Goal: Task Accomplishment & Management: Manage account settings

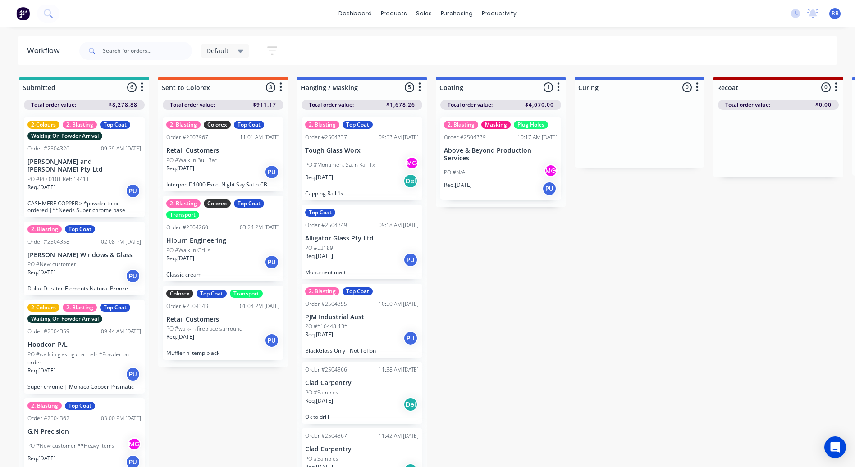
drag, startPoint x: 423, startPoint y: 207, endPoint x: 422, endPoint y: 213, distance: 5.4
click at [422, 213] on div "2. Blasting Top Coat Order #2504337 09:53 AM 08/10/25 Tough Glass Worx PO #Monu…" at bounding box center [362, 289] width 130 height 359
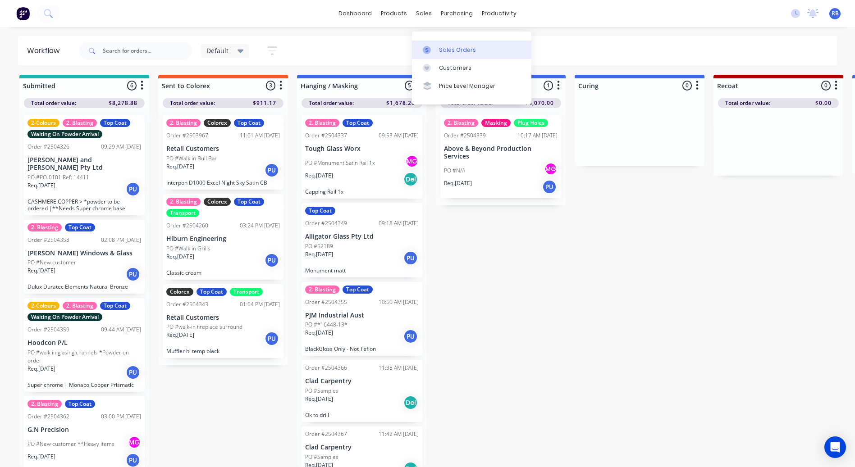
click at [438, 41] on link "Sales Orders" at bounding box center [471, 50] width 119 height 18
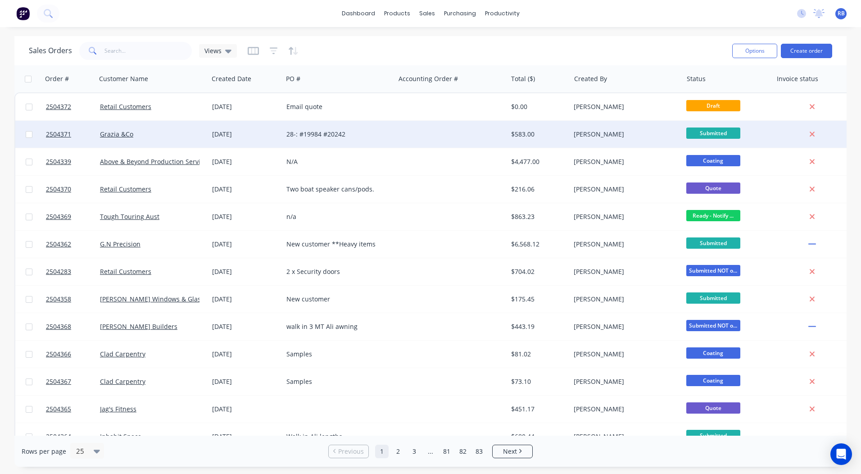
click at [408, 126] on div at bounding box center [451, 134] width 112 height 27
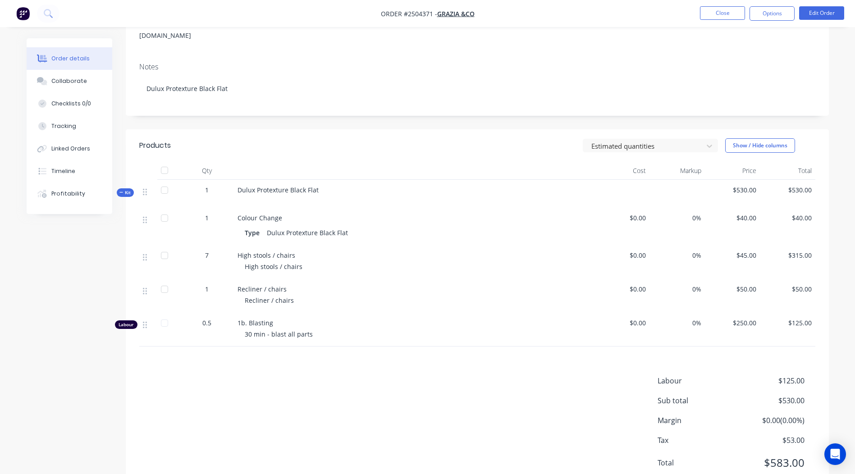
scroll to position [154, 0]
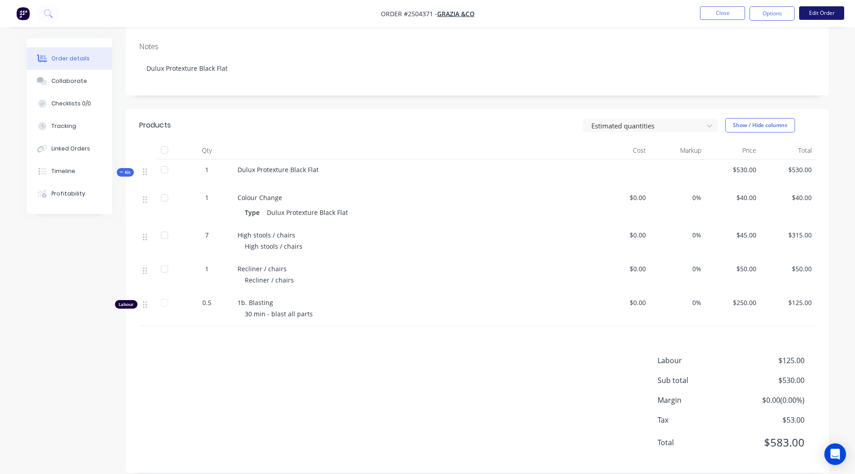
click at [817, 8] on button "Edit Order" at bounding box center [821, 13] width 45 height 14
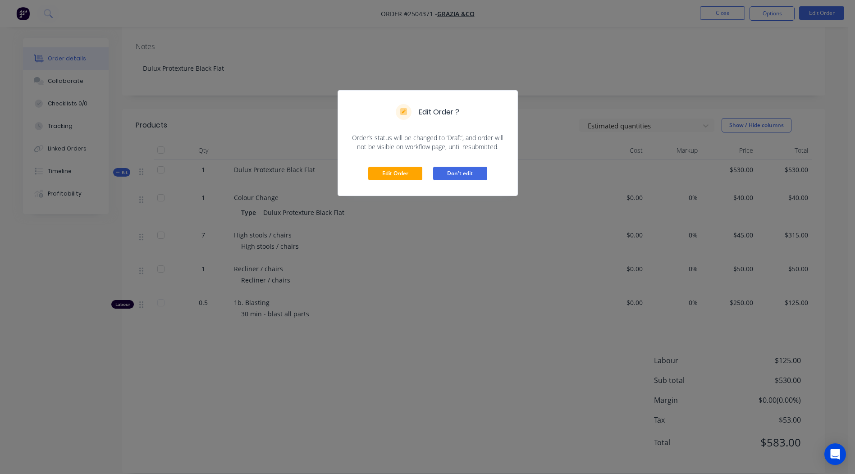
click at [473, 171] on button "Don't edit" at bounding box center [460, 174] width 54 height 14
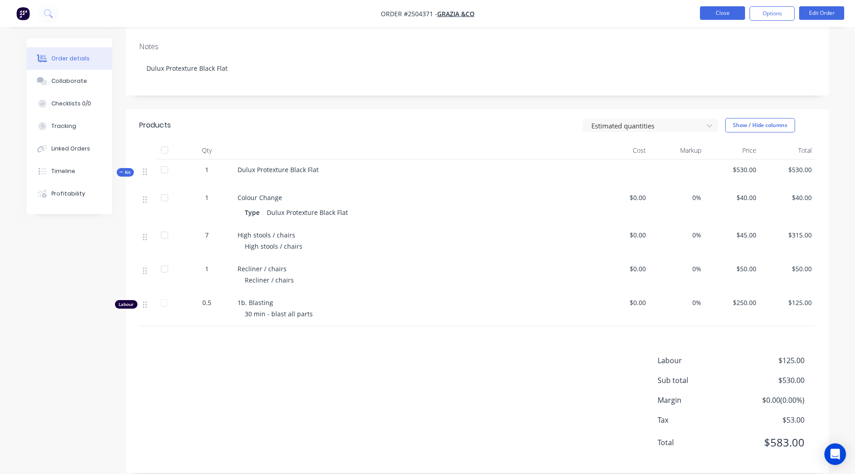
click at [726, 10] on button "Close" at bounding box center [722, 13] width 45 height 14
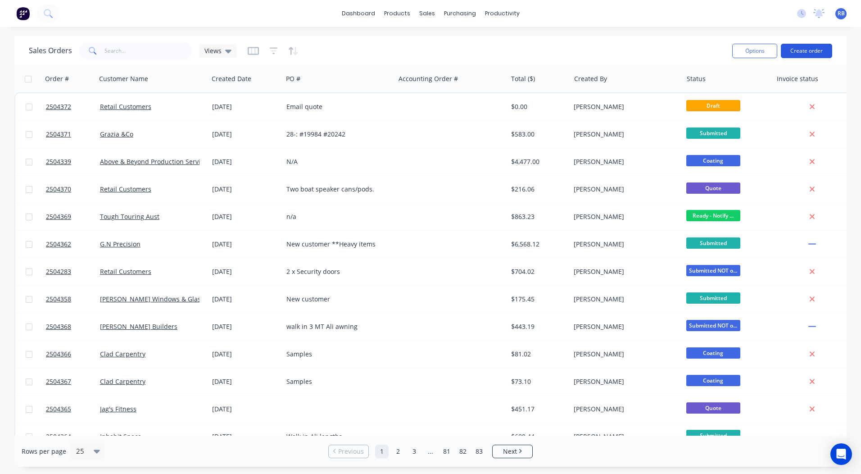
click at [809, 50] on button "Create order" at bounding box center [806, 51] width 51 height 14
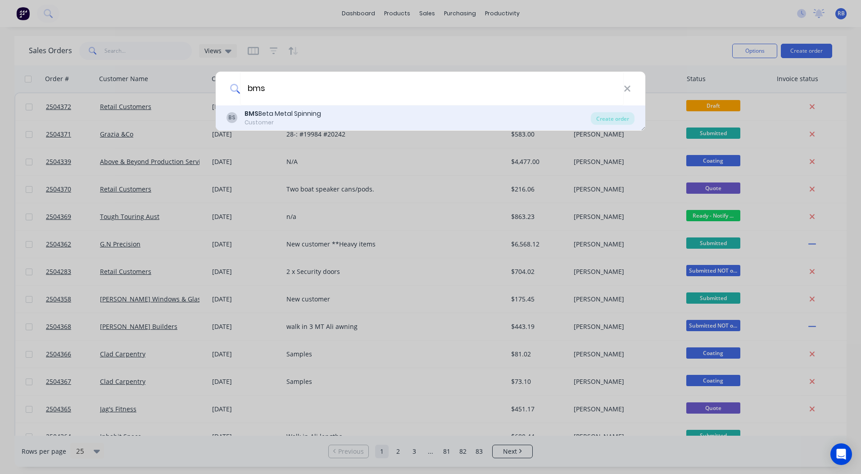
type input "bms"
click at [259, 112] on div "BMS Beta Metal Spinning" at bounding box center [283, 113] width 77 height 9
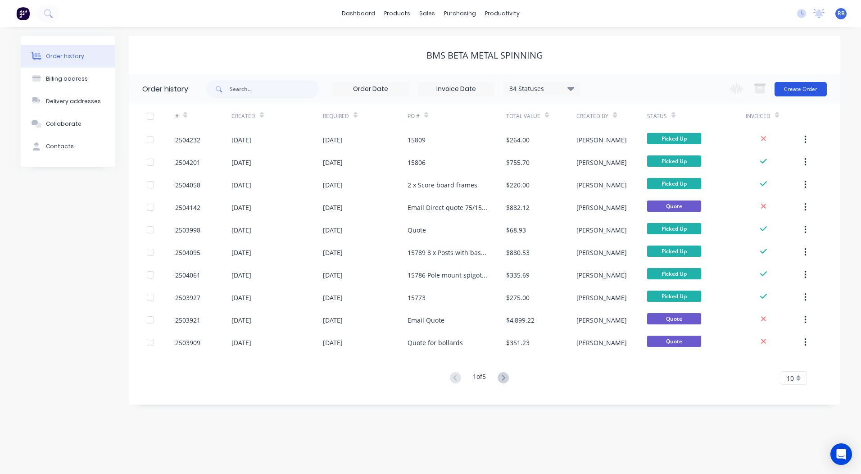
click at [811, 87] on button "Create Order" at bounding box center [801, 89] width 52 height 14
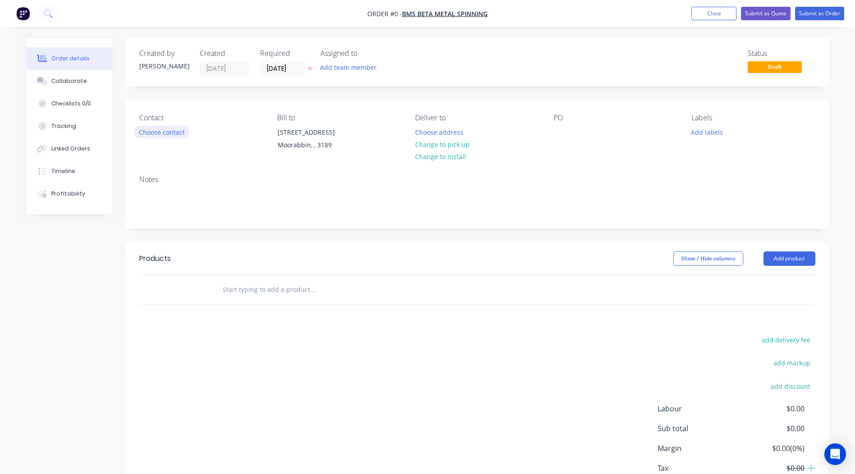
click at [147, 134] on button "Choose contact" at bounding box center [161, 132] width 55 height 12
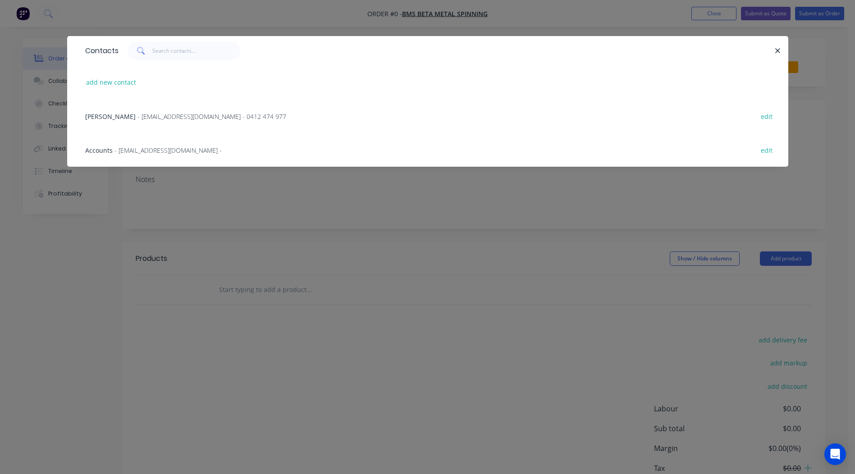
click at [110, 117] on span "Matt Steiner" at bounding box center [110, 116] width 50 height 9
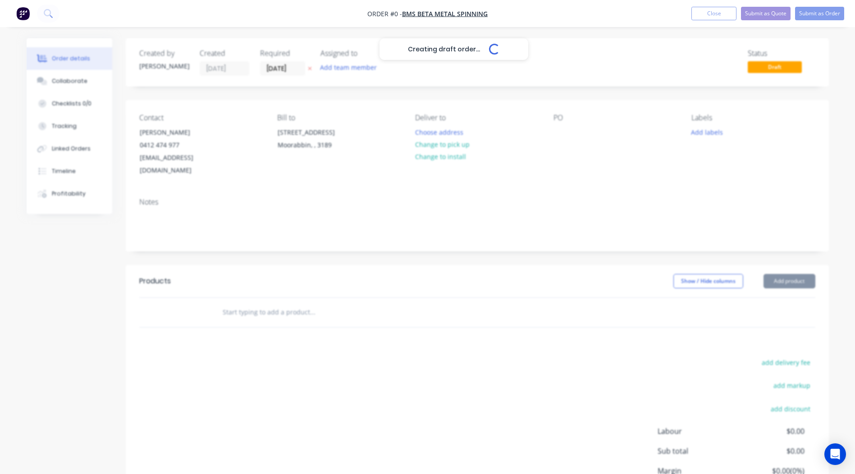
click at [438, 141] on div "Creating draft order... Loading..." at bounding box center [454, 275] width 855 height 474
click at [438, 141] on button "Change to pick up" at bounding box center [442, 144] width 64 height 12
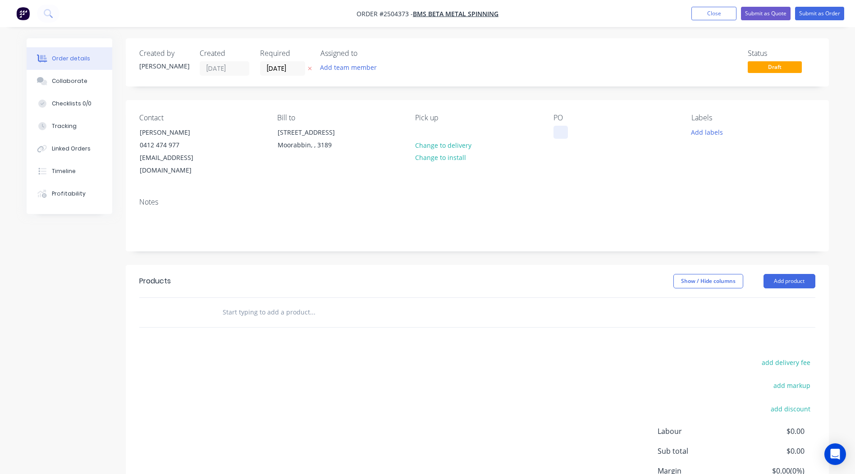
click at [559, 131] on div at bounding box center [560, 132] width 14 height 13
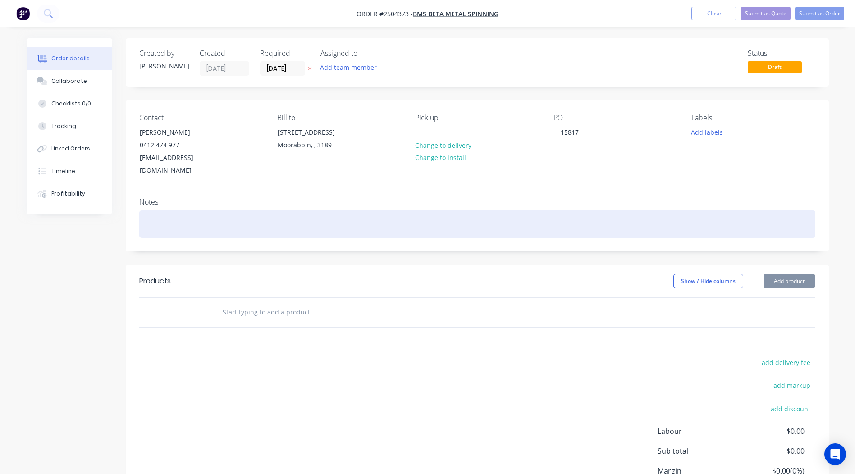
click at [224, 210] on div at bounding box center [477, 223] width 676 height 27
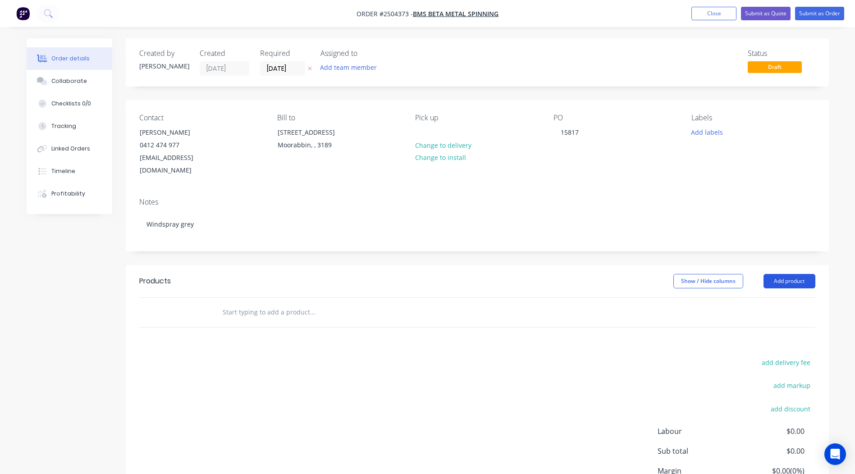
click at [774, 275] on button "Add product" at bounding box center [789, 281] width 52 height 14
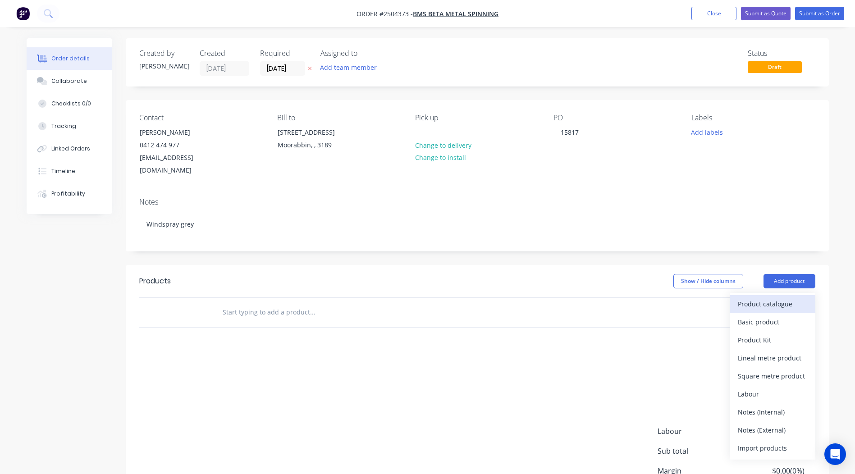
click at [766, 297] on div "Product catalogue" at bounding box center [772, 303] width 69 height 13
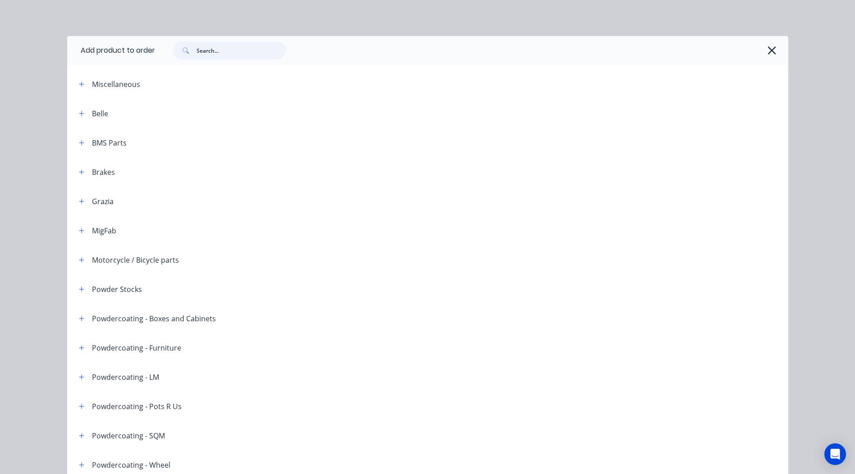
click at [199, 48] on input "text" at bounding box center [240, 50] width 89 height 18
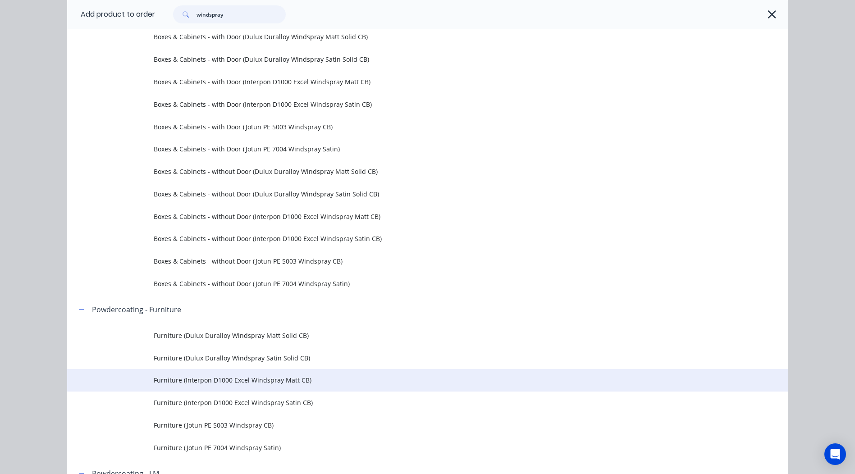
scroll to position [180, 0]
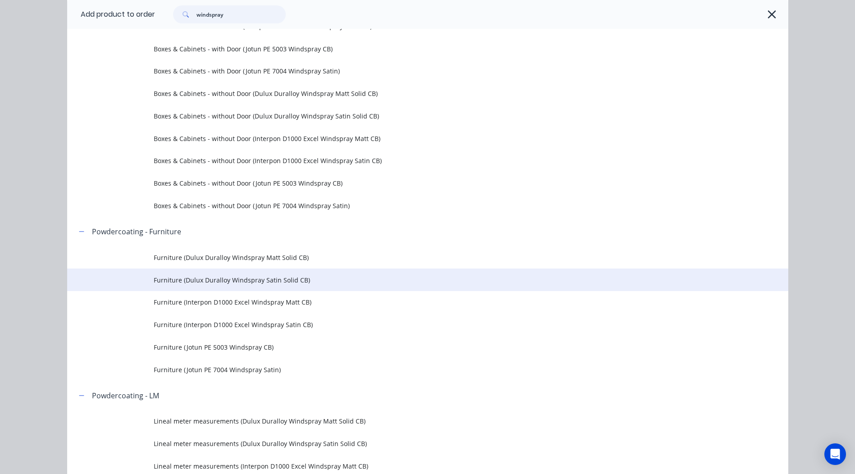
type input "windspray"
click at [247, 284] on td "Furniture (Dulux Duralloy Windspray Satin Solid CB)" at bounding box center [471, 280] width 634 height 23
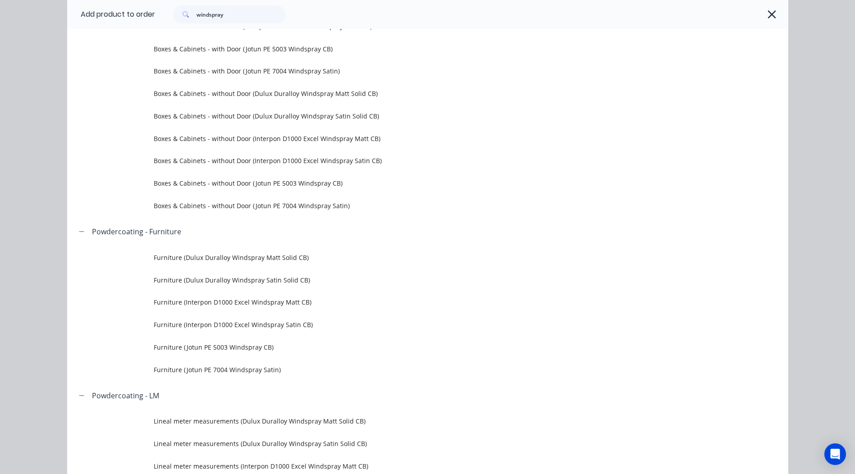
scroll to position [0, 0]
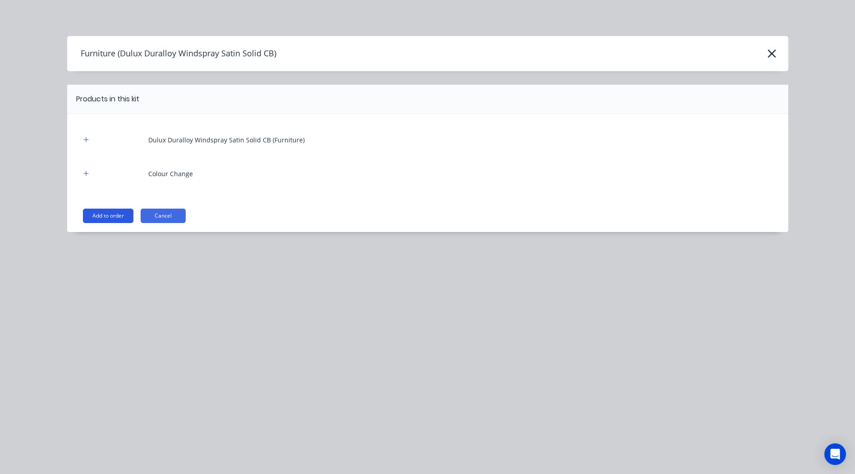
click at [102, 217] on button "Add to order" at bounding box center [108, 216] width 50 height 14
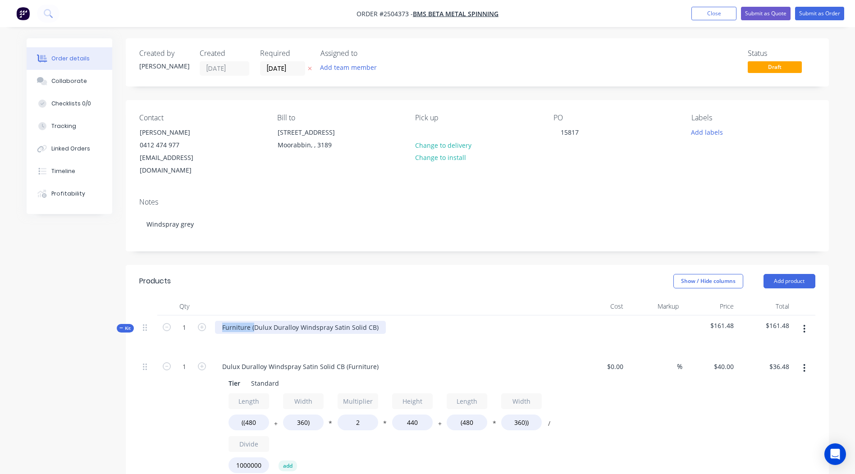
drag, startPoint x: 254, startPoint y: 314, endPoint x: -2, endPoint y: 363, distance: 260.6
click at [0, 363] on html "Order #2504373 - BMS Beta Metal Spinning Add product Close Submit as Quote Subm…" at bounding box center [427, 410] width 855 height 820
click at [346, 321] on div "Dulux Duralloy Windspray Satin Solid CB)" at bounding box center [284, 327] width 139 height 13
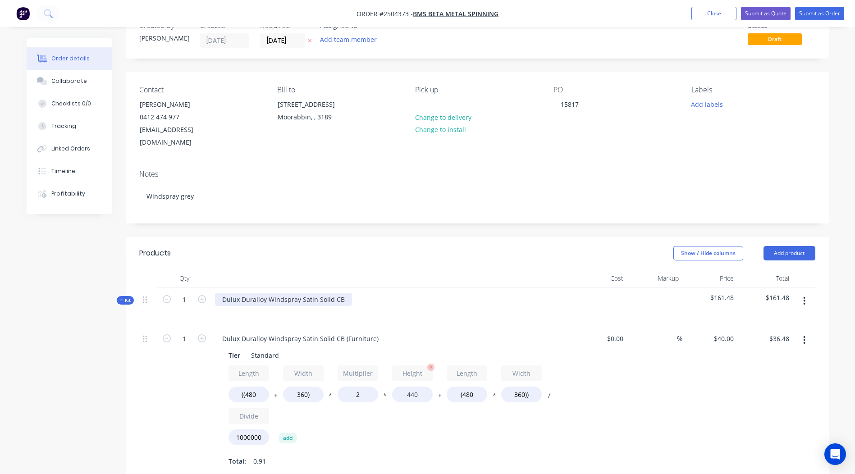
scroll to position [135, 0]
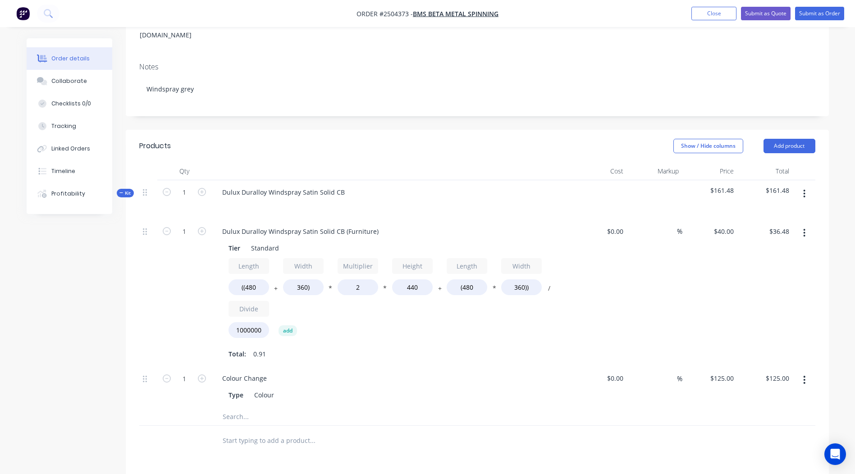
click at [805, 228] on icon "button" at bounding box center [804, 233] width 2 height 10
click at [762, 286] on div "Delete" at bounding box center [772, 292] width 69 height 13
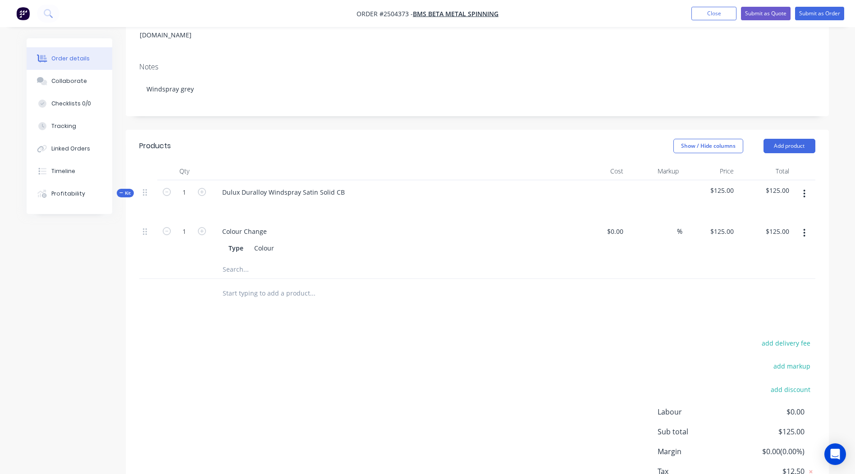
click at [801, 225] on button "button" at bounding box center [803, 233] width 21 height 16
click at [755, 286] on div "Delete" at bounding box center [772, 292] width 69 height 13
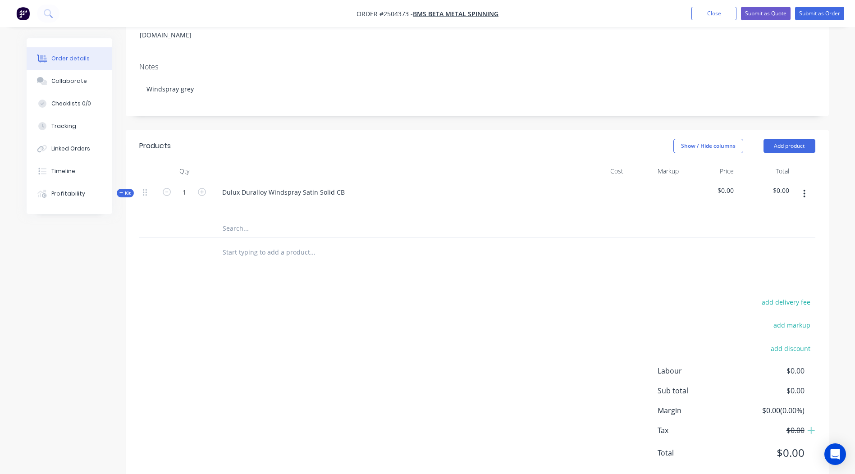
click at [799, 186] on button "button" at bounding box center [803, 194] width 21 height 16
click at [778, 208] on button "Add product to kit" at bounding box center [772, 217] width 86 height 18
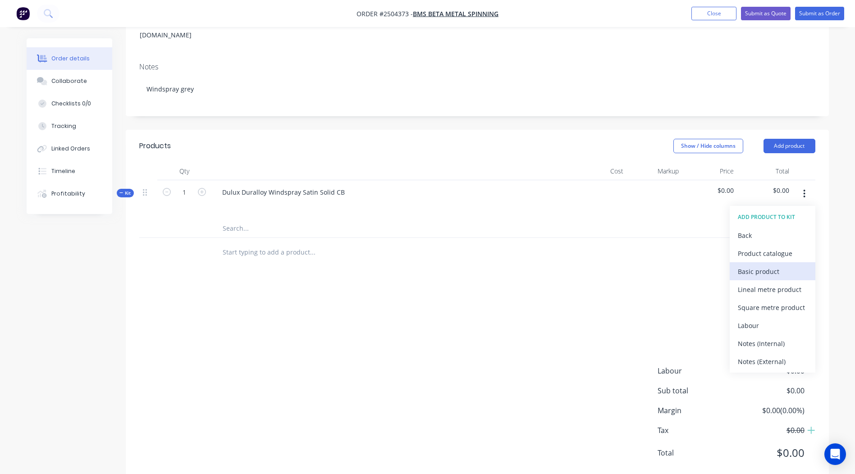
click at [761, 265] on div "Basic product" at bounding box center [772, 271] width 69 height 13
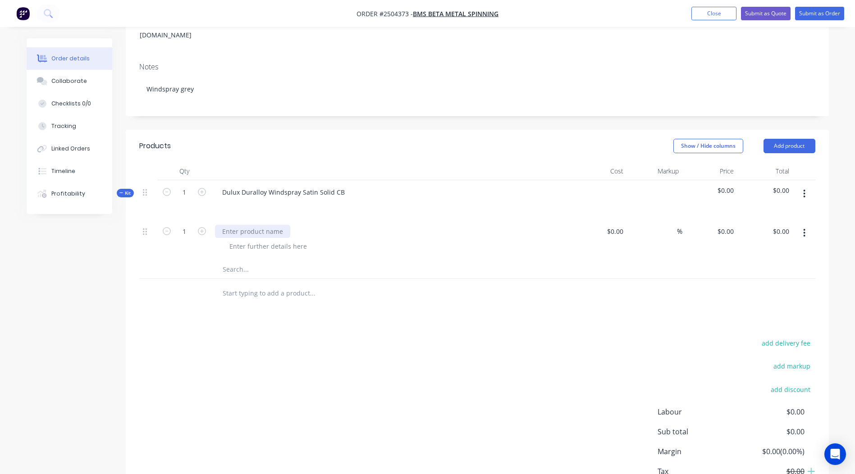
click at [282, 225] on div at bounding box center [252, 231] width 75 height 13
click at [733, 225] on input "0" at bounding box center [726, 231] width 21 height 13
type input "$13.60"
click at [688, 260] on div at bounding box center [477, 269] width 676 height 18
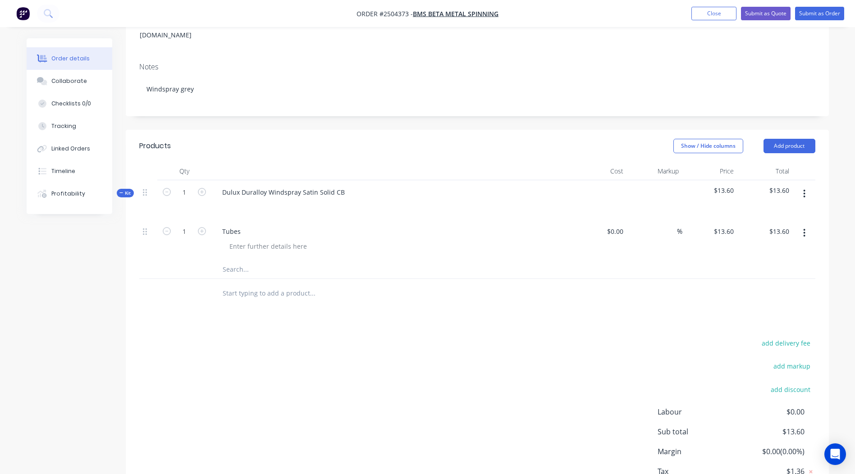
click at [808, 225] on button "button" at bounding box center [803, 233] width 21 height 16
click at [775, 250] on div "Duplicate" at bounding box center [772, 256] width 69 height 13
click at [250, 266] on div "Tubes" at bounding box center [391, 272] width 353 height 13
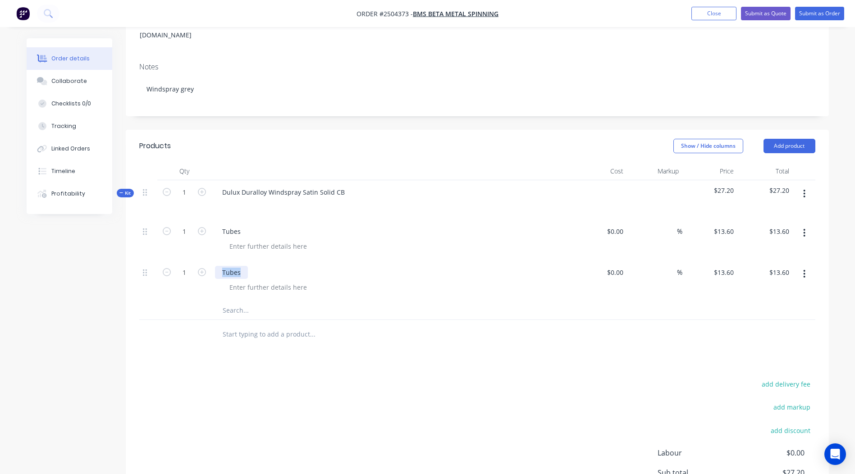
drag, startPoint x: 242, startPoint y: 261, endPoint x: 0, endPoint y: 252, distance: 242.6
click at [0, 252] on html "Order #2504373 - BMS Beta Metal Spinning Add product Close Submit as Quote Subm…" at bounding box center [427, 222] width 855 height 714
click at [734, 266] on input "13.6" at bounding box center [728, 272] width 17 height 13
click at [415, 378] on div "add delivery fee add markup add discount Labour $0.00 Sub total $27.20 Margin $…" at bounding box center [477, 465] width 676 height 174
type input "$2.40"
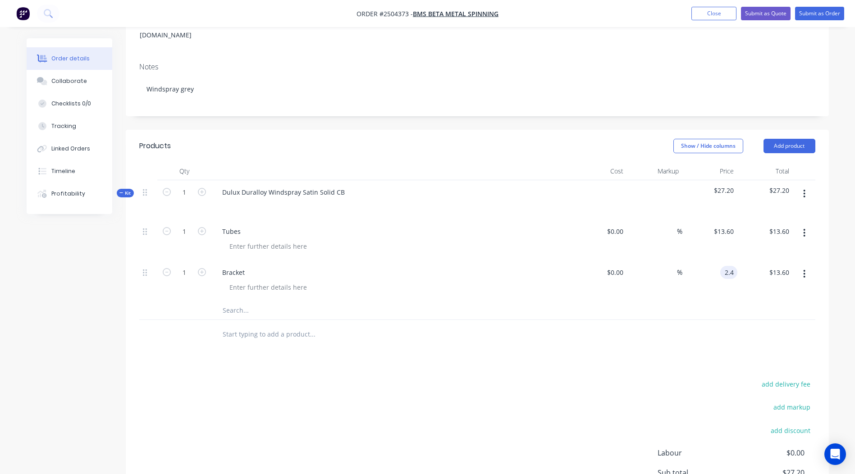
type input "$2.40"
click at [205, 268] on icon "button" at bounding box center [202, 272] width 8 height 8
type input "2"
type input "$4.80"
click at [205, 268] on icon "button" at bounding box center [202, 272] width 8 height 8
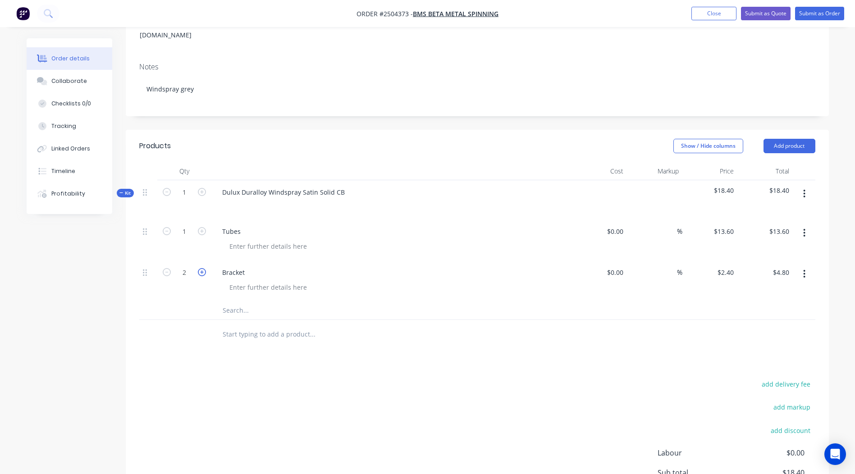
type input "3"
type input "$7.20"
click at [205, 268] on icon "button" at bounding box center [202, 272] width 8 height 8
type input "4"
type input "$9.60"
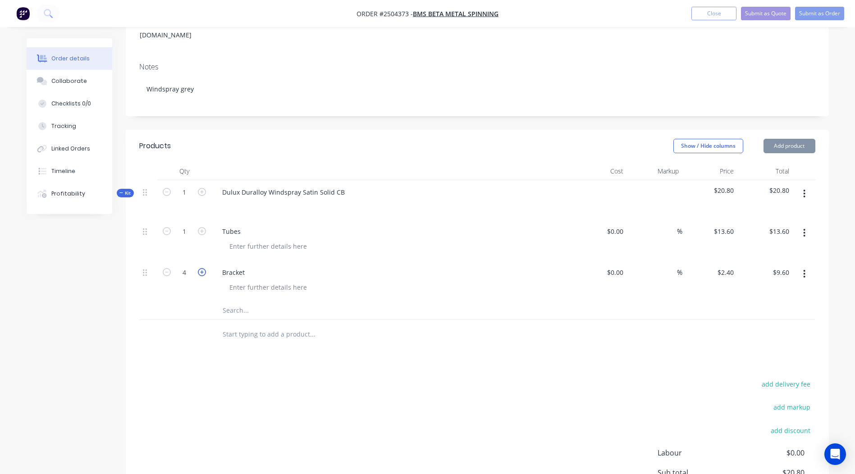
click at [205, 268] on icon "button" at bounding box center [202, 272] width 8 height 8
type input "5"
type input "$12.00"
click at [204, 268] on icon "button" at bounding box center [202, 272] width 8 height 8
type input "6"
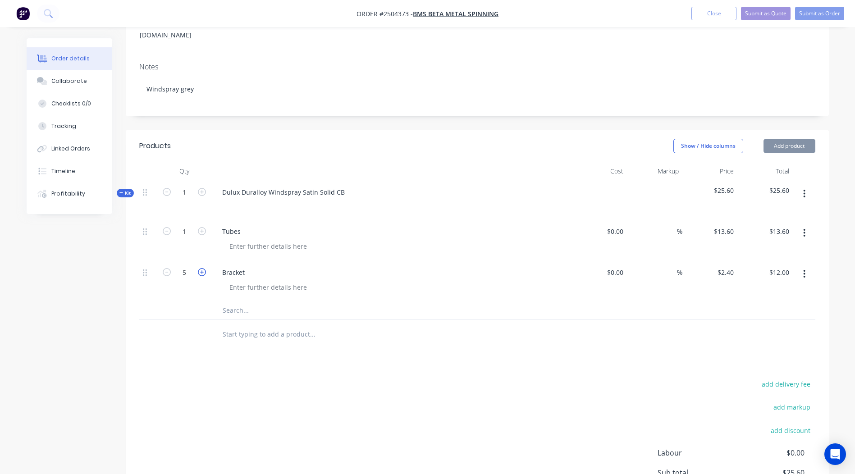
type input "$14.40"
click at [204, 268] on icon "button" at bounding box center [202, 272] width 8 height 8
type input "7"
type input "$16.80"
click at [203, 268] on icon "button" at bounding box center [202, 272] width 8 height 8
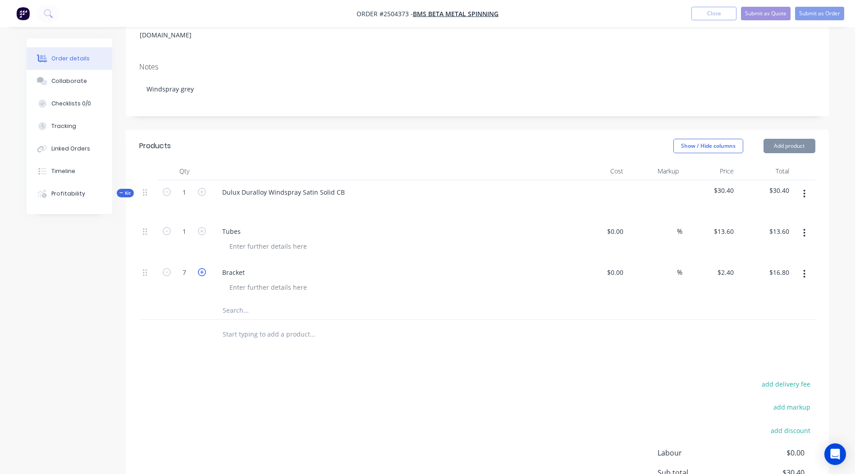
type input "8"
type input "$19.20"
click at [204, 227] on icon "button" at bounding box center [202, 231] width 8 height 8
type input "2"
type input "$27.20"
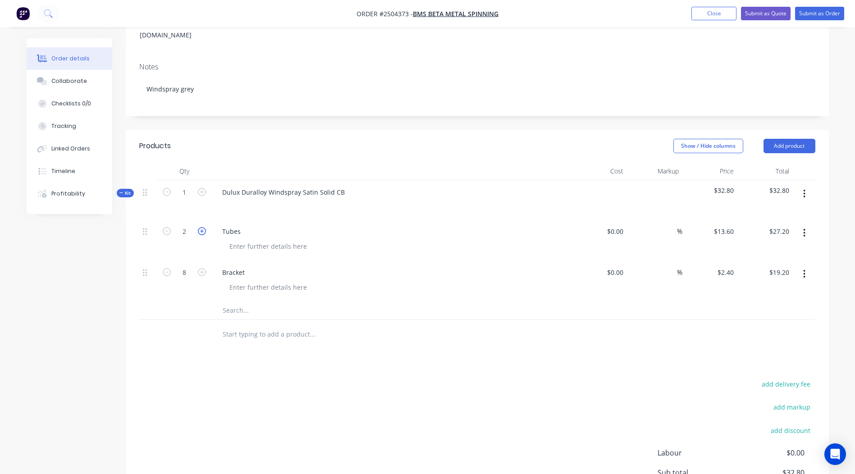
click at [204, 227] on icon "button" at bounding box center [202, 231] width 8 height 8
type input "3"
type input "$40.80"
click at [204, 227] on icon "button" at bounding box center [202, 231] width 8 height 8
type input "4"
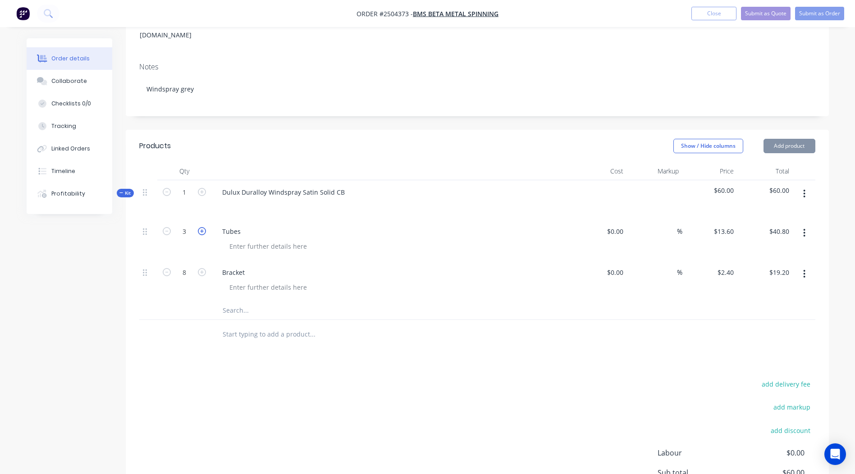
type input "$54.40"
click at [204, 227] on icon "button" at bounding box center [202, 231] width 8 height 8
type input "5"
type input "$68.00"
click at [204, 227] on icon "button" at bounding box center [202, 231] width 8 height 8
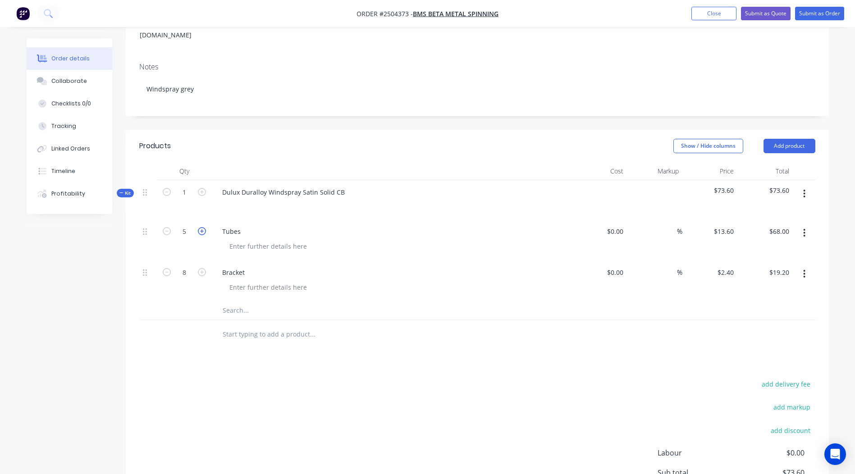
type input "6"
type input "$81.60"
click at [204, 227] on icon "button" at bounding box center [202, 231] width 8 height 8
type input "7"
type input "$95.20"
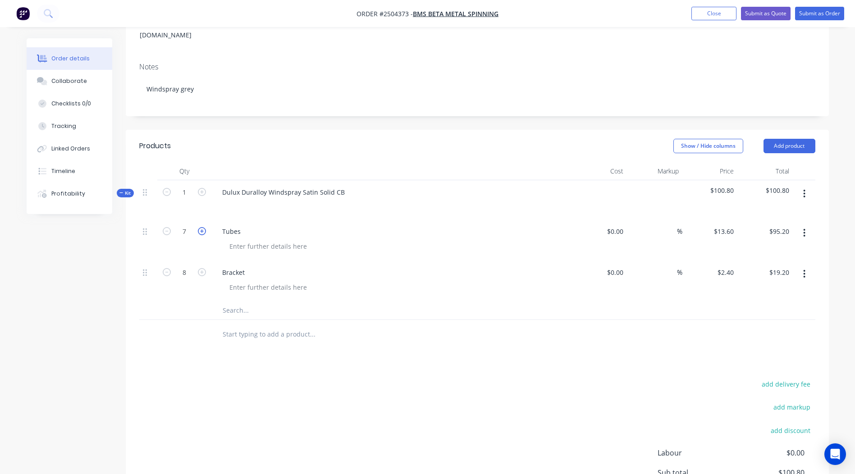
click at [204, 227] on icon "button" at bounding box center [202, 231] width 8 height 8
type input "8"
type input "$108.80"
click at [204, 227] on icon "button" at bounding box center [202, 231] width 8 height 8
type input "9"
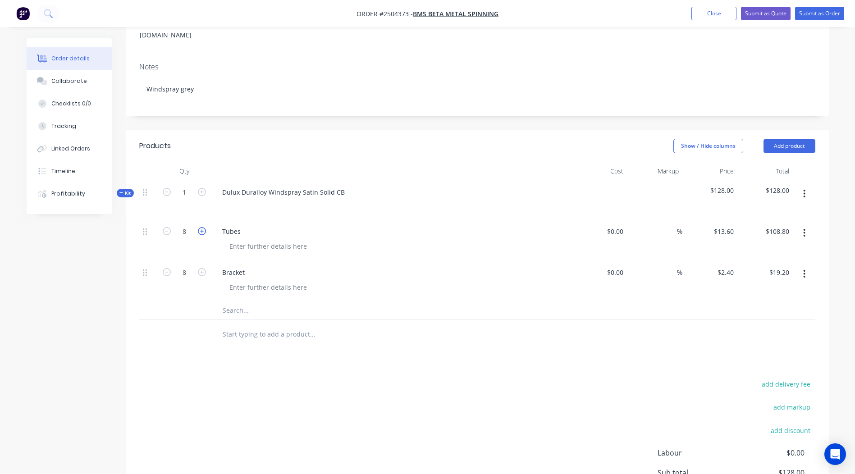
type input "$122.40"
click at [200, 268] on icon "button" at bounding box center [202, 272] width 8 height 8
type input "9"
type input "$21.60"
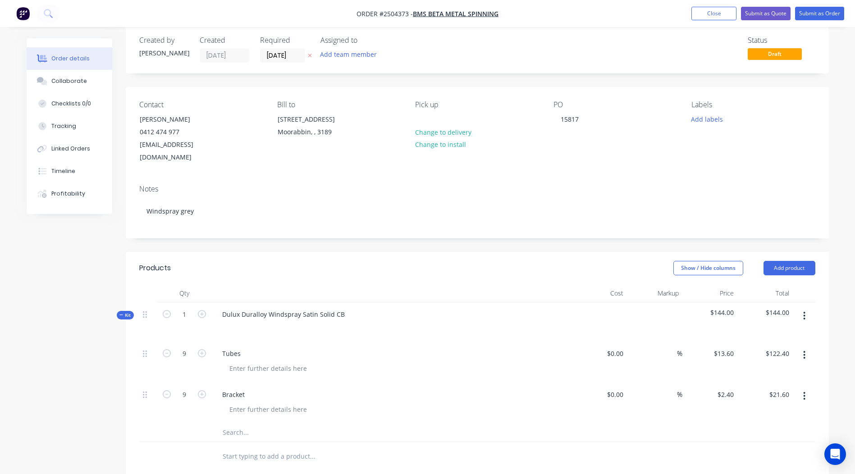
scroll to position [0, 0]
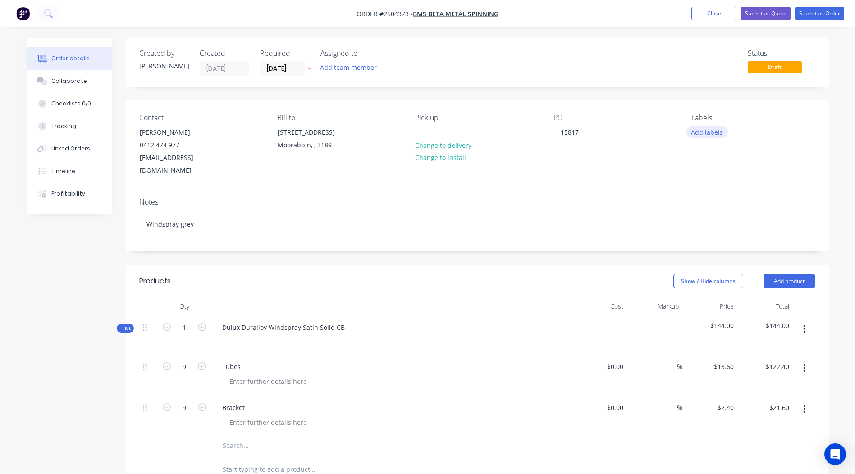
click at [719, 130] on button "Add labels" at bounding box center [706, 132] width 41 height 12
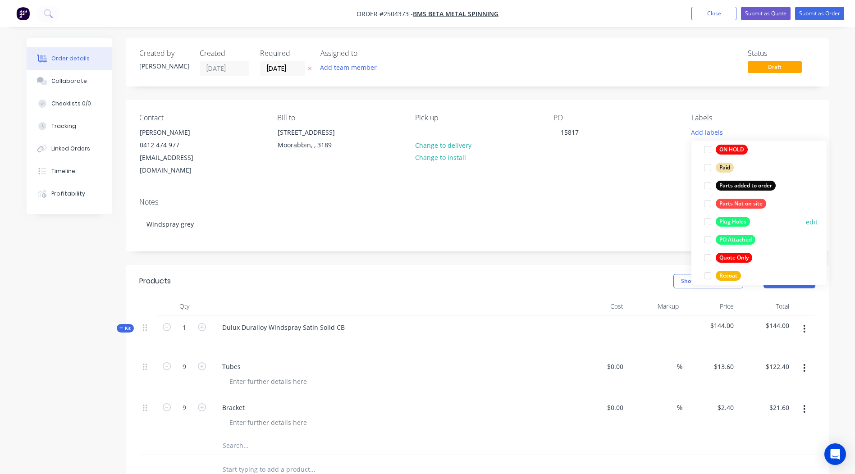
scroll to position [721, 0]
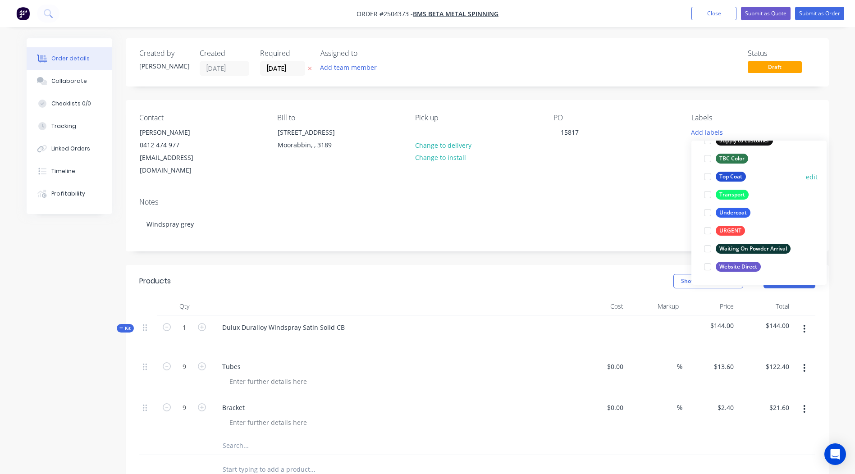
click at [727, 178] on div "Top Coat" at bounding box center [730, 177] width 30 height 10
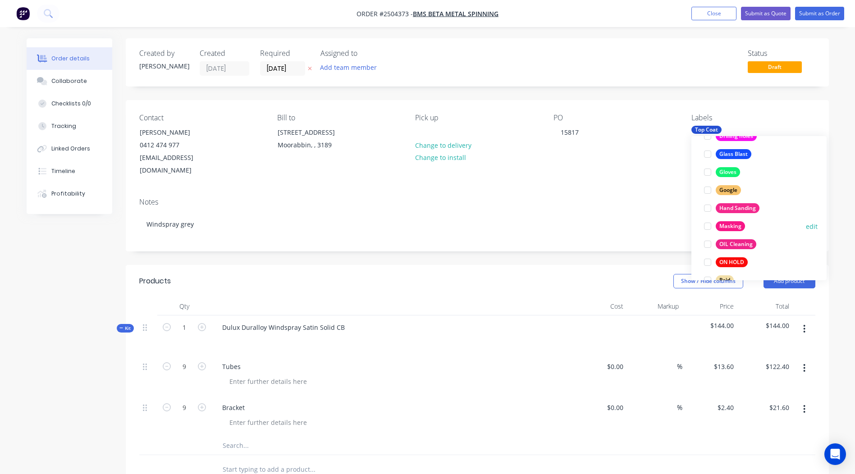
scroll to position [442, 0]
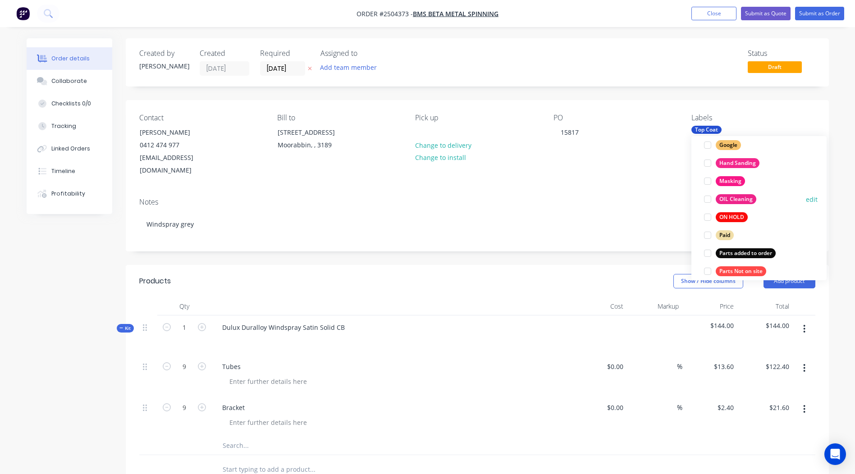
click at [743, 203] on div "OIL Cleaning" at bounding box center [735, 199] width 41 height 10
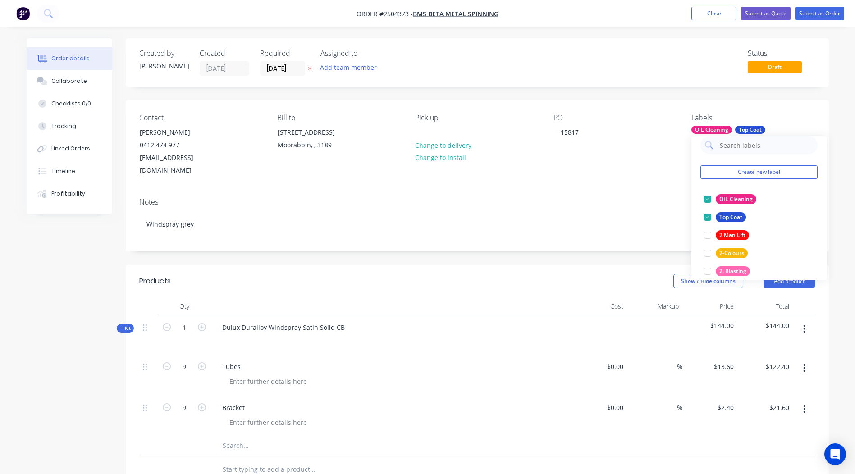
click at [817, 93] on div "Created by Rory Created 13/10/25 Required 13/10/25 Assigned to Add team member …" at bounding box center [477, 369] width 703 height 662
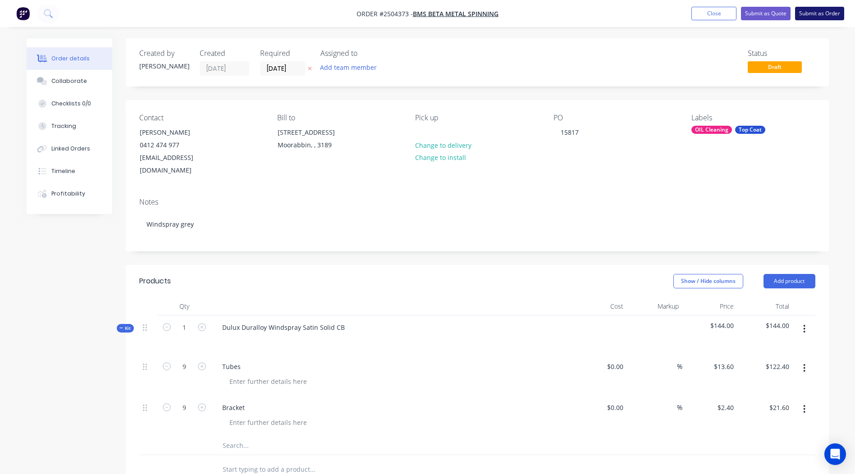
click at [822, 14] on button "Submit as Order" at bounding box center [819, 14] width 49 height 14
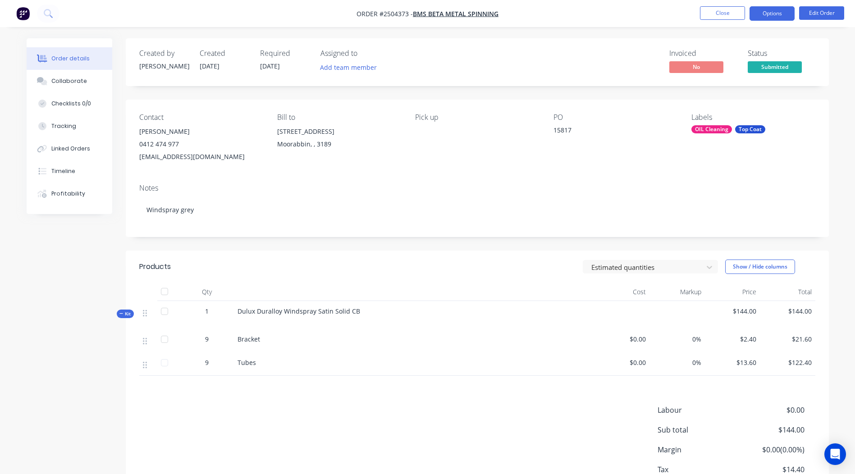
click at [776, 13] on button "Options" at bounding box center [771, 13] width 45 height 14
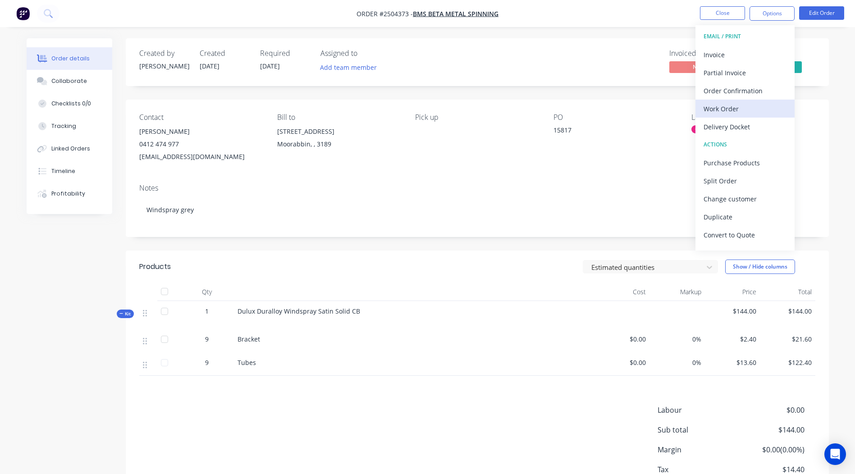
click at [715, 103] on div "Work Order" at bounding box center [744, 108] width 83 height 13
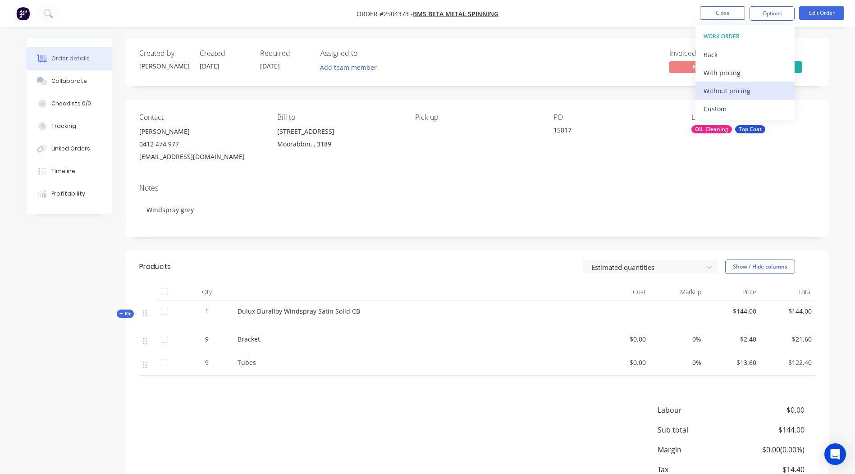
click at [745, 94] on div "Without pricing" at bounding box center [744, 90] width 83 height 13
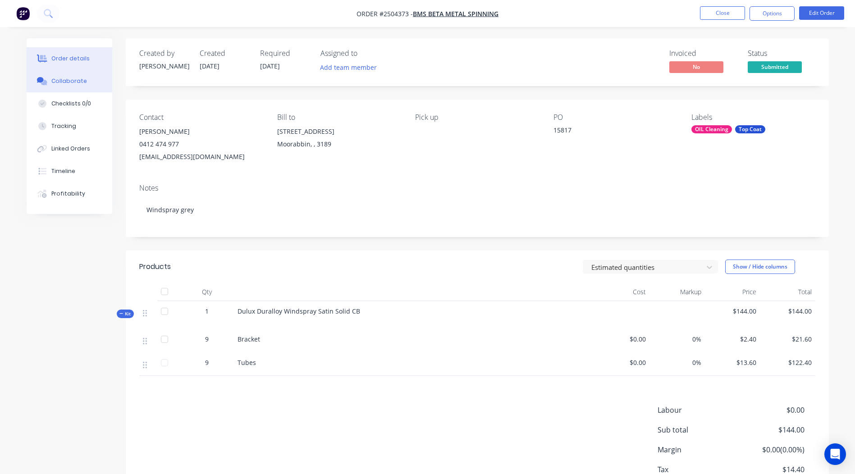
click at [61, 82] on div "Collaborate" at bounding box center [69, 81] width 36 height 8
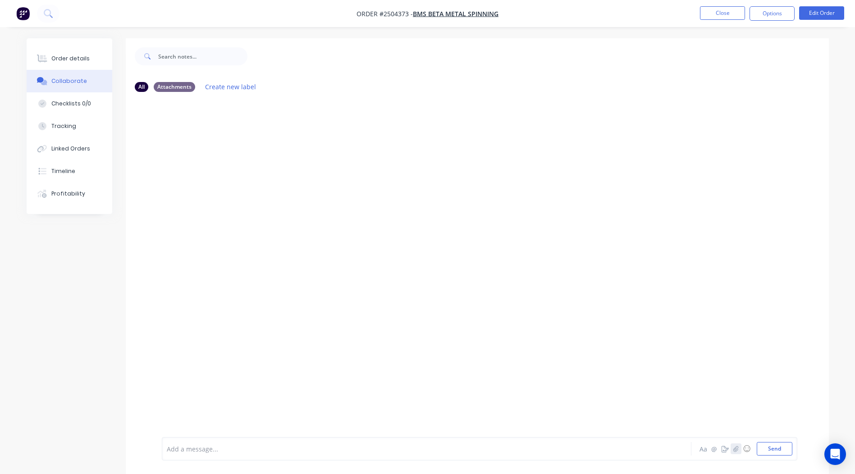
click at [734, 448] on icon "button" at bounding box center [735, 449] width 5 height 6
click at [770, 446] on button "Send" at bounding box center [774, 449] width 36 height 14
click at [219, 157] on img at bounding box center [194, 167] width 65 height 59
click at [735, 13] on button "Close" at bounding box center [722, 13] width 45 height 14
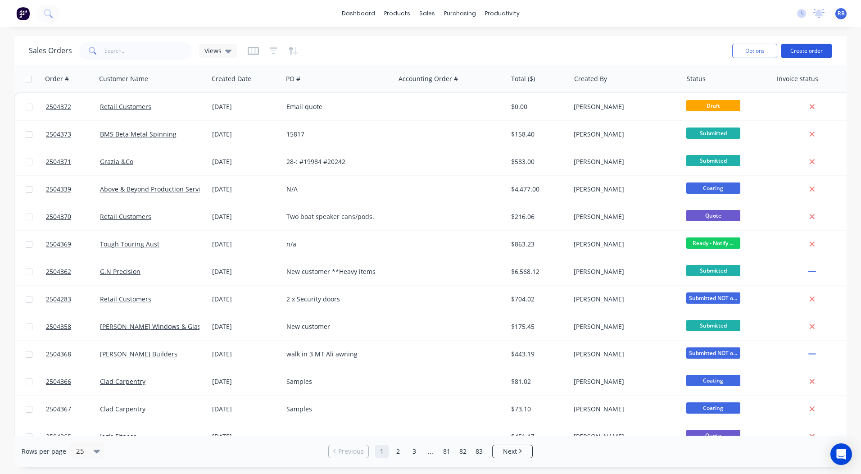
click at [820, 54] on button "Create order" at bounding box center [806, 51] width 51 height 14
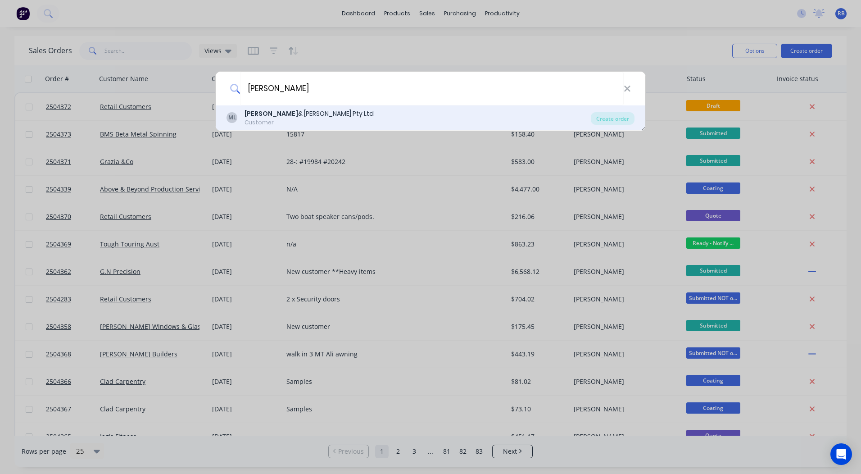
type input "maxwell"
click at [332, 108] on div "ML Maxwell & Higgs Pty Ltd Customer Create order" at bounding box center [431, 117] width 430 height 25
click at [430, 114] on div "ML Maxwell & Higgs Pty Ltd Customer" at bounding box center [409, 118] width 364 height 18
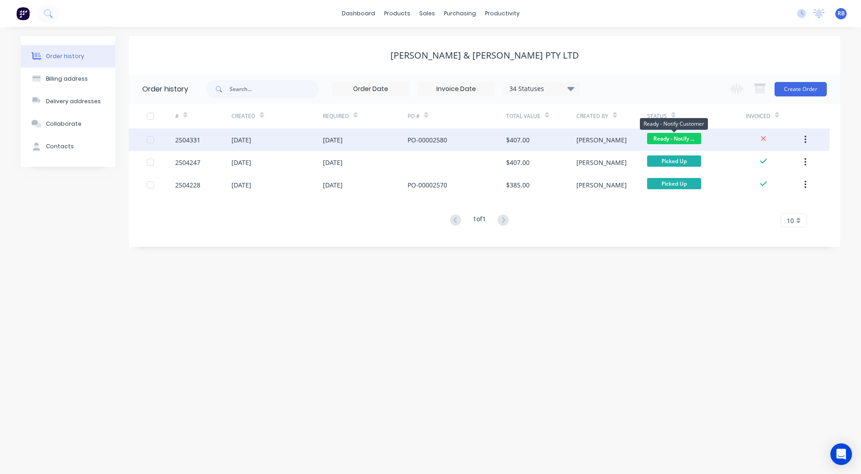
click at [682, 138] on span "Ready - Notify ..." at bounding box center [674, 138] width 54 height 11
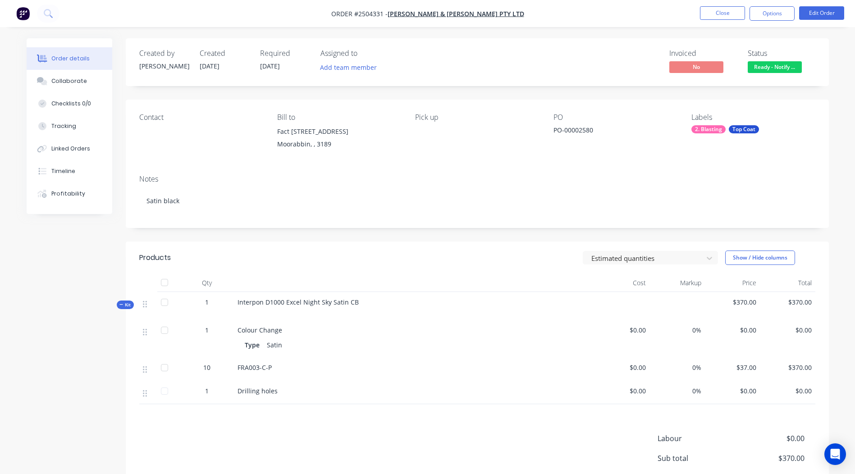
click at [774, 77] on div "Created by Rory Created 07/10/25 Required 07/10/25 Assigned to Add team member …" at bounding box center [477, 62] width 703 height 48
click at [773, 74] on button "Ready - Notify ..." at bounding box center [774, 68] width 54 height 14
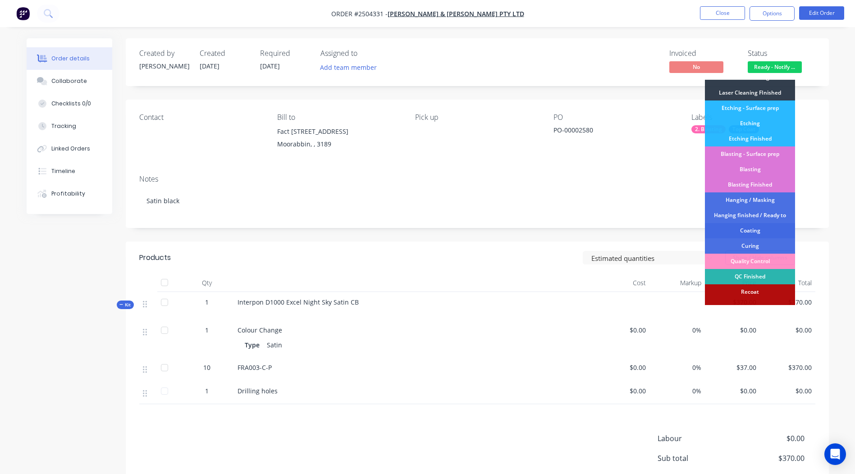
scroll to position [208, 0]
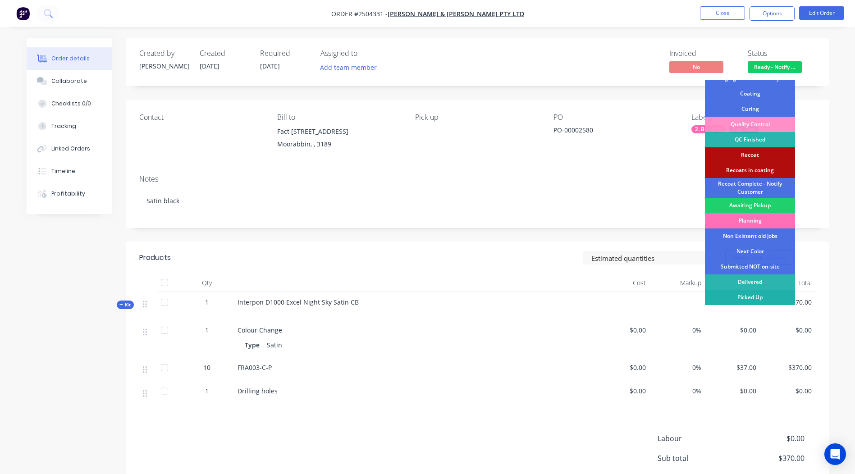
click at [752, 297] on div "Picked Up" at bounding box center [750, 297] width 90 height 15
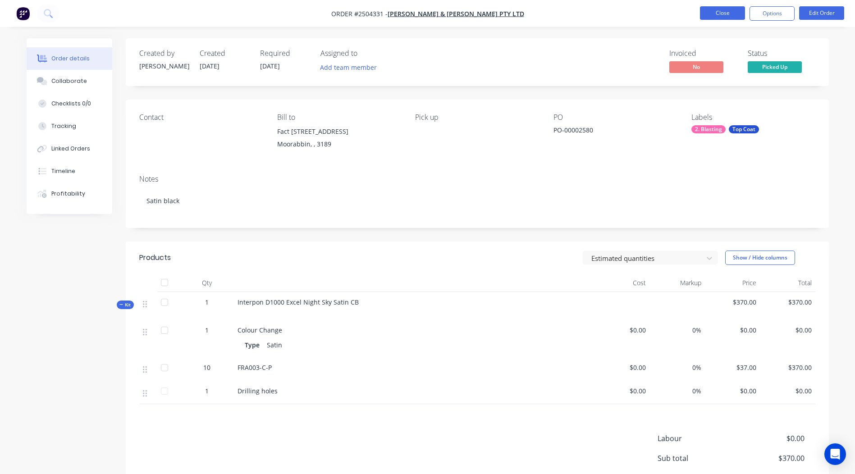
click at [718, 7] on button "Close" at bounding box center [722, 13] width 45 height 14
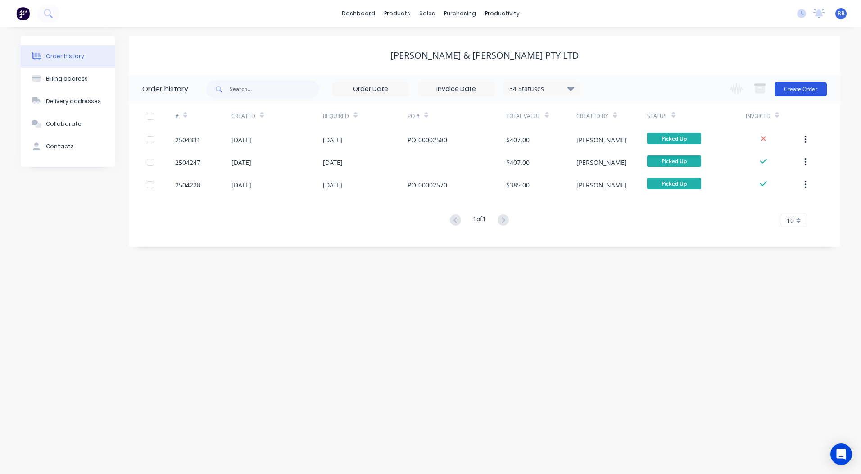
click at [781, 89] on button "Create Order" at bounding box center [801, 89] width 52 height 14
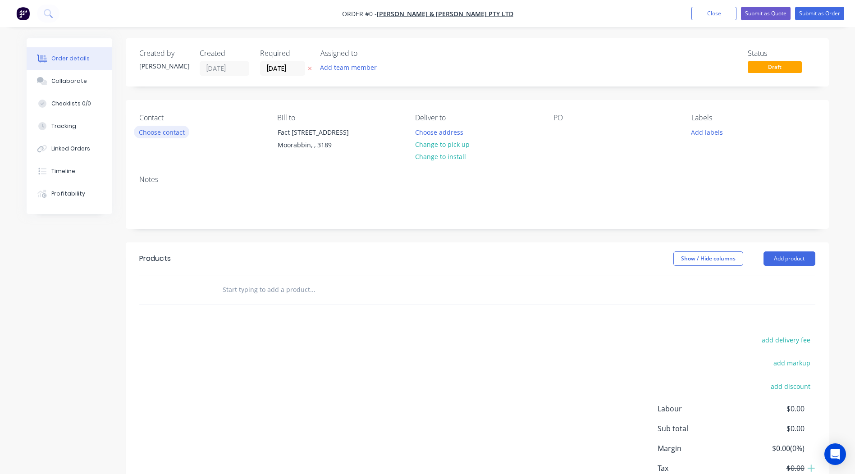
click at [158, 135] on button "Choose contact" at bounding box center [161, 132] width 55 height 12
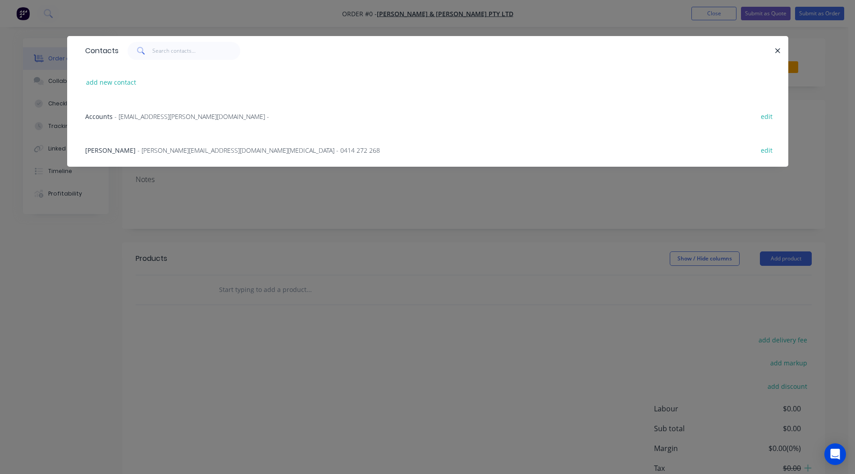
click at [137, 150] on span "- nora.bari@d-flector.com.au - 0414 272 268" at bounding box center [258, 150] width 242 height 9
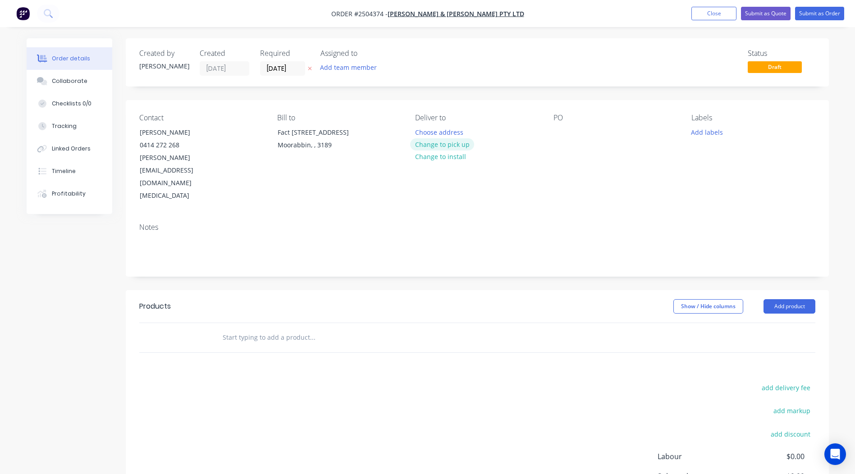
click at [424, 145] on button "Change to pick up" at bounding box center [442, 144] width 64 height 12
click at [563, 129] on div at bounding box center [560, 132] width 14 height 13
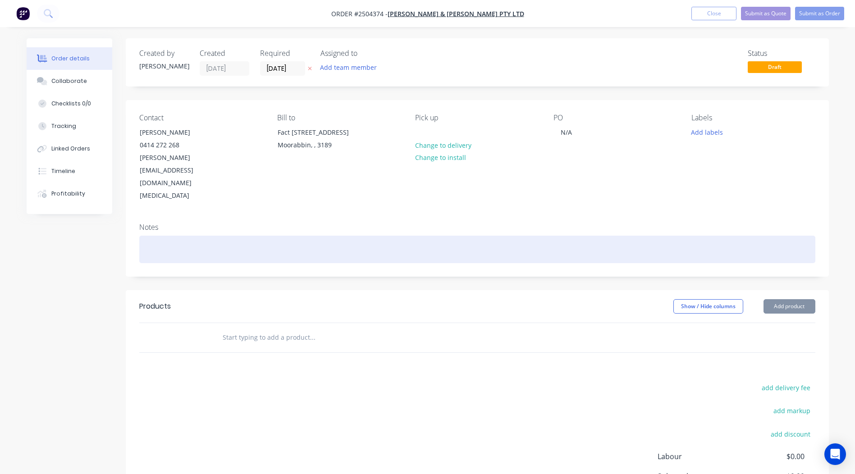
click at [168, 236] on div at bounding box center [477, 249] width 676 height 27
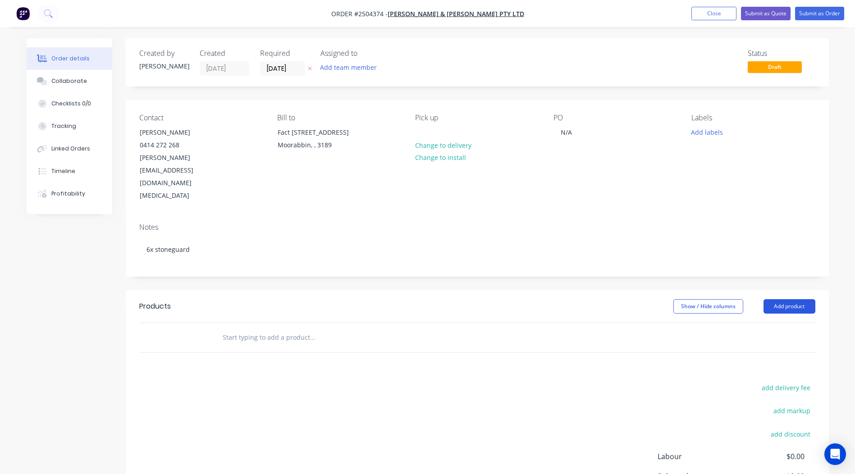
click at [777, 299] on button "Add product" at bounding box center [789, 306] width 52 height 14
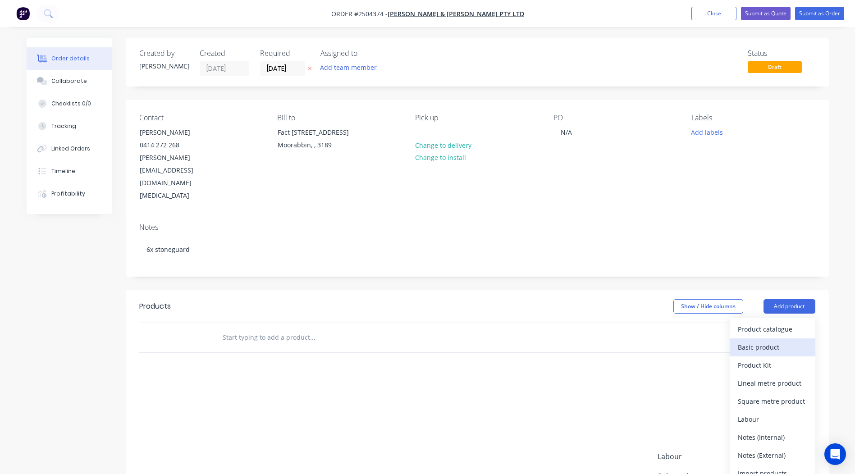
click at [761, 341] on div "Basic product" at bounding box center [772, 347] width 69 height 13
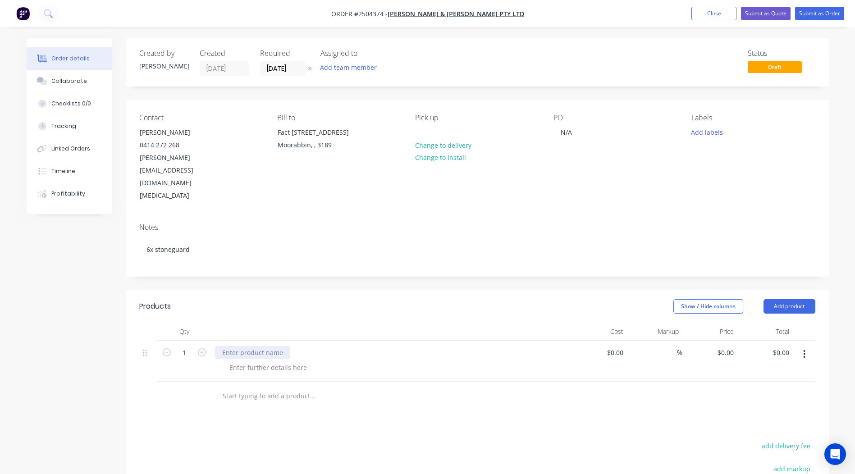
click at [227, 346] on div at bounding box center [252, 352] width 75 height 13
click at [204, 348] on icon "button" at bounding box center [202, 352] width 8 height 8
click at [203, 348] on icon "button" at bounding box center [202, 352] width 8 height 8
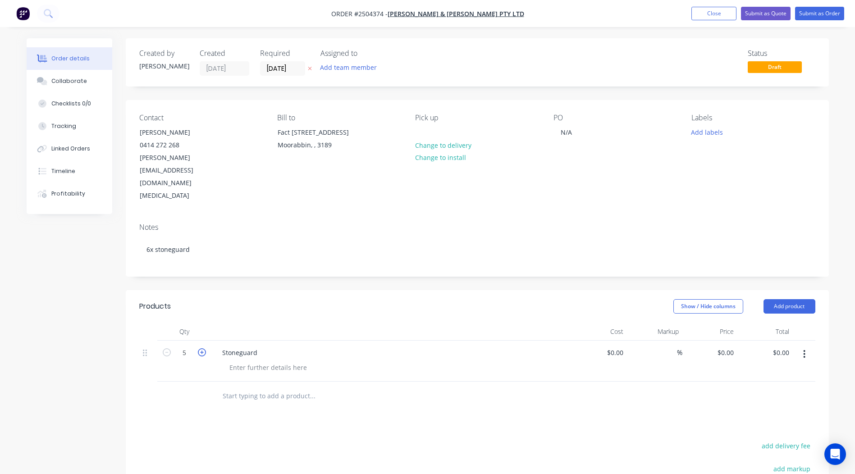
click at [202, 348] on icon "button" at bounding box center [202, 352] width 8 height 8
type input "6"
click at [724, 346] on div "0 0" at bounding box center [730, 352] width 14 height 13
click at [751, 256] on div "Created by Rory Created 13/10/25 Required 13/10/25 Assigned to Add team member …" at bounding box center [477, 332] width 703 height 589
type input "$37.00"
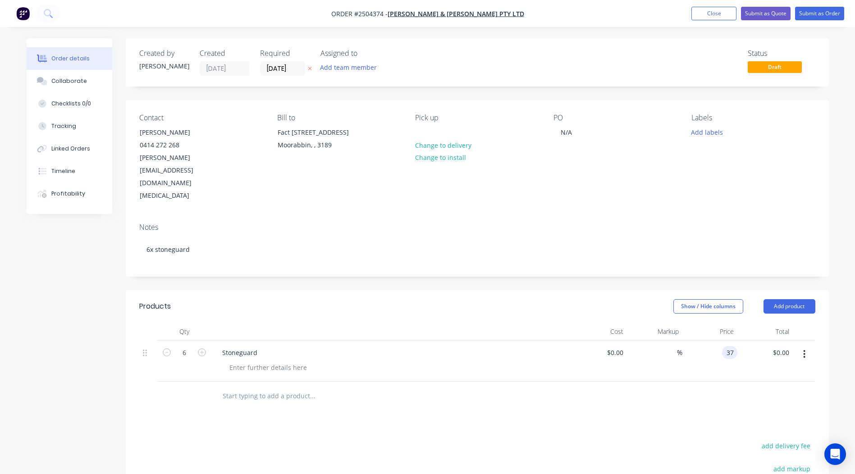
type input "$222.00"
click at [701, 134] on button "Add labels" at bounding box center [706, 132] width 41 height 12
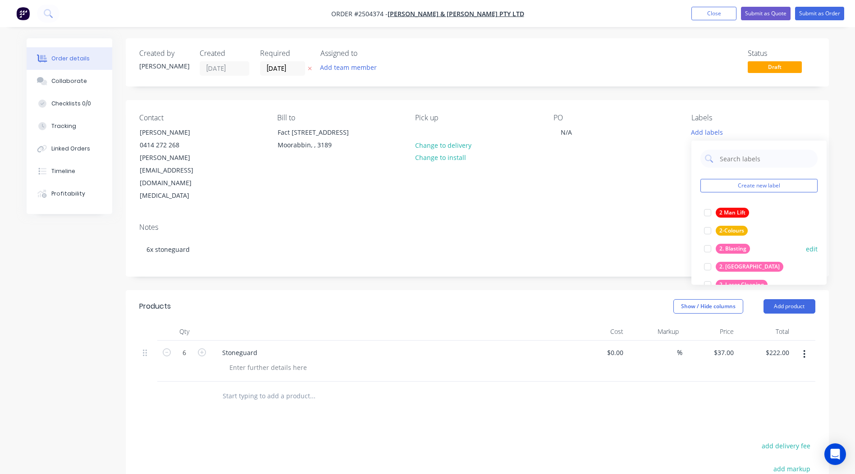
click at [740, 246] on div "2. Blasting" at bounding box center [732, 249] width 34 height 10
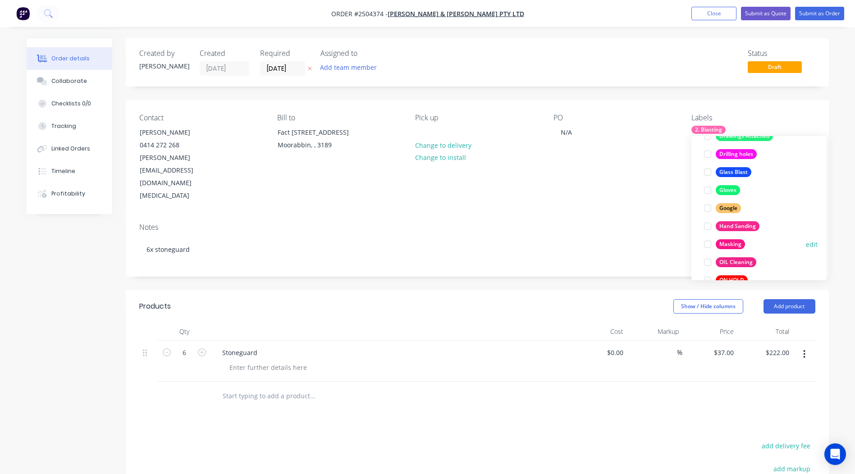
scroll to position [721, 0]
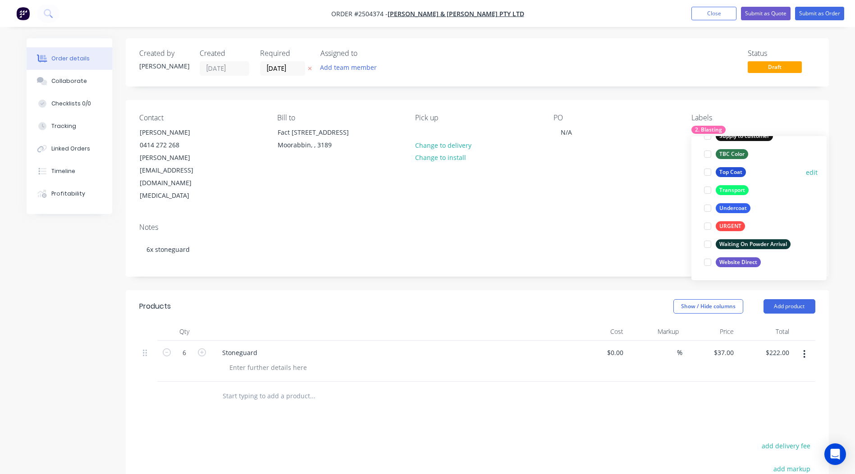
click at [732, 168] on div "Top Coat" at bounding box center [730, 172] width 30 height 10
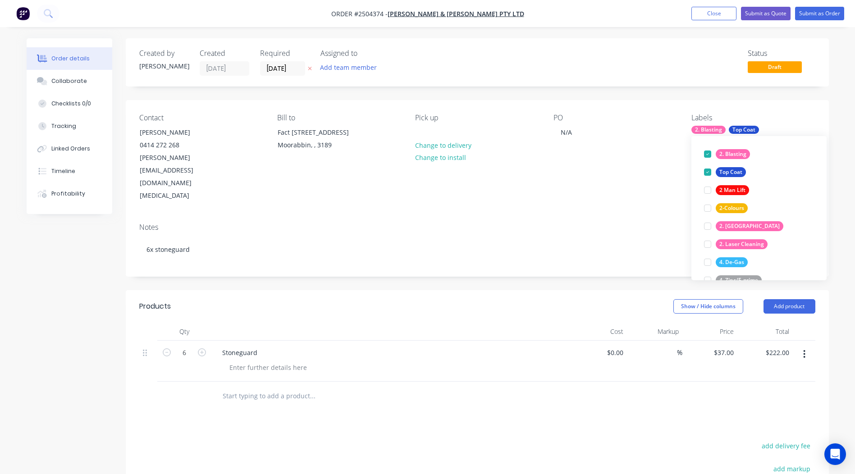
click at [800, 81] on div "Created by [PERSON_NAME] Created [DATE] Required [DATE] Assigned to Add team me…" at bounding box center [477, 62] width 703 height 48
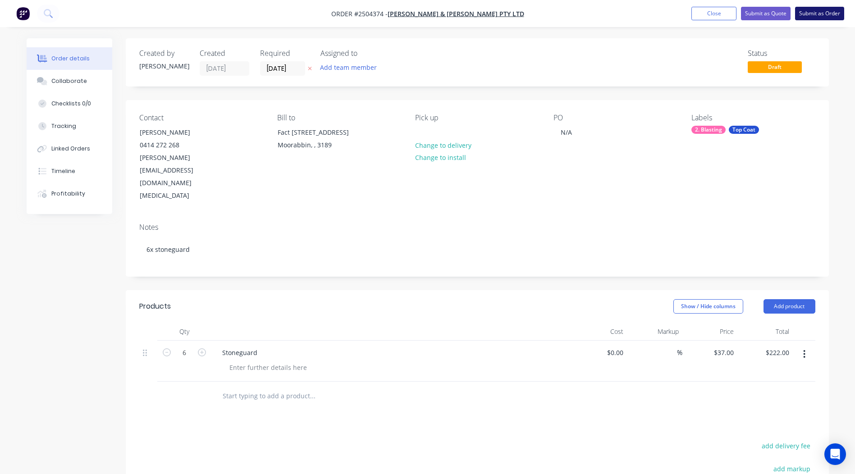
click at [810, 9] on button "Submit as Order" at bounding box center [819, 14] width 49 height 14
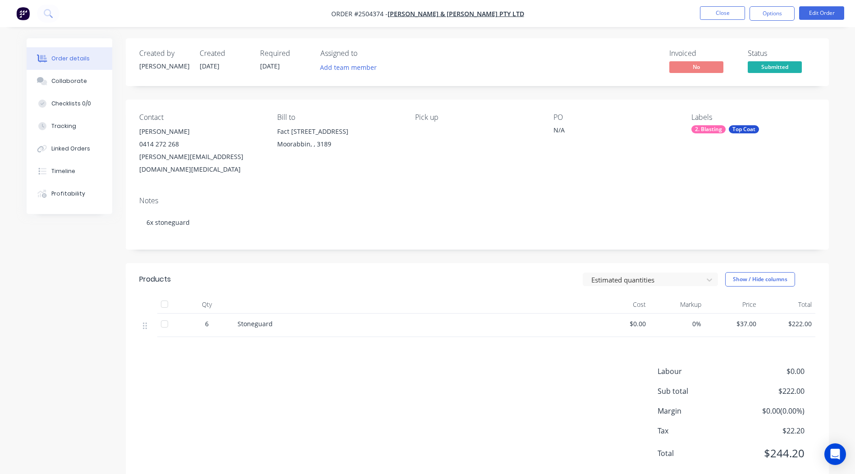
click at [776, 67] on span "Submitted" at bounding box center [774, 66] width 54 height 11
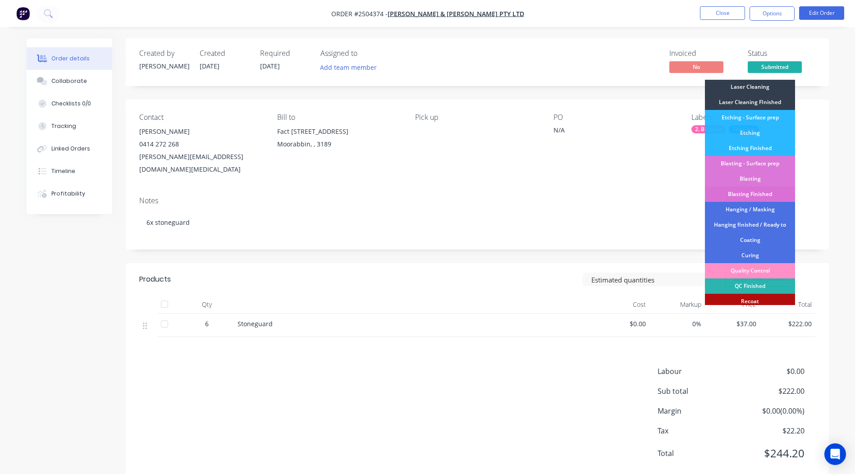
scroll to position [90, 0]
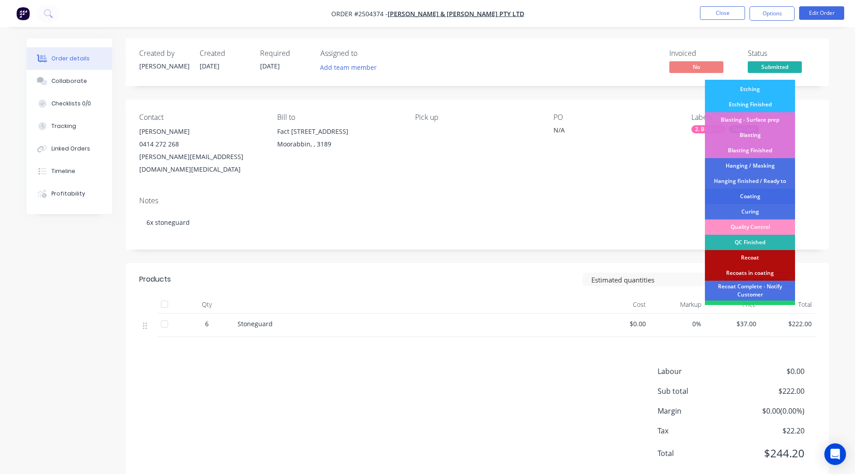
click at [757, 196] on div "Coating" at bounding box center [750, 196] width 90 height 15
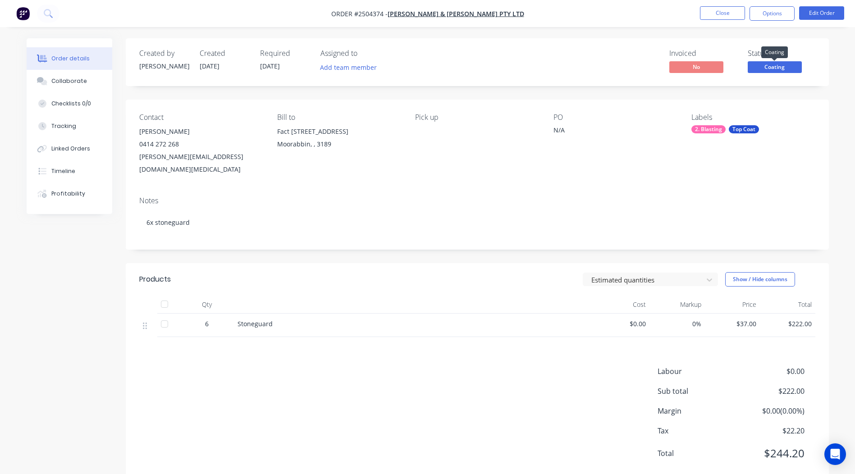
click at [765, 66] on span "Coating" at bounding box center [774, 66] width 54 height 11
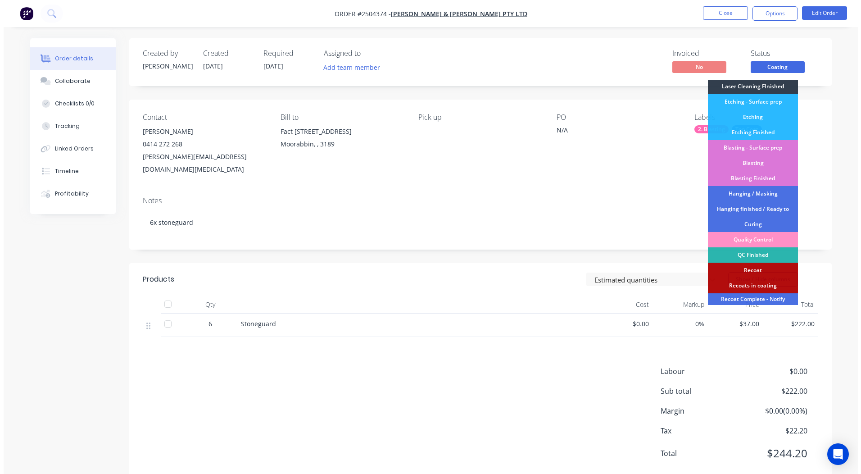
scroll to position [208, 0]
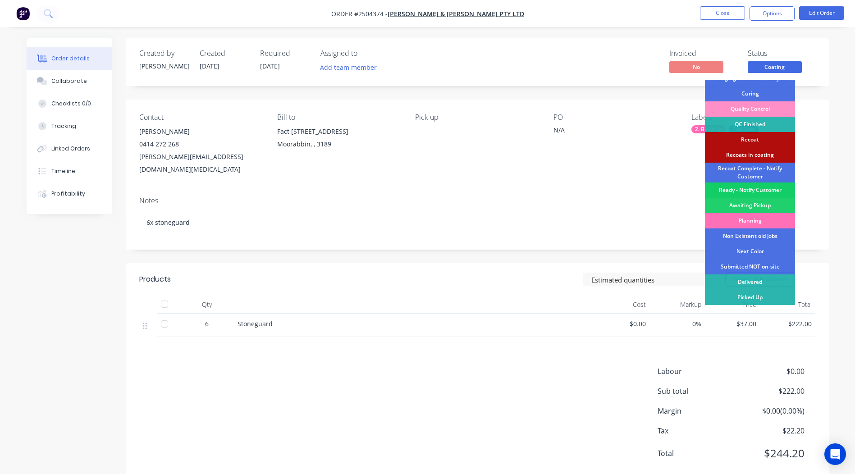
click at [750, 189] on div "Ready - Notify Customer" at bounding box center [750, 189] width 90 height 15
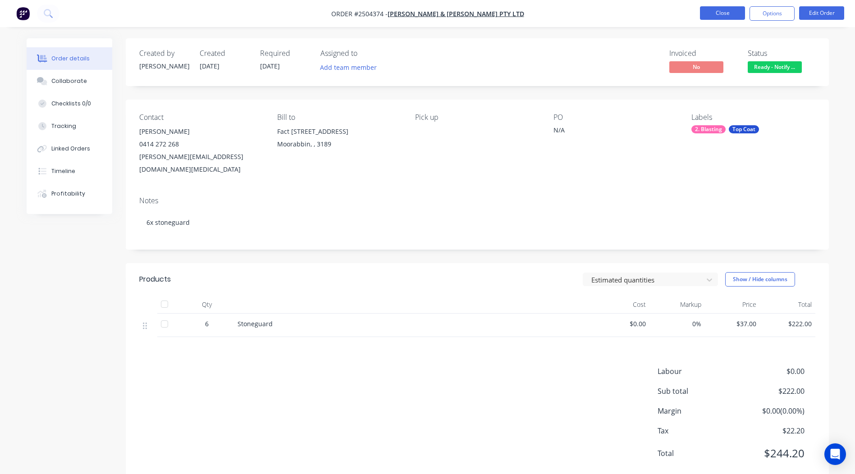
click at [710, 10] on button "Close" at bounding box center [722, 13] width 45 height 14
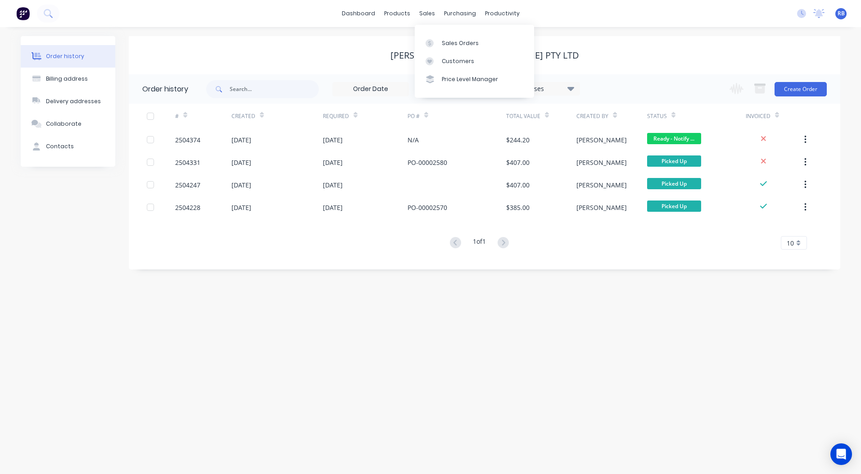
click at [650, 47] on div "[PERSON_NAME] & [PERSON_NAME] Pty Ltd" at bounding box center [485, 55] width 712 height 38
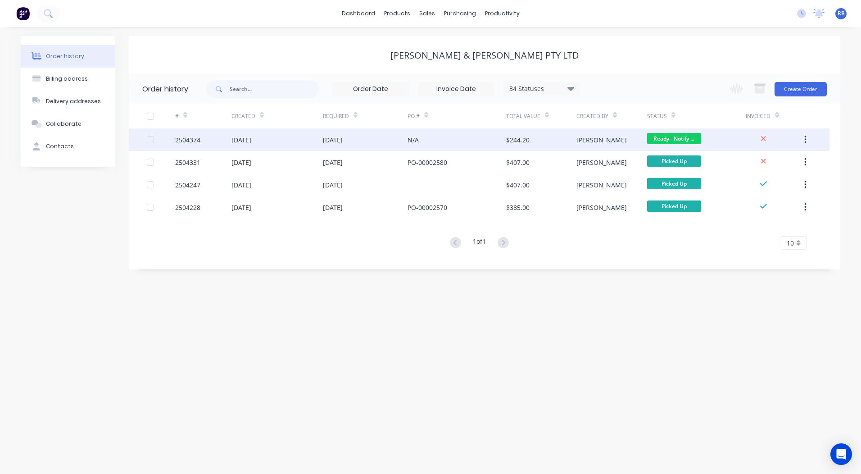
click at [343, 137] on div "[DATE]" at bounding box center [333, 139] width 20 height 9
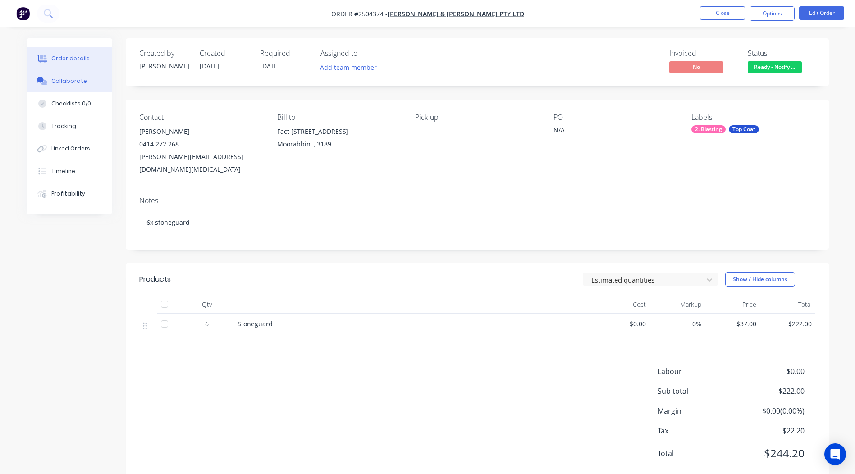
click at [91, 72] on button "Collaborate" at bounding box center [70, 81] width 86 height 23
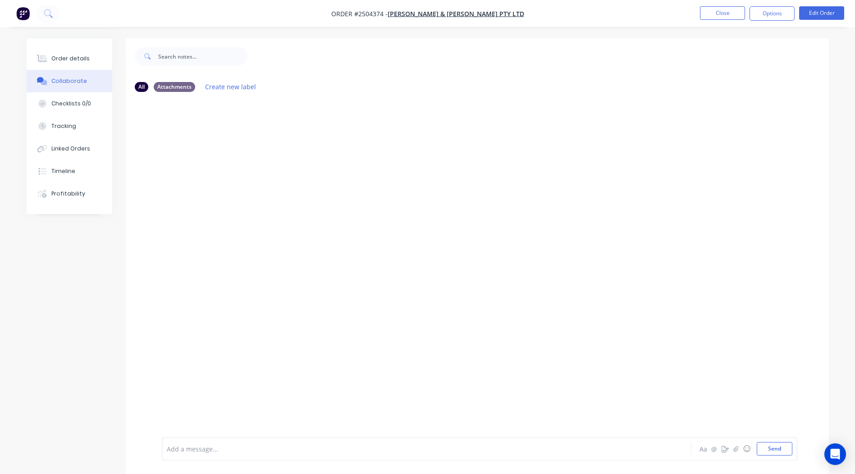
click at [184, 449] on div at bounding box center [401, 448] width 469 height 9
click at [723, 8] on button "Close" at bounding box center [722, 13] width 45 height 14
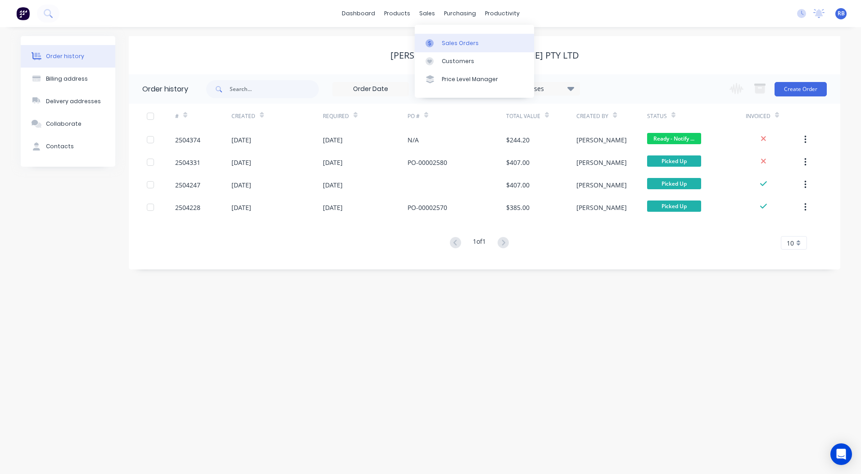
click at [438, 38] on link "Sales Orders" at bounding box center [474, 43] width 119 height 18
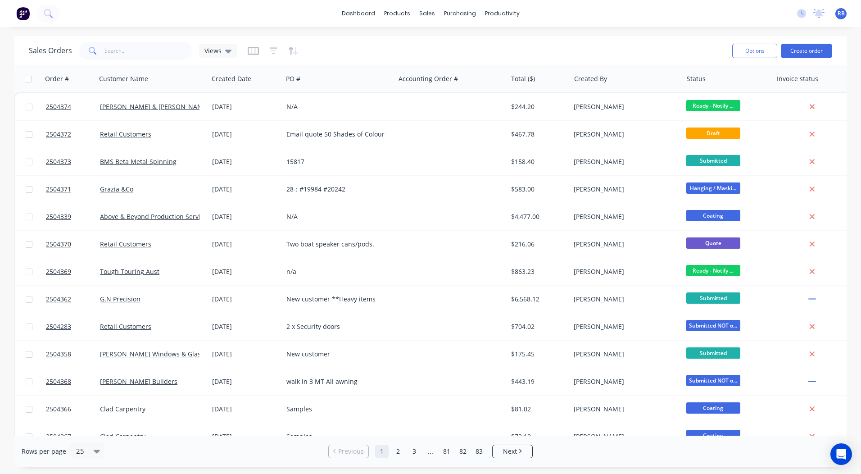
click at [601, 22] on div "dashboard products sales purchasing productivity dashboard products Product Cat…" at bounding box center [430, 13] width 861 height 27
click at [809, 48] on button "Create order" at bounding box center [806, 51] width 51 height 14
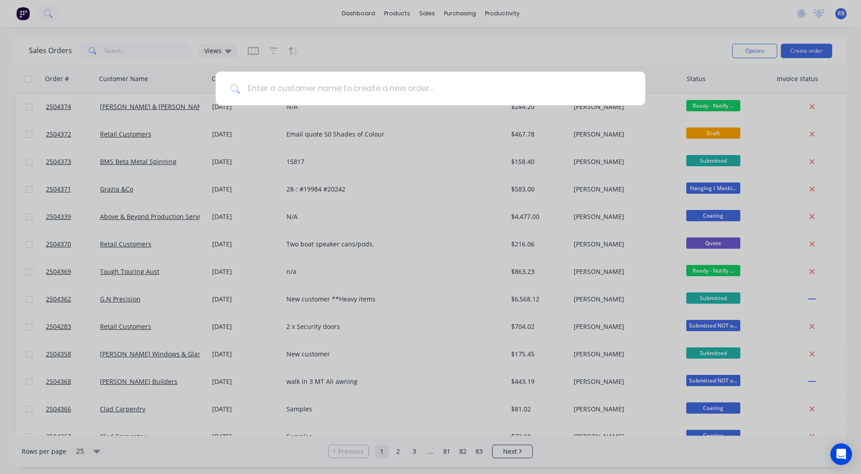
click at [282, 85] on input at bounding box center [435, 89] width 391 height 34
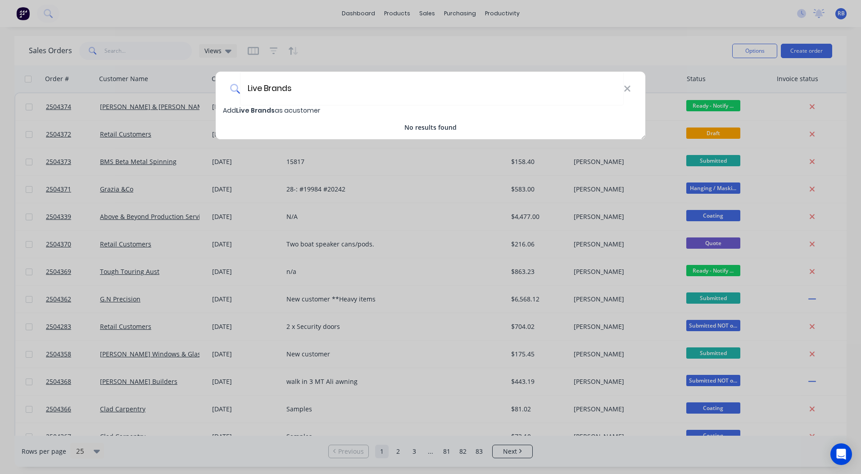
type input "Live Brands"
click at [272, 109] on span "Live Brands" at bounding box center [255, 110] width 39 height 9
select select "AU"
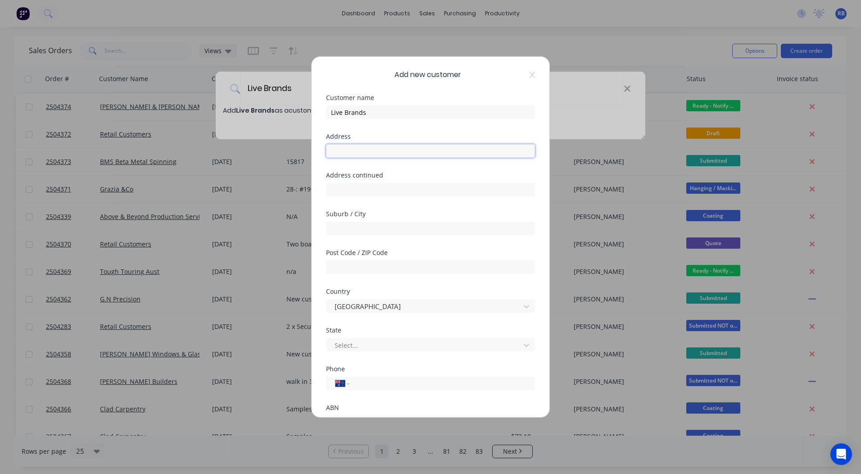
click at [370, 150] on input "text" at bounding box center [430, 151] width 209 height 14
type input "5 Lennox street"
click at [360, 228] on input "text" at bounding box center [430, 229] width 209 height 14
type input "Moorabbin"
click at [357, 263] on input "text" at bounding box center [430, 267] width 209 height 14
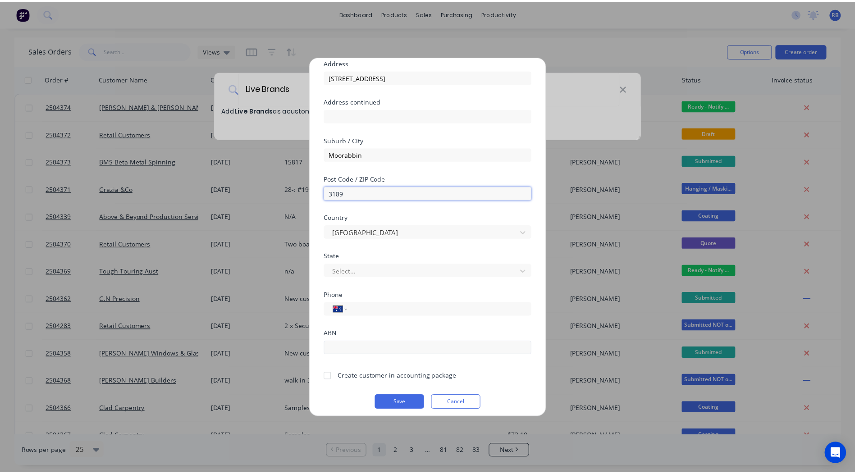
scroll to position [79, 0]
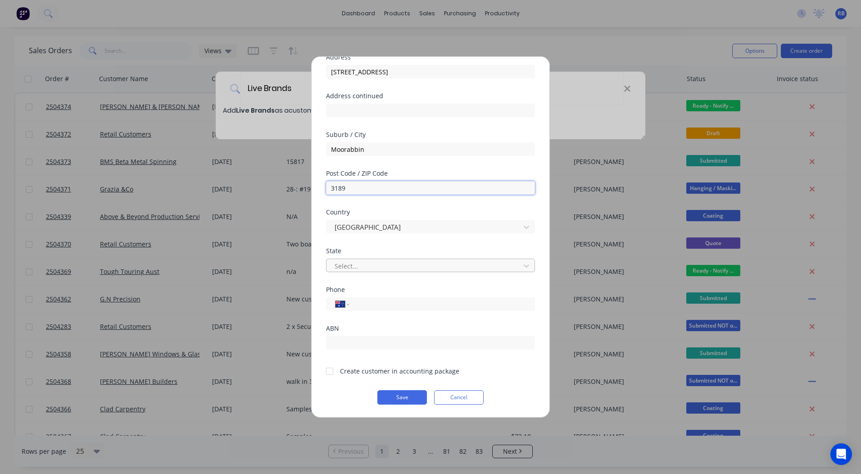
type input "3189"
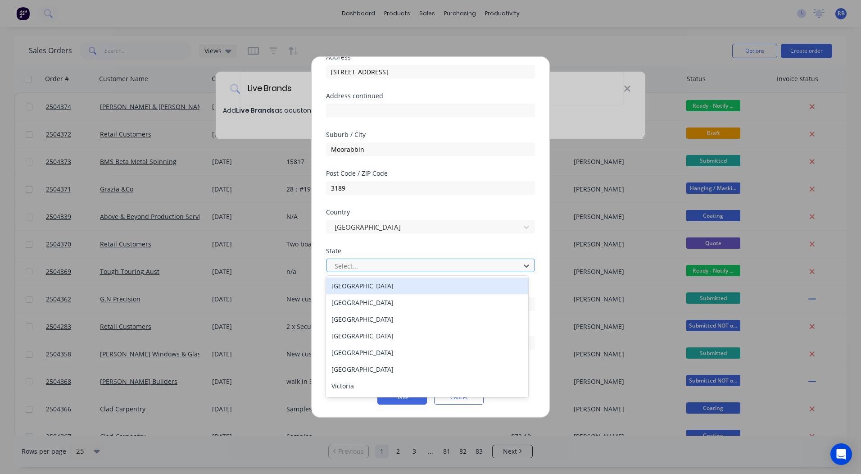
click at [379, 264] on div at bounding box center [425, 265] width 182 height 11
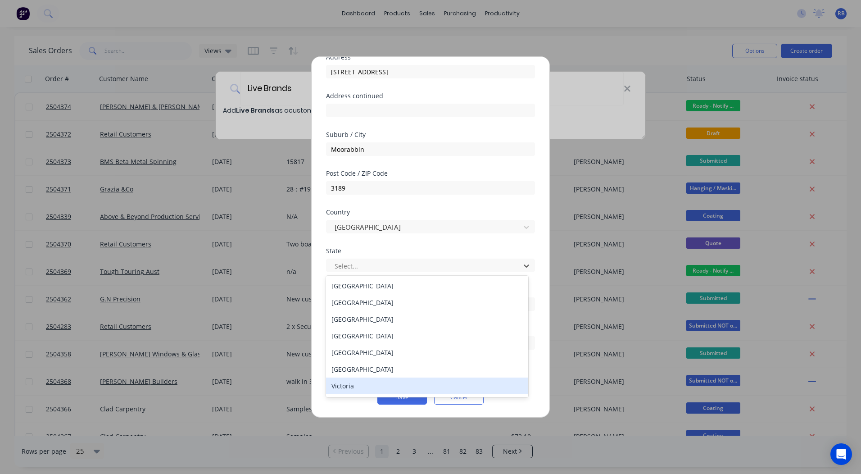
click at [349, 384] on div "Victoria" at bounding box center [427, 386] width 202 height 17
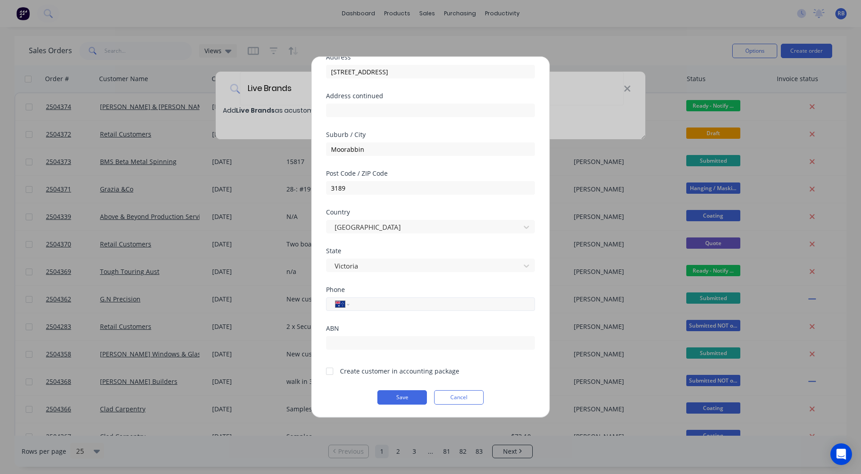
click at [377, 301] on input "tel" at bounding box center [441, 304] width 170 height 10
type input "0408 995 960"
click at [360, 340] on input "text" at bounding box center [430, 343] width 209 height 14
click at [331, 372] on div at bounding box center [330, 371] width 18 height 18
click at [398, 398] on button "Save" at bounding box center [403, 397] width 50 height 14
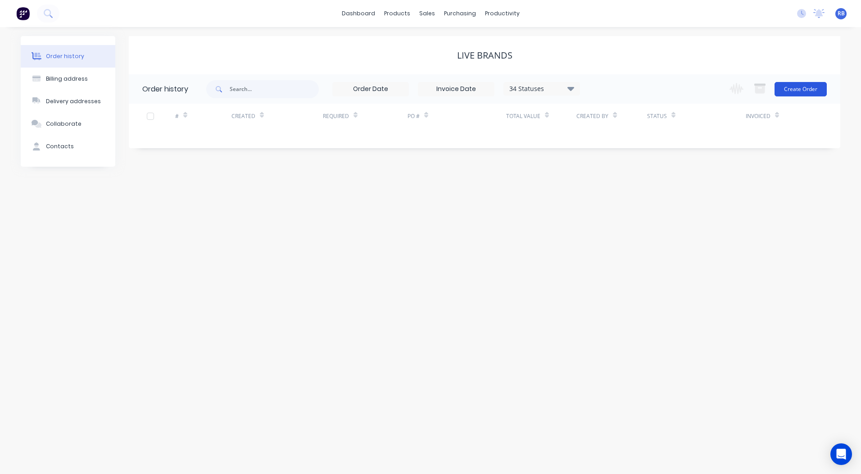
click at [801, 89] on button "Create Order" at bounding box center [801, 89] width 52 height 14
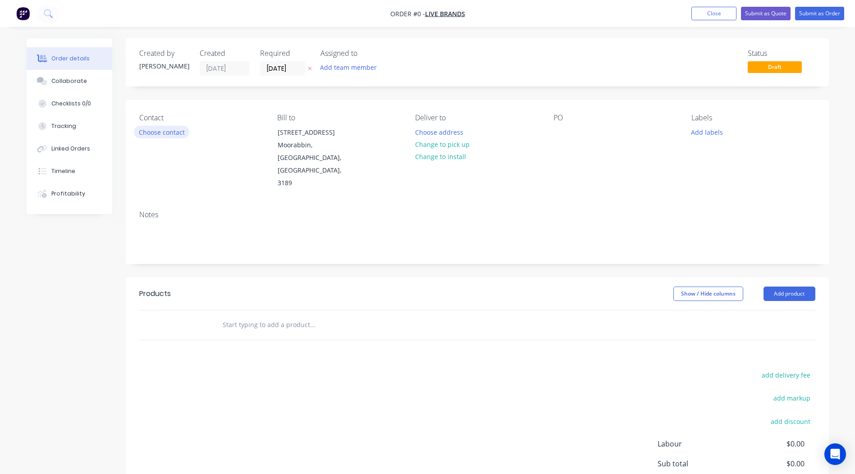
click at [163, 136] on button "Choose contact" at bounding box center [161, 132] width 55 height 12
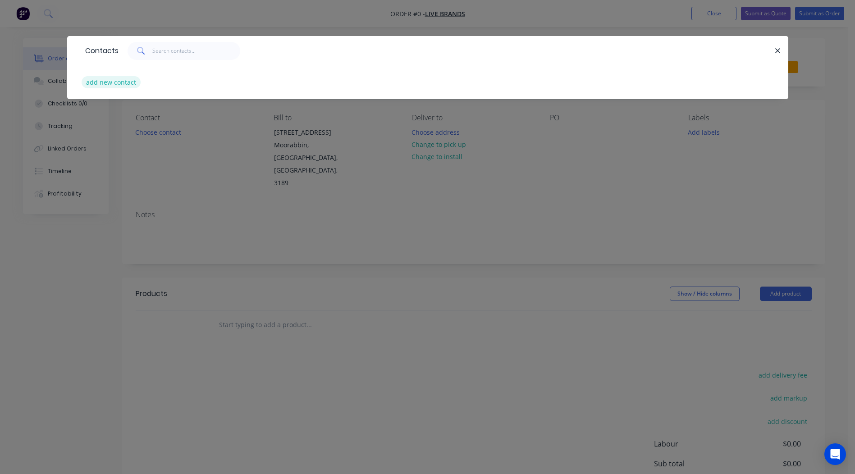
click at [118, 83] on button "add new contact" at bounding box center [111, 82] width 59 height 12
select select "AU"
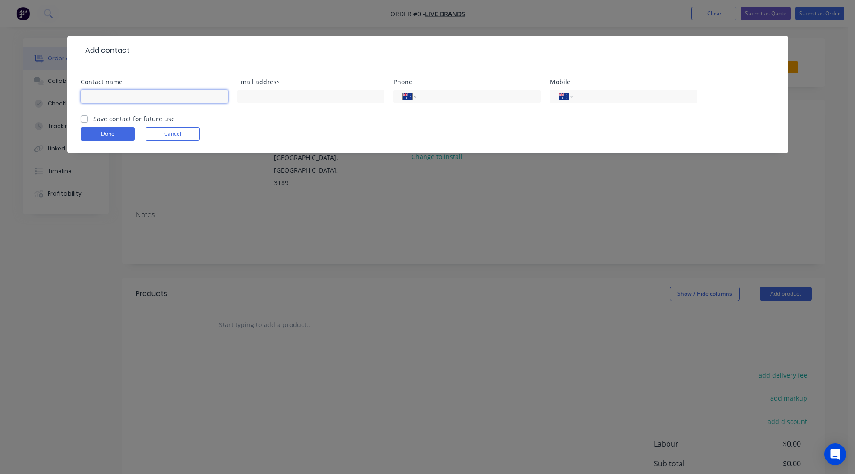
click at [114, 92] on input "text" at bounding box center [154, 97] width 147 height 14
type input "Hamish Dreeicks"
click at [282, 98] on input "text" at bounding box center [310, 97] width 147 height 14
type input "hamish@livebrands.com.au"
click at [611, 102] on div "International Afghanistan Åland Islands Albania Algeria American Samoa Andorra …" at bounding box center [623, 97] width 147 height 14
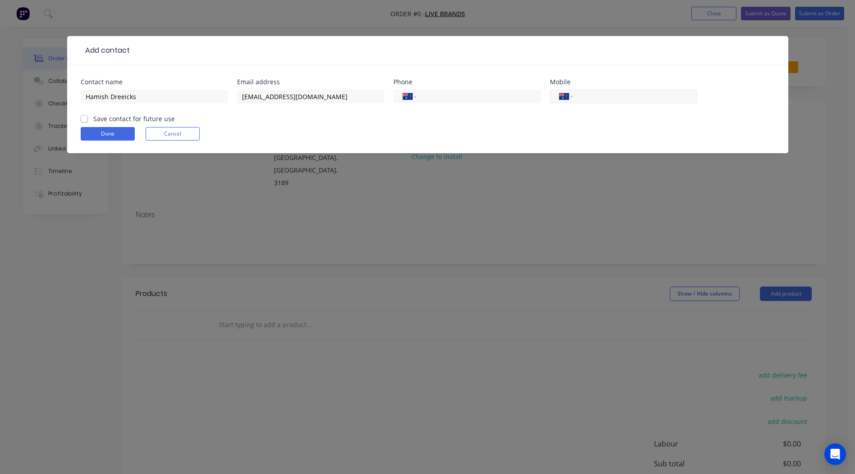
click at [609, 102] on div "International Afghanistan Åland Islands Albania Algeria American Samoa Andorra …" at bounding box center [623, 97] width 147 height 14
click at [608, 92] on input "tel" at bounding box center [633, 96] width 108 height 10
type input "0408 995 960"
click at [93, 117] on label "Save contact for future use" at bounding box center [134, 118] width 82 height 9
click at [84, 117] on input "Save contact for future use" at bounding box center [84, 118] width 7 height 9
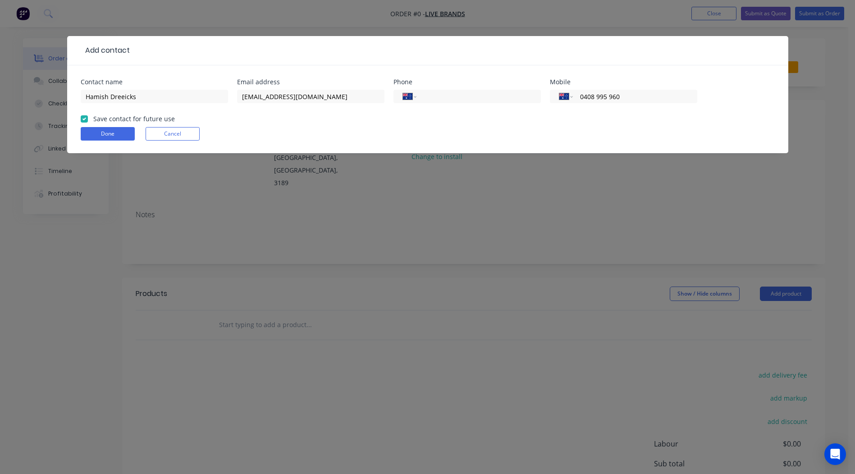
checkbox input "true"
click at [106, 133] on button "Done" at bounding box center [108, 134] width 54 height 14
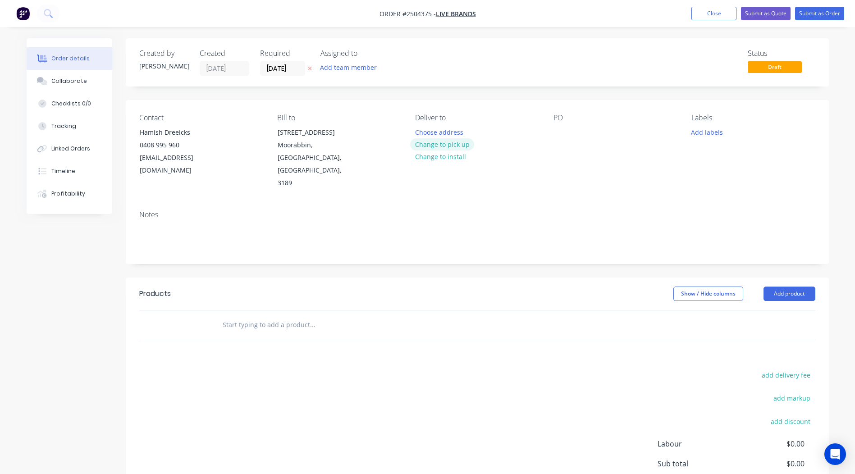
click at [460, 141] on button "Change to pick up" at bounding box center [442, 144] width 64 height 12
click at [556, 131] on div at bounding box center [560, 132] width 14 height 13
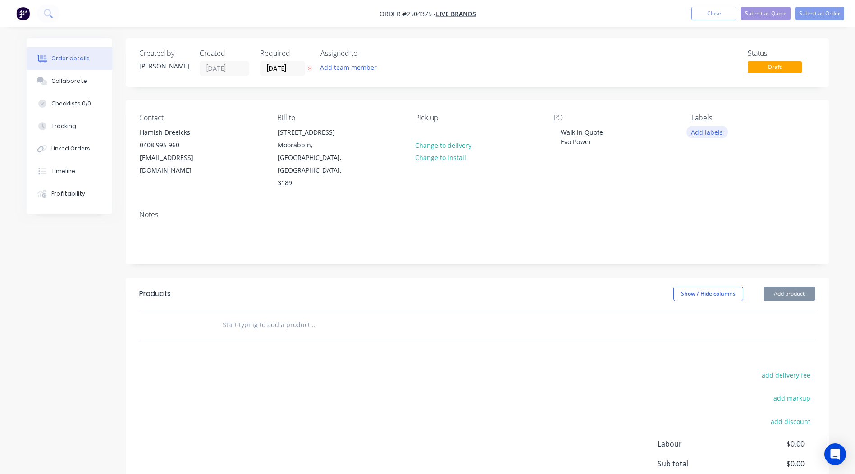
click at [706, 126] on button "Add labels" at bounding box center [706, 132] width 41 height 12
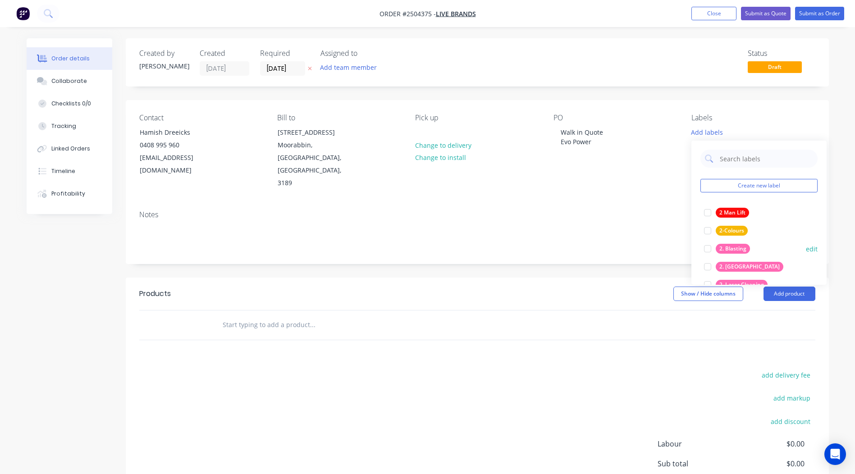
click at [708, 244] on div at bounding box center [707, 249] width 18 height 18
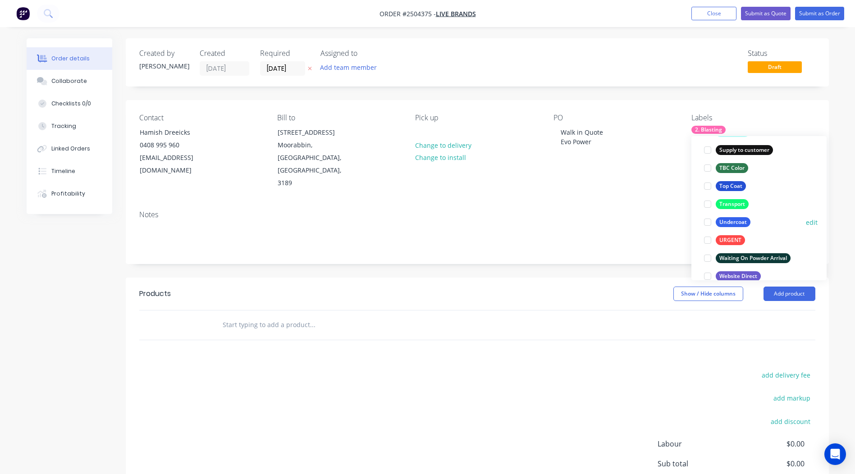
scroll to position [721, 0]
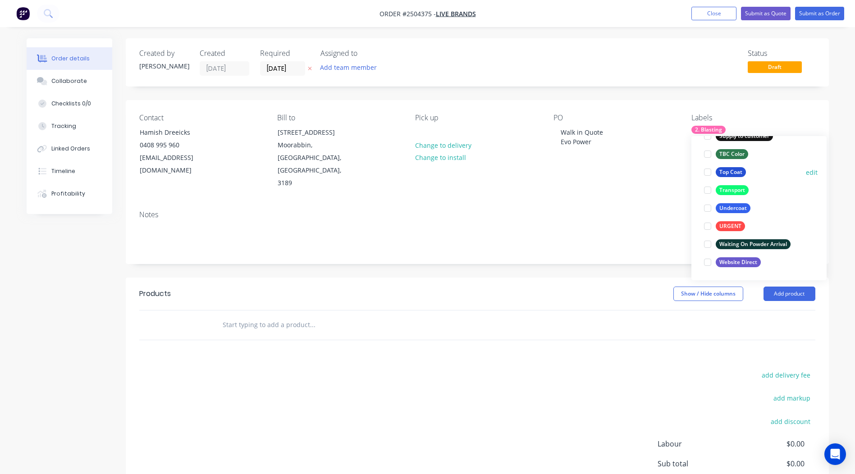
click at [706, 170] on div at bounding box center [707, 172] width 18 height 18
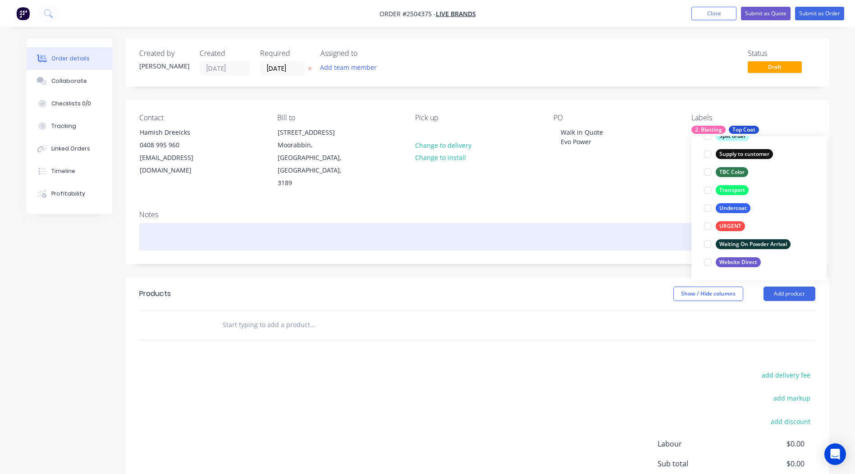
scroll to position [54, 0]
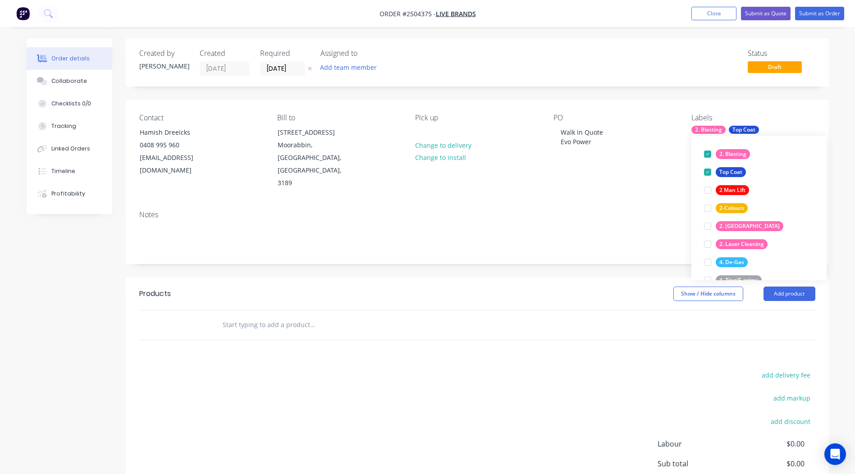
click at [543, 226] on div "Notes" at bounding box center [477, 233] width 703 height 60
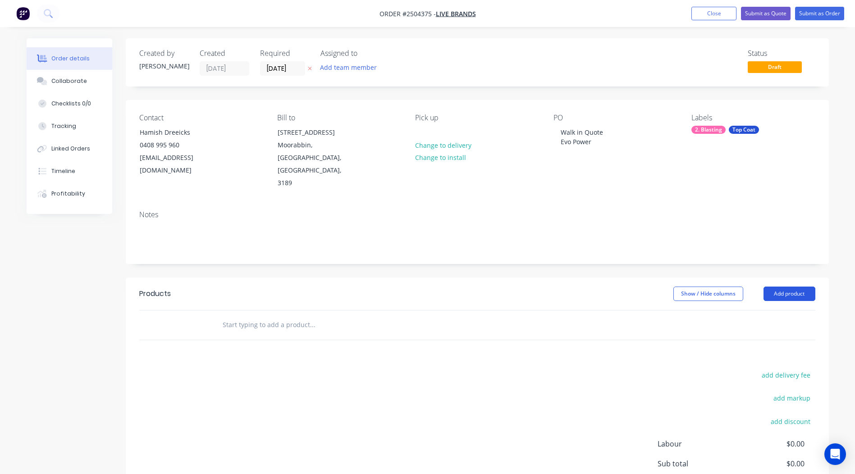
click at [791, 287] on button "Add product" at bounding box center [789, 294] width 52 height 14
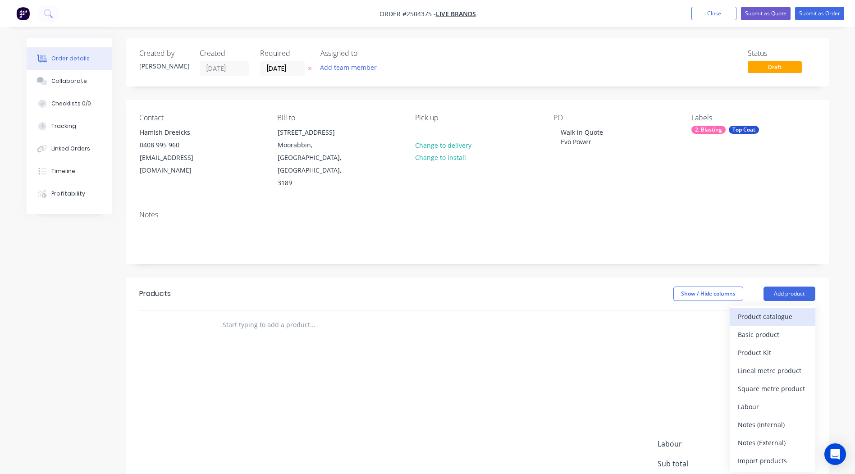
click at [778, 310] on div "Product catalogue" at bounding box center [772, 316] width 69 height 13
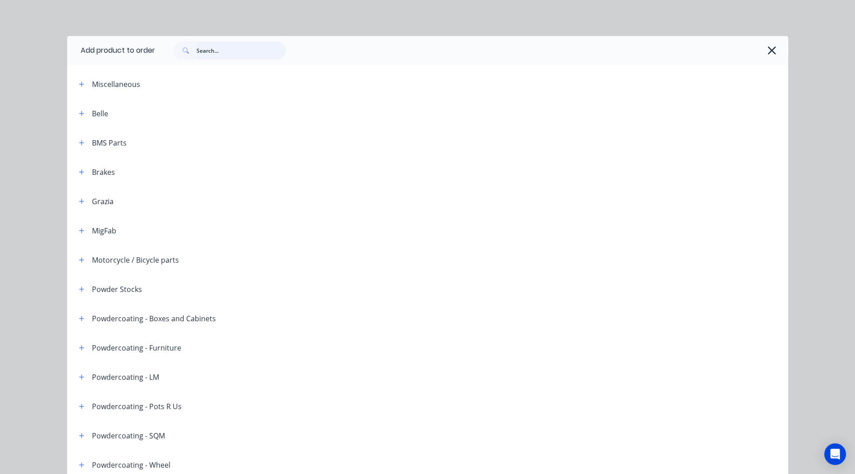
click at [232, 51] on input "text" at bounding box center [240, 50] width 89 height 18
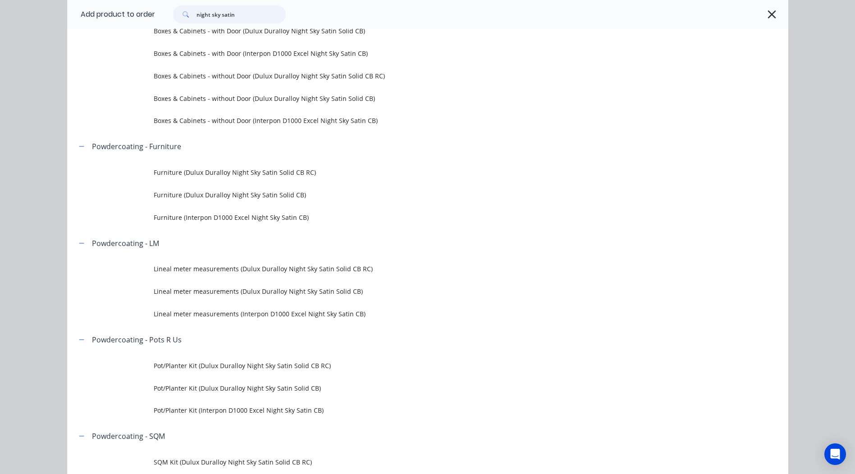
scroll to position [135, 0]
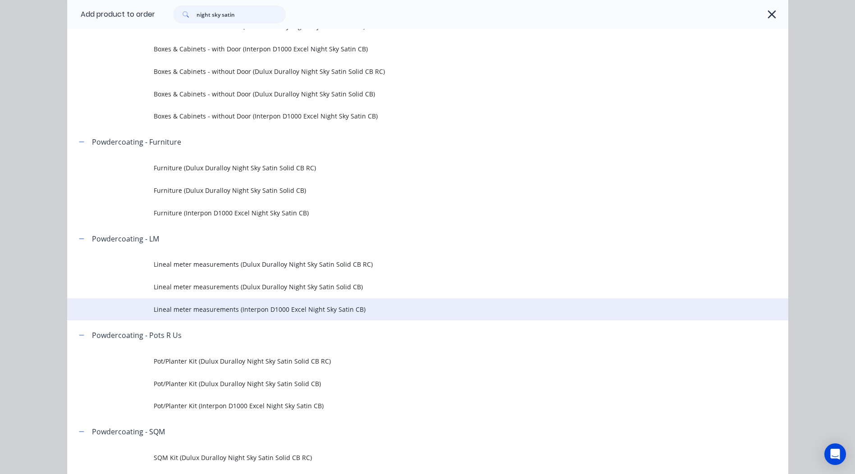
type input "night sky satin"
click at [273, 308] on span "Lineal meter measurements (Interpon D1000 Excel Night Sky Satin CB)" at bounding box center [407, 309] width 507 height 9
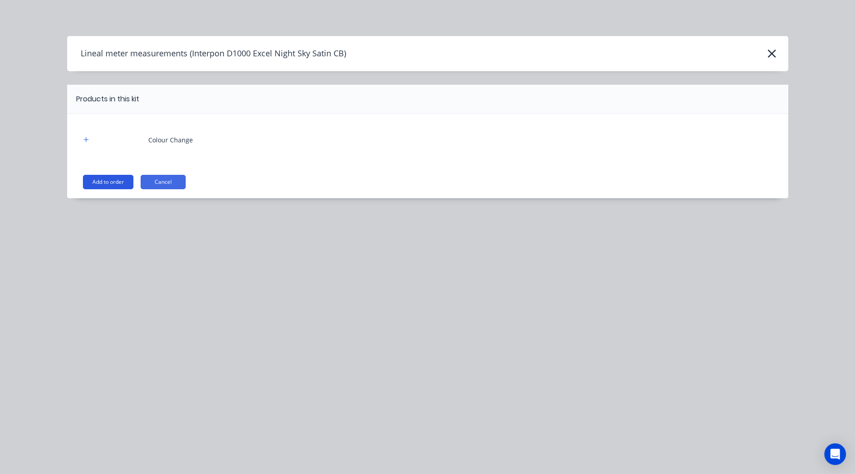
click at [105, 181] on button "Add to order" at bounding box center [108, 182] width 50 height 14
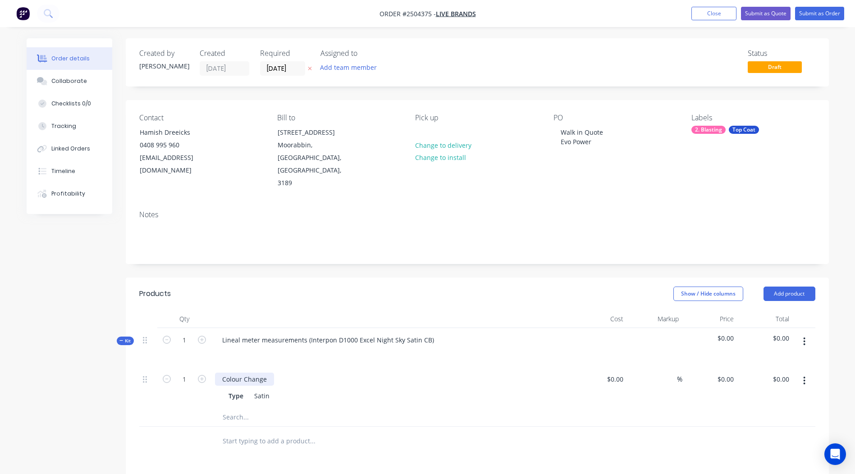
click at [251, 373] on div "Colour Change" at bounding box center [244, 379] width 59 height 13
click at [263, 389] on div "Satin" at bounding box center [261, 395] width 23 height 13
click at [806, 373] on button "button" at bounding box center [803, 381] width 21 height 16
click at [775, 434] on div "Delete" at bounding box center [772, 440] width 69 height 13
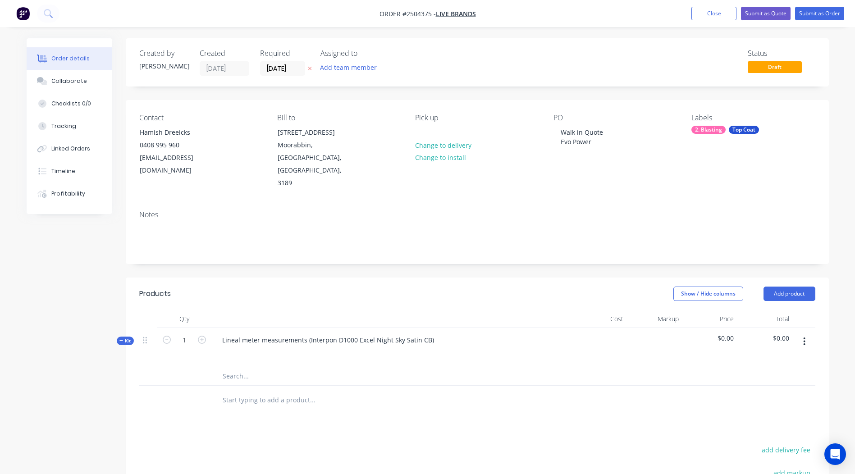
click at [803, 337] on icon "button" at bounding box center [804, 342] width 2 height 10
click at [778, 359] on div "Add product to kit" at bounding box center [772, 365] width 69 height 13
click at [799, 395] on div "Product catalogue" at bounding box center [772, 401] width 69 height 13
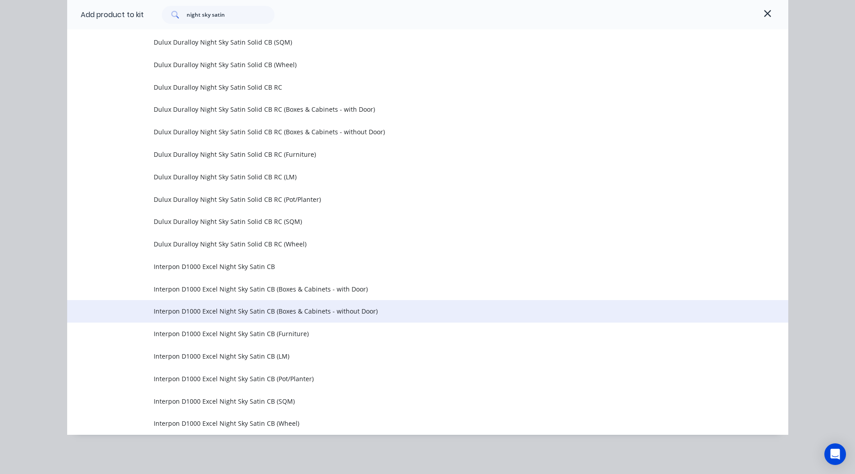
scroll to position [408, 0]
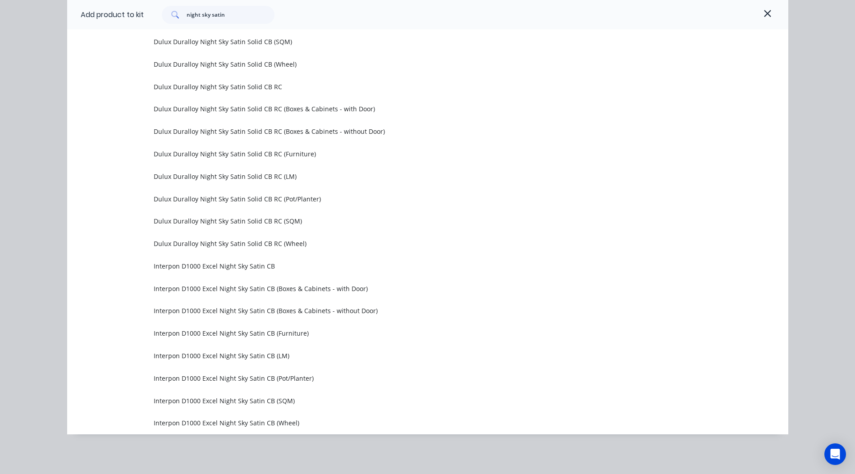
click at [227, 356] on span "Interpon D1000 Excel Night Sky Satin CB (LM)" at bounding box center [407, 355] width 507 height 9
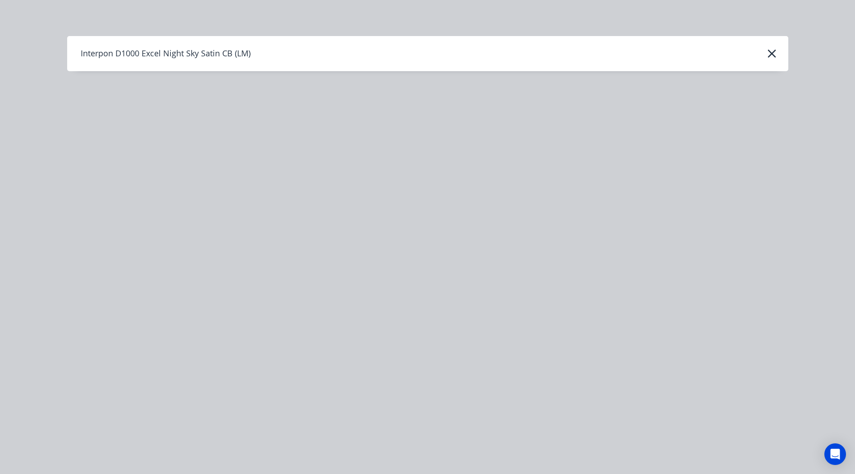
scroll to position [0, 0]
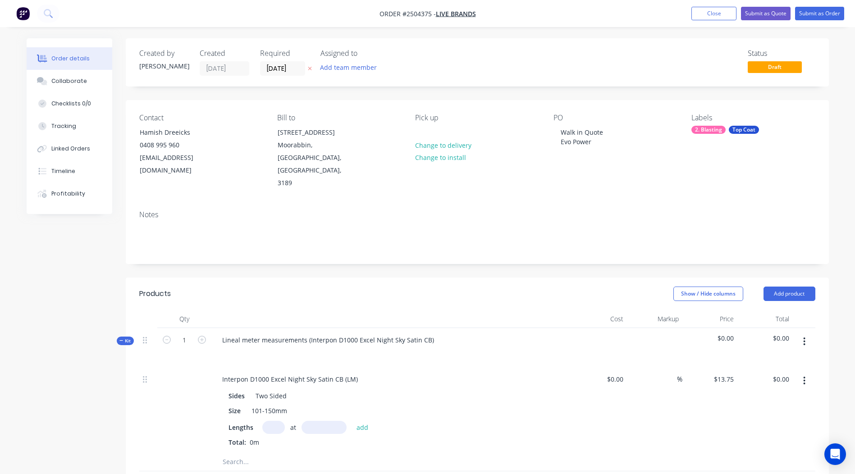
click at [276, 421] on input "text" at bounding box center [273, 427] width 23 height 13
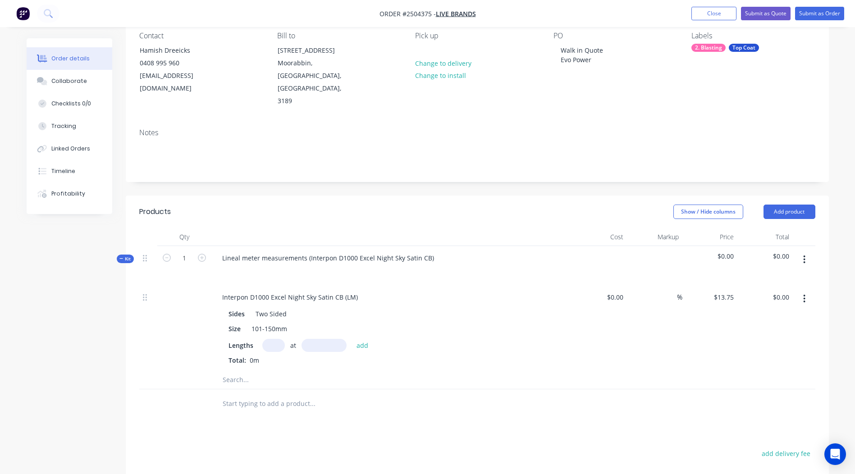
scroll to position [90, 0]
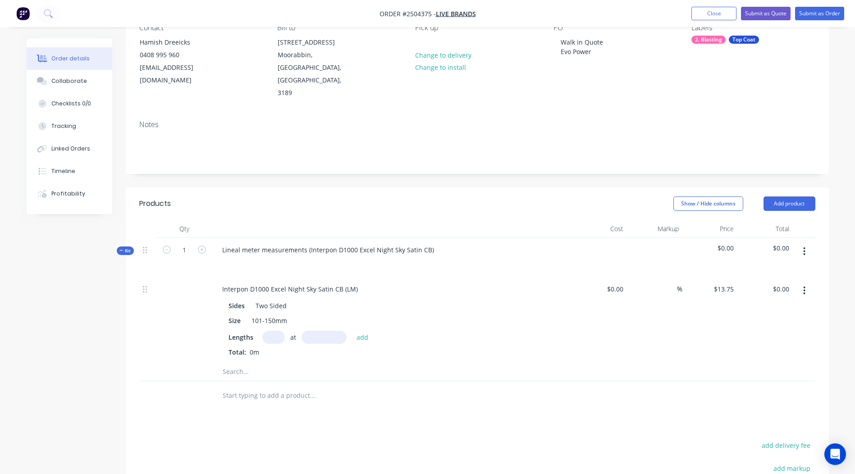
click at [803, 247] on icon "button" at bounding box center [804, 251] width 2 height 8
click at [786, 269] on div "Add product to kit" at bounding box center [772, 275] width 69 height 13
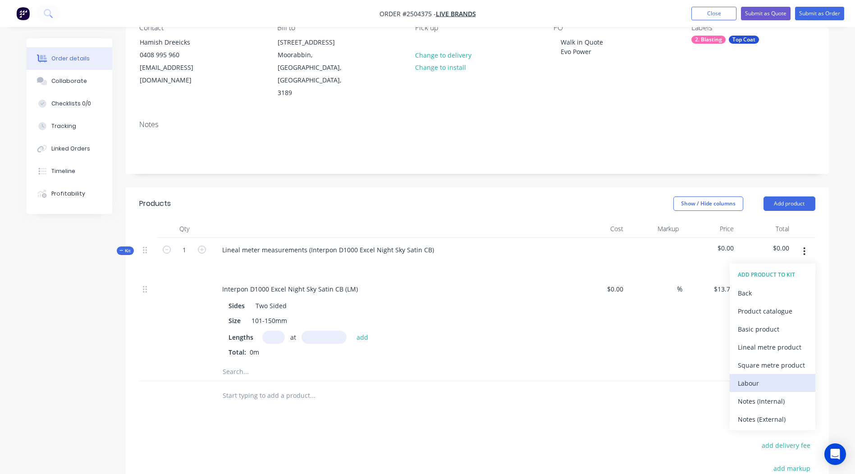
click at [760, 377] on div "Labour" at bounding box center [772, 383] width 69 height 13
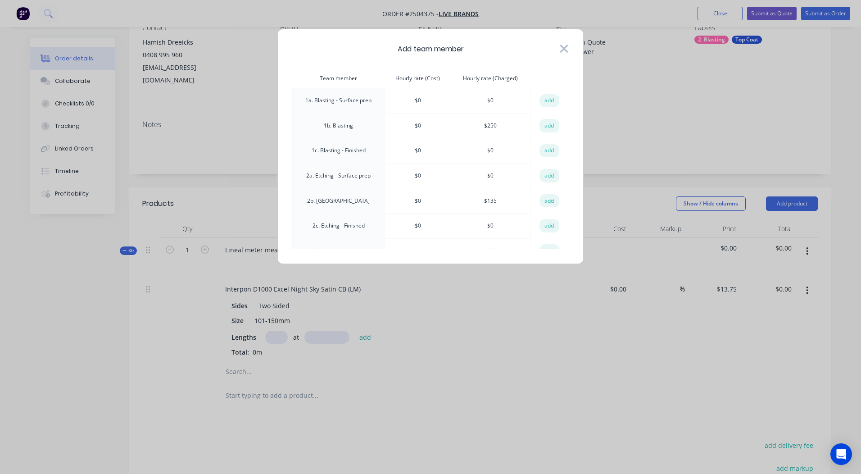
click at [567, 48] on icon at bounding box center [564, 48] width 9 height 13
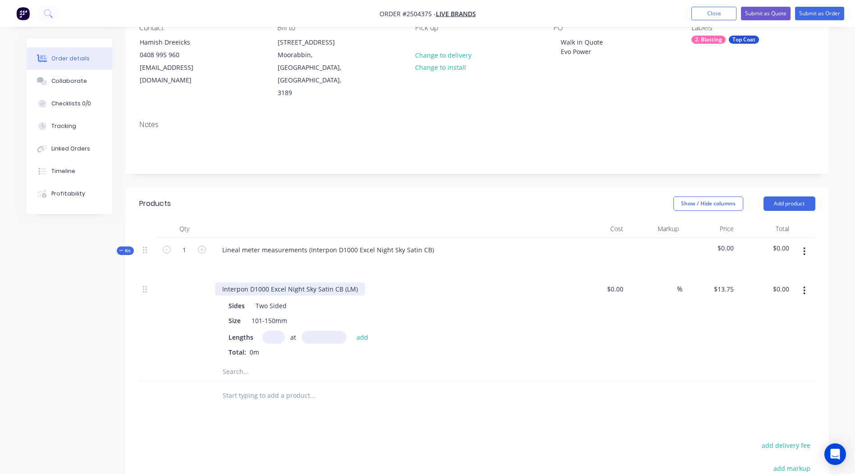
click at [308, 282] on div "Interpon D1000 Excel Night Sky Satin CB (LM)" at bounding box center [290, 288] width 150 height 13
click at [803, 246] on icon "button" at bounding box center [804, 251] width 2 height 10
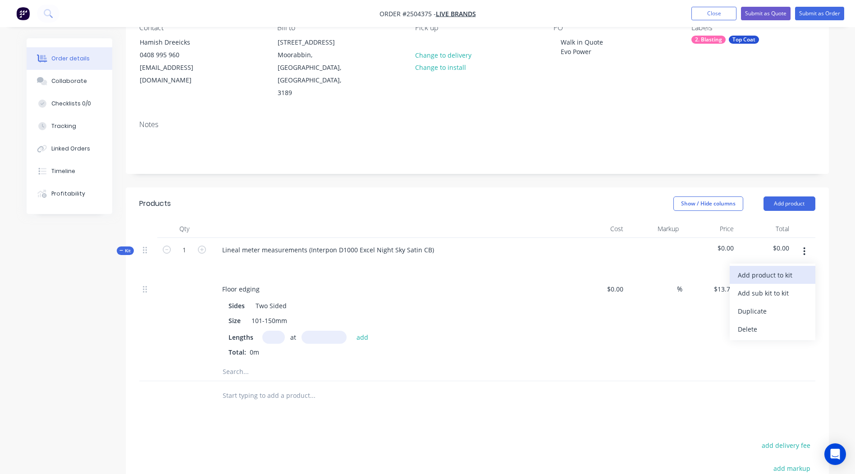
click at [763, 269] on div "Add product to kit" at bounding box center [772, 275] width 69 height 13
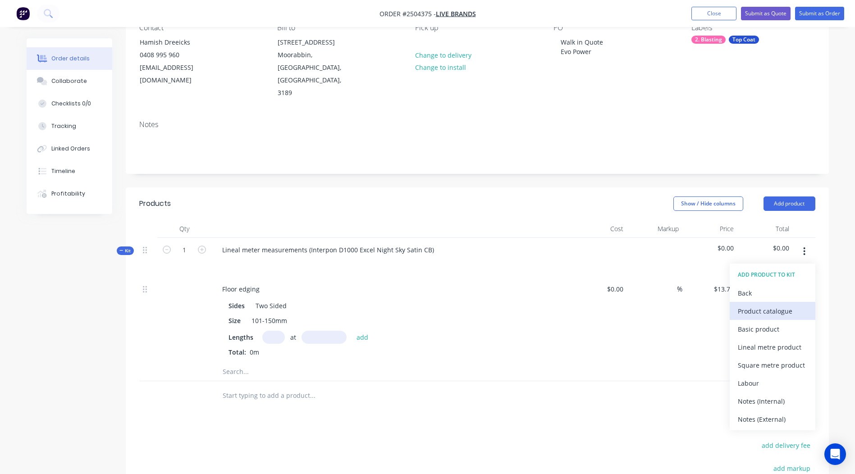
click at [763, 305] on div "Product catalogue" at bounding box center [772, 311] width 69 height 13
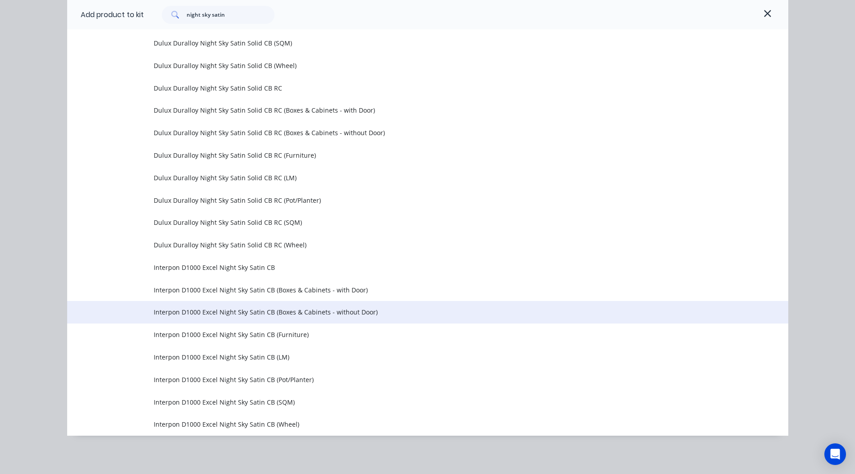
scroll to position [408, 0]
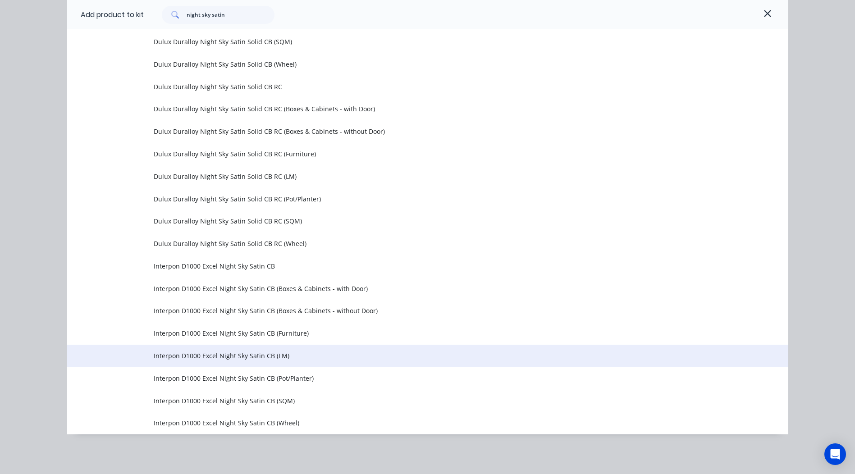
click at [203, 354] on span "Interpon D1000 Excel Night Sky Satin CB (LM)" at bounding box center [407, 355] width 507 height 9
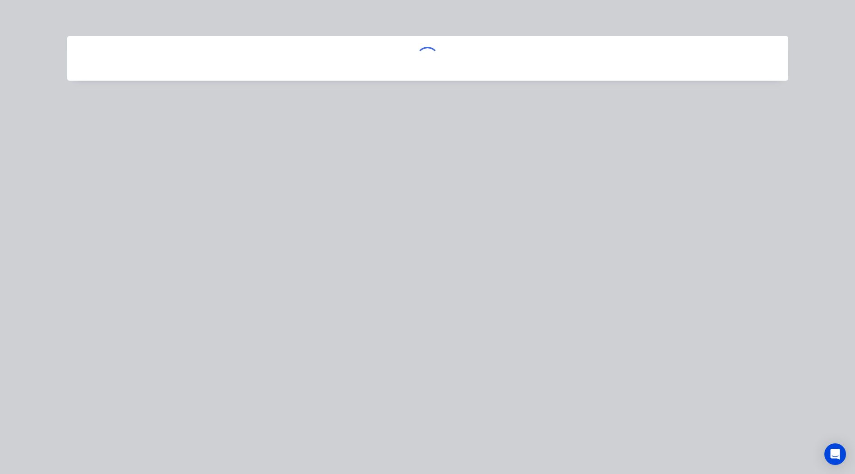
scroll to position [0, 0]
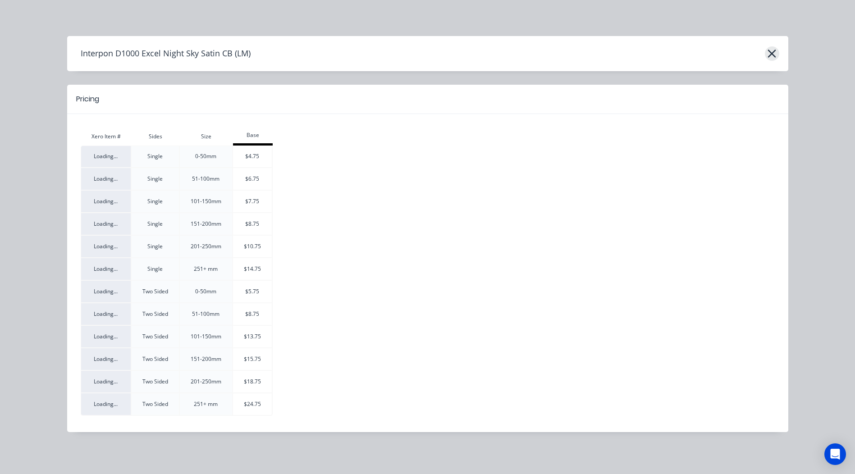
click at [774, 52] on icon "button" at bounding box center [772, 54] width 8 height 8
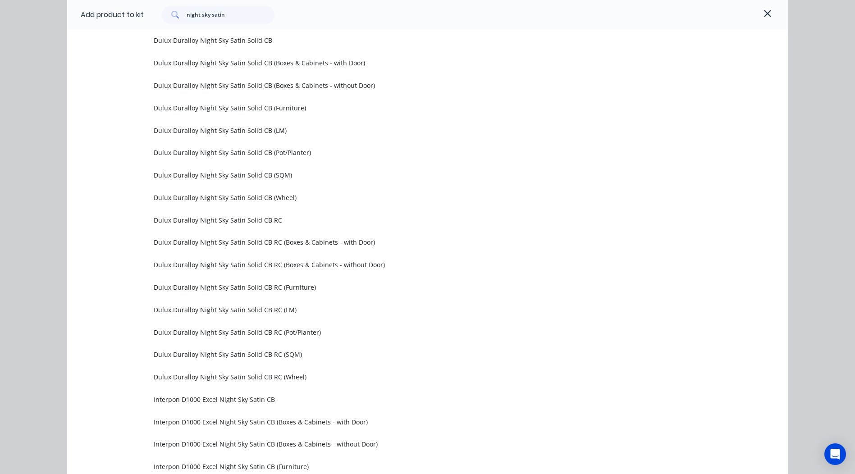
click at [754, 14] on div "night sky satin" at bounding box center [459, 15] width 631 height 18
click at [763, 14] on icon "button" at bounding box center [767, 13] width 8 height 11
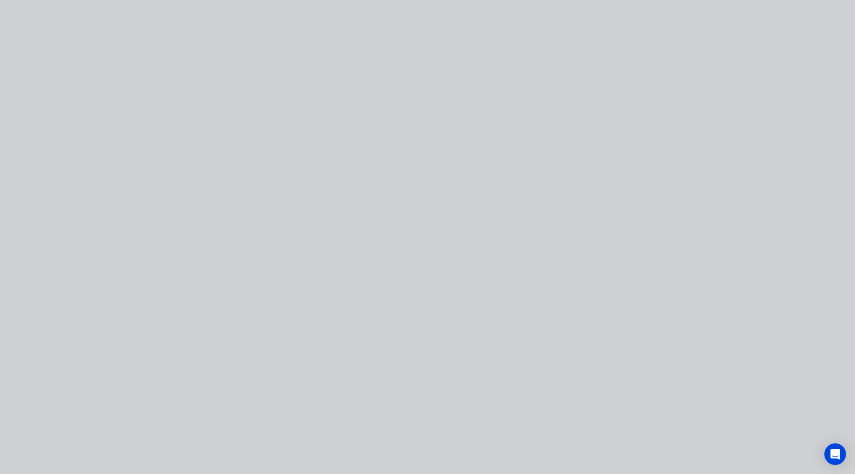
scroll to position [0, 0]
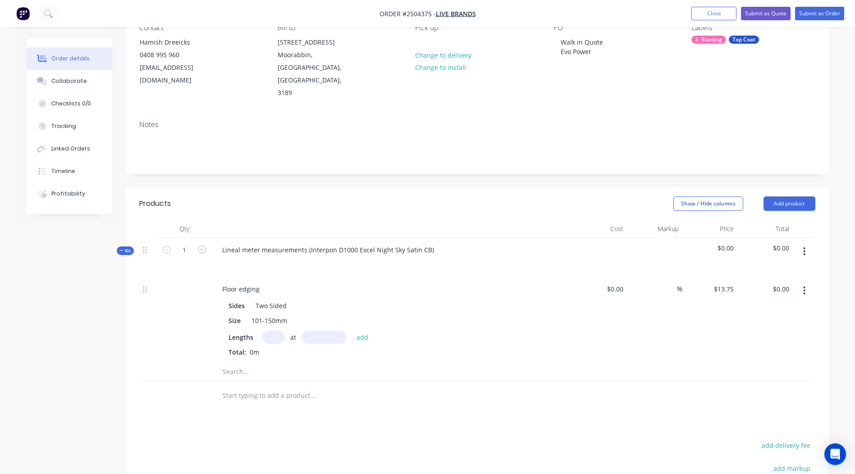
click at [805, 286] on icon "button" at bounding box center [804, 291] width 2 height 10
click at [770, 344] on div "Delete" at bounding box center [772, 350] width 69 height 13
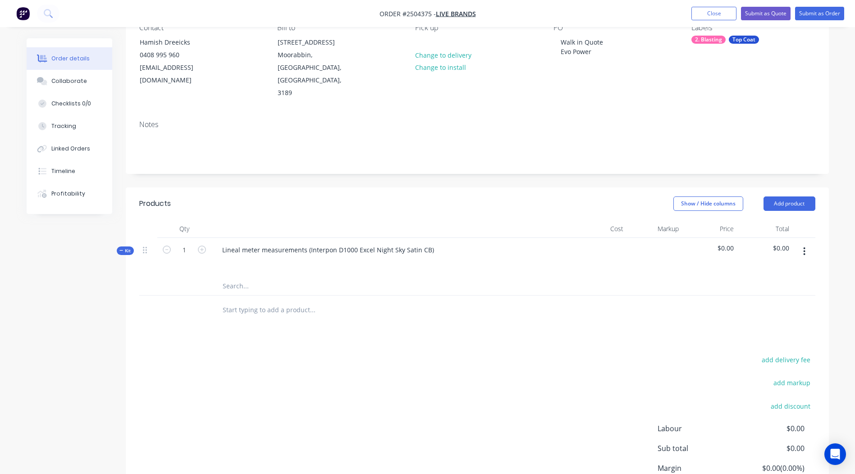
click at [804, 246] on icon "button" at bounding box center [804, 251] width 2 height 10
click at [787, 269] on div "Add product to kit" at bounding box center [772, 275] width 69 height 13
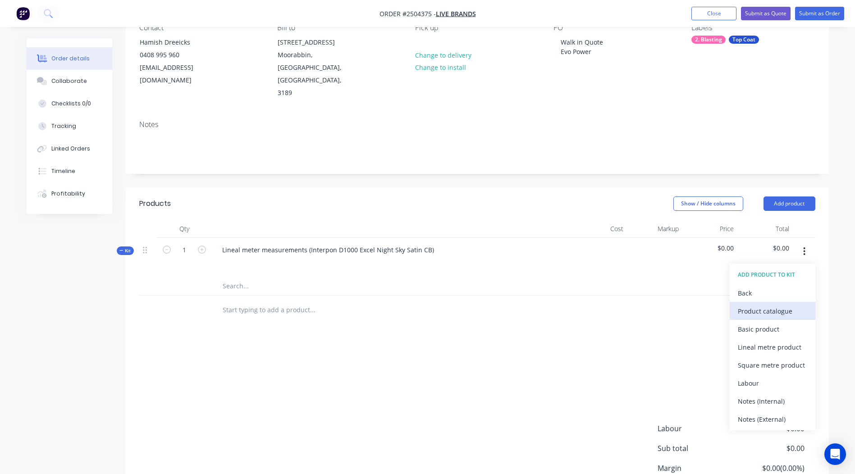
click at [769, 305] on div "Product catalogue" at bounding box center [772, 311] width 69 height 13
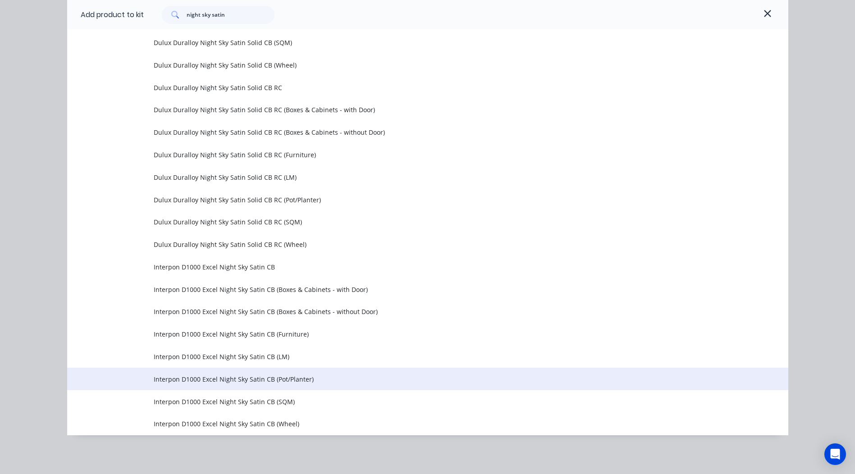
scroll to position [408, 0]
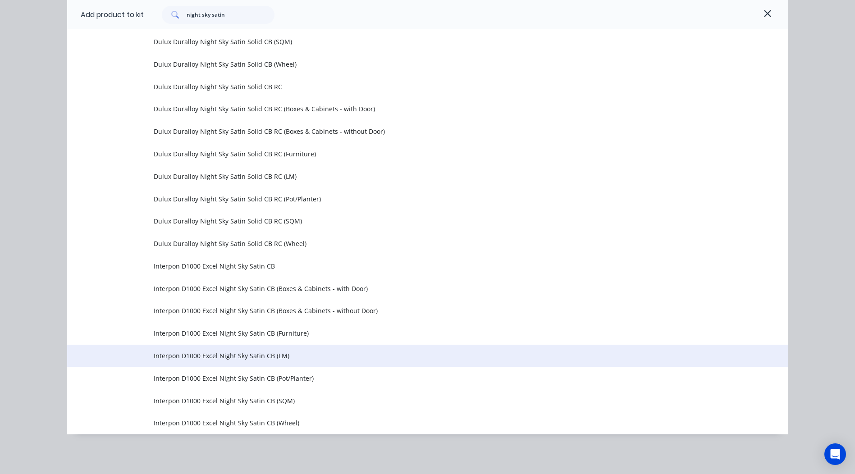
click at [269, 355] on span "Interpon D1000 Excel Night Sky Satin CB (LM)" at bounding box center [407, 355] width 507 height 9
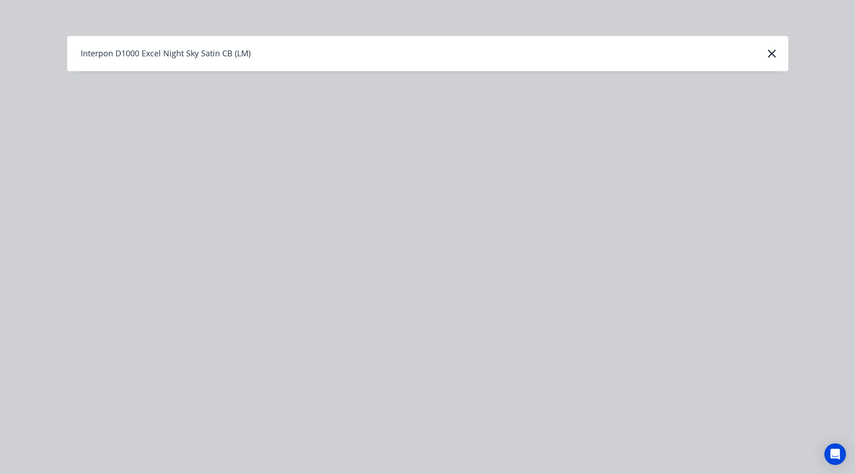
scroll to position [0, 0]
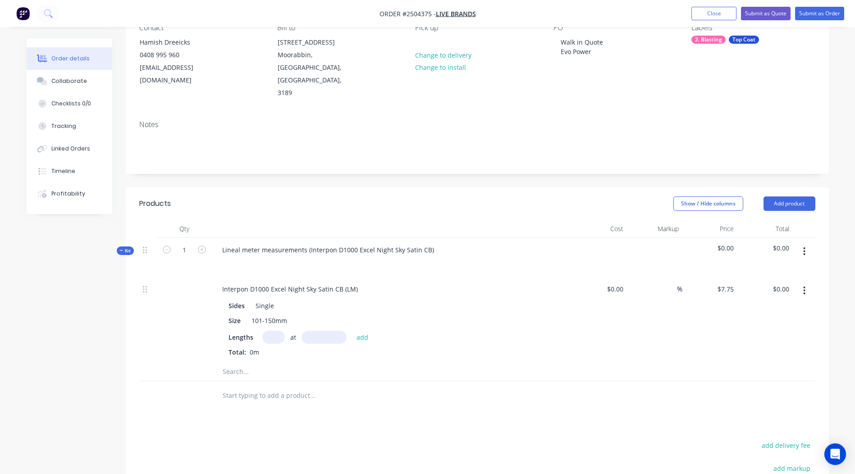
click at [804, 246] on icon "button" at bounding box center [804, 251] width 2 height 10
click at [790, 269] on div "Add product to kit" at bounding box center [772, 275] width 69 height 13
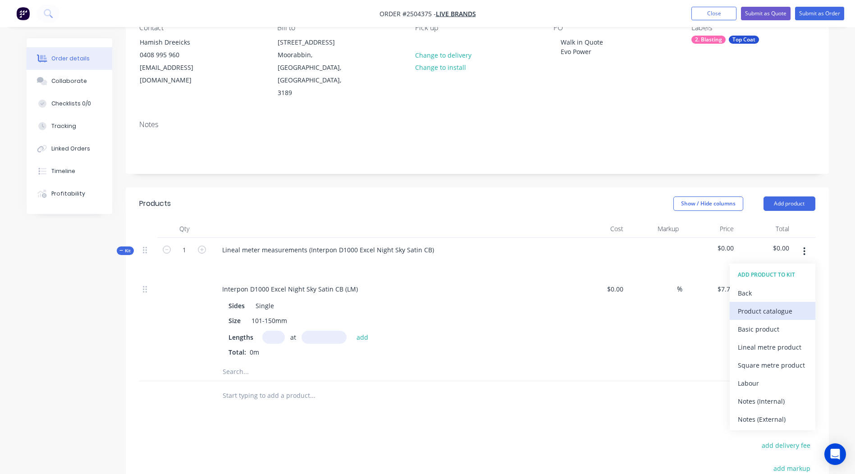
click at [784, 305] on div "Product catalogue" at bounding box center [772, 311] width 69 height 13
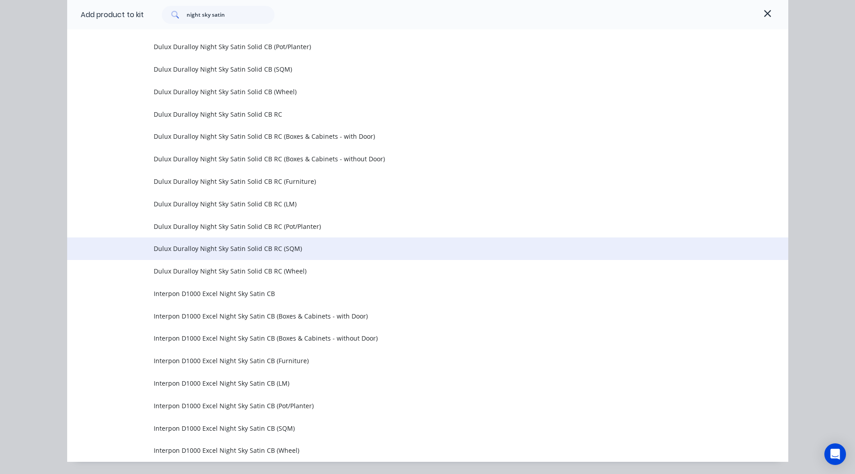
scroll to position [408, 0]
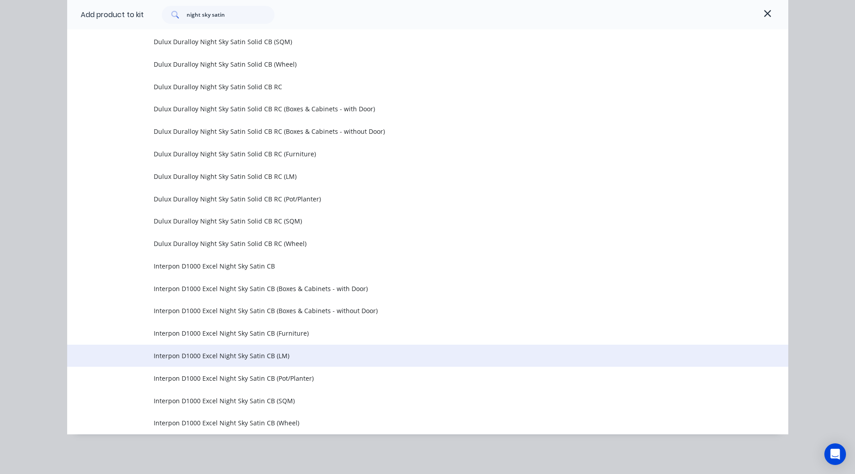
click at [249, 355] on span "Interpon D1000 Excel Night Sky Satin CB (LM)" at bounding box center [407, 355] width 507 height 9
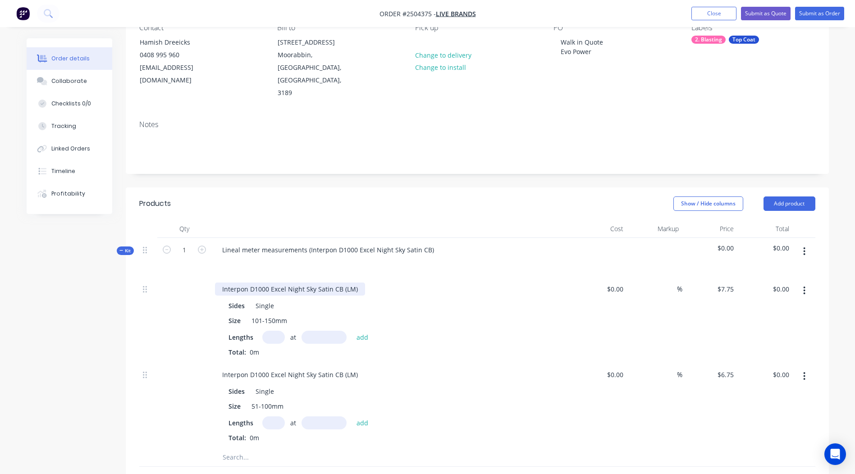
click at [297, 282] on div "Interpon D1000 Excel Night Sky Satin CB (LM)" at bounding box center [290, 288] width 150 height 13
click at [278, 368] on div "Interpon D1000 Excel Night Sky Satin CB (LM)" at bounding box center [290, 374] width 150 height 13
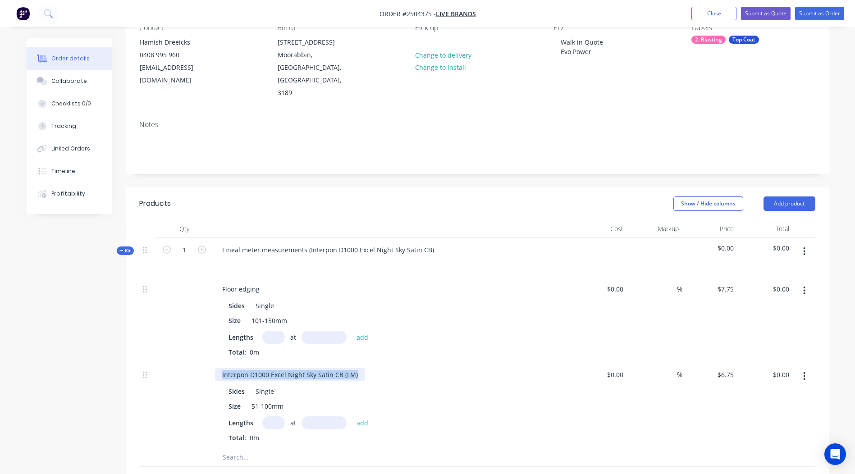
click at [278, 368] on div "Interpon D1000 Excel Night Sky Satin CB (LM)" at bounding box center [290, 374] width 150 height 13
click at [279, 368] on div "Interpon D1000 Excel Night Sky Satin CB (LM)" at bounding box center [290, 374] width 150 height 13
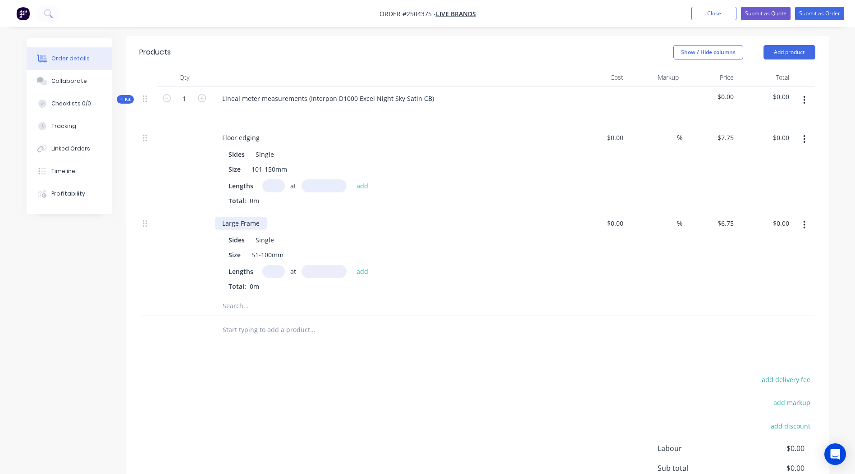
scroll to position [270, 0]
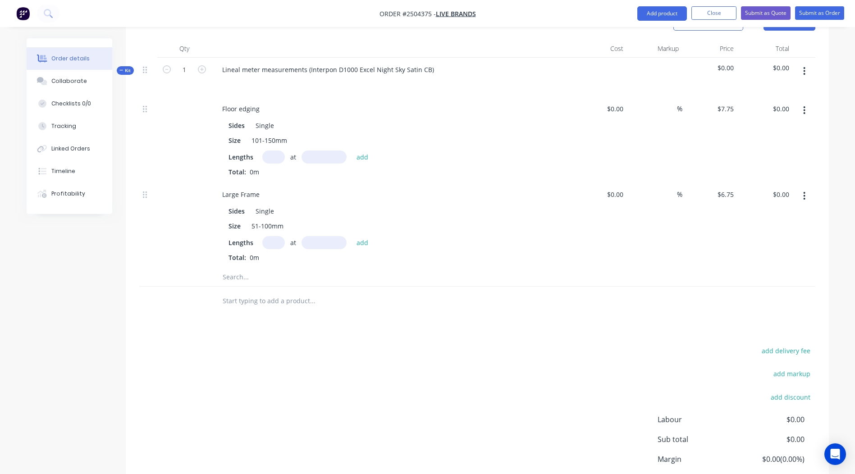
click at [803, 191] on icon "button" at bounding box center [804, 196] width 2 height 10
click at [546, 236] on div "Lengths at add Total: 0m" at bounding box center [391, 249] width 326 height 26
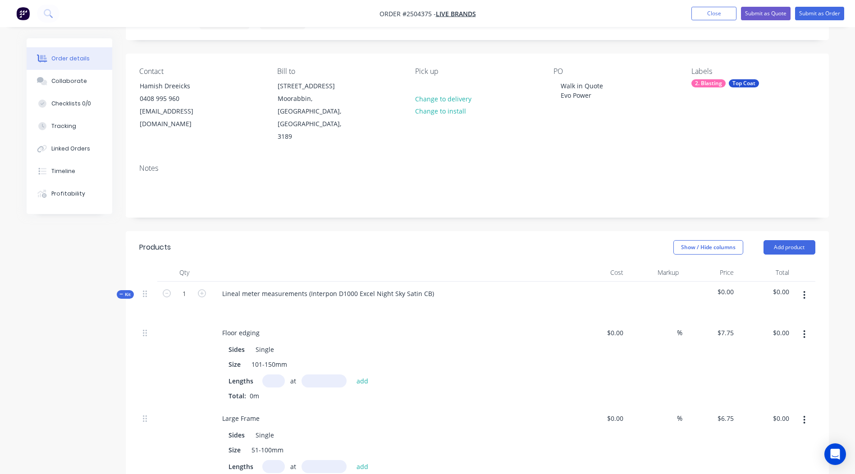
scroll to position [45, 0]
click at [805, 291] on icon "button" at bounding box center [804, 296] width 2 height 10
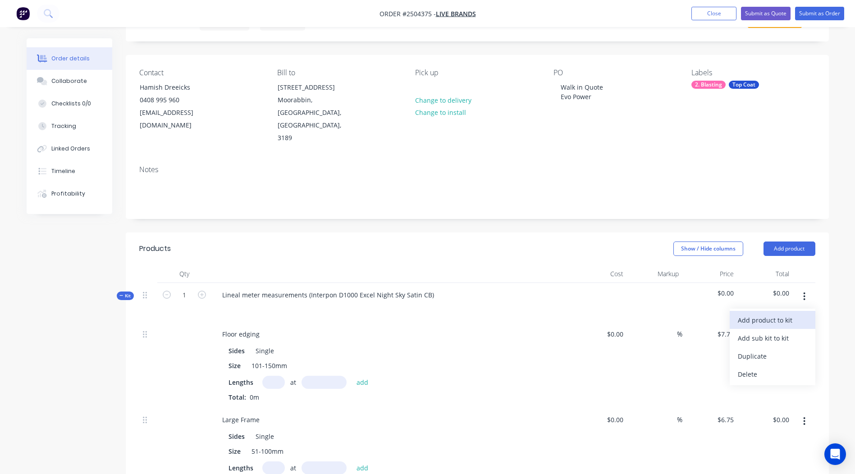
click at [765, 314] on div "Add product to kit" at bounding box center [772, 320] width 69 height 13
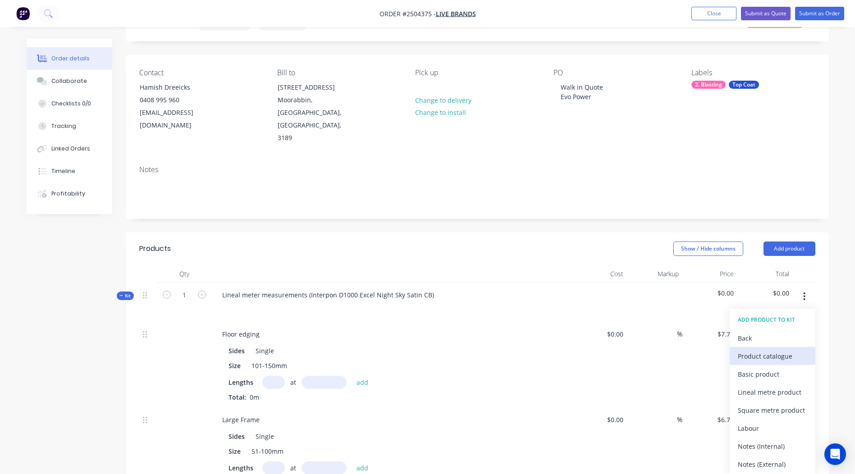
click at [762, 350] on div "Product catalogue" at bounding box center [772, 356] width 69 height 13
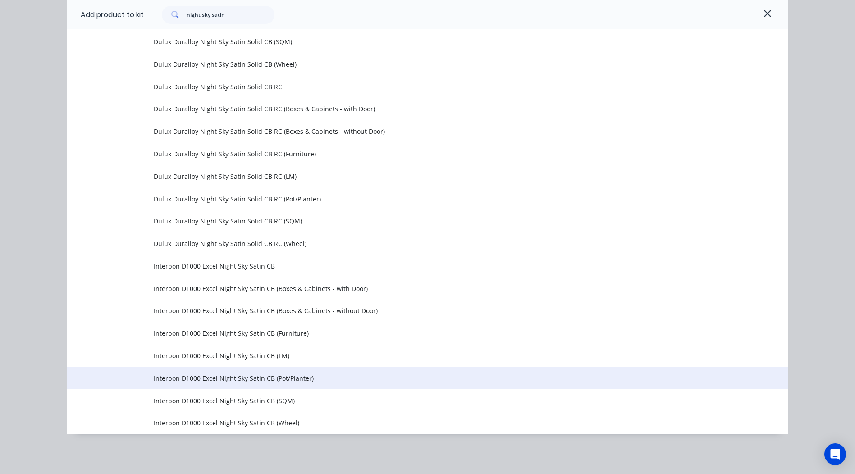
scroll to position [315, 0]
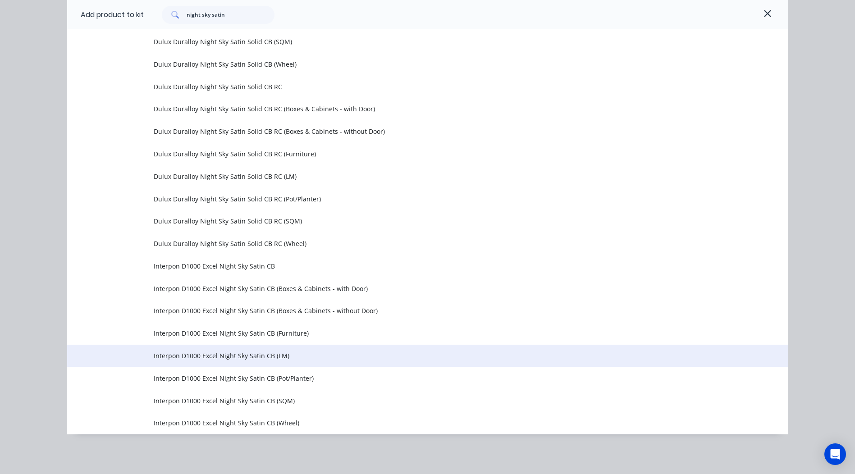
click at [246, 356] on span "Interpon D1000 Excel Night Sky Satin CB (LM)" at bounding box center [407, 355] width 507 height 9
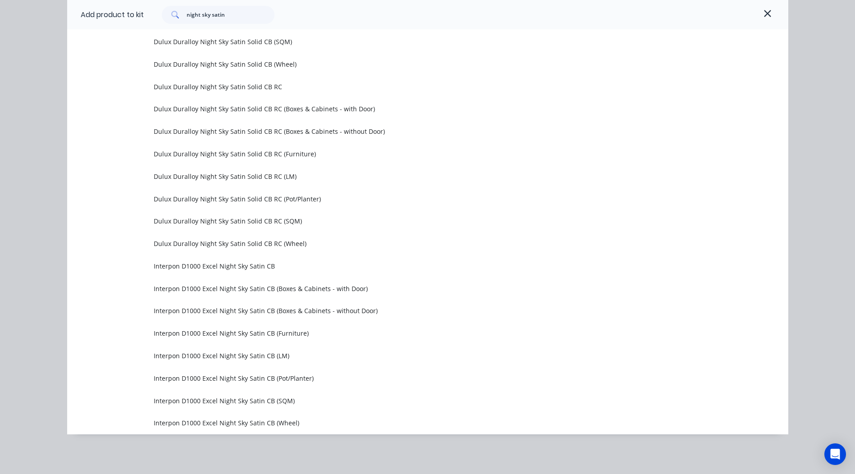
scroll to position [0, 0]
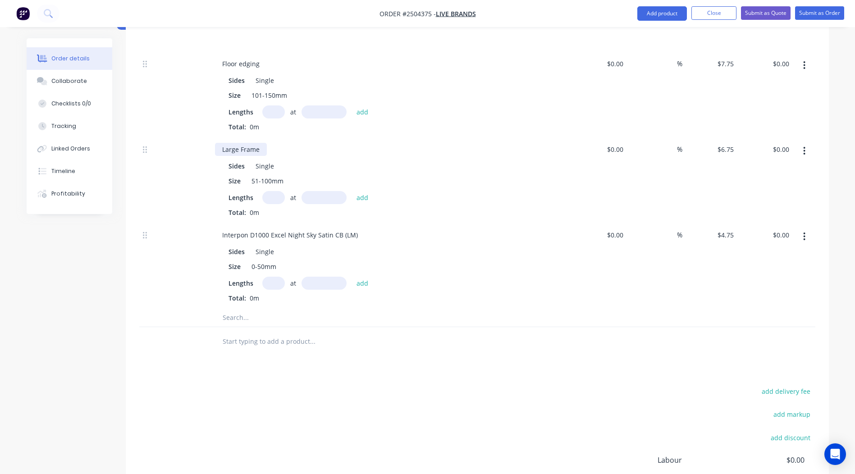
click at [222, 143] on div "Large Frame" at bounding box center [241, 149] width 52 height 13
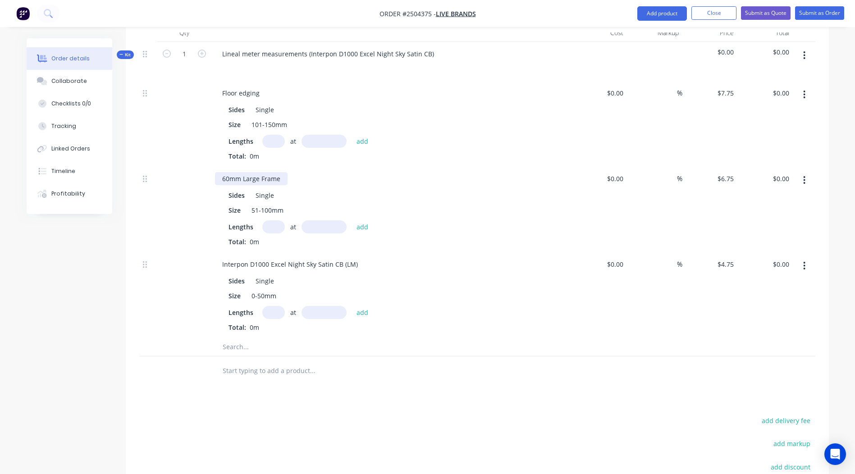
scroll to position [270, 0]
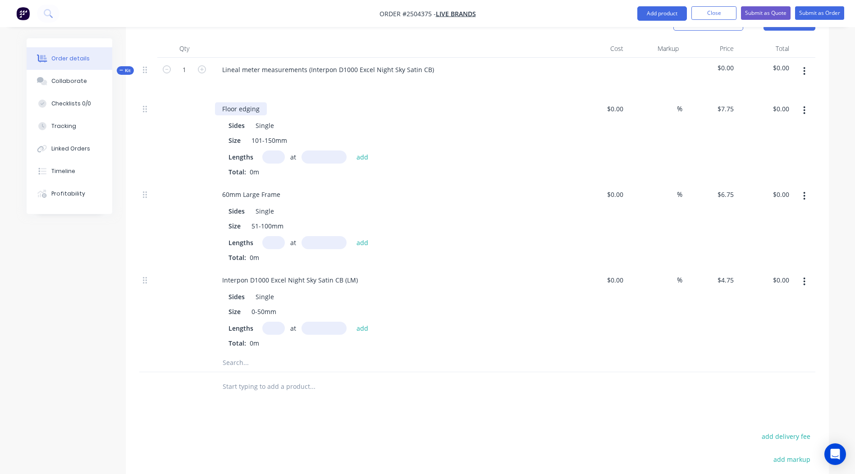
click at [220, 102] on div "Floor edging" at bounding box center [241, 108] width 52 height 13
click at [277, 273] on div "Interpon D1000 Excel Night Sky Satin CB (LM)" at bounding box center [290, 279] width 150 height 13
click at [680, 291] on div "%" at bounding box center [654, 311] width 55 height 86
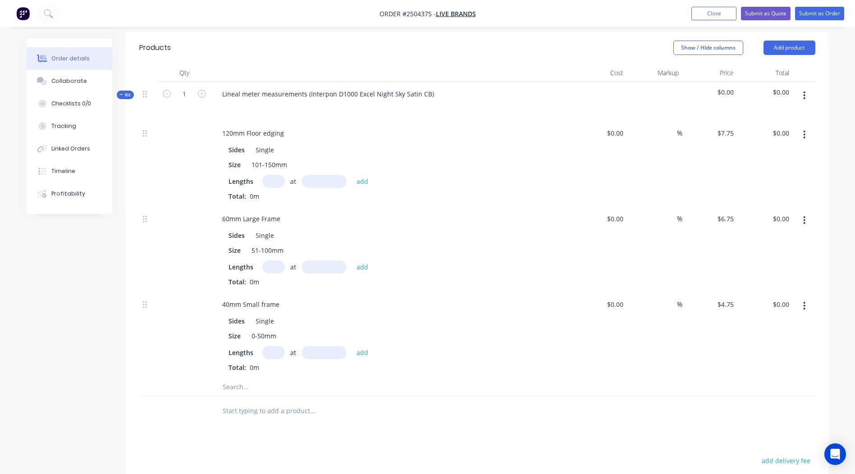
scroll to position [42, 0]
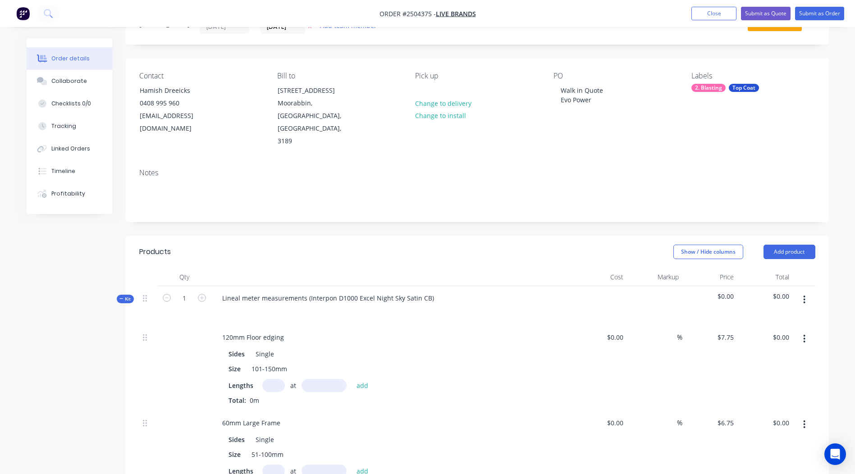
click at [803, 295] on icon "button" at bounding box center [804, 300] width 2 height 10
click at [794, 317] on div "Add product to kit" at bounding box center [772, 323] width 69 height 13
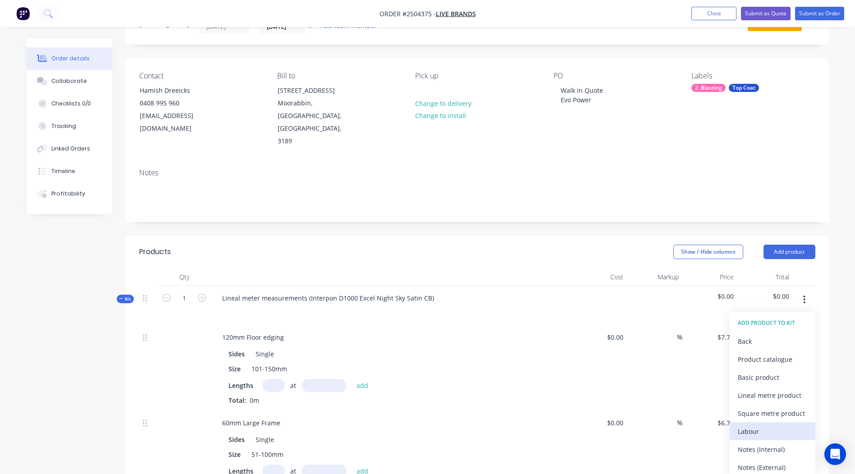
click at [770, 425] on div "Labour" at bounding box center [772, 431] width 69 height 13
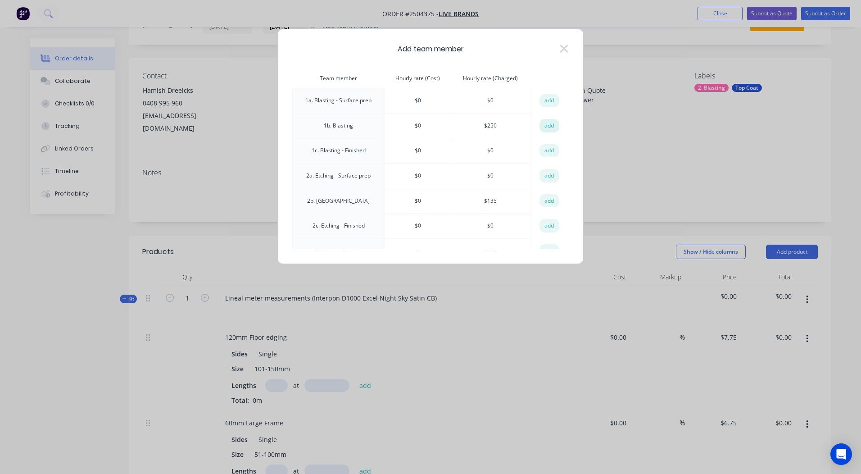
click at [551, 129] on button "add" at bounding box center [550, 126] width 20 height 14
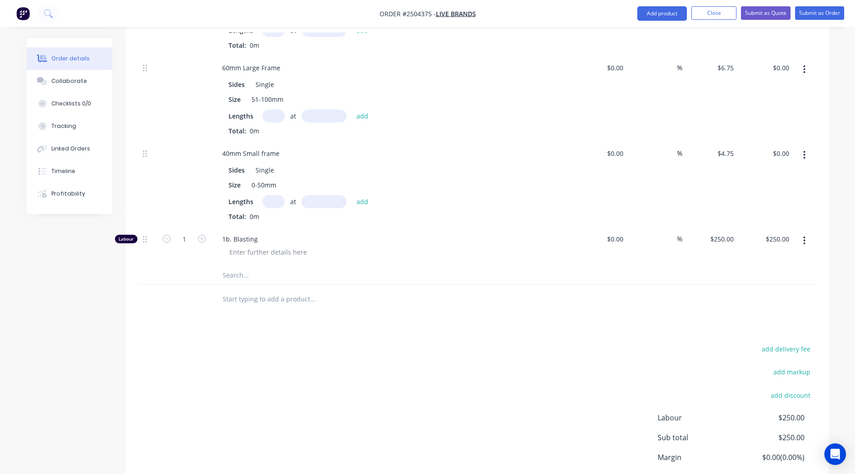
scroll to position [442, 0]
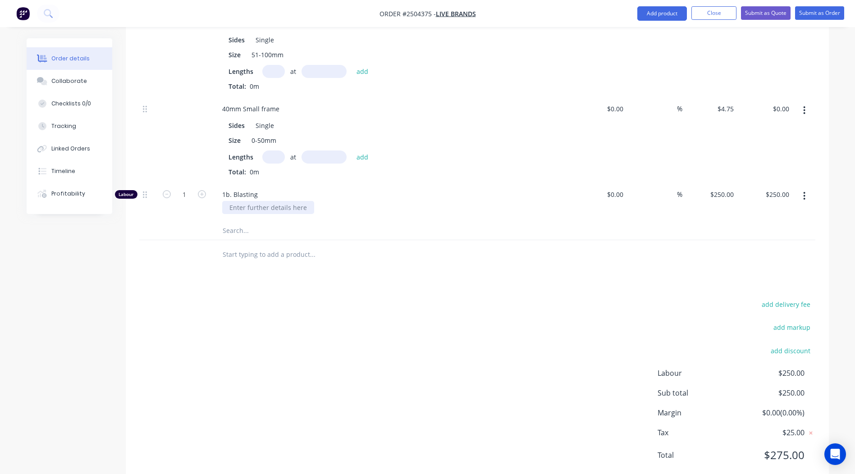
click at [264, 201] on div at bounding box center [268, 207] width 92 height 13
click at [415, 194] on div "1b. Blasting Blast front face of all parts" at bounding box center [391, 201] width 360 height 39
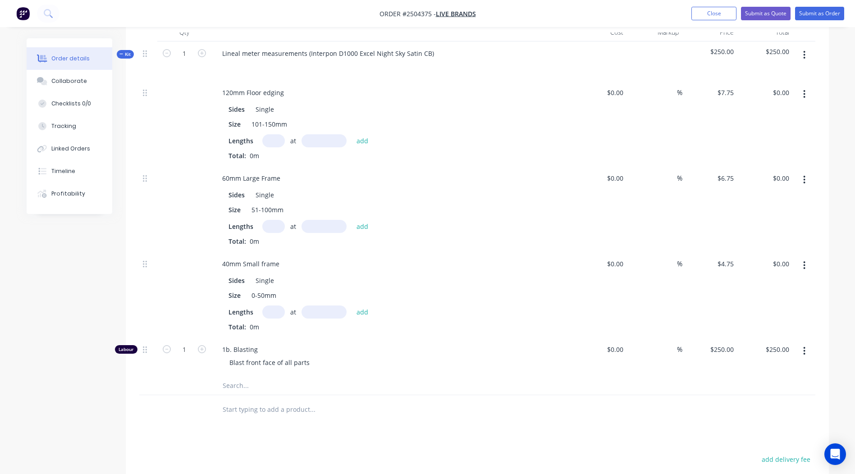
scroll to position [126, 0]
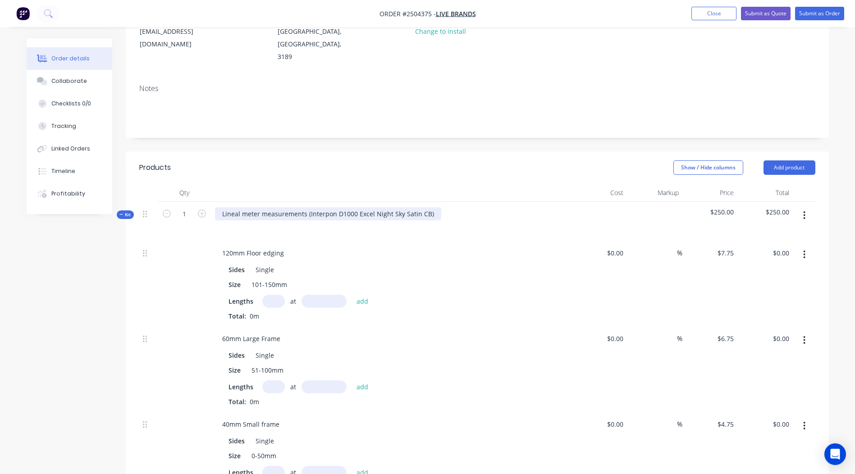
click at [429, 207] on div "Lineal meter measurements (Interpon D1000 Excel Night Sky Satin CB)" at bounding box center [328, 213] width 226 height 13
click at [274, 207] on div "Interpon D1000 Excel Night Sky Satin CB" at bounding box center [283, 213] width 136 height 13
click at [275, 207] on div "Interpon D1000 Excel Night Sky Satin CB" at bounding box center [283, 213] width 136 height 13
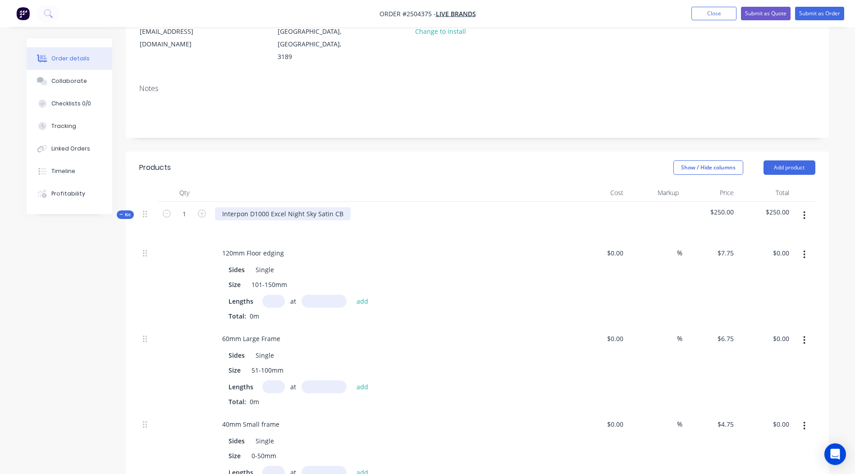
drag, startPoint x: 275, startPoint y: 188, endPoint x: 269, endPoint y: 187, distance: 5.5
click at [269, 207] on div "Interpon D1000 Excel Night Sky Satin CB" at bounding box center [283, 213] width 136 height 13
click at [270, 207] on div "Interpon D1000 Excel Night Sky Satin CB" at bounding box center [283, 213] width 136 height 13
copy div "Interpon D1000 Excel Night Sky Satin CB"
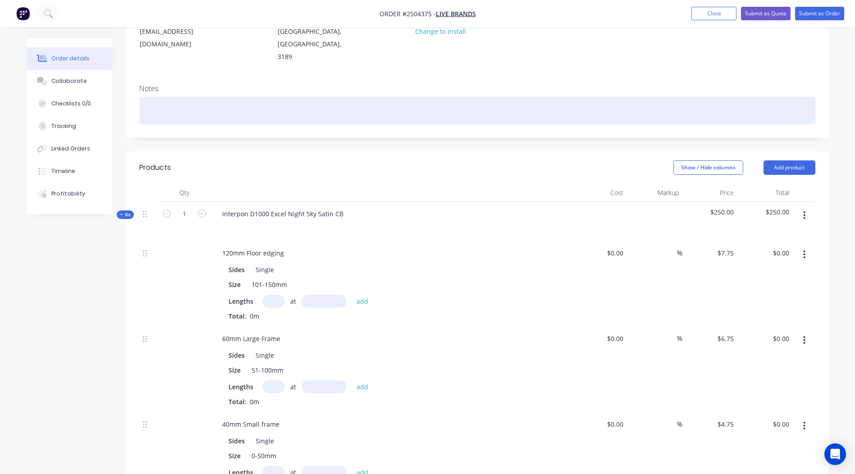
paste div
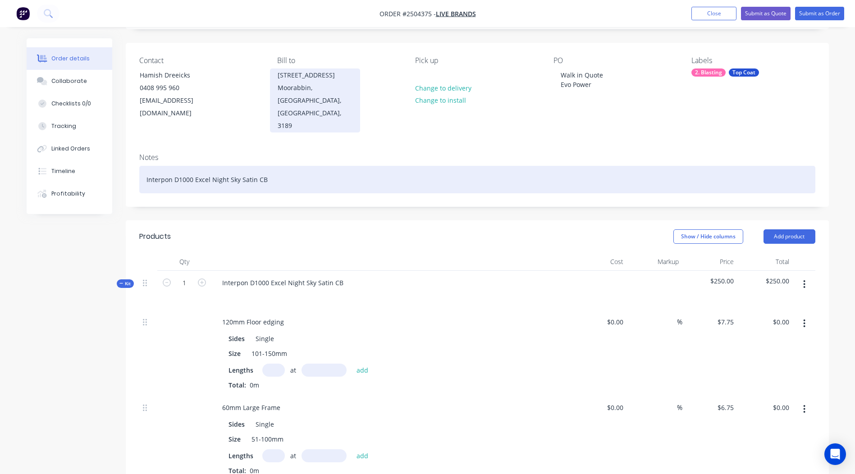
scroll to position [0, 0]
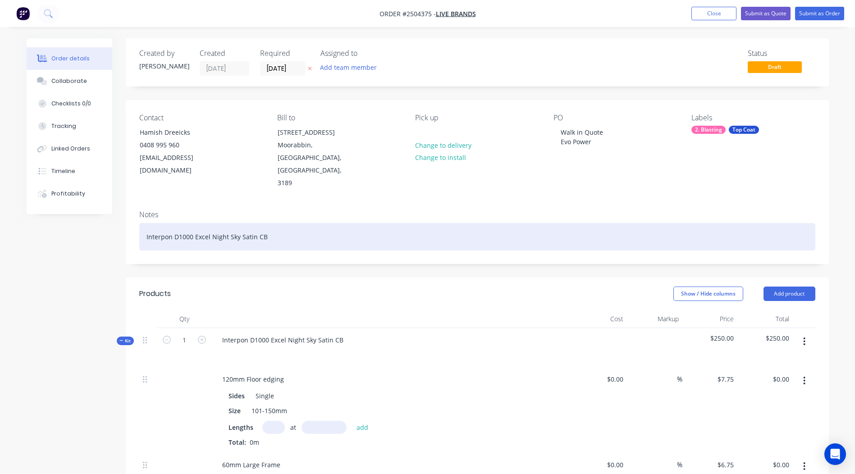
click at [324, 223] on div "Interpon D1000 Excel Night Sky Satin CB" at bounding box center [477, 236] width 676 height 27
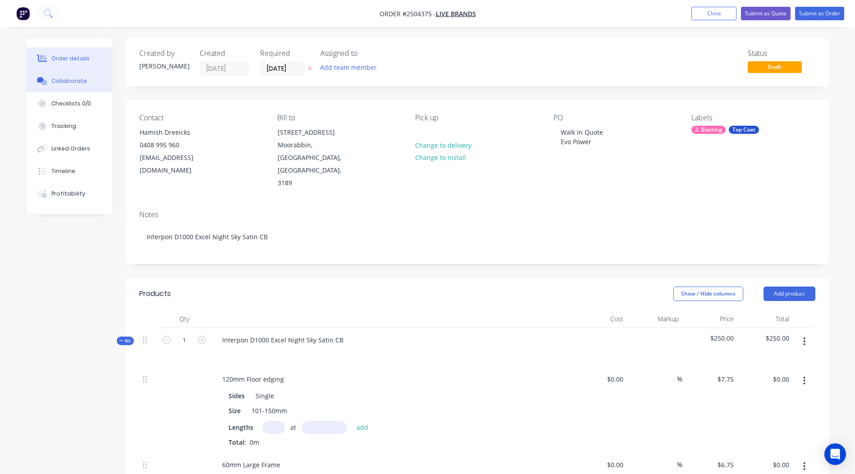
click at [54, 80] on div "Collaborate" at bounding box center [69, 81] width 36 height 8
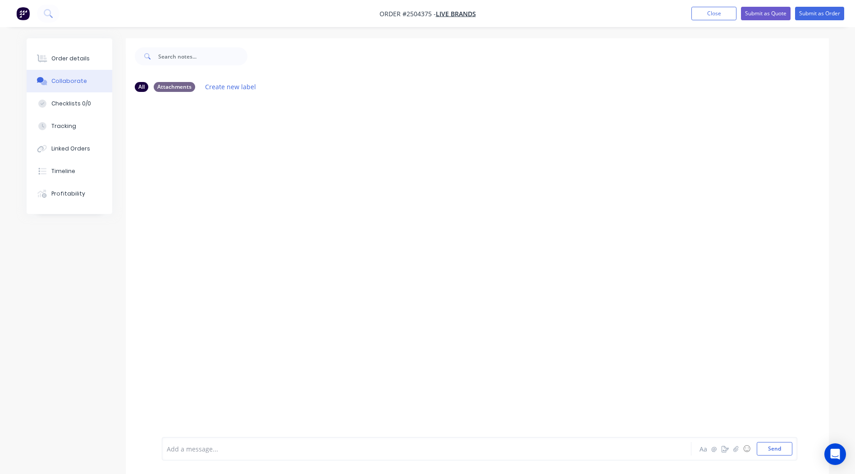
click at [225, 449] on div at bounding box center [401, 448] width 469 height 9
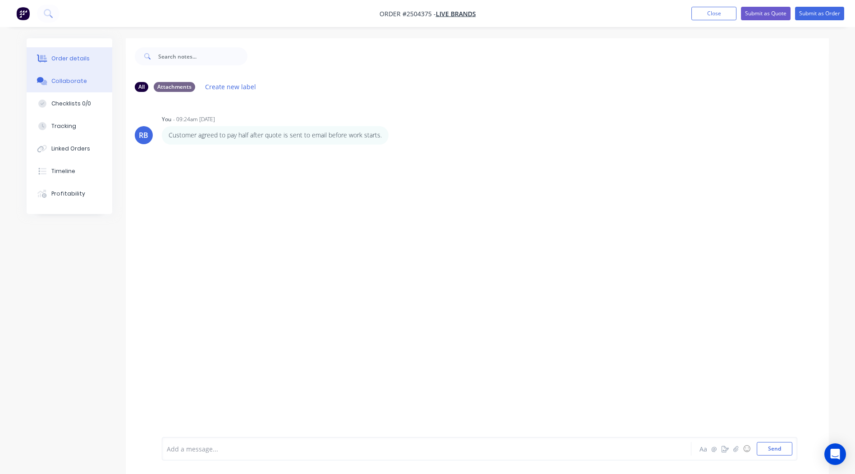
click at [65, 63] on button "Order details" at bounding box center [70, 58] width 86 height 23
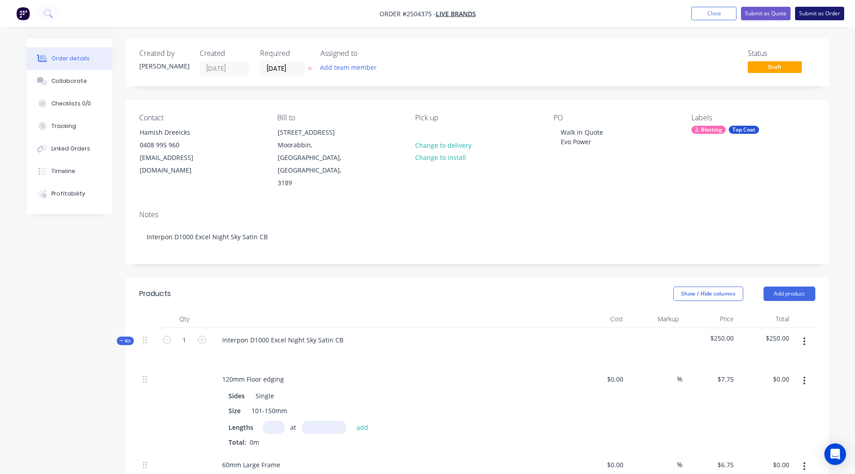
click at [824, 12] on button "Submit as Order" at bounding box center [819, 14] width 49 height 14
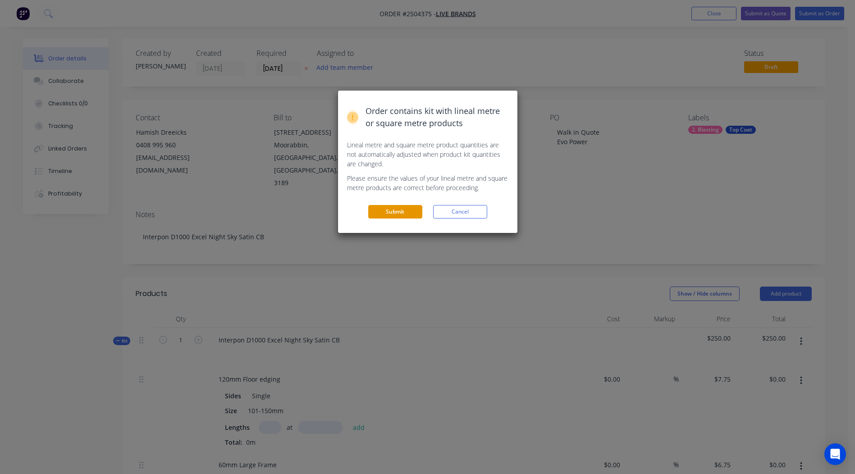
click at [390, 207] on button "Submit" at bounding box center [395, 212] width 54 height 14
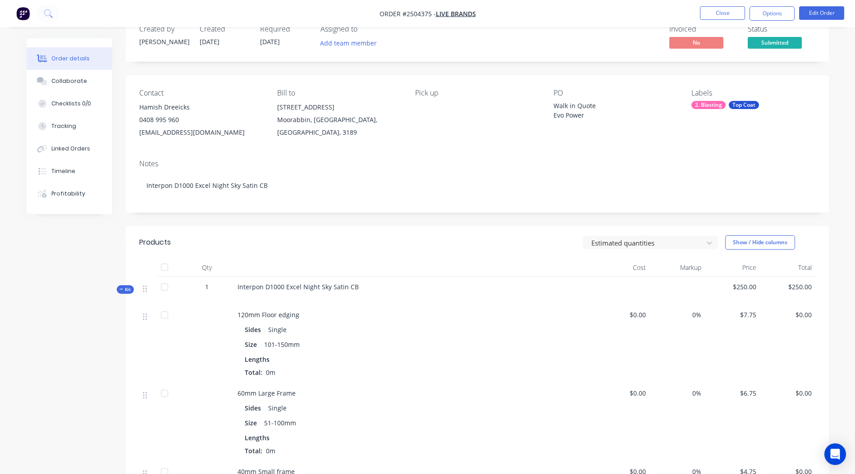
scroll to position [45, 0]
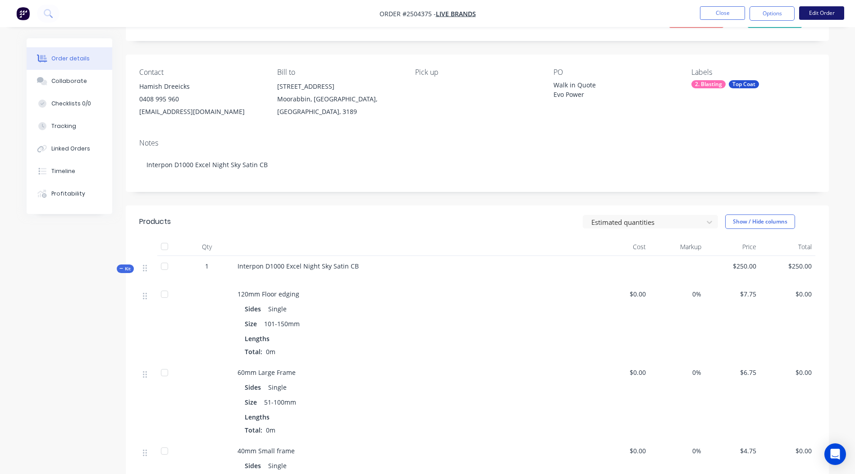
click at [820, 7] on button "Edit Order" at bounding box center [821, 13] width 45 height 14
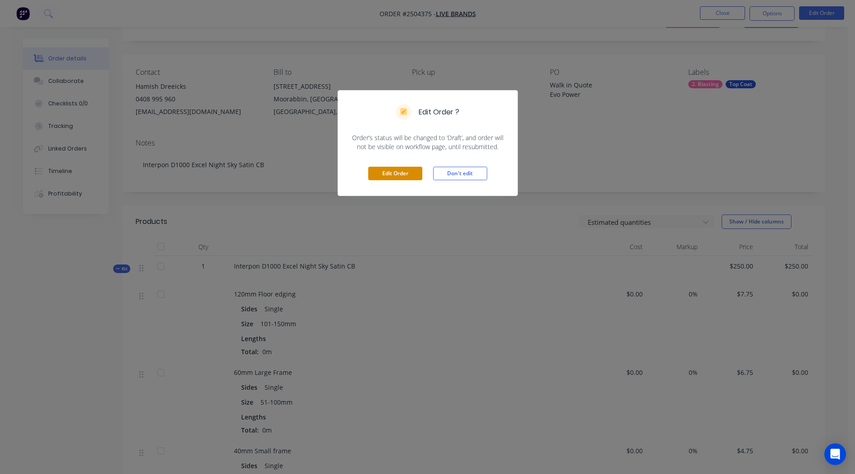
click at [399, 172] on button "Edit Order" at bounding box center [395, 174] width 54 height 14
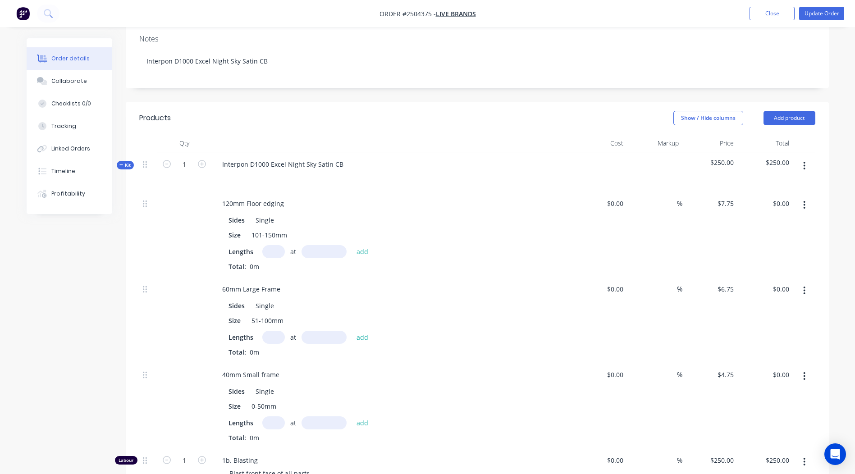
scroll to position [0, 0]
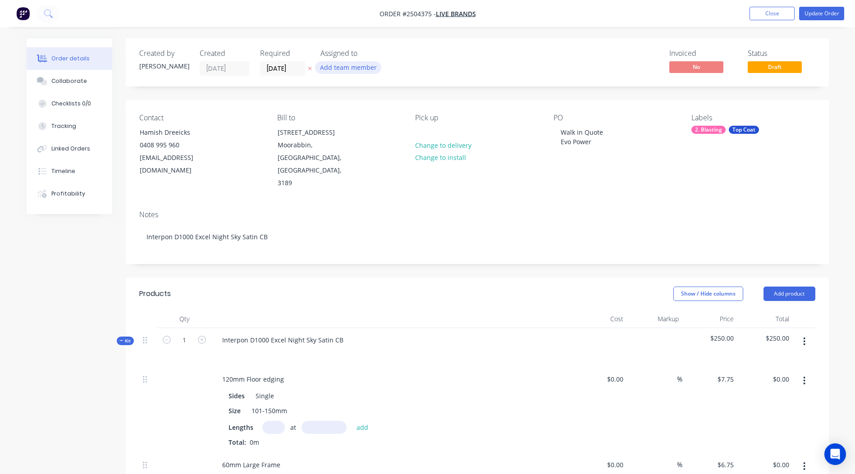
click at [345, 70] on button "Add team member" at bounding box center [348, 67] width 66 height 12
type input "m"
click at [365, 154] on div "[PERSON_NAME]" at bounding box center [394, 153] width 93 height 9
click at [532, 64] on div "Invoiced No Status Draft" at bounding box center [612, 62] width 405 height 27
click at [802, 333] on button "button" at bounding box center [803, 341] width 21 height 16
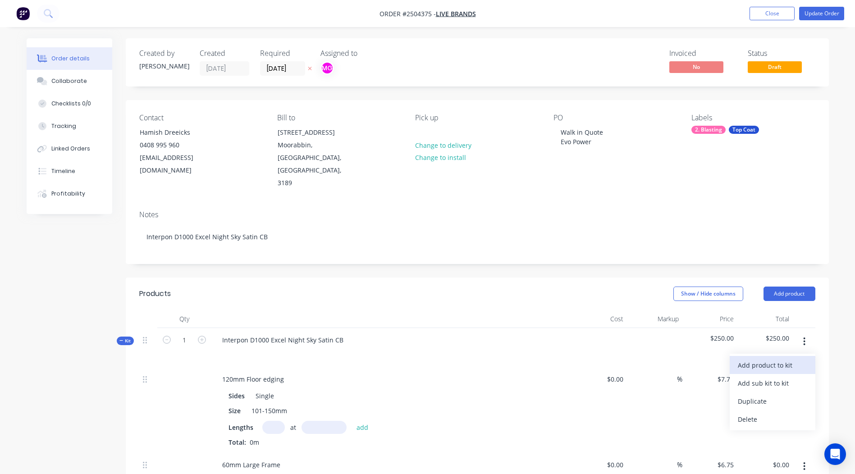
click at [778, 359] on div "Add product to kit" at bounding box center [772, 365] width 69 height 13
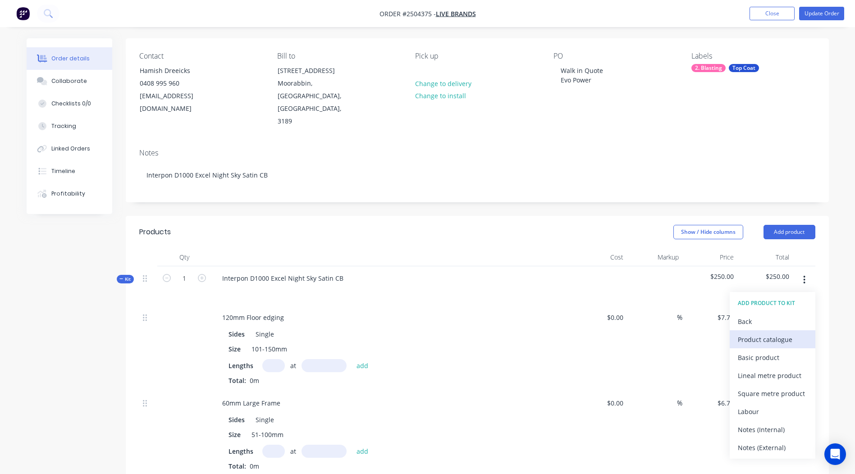
scroll to position [180, 0]
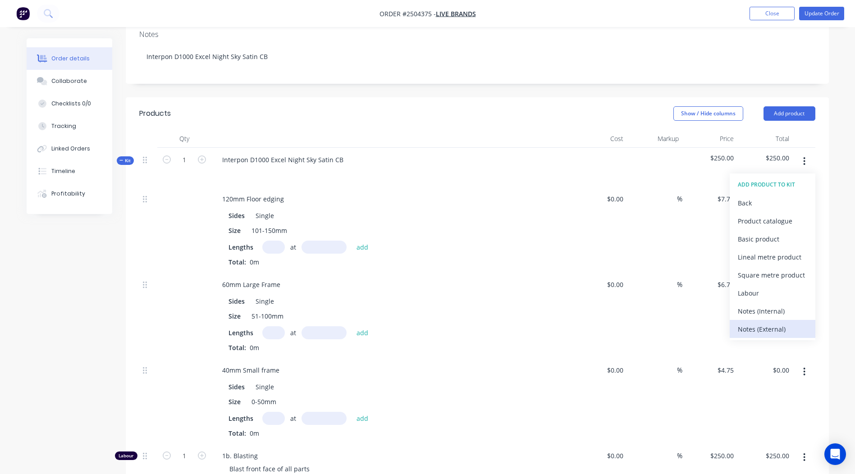
click at [761, 323] on div "Notes (External)" at bounding box center [772, 329] width 69 height 13
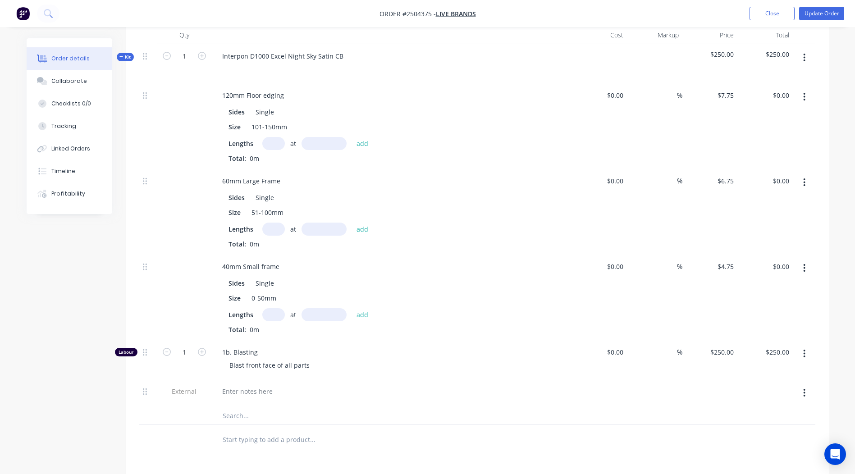
scroll to position [469, 0]
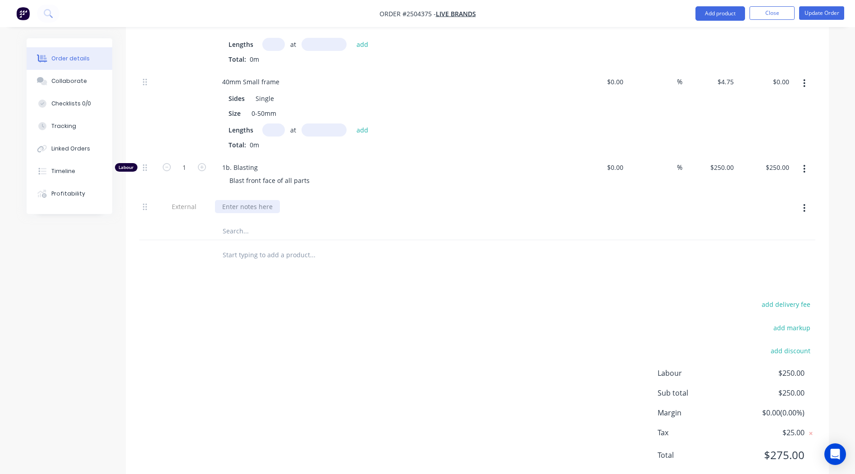
click at [248, 200] on div at bounding box center [247, 206] width 65 height 13
click at [251, 281] on div "Products Show / Hide columns Add product Qty Cost Markup Price Total Kit 1 Inte…" at bounding box center [477, 147] width 703 height 677
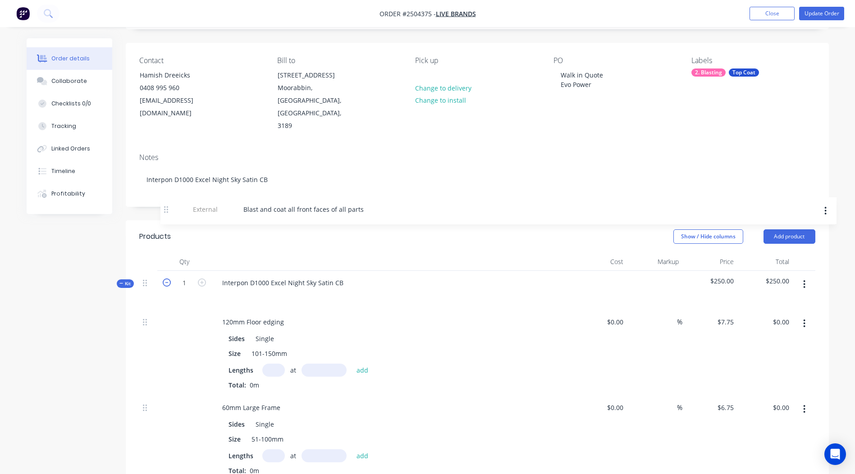
scroll to position [45, 0]
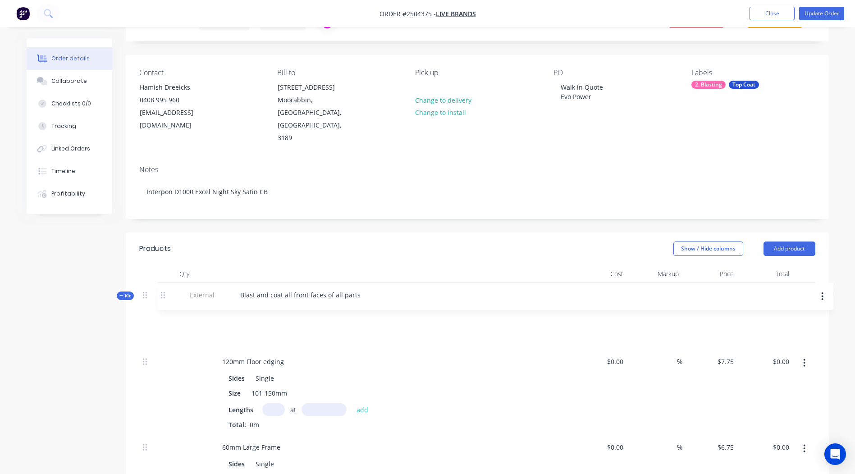
drag, startPoint x: 145, startPoint y: 362, endPoint x: 162, endPoint y: 286, distance: 77.7
click at [164, 288] on div "Kit 1 Interpon D1000 Excel Night Sky Satin CB $250.00 $250.00 120mm Floor edgin…" at bounding box center [477, 473] width 676 height 381
click at [469, 355] on div "120mm Floor edging" at bounding box center [391, 361] width 353 height 13
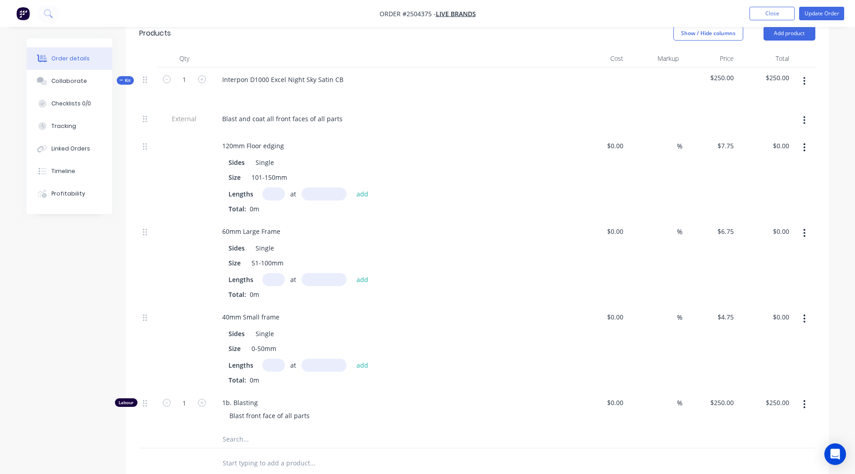
scroll to position [270, 0]
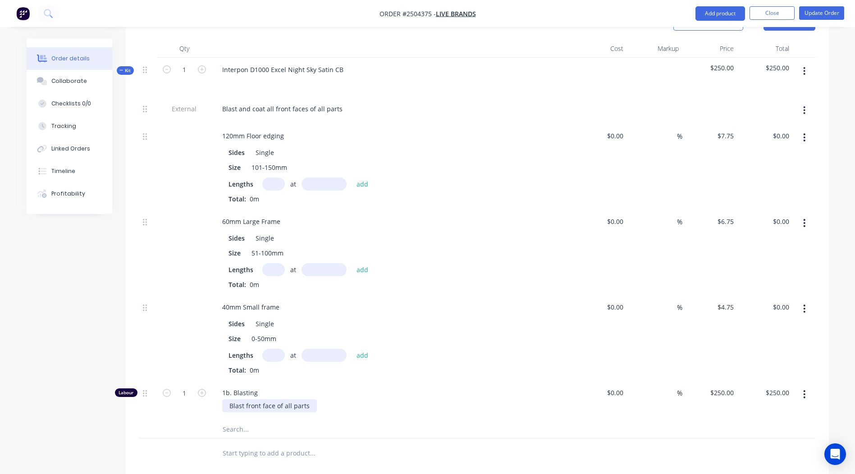
click at [228, 399] on div "Blast front face of all parts" at bounding box center [269, 405] width 95 height 13
click at [335, 399] on div "Adjust time during processing Blast front face of all parts" at bounding box center [316, 405] width 188 height 13
click at [397, 399] on div "Adjust time during processing Blast front face of all parts" at bounding box center [316, 405] width 188 height 13
click at [500, 399] on div "Adjust time during processing Blast front face of all parts" at bounding box center [395, 405] width 346 height 13
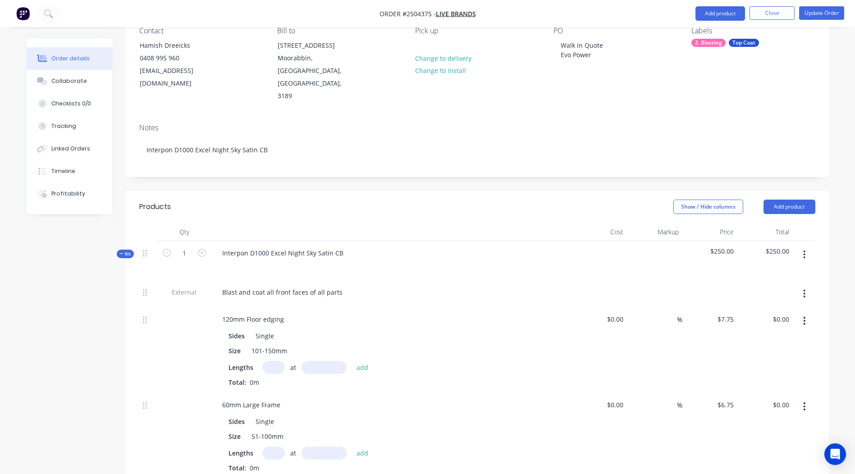
scroll to position [0, 0]
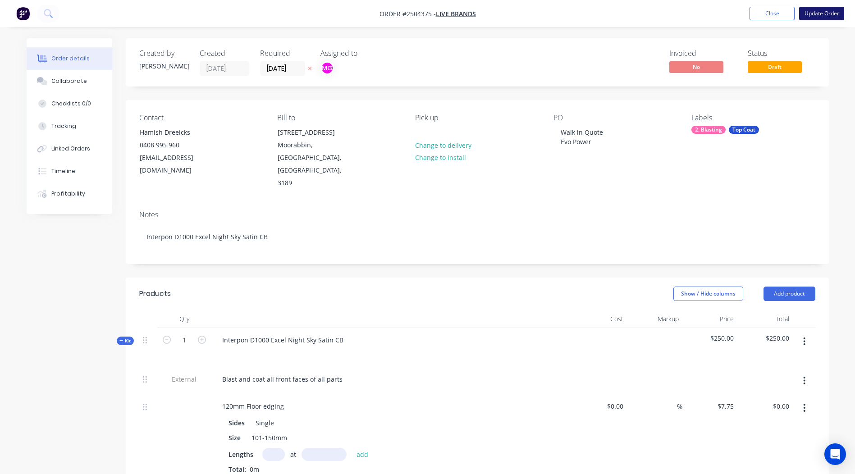
click at [823, 14] on button "Update Order" at bounding box center [821, 14] width 45 height 14
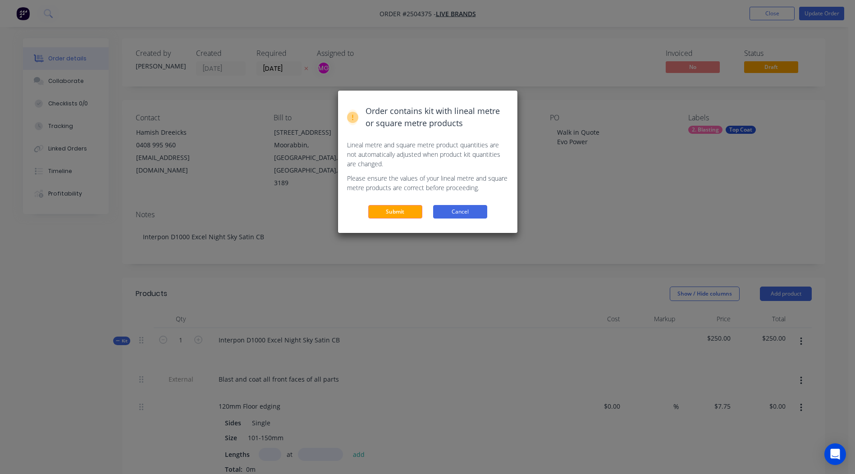
click at [467, 214] on button "Cancel" at bounding box center [460, 212] width 54 height 14
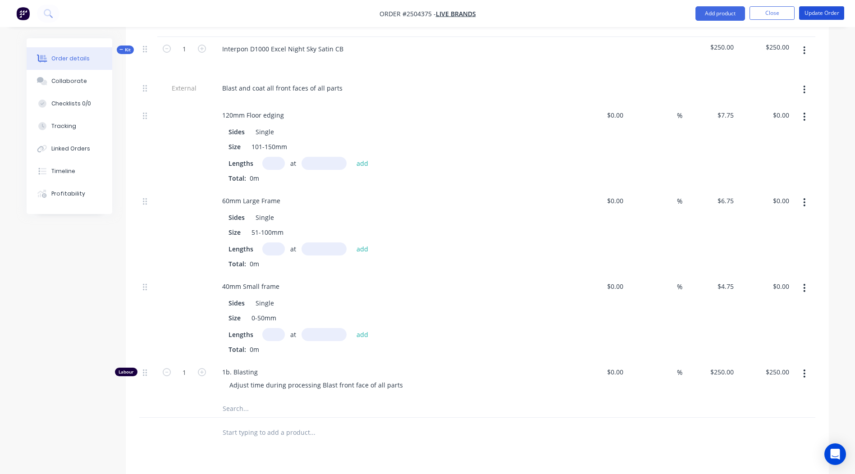
scroll to position [270, 0]
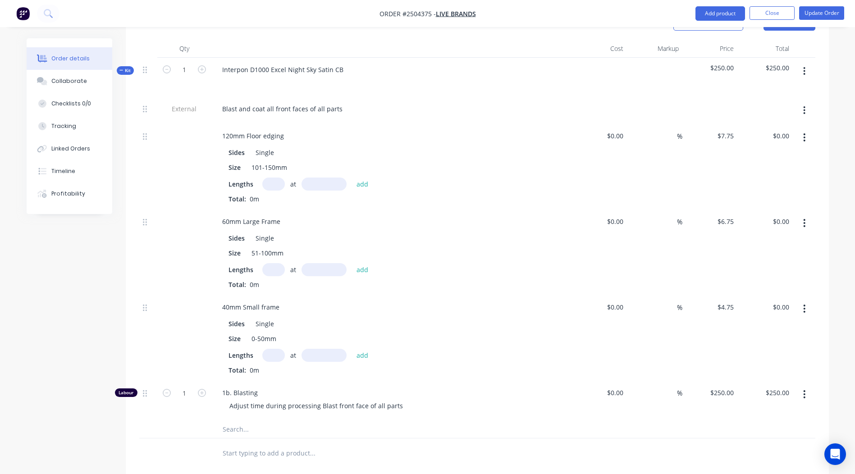
click at [270, 178] on input "text" at bounding box center [273, 184] width 23 height 13
type input "6"
click at [331, 178] on input "text" at bounding box center [323, 184] width 45 height 13
type input "3500mm"
click at [361, 178] on button "add" at bounding box center [362, 184] width 21 height 12
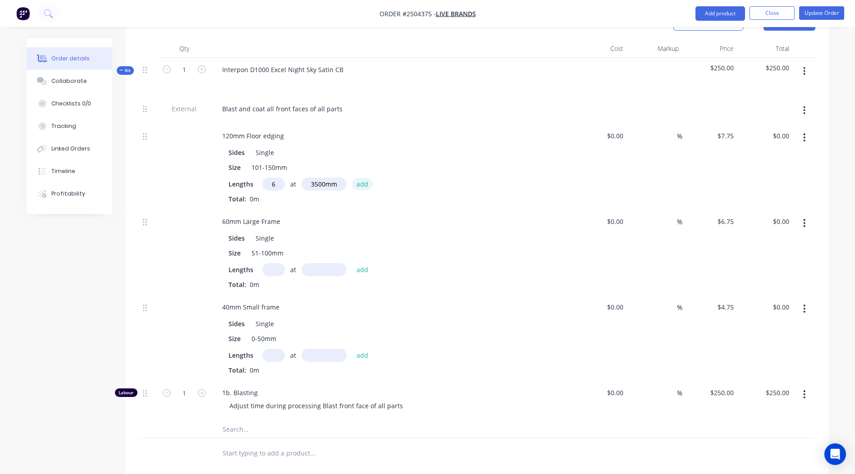
type input "$162.75"
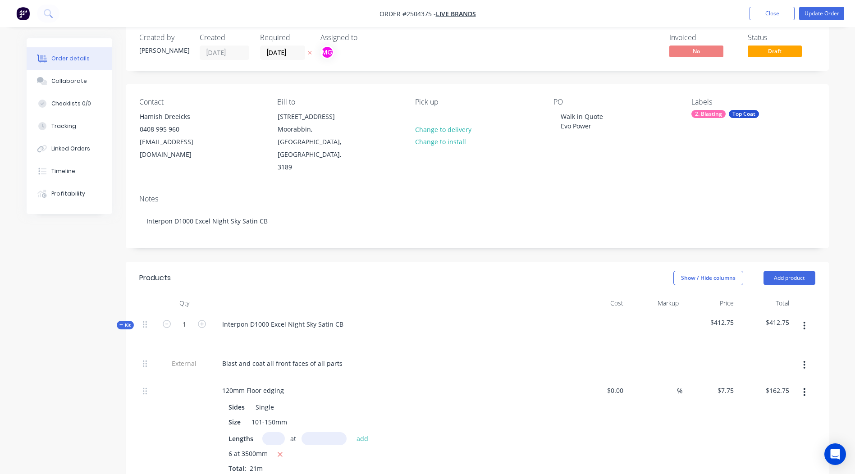
scroll to position [0, 0]
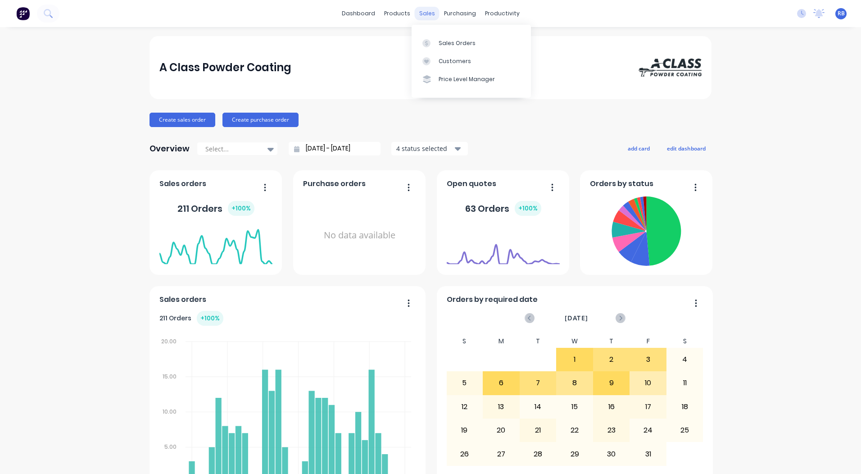
click at [428, 16] on div "sales" at bounding box center [427, 14] width 25 height 14
click at [464, 46] on div "Sales Orders" at bounding box center [457, 43] width 37 height 8
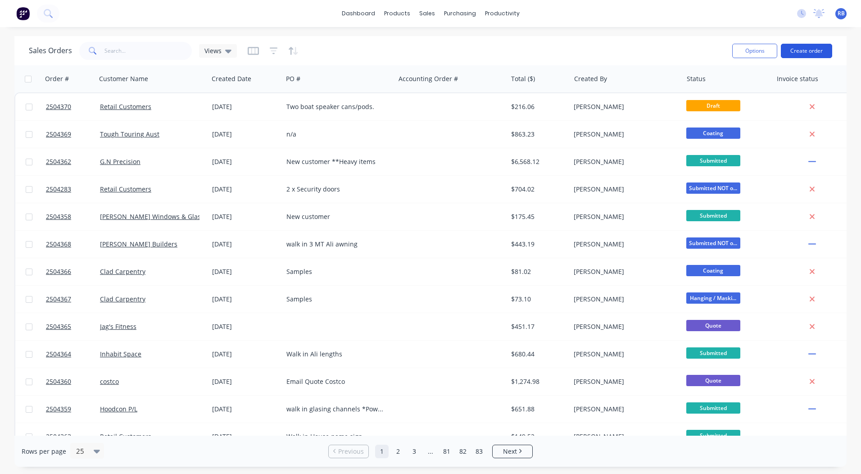
click at [787, 52] on button "Create order" at bounding box center [806, 51] width 51 height 14
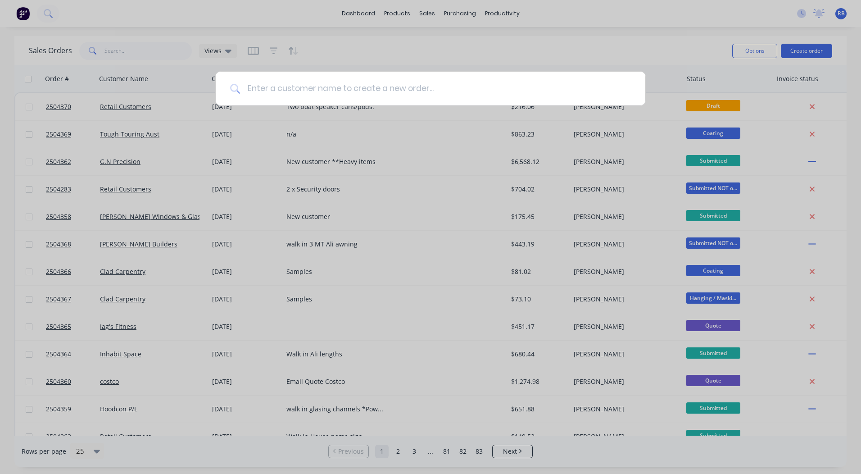
click at [277, 93] on input at bounding box center [435, 89] width 391 height 34
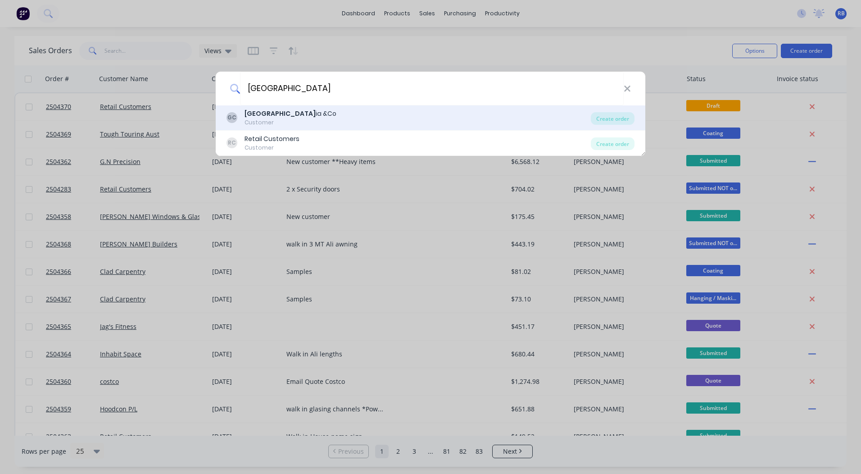
type input "graz"
click at [262, 116] on div "Graz ia &Co" at bounding box center [291, 113] width 92 height 9
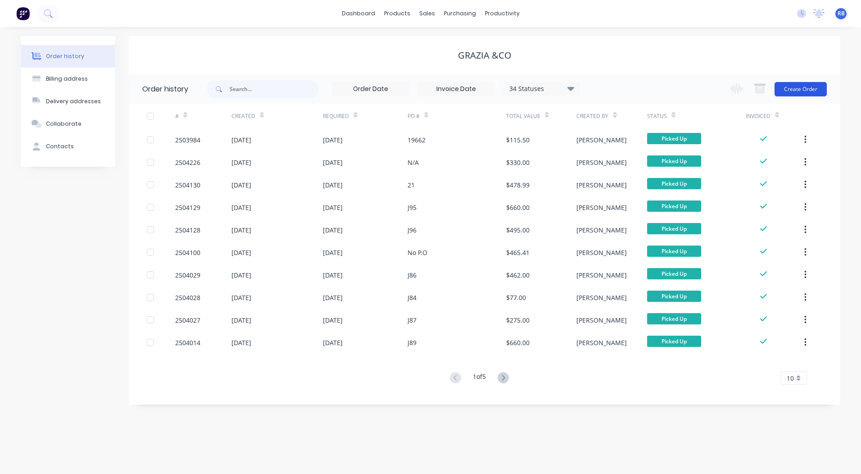
click at [811, 88] on button "Create Order" at bounding box center [801, 89] width 52 height 14
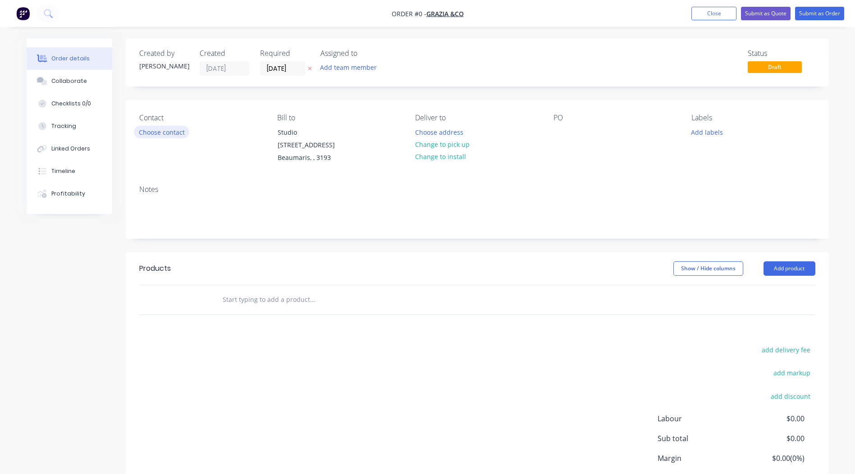
click at [151, 133] on button "Choose contact" at bounding box center [161, 132] width 55 height 12
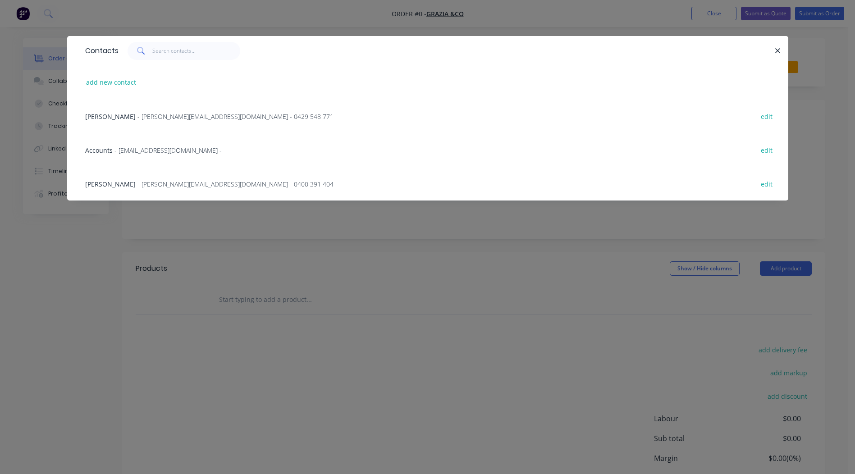
click at [146, 185] on span "- nick@graziaandco.com.au - 0400 391 404" at bounding box center [235, 184] width 196 height 9
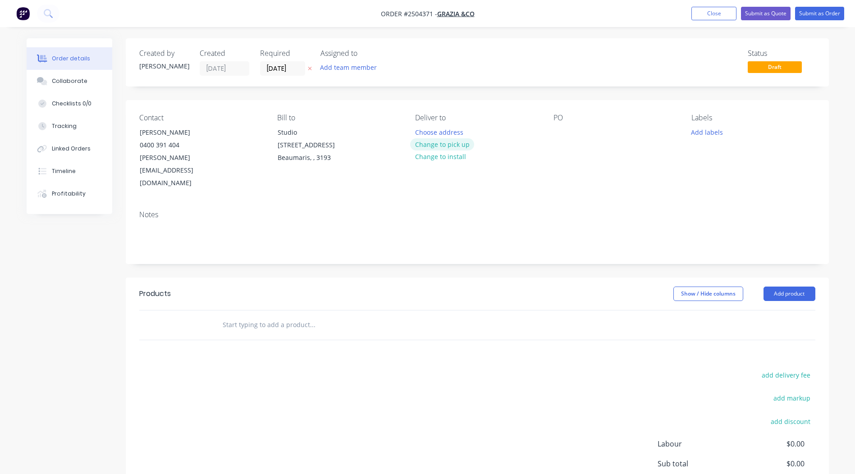
click at [445, 141] on button "Change to pick up" at bounding box center [442, 144] width 64 height 12
click at [559, 133] on div at bounding box center [560, 132] width 14 height 13
click at [709, 133] on button "Add labels" at bounding box center [706, 132] width 41 height 12
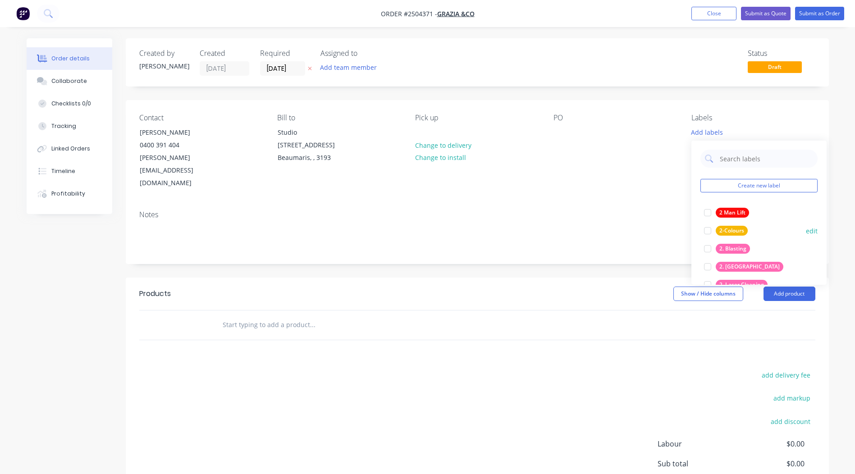
click at [706, 248] on div at bounding box center [707, 249] width 18 height 18
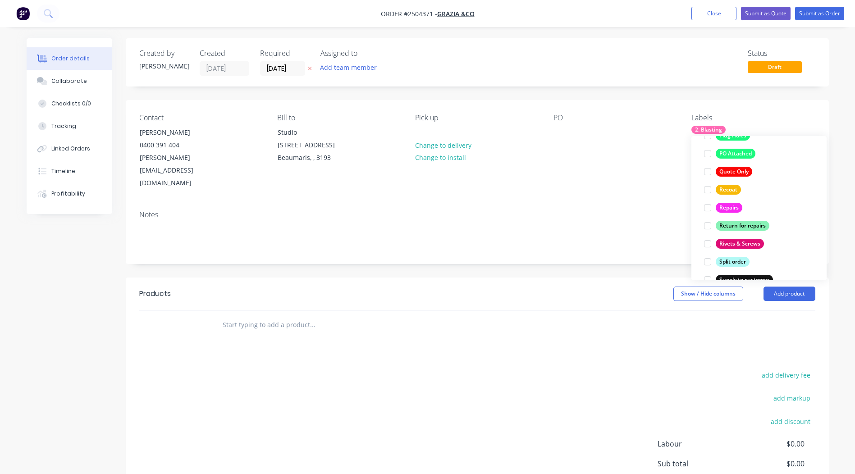
scroll to position [721, 0]
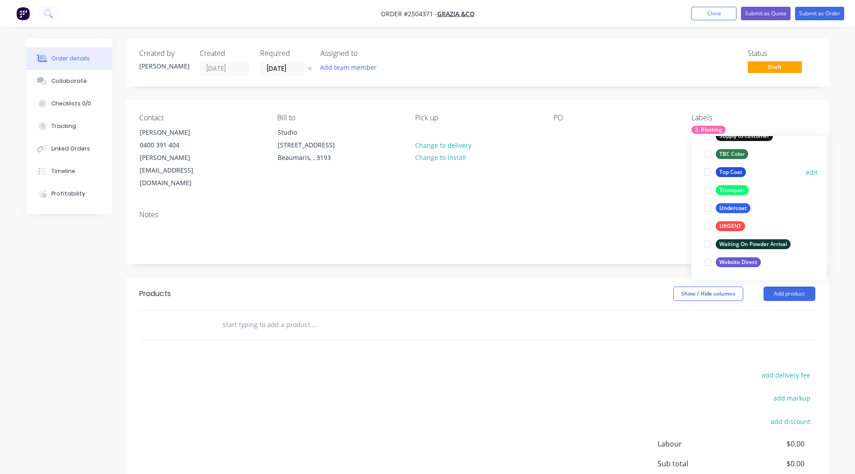
click at [707, 172] on div at bounding box center [707, 172] width 18 height 18
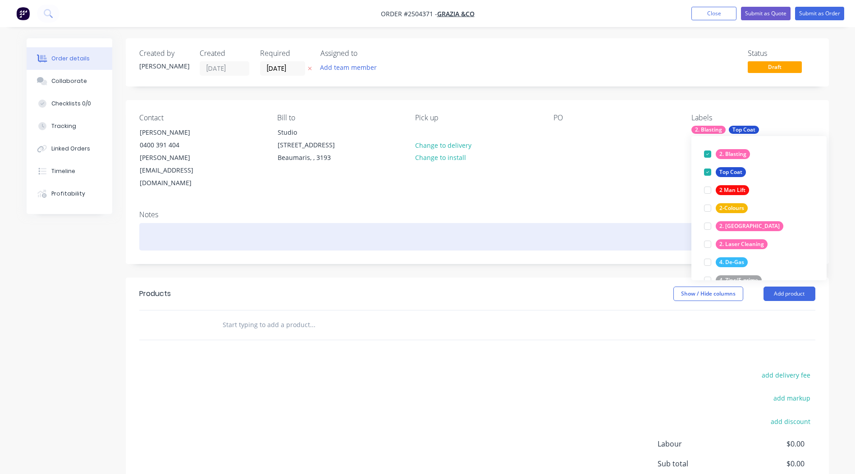
click at [174, 223] on div at bounding box center [477, 236] width 676 height 27
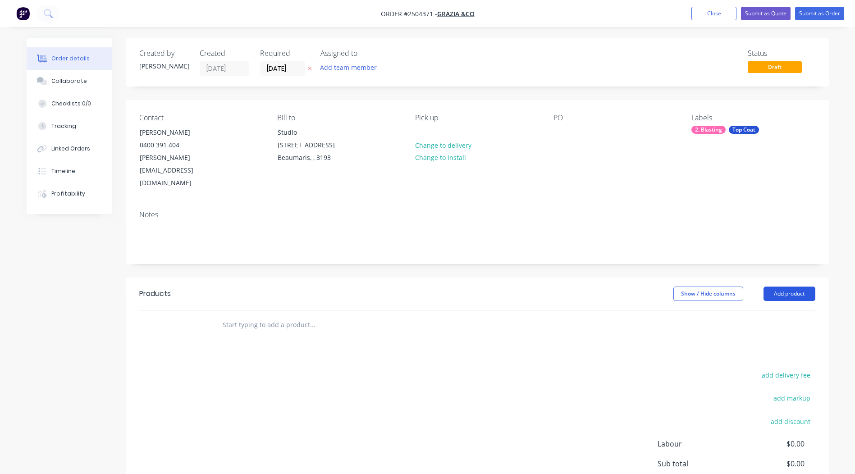
click at [782, 287] on button "Add product" at bounding box center [789, 294] width 52 height 14
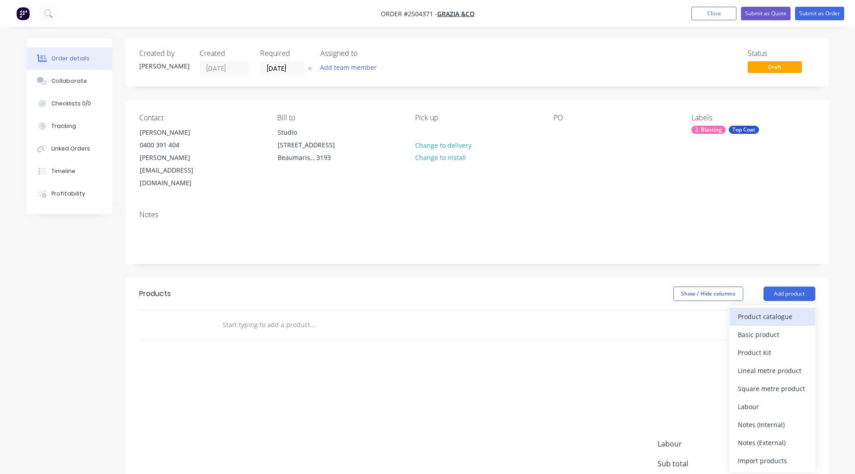
click at [767, 310] on div "Product catalogue" at bounding box center [772, 316] width 69 height 13
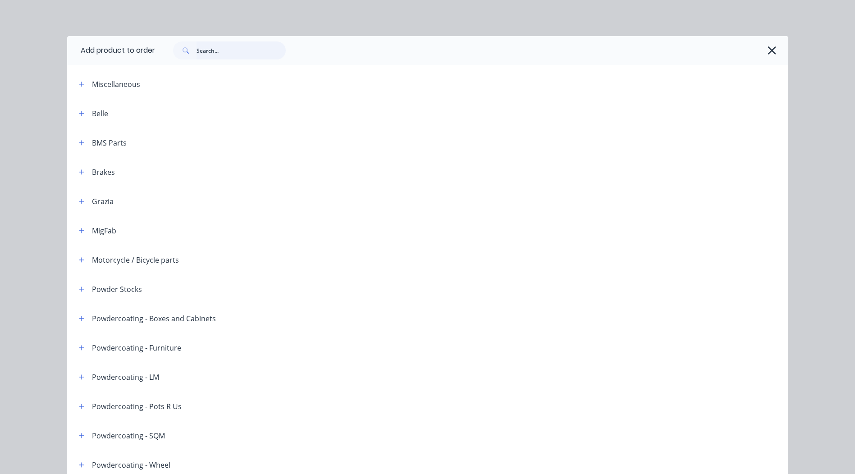
click at [219, 47] on input "text" at bounding box center [240, 50] width 89 height 18
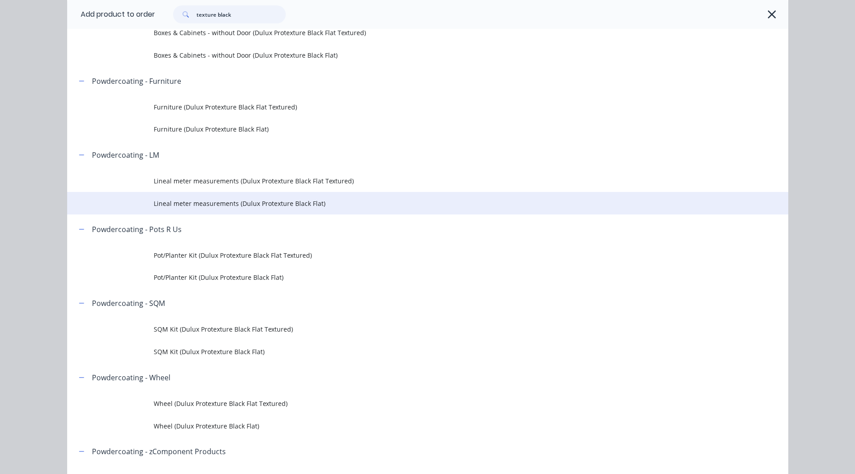
scroll to position [135, 0]
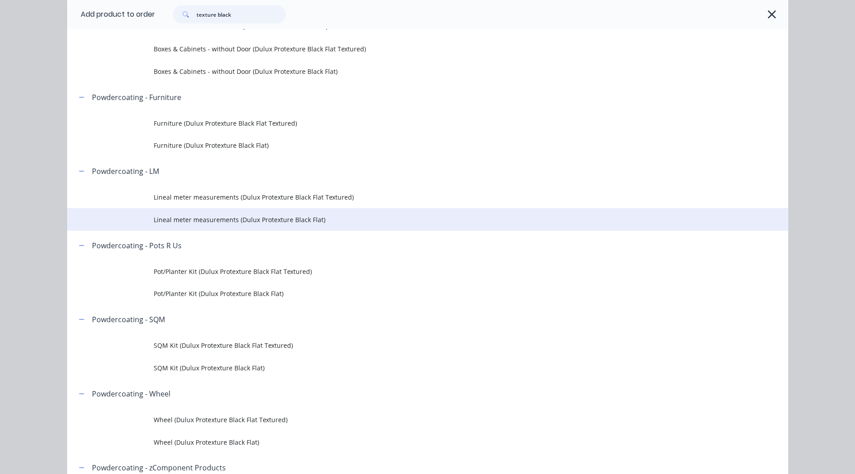
type input "texture black"
click at [255, 220] on span "Lineal meter measurements (Dulux Protexture Black Flat)" at bounding box center [407, 219] width 507 height 9
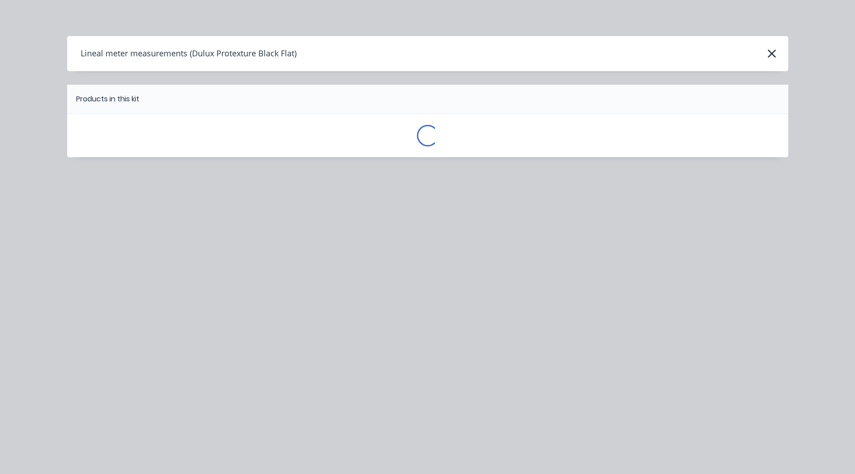
scroll to position [0, 0]
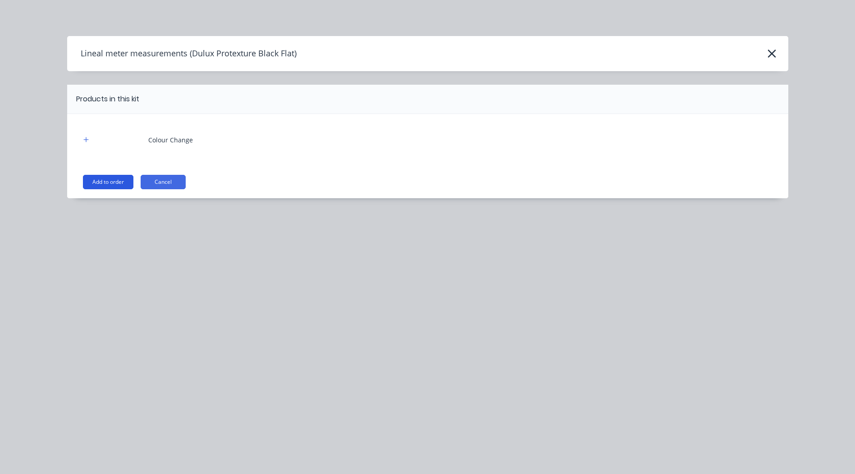
click at [109, 180] on button "Add to order" at bounding box center [108, 182] width 50 height 14
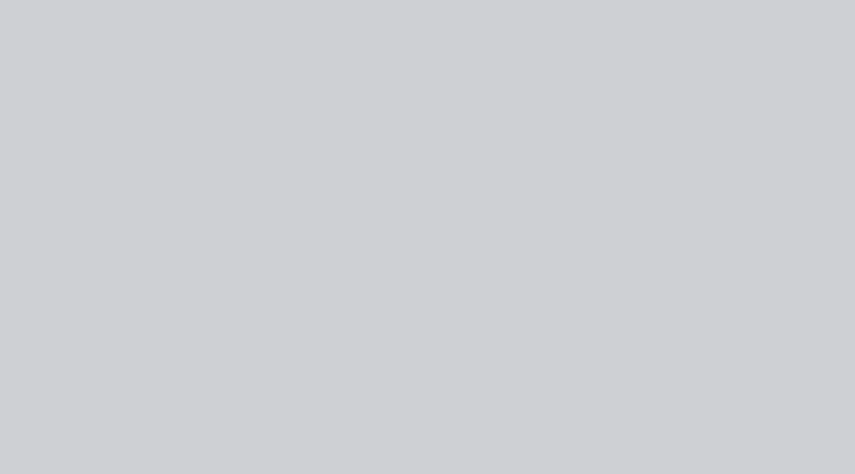
type input "$40.00"
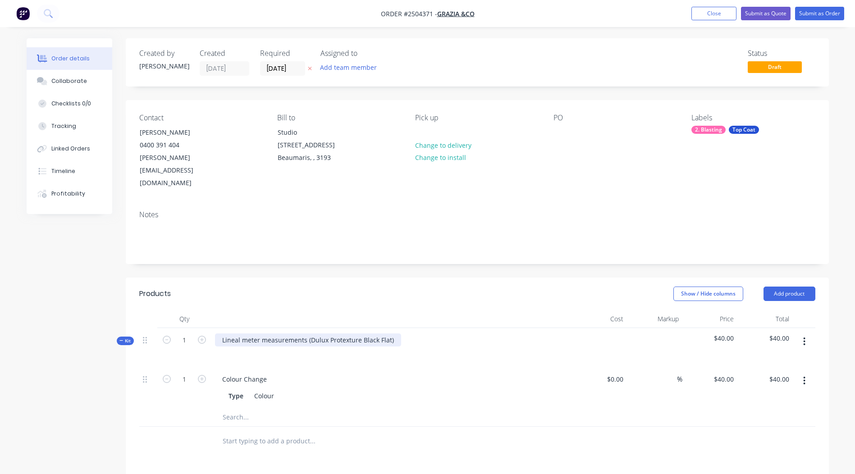
click at [391, 333] on div "Lineal meter measurements (Dulux Protexture Black Flat)" at bounding box center [308, 339] width 186 height 13
click at [803, 337] on icon "button" at bounding box center [804, 341] width 2 height 8
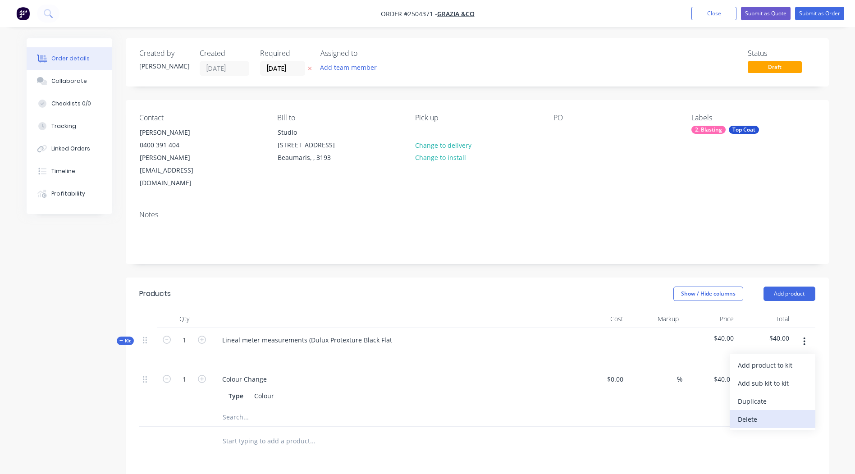
click at [755, 413] on div "Delete" at bounding box center [772, 419] width 69 height 13
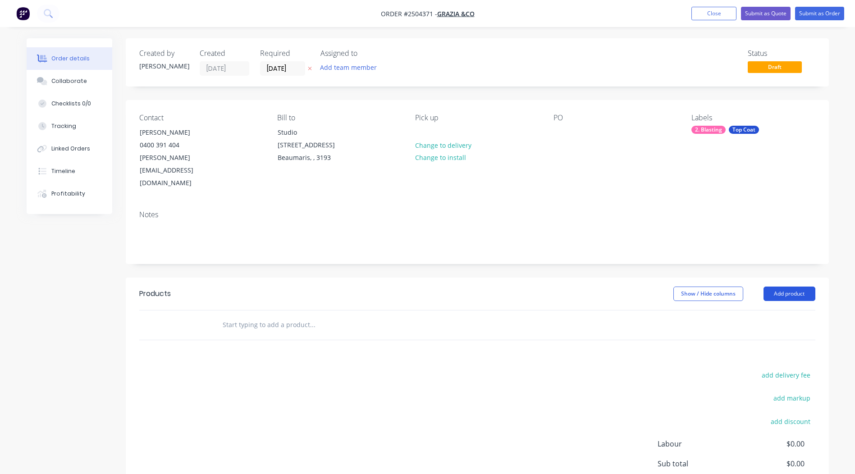
click at [783, 287] on button "Add product" at bounding box center [789, 294] width 52 height 14
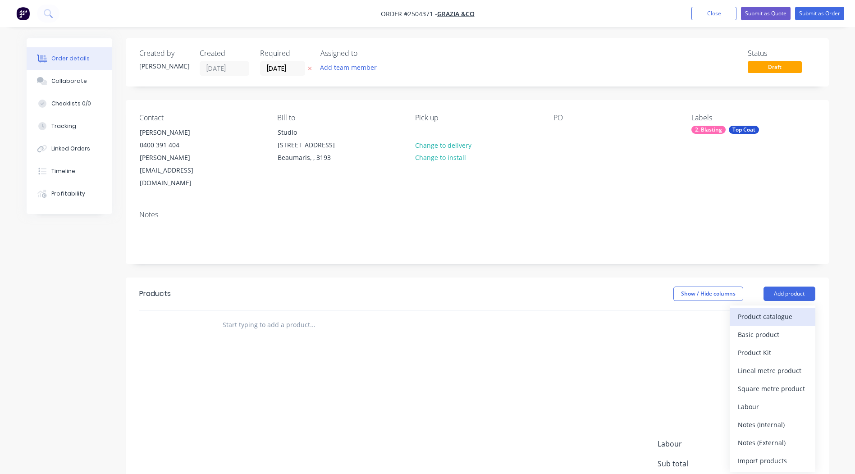
click at [770, 308] on button "Product catalogue" at bounding box center [772, 317] width 86 height 18
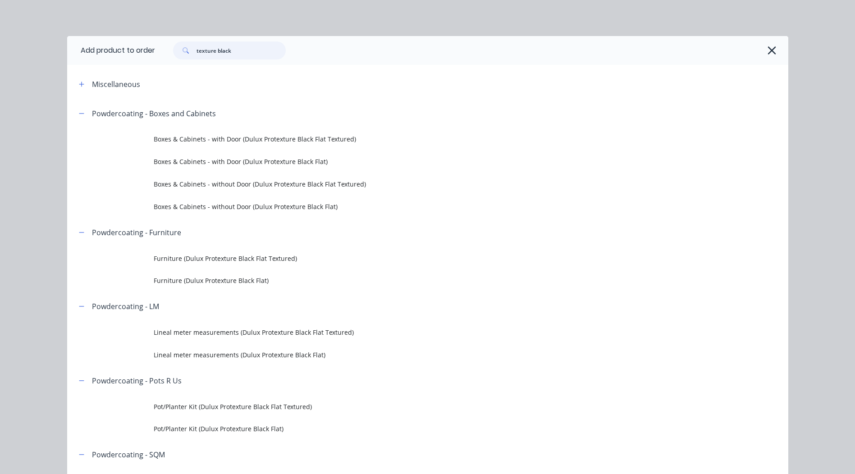
click at [254, 52] on input "texture black" at bounding box center [240, 50] width 89 height 18
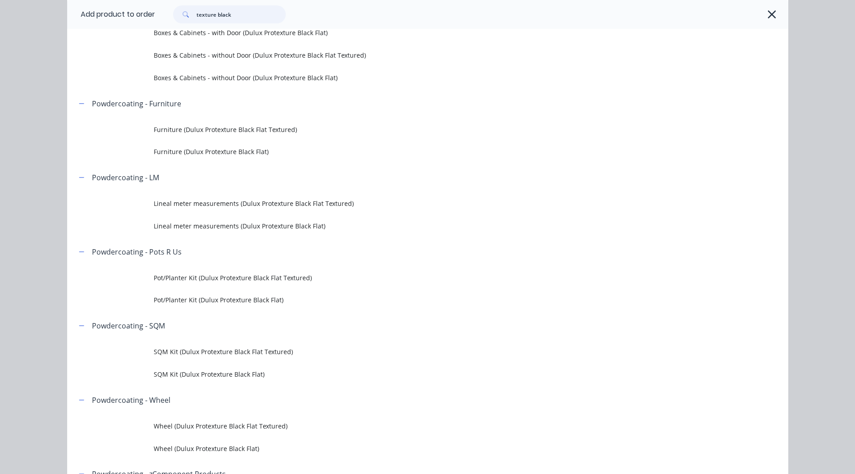
scroll to position [180, 0]
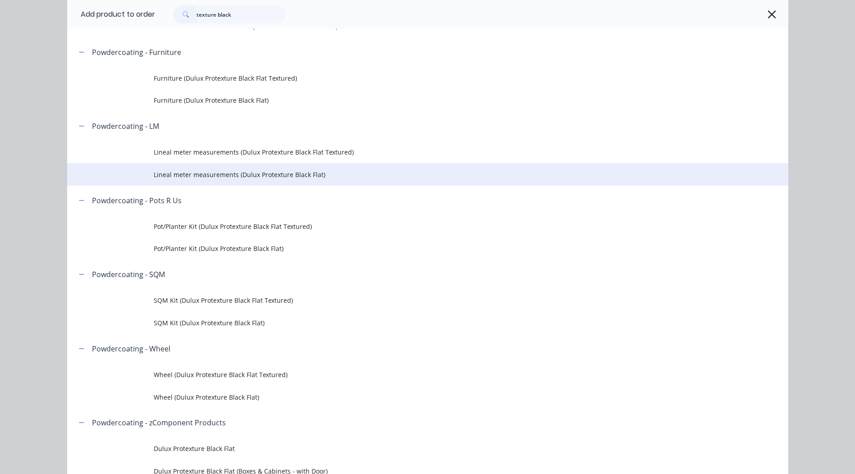
click at [201, 174] on span "Lineal meter measurements (Dulux Protexture Black Flat)" at bounding box center [407, 174] width 507 height 9
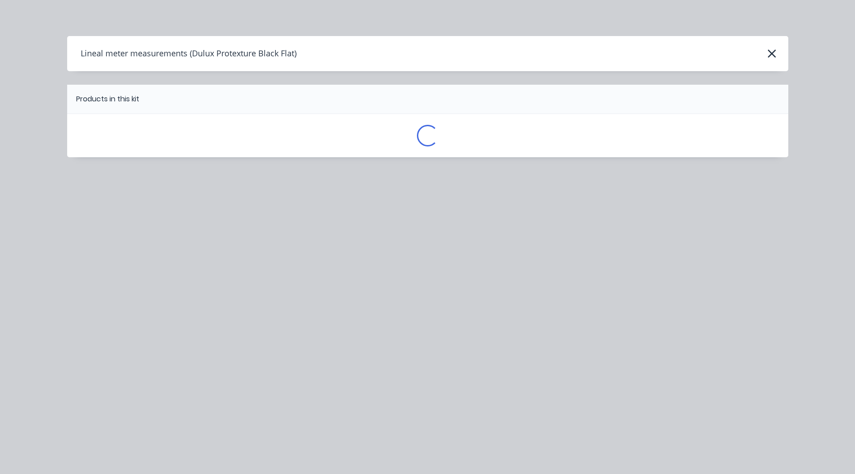
scroll to position [0, 0]
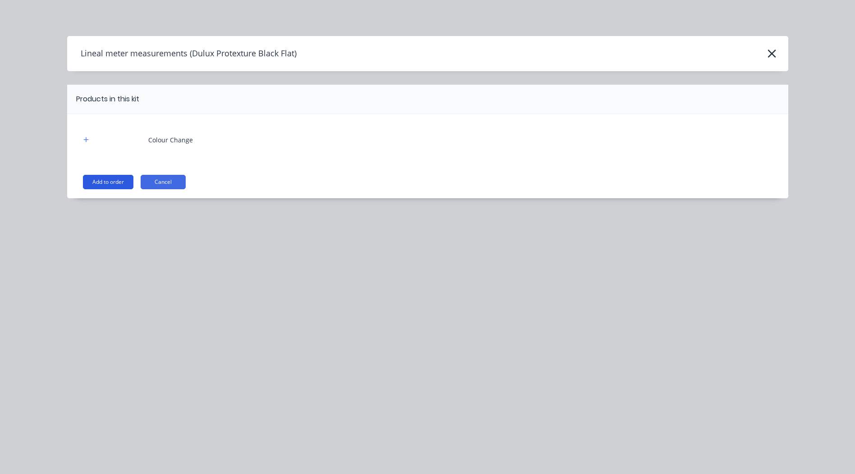
click at [105, 175] on button "Add to order" at bounding box center [108, 182] width 50 height 14
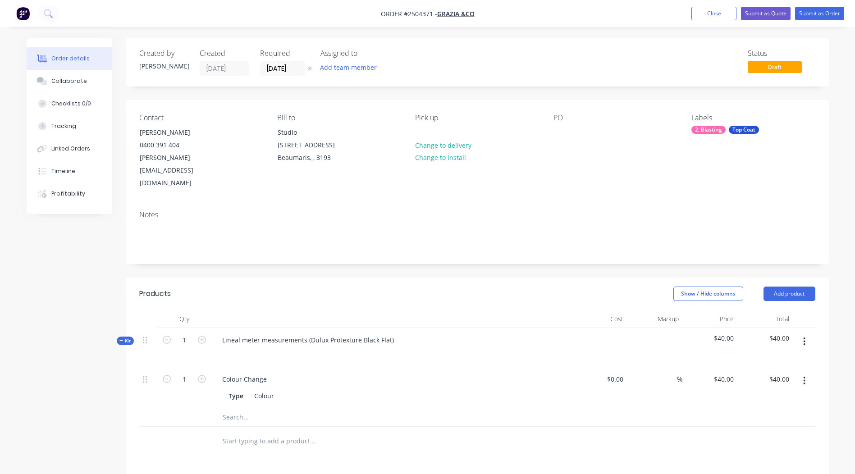
click at [805, 337] on icon "button" at bounding box center [804, 342] width 2 height 10
click at [775, 359] on div "Add product to kit" at bounding box center [772, 365] width 69 height 13
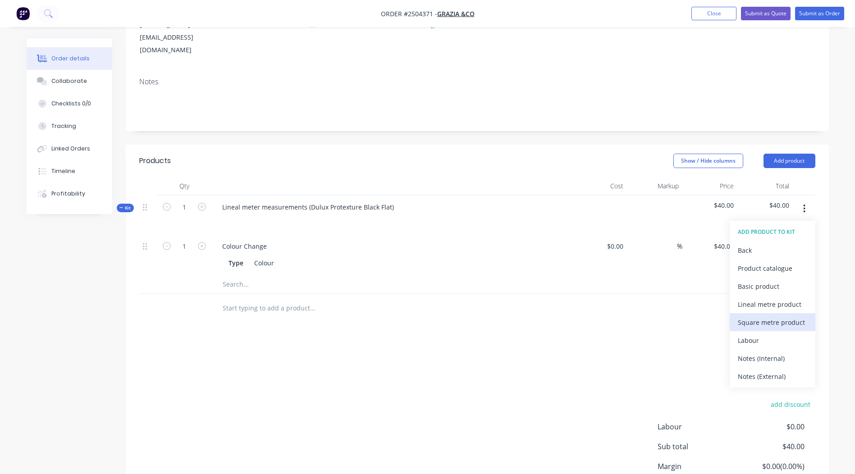
scroll to position [135, 0]
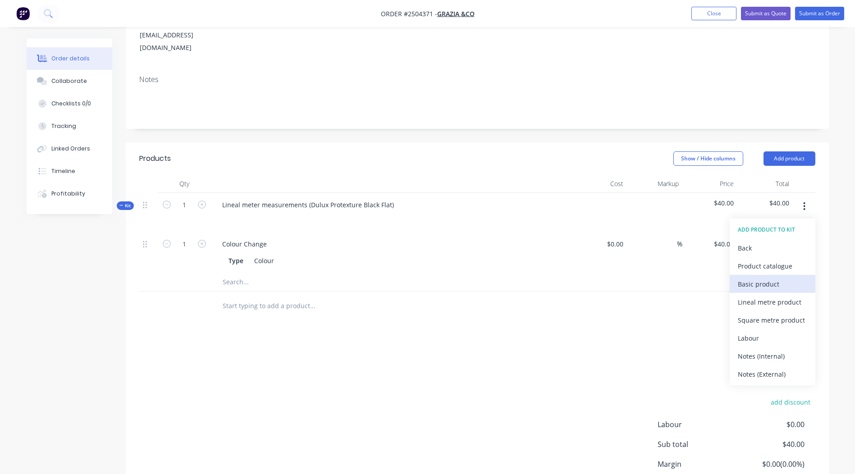
click at [759, 278] on div "Basic product" at bounding box center [772, 284] width 69 height 13
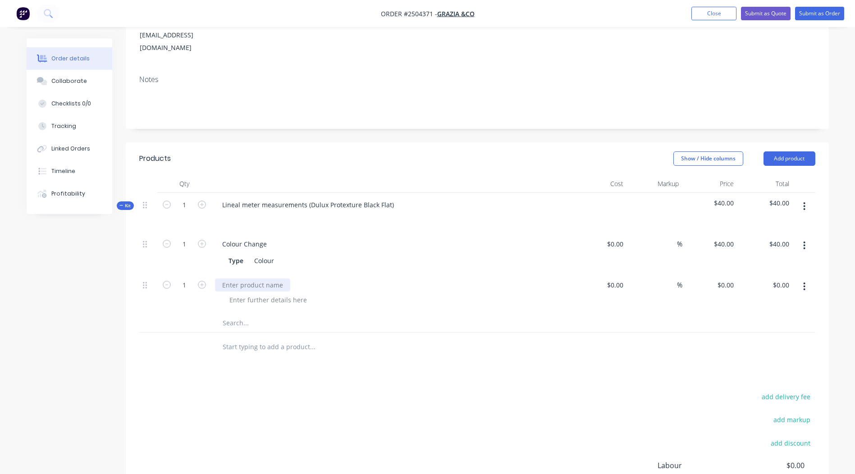
paste div
click at [723, 273] on div "0 0" at bounding box center [709, 293] width 55 height 41
type input "$45.00"
click at [558, 359] on div "Products Show / Hide columns Add product Qty Cost Markup Price Total Kit 1 Line…" at bounding box center [477, 360] width 703 height 436
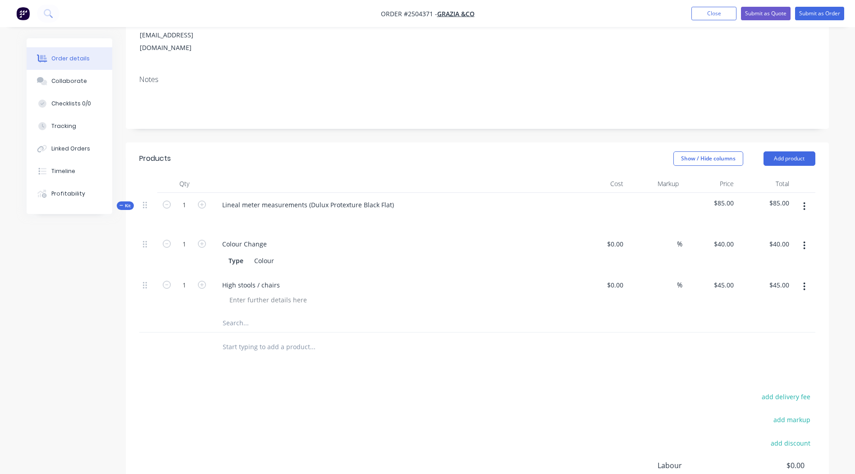
click at [802, 278] on button "button" at bounding box center [803, 286] width 21 height 16
click at [770, 304] on div "Duplicate" at bounding box center [772, 310] width 69 height 13
drag, startPoint x: 254, startPoint y: 301, endPoint x: 222, endPoint y: 302, distance: 31.6
click at [222, 319] on div "High stools / chairs" at bounding box center [251, 325] width 72 height 13
click at [260, 319] on div "Recliner / chairs" at bounding box center [247, 325] width 64 height 13
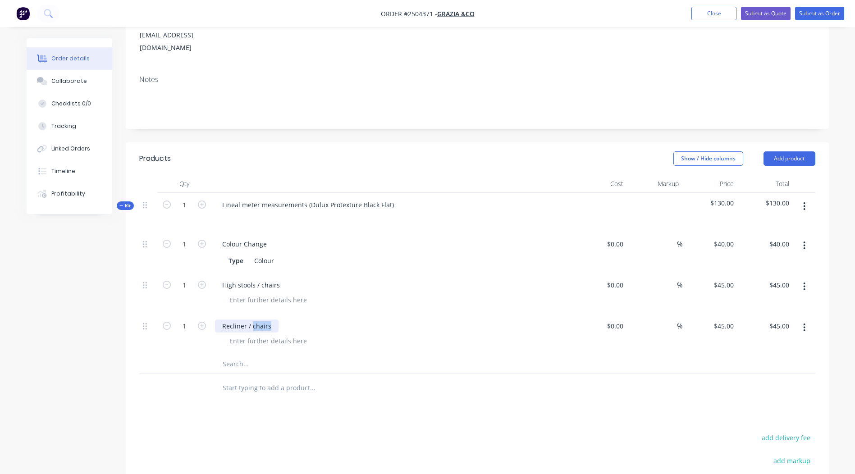
click at [260, 319] on div "Recliner / chairs" at bounding box center [247, 325] width 64 height 13
copy div "Recliner / chairs"
click at [258, 334] on div at bounding box center [268, 340] width 92 height 13
paste div
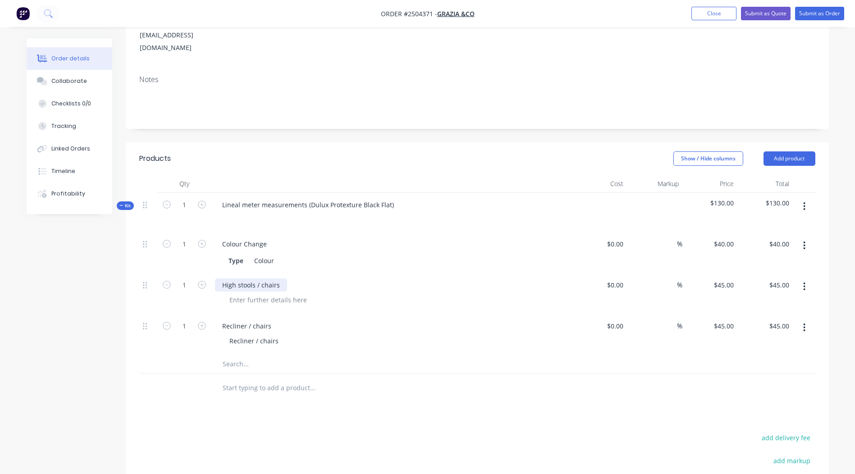
click at [262, 278] on div "High stools / chairs" at bounding box center [251, 284] width 72 height 13
copy div "High stools / chairs"
click at [259, 293] on div at bounding box center [268, 299] width 92 height 13
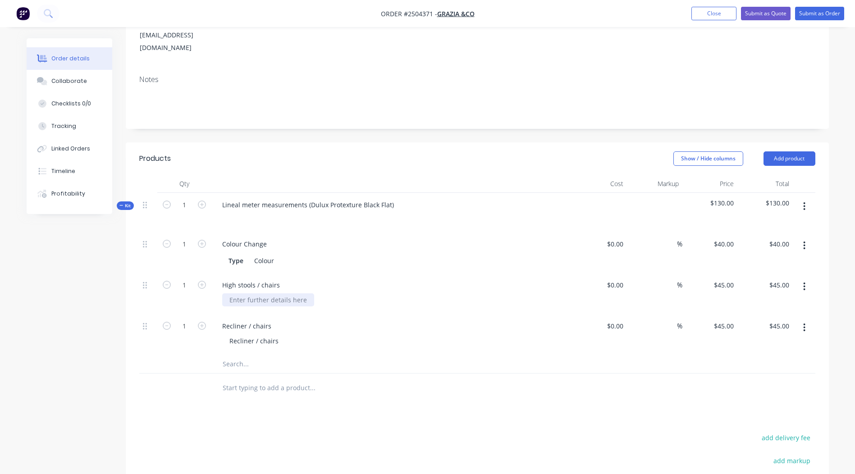
paste div
drag, startPoint x: 307, startPoint y: 179, endPoint x: 221, endPoint y: 185, distance: 86.7
click at [221, 198] on div "Lineal meter measurements (Dulux Protexture Black Flat)" at bounding box center [308, 204] width 186 height 13
click at [306, 198] on div "Dulux Protexture Black Flat)" at bounding box center [263, 204] width 97 height 13
click at [289, 198] on div "Dulux Protexture Black Flat" at bounding box center [263, 204] width 96 height 13
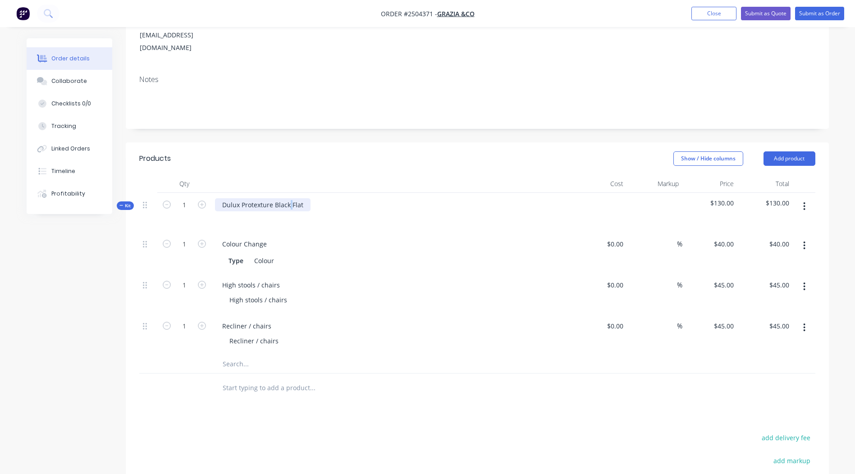
click at [289, 198] on div "Dulux Protexture Black Flat" at bounding box center [263, 204] width 96 height 13
copy div "Dulux Protexture Black Flat"
click at [266, 254] on div "Colour" at bounding box center [263, 260] width 27 height 13
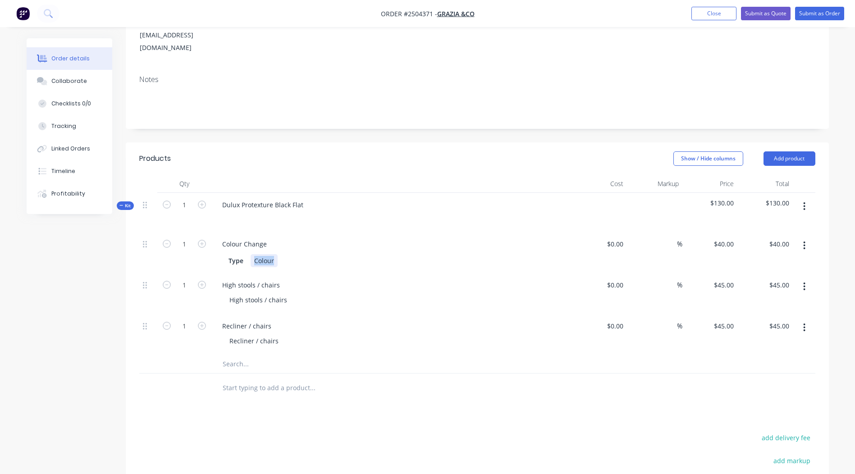
click at [266, 254] on div "Colour" at bounding box center [263, 260] width 27 height 13
paste div
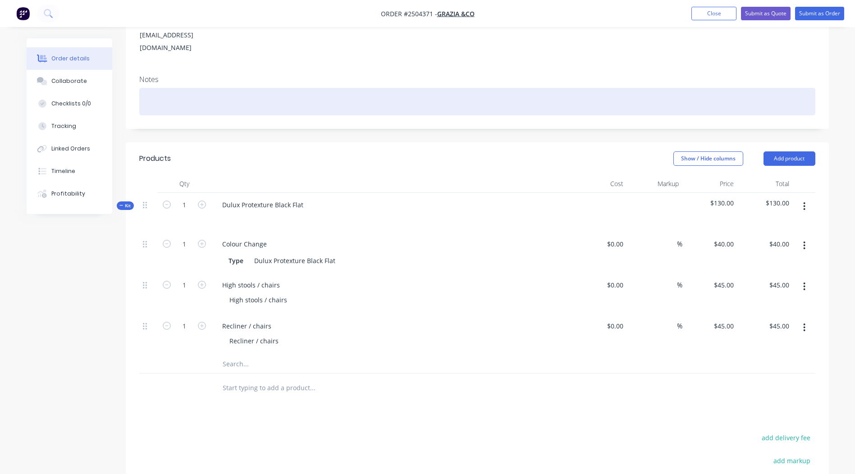
paste div
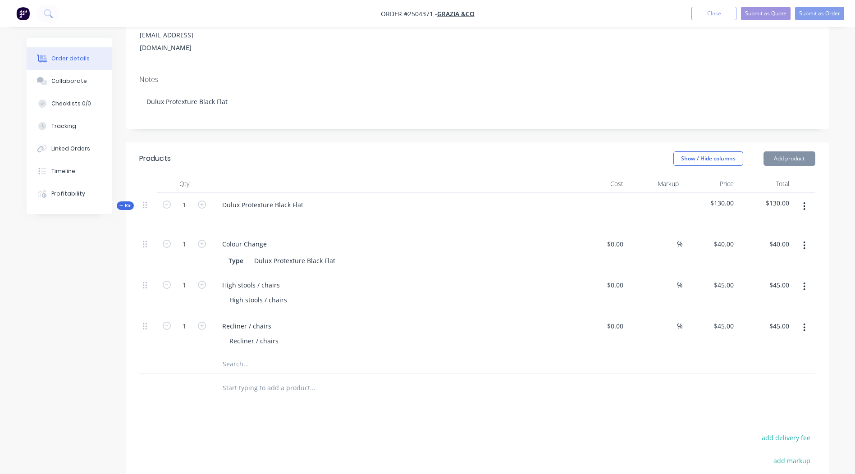
click at [446, 334] on div "Recliner / chairs" at bounding box center [395, 340] width 346 height 13
click at [190, 278] on input "1" at bounding box center [184, 285] width 23 height 14
type input "4"
type input "$180.00"
click at [185, 319] on input "1" at bounding box center [184, 326] width 23 height 14
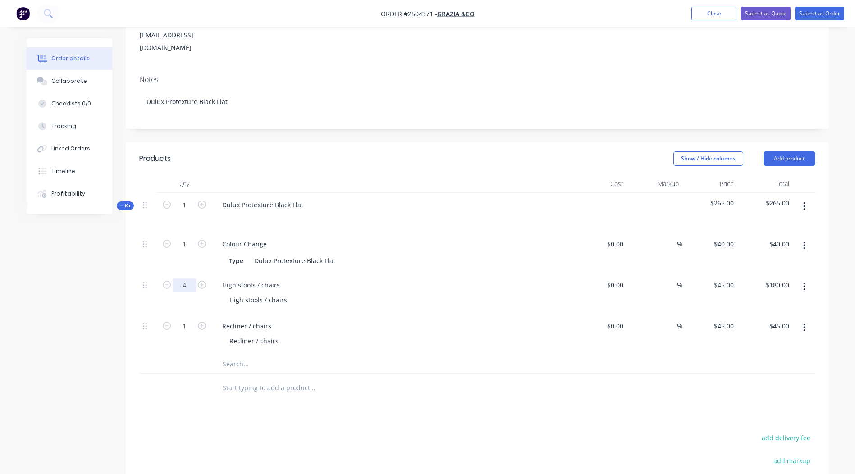
click at [185, 278] on input "4" at bounding box center [184, 285] width 23 height 14
type input "7"
type input "$315.00"
click at [726, 319] on input "45" at bounding box center [725, 325] width 24 height 13
type input "$50.00"
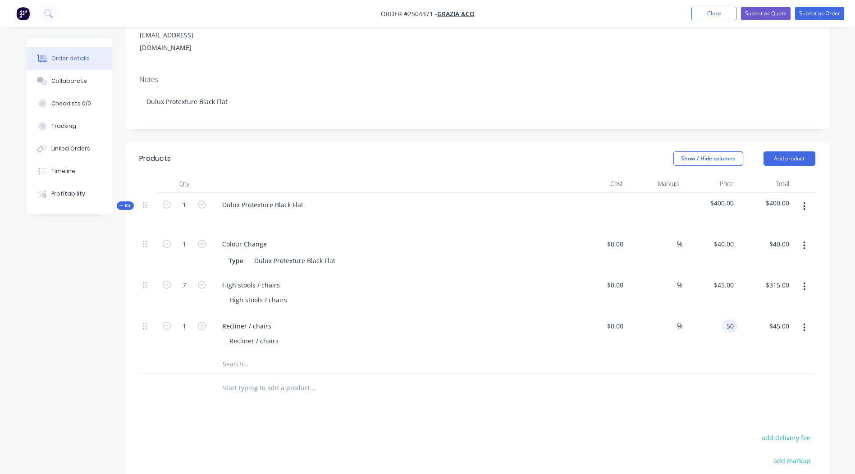
type input "$50.00"
click at [619, 355] on div at bounding box center [477, 364] width 676 height 18
click at [804, 198] on button "button" at bounding box center [803, 206] width 21 height 16
click at [762, 223] on div "Add product to kit" at bounding box center [772, 229] width 69 height 13
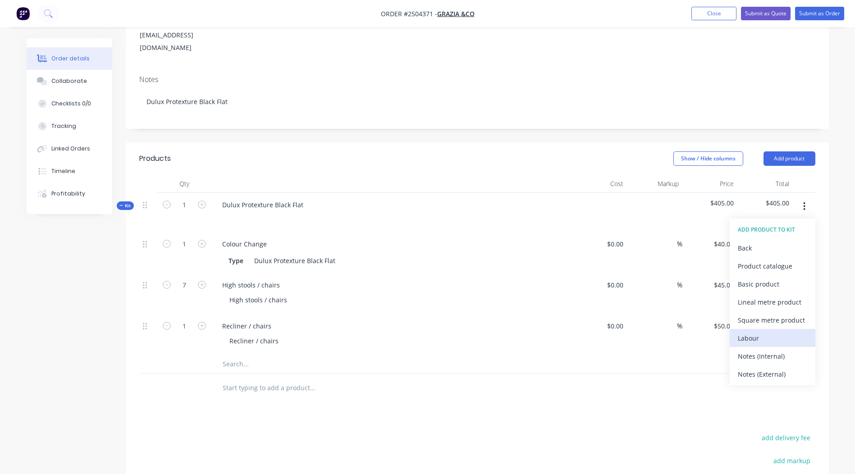
click at [762, 332] on div "Labour" at bounding box center [772, 338] width 69 height 13
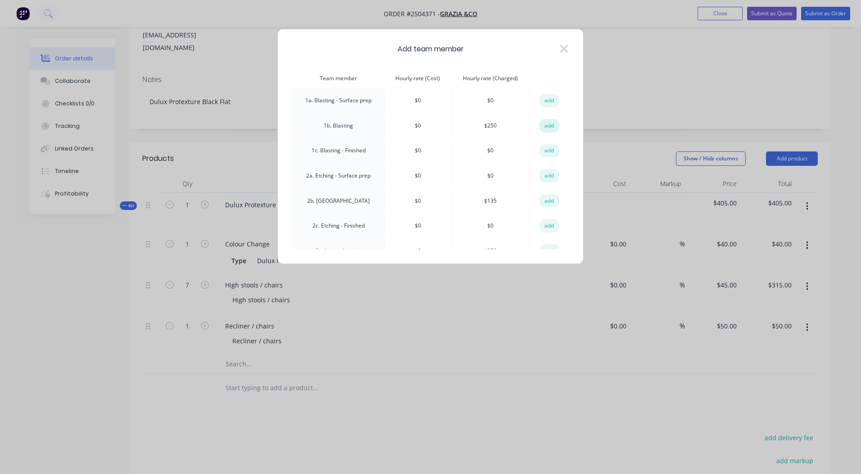
click at [540, 126] on button "add" at bounding box center [550, 126] width 20 height 14
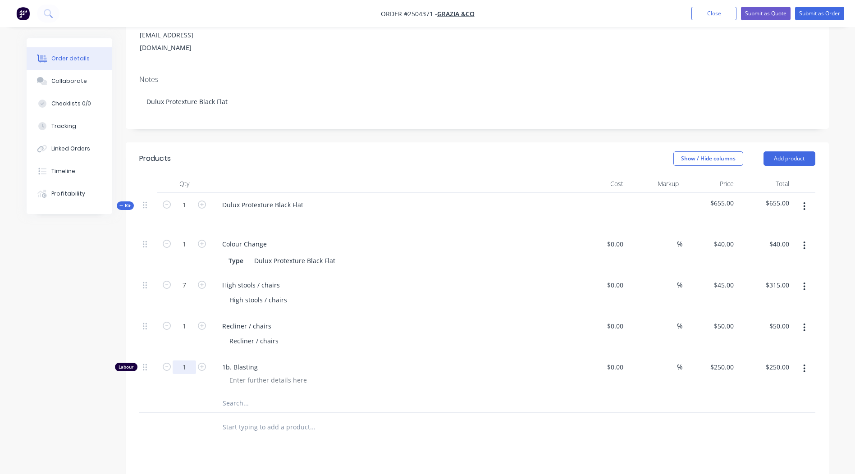
click at [183, 360] on input "1" at bounding box center [184, 367] width 23 height 14
type input "0.5"
type input "$125.00"
click at [288, 373] on div at bounding box center [268, 379] width 92 height 13
click at [448, 394] on div at bounding box center [350, 403] width 270 height 18
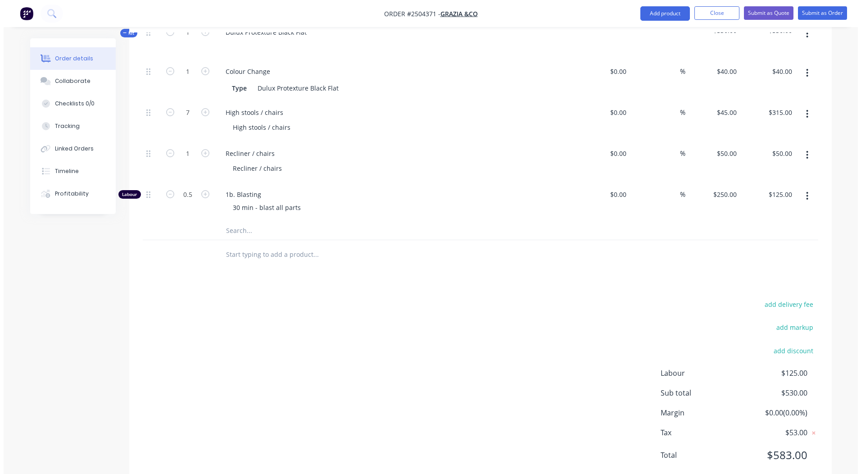
scroll to position [0, 0]
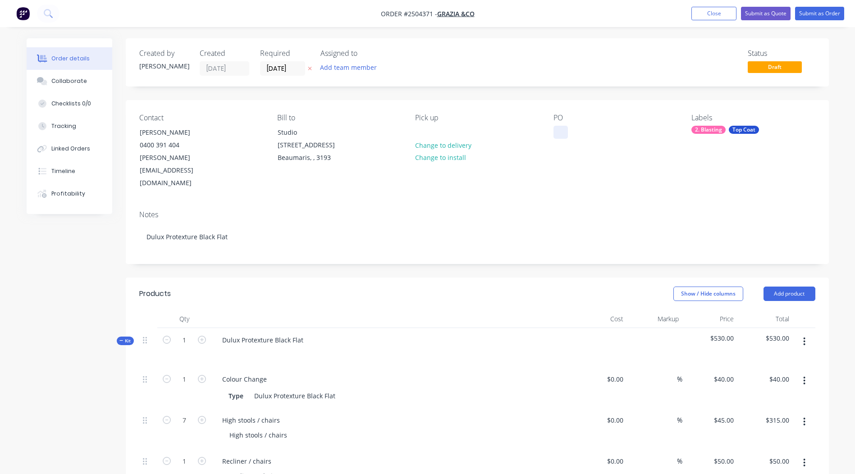
click at [565, 132] on div at bounding box center [560, 132] width 14 height 13
click at [674, 203] on div "Notes Dulux Protexture Black Flat" at bounding box center [477, 233] width 703 height 60
click at [825, 13] on button "Submit as Order" at bounding box center [819, 14] width 49 height 14
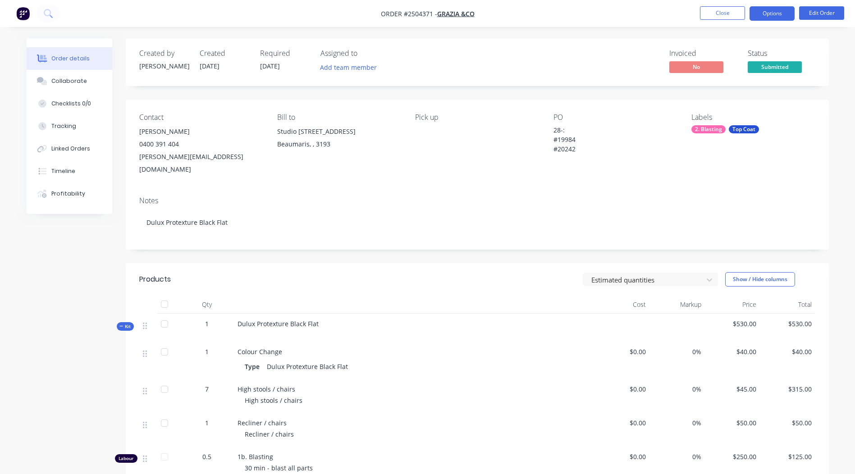
click at [757, 14] on button "Options" at bounding box center [771, 13] width 45 height 14
click at [759, 11] on button "Options" at bounding box center [771, 13] width 45 height 14
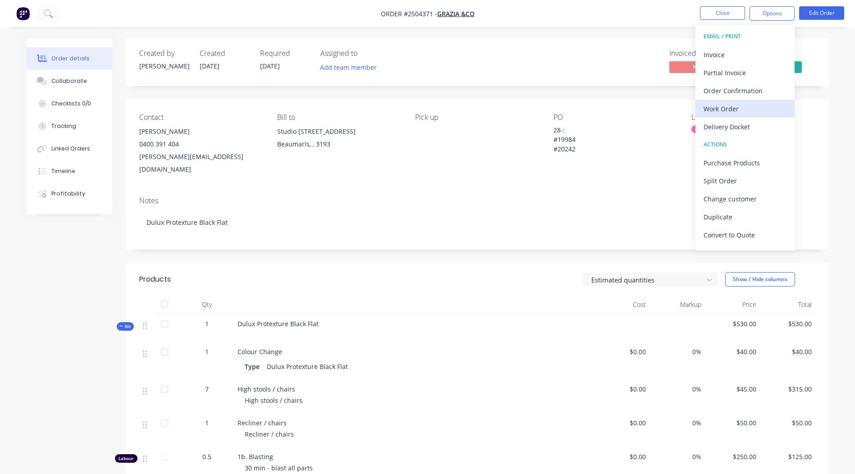
click at [719, 108] on div "Work Order" at bounding box center [744, 108] width 83 height 13
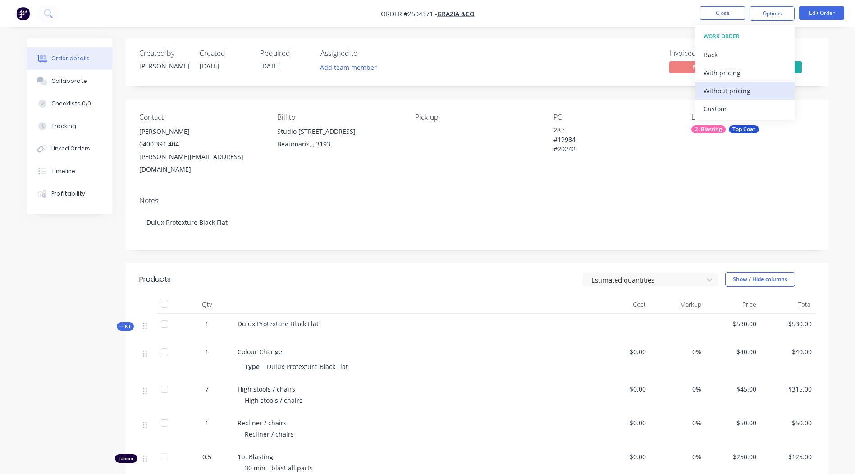
click at [719, 91] on div "Without pricing" at bounding box center [744, 90] width 83 height 13
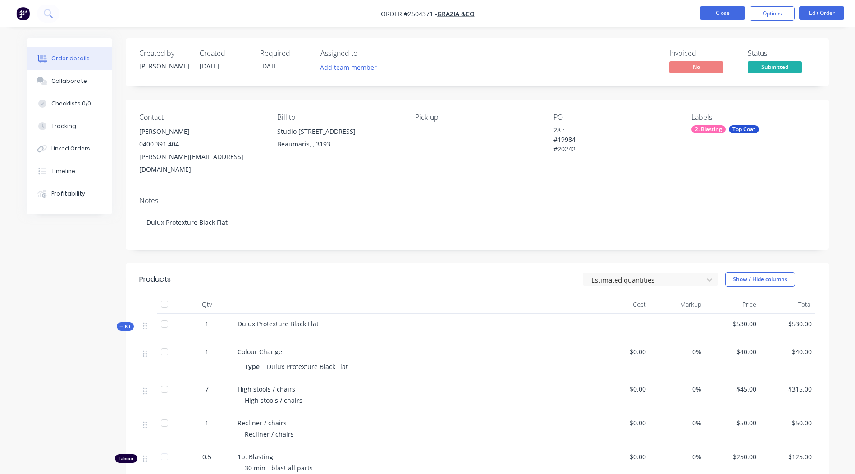
click at [706, 12] on button "Close" at bounding box center [722, 13] width 45 height 14
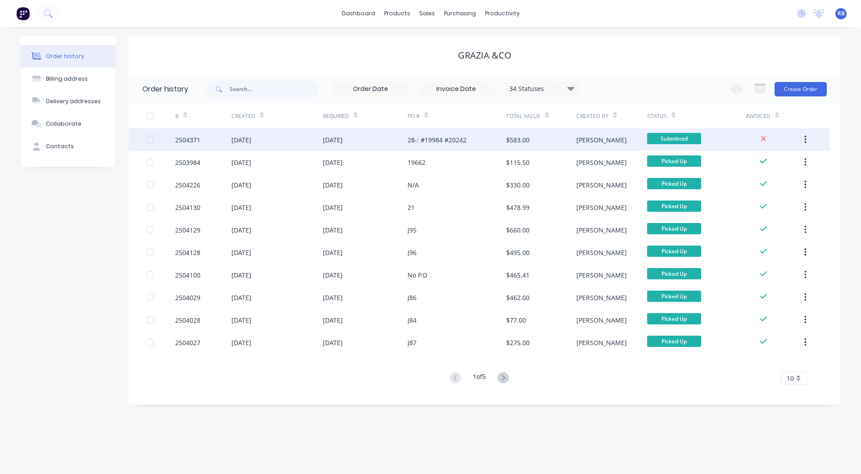
click at [183, 138] on div "2504371" at bounding box center [187, 139] width 25 height 9
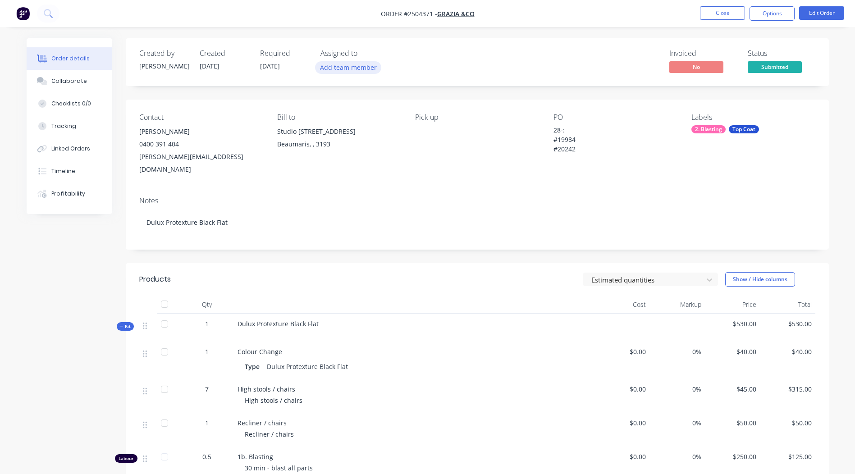
click at [348, 70] on button "Add team member" at bounding box center [348, 67] width 66 height 12
click at [392, 96] on input "MG" at bounding box center [394, 95] width 96 height 18
click at [373, 91] on input "MG" at bounding box center [394, 95] width 96 height 18
type input "M"
click at [357, 155] on div "[PERSON_NAME]" at bounding box center [393, 153] width 90 height 9
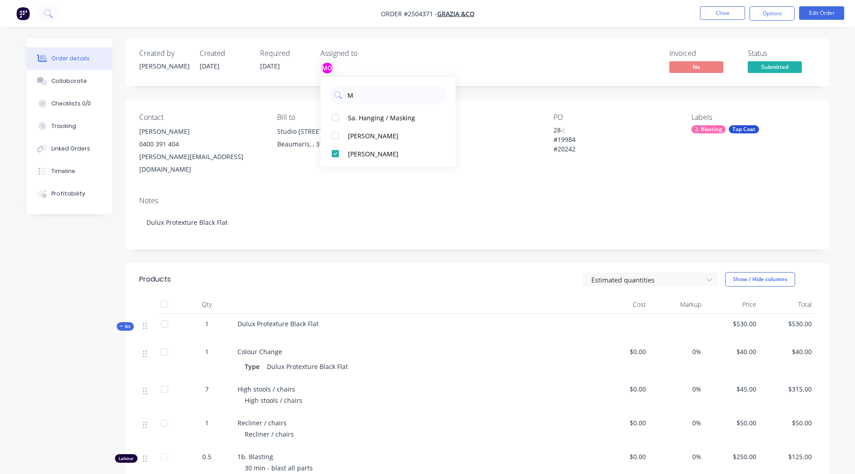
drag, startPoint x: 447, startPoint y: 73, endPoint x: 454, endPoint y: 68, distance: 8.1
click at [448, 71] on div "Invoiced No Status Submitted" at bounding box center [612, 62] width 405 height 26
click at [724, 12] on button "Close" at bounding box center [722, 13] width 45 height 14
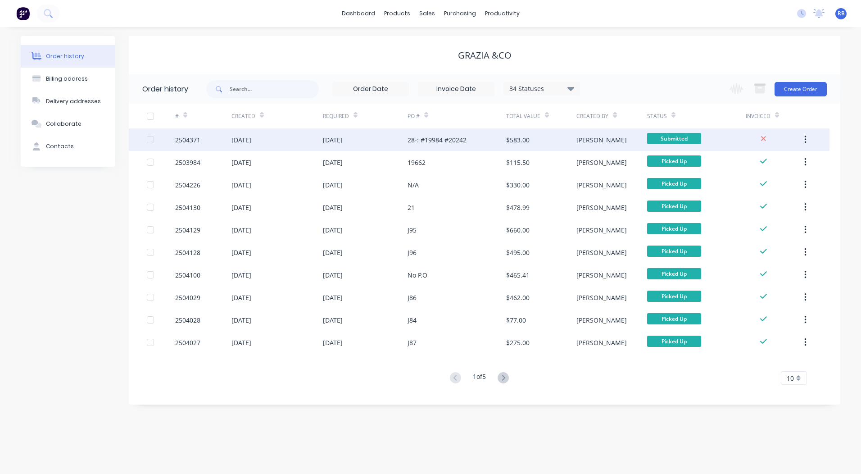
click at [185, 138] on div "2504371" at bounding box center [187, 139] width 25 height 9
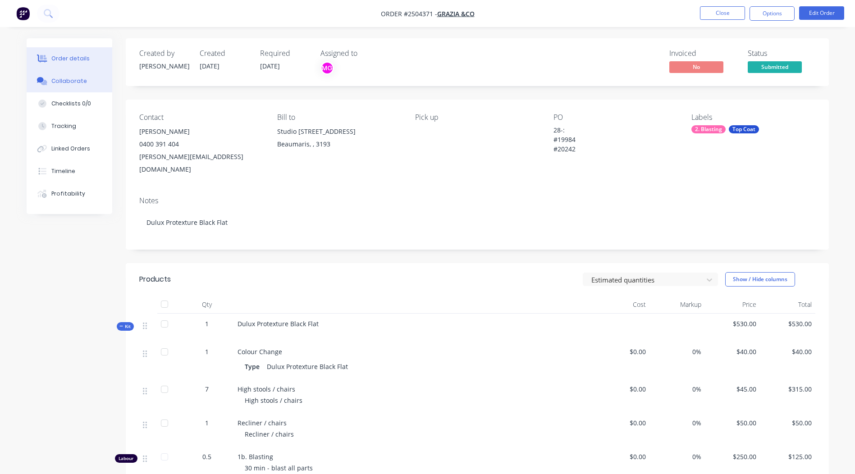
drag, startPoint x: 59, startPoint y: 77, endPoint x: 69, endPoint y: 90, distance: 16.7
click at [59, 76] on button "Collaborate" at bounding box center [70, 81] width 86 height 23
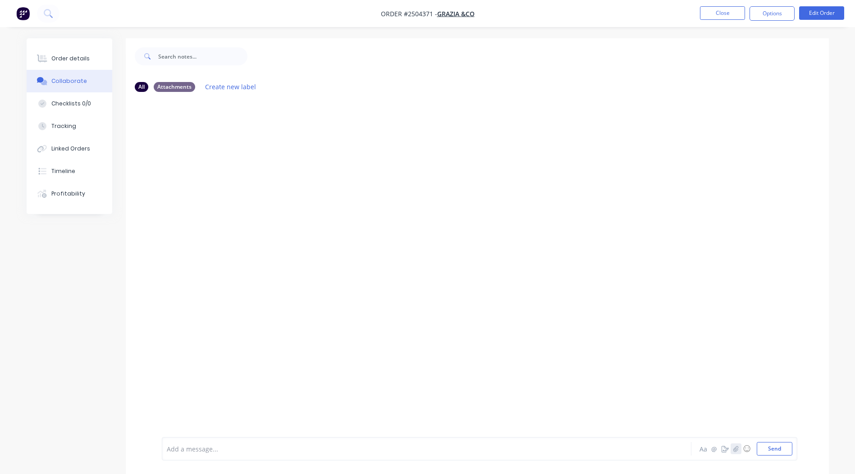
click at [733, 451] on icon "button" at bounding box center [735, 449] width 5 height 6
click at [766, 452] on button "Send" at bounding box center [774, 449] width 36 height 14
click at [64, 59] on div "Order details" at bounding box center [70, 59] width 38 height 8
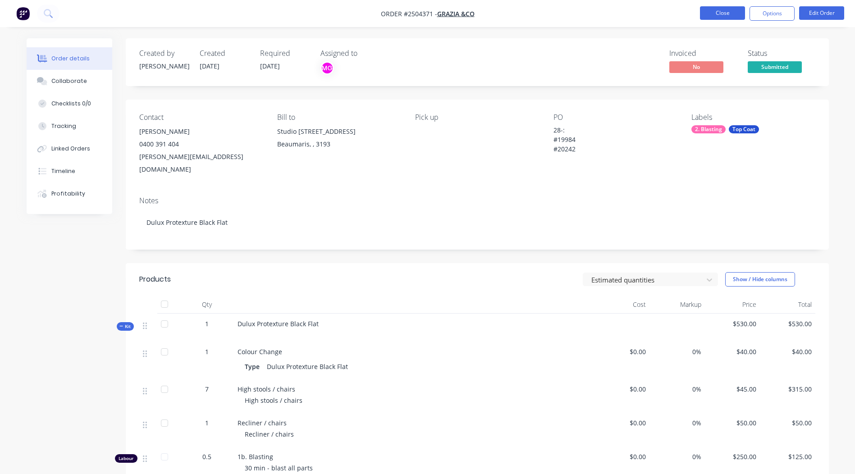
click at [717, 13] on button "Close" at bounding box center [722, 13] width 45 height 14
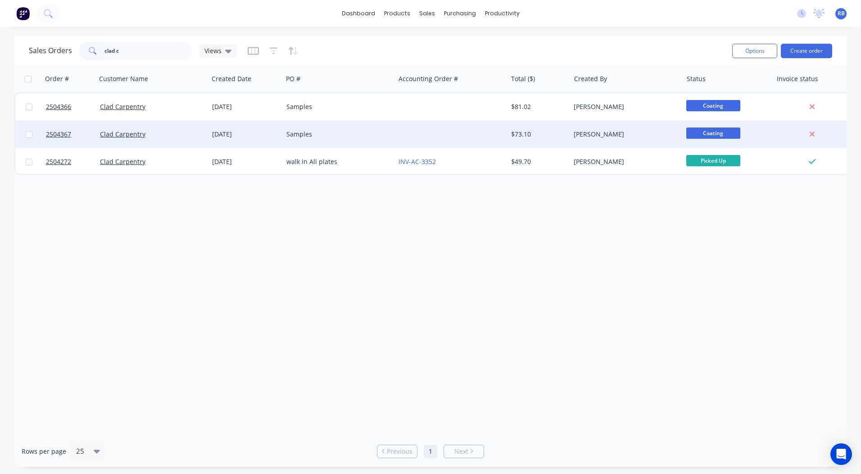
type input "clad c"
click at [717, 135] on span "Coating" at bounding box center [714, 132] width 54 height 11
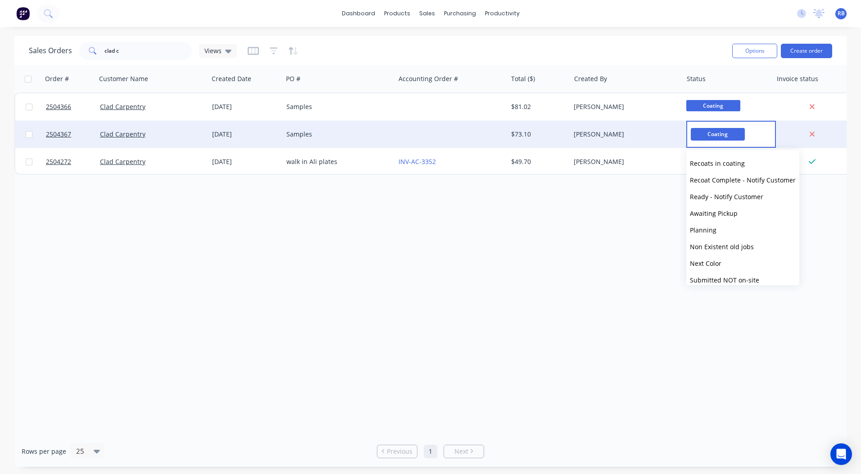
scroll to position [355, 0]
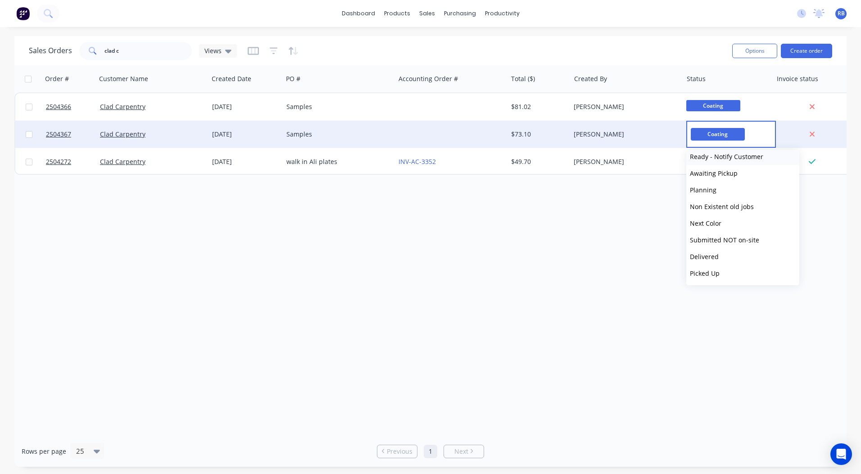
click at [729, 163] on button "Ready - Notify Customer" at bounding box center [743, 156] width 113 height 17
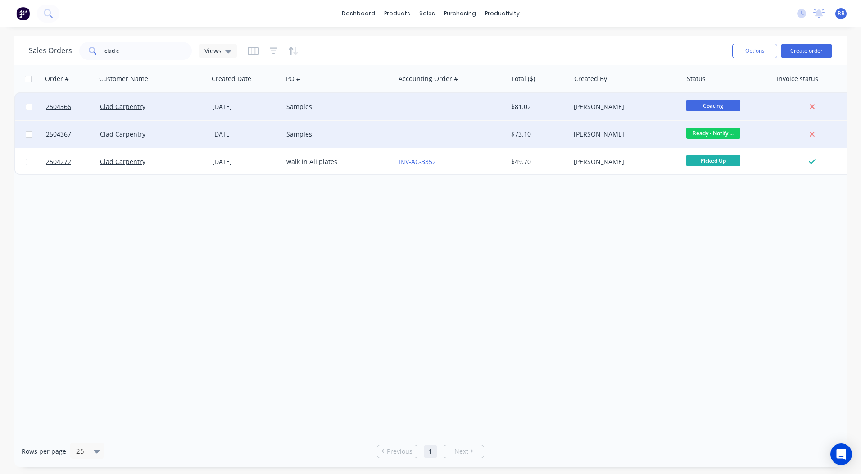
click at [705, 101] on span "Coating" at bounding box center [714, 105] width 54 height 11
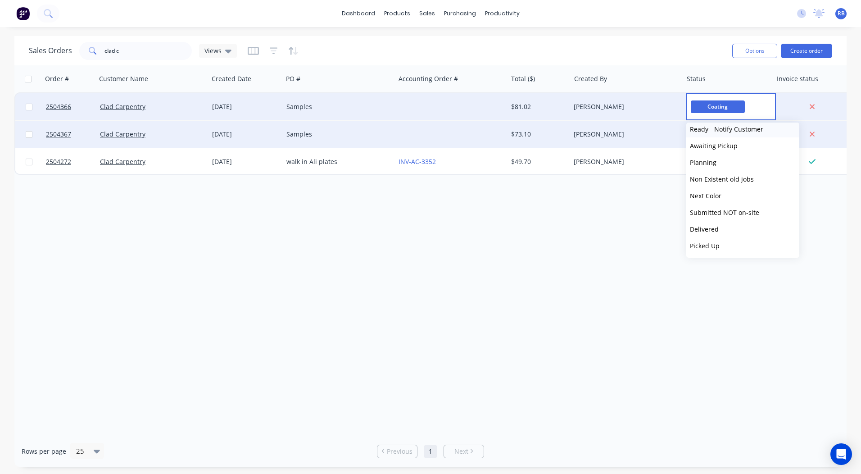
click at [722, 128] on span "Ready - Notify Customer" at bounding box center [726, 129] width 73 height 9
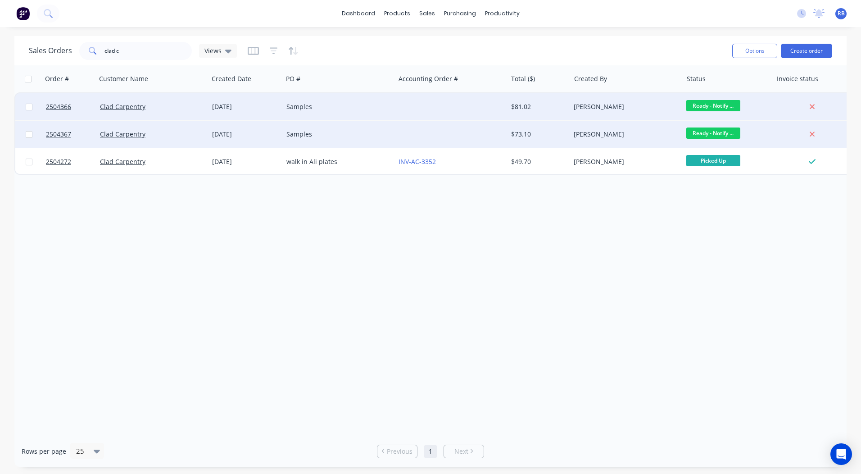
click at [474, 270] on div "Order # Customer Name Created Date PO # Accounting Order # Total ($) Created By…" at bounding box center [430, 250] width 833 height 370
drag, startPoint x: 98, startPoint y: 55, endPoint x: 0, endPoint y: 66, distance: 98.3
click at [0, 67] on html "dashboard products sales purchasing productivity dashboard products Product Cat…" at bounding box center [430, 237] width 861 height 474
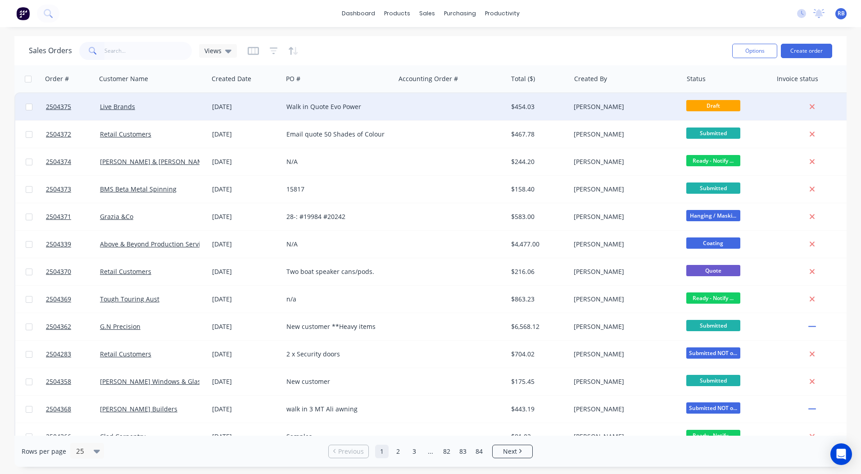
click at [404, 101] on div at bounding box center [451, 106] width 112 height 27
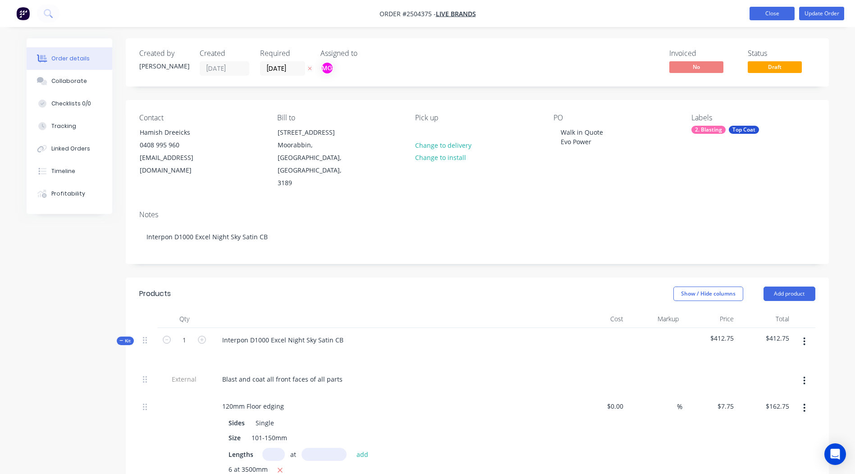
click at [772, 9] on button "Close" at bounding box center [771, 14] width 45 height 14
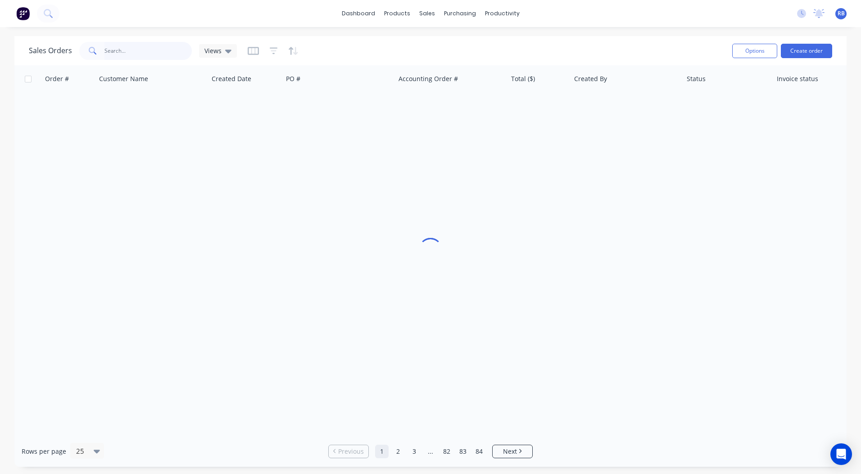
click at [155, 46] on input "text" at bounding box center [149, 51] width 88 height 18
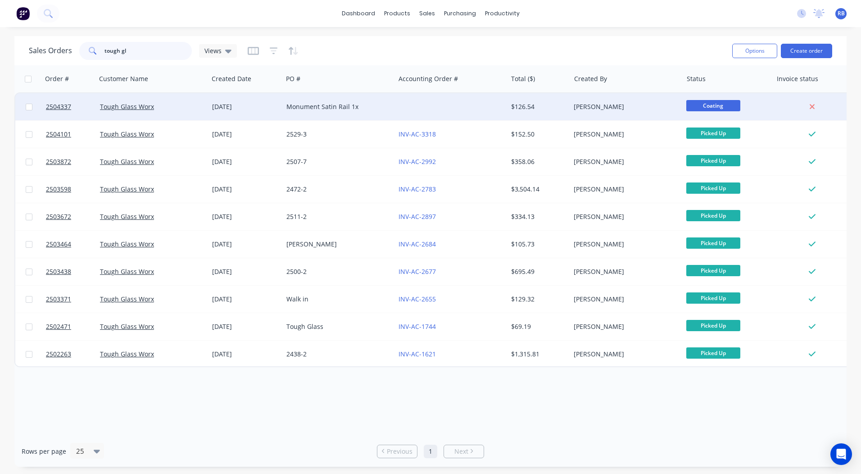
type input "tough gl"
click at [418, 101] on div at bounding box center [451, 106] width 112 height 27
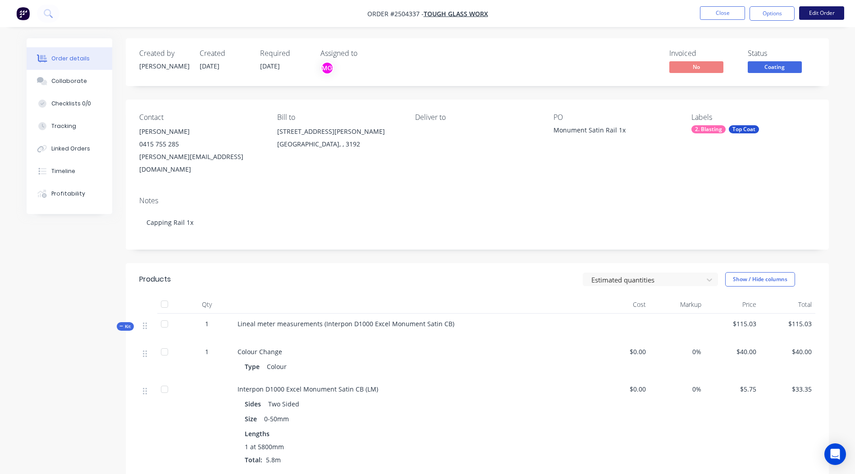
click at [822, 14] on button "Edit Order" at bounding box center [821, 13] width 45 height 14
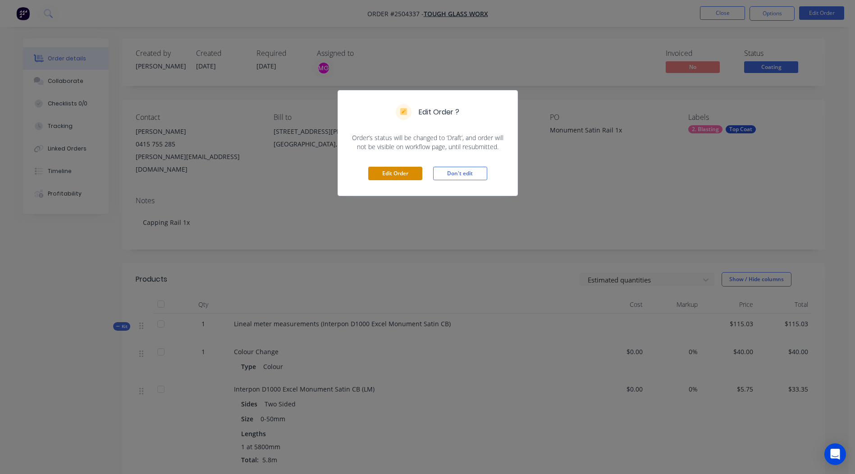
click at [394, 172] on button "Edit Order" at bounding box center [395, 174] width 54 height 14
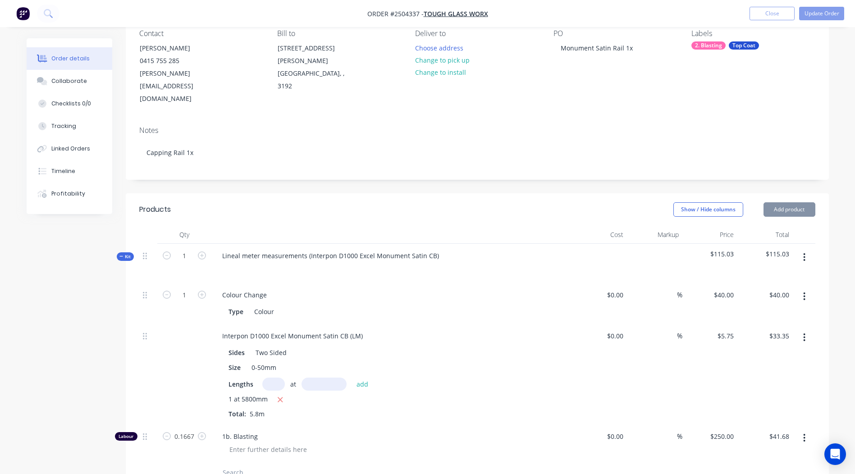
scroll to position [315, 0]
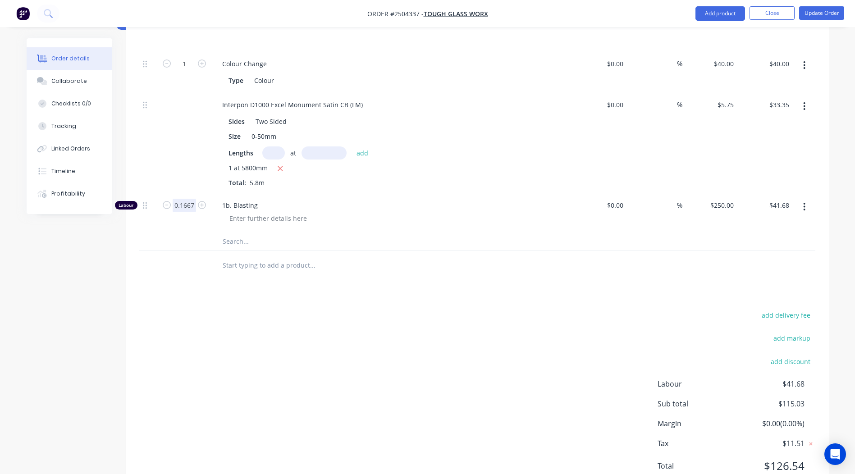
click at [185, 199] on input "0.1667" at bounding box center [184, 206] width 23 height 14
type input "0.25"
type input "$62.50"
click at [490, 334] on div "add delivery fee add markup add discount Labour $41.68 Sub total $115.03 Margin…" at bounding box center [477, 396] width 676 height 174
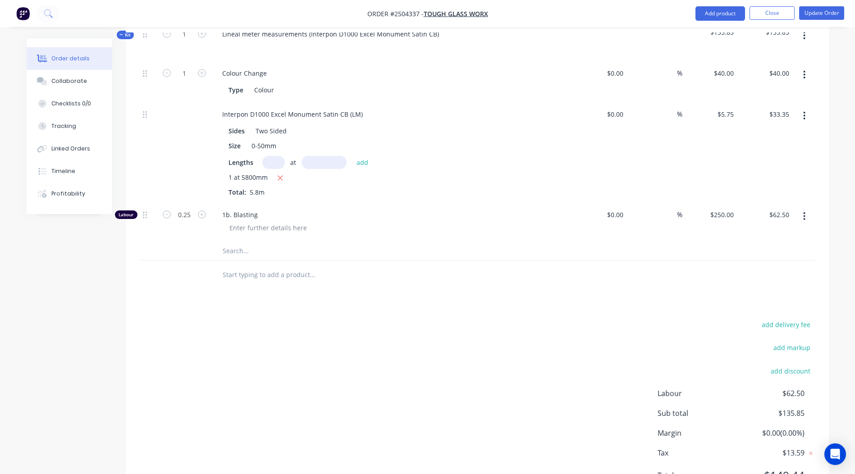
scroll to position [0, 0]
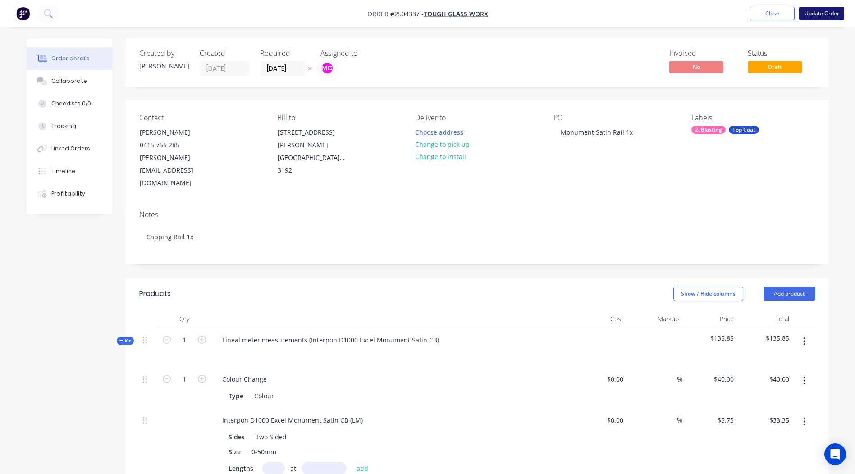
click at [831, 17] on button "Update Order" at bounding box center [821, 14] width 45 height 14
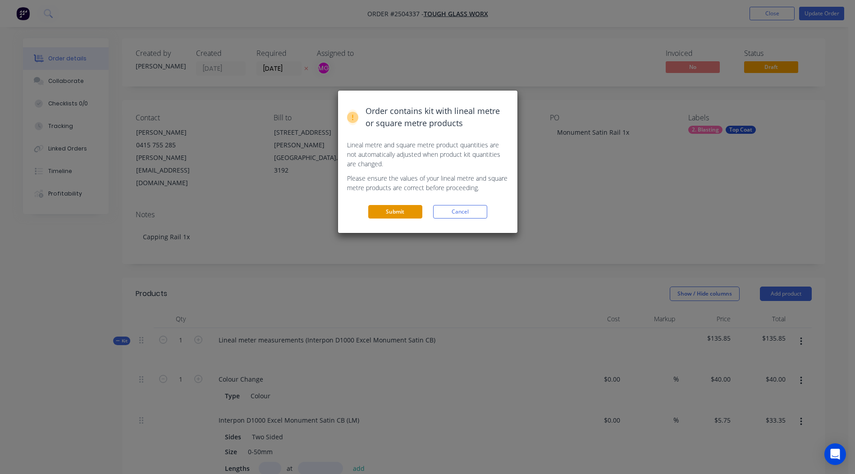
click at [418, 207] on button "Submit" at bounding box center [395, 212] width 54 height 14
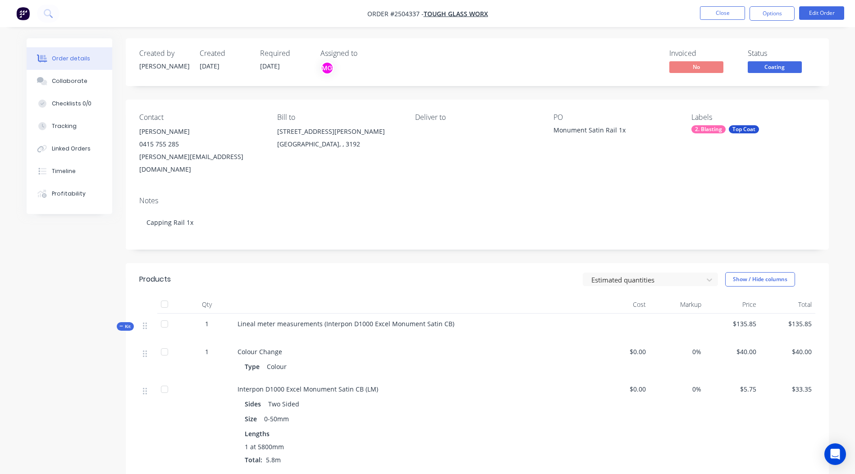
click at [779, 72] on span "Coating" at bounding box center [774, 66] width 54 height 11
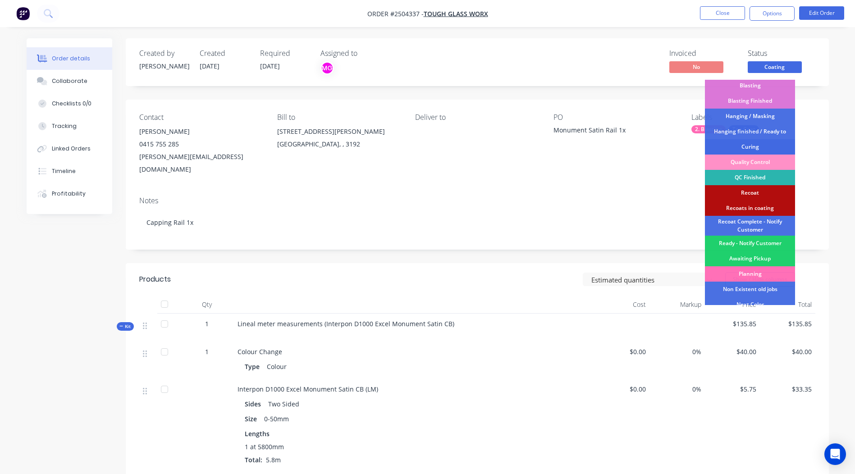
scroll to position [208, 0]
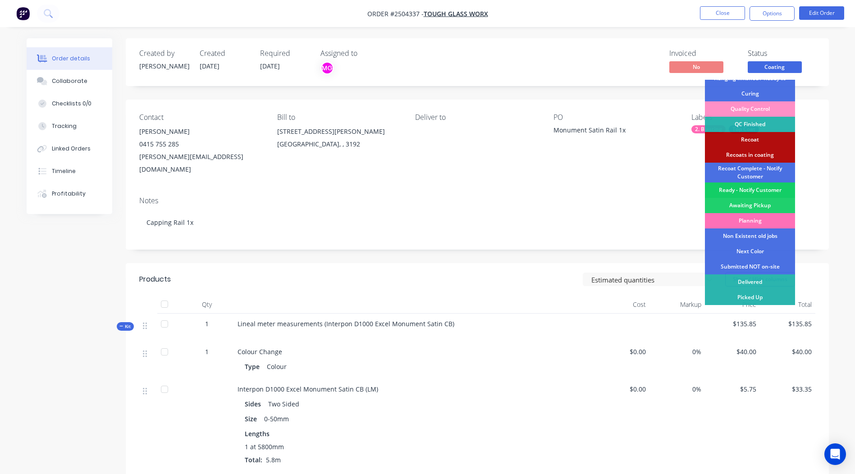
click at [759, 191] on div "Ready - Notify Customer" at bounding box center [750, 189] width 90 height 15
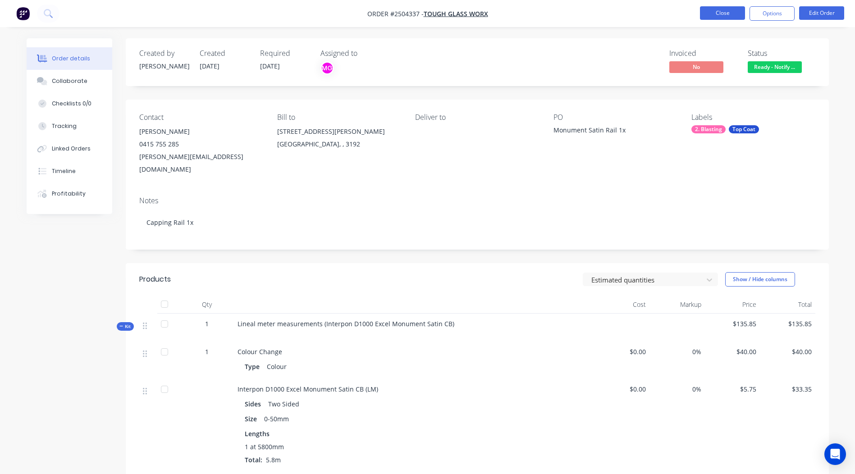
click at [719, 12] on button "Close" at bounding box center [722, 13] width 45 height 14
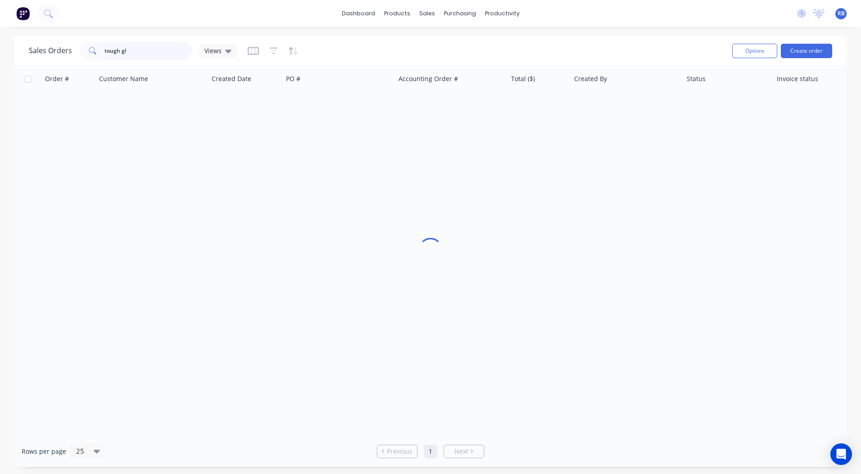
drag, startPoint x: 159, startPoint y: 45, endPoint x: 0, endPoint y: 40, distance: 158.7
click at [0, 47] on html "dashboard products sales purchasing productivity dashboard products Product Cat…" at bounding box center [430, 237] width 861 height 474
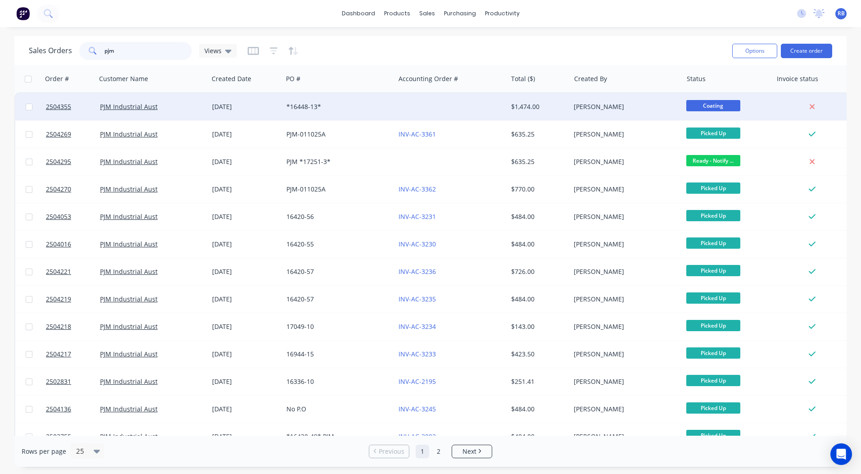
type input "pjm"
click at [549, 104] on div "$1,474.00" at bounding box center [537, 106] width 53 height 9
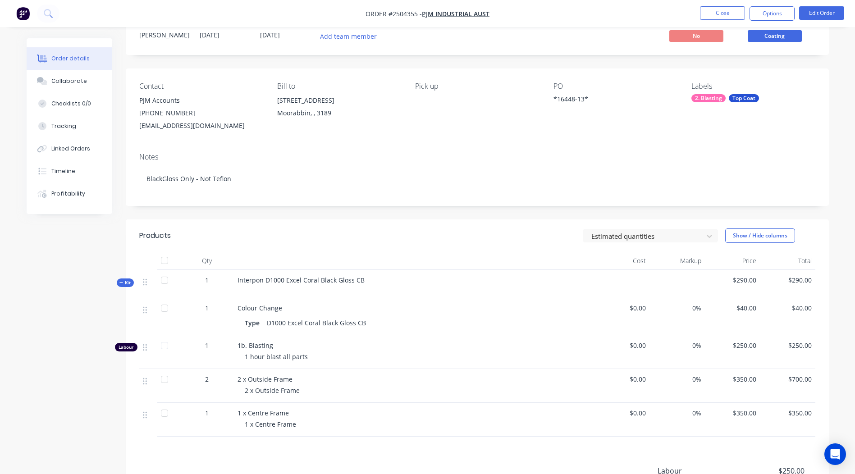
scroll to position [29, 0]
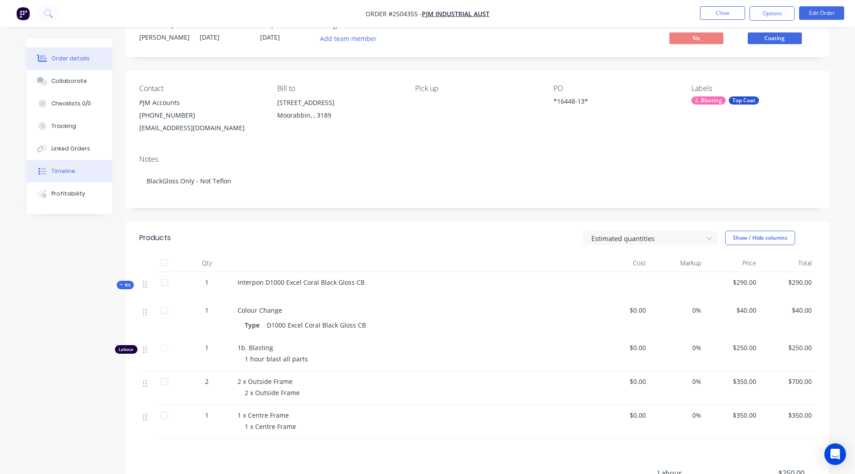
click at [58, 172] on div "Timeline" at bounding box center [63, 171] width 24 height 8
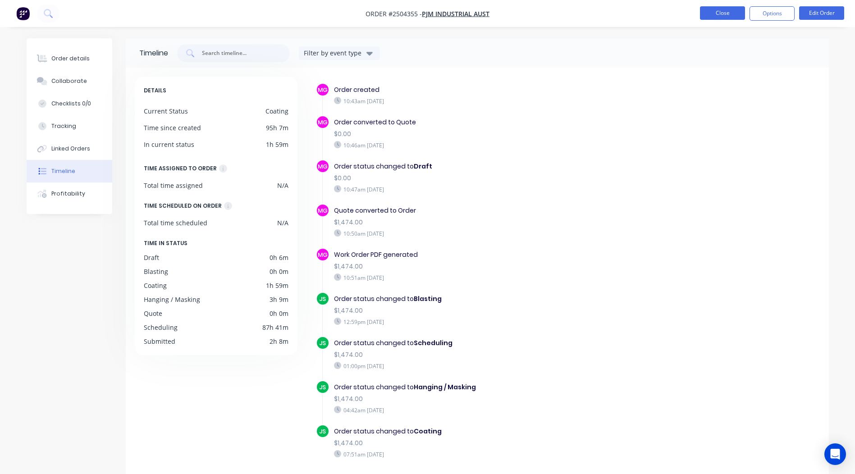
click at [720, 7] on button "Close" at bounding box center [722, 13] width 45 height 14
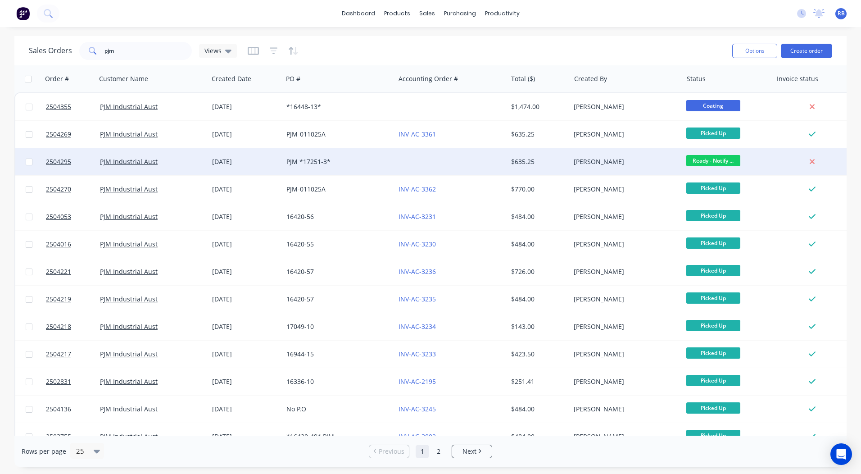
click at [705, 164] on span "Ready - Notify ..." at bounding box center [714, 160] width 54 height 11
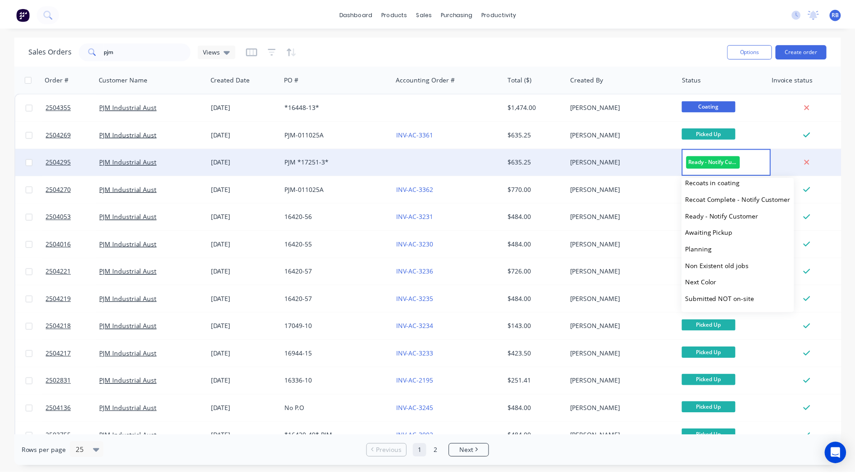
scroll to position [355, 0]
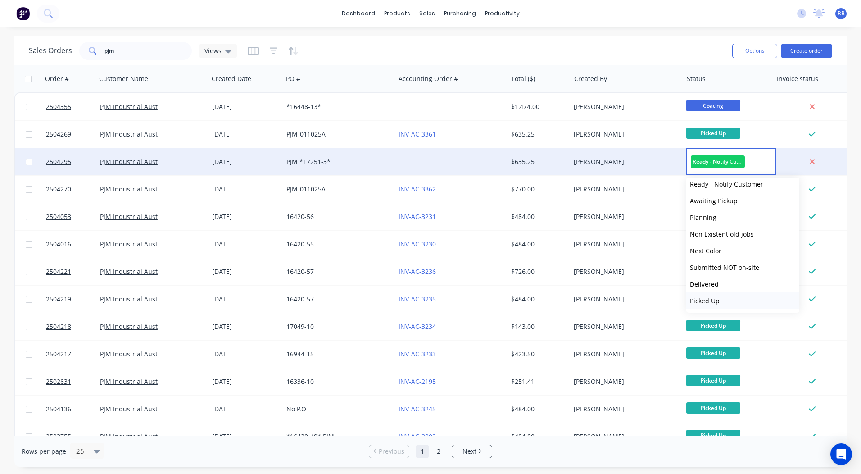
click at [712, 305] on button "Picked Up" at bounding box center [743, 300] width 113 height 17
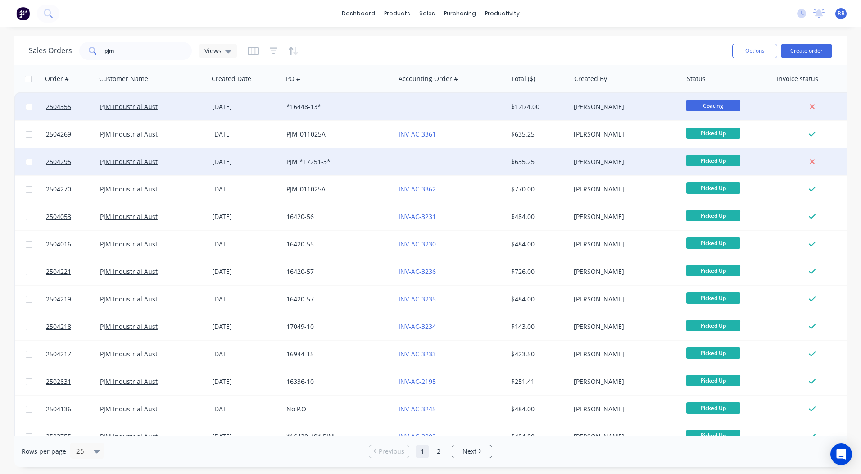
click at [560, 106] on div "$1,474.00" at bounding box center [537, 106] width 53 height 9
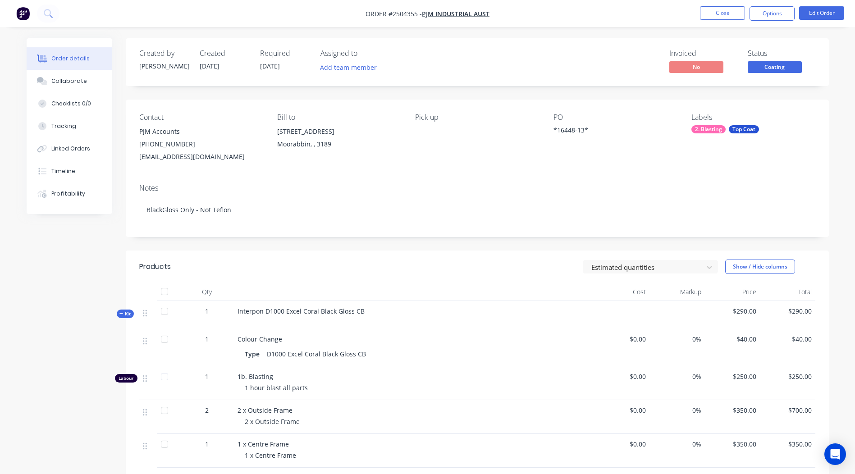
click at [780, 72] on span "Coating" at bounding box center [774, 66] width 54 height 11
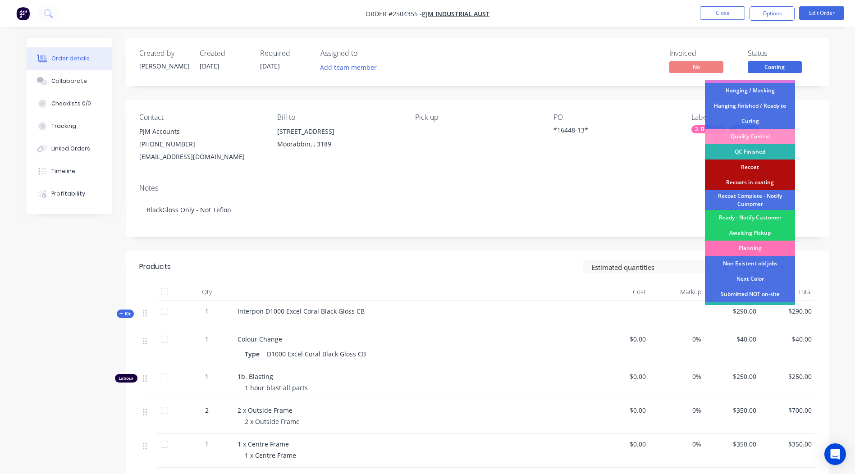
scroll to position [208, 0]
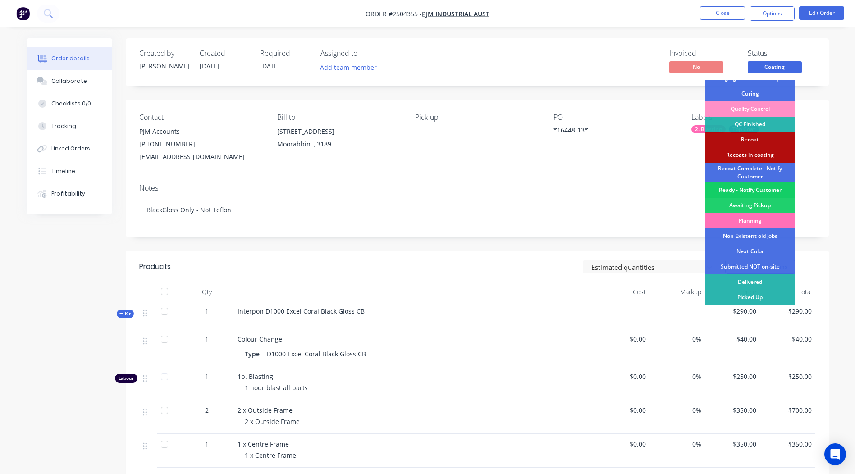
click at [753, 189] on div "Ready - Notify Customer" at bounding box center [750, 189] width 90 height 15
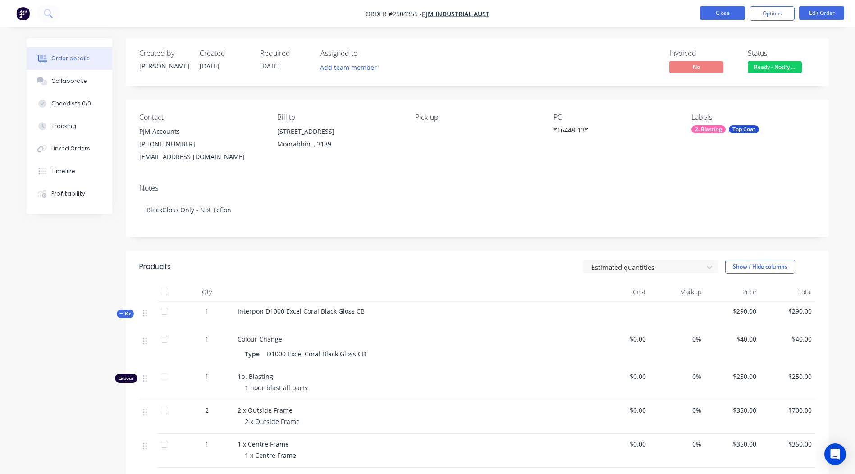
click at [728, 8] on button "Close" at bounding box center [722, 13] width 45 height 14
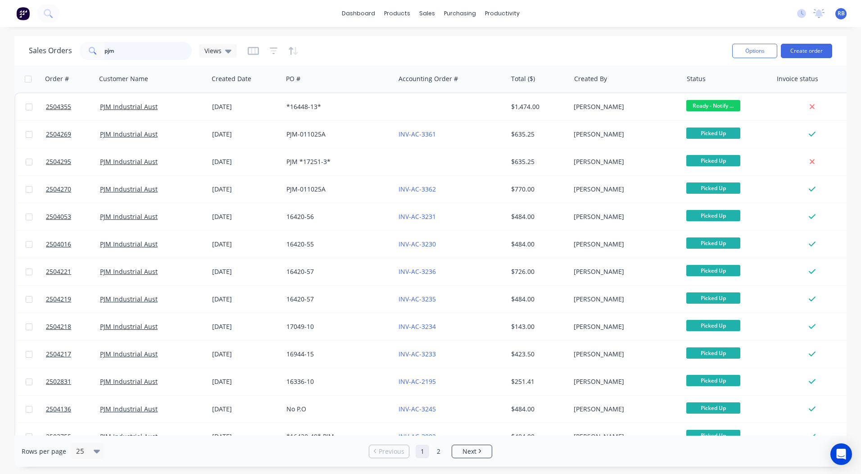
drag, startPoint x: 165, startPoint y: 54, endPoint x: 0, endPoint y: 55, distance: 164.9
click at [0, 68] on html "dashboard products sales purchasing productivity dashboard products Product Cat…" at bounding box center [430, 237] width 861 height 474
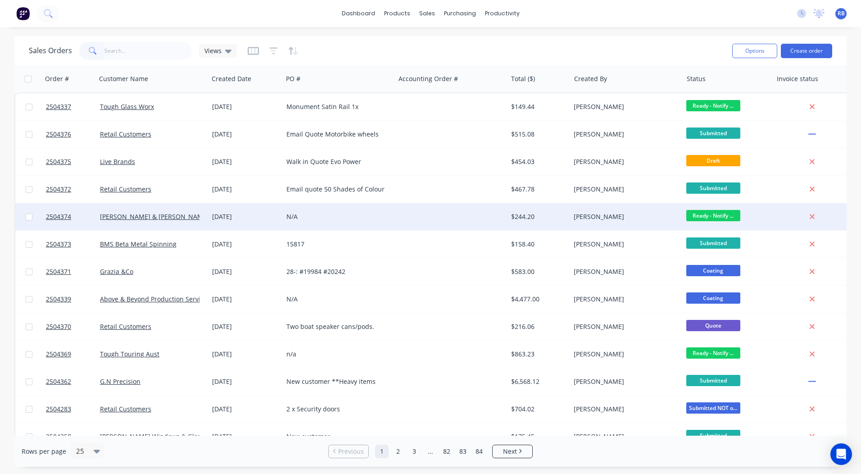
drag, startPoint x: 476, startPoint y: 46, endPoint x: 540, endPoint y: 215, distance: 181.7
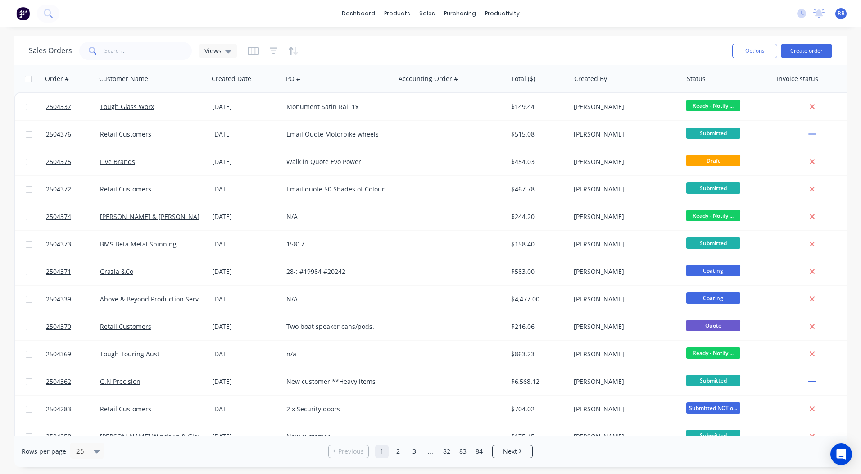
click at [651, 32] on div "dashboard products sales purchasing productivity dashboard products Product Cat…" at bounding box center [430, 237] width 861 height 474
click at [805, 56] on button "Create order" at bounding box center [806, 51] width 51 height 14
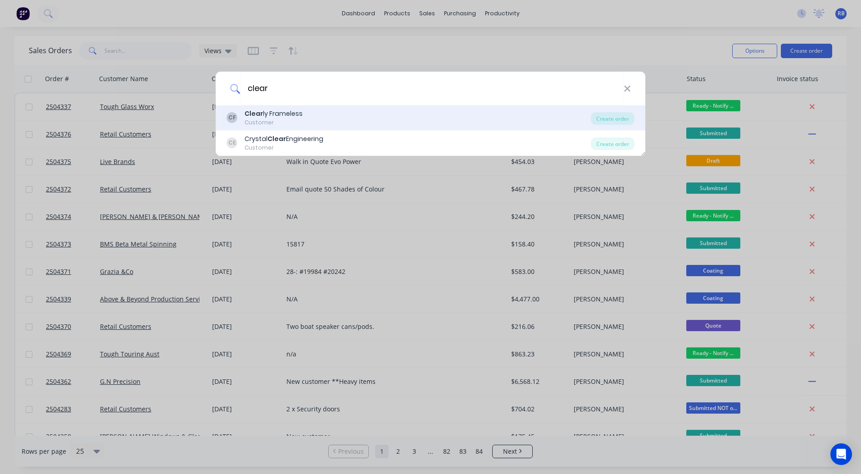
type input "clear"
click at [294, 122] on div "Customer" at bounding box center [274, 122] width 58 height 8
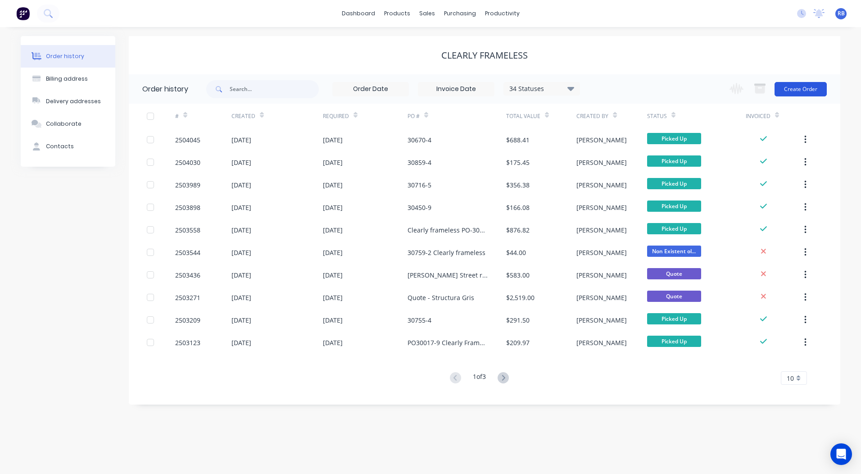
click at [796, 87] on button "Create Order" at bounding box center [801, 89] width 52 height 14
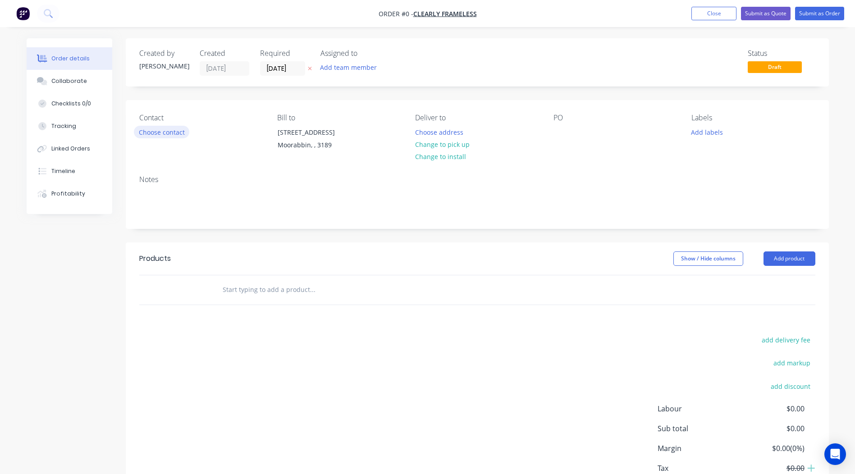
click at [161, 131] on button "Choose contact" at bounding box center [161, 132] width 55 height 12
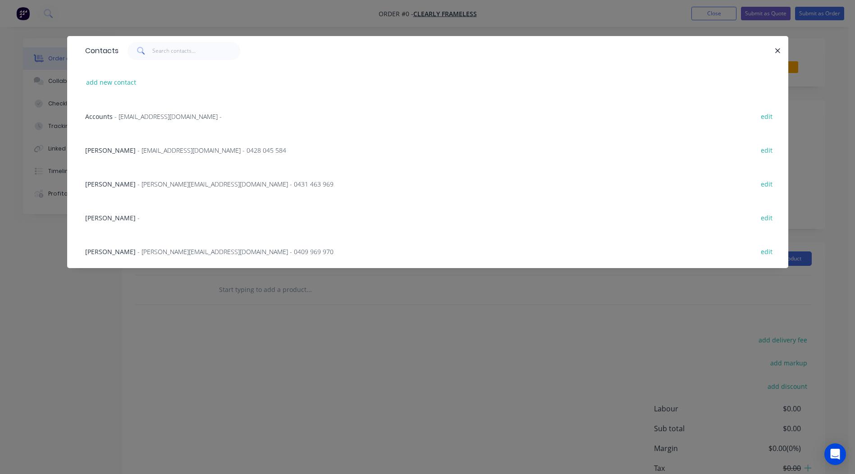
click at [157, 151] on span "- lachlan@clearlyframeless.com.au - 0428 045 584" at bounding box center [211, 150] width 149 height 9
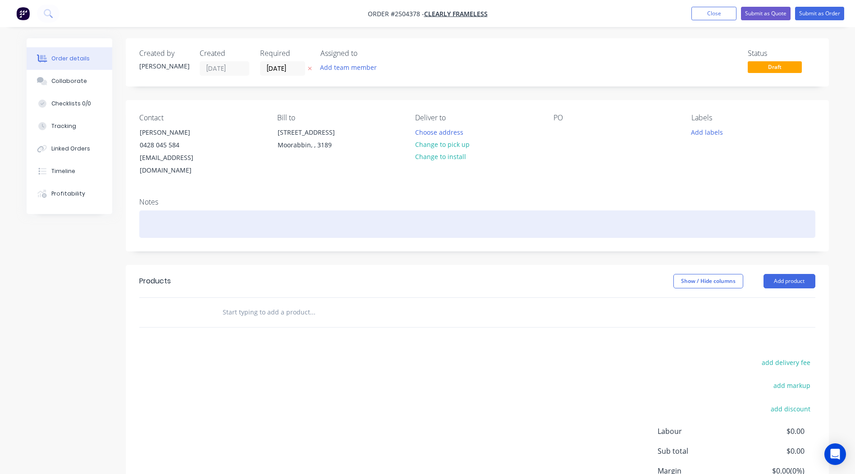
click at [155, 210] on div at bounding box center [477, 223] width 676 height 27
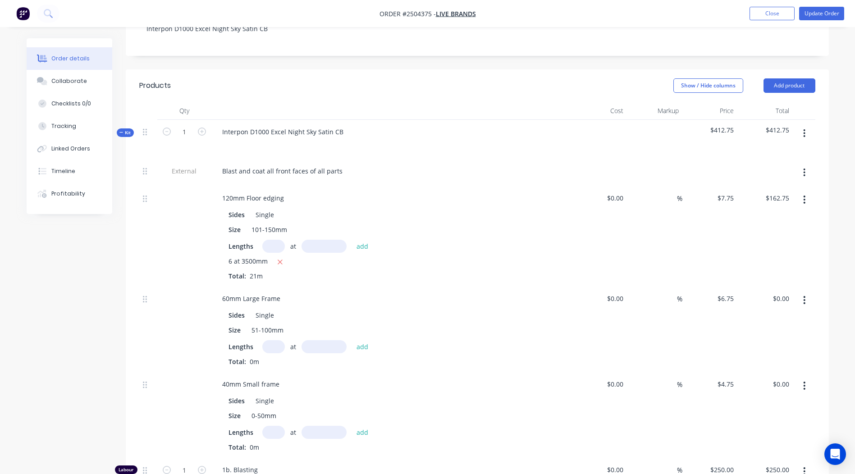
scroll to position [225, 0]
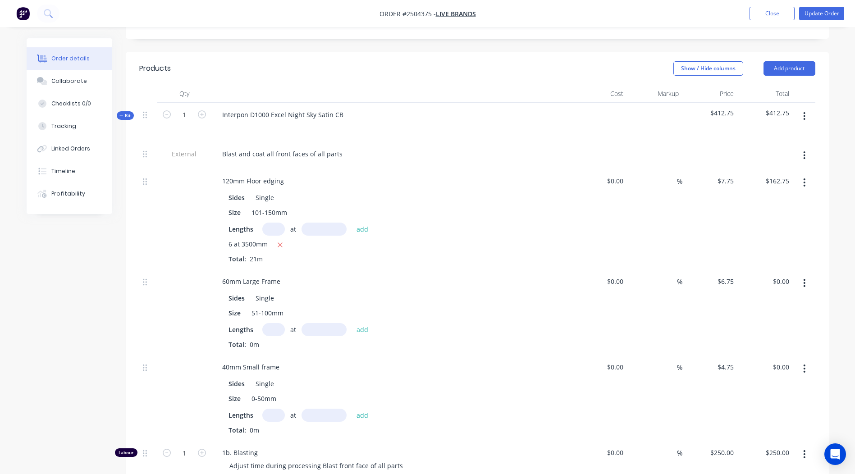
click at [270, 323] on input "text" at bounding box center [273, 329] width 23 height 13
type input "4"
type input "2"
click at [329, 323] on input "text" at bounding box center [323, 329] width 45 height 13
type input "4000mm"
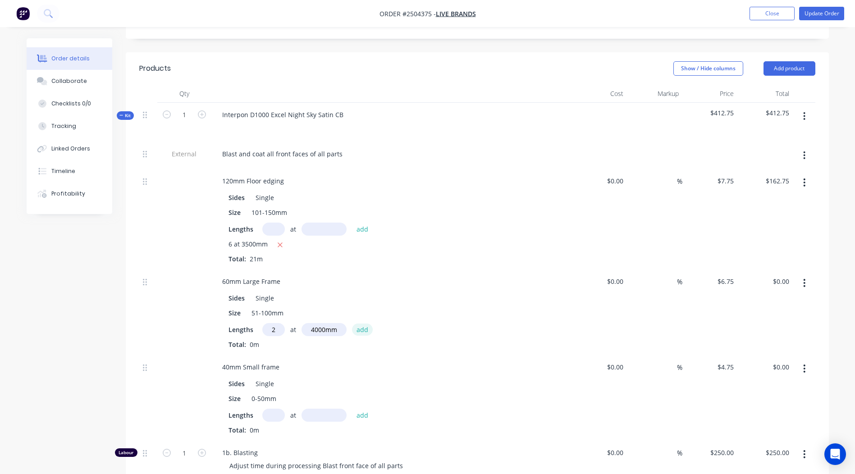
click at [362, 323] on button "add" at bounding box center [362, 329] width 21 height 12
type input "$54.00"
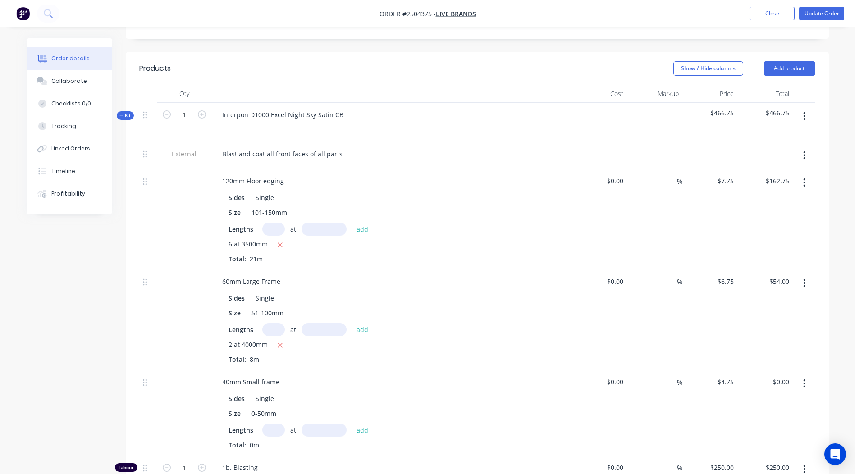
click at [272, 323] on input "text" at bounding box center [273, 329] width 23 height 13
type input "4"
click at [317, 323] on input "text" at bounding box center [323, 329] width 45 height 13
type input "2500mm"
click at [360, 323] on button "add" at bounding box center [362, 329] width 21 height 12
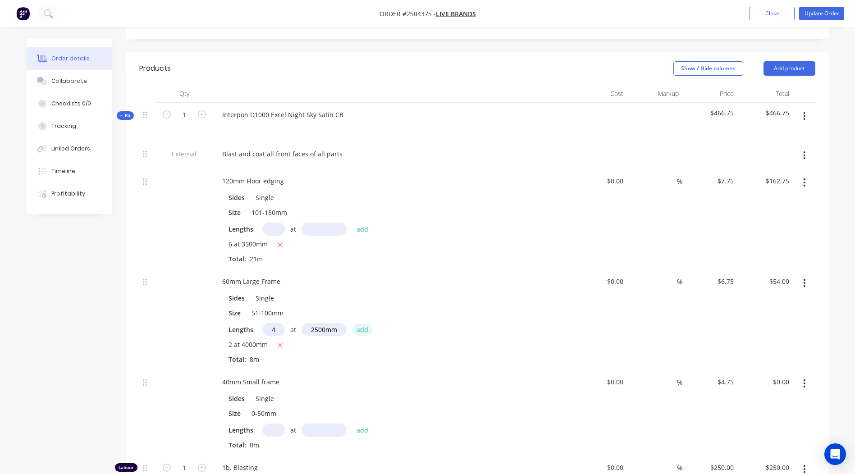
type input "$121.50"
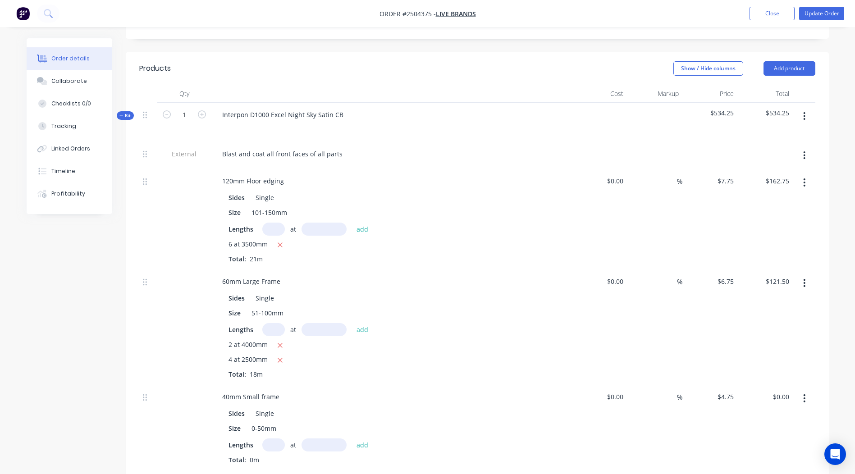
click at [272, 223] on input "text" at bounding box center [273, 229] width 23 height 13
type input "8"
type input "500mm"
click at [364, 223] on button "add" at bounding box center [362, 229] width 21 height 12
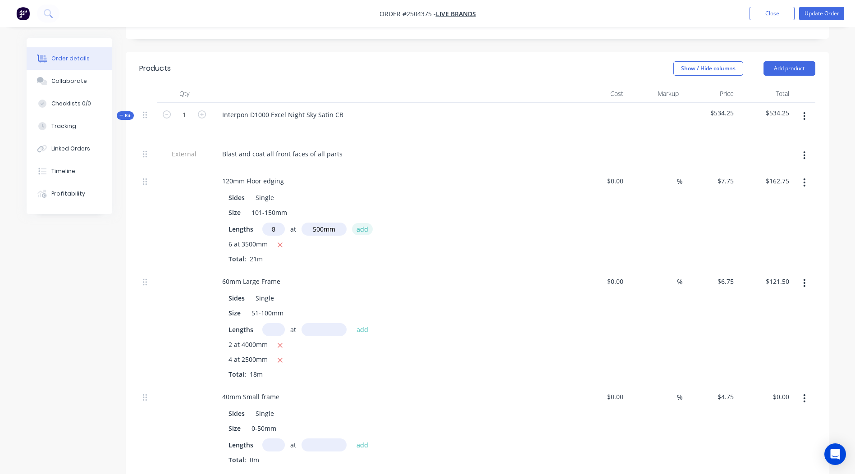
type input "$193.75"
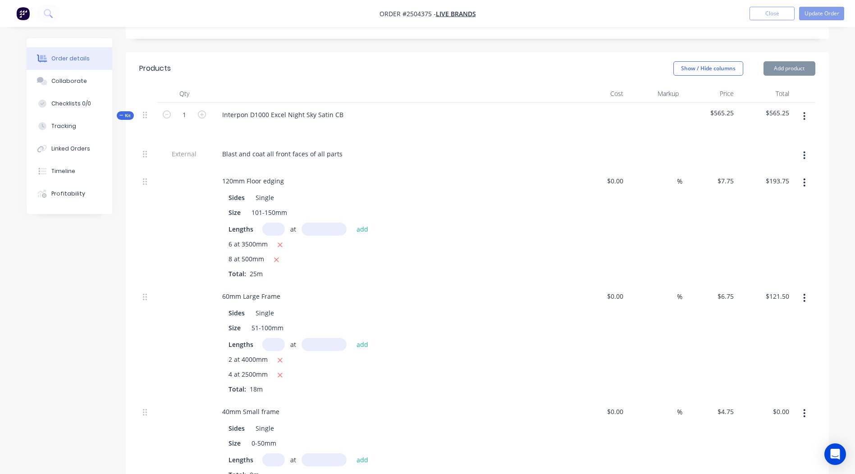
click at [489, 194] on div "Sides Single Size 101-150mm Lengths at add 6 at 3500mm 8 at 500mm Total: 25m" at bounding box center [391, 233] width 353 height 89
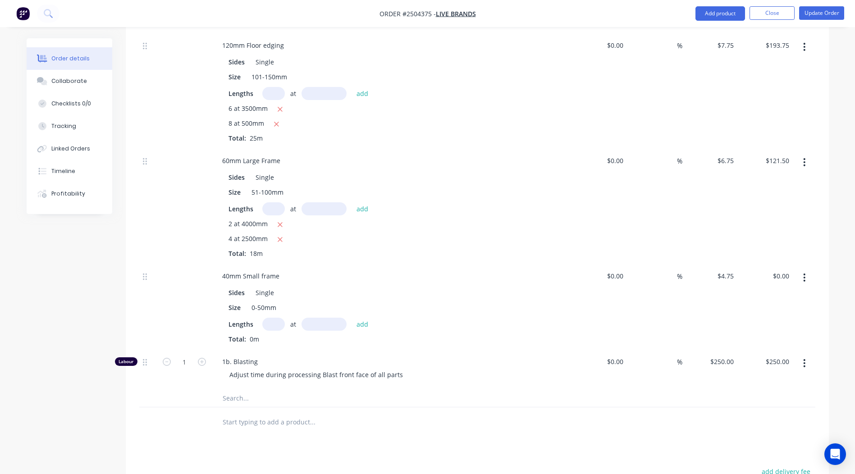
scroll to position [360, 0]
click at [269, 318] on input "text" at bounding box center [273, 324] width 23 height 13
type input "2"
click at [323, 318] on input "text" at bounding box center [323, 324] width 45 height 13
type input "3500mm"
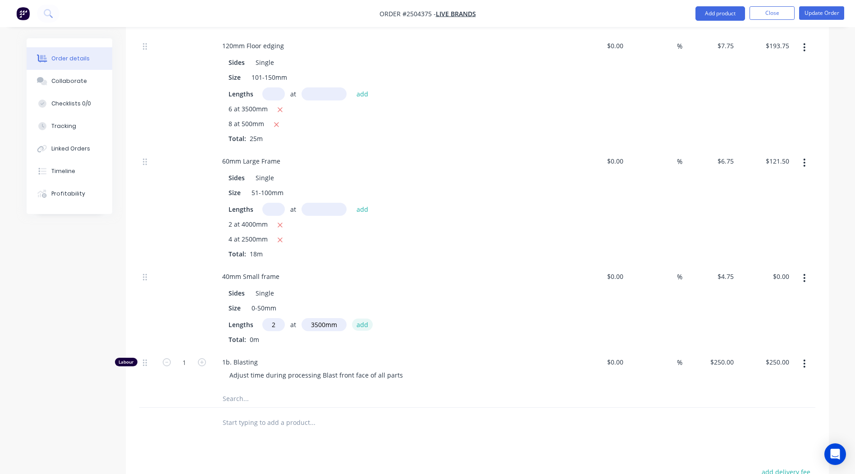
click at [361, 319] on button "add" at bounding box center [362, 325] width 21 height 12
type input "$33.25"
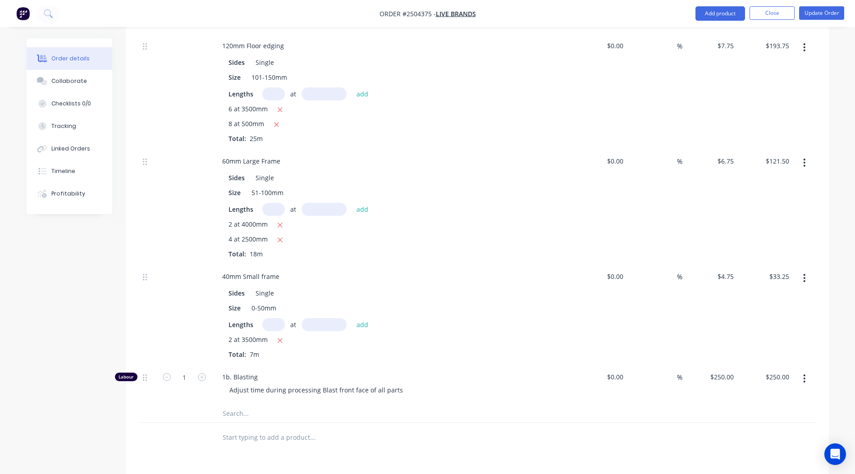
click at [272, 318] on input "text" at bounding box center [273, 324] width 23 height 13
type input "2"
click at [323, 318] on input "text" at bounding box center [323, 324] width 45 height 13
type input "2900mm"
click at [359, 319] on button "add" at bounding box center [362, 325] width 21 height 12
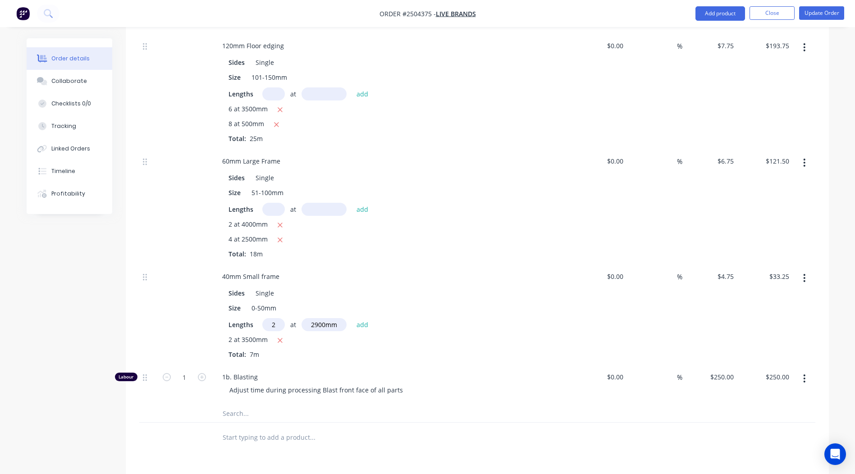
type input "$60.80"
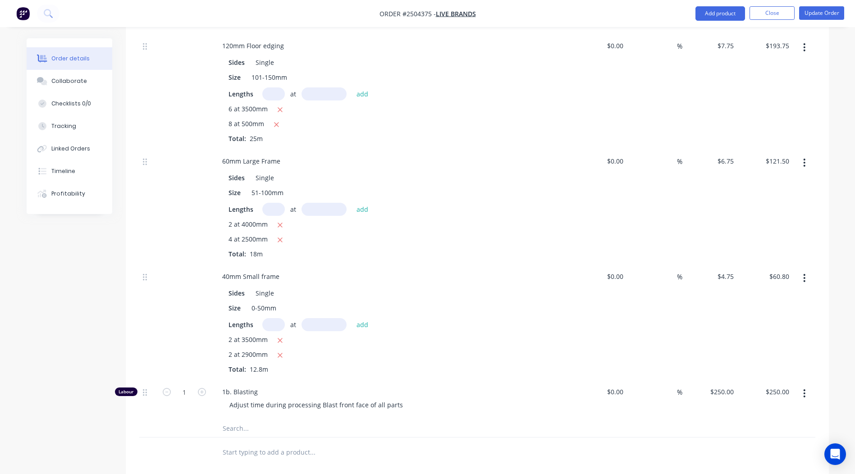
click at [273, 318] on input "text" at bounding box center [273, 324] width 23 height 13
type input "2"
click at [316, 318] on input "text" at bounding box center [323, 324] width 45 height 13
type input "2400mm"
click at [361, 319] on button "add" at bounding box center [362, 325] width 21 height 12
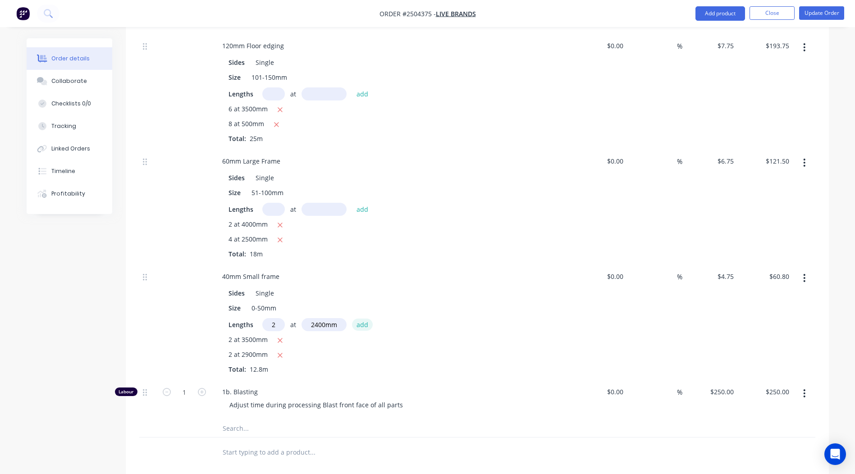
type input "$83.60"
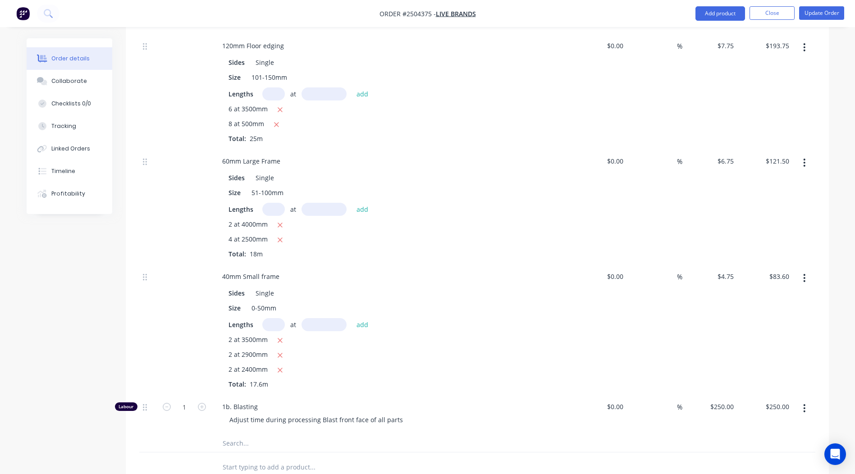
click at [274, 318] on input "text" at bounding box center [273, 324] width 23 height 13
type input "2"
click at [323, 318] on input "text" at bounding box center [323, 324] width 45 height 13
type input "2100mm"
click at [359, 319] on button "add" at bounding box center [362, 325] width 21 height 12
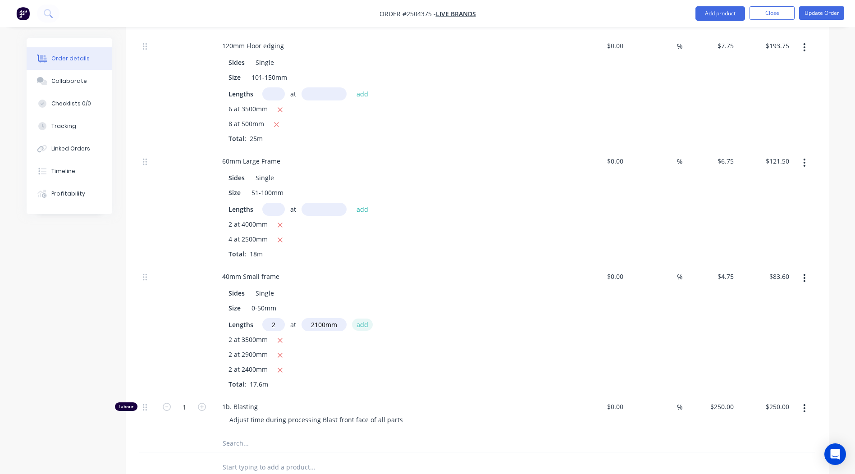
type input "$103.55"
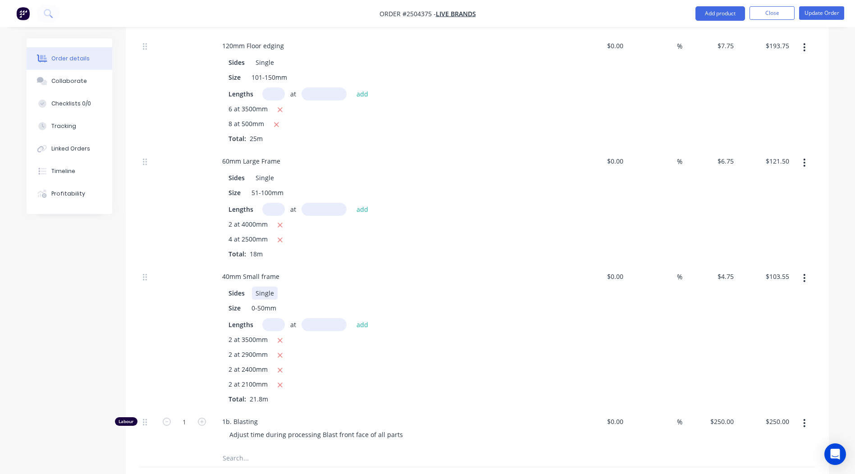
click at [416, 287] on div "Sides Single" at bounding box center [390, 293] width 330 height 13
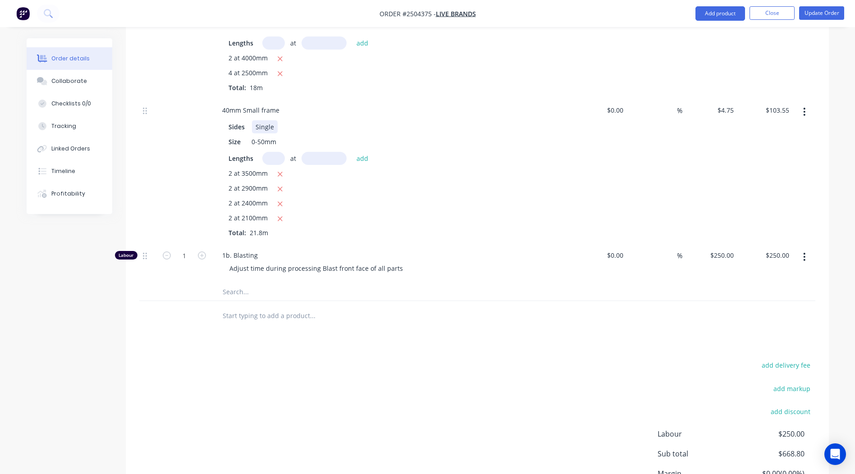
scroll to position [586, 0]
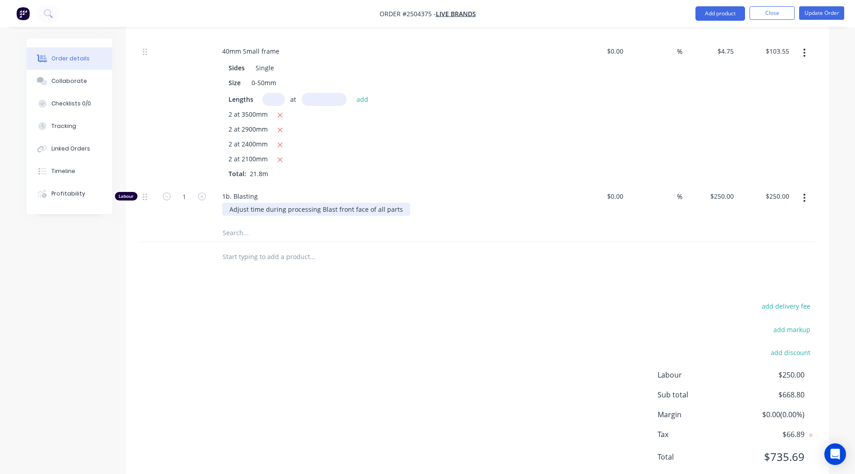
click at [337, 203] on div "Adjust time during processing Blast front face of all parts" at bounding box center [316, 209] width 188 height 13
click at [437, 223] on div at bounding box center [350, 232] width 270 height 18
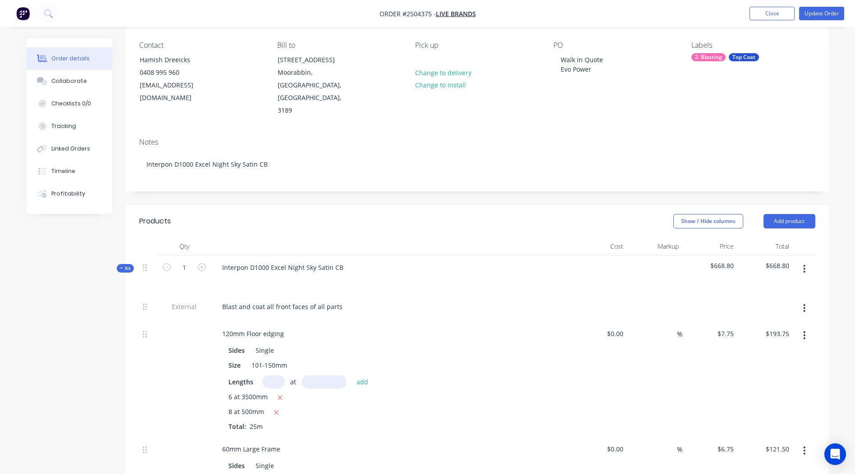
scroll to position [0, 0]
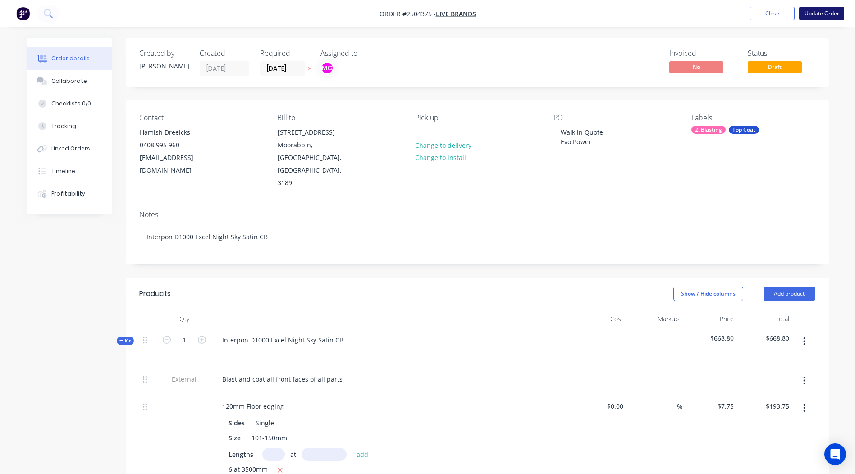
click at [813, 14] on button "Update Order" at bounding box center [821, 14] width 45 height 14
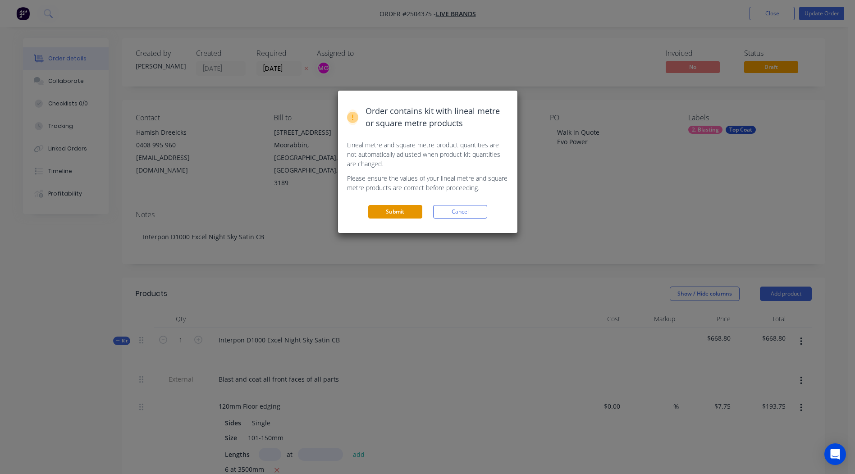
click at [390, 214] on button "Submit" at bounding box center [395, 212] width 54 height 14
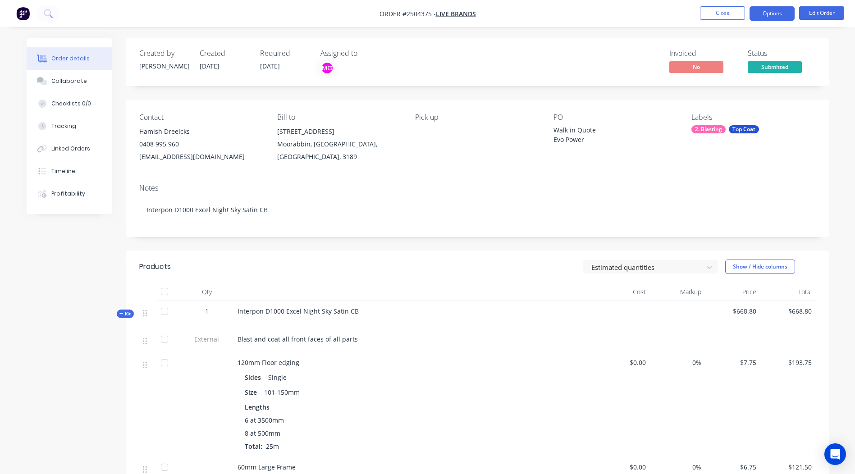
click at [769, 12] on button "Options" at bounding box center [771, 13] width 45 height 14
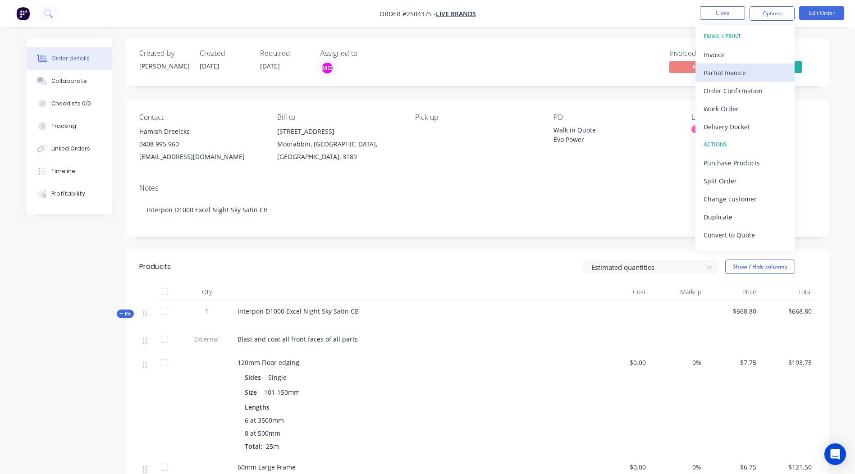
click at [732, 72] on div "Partial Invoice" at bounding box center [744, 72] width 83 height 13
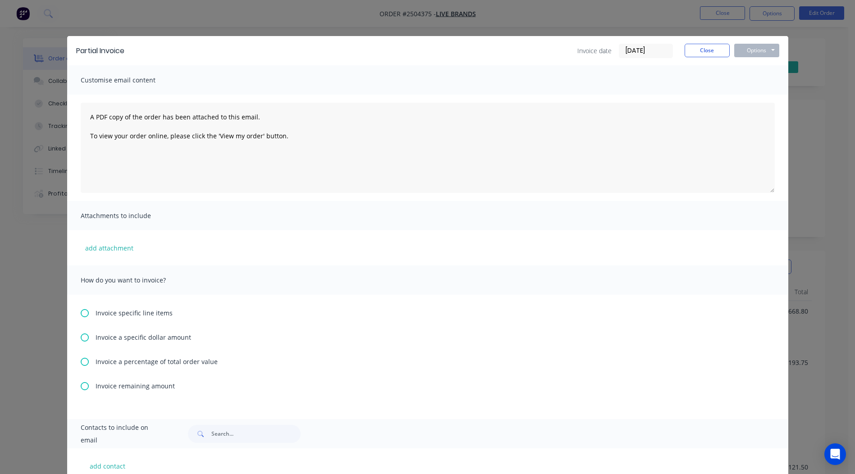
click at [82, 362] on icon at bounding box center [85, 362] width 8 height 8
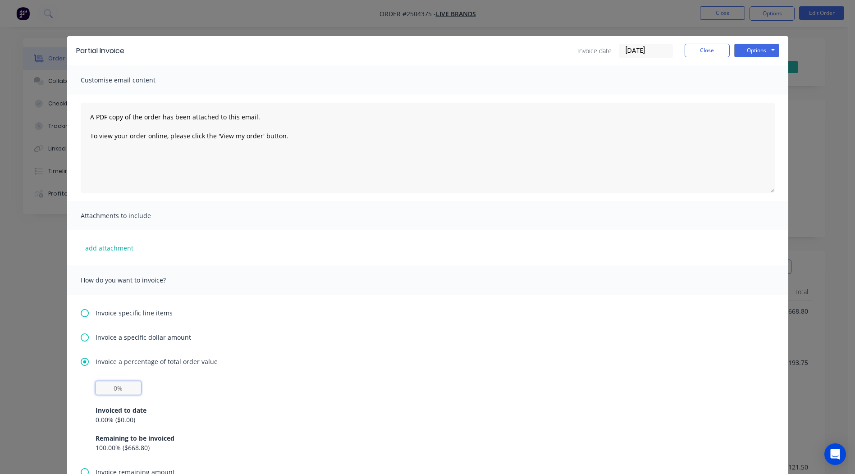
click at [114, 391] on input "text" at bounding box center [119, 388] width 46 height 14
type input "50%"
click at [378, 328] on div "Invoice specific line items Invoice a specific dollar amount Invoice a percenta…" at bounding box center [427, 400] width 721 height 210
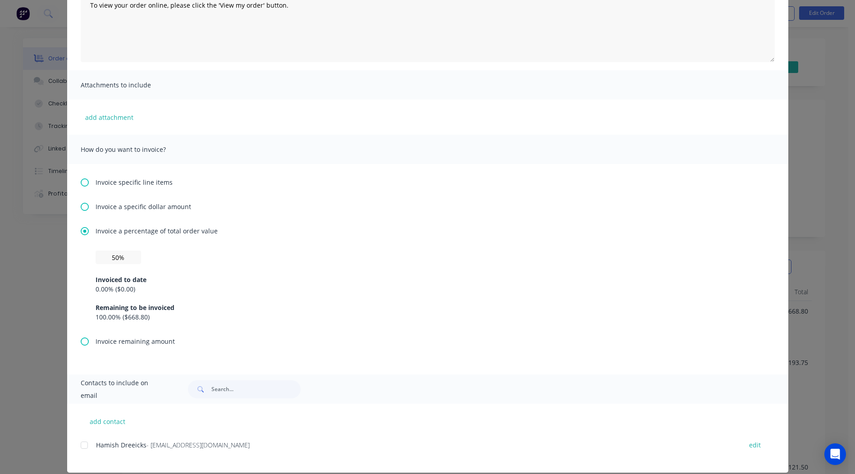
scroll to position [142, 0]
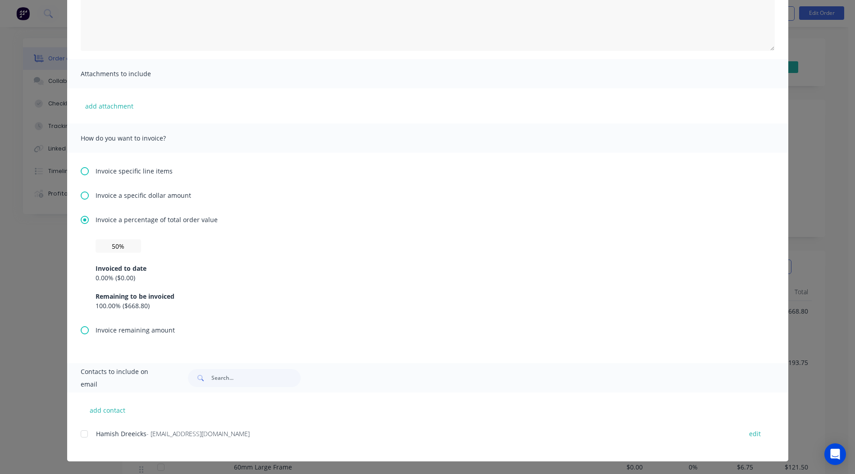
click at [79, 435] on div at bounding box center [84, 434] width 18 height 18
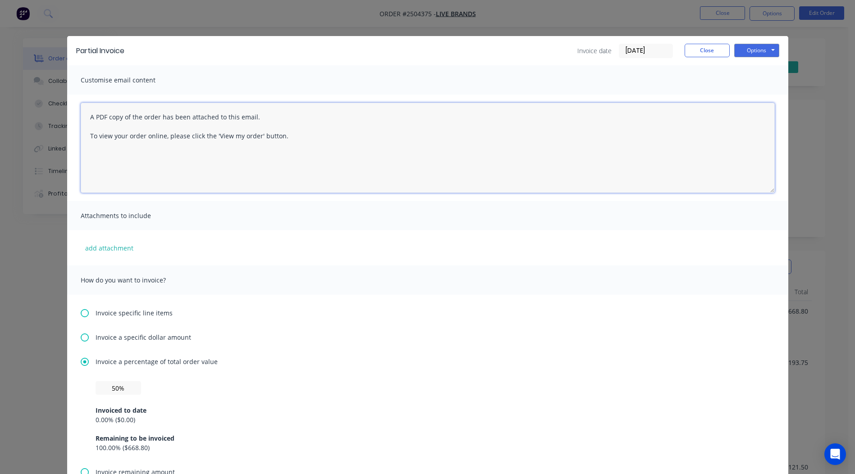
click at [86, 116] on textarea "A PDF copy of the order has been attached to this email. To view your order onl…" at bounding box center [428, 148] width 694 height 90
click at [283, 155] on textarea "Hi Hamish, A PDF copy of the order has been attached to this email. To view you…" at bounding box center [428, 148] width 694 height 90
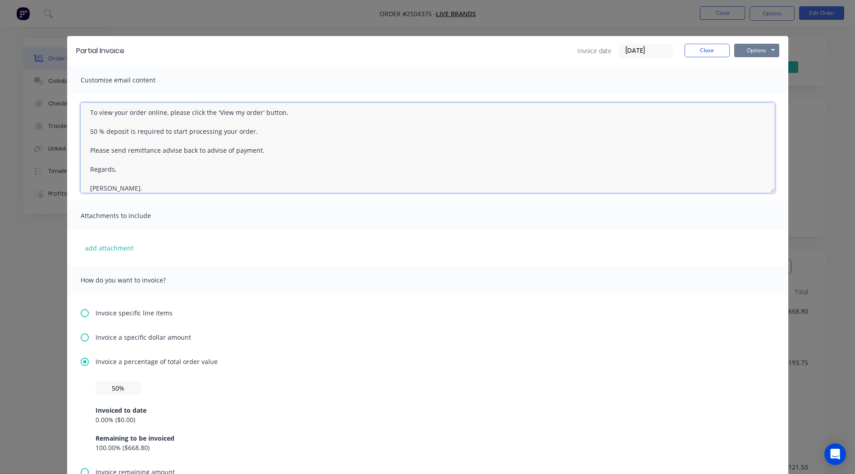
type textarea "Hi Hamish, A PDF copy of the order has been attached to this email. To view you…"
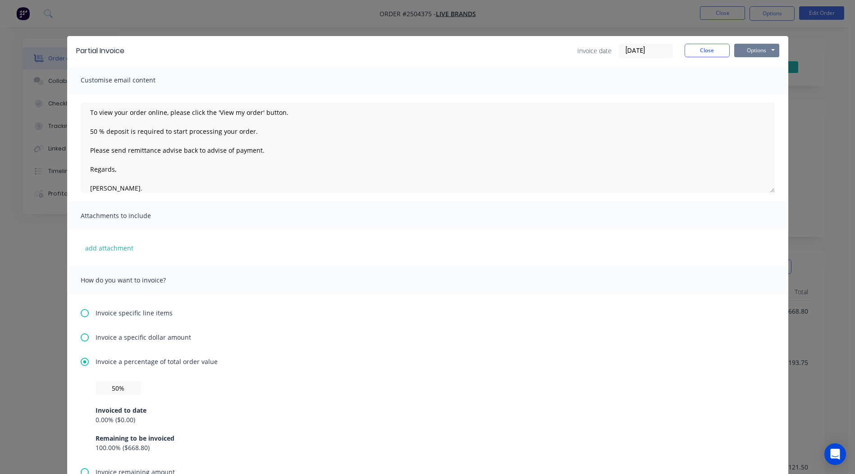
click at [762, 49] on button "Options" at bounding box center [756, 51] width 45 height 14
click at [758, 96] on button "Email" at bounding box center [763, 96] width 58 height 15
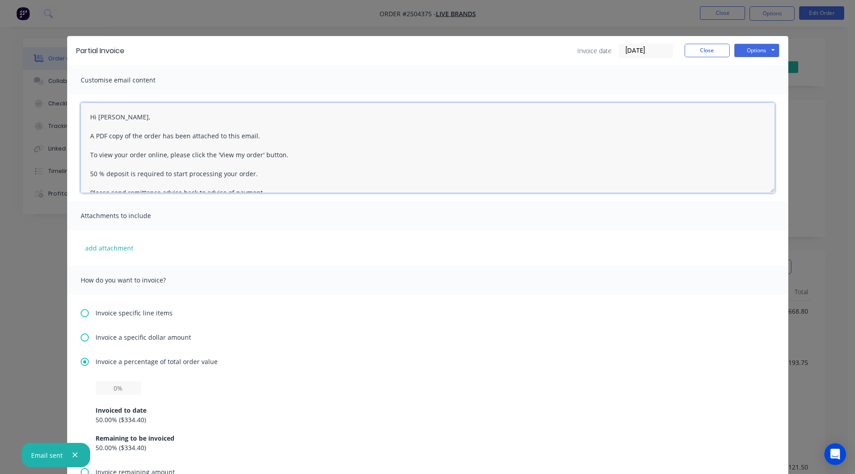
drag, startPoint x: 113, startPoint y: 183, endPoint x: 72, endPoint y: 122, distance: 73.7
click at [74, 123] on div "Hi Hamish, A PDF copy of the order has been attached to this email. To view you…" at bounding box center [427, 148] width 721 height 106
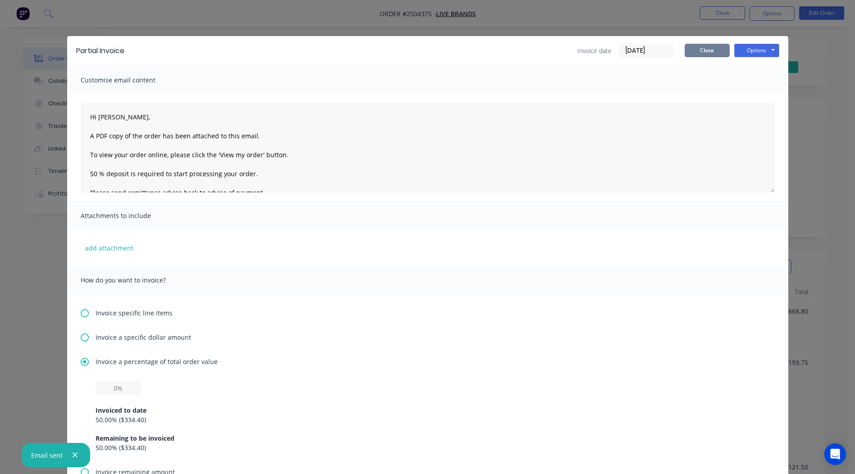
click at [699, 47] on button "Close" at bounding box center [706, 51] width 45 height 14
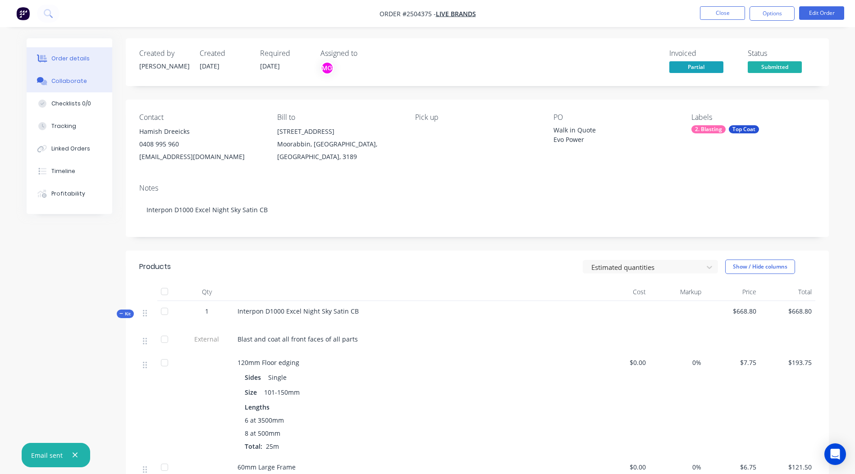
click at [74, 75] on button "Collaborate" at bounding box center [70, 81] width 86 height 23
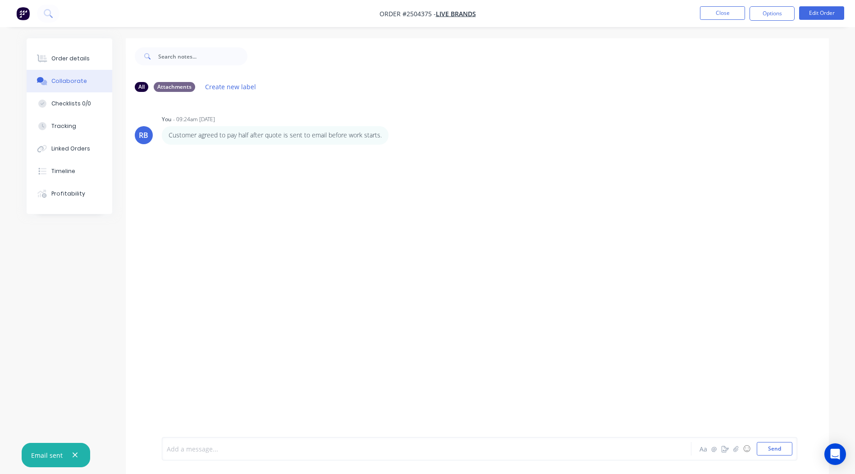
click at [265, 446] on div at bounding box center [401, 448] width 469 height 9
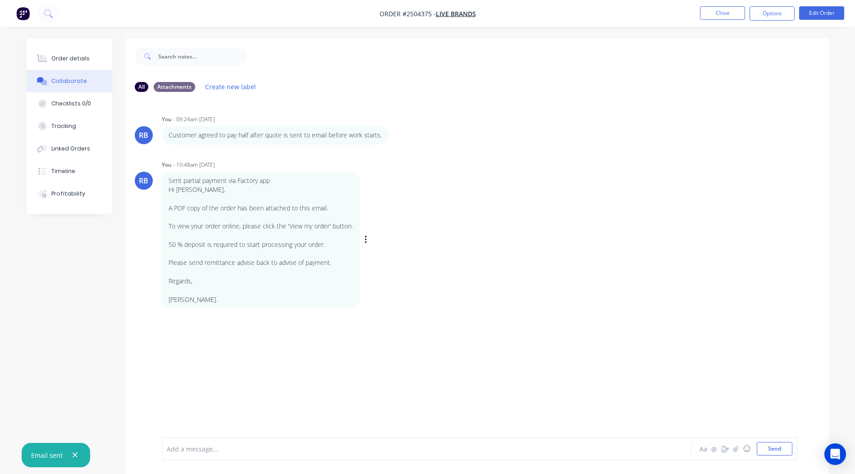
click at [460, 210] on div "RB You - 10:48am 13/10/25 Sent partial payment via Factory app Hi Hamish, A PDF…" at bounding box center [477, 233] width 703 height 150
click at [64, 53] on button "Order details" at bounding box center [70, 58] width 86 height 23
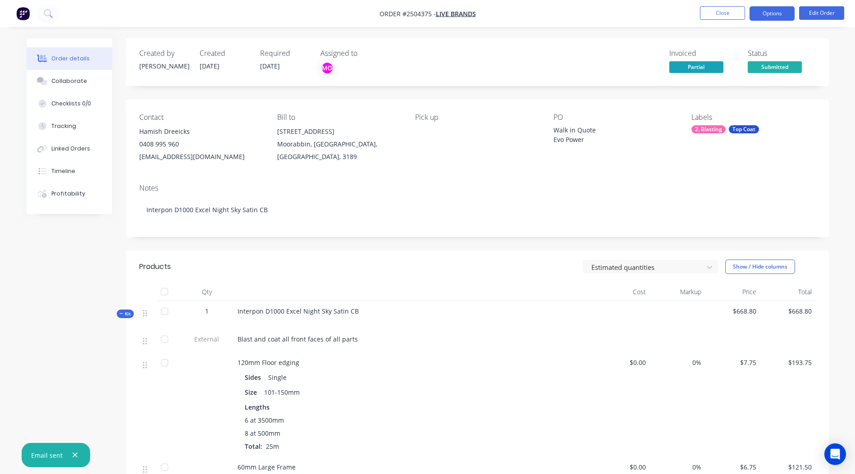
click at [764, 12] on button "Options" at bounding box center [771, 13] width 45 height 14
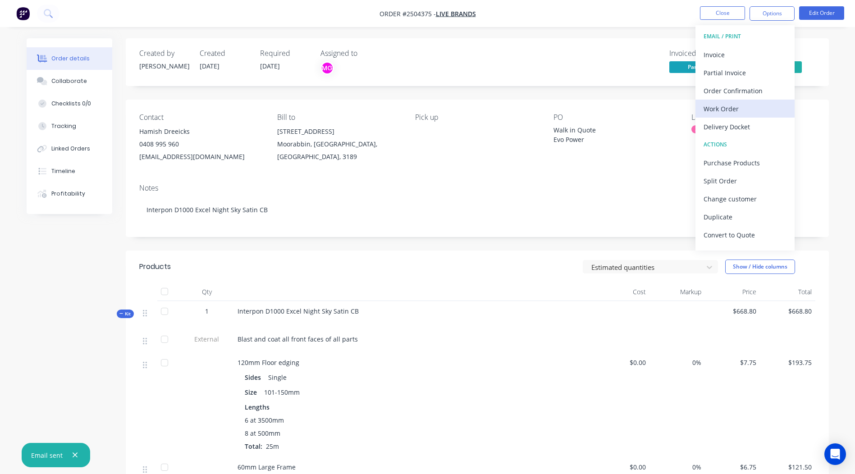
click at [725, 104] on div "Work Order" at bounding box center [744, 108] width 83 height 13
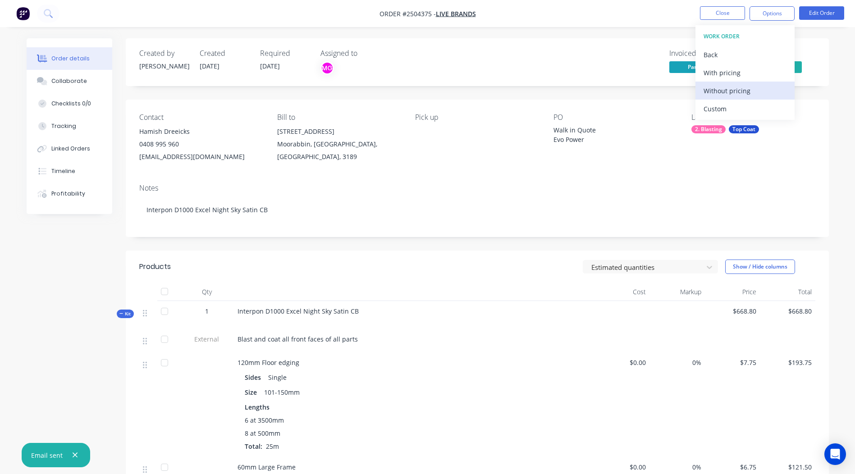
click at [726, 86] on div "Without pricing" at bounding box center [744, 90] width 83 height 13
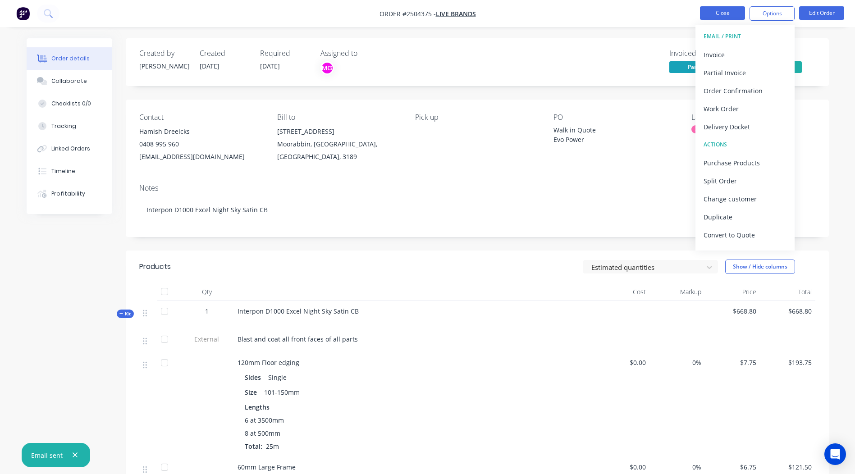
click at [730, 16] on button "Close" at bounding box center [722, 13] width 45 height 14
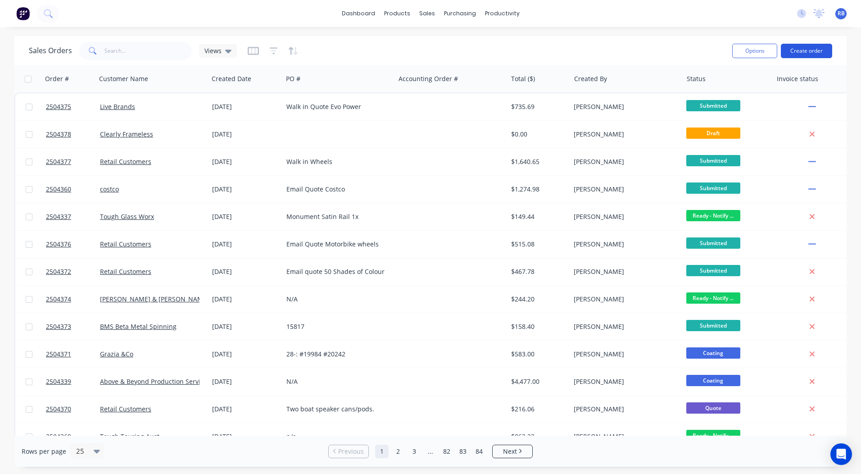
click at [812, 50] on button "Create order" at bounding box center [806, 51] width 51 height 14
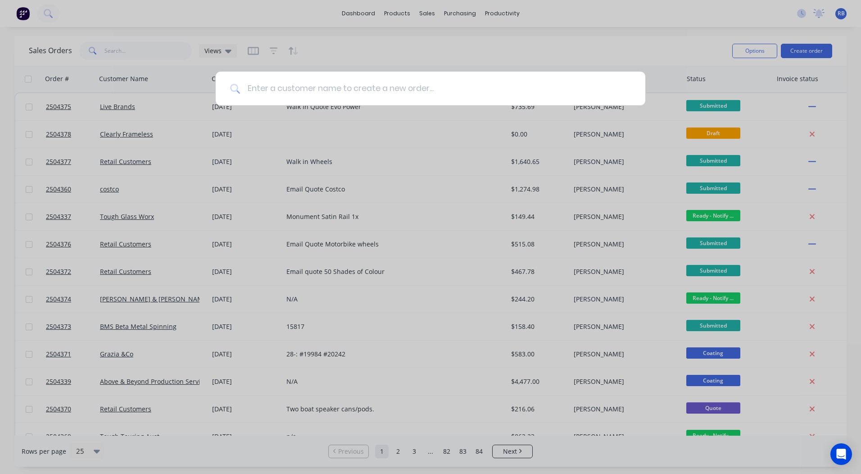
click at [292, 88] on input at bounding box center [435, 89] width 391 height 34
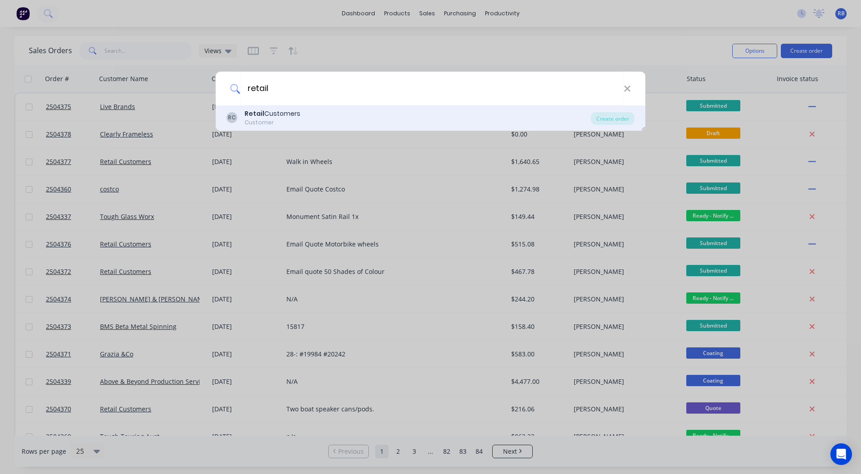
type input "retail"
click at [267, 112] on div "Retail Customers" at bounding box center [273, 113] width 56 height 9
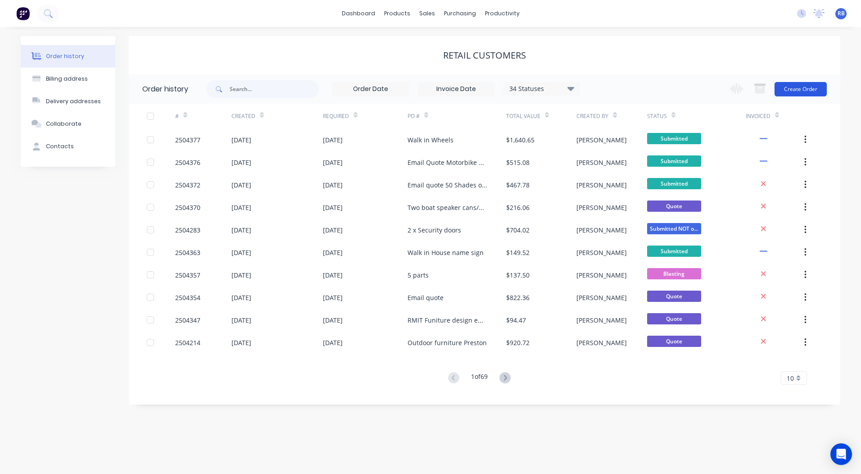
click at [793, 85] on button "Create Order" at bounding box center [801, 89] width 52 height 14
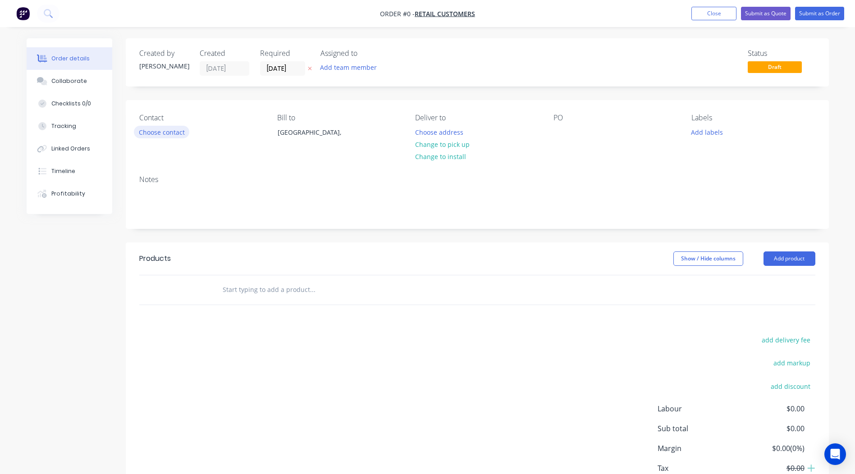
click at [171, 135] on button "Choose contact" at bounding box center [161, 132] width 55 height 12
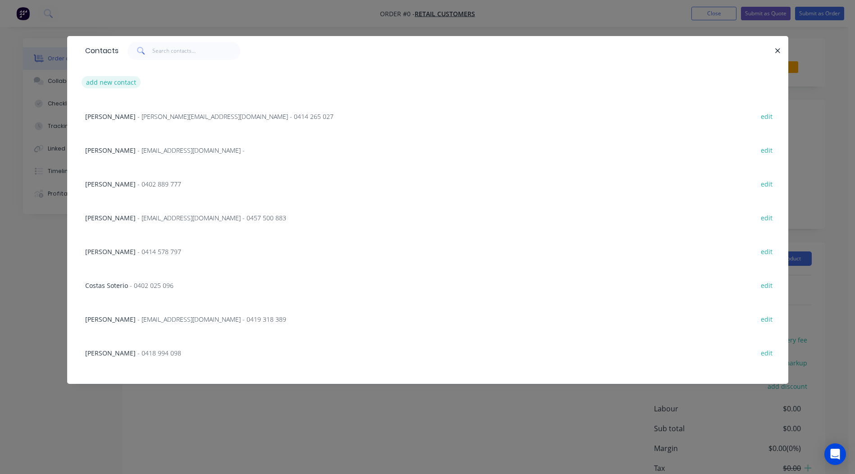
click at [107, 79] on button "add new contact" at bounding box center [111, 82] width 59 height 12
select select "AU"
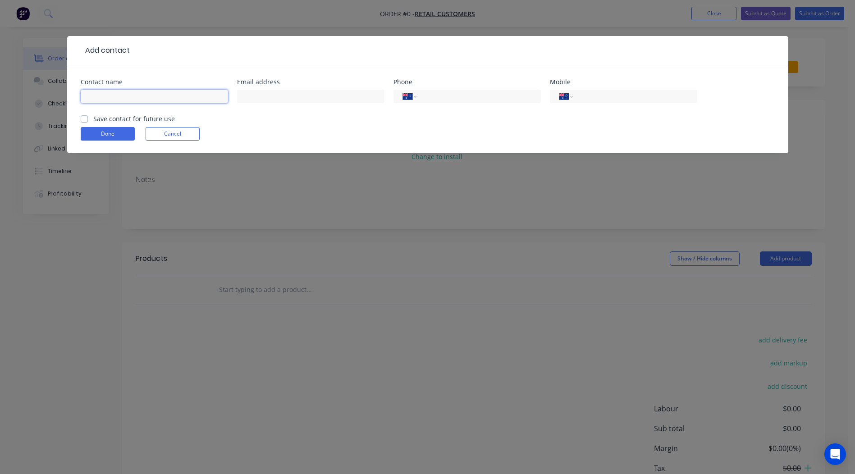
click at [112, 95] on input "text" at bounding box center [154, 97] width 147 height 14
type input "Andrew Mason"
click at [257, 85] on div "Email address" at bounding box center [310, 82] width 147 height 6
click at [254, 91] on input "text" at bounding box center [310, 97] width 147 height 14
type input "andrewm_j@hotmail.com"
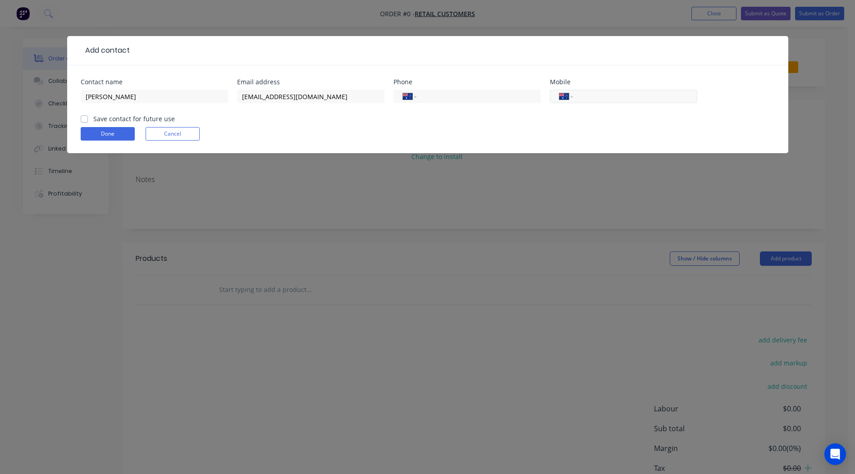
click at [609, 97] on input "tel" at bounding box center [633, 96] width 108 height 10
type input "0408 498 070"
click at [93, 117] on label "Save contact for future use" at bounding box center [134, 118] width 82 height 9
click at [87, 117] on input "Save contact for future use" at bounding box center [84, 118] width 7 height 9
checkbox input "true"
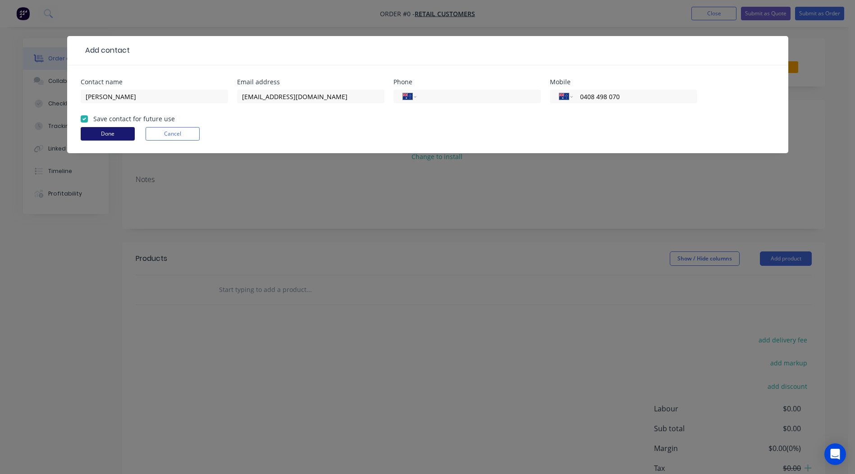
click at [106, 135] on button "Done" at bounding box center [108, 134] width 54 height 14
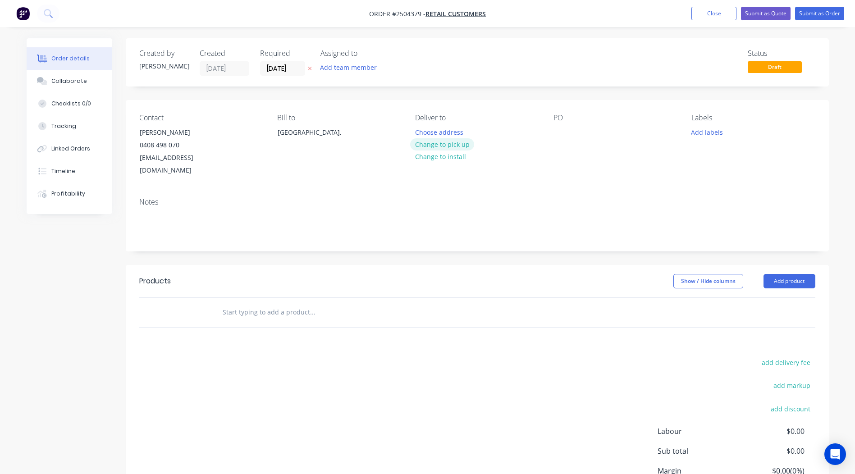
click at [448, 144] on button "Change to pick up" at bounding box center [442, 144] width 64 height 12
click at [557, 130] on div at bounding box center [560, 132] width 14 height 13
click at [702, 132] on button "Add labels" at bounding box center [706, 132] width 41 height 12
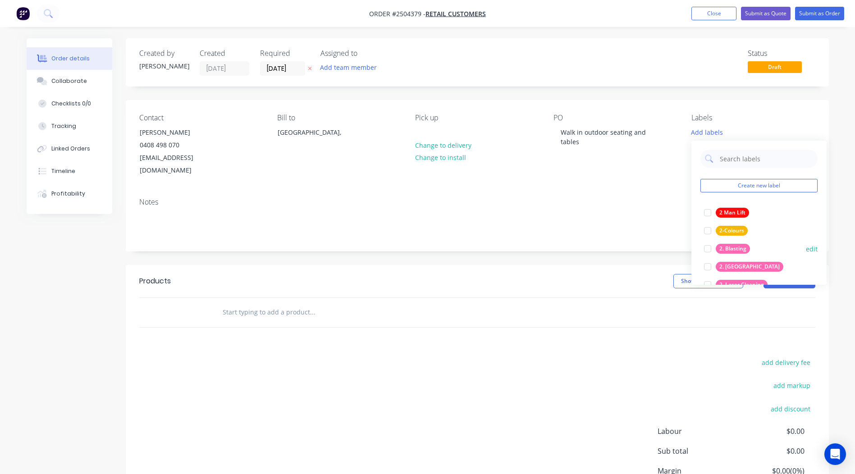
click at [706, 250] on div at bounding box center [707, 249] width 18 height 18
click at [702, 210] on div at bounding box center [707, 208] width 18 height 18
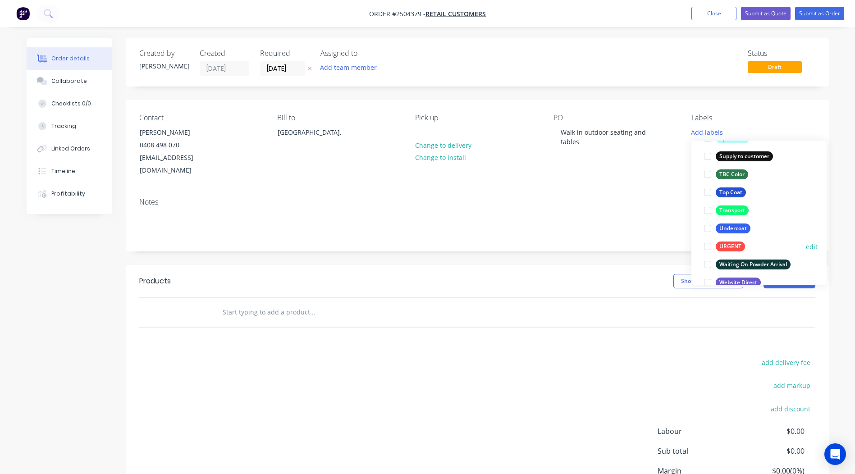
scroll to position [721, 0]
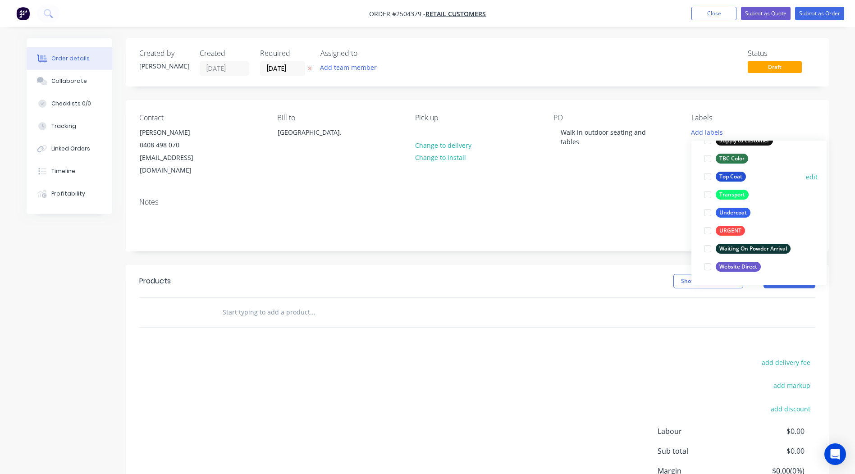
click at [707, 175] on div at bounding box center [707, 177] width 18 height 18
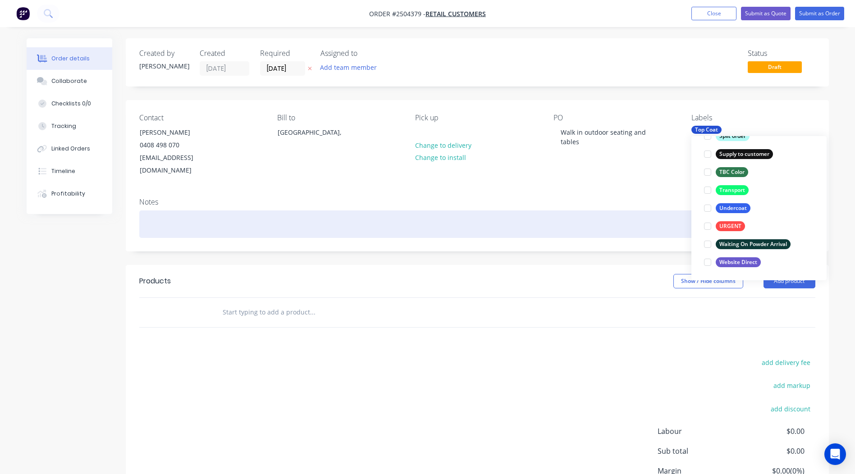
scroll to position [36, 0]
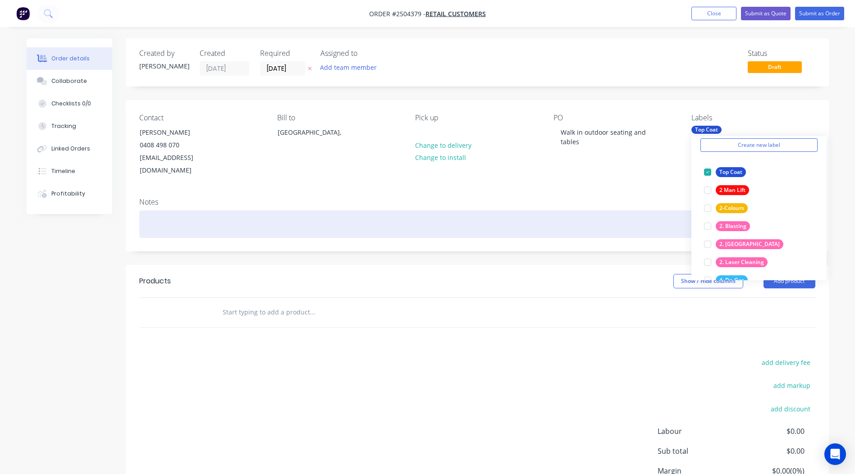
click at [561, 210] on div at bounding box center [477, 223] width 676 height 27
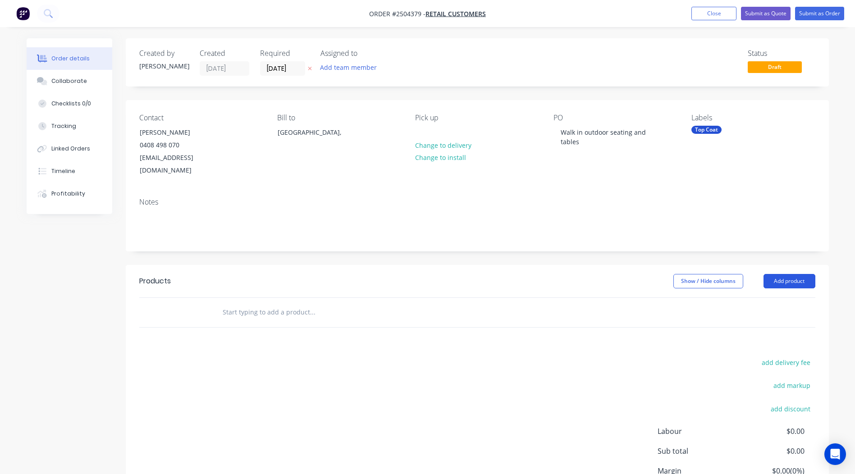
click at [781, 274] on button "Add product" at bounding box center [789, 281] width 52 height 14
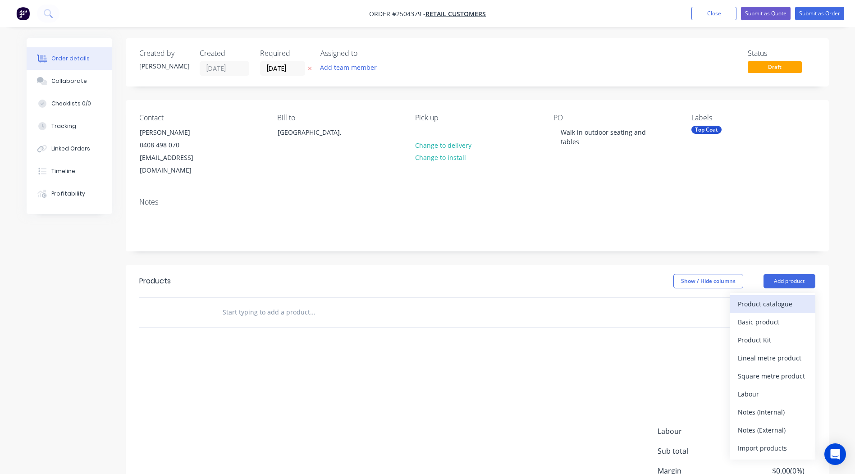
click at [753, 297] on div "Product catalogue" at bounding box center [772, 303] width 69 height 13
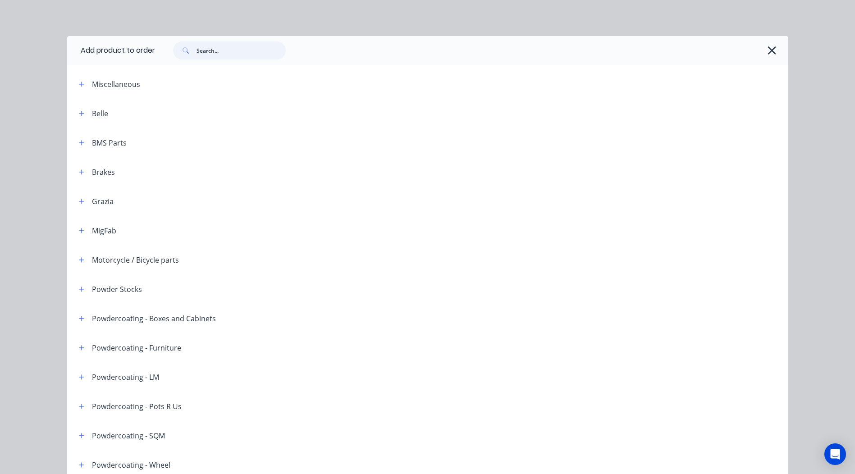
click at [226, 45] on input "text" at bounding box center [240, 50] width 89 height 18
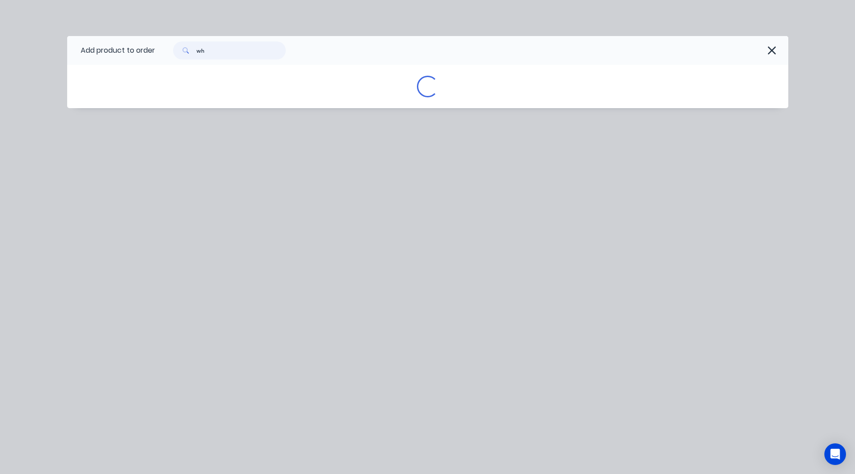
type input "w"
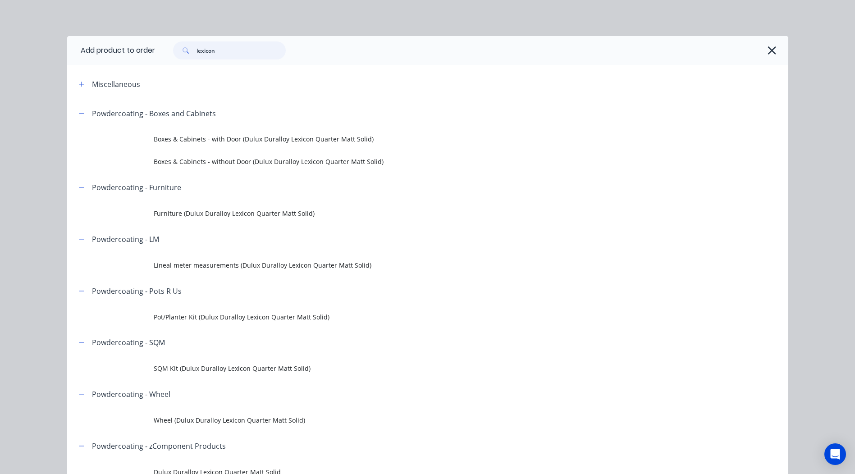
click at [242, 53] on input "lexicon" at bounding box center [240, 50] width 89 height 18
click at [242, 55] on input "lexicon" at bounding box center [240, 50] width 89 height 18
click at [239, 54] on input "lexicon" at bounding box center [240, 50] width 89 height 18
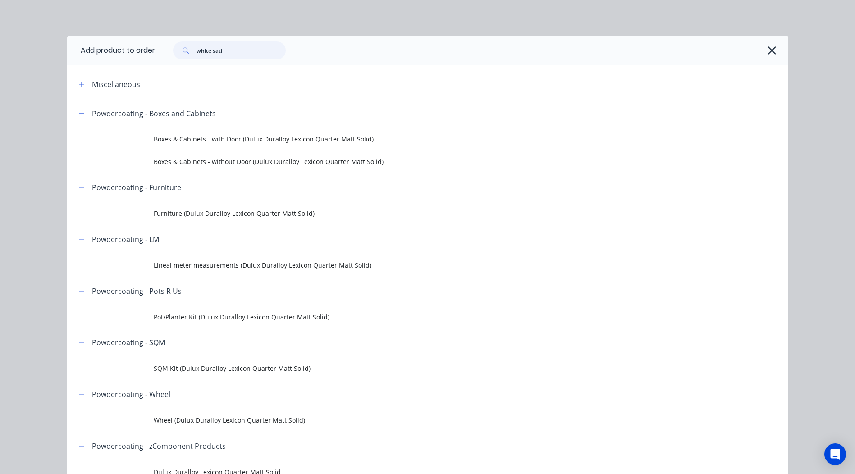
type input "white satin"
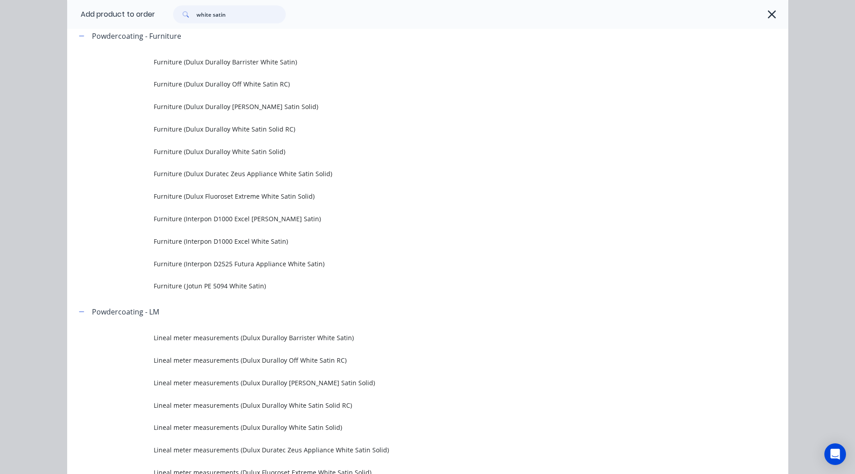
scroll to position [451, 0]
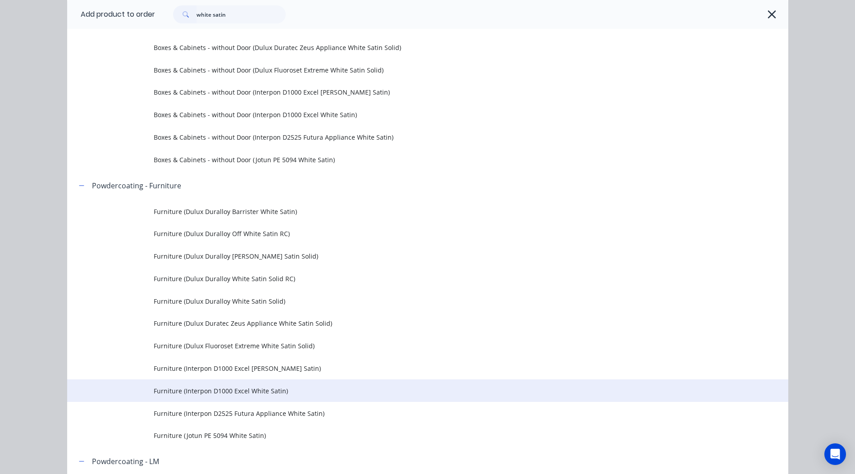
click at [258, 398] on td "Furniture (Interpon D1000 Excel White Satin)" at bounding box center [471, 390] width 634 height 23
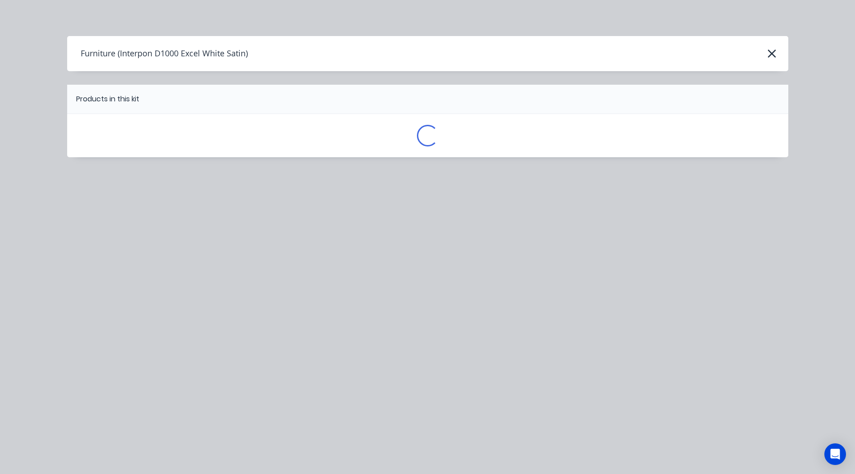
scroll to position [0, 0]
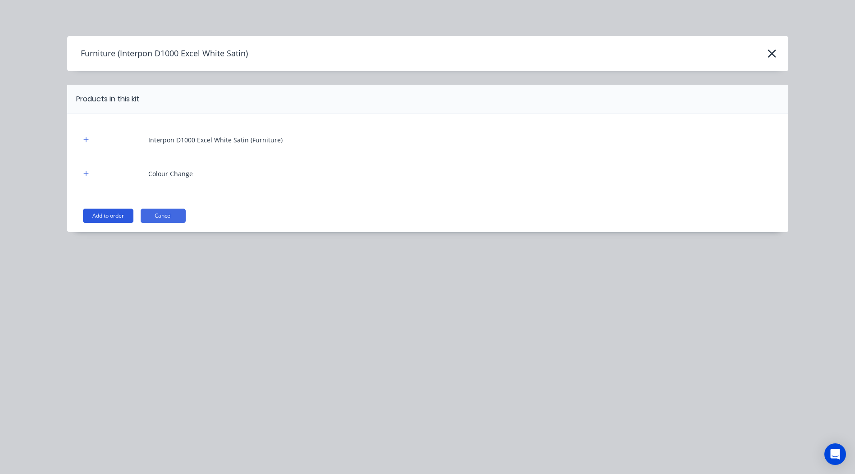
click at [110, 220] on button "Add to order" at bounding box center [108, 216] width 50 height 14
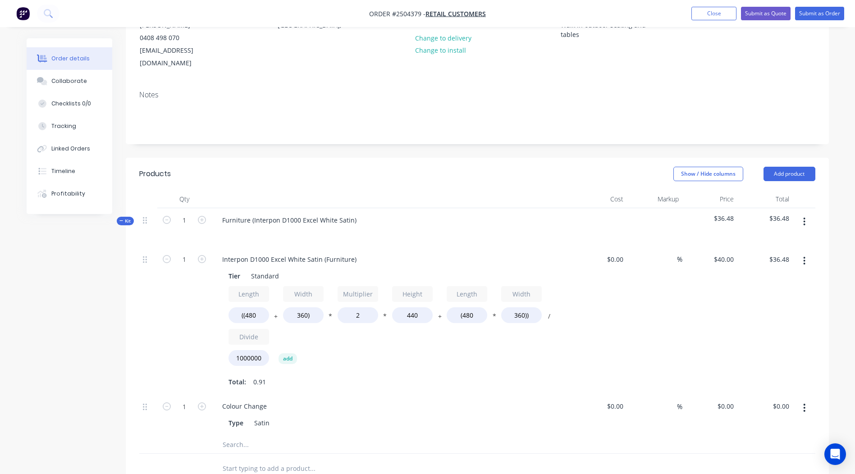
scroll to position [135, 0]
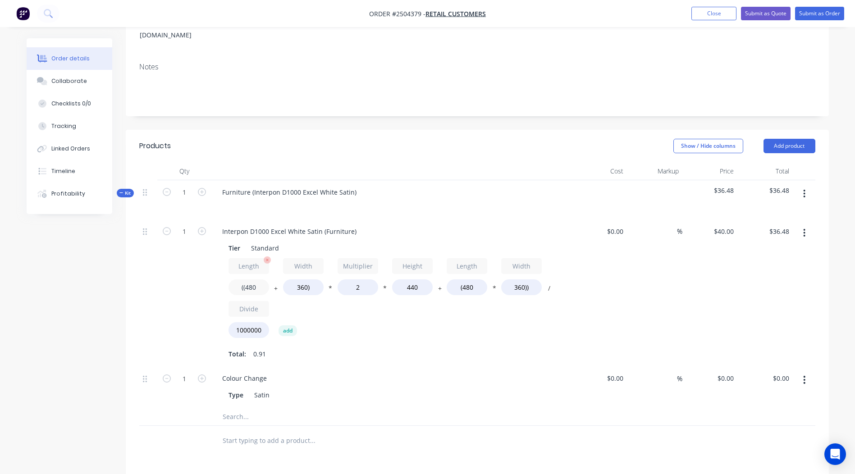
click at [250, 279] on input "((480" at bounding box center [248, 287] width 41 height 16
type input "((2300"
type input "$100.54"
click at [299, 279] on input "360)" at bounding box center [303, 287] width 41 height 16
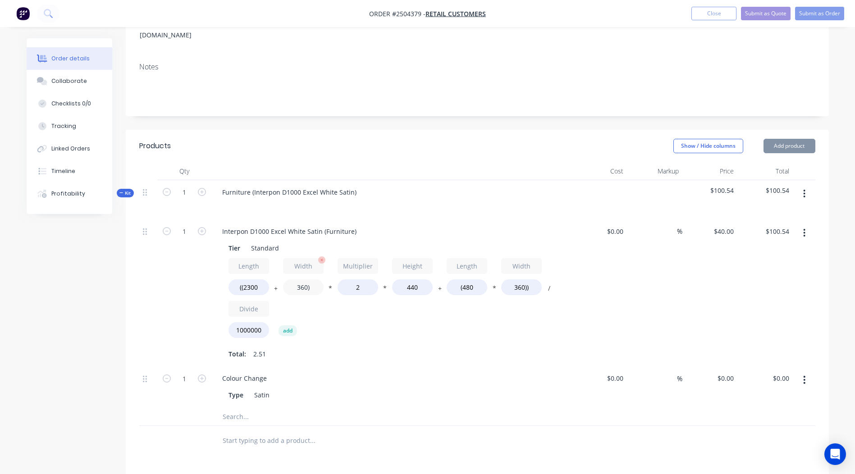
click at [300, 279] on input "360)" at bounding box center [303, 287] width 41 height 16
type input "430)"
type input "$103.01"
click at [412, 279] on input "440" at bounding box center [412, 287] width 41 height 16
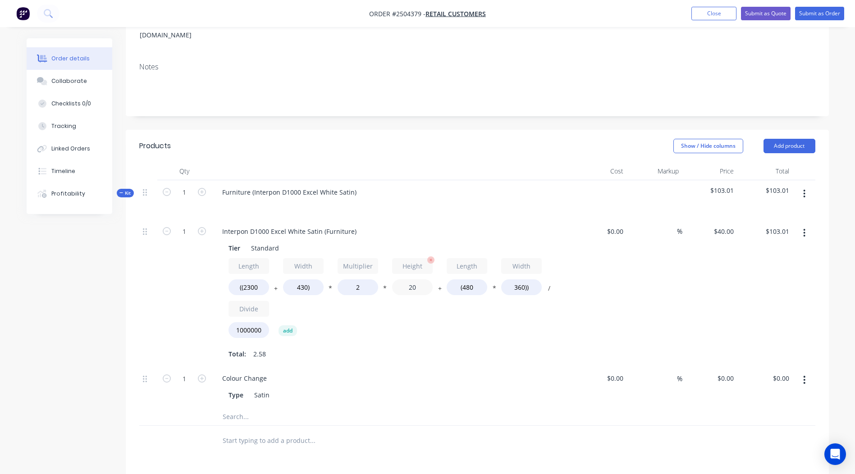
type input "2"
type input "120"
type input "$33.12"
click at [467, 279] on input "(480" at bounding box center [466, 287] width 41 height 16
click at [468, 279] on input "(480" at bounding box center [466, 287] width 41 height 16
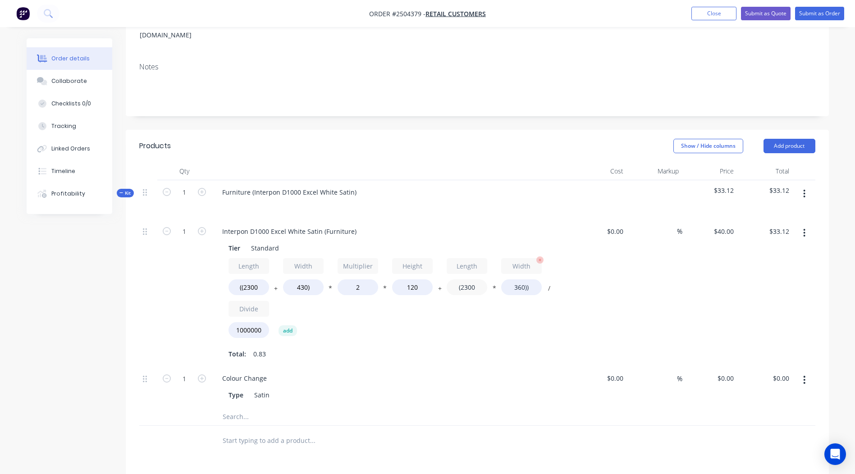
type input "(2300"
type input "$59.33"
click at [516, 279] on input "360))" at bounding box center [521, 287] width 41 height 16
type input "430))"
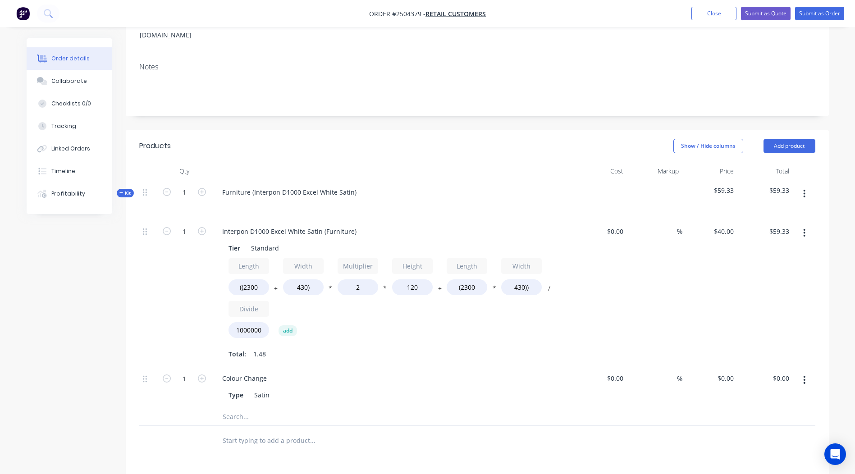
type input "$65.77"
click at [492, 314] on div "Length ((2300 + Width 430) * Multiplier 2 * Height 120 + Length (2300 * Width 4…" at bounding box center [391, 300] width 326 height 84
click at [805, 189] on icon "button" at bounding box center [804, 194] width 2 height 10
click at [766, 211] on div "Add product to kit" at bounding box center [772, 217] width 69 height 13
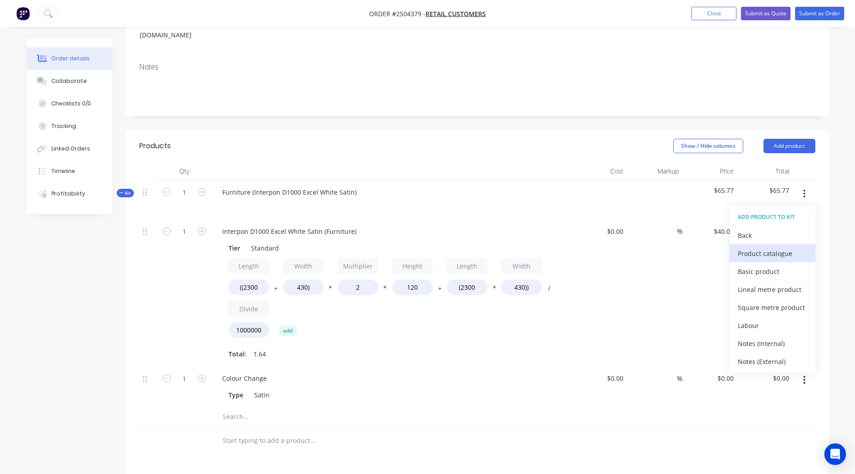
click at [767, 247] on div "Product catalogue" at bounding box center [772, 253] width 69 height 13
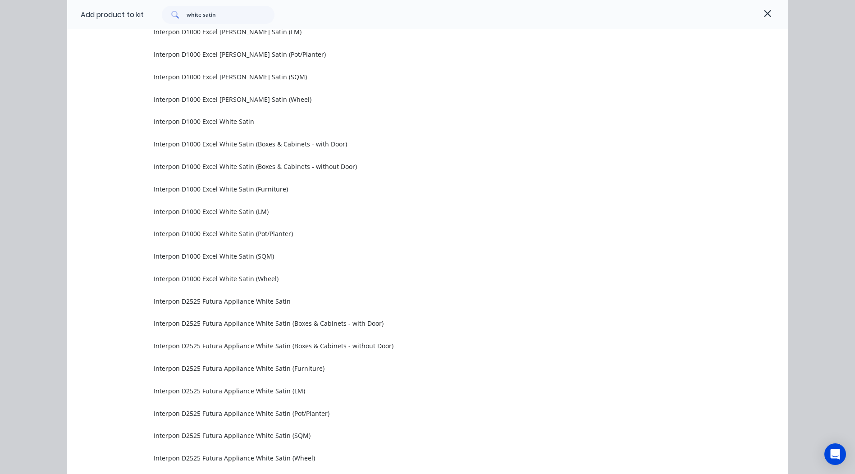
scroll to position [1622, 0]
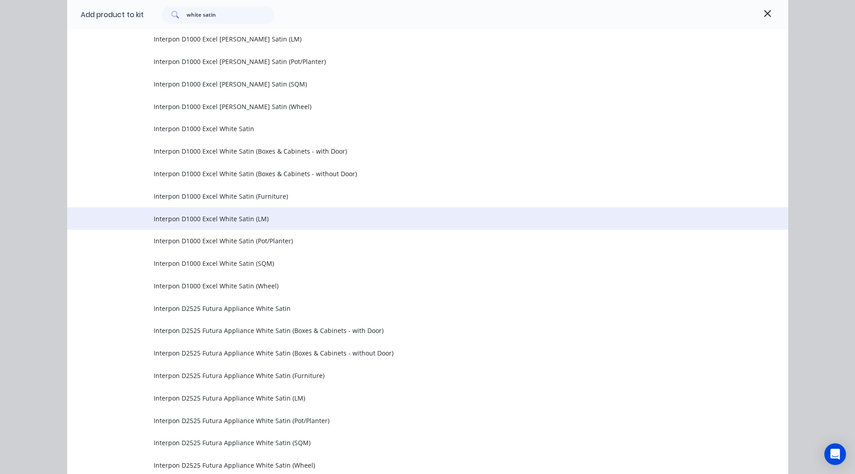
click at [227, 218] on span "Interpon D1000 Excel White Satin (LM)" at bounding box center [407, 218] width 507 height 9
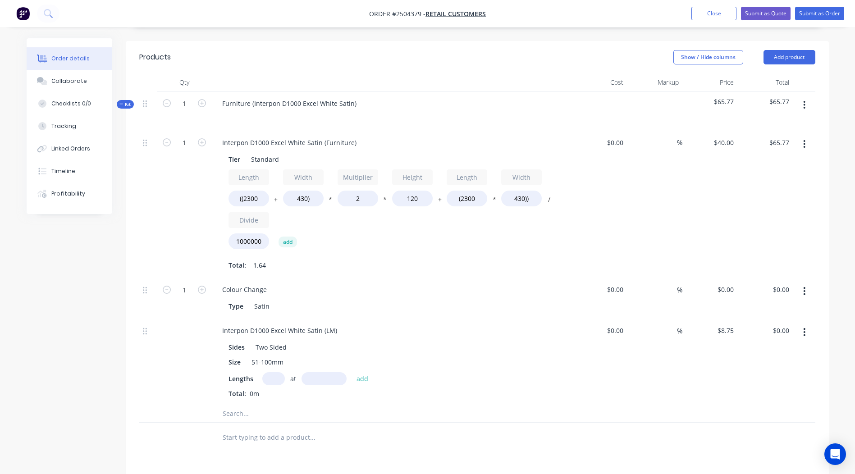
scroll to position [225, 0]
click at [269, 371] on input "text" at bounding box center [273, 377] width 23 height 13
type input "4"
type input "410mm"
click at [527, 354] on div "Size 51-100mm" at bounding box center [390, 360] width 330 height 13
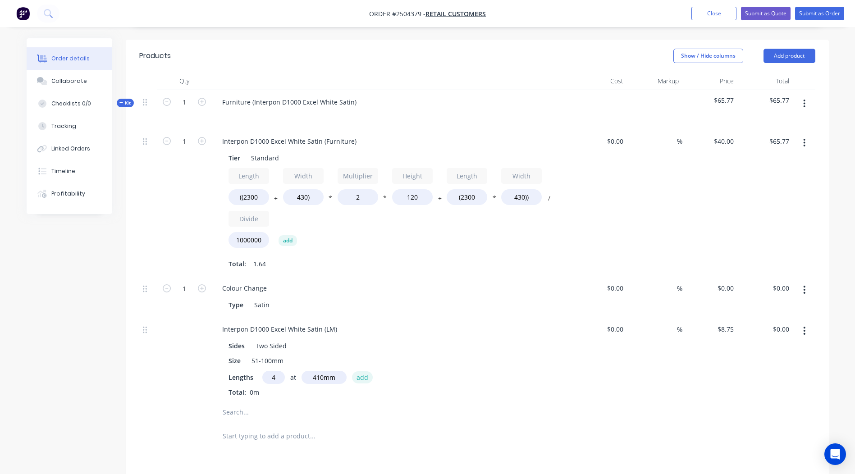
click at [362, 371] on button "add" at bounding box center [362, 377] width 21 height 12
type input "$14.35"
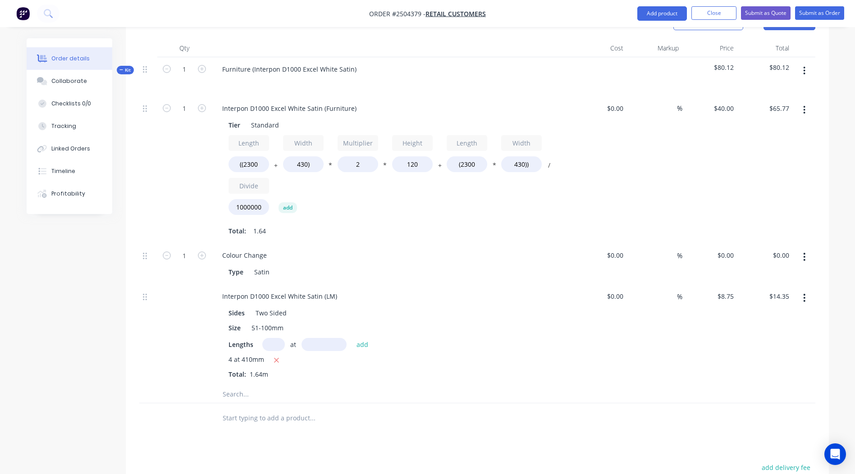
scroll to position [254, 0]
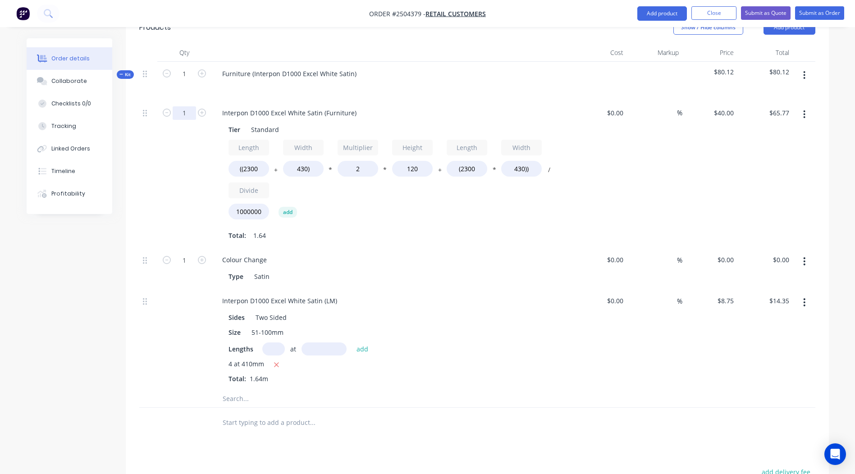
click at [185, 106] on input "1" at bounding box center [184, 113] width 23 height 14
type input "2"
type input "$131.54"
click at [470, 326] on div "Size 51-100mm" at bounding box center [390, 332] width 330 height 13
click at [276, 361] on icon "button" at bounding box center [276, 365] width 6 height 8
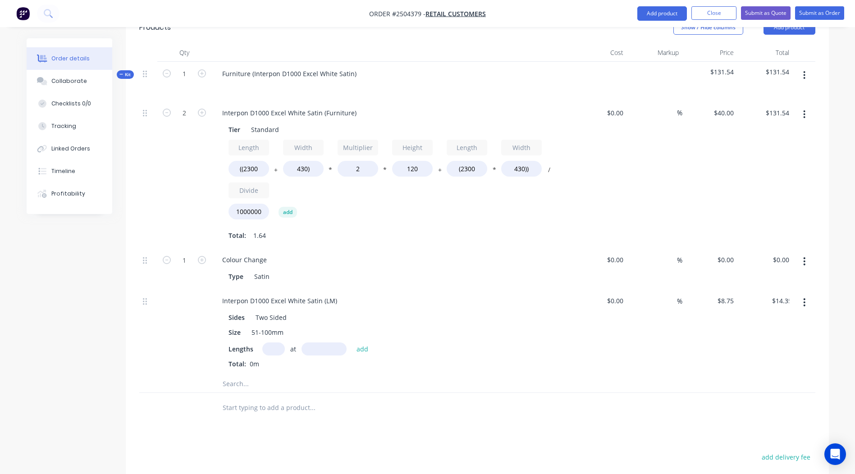
type input "$0.00"
click at [272, 342] on input "text" at bounding box center [273, 348] width 23 height 13
type input "8"
click at [319, 342] on input "text" at bounding box center [323, 348] width 45 height 13
type input "410"
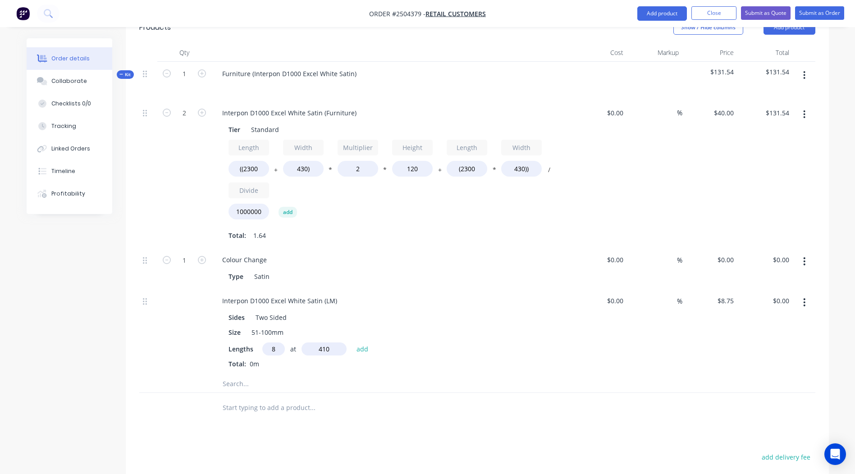
click at [352, 343] on button "add" at bounding box center [362, 349] width 21 height 12
type input "$28.70"
click at [496, 345] on div "Lengths at add 8 at 410mm Total: 3.28m" at bounding box center [391, 362] width 326 height 41
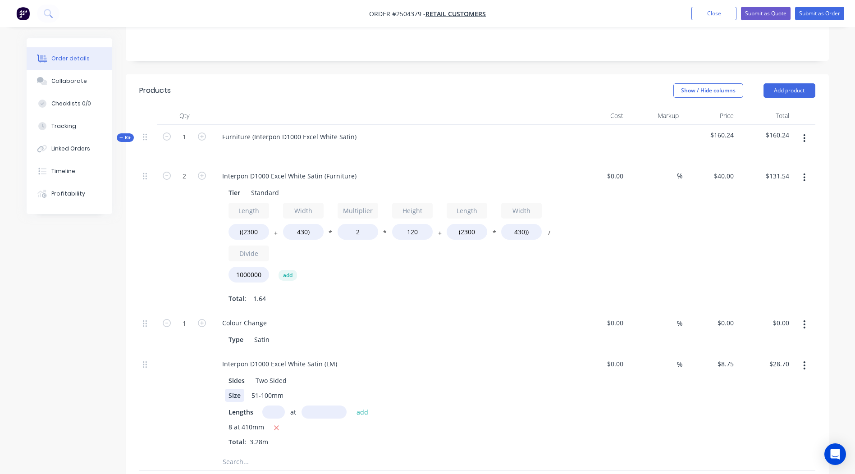
scroll to position [209, 0]
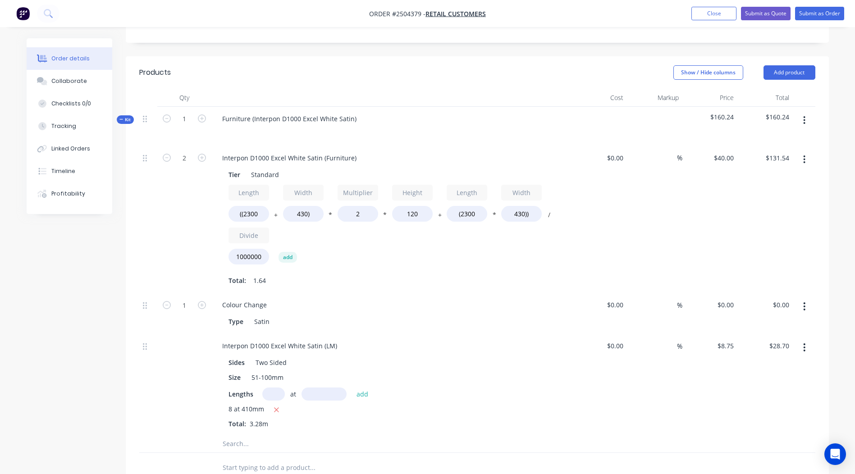
click at [804, 155] on icon "button" at bounding box center [804, 160] width 2 height 10
click at [762, 177] on div "Duplicate" at bounding box center [772, 183] width 69 height 13
click at [263, 151] on div "Interpon D1000 Excel White Satin (Furniture)" at bounding box center [289, 157] width 149 height 13
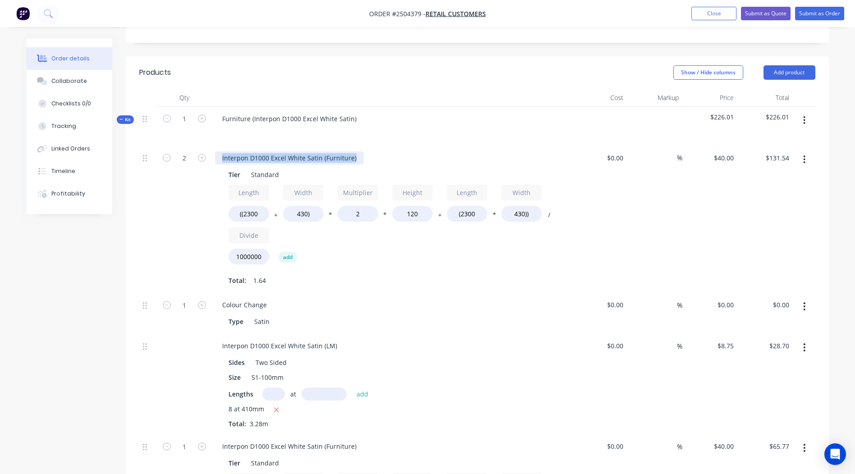
click at [263, 151] on div "Interpon D1000 Excel White Satin (Furniture)" at bounding box center [289, 157] width 149 height 13
click at [268, 339] on div "Interpon D1000 Excel White Satin (LM)" at bounding box center [279, 345] width 129 height 13
click at [267, 339] on div "Interpon D1000 Excel White Satin (LM)" at bounding box center [279, 345] width 129 height 13
click at [454, 320] on div "Colour Change Type Satin" at bounding box center [391, 313] width 360 height 41
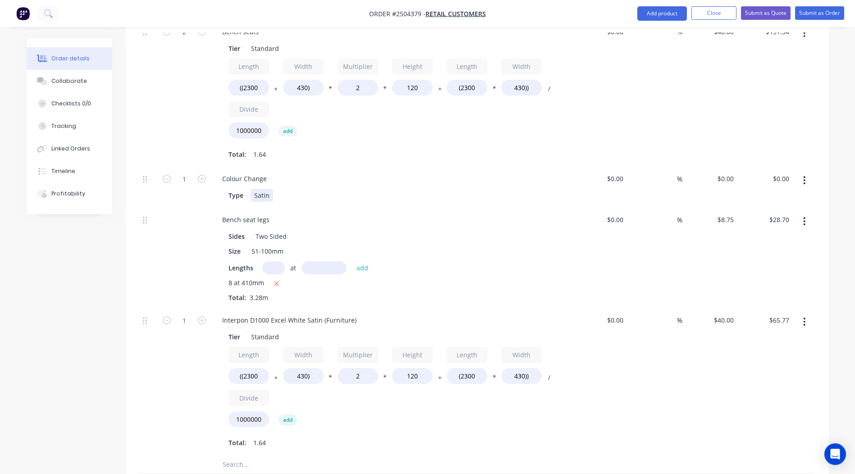
scroll to position [389, 0]
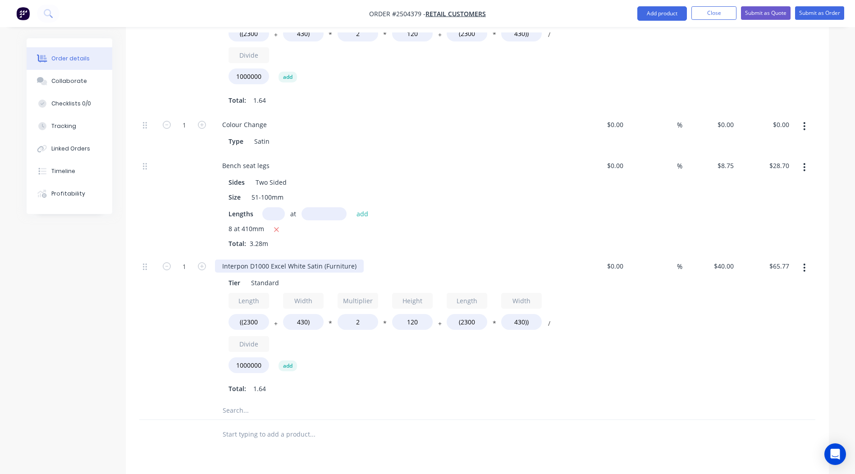
click at [281, 260] on div "Interpon D1000 Excel White Satin (Furniture)" at bounding box center [289, 266] width 149 height 13
click at [248, 314] on input "((2300" at bounding box center [248, 322] width 41 height 16
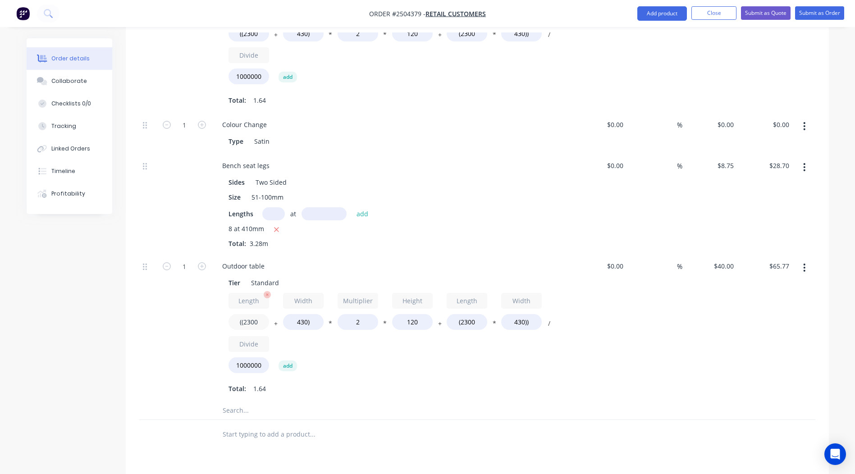
click at [248, 314] on input "((2300" at bounding box center [248, 322] width 41 height 16
type input "((2700"
type input "$69.61"
click at [300, 314] on input "430)" at bounding box center [303, 322] width 41 height 16
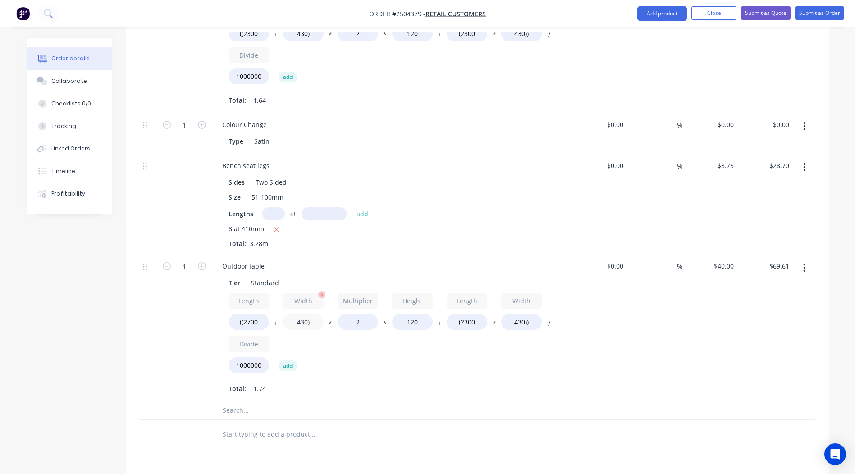
click at [298, 314] on input "430)" at bounding box center [303, 322] width 41 height 16
type input "1160)"
type input "$76.62"
click at [413, 314] on input "120" at bounding box center [412, 322] width 41 height 16
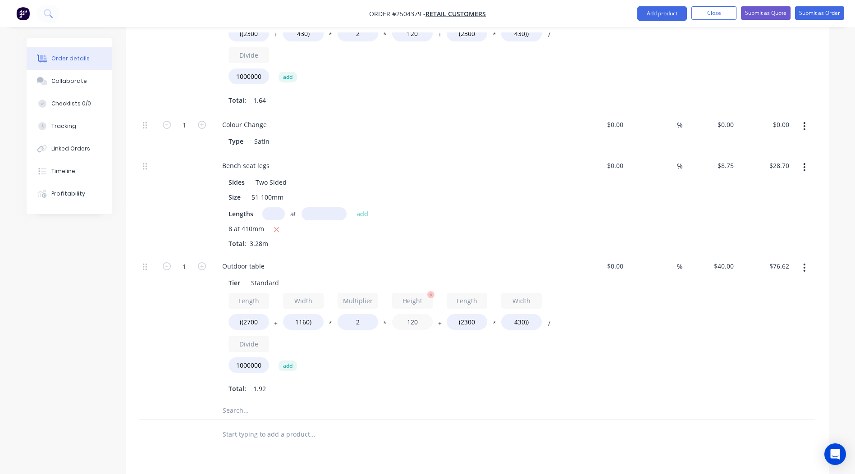
click at [414, 314] on input "120" at bounding box center [412, 322] width 41 height 16
type input "760"
type input "$274.25"
click at [465, 314] on input "(2300" at bounding box center [466, 322] width 41 height 16
click at [466, 314] on input "(2300" at bounding box center [466, 322] width 41 height 16
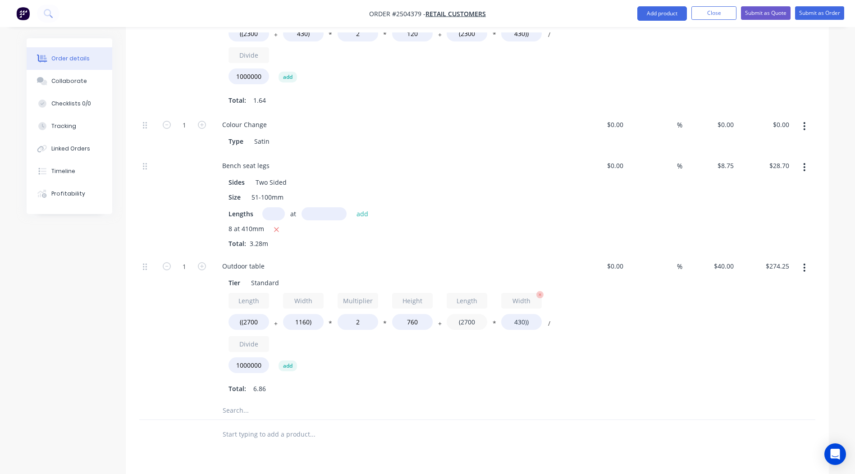
type input "(2700"
type input "$281.13"
click at [520, 314] on input "430))" at bounding box center [521, 322] width 41 height 16
click at [521, 314] on input "430))" at bounding box center [521, 322] width 41 height 16
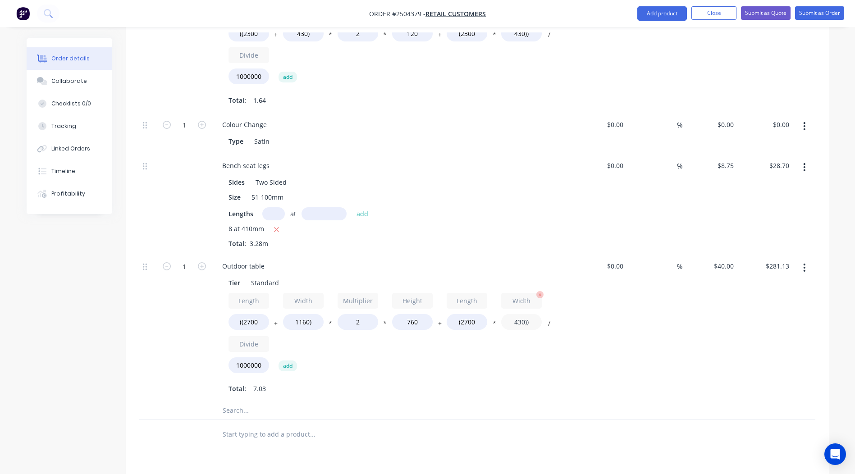
click at [521, 314] on input "430))" at bounding box center [521, 322] width 41 height 16
click at [515, 314] on input "430))" at bounding box center [521, 322] width 41 height 16
click at [516, 314] on input "430))" at bounding box center [521, 322] width 41 height 16
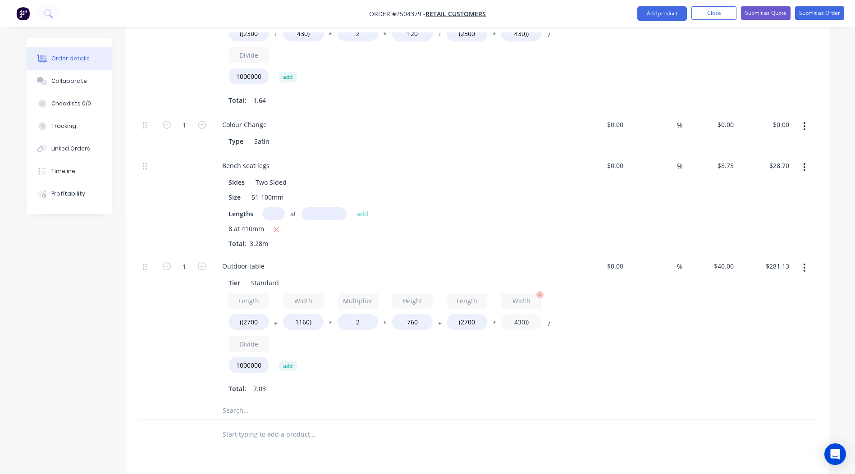
click at [516, 314] on input "430))" at bounding box center [521, 322] width 41 height 16
click at [523, 346] on div "Length ((2700 + Width 1160) * Multiplier 2 * Height 760 + Length (2700 * Width …" at bounding box center [391, 335] width 326 height 84
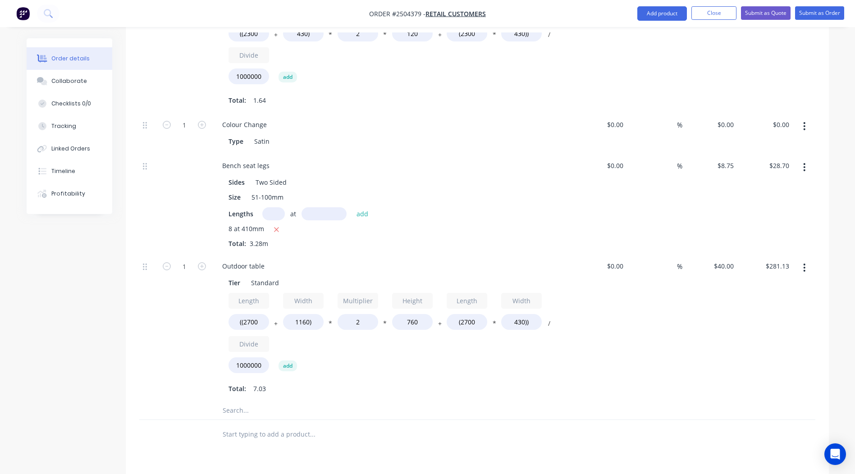
drag, startPoint x: 523, startPoint y: 346, endPoint x: 592, endPoint y: 322, distance: 73.1
click at [592, 322] on div "$0.00 $0.00" at bounding box center [599, 327] width 55 height 147
click at [518, 314] on input "430))" at bounding box center [521, 322] width 41 height 16
type input "1160))"
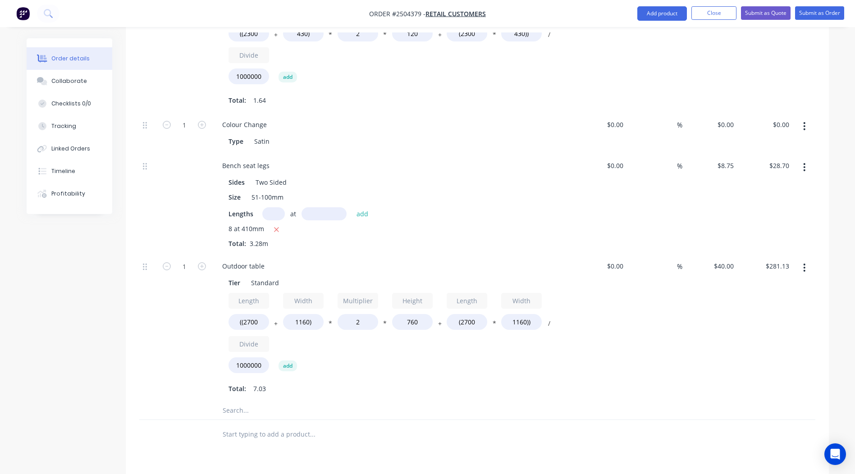
type input "$359.97"
drag, startPoint x: 672, startPoint y: 310, endPoint x: 660, endPoint y: 306, distance: 12.1
click at [671, 308] on div "%" at bounding box center [654, 327] width 55 height 147
click at [357, 314] on input "2" at bounding box center [357, 322] width 41 height 16
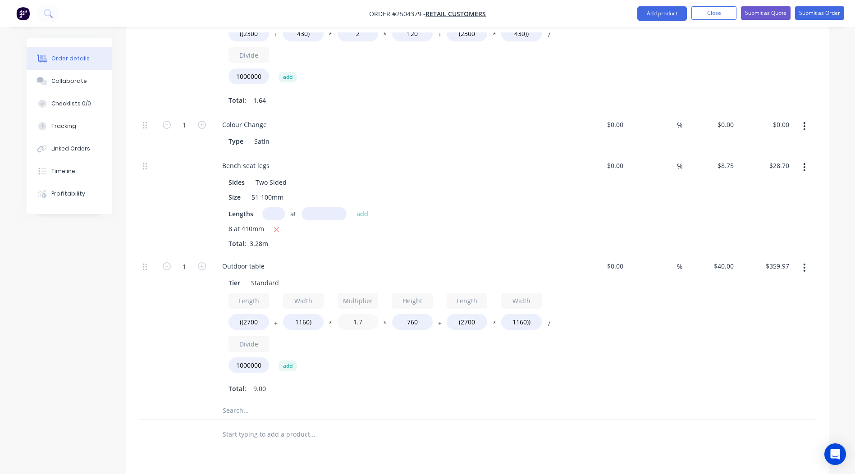
type input "1.7"
type input "$324.76"
click at [423, 176] on div "Sides Two Sided" at bounding box center [390, 182] width 330 height 13
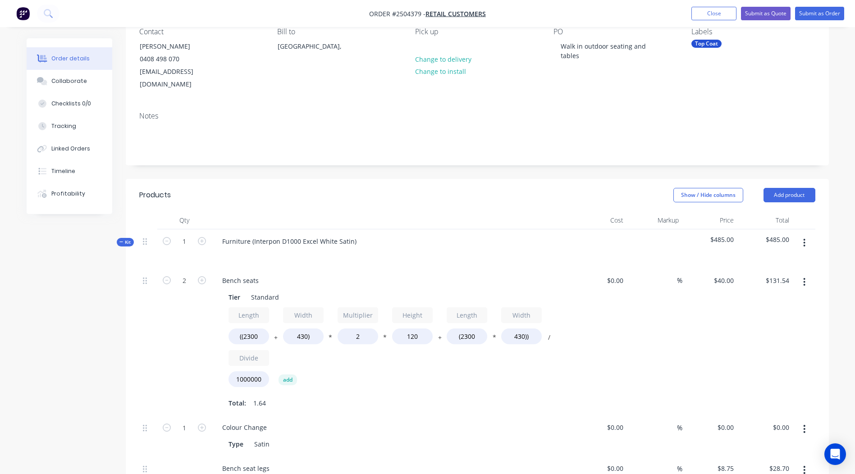
scroll to position [86, 0]
click at [358, 329] on input "2" at bounding box center [357, 337] width 41 height 16
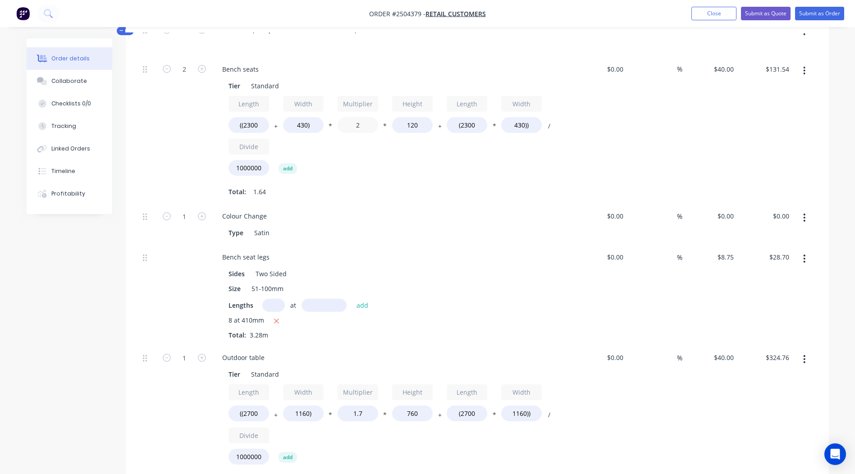
scroll to position [401, 0]
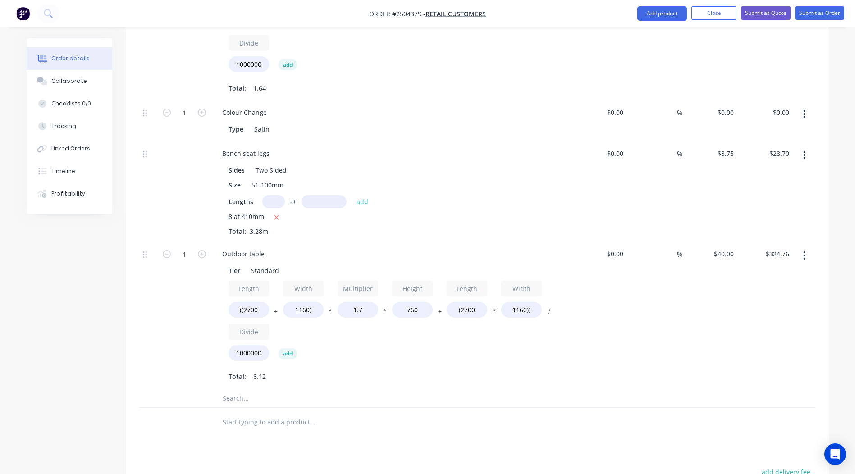
click at [675, 336] on div "%" at bounding box center [654, 315] width 55 height 147
click at [362, 302] on input "1.7" at bounding box center [357, 310] width 41 height 16
type input "1.4"
type input "$289.56"
click at [405, 370] on div "Total: 8.12" at bounding box center [391, 377] width 326 height 14
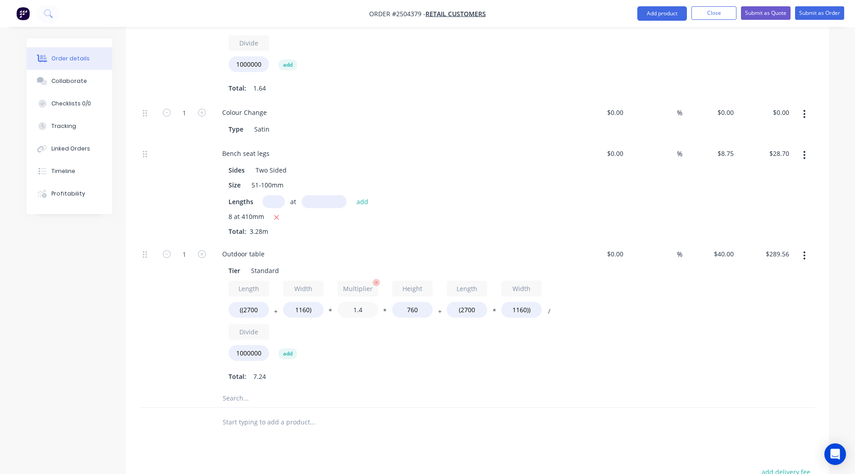
click at [355, 302] on input "1.4" at bounding box center [357, 310] width 41 height 16
type input "2"
type input "$359.97"
click at [413, 302] on input "760" at bounding box center [412, 310] width 41 height 16
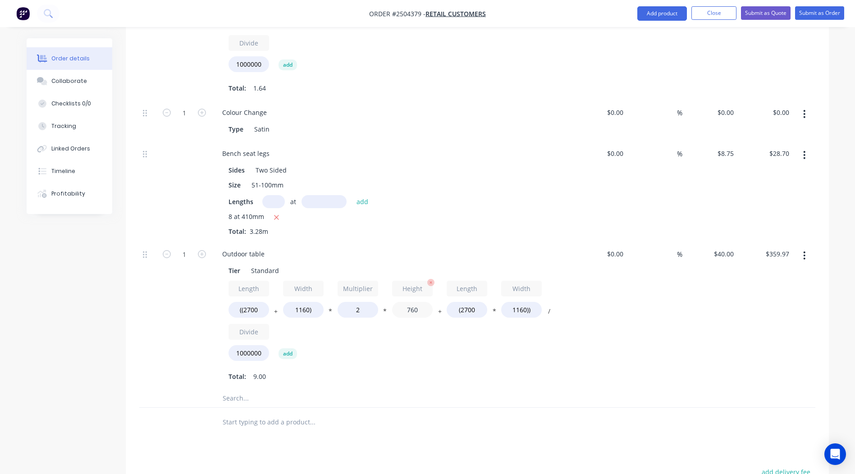
click at [413, 302] on input "760" at bounding box center [412, 310] width 41 height 16
click at [410, 302] on input "760" at bounding box center [412, 310] width 41 height 16
click at [411, 302] on input "760" at bounding box center [412, 310] width 41 height 16
click at [420, 329] on div "Length ((2700 + Width 1160) * Multiplier 2 * Height 760 + Length (2700 * Width …" at bounding box center [391, 323] width 326 height 84
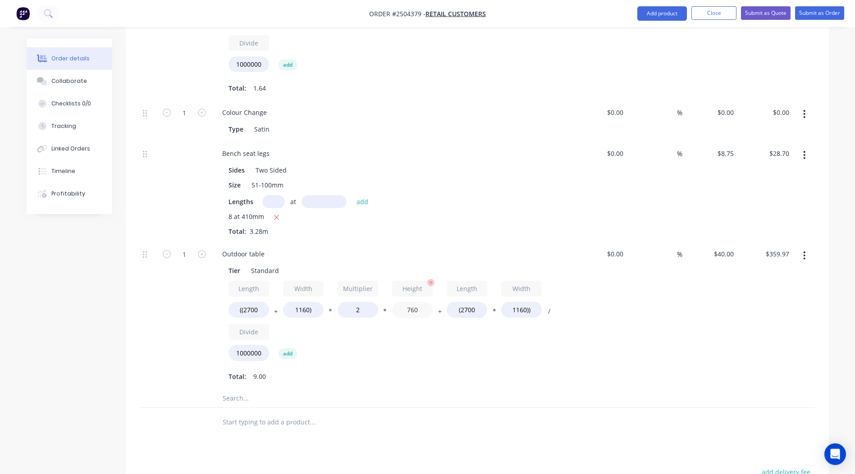
click at [414, 302] on input "760" at bounding box center [412, 310] width 41 height 16
type input "150"
type input "$171.60"
click at [464, 330] on div "Length ((2700 + Width 1160) * Multiplier 2 * Height 150 + Length (2700 * Width …" at bounding box center [391, 323] width 326 height 84
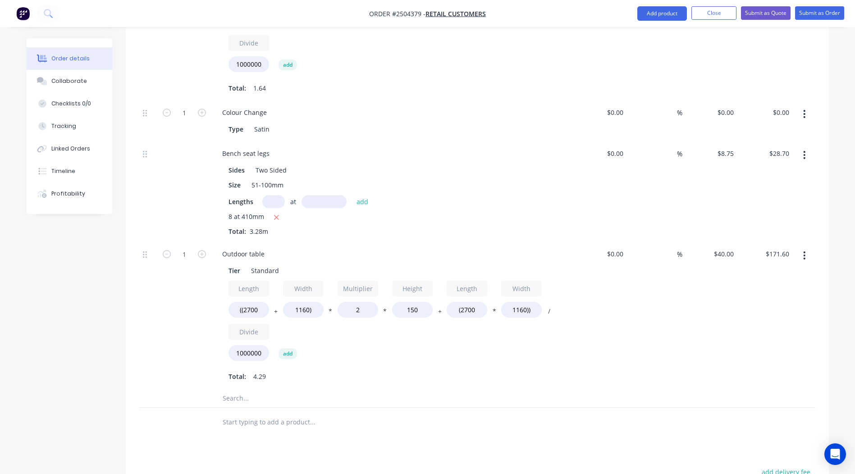
click at [662, 361] on div "%" at bounding box center [654, 315] width 55 height 147
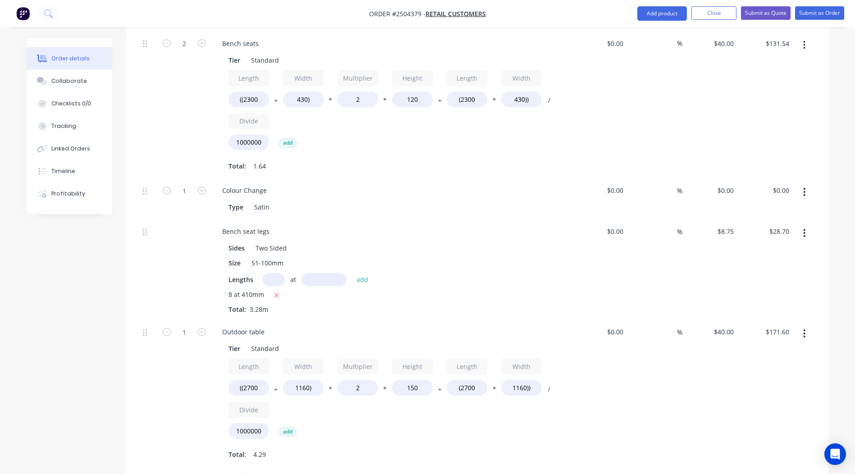
scroll to position [311, 0]
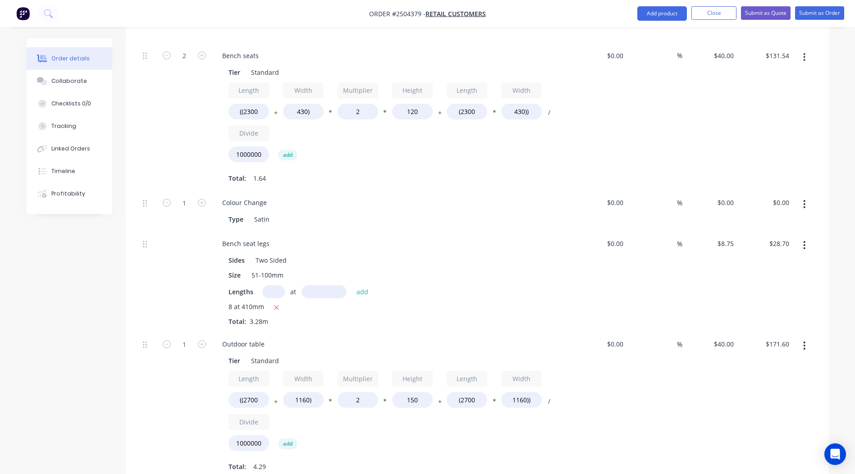
click at [273, 285] on input "text" at bounding box center [273, 291] width 23 height 13
type input "4"
type input "760"
click at [352, 286] on button "add" at bounding box center [362, 292] width 21 height 12
type input "$55.30"
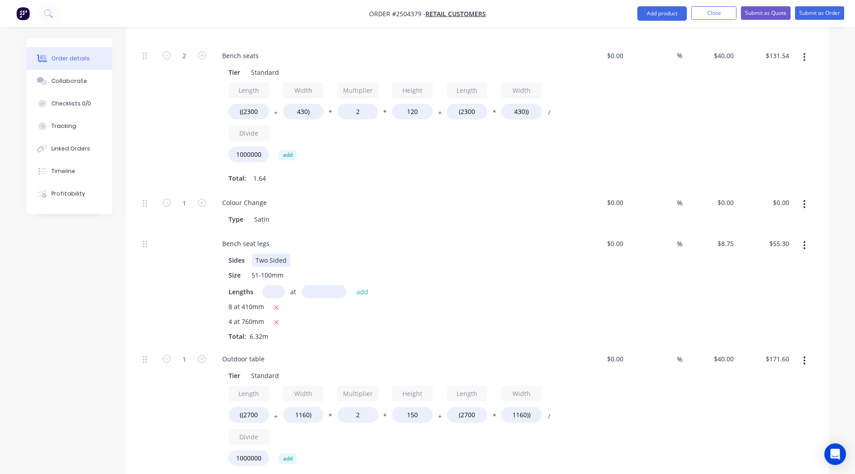
click at [537, 254] on div "Sides Two Sided" at bounding box center [390, 260] width 330 height 13
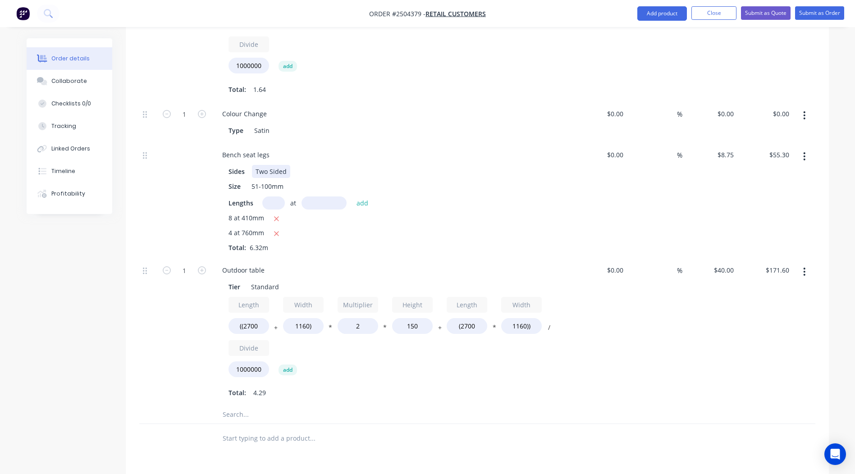
scroll to position [596, 0]
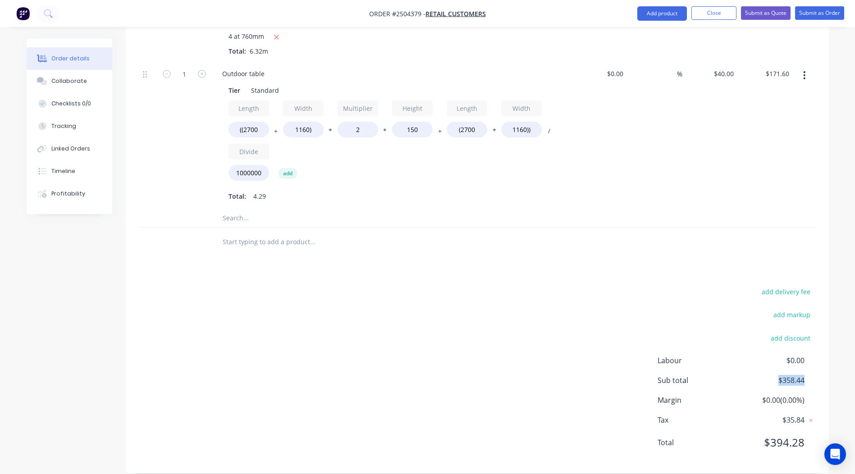
drag, startPoint x: 807, startPoint y: 365, endPoint x: 765, endPoint y: 369, distance: 42.5
click at [765, 375] on div "Sub total $358.44" at bounding box center [736, 380] width 158 height 11
drag, startPoint x: 765, startPoint y: 369, endPoint x: 823, endPoint y: 427, distance: 81.6
click at [823, 427] on div "add delivery fee add markup add discount Labour $0.00 Sub total $358.44 Margin …" at bounding box center [477, 373] width 703 height 174
click at [362, 359] on div "add delivery fee add markup add discount Labour $0.00 Sub total $358.44 Margin …" at bounding box center [477, 373] width 676 height 174
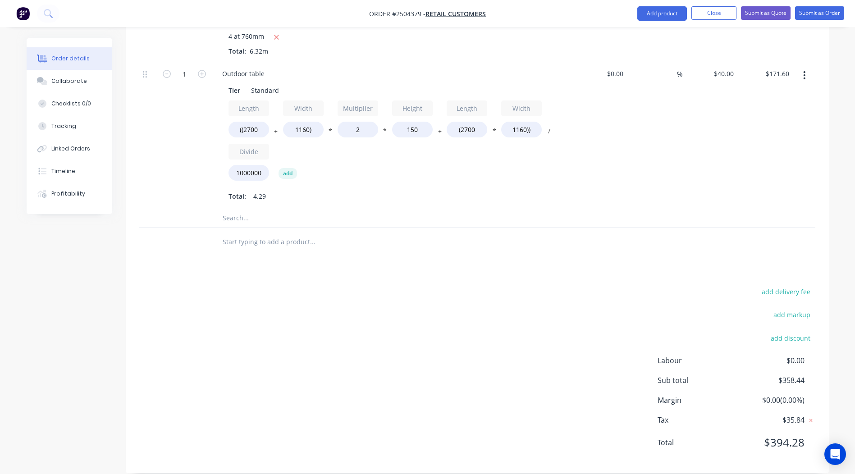
scroll to position [371, 0]
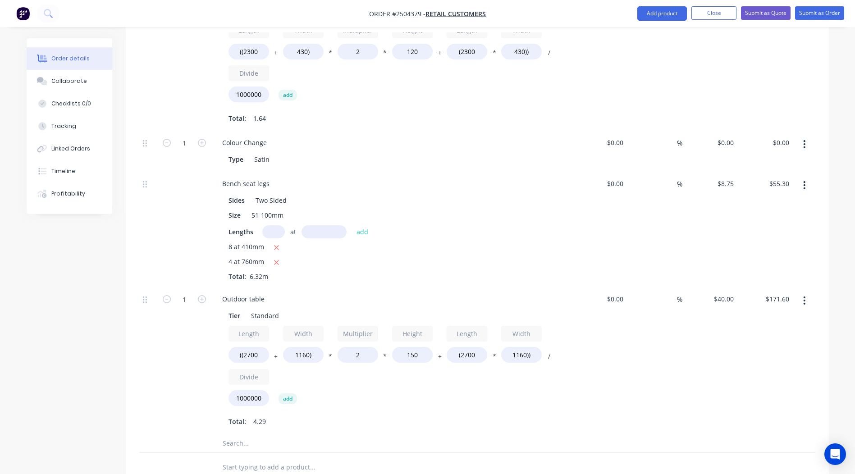
click at [803, 140] on icon "button" at bounding box center [804, 144] width 2 height 8
click at [752, 197] on div "Delete" at bounding box center [772, 203] width 69 height 13
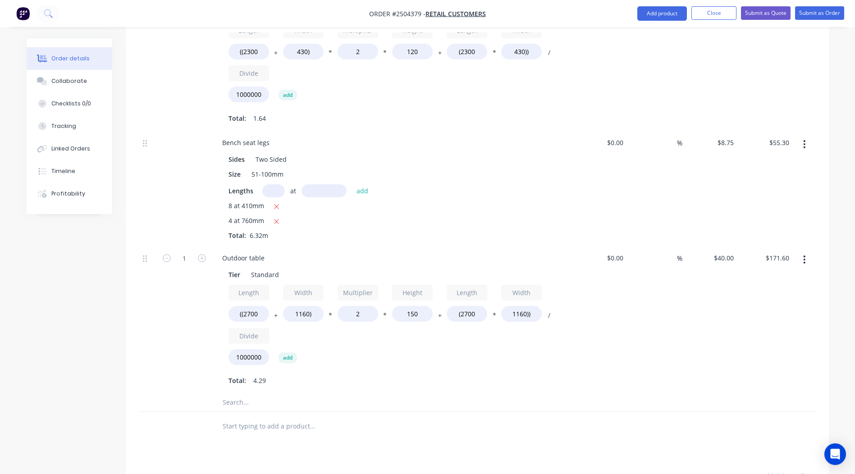
click at [804, 255] on icon "button" at bounding box center [804, 260] width 2 height 10
click at [769, 277] on div "Duplicate" at bounding box center [772, 283] width 69 height 13
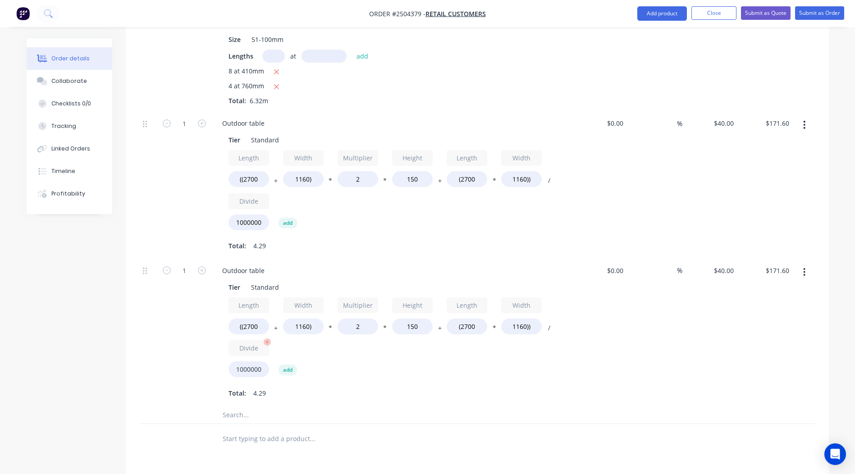
scroll to position [506, 0]
click at [252, 318] on input "((2700" at bounding box center [248, 326] width 41 height 16
type input "((1400"
type input "$156.00"
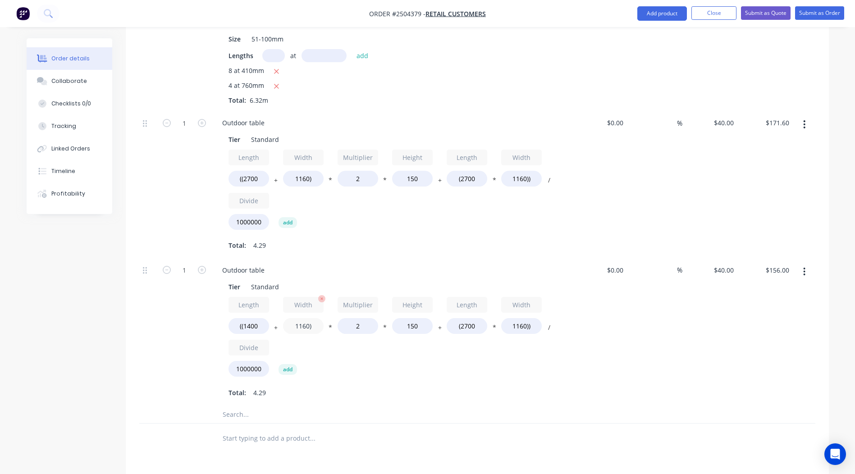
click at [300, 318] on input "1160)" at bounding box center [303, 326] width 41 height 16
type input "740)"
type input "$150.96"
click at [413, 318] on input "150" at bounding box center [412, 326] width 41 height 16
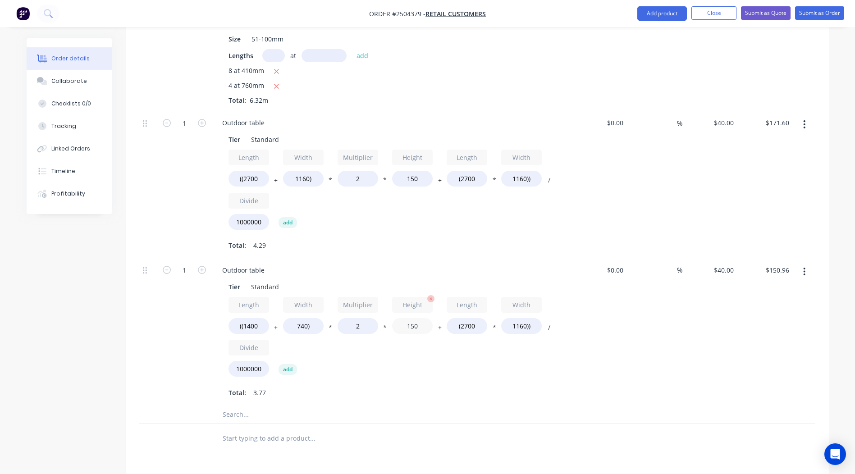
click at [413, 318] on input "150" at bounding box center [412, 326] width 41 height 16
click at [467, 318] on input "(2700" at bounding box center [466, 326] width 41 height 16
click at [468, 318] on input "(2700" at bounding box center [466, 326] width 41 height 16
type input "(1400"
type input "$90.64"
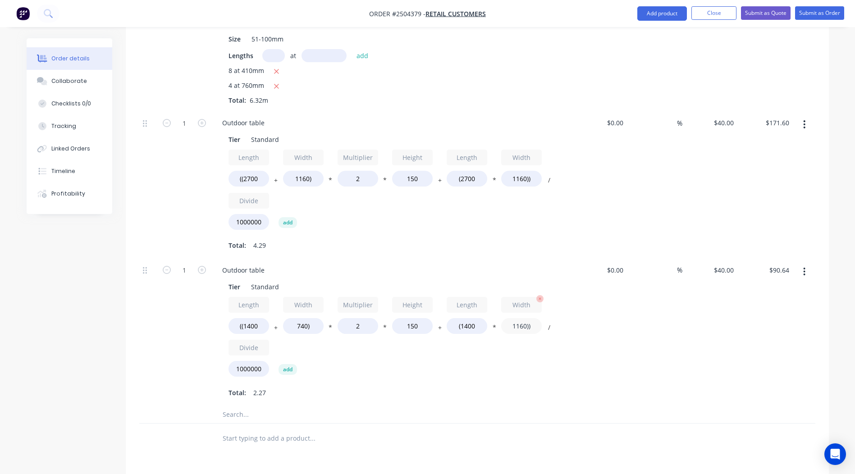
click at [520, 318] on input "1160))" at bounding box center [521, 326] width 41 height 16
type input "740))"
type input "$67.12"
click at [664, 314] on div "%" at bounding box center [654, 331] width 55 height 147
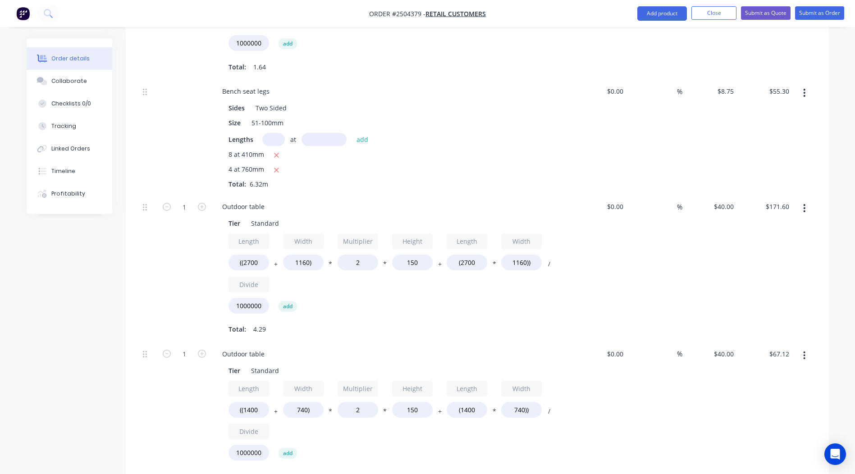
scroll to position [416, 0]
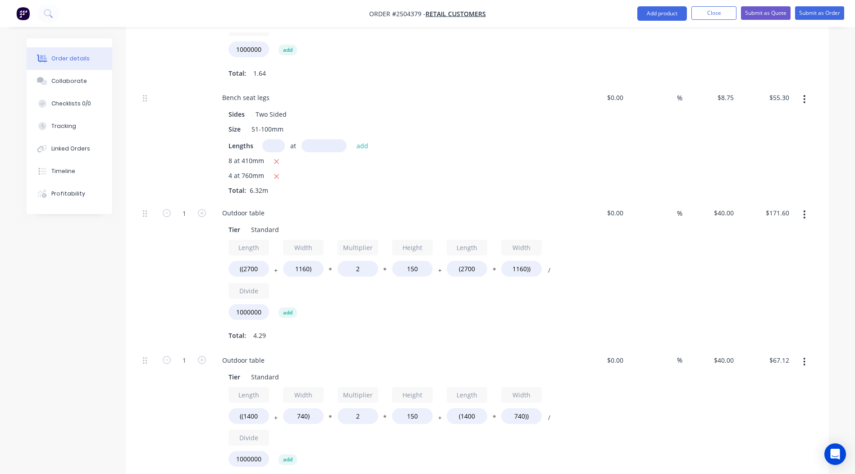
click at [273, 139] on input "text" at bounding box center [273, 145] width 23 height 13
type input "4"
type input "1080"
click at [352, 140] on button "add" at bounding box center [362, 146] width 21 height 12
type input "$93.10"
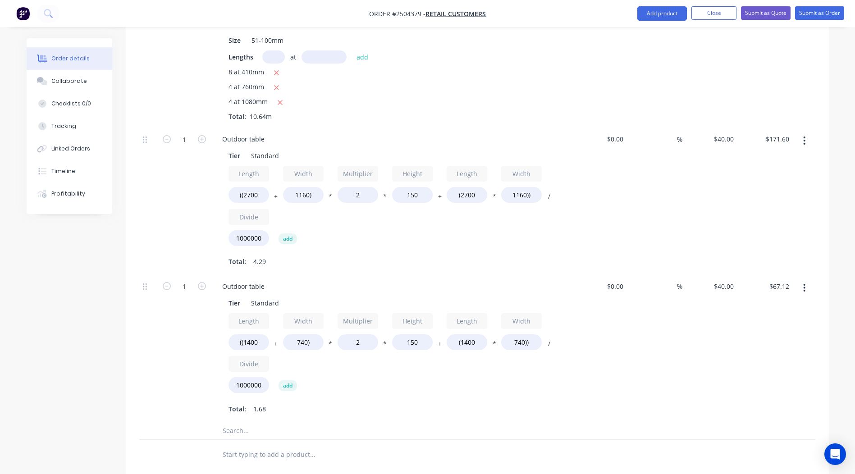
scroll to position [492, 0]
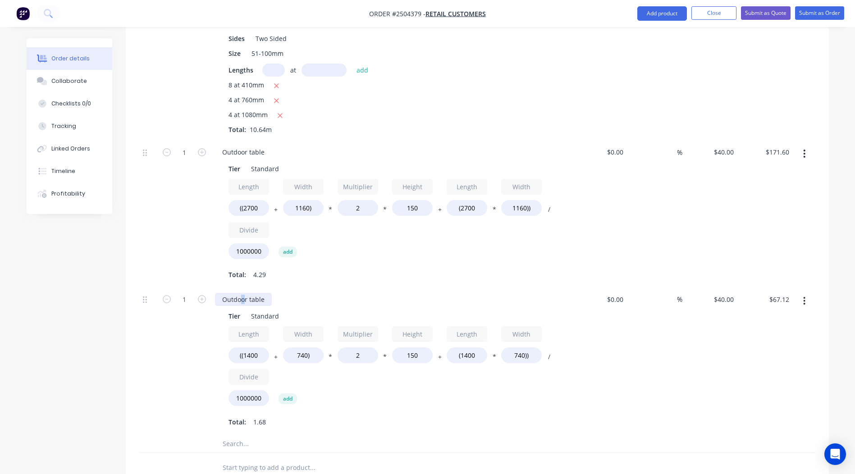
click at [243, 293] on div "Outdoor table" at bounding box center [243, 299] width 57 height 13
drag, startPoint x: 333, startPoint y: 279, endPoint x: 349, endPoint y: 269, distance: 18.2
click at [349, 269] on div "2 Bench seats Tier Standard Length ((2300 + Width 430) * Multiplier 2 * Height …" at bounding box center [477, 149] width 676 height 572
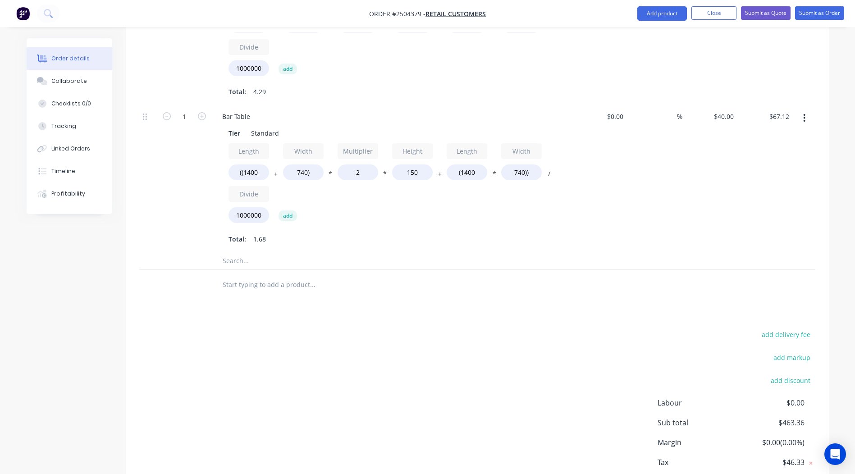
scroll to position [717, 0]
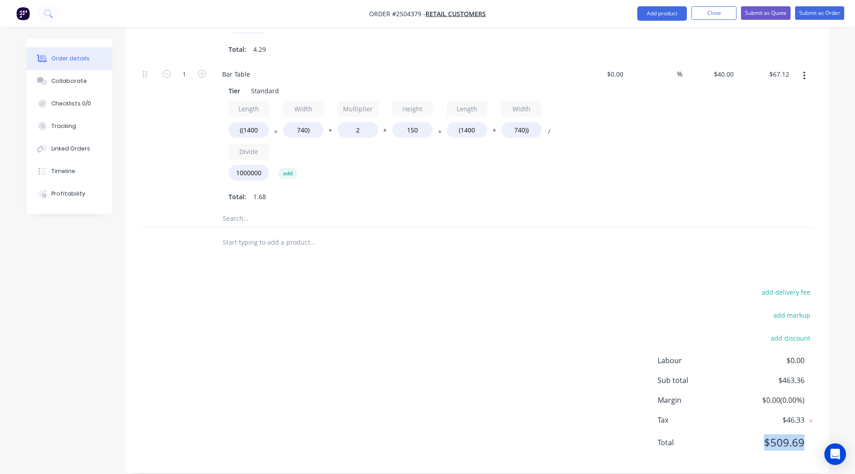
drag, startPoint x: 814, startPoint y: 430, endPoint x: 721, endPoint y: 430, distance: 92.8
click at [721, 434] on div "Total $509.69" at bounding box center [736, 442] width 158 height 16
click at [423, 387] on div "add delivery fee add markup add discount Labour $0.00 Sub total $463.36 Margin …" at bounding box center [477, 373] width 676 height 174
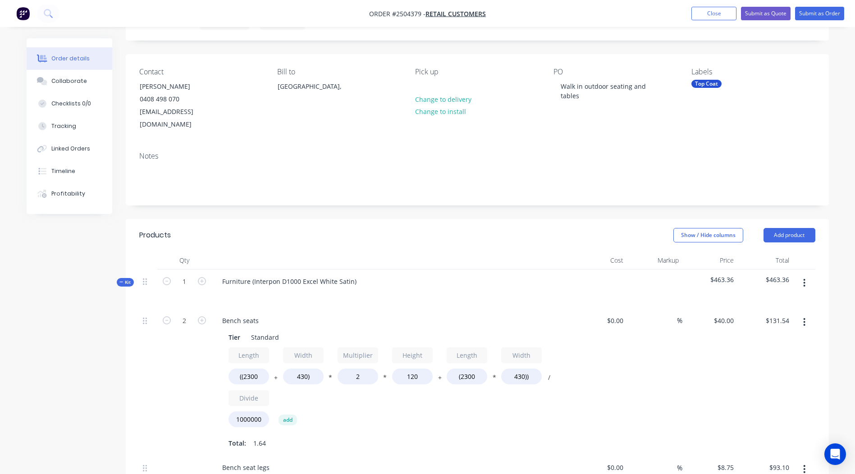
scroll to position [0, 0]
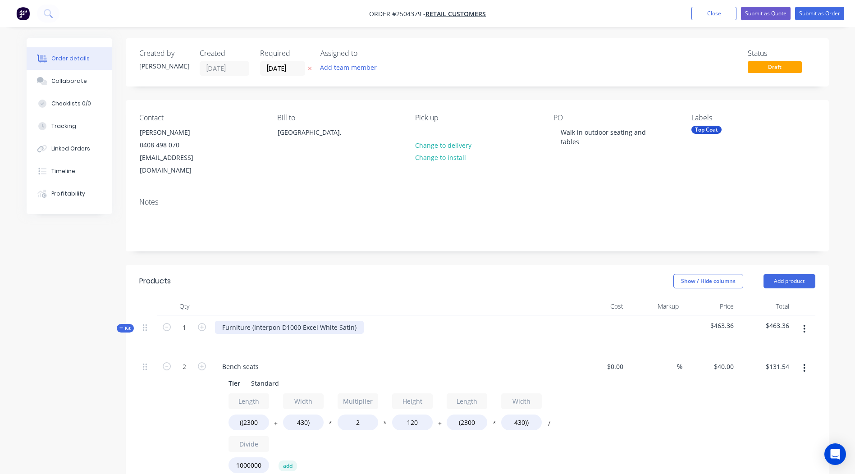
click at [354, 321] on div "Furniture (Interpon D1000 Excel White Satin)" at bounding box center [289, 327] width 149 height 13
click at [359, 315] on div "Interpon D1000 Excel White Satin" at bounding box center [391, 334] width 360 height 39
click at [289, 321] on div "Interpon D1000 Excel White Satin" at bounding box center [272, 327] width 115 height 13
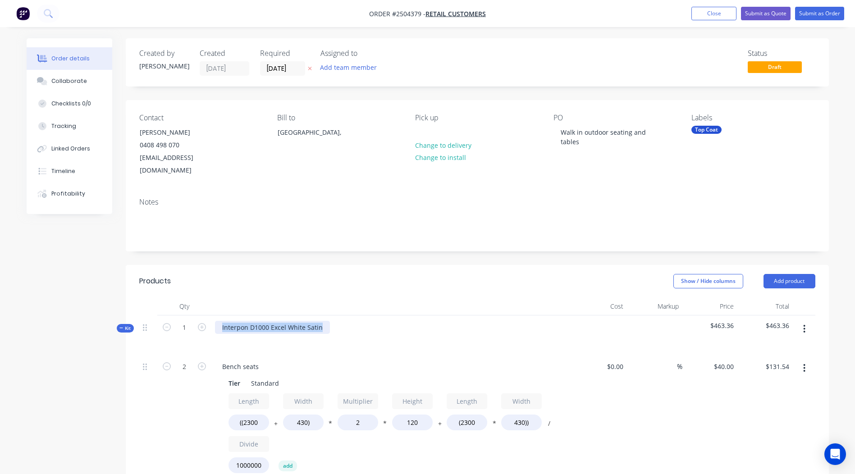
copy div "Interpon D1000 Excel White Satin"
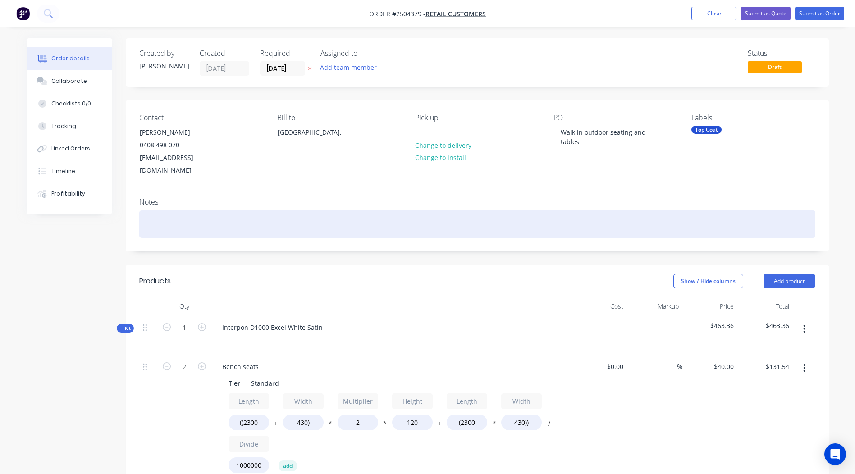
click at [168, 210] on div at bounding box center [477, 223] width 676 height 27
paste div
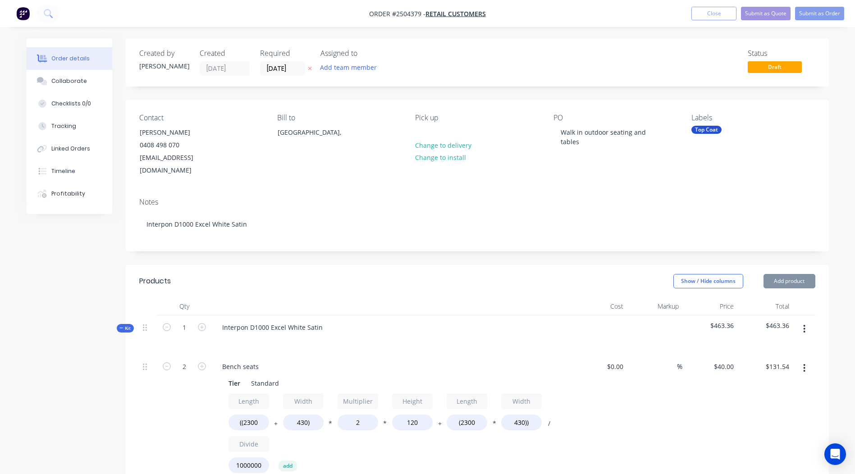
click at [344, 173] on div "Contact Andrew Mason 0408 498 070 andrewm_j@hotmail.com Bill to Australia, Pick…" at bounding box center [477, 145] width 703 height 91
click at [816, 12] on button "Submit as Order" at bounding box center [819, 14] width 49 height 14
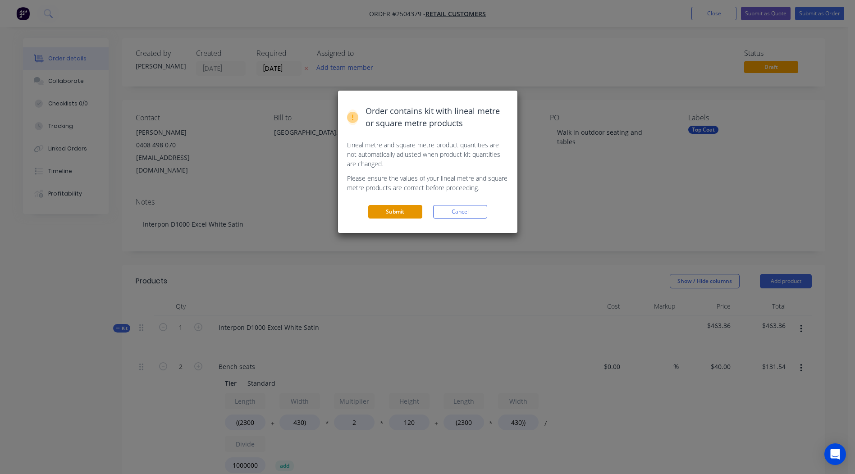
click at [396, 210] on button "Submit" at bounding box center [395, 212] width 54 height 14
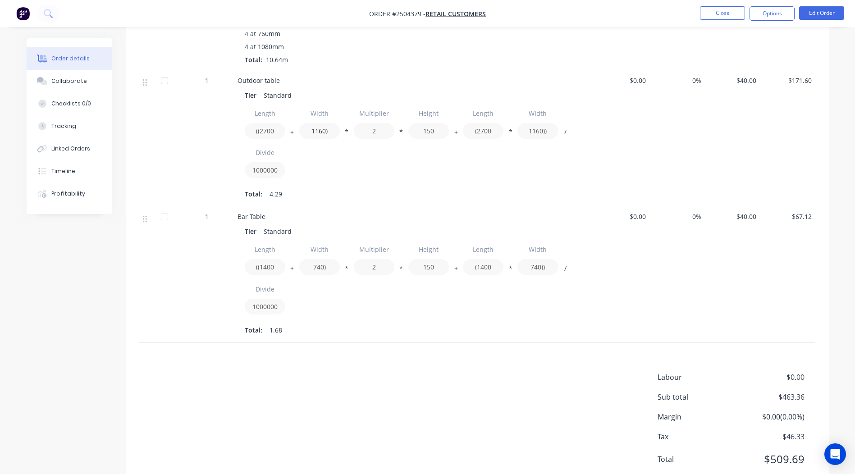
scroll to position [542, 0]
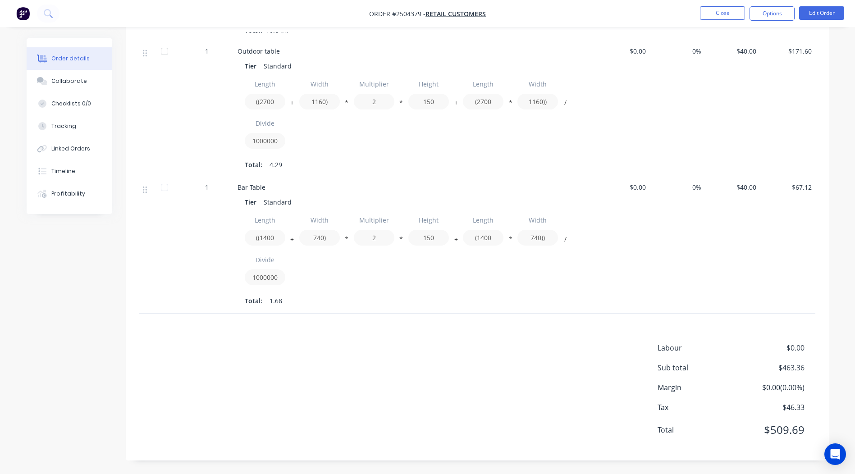
drag, startPoint x: 731, startPoint y: 321, endPoint x: 684, endPoint y: 326, distance: 47.1
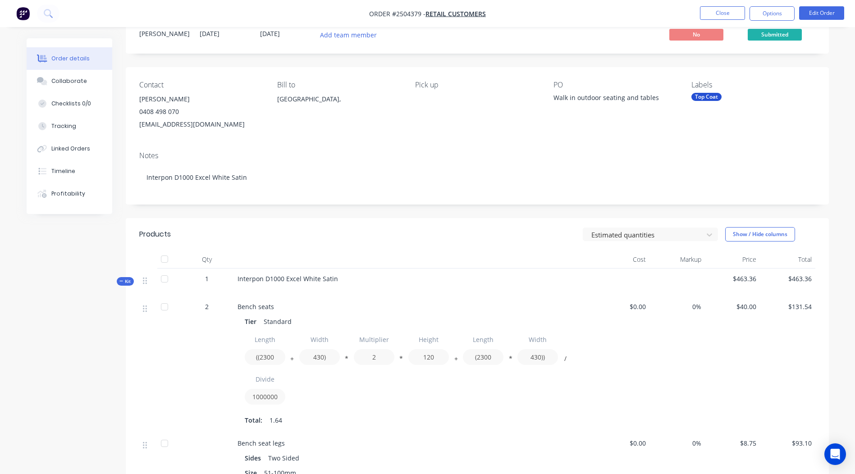
scroll to position [0, 0]
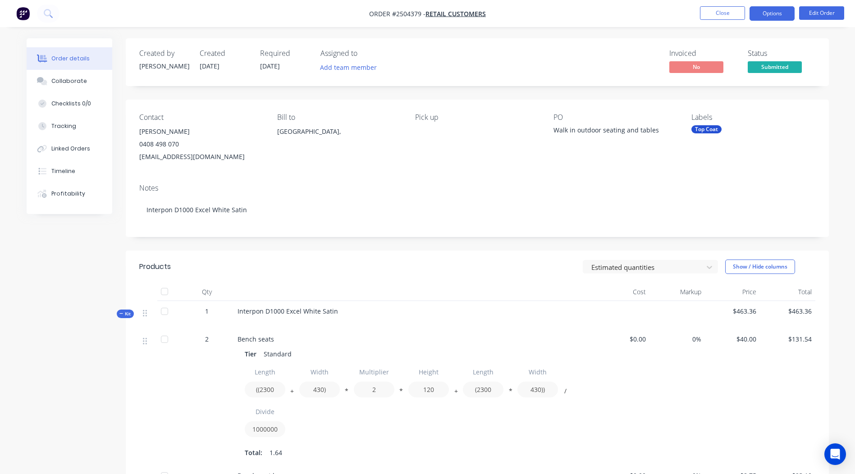
click at [773, 14] on button "Options" at bounding box center [771, 13] width 45 height 14
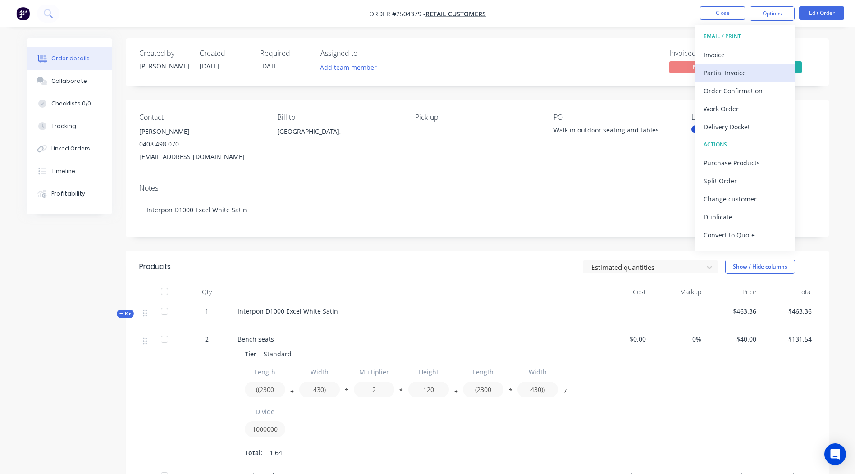
click at [726, 71] on div "Partial Invoice" at bounding box center [744, 72] width 83 height 13
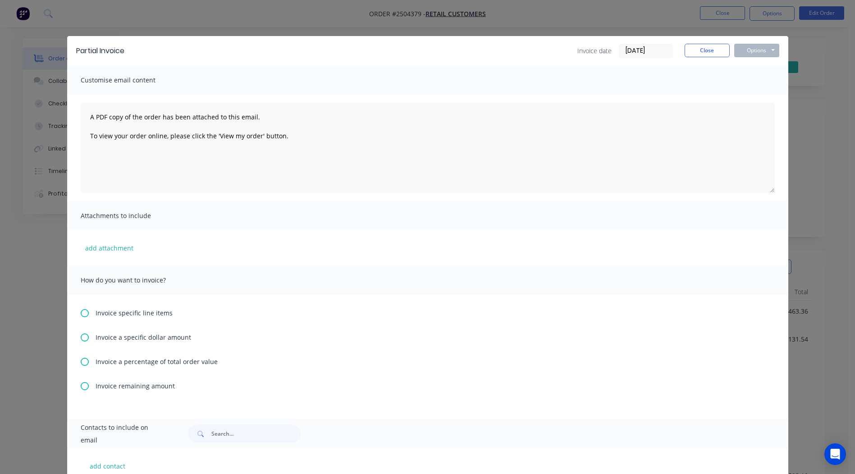
click at [83, 361] on icon at bounding box center [85, 362] width 8 height 8
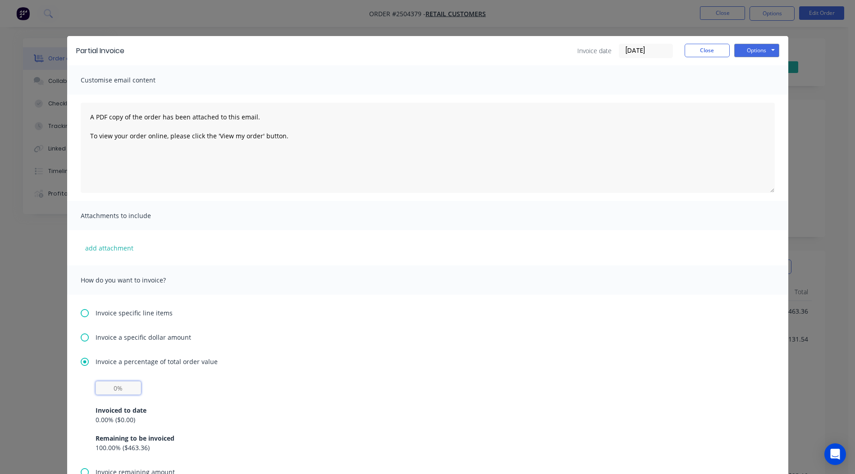
click at [113, 390] on input "text" at bounding box center [119, 388] width 46 height 14
type input "50%"
drag, startPoint x: 354, startPoint y: 413, endPoint x: 361, endPoint y: 410, distance: 8.1
click at [361, 410] on div "Invoiced to date 0.00 % ( $0.00 )" at bounding box center [428, 414] width 664 height 19
click at [542, 346] on div "Invoice specific line items Invoice a specific dollar amount Invoice a percenta…" at bounding box center [427, 400] width 721 height 210
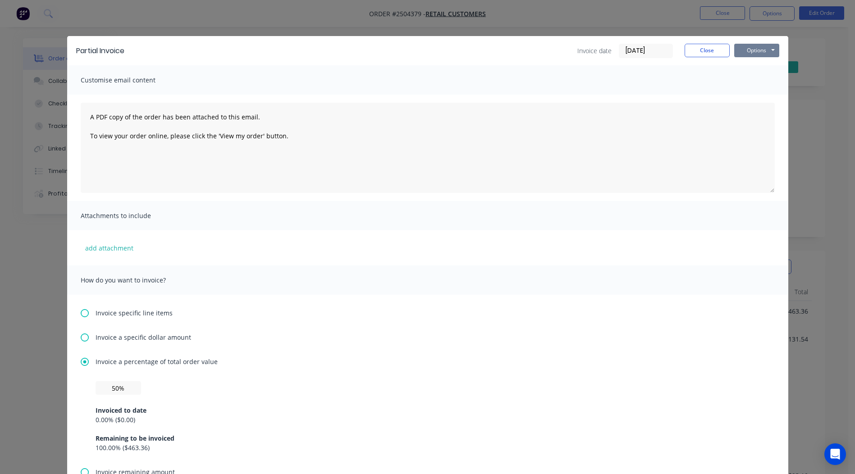
click at [755, 49] on button "Options" at bounding box center [756, 51] width 45 height 14
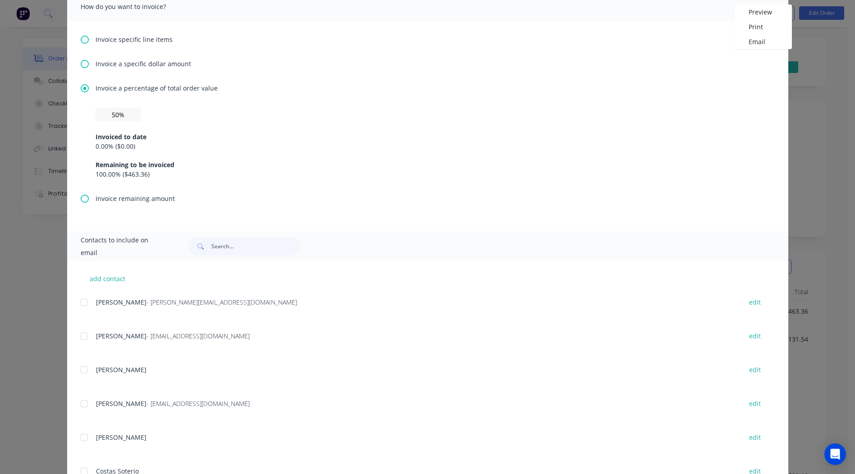
scroll to position [315, 0]
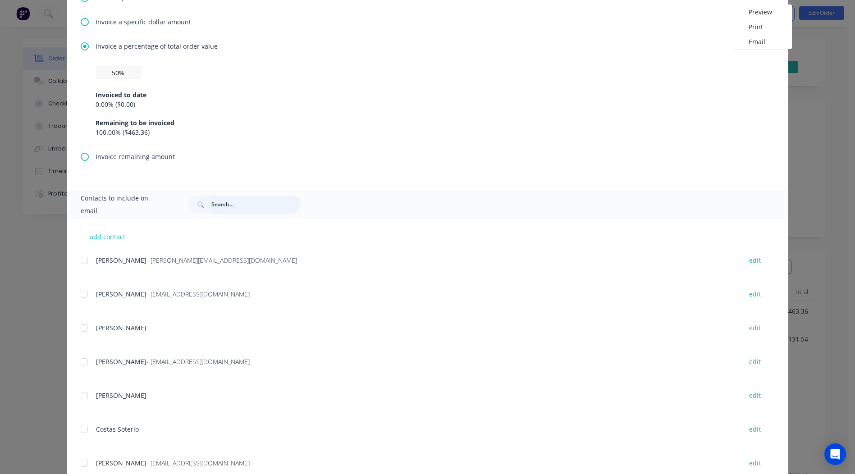
click at [243, 203] on input "text" at bounding box center [255, 205] width 89 height 18
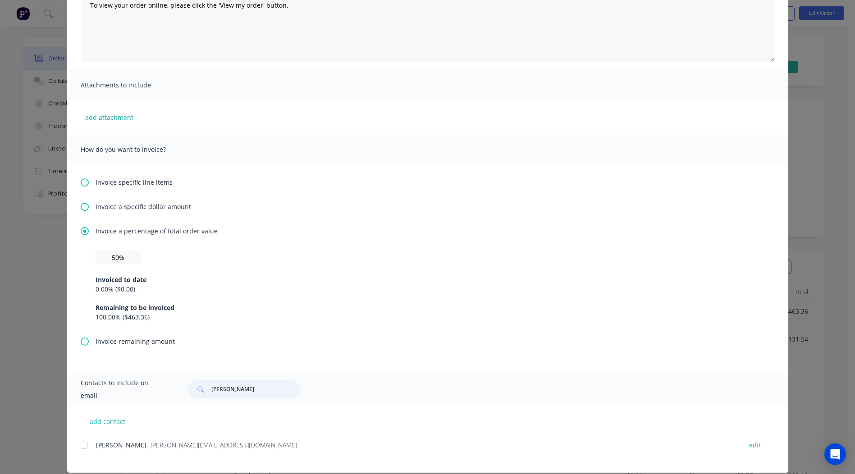
scroll to position [142, 0]
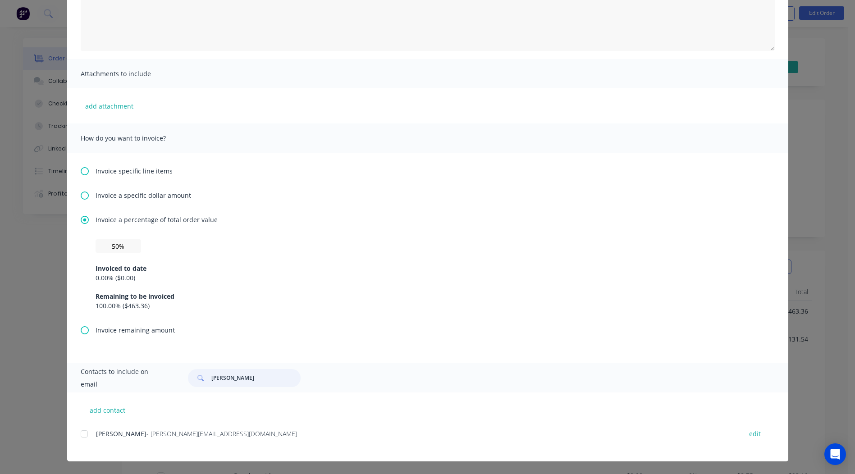
click at [83, 431] on div at bounding box center [84, 434] width 18 height 18
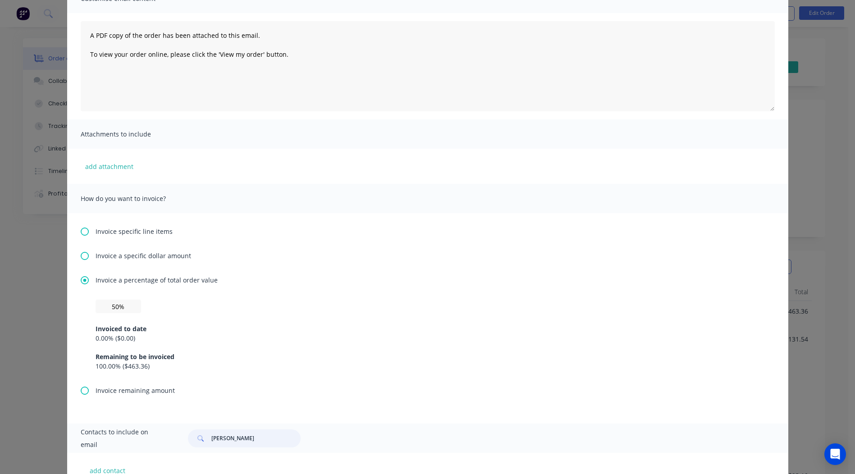
scroll to position [0, 0]
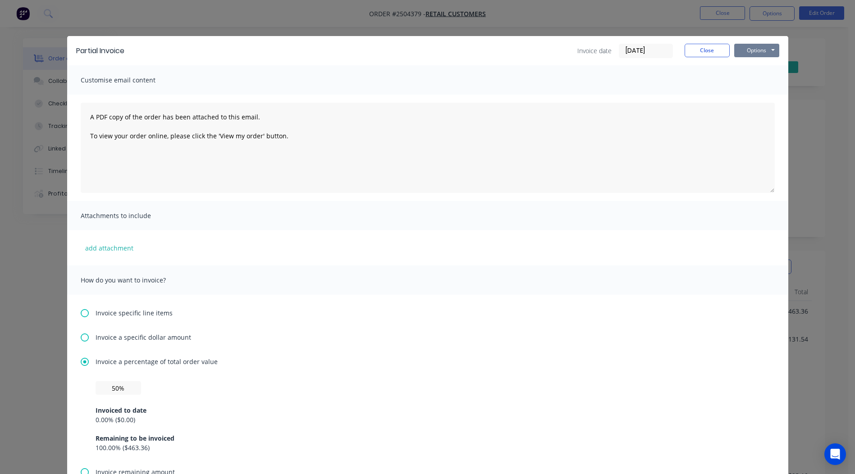
type input "andrew m"
click at [759, 50] on button "Options" at bounding box center [756, 51] width 45 height 14
click at [751, 96] on button "Email" at bounding box center [763, 96] width 58 height 15
click at [699, 50] on button "Close" at bounding box center [706, 51] width 45 height 14
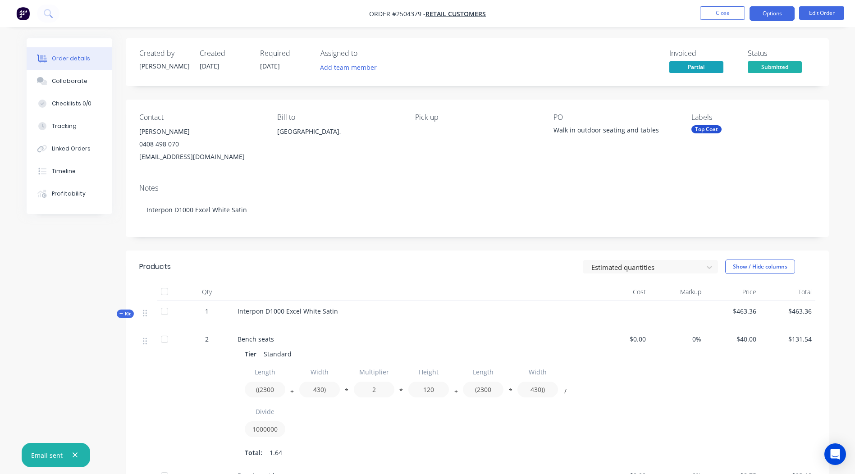
click at [769, 13] on button "Options" at bounding box center [771, 13] width 45 height 14
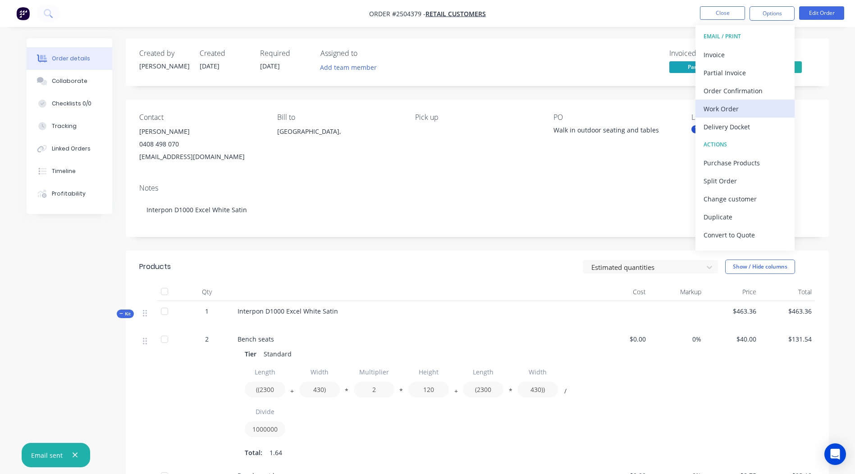
click at [724, 106] on div "Work Order" at bounding box center [744, 108] width 83 height 13
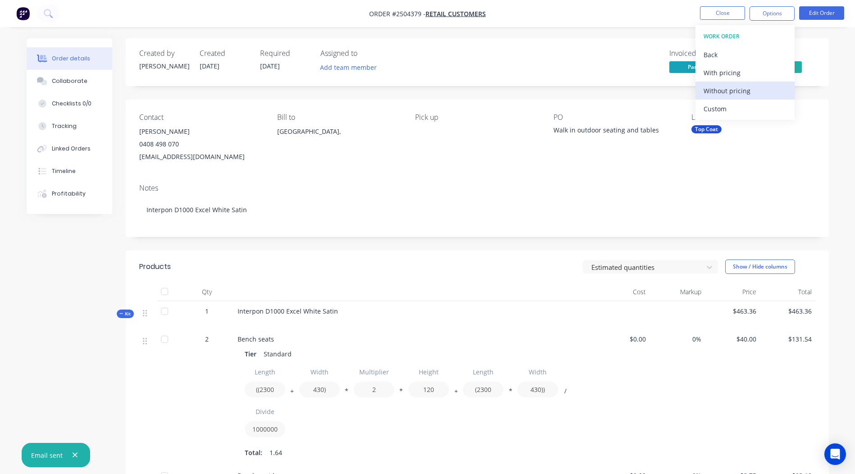
click at [724, 91] on div "Without pricing" at bounding box center [744, 90] width 83 height 13
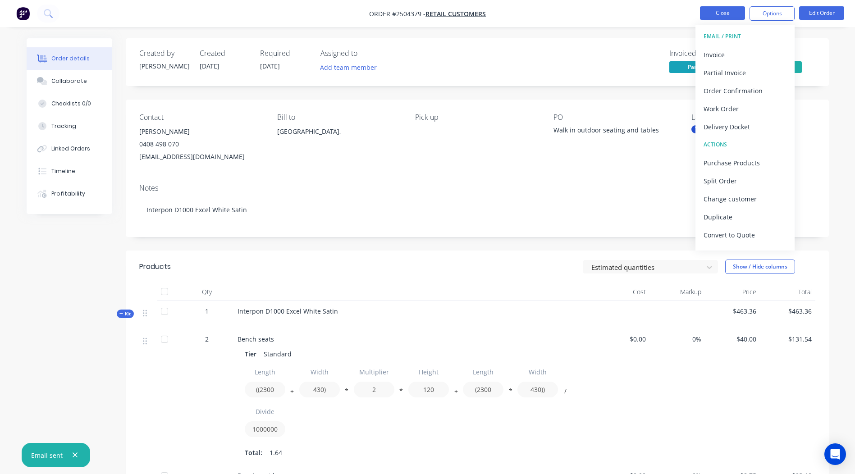
click at [708, 14] on button "Close" at bounding box center [722, 13] width 45 height 14
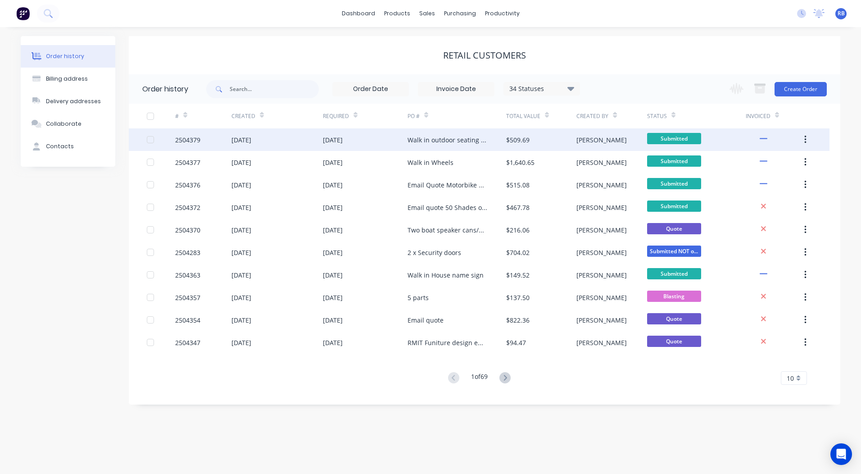
click at [184, 137] on div "2504379" at bounding box center [187, 139] width 25 height 9
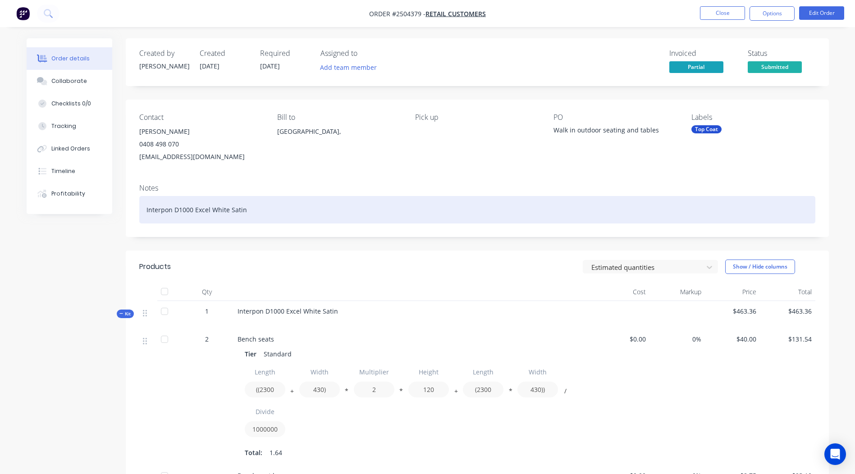
click at [302, 213] on div "Interpon D1000 Excel White Satin" at bounding box center [477, 209] width 676 height 27
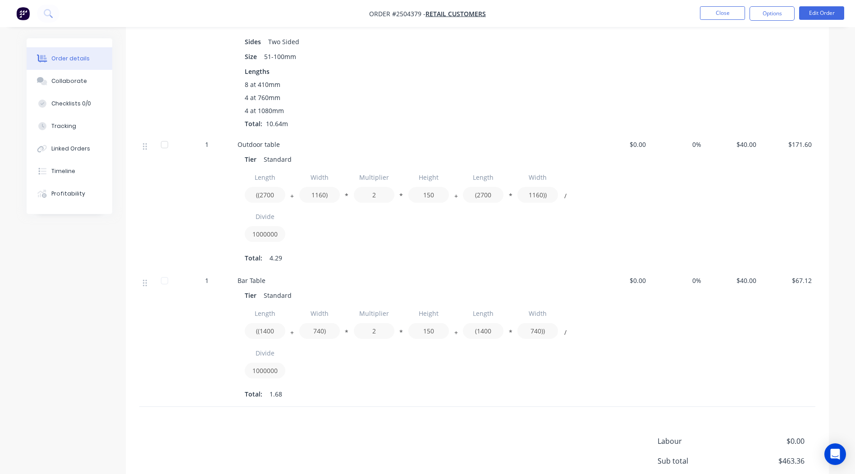
scroll to position [542, 0]
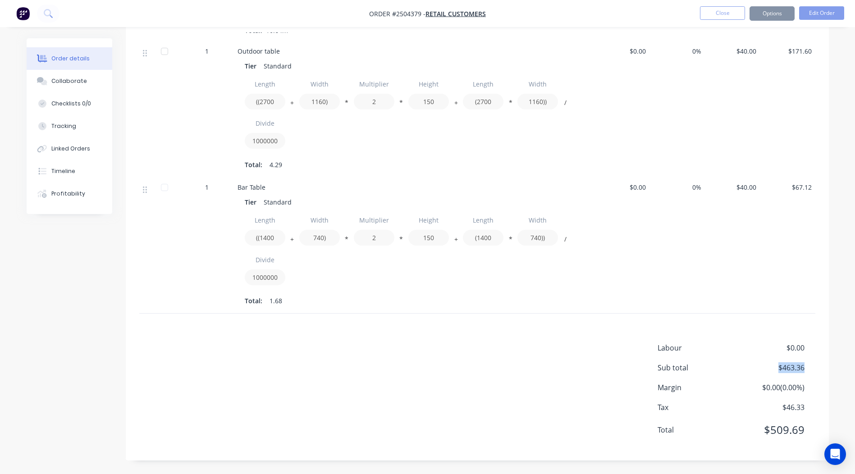
drag, startPoint x: 804, startPoint y: 369, endPoint x: 773, endPoint y: 368, distance: 31.5
click at [773, 368] on div "Sub total $463.36" at bounding box center [736, 367] width 158 height 11
drag, startPoint x: 773, startPoint y: 368, endPoint x: 779, endPoint y: 368, distance: 6.8
copy span "$463.36"
click at [58, 75] on button "Collaborate" at bounding box center [70, 81] width 86 height 23
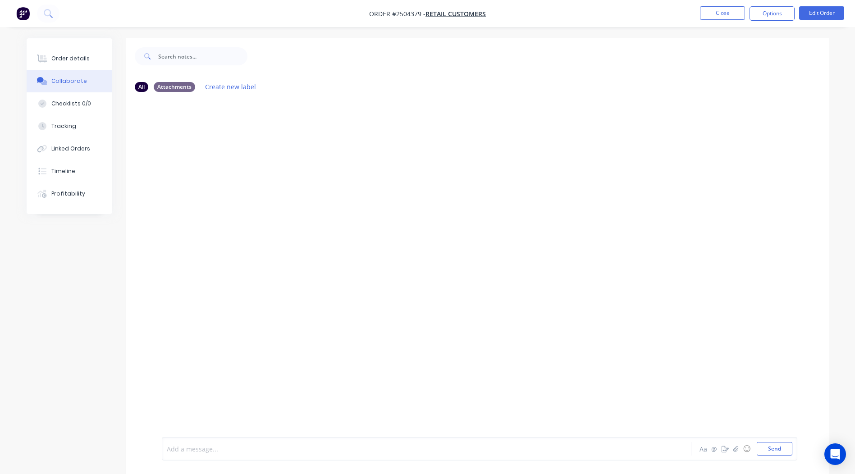
drag, startPoint x: 236, startPoint y: 450, endPoint x: 252, endPoint y: 446, distance: 17.0
click at [236, 449] on div at bounding box center [401, 448] width 469 height 9
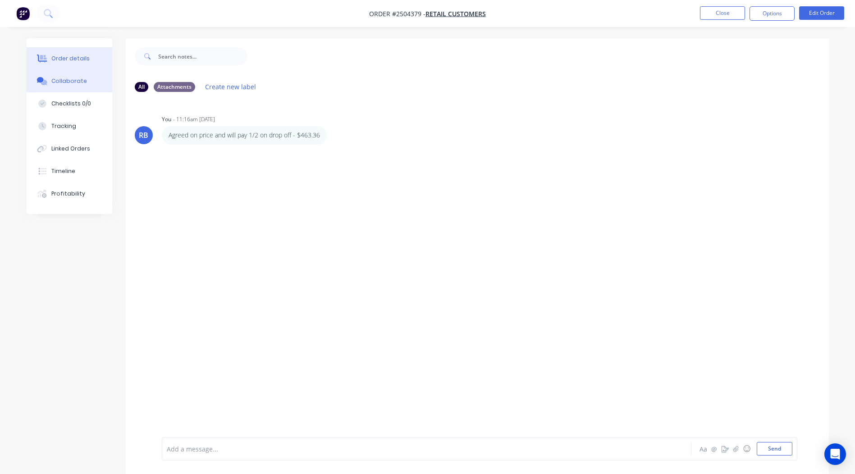
click at [73, 59] on div "Order details" at bounding box center [70, 59] width 38 height 8
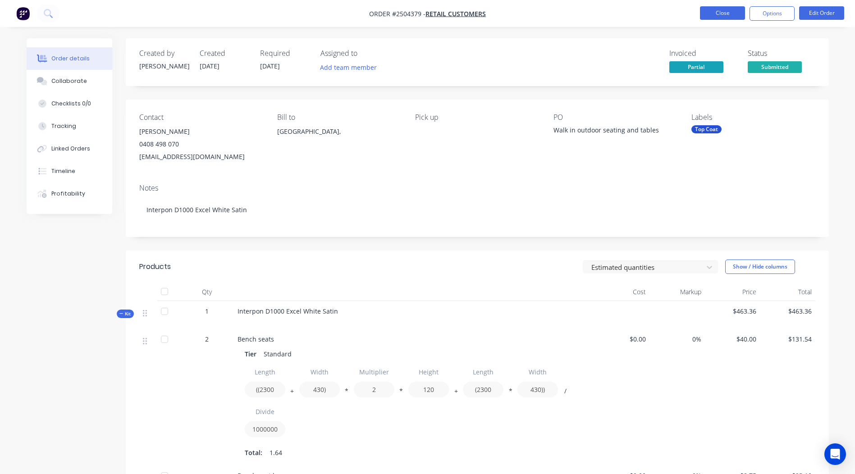
click at [727, 10] on button "Close" at bounding box center [722, 13] width 45 height 14
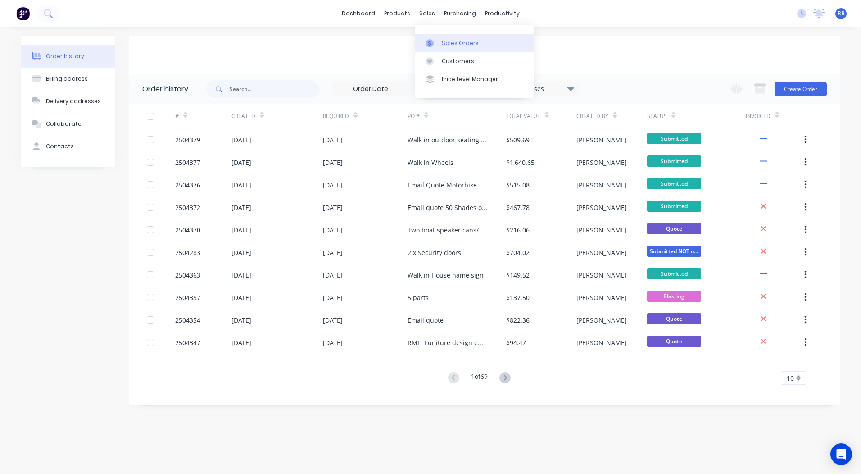
click at [449, 42] on div "Sales Orders" at bounding box center [460, 43] width 37 height 8
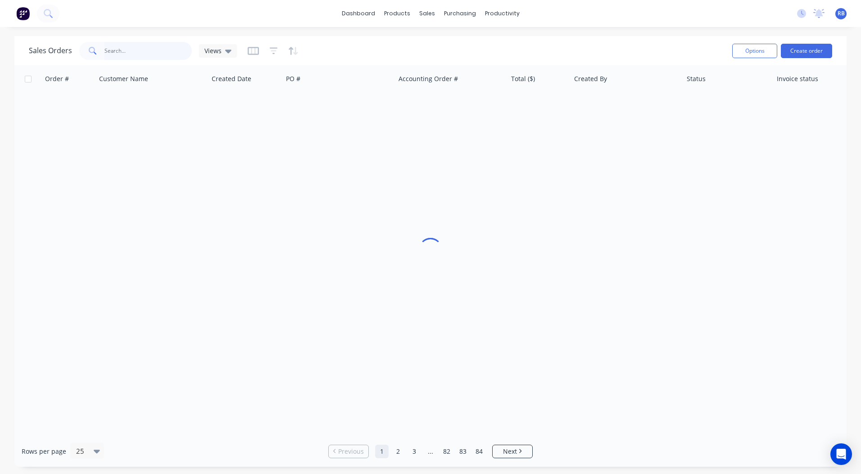
click at [149, 47] on input "text" at bounding box center [149, 51] width 88 height 18
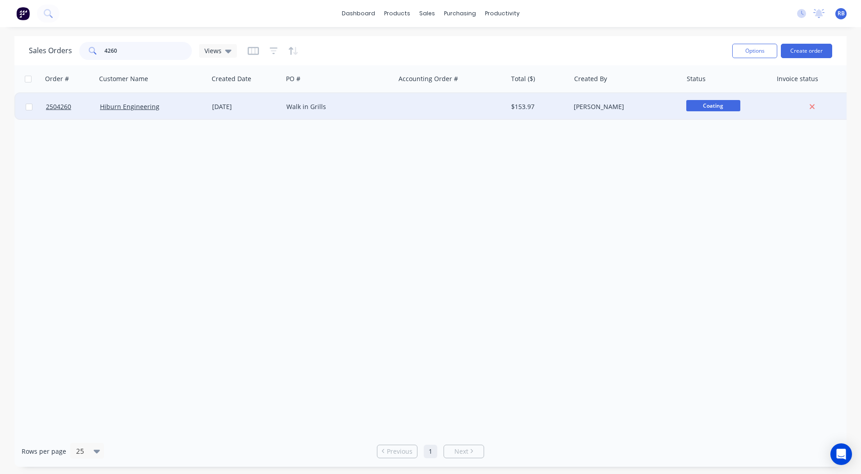
type input "4260"
click at [305, 109] on div "Walk in Grills" at bounding box center [337, 106] width 100 height 9
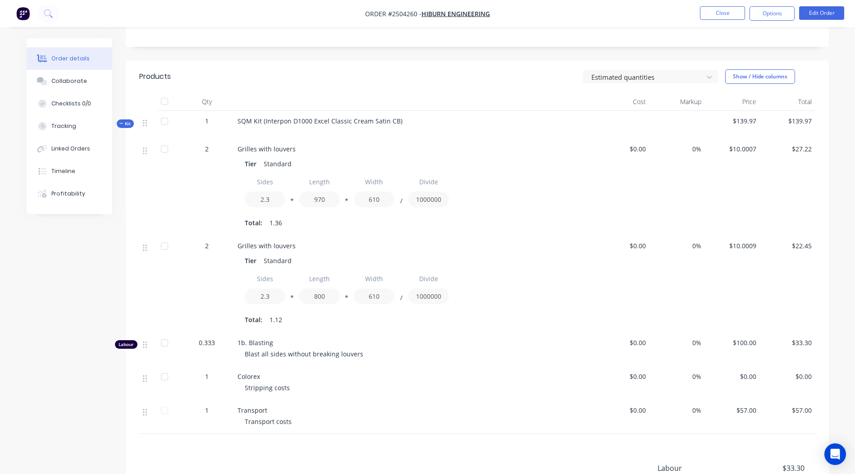
scroll to position [180, 0]
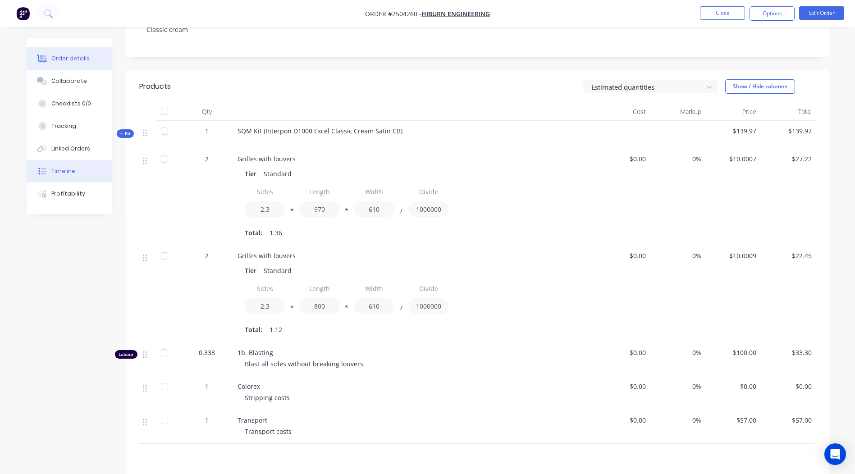
click at [82, 173] on button "Timeline" at bounding box center [70, 171] width 86 height 23
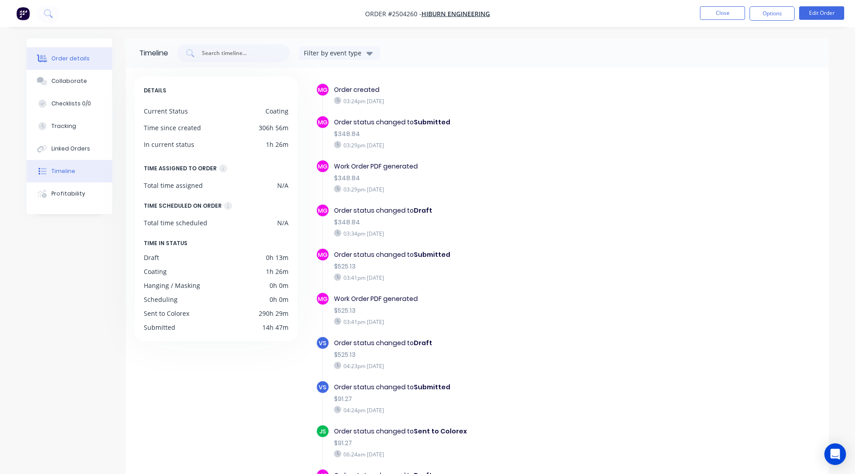
click at [80, 57] on div "Order details" at bounding box center [70, 59] width 38 height 8
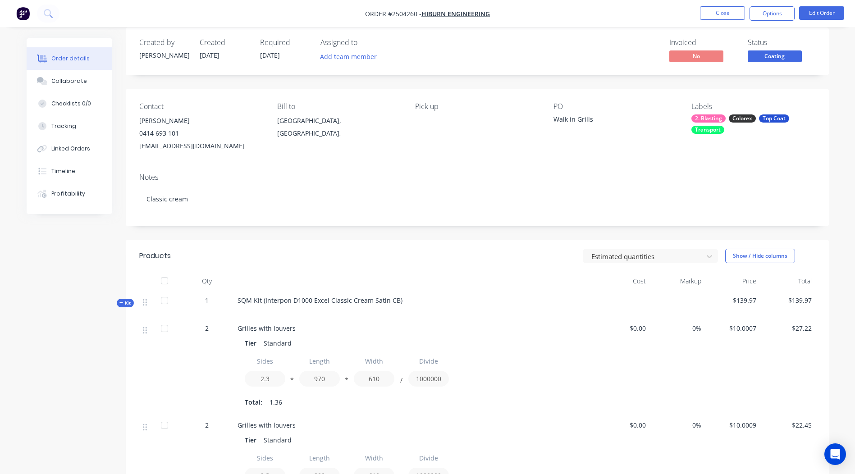
scroll to position [9, 0]
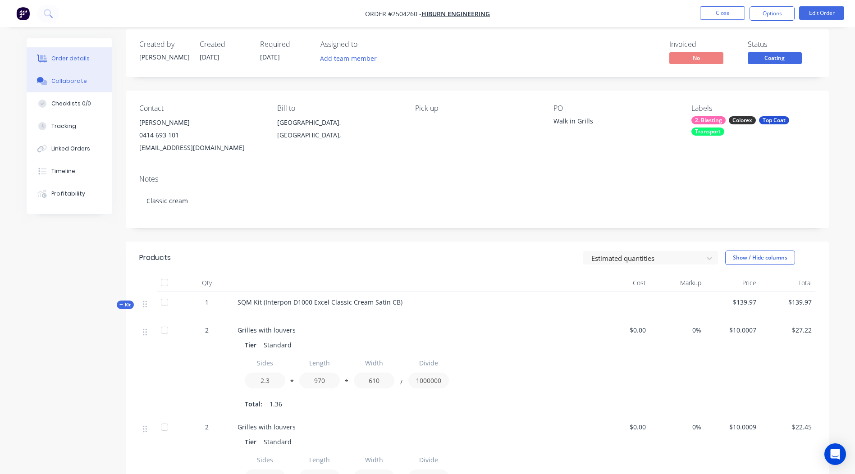
click at [88, 75] on button "Collaborate" at bounding box center [70, 81] width 86 height 23
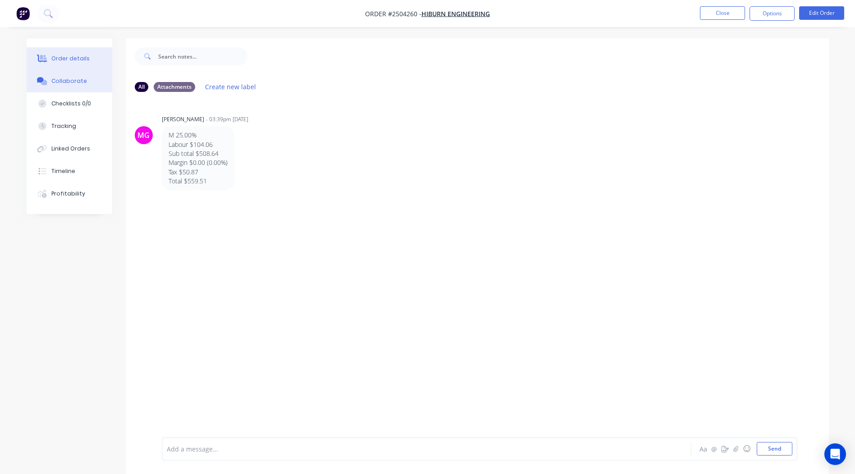
click at [89, 55] on button "Order details" at bounding box center [70, 58] width 86 height 23
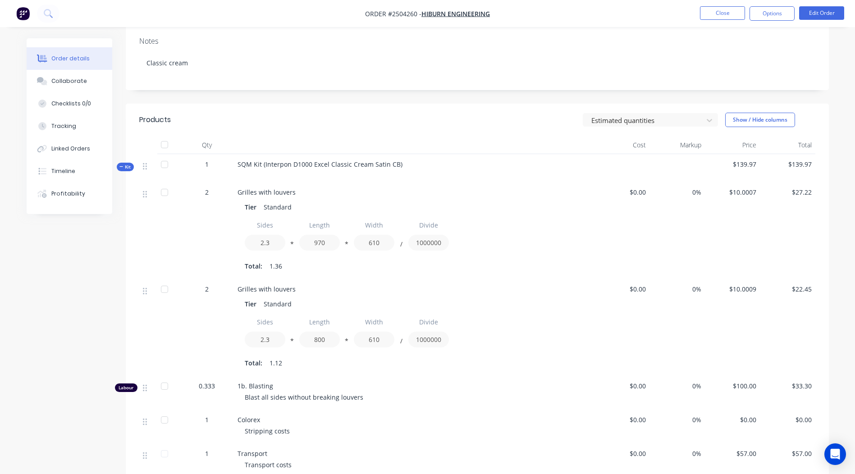
scroll to position [175, 0]
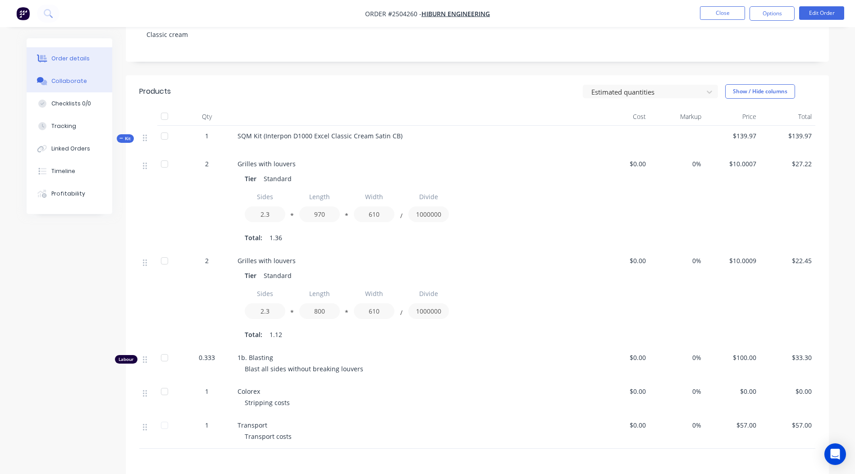
click at [63, 82] on div "Collaborate" at bounding box center [69, 81] width 36 height 8
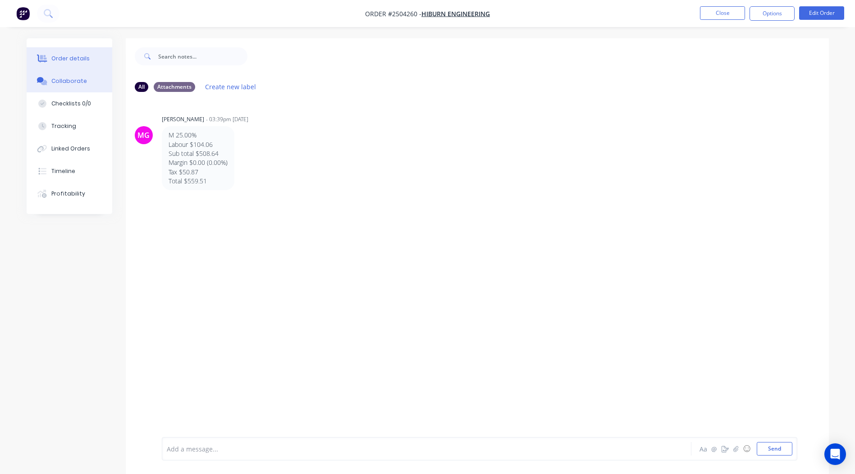
drag, startPoint x: 74, startPoint y: 52, endPoint x: 81, endPoint y: 55, distance: 7.6
click at [75, 52] on button "Order details" at bounding box center [70, 58] width 86 height 23
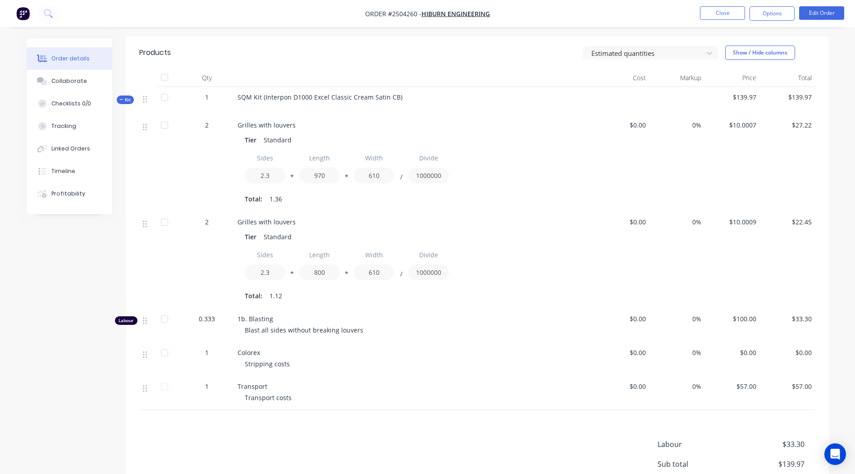
scroll to position [221, 0]
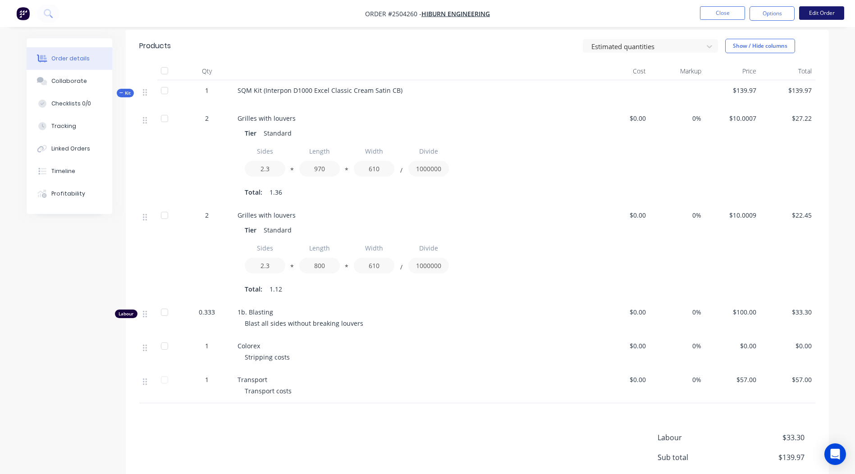
click at [838, 16] on button "Edit Order" at bounding box center [821, 13] width 45 height 14
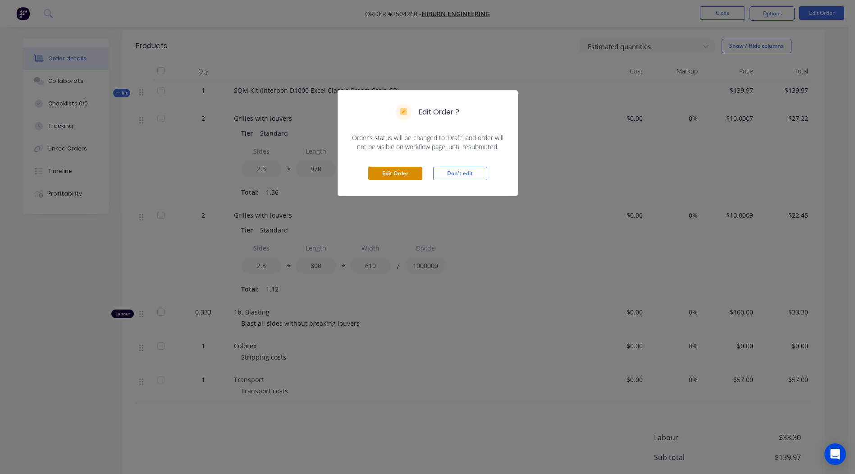
click at [397, 176] on button "Edit Order" at bounding box center [395, 174] width 54 height 14
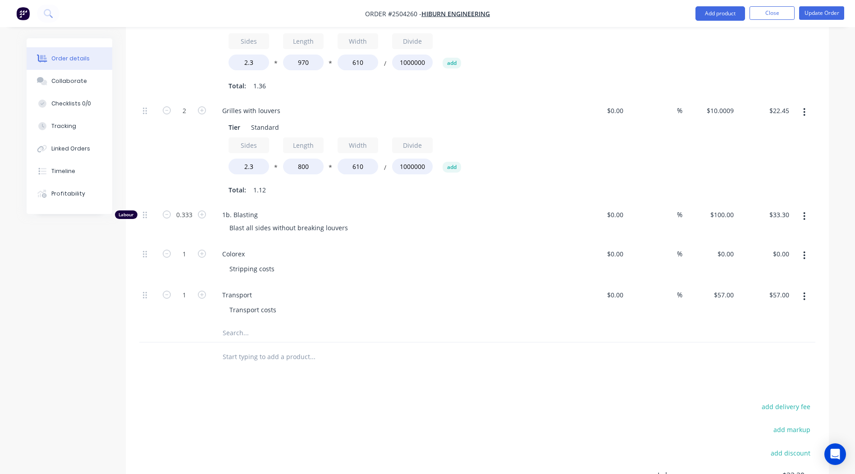
scroll to position [360, 0]
click at [186, 208] on input "0.333" at bounding box center [184, 215] width 23 height 14
type input "0.5"
type input "$50.00"
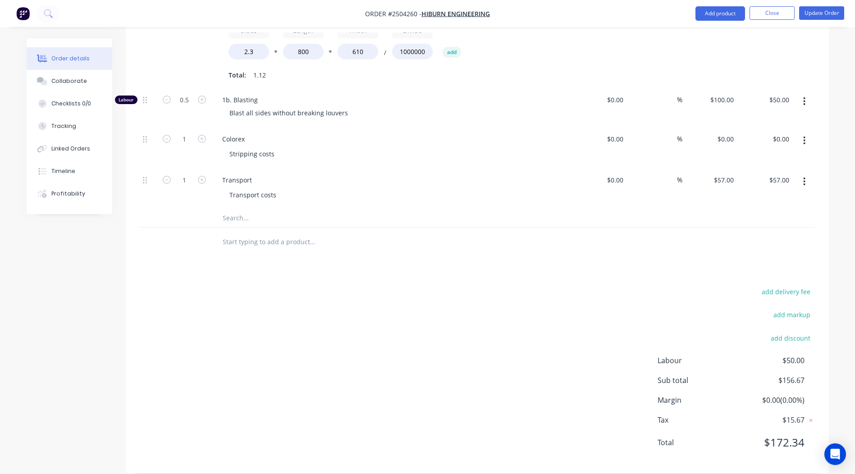
scroll to position [0, 0]
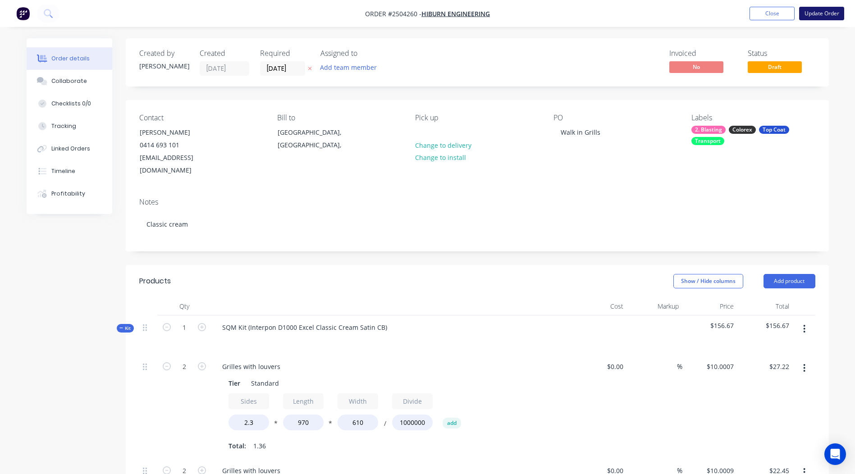
click at [814, 14] on button "Update Order" at bounding box center [821, 14] width 45 height 14
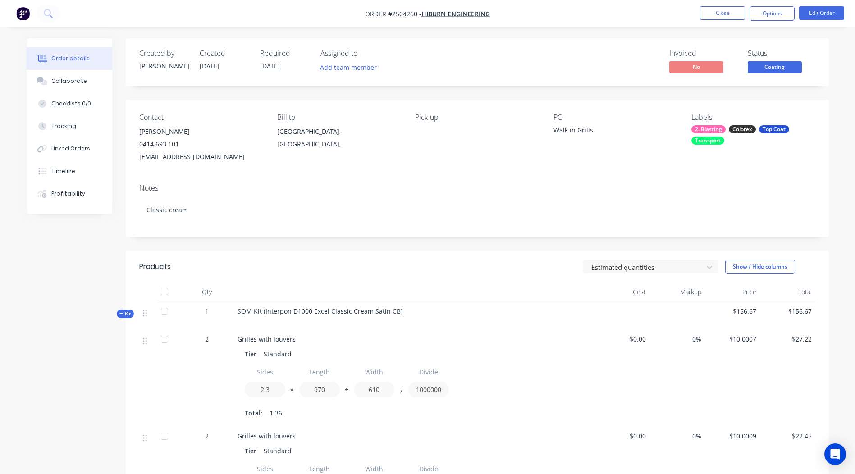
click at [762, 64] on span "Coating" at bounding box center [774, 66] width 54 height 11
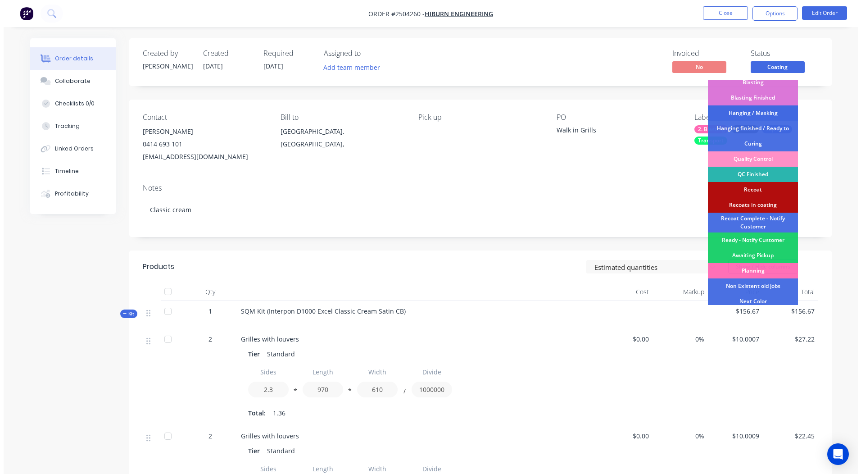
scroll to position [208, 0]
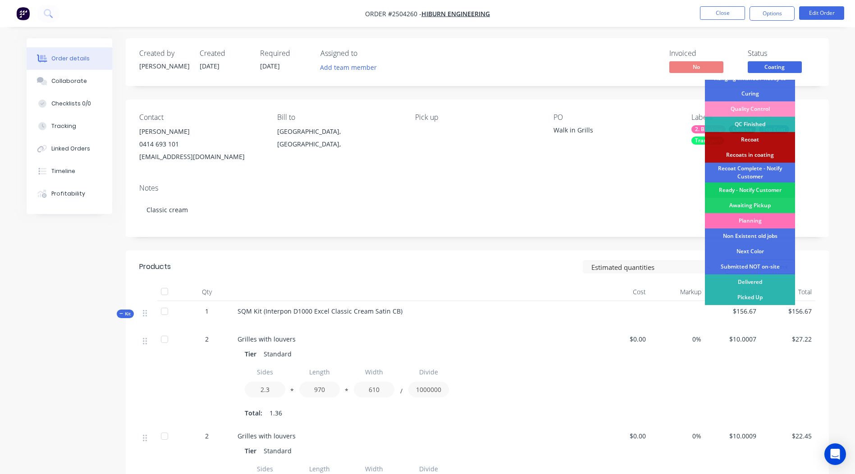
click at [754, 188] on div "Ready - Notify Customer" at bounding box center [750, 189] width 90 height 15
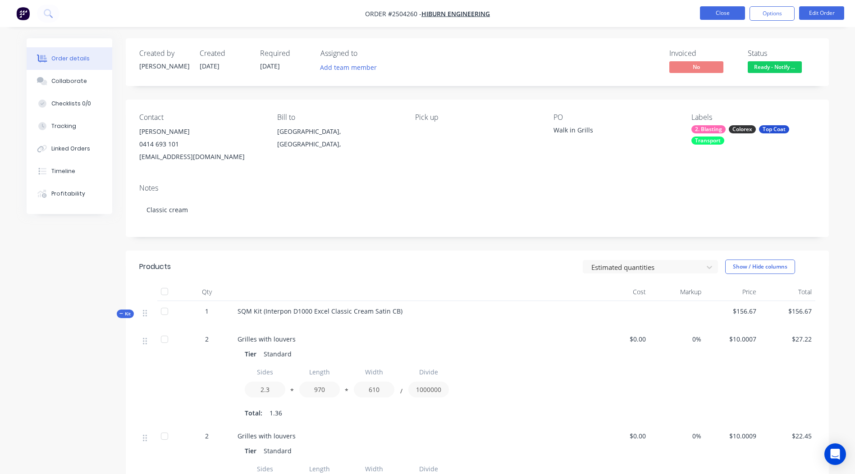
click at [728, 11] on button "Close" at bounding box center [722, 13] width 45 height 14
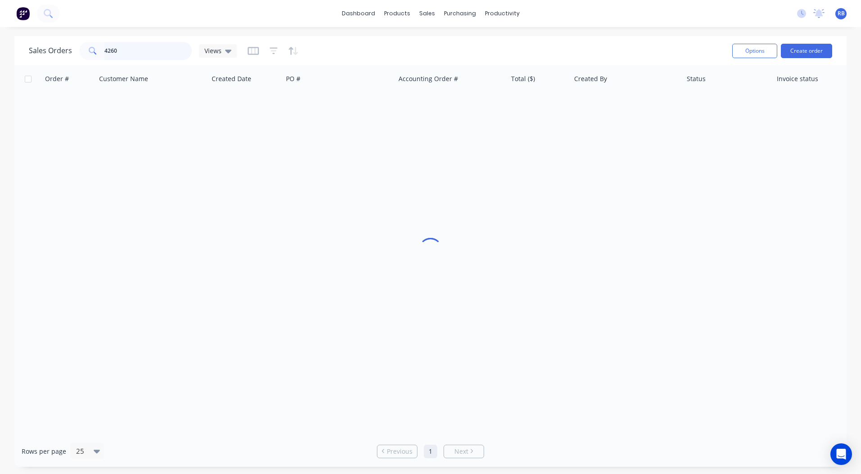
click at [145, 53] on input "4260" at bounding box center [149, 51] width 88 height 18
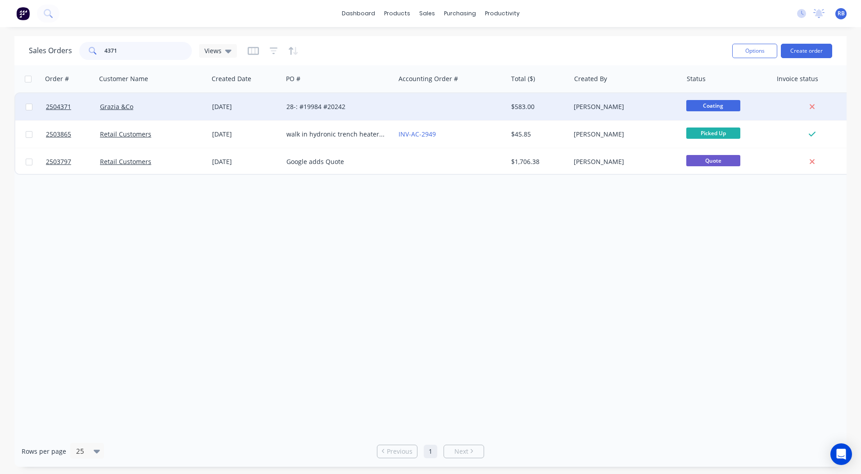
type input "4371"
click at [480, 111] on div at bounding box center [451, 106] width 112 height 27
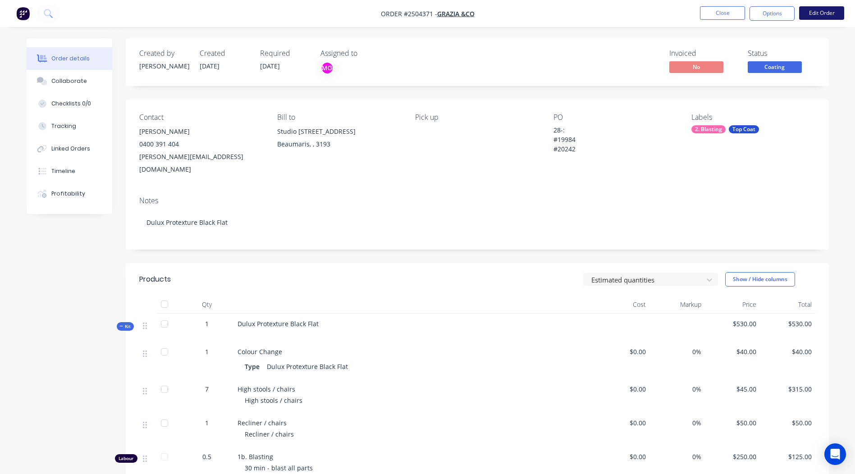
click at [812, 18] on button "Edit Order" at bounding box center [821, 13] width 45 height 14
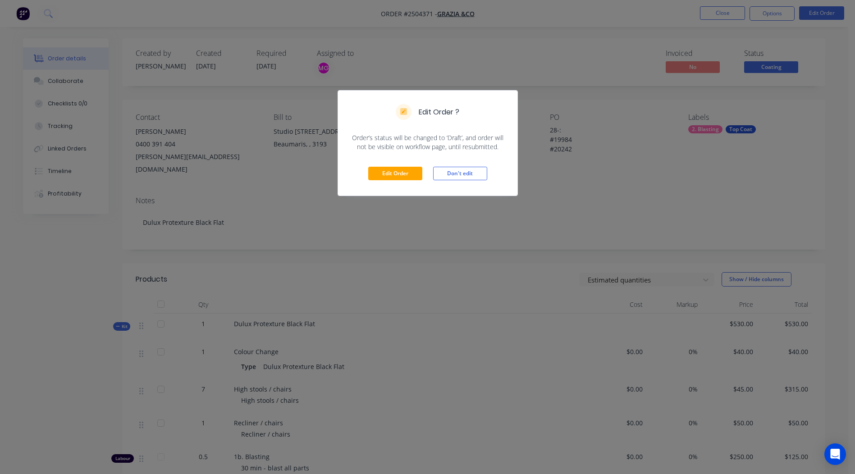
click at [395, 181] on div "Edit Order Don't edit" at bounding box center [427, 173] width 179 height 44
click at [400, 175] on button "Edit Order" at bounding box center [395, 174] width 54 height 14
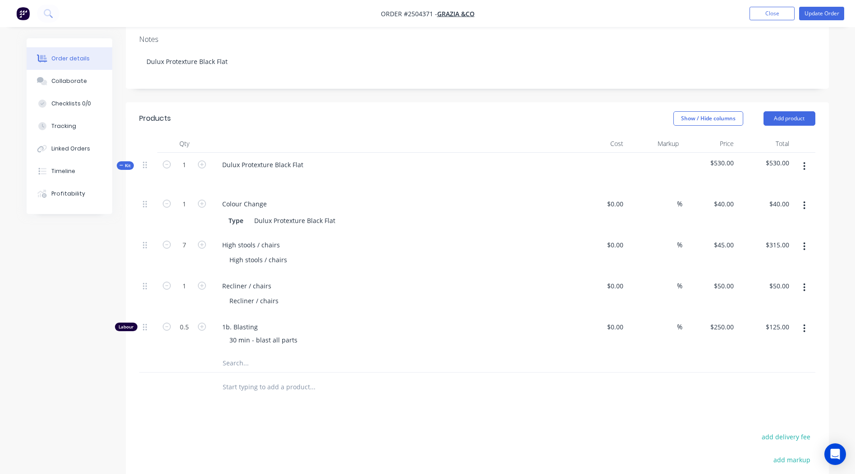
scroll to position [225, 0]
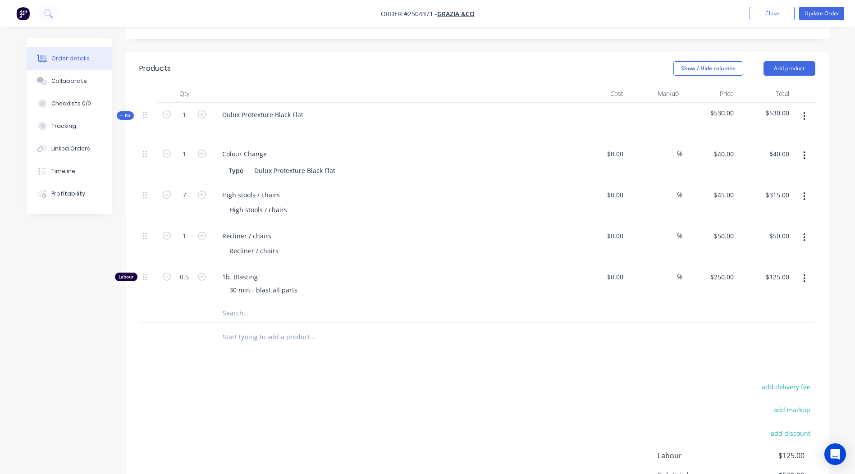
click at [805, 273] on icon "button" at bounding box center [804, 278] width 2 height 10
click at [772, 332] on div "Delete" at bounding box center [772, 338] width 69 height 13
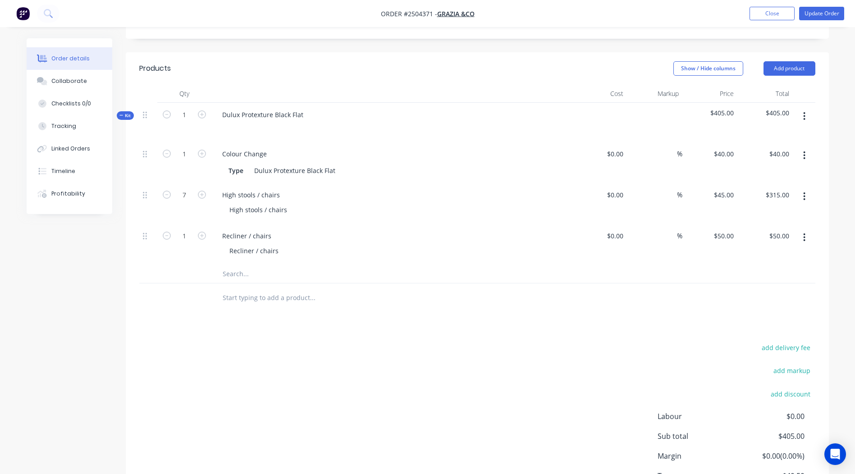
click at [804, 150] on icon "button" at bounding box center [804, 155] width 2 height 10
click at [773, 209] on div "Delete" at bounding box center [772, 215] width 69 height 13
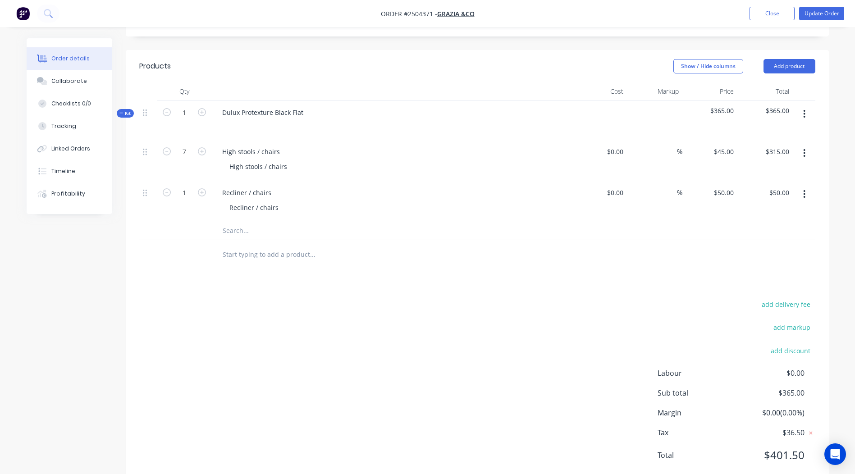
scroll to position [0, 0]
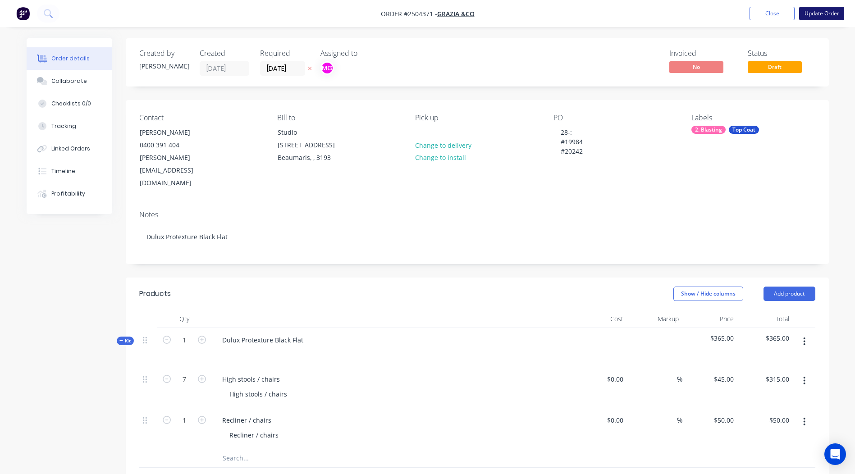
click at [820, 14] on button "Update Order" at bounding box center [821, 14] width 45 height 14
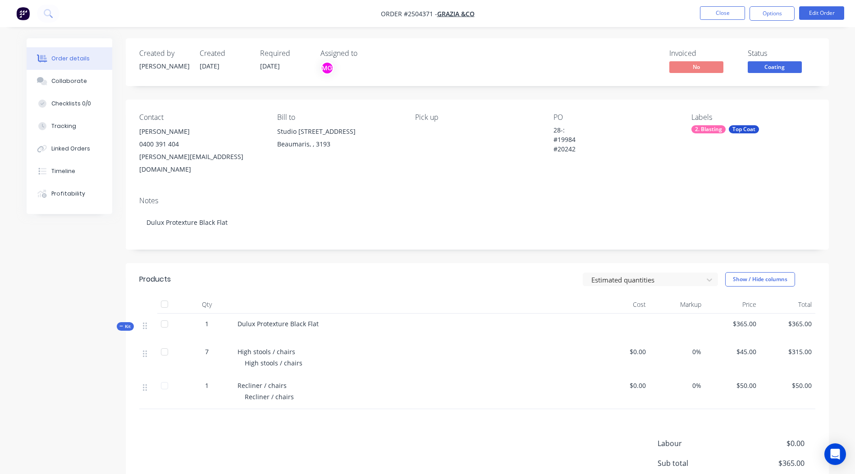
click at [766, 71] on span "Coating" at bounding box center [774, 66] width 54 height 11
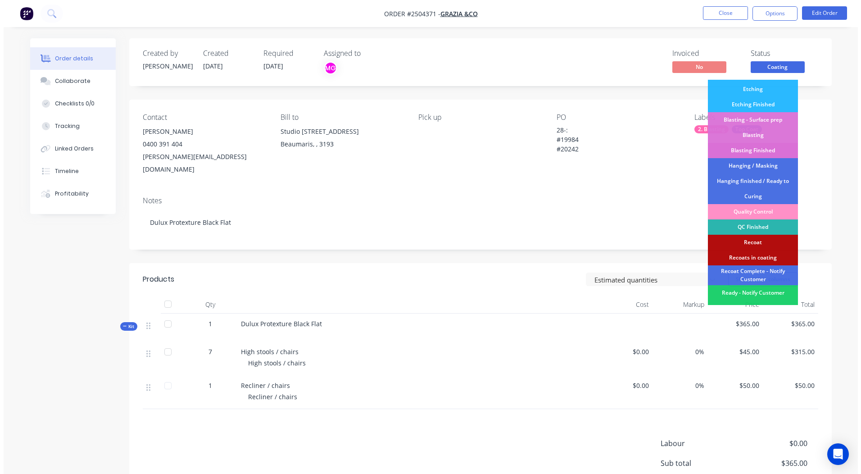
scroll to position [208, 0]
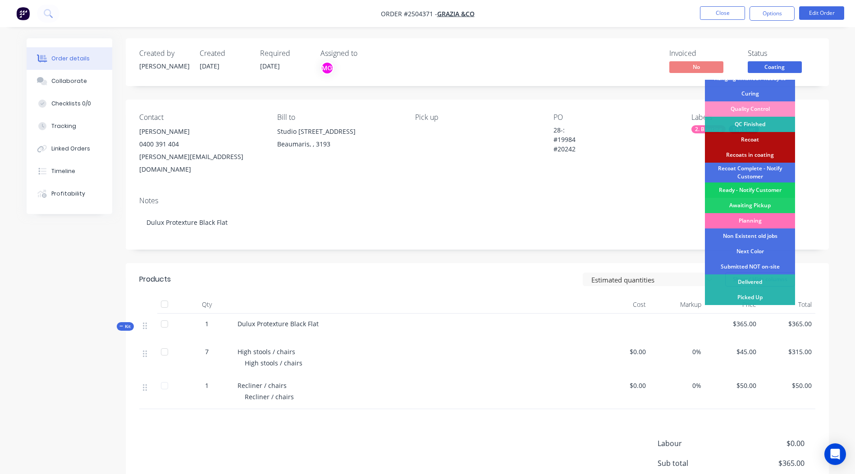
click at [752, 187] on div "Ready - Notify Customer" at bounding box center [750, 189] width 90 height 15
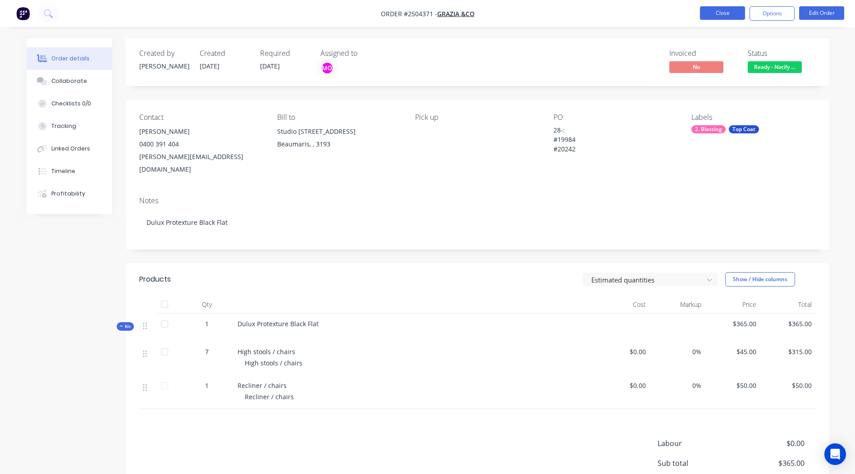
click at [720, 15] on button "Close" at bounding box center [722, 13] width 45 height 14
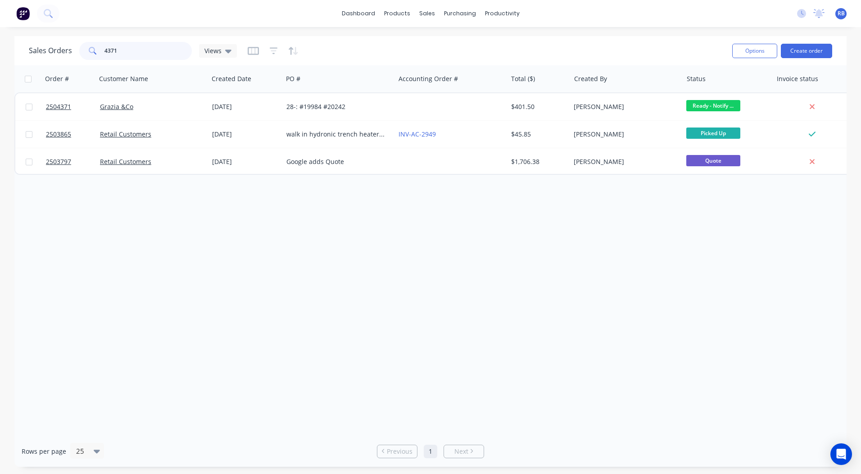
drag, startPoint x: 165, startPoint y: 55, endPoint x: 0, endPoint y: 58, distance: 164.9
click at [0, 70] on html "dashboard products sales purchasing productivity dashboard products Product Cat…" at bounding box center [430, 237] width 861 height 474
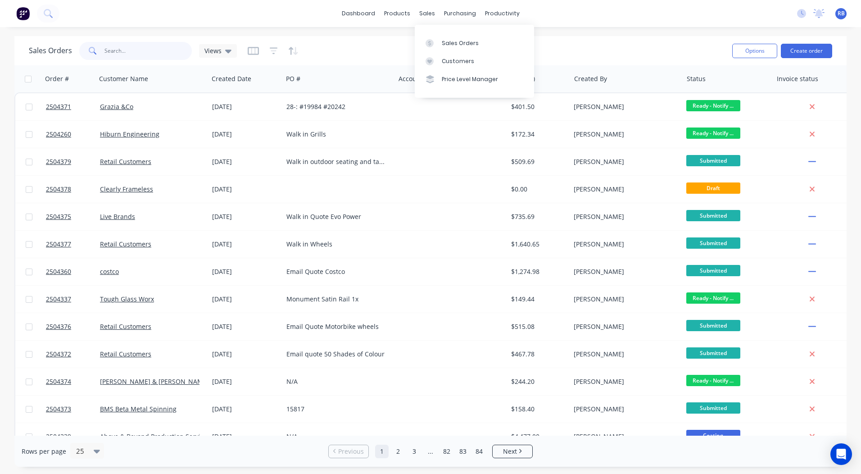
click at [127, 52] on input "text" at bounding box center [149, 51] width 88 height 18
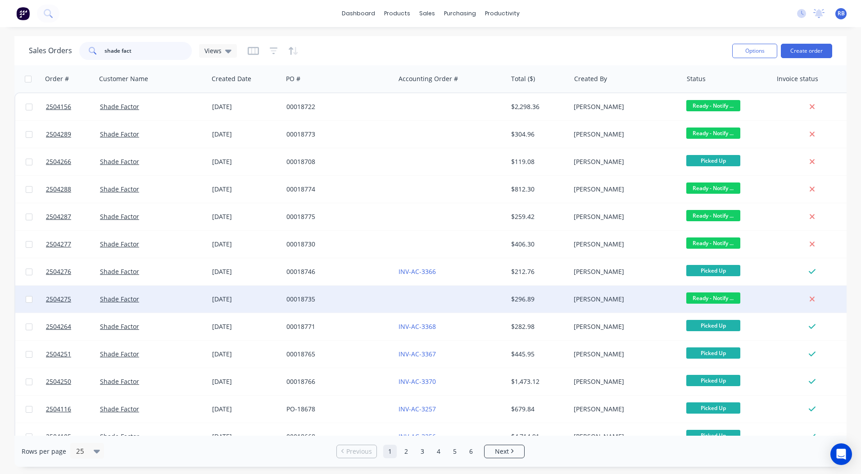
type input "shade fact"
click at [702, 299] on span "Ready - Notify ..." at bounding box center [714, 297] width 54 height 11
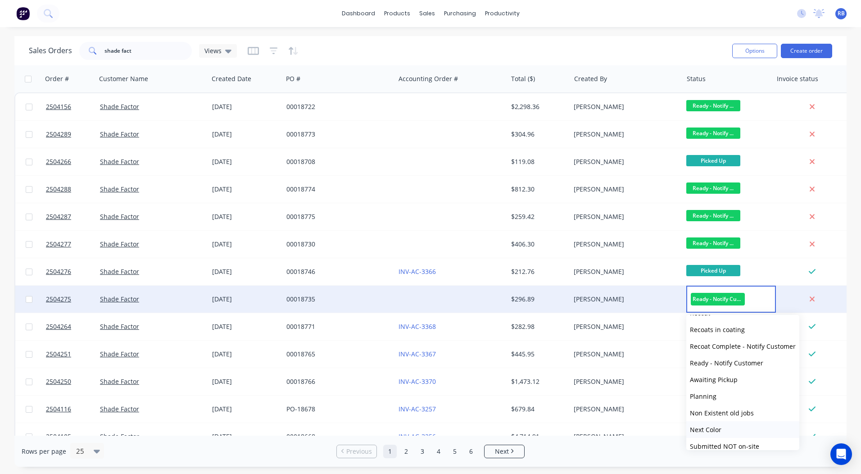
scroll to position [355, 0]
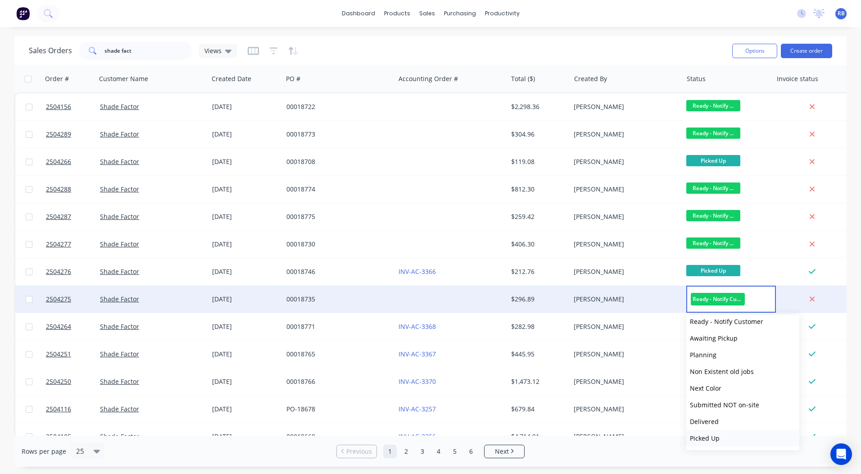
click at [711, 437] on span "Picked Up" at bounding box center [705, 438] width 30 height 9
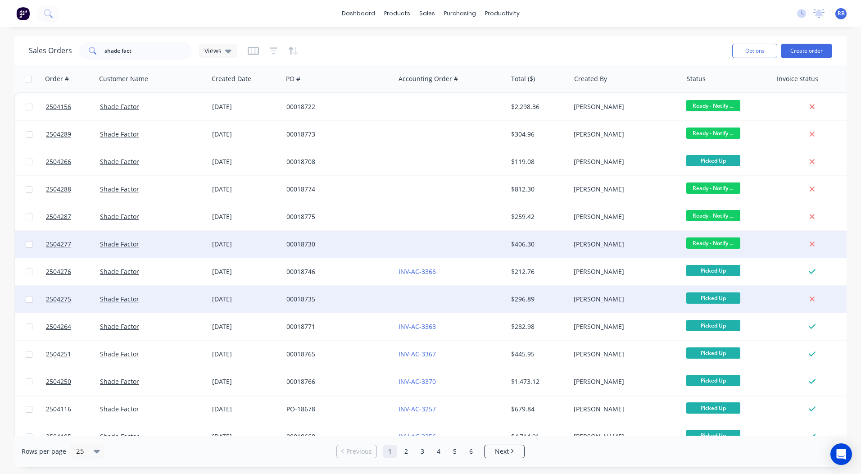
click at [710, 244] on span "Ready - Notify ..." at bounding box center [714, 242] width 54 height 11
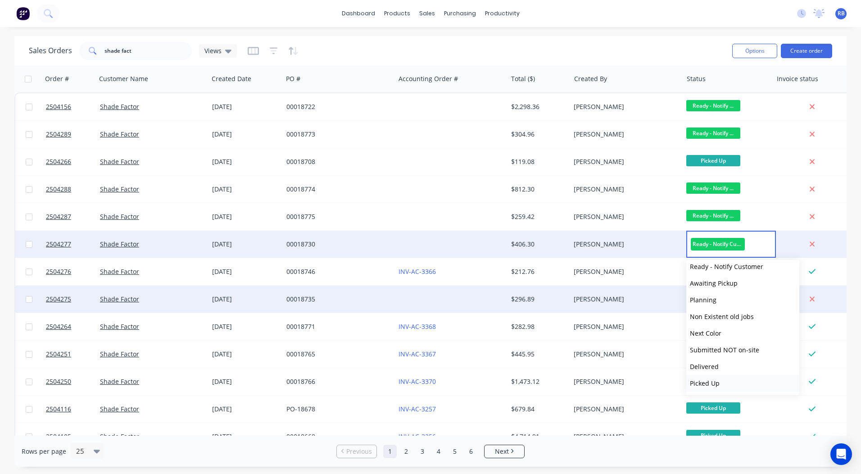
click at [698, 379] on span "Picked Up" at bounding box center [705, 383] width 30 height 9
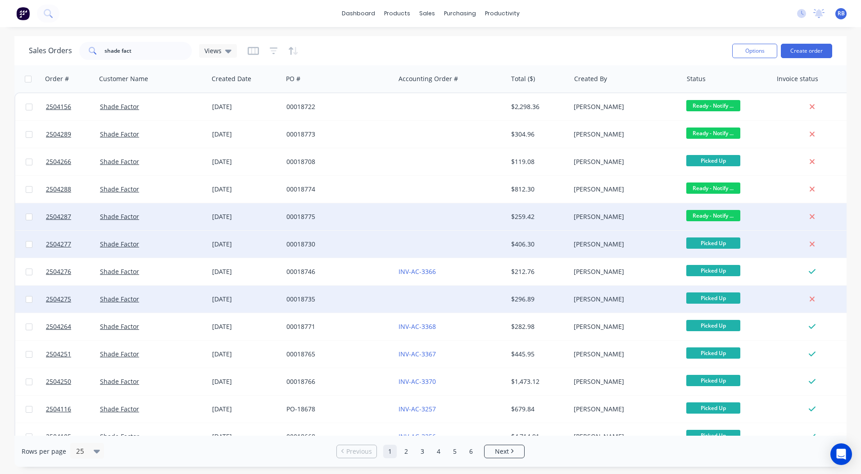
click at [707, 211] on span "Ready - Notify ..." at bounding box center [714, 215] width 54 height 11
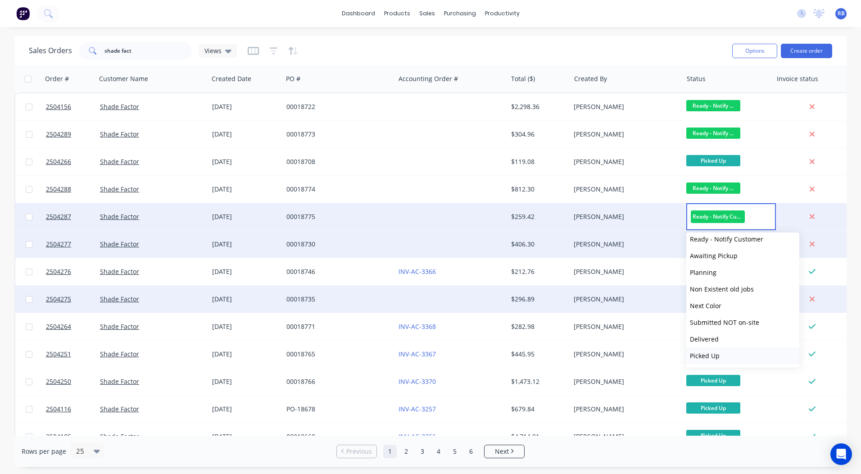
click at [720, 351] on button "Picked Up" at bounding box center [743, 355] width 113 height 17
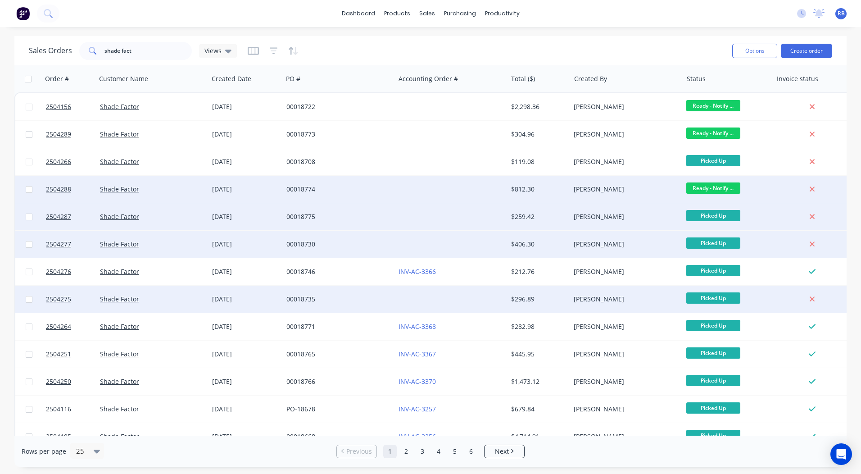
click at [719, 187] on span "Ready - Notify ..." at bounding box center [714, 187] width 54 height 11
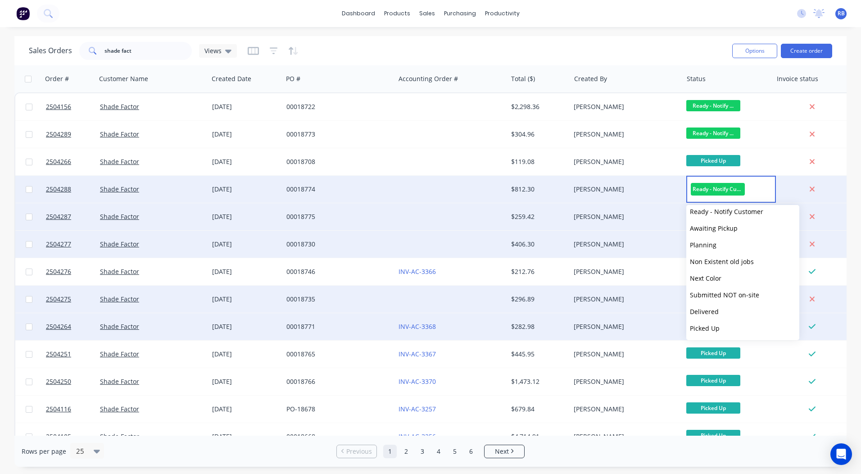
click at [716, 324] on span "Picked Up" at bounding box center [705, 328] width 30 height 9
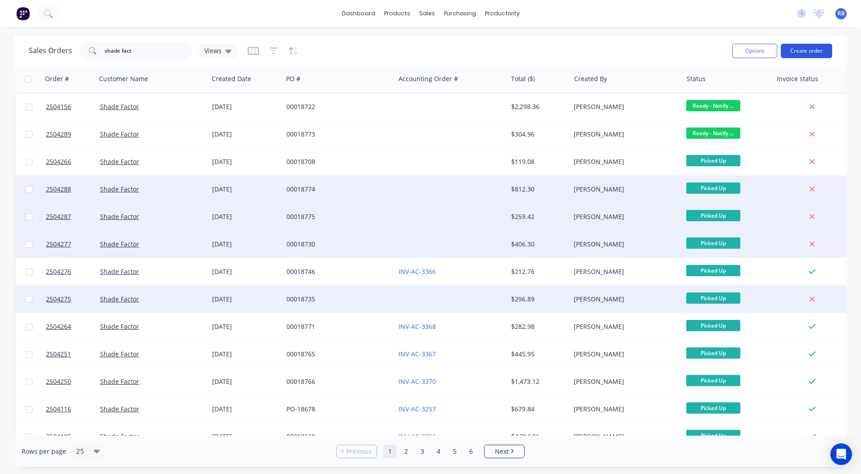
click at [815, 44] on button "Create order" at bounding box center [806, 51] width 51 height 14
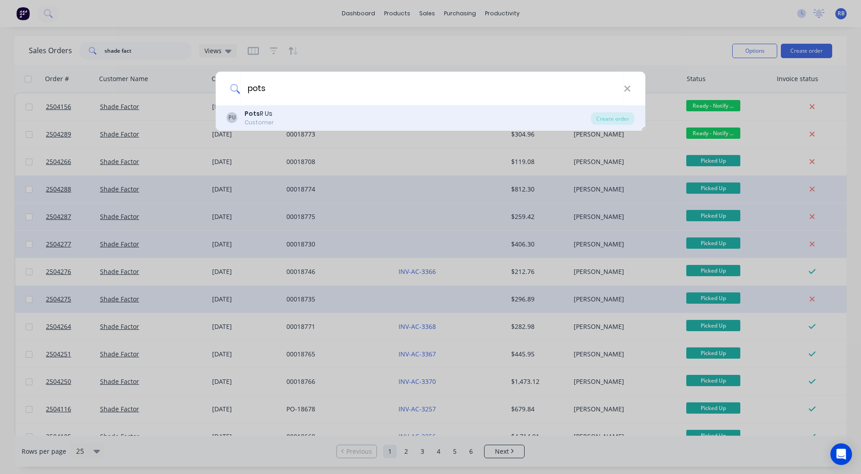
type input "pots"
click at [279, 122] on div "PU Pots R Us Customer" at bounding box center [409, 118] width 364 height 18
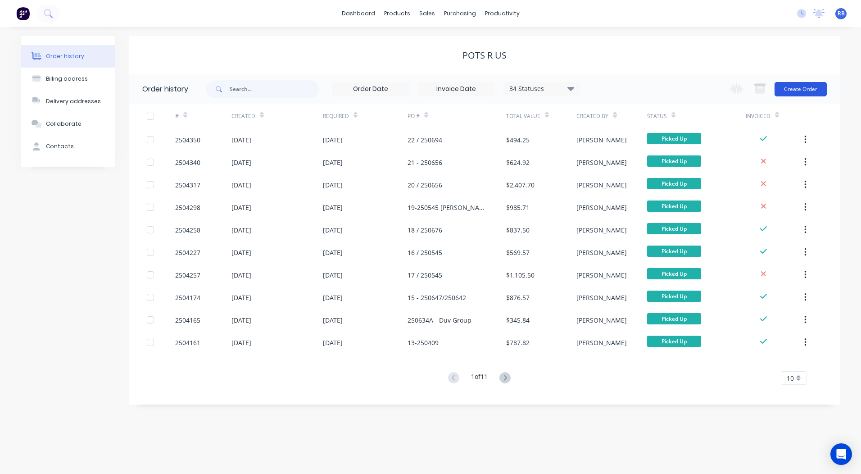
click at [795, 87] on button "Create Order" at bounding box center [801, 89] width 52 height 14
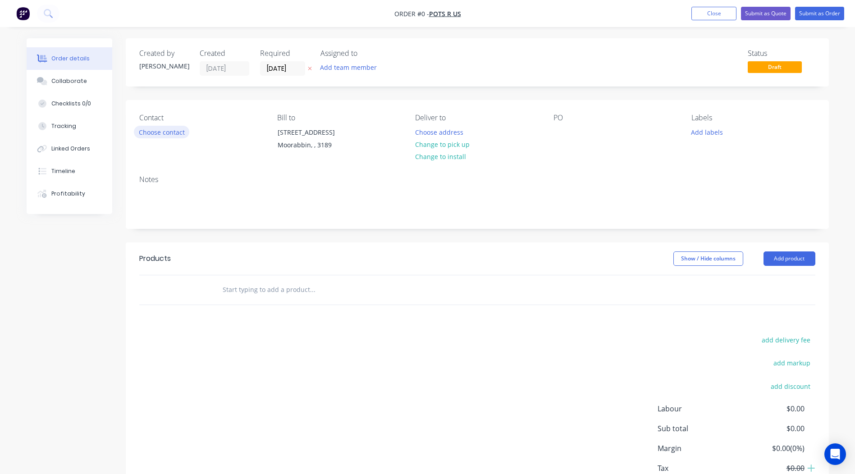
click at [152, 133] on button "Choose contact" at bounding box center [161, 132] width 55 height 12
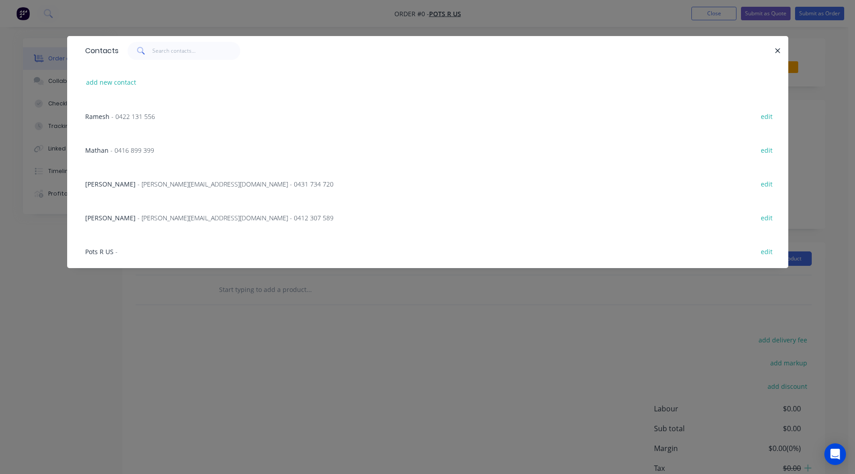
click at [127, 117] on span "- 0422 131 556" at bounding box center [133, 116] width 44 height 9
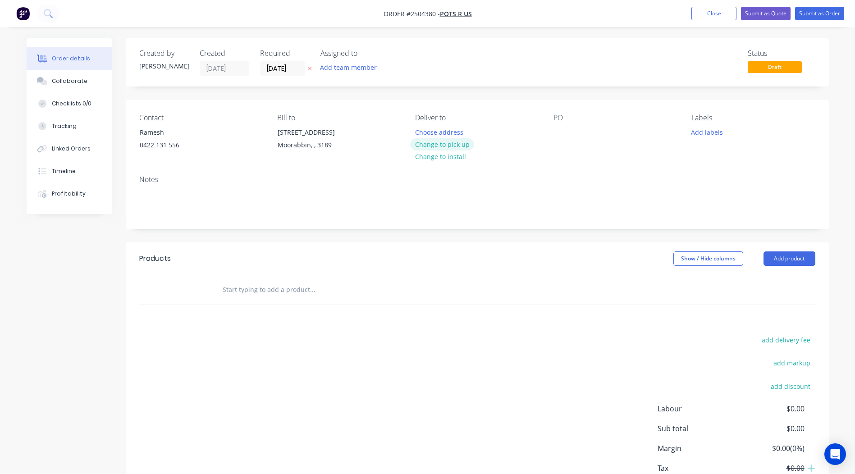
click at [437, 144] on button "Change to pick up" at bounding box center [442, 144] width 64 height 12
click at [559, 132] on div at bounding box center [560, 132] width 14 height 13
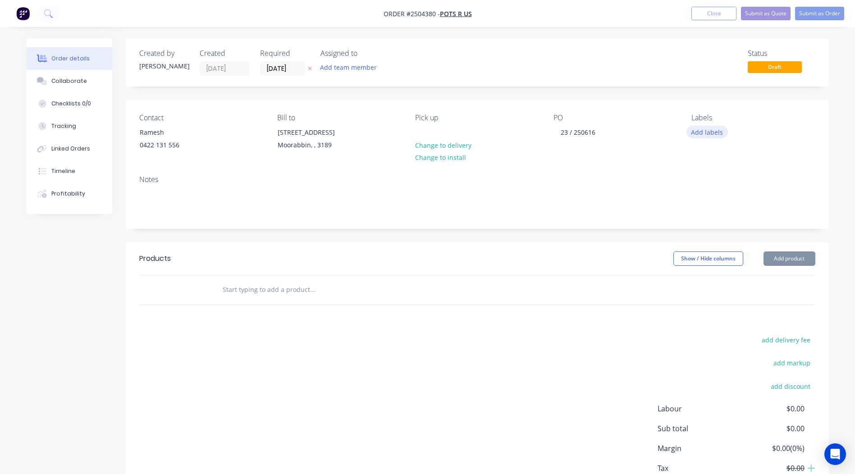
click at [704, 130] on button "Add labels" at bounding box center [706, 132] width 41 height 12
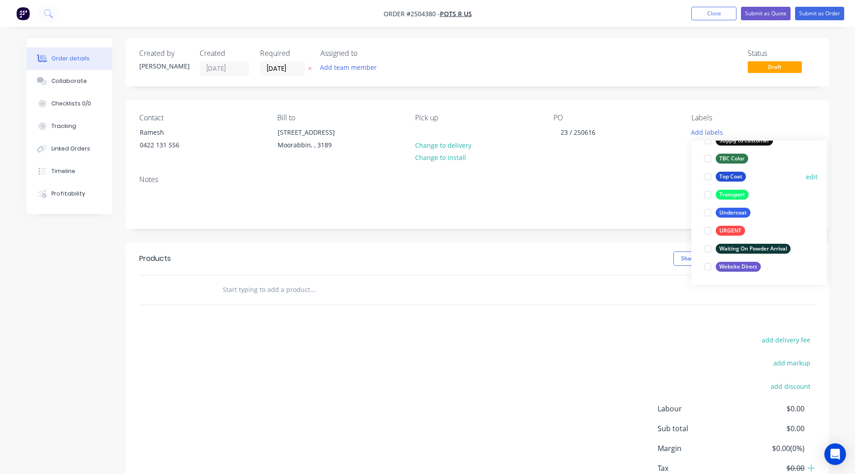
click at [726, 177] on div "Top Coat" at bounding box center [730, 177] width 30 height 10
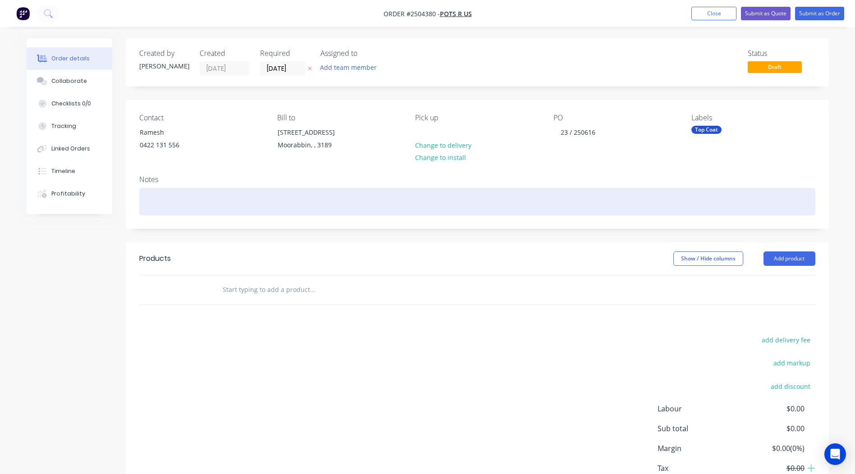
click at [188, 200] on div at bounding box center [477, 201] width 676 height 27
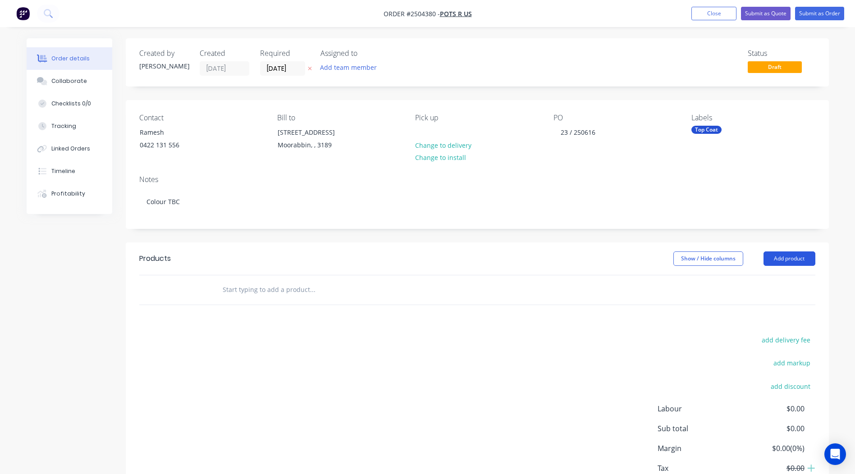
click at [777, 259] on button "Add product" at bounding box center [789, 258] width 52 height 14
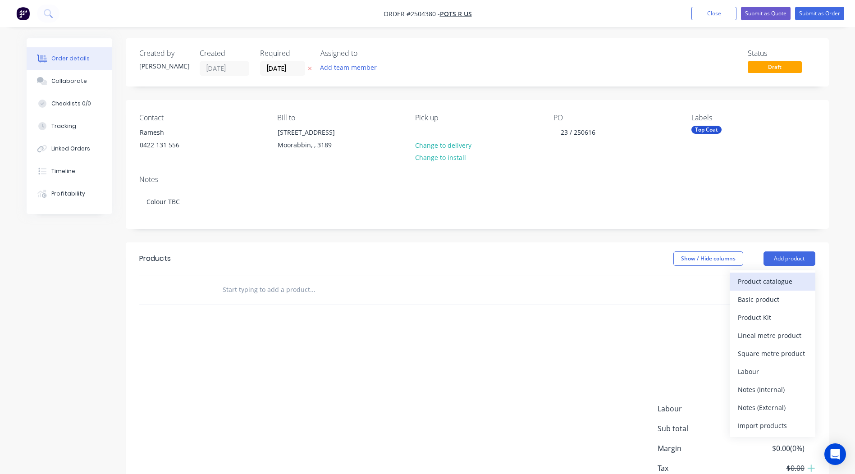
click at [766, 274] on button "Product catalogue" at bounding box center [772, 282] width 86 height 18
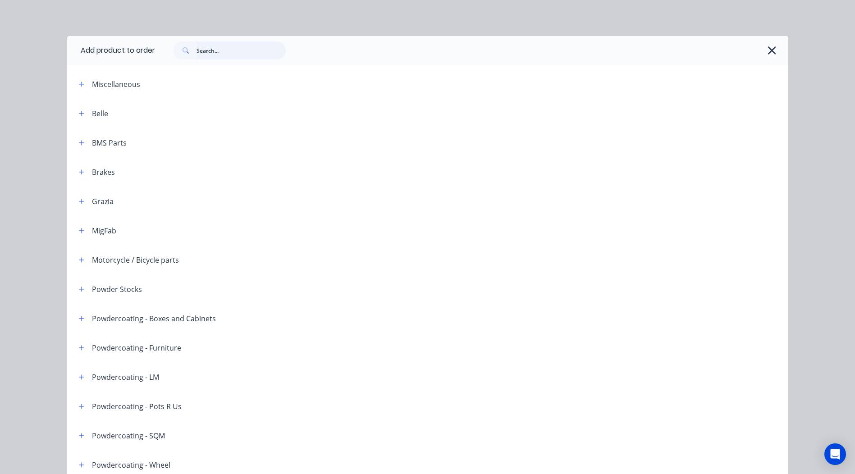
click at [212, 48] on input "text" at bounding box center [240, 50] width 89 height 18
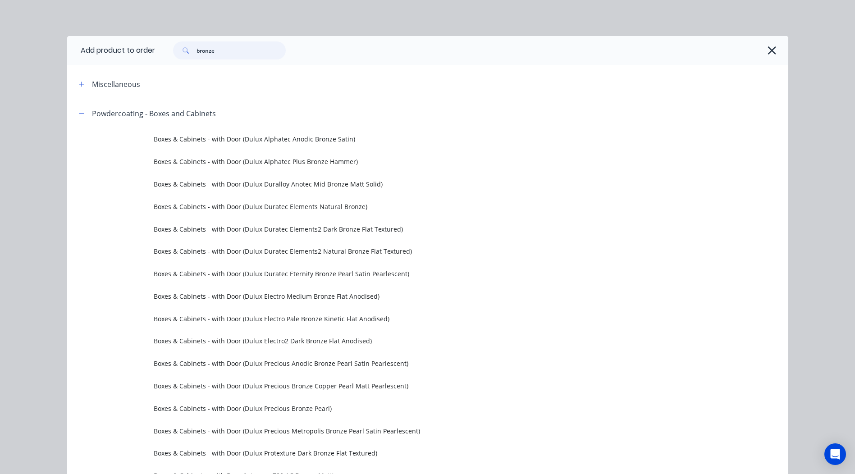
click at [196, 49] on input "bronze" at bounding box center [240, 50] width 89 height 18
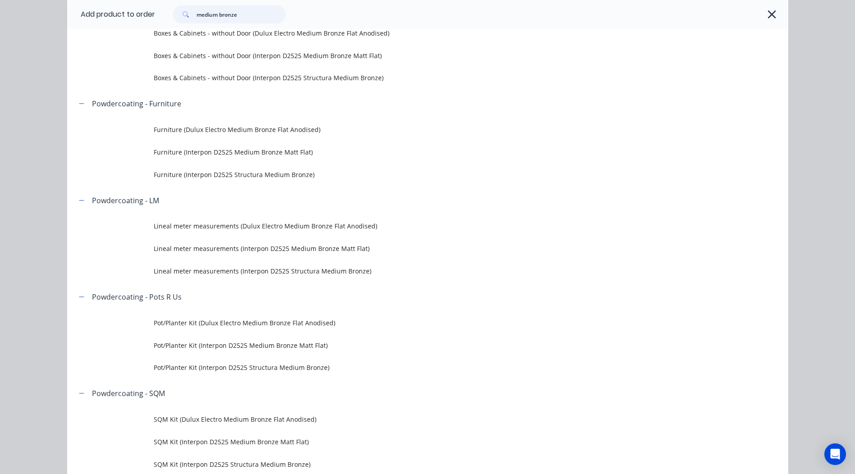
scroll to position [225, 0]
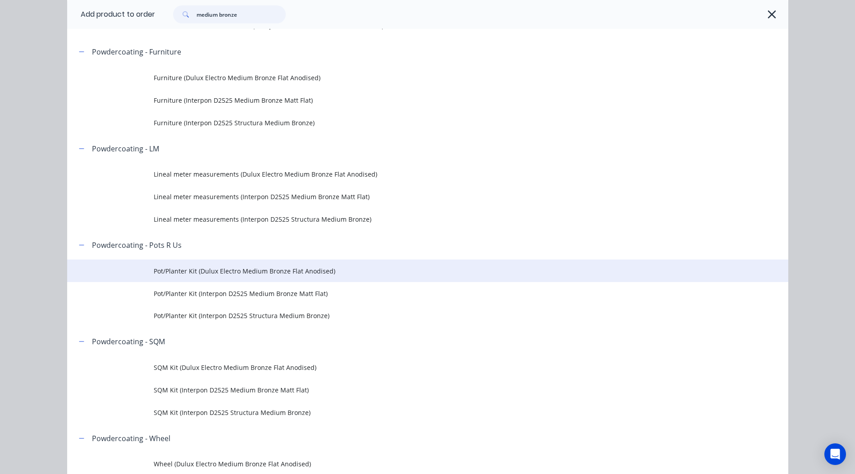
type input "medium bronze"
click at [332, 269] on span "Pot/Planter Kit (Dulux Electro Medium Bronze Flat Anodised)" at bounding box center [407, 270] width 507 height 9
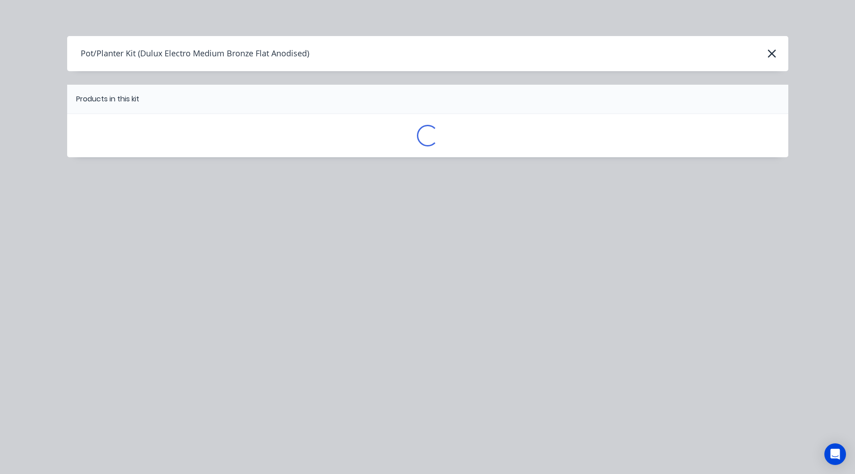
scroll to position [0, 0]
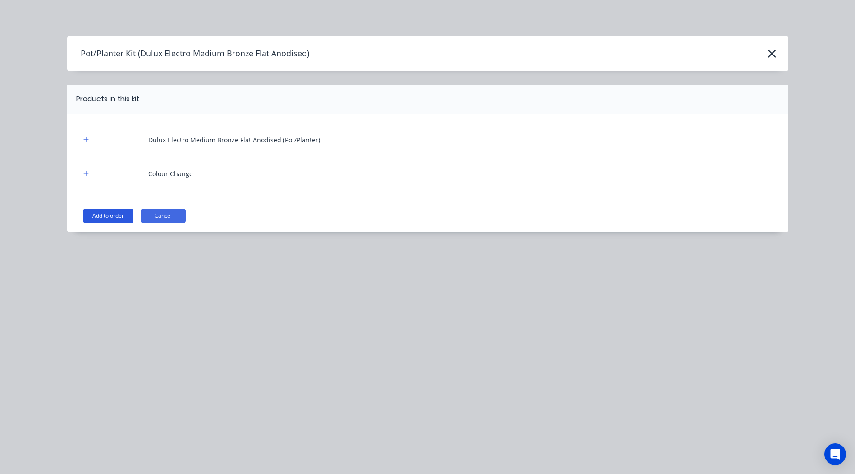
click at [106, 217] on button "Add to order" at bounding box center [108, 216] width 50 height 14
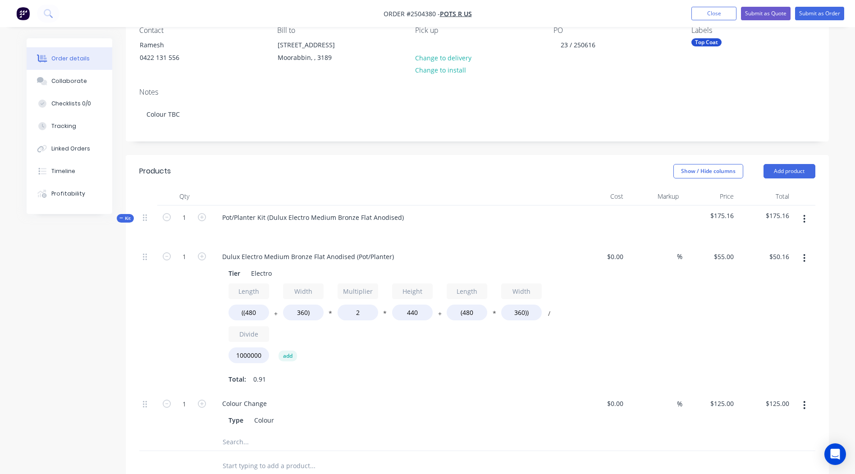
scroll to position [86, 0]
click at [804, 259] on icon "button" at bounding box center [804, 259] width 2 height 8
click at [749, 320] on div "Delete" at bounding box center [772, 319] width 69 height 13
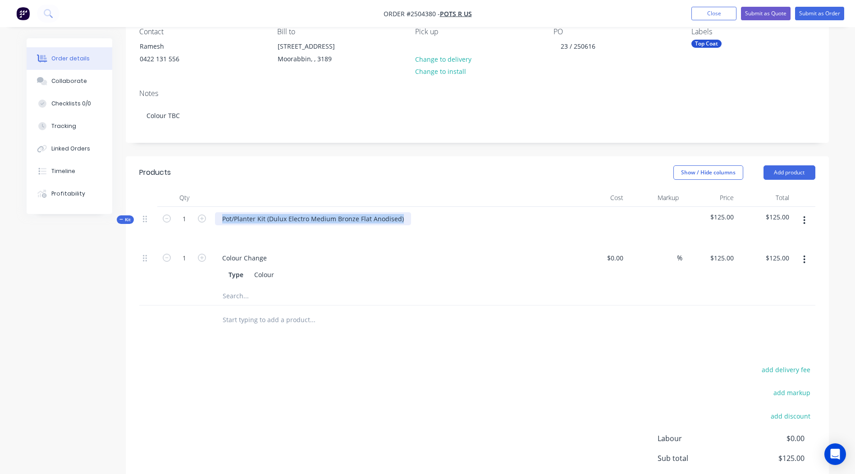
drag, startPoint x: 404, startPoint y: 219, endPoint x: 0, endPoint y: 290, distance: 410.2
click at [0, 289] on html "Order #2504380 - Pots R Us Add product Close Submit as Quote Submit as Order Or…" at bounding box center [427, 239] width 855 height 651
click at [318, 162] on header "Products Show / Hide columns Add product" at bounding box center [477, 172] width 703 height 32
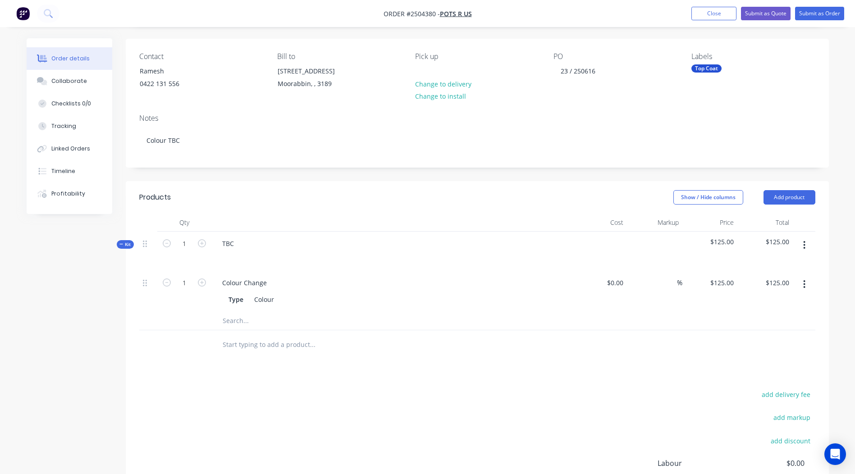
scroll to position [41, 0]
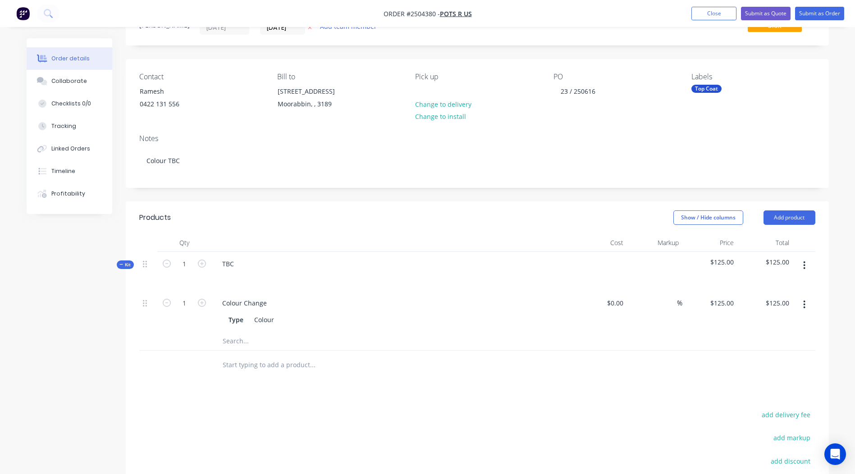
click at [697, 83] on div "Labels Top Coat" at bounding box center [752, 93] width 123 height 41
click at [701, 93] on div "Top Coat" at bounding box center [706, 89] width 30 height 8
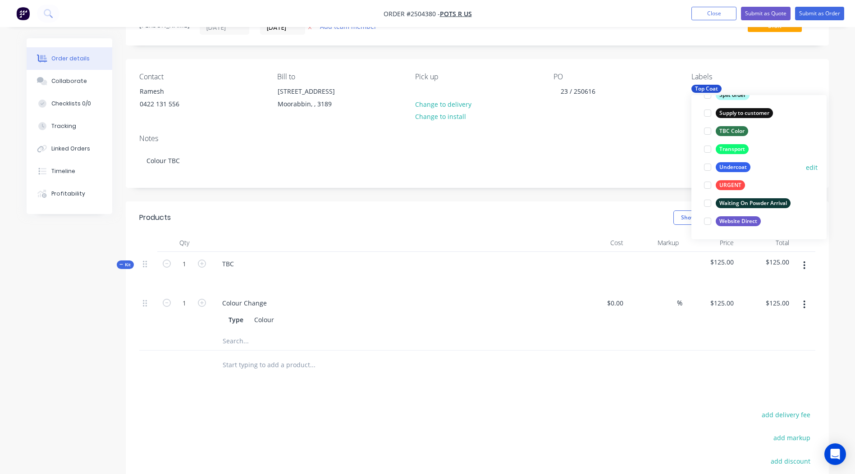
scroll to position [676, 0]
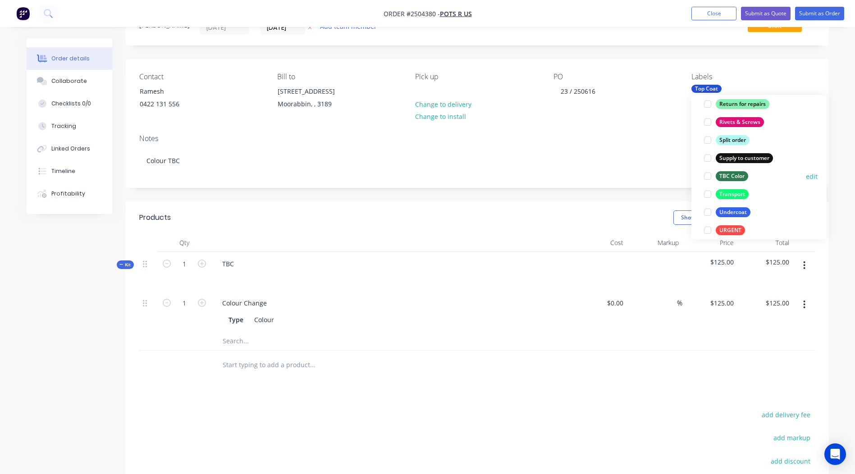
click at [737, 173] on div "TBC Color" at bounding box center [731, 176] width 32 height 10
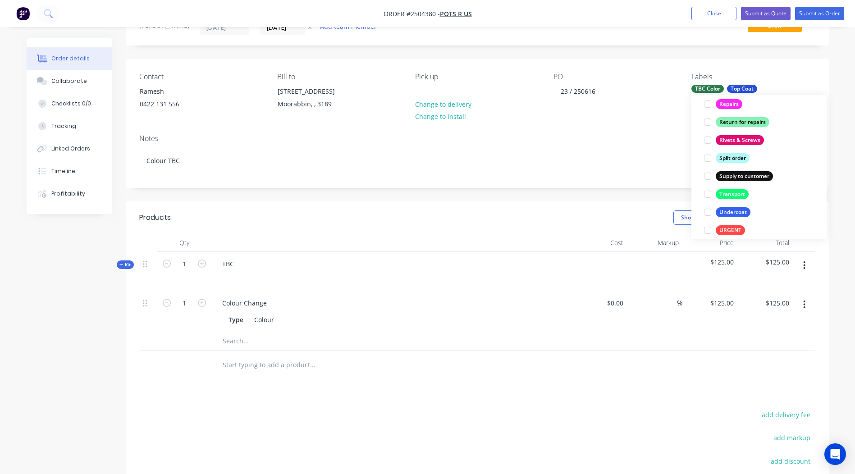
scroll to position [0, 0]
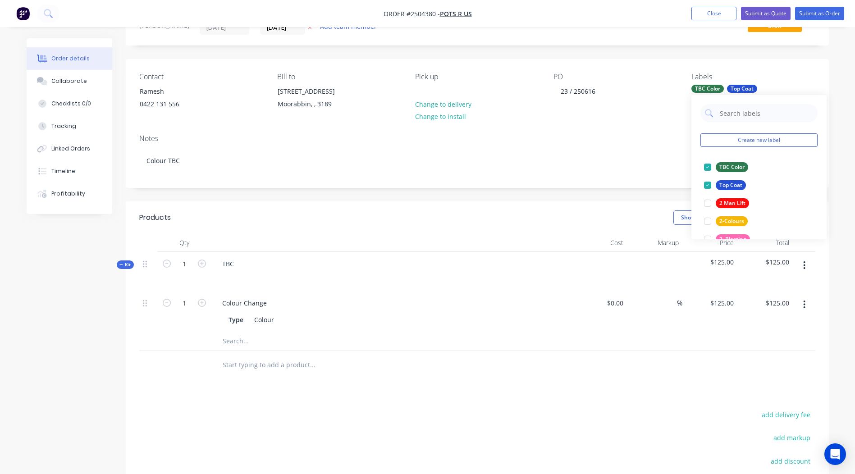
click at [527, 187] on div "Notes Colour TBC" at bounding box center [477, 157] width 703 height 60
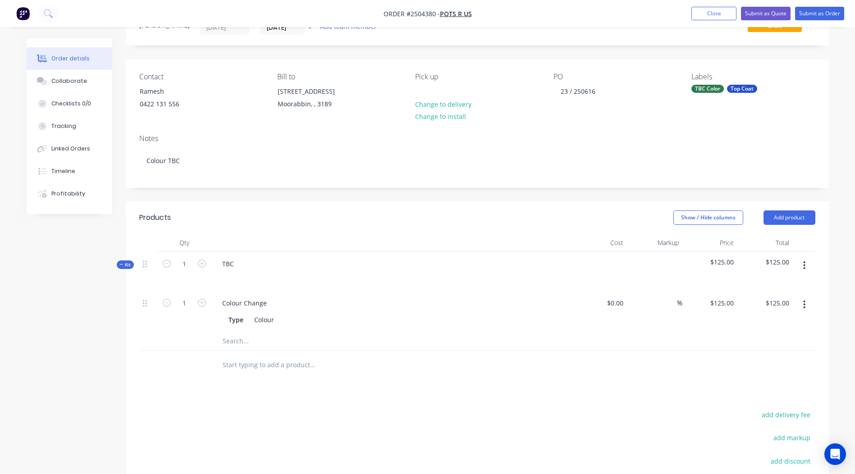
click at [806, 264] on button "button" at bounding box center [803, 265] width 21 height 16
click at [764, 292] on div "Add product to kit" at bounding box center [772, 288] width 69 height 13
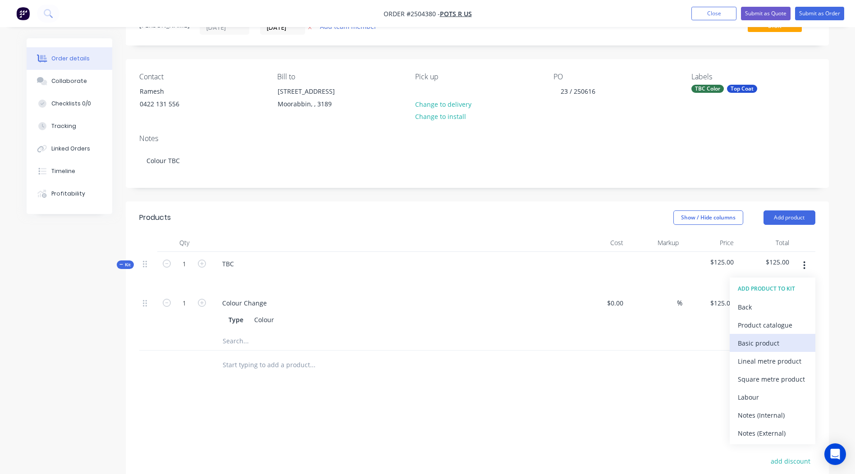
click at [771, 342] on div "Basic product" at bounding box center [772, 343] width 69 height 13
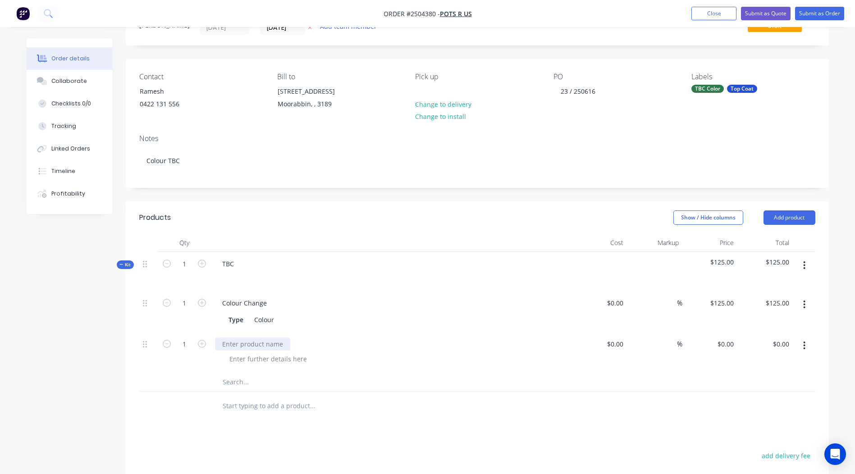
click at [238, 342] on div at bounding box center [252, 343] width 75 height 13
click at [728, 341] on input "0" at bounding box center [726, 343] width 21 height 13
type input "$175.48"
click at [656, 399] on div at bounding box center [477, 406] width 676 height 29
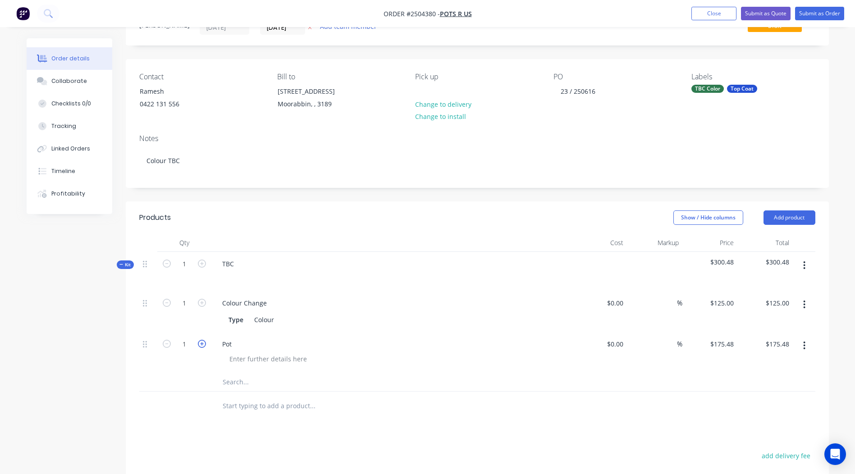
click at [203, 341] on icon "button" at bounding box center [202, 344] width 8 height 8
type input "2"
type input "$350.96"
click at [203, 341] on icon "button" at bounding box center [202, 344] width 8 height 8
type input "3"
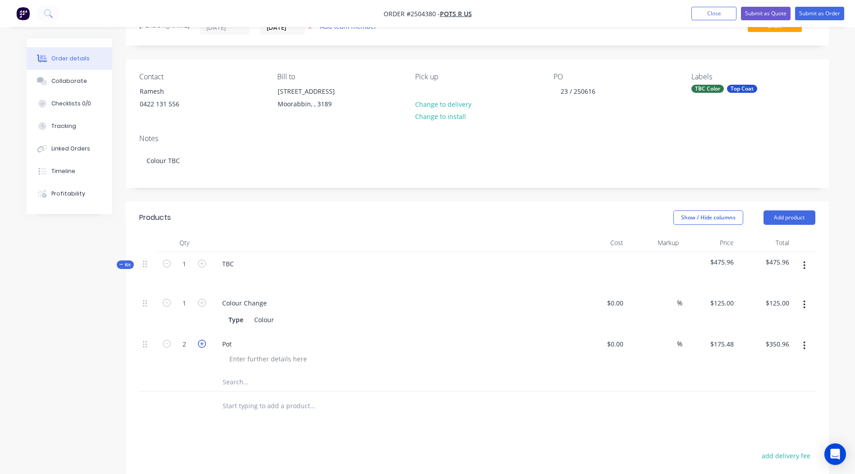
type input "$526.44"
click at [203, 341] on icon "button" at bounding box center [202, 344] width 8 height 8
type input "4"
type input "$701.92"
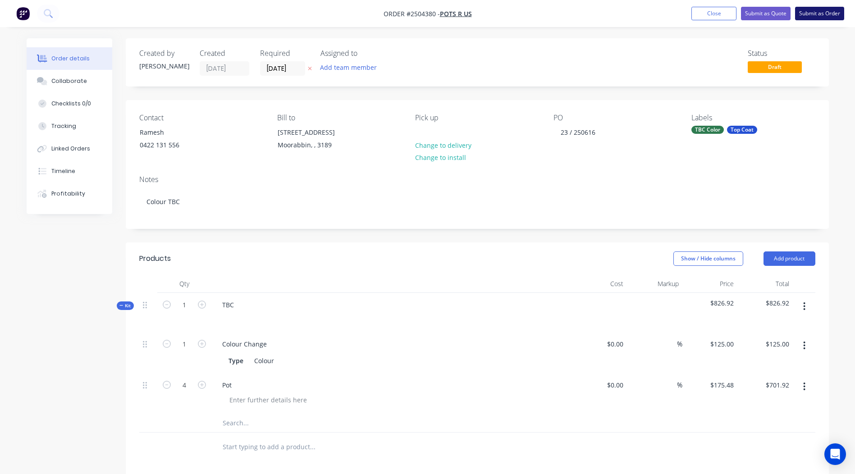
click at [817, 16] on button "Submit as Order" at bounding box center [819, 14] width 49 height 14
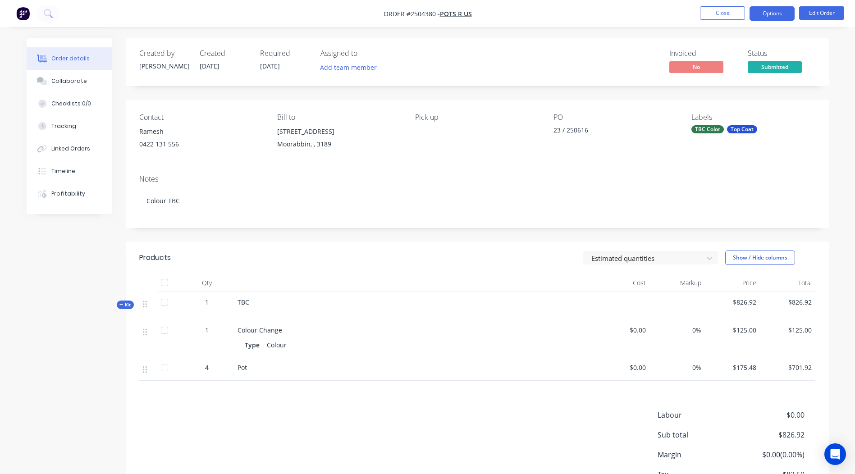
click at [762, 20] on button "Options" at bounding box center [771, 13] width 45 height 14
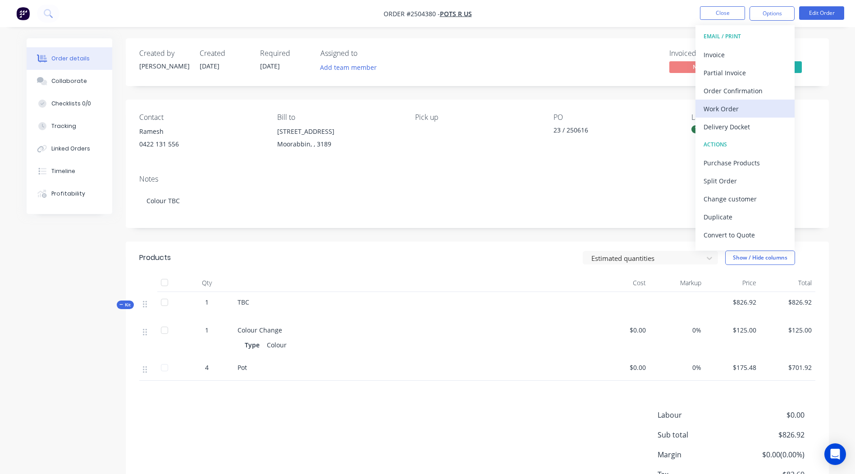
click at [737, 105] on div "Work Order" at bounding box center [744, 108] width 83 height 13
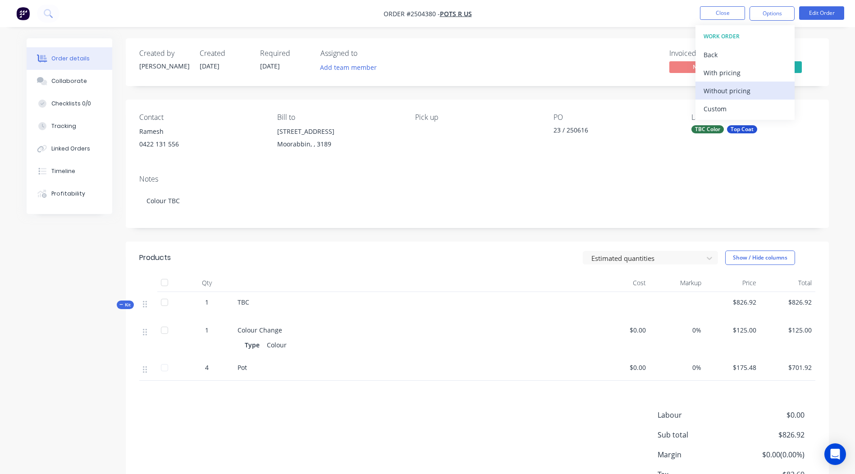
click at [748, 85] on div "Without pricing" at bounding box center [744, 90] width 83 height 13
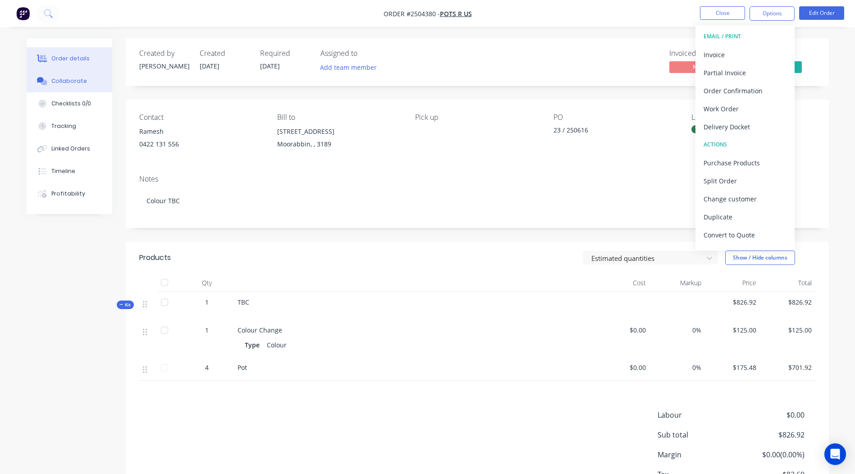
click at [49, 86] on button "Collaborate" at bounding box center [70, 81] width 86 height 23
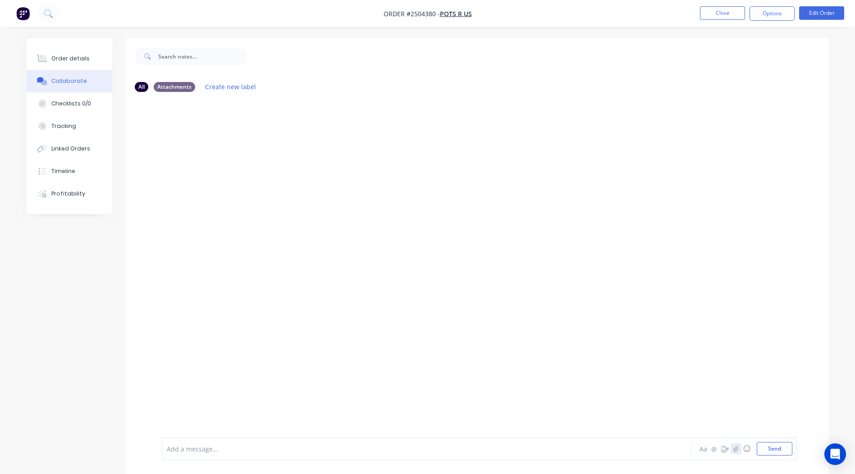
click at [737, 448] on icon "button" at bounding box center [735, 449] width 5 height 6
click at [787, 444] on button "Send" at bounding box center [774, 449] width 36 height 14
click at [705, 12] on button "Close" at bounding box center [722, 13] width 45 height 14
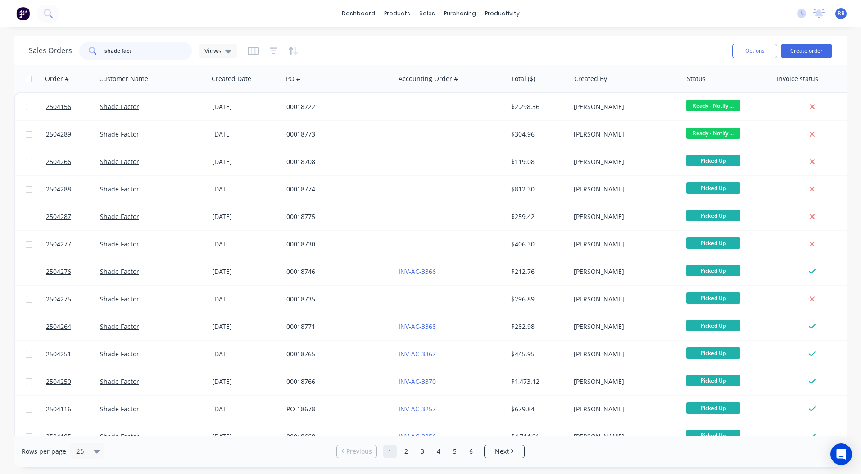
drag, startPoint x: 162, startPoint y: 55, endPoint x: 0, endPoint y: 56, distance: 162.2
click at [0, 64] on html "dashboard products sales purchasing productivity dashboard products Product Cat…" at bounding box center [430, 237] width 861 height 474
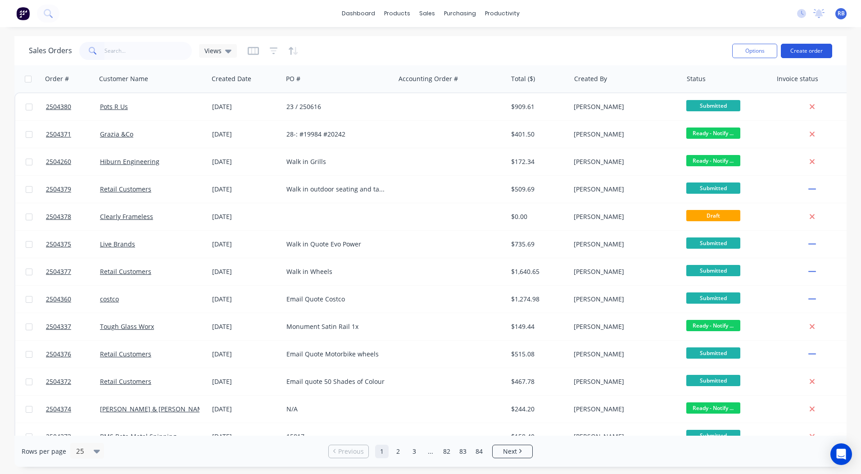
click at [807, 46] on button "Create order" at bounding box center [806, 51] width 51 height 14
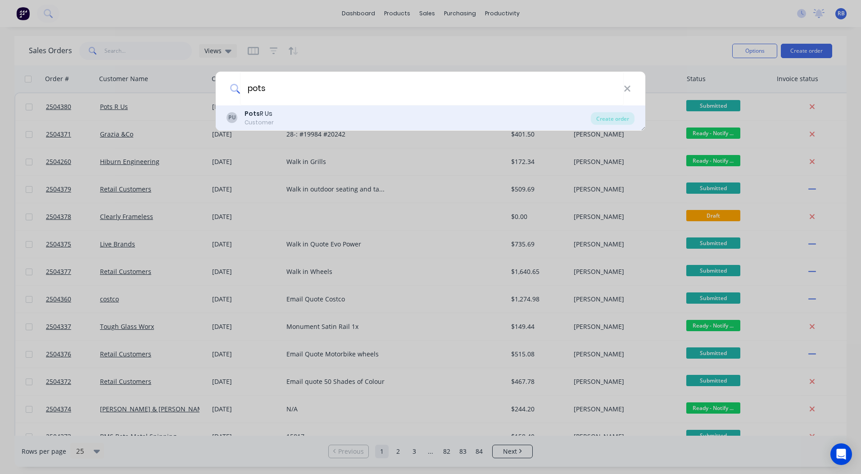
type input "pots"
click at [272, 107] on div "PU Pots R Us Customer Create order" at bounding box center [431, 117] width 430 height 25
click at [392, 115] on div "PU Pots R Us Customer" at bounding box center [409, 118] width 364 height 18
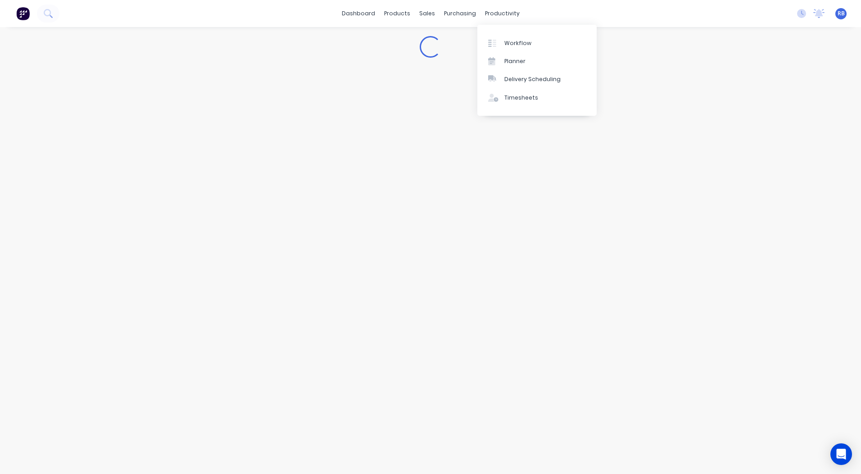
click at [735, 118] on div "Loading..." at bounding box center [430, 250] width 861 height 447
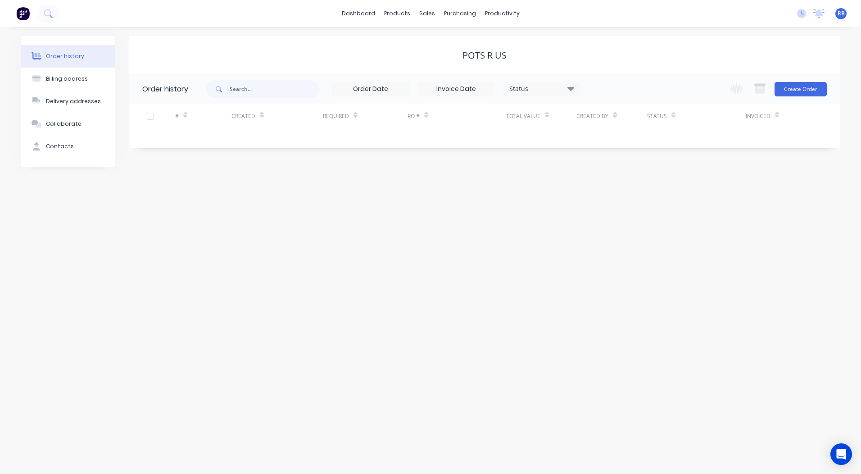
click at [626, 360] on div "Order history Billing address Delivery addresses Collaborate Contacts Pots R Us…" at bounding box center [430, 250] width 861 height 447
click at [793, 92] on button "Create Order" at bounding box center [801, 89] width 52 height 14
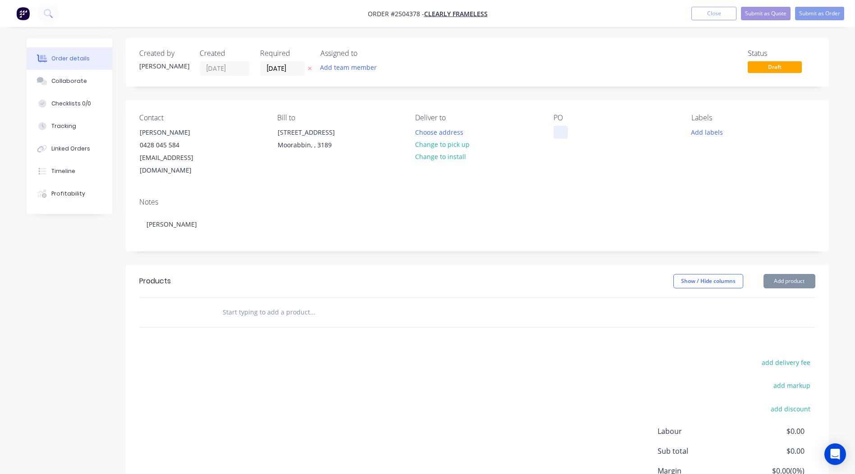
click at [556, 128] on div at bounding box center [560, 132] width 14 height 13
click at [442, 143] on button "Change to pick up" at bounding box center [442, 144] width 64 height 12
click at [279, 69] on input "[DATE]" at bounding box center [282, 69] width 44 height 14
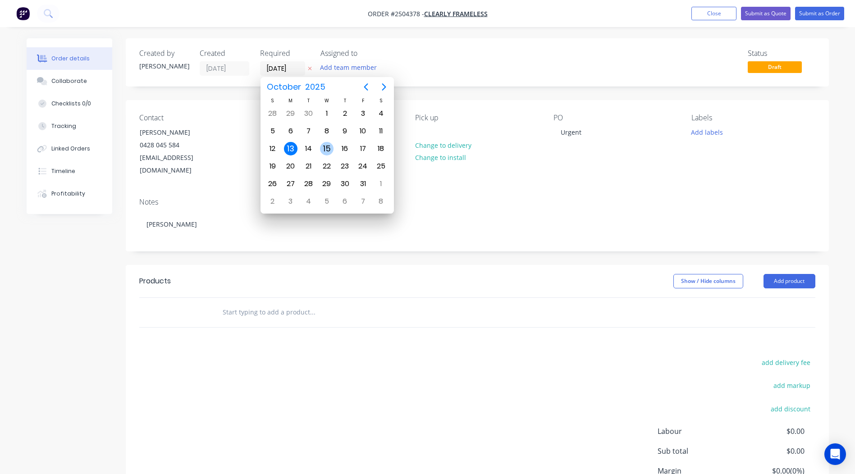
click at [322, 146] on div "15" at bounding box center [327, 149] width 14 height 14
type input "[DATE]"
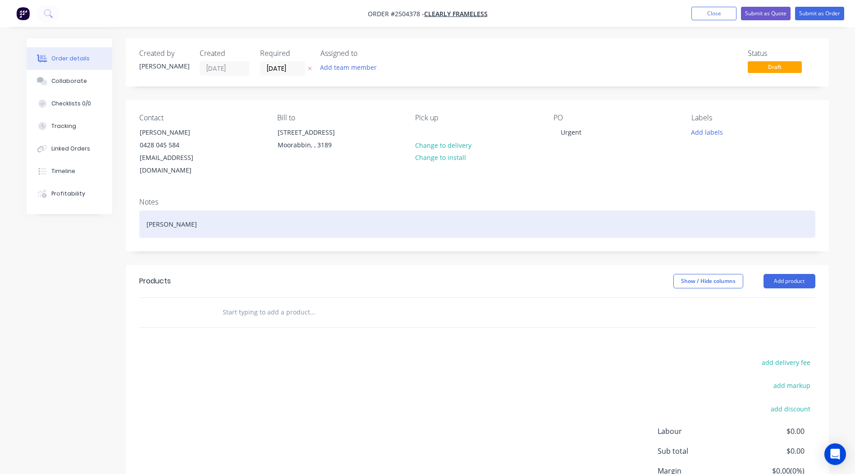
click at [223, 215] on div "[PERSON_NAME]" at bounding box center [477, 223] width 676 height 27
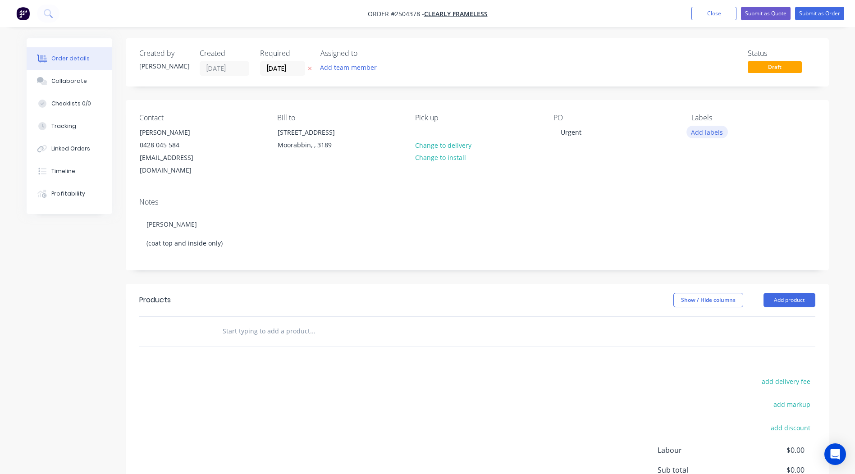
click at [712, 131] on button "Add labels" at bounding box center [706, 132] width 41 height 12
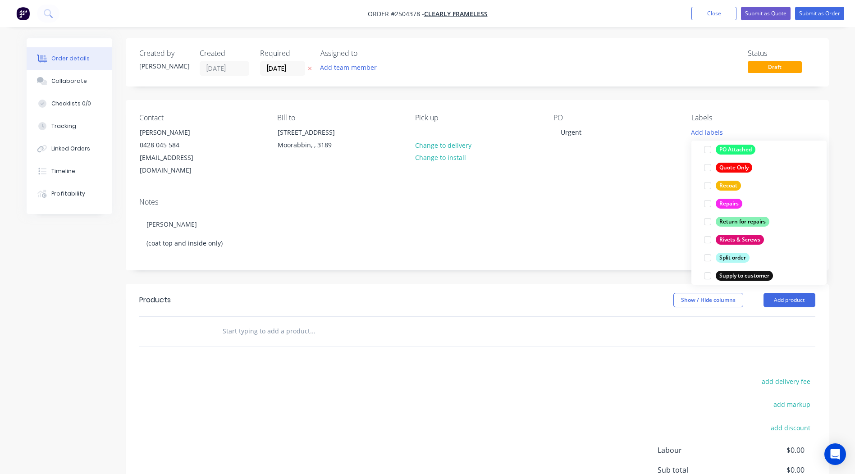
scroll to position [721, 0]
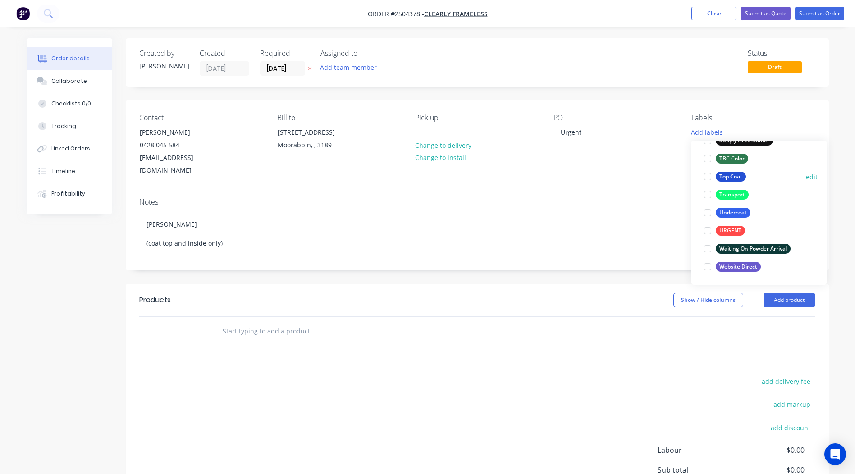
click at [726, 174] on div "Top Coat" at bounding box center [730, 177] width 30 height 10
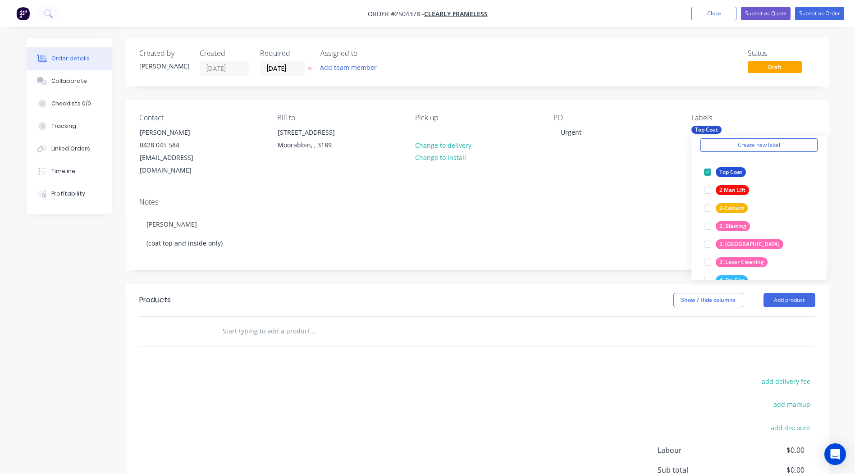
click at [728, 104] on div "Contact [PERSON_NAME] [PHONE_NUMBER] [EMAIL_ADDRESS][DOMAIN_NAME] Bill to [STRE…" at bounding box center [477, 145] width 703 height 91
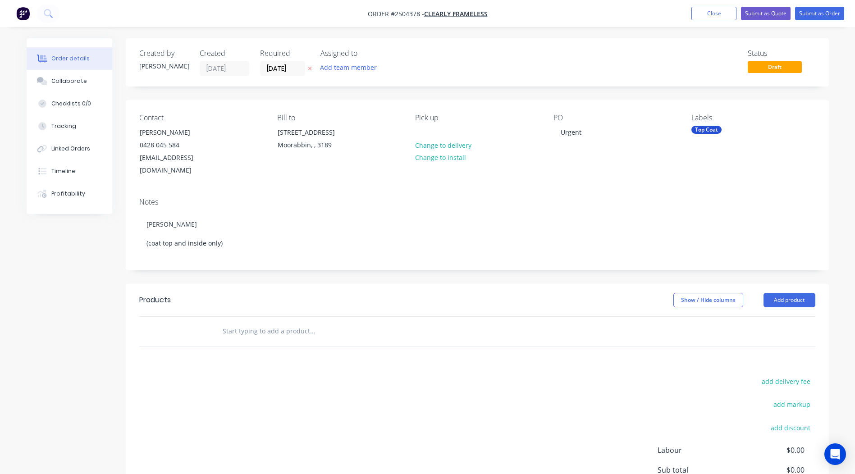
scroll to position [26, 0]
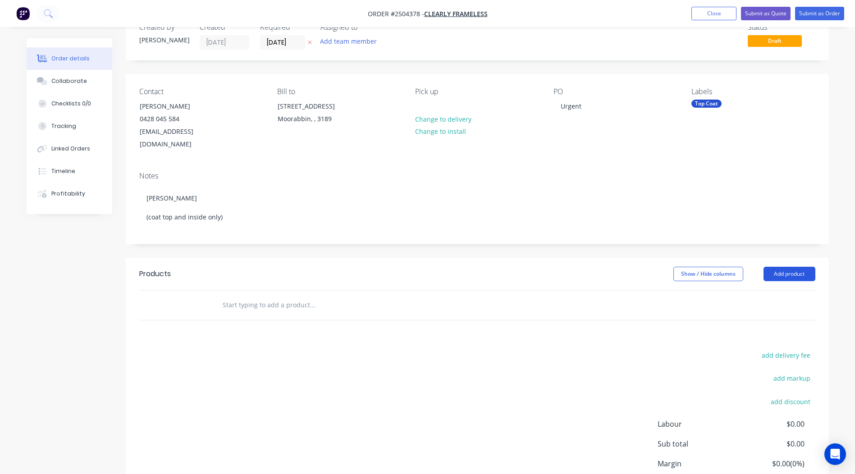
click at [780, 267] on button "Add product" at bounding box center [789, 274] width 52 height 14
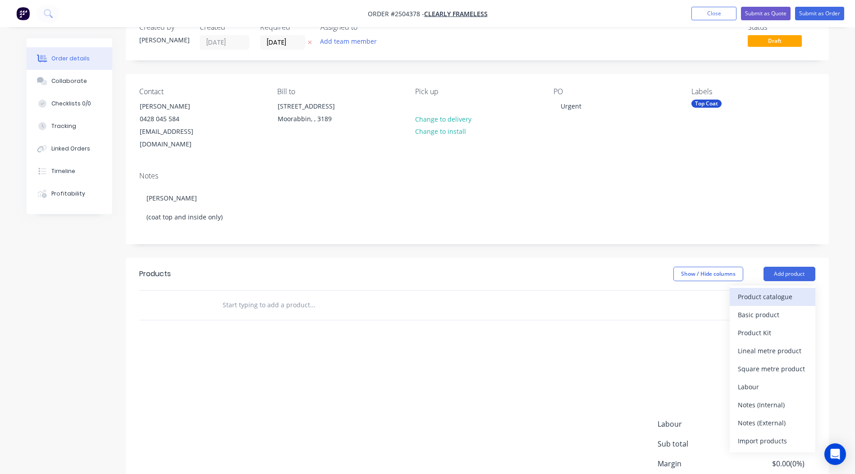
click at [770, 288] on button "Product catalogue" at bounding box center [772, 297] width 86 height 18
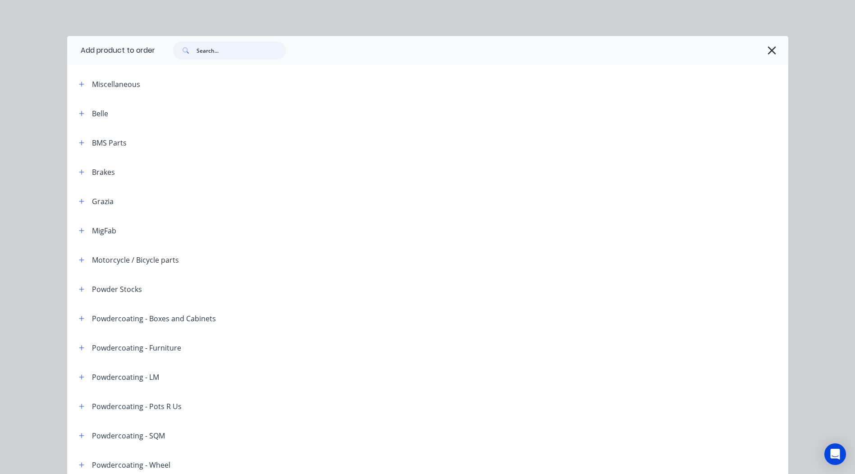
click at [225, 47] on input "text" at bounding box center [240, 50] width 89 height 18
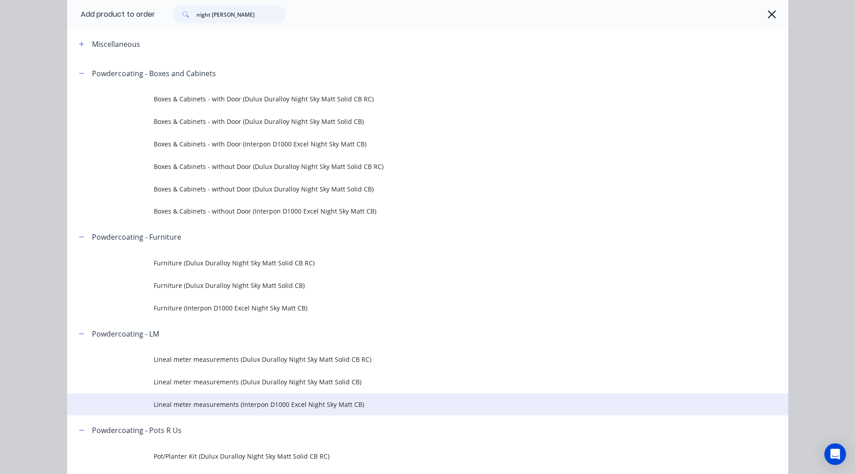
scroll to position [90, 0]
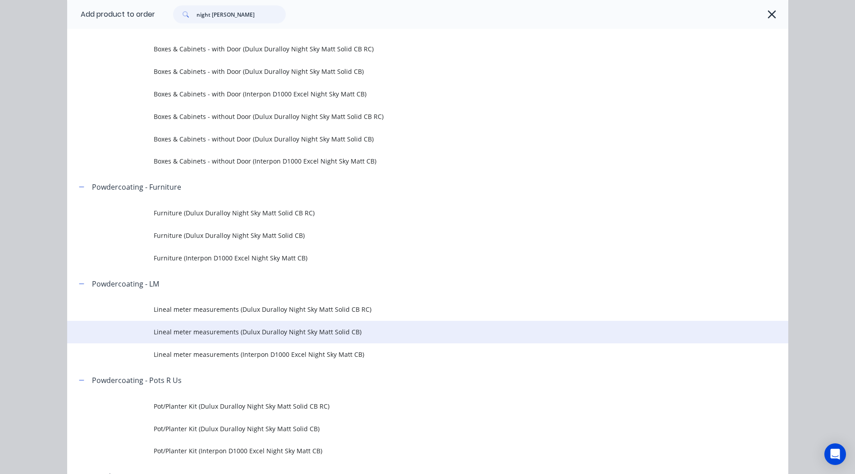
type input "night [PERSON_NAME]"
click at [334, 337] on span "Lineal meter measurements (Dulux Duralloy Night Sky Matt Solid CB)" at bounding box center [407, 331] width 507 height 9
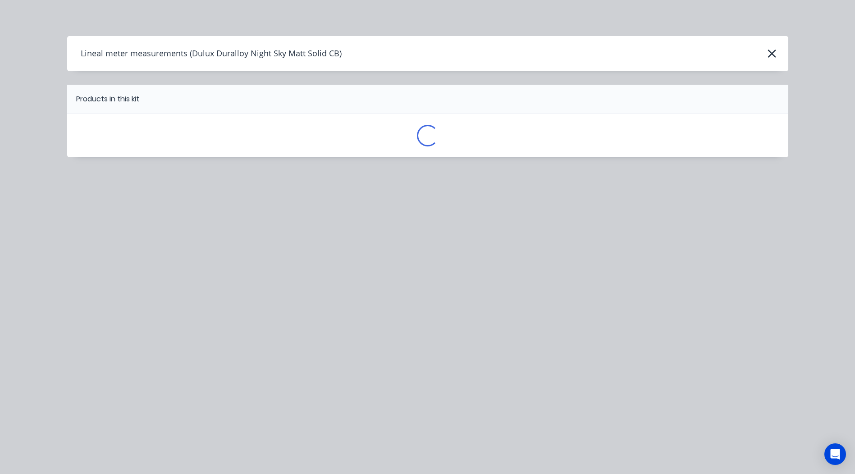
scroll to position [0, 0]
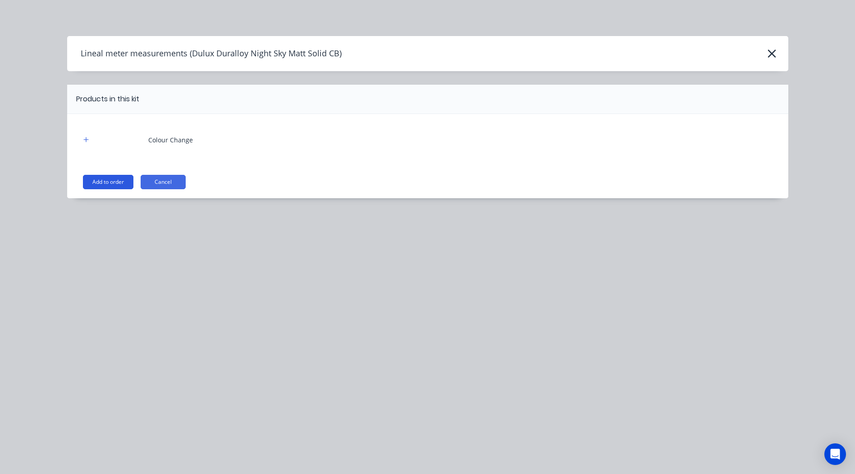
click at [106, 183] on button "Add to order" at bounding box center [108, 182] width 50 height 14
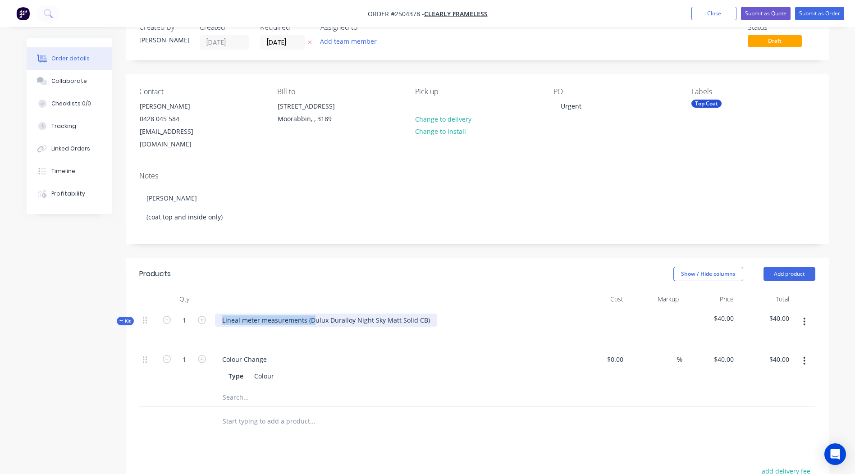
drag, startPoint x: 310, startPoint y: 305, endPoint x: -2, endPoint y: 404, distance: 327.4
click at [0, 404] on html "Order #2504378 - Clearly Frameless Add product Close Submit as Quote Submit as …" at bounding box center [427, 320] width 855 height 692
click at [342, 314] on div "Dulux Duralloy Night Sky Matt Solid CB)" at bounding box center [281, 320] width 133 height 13
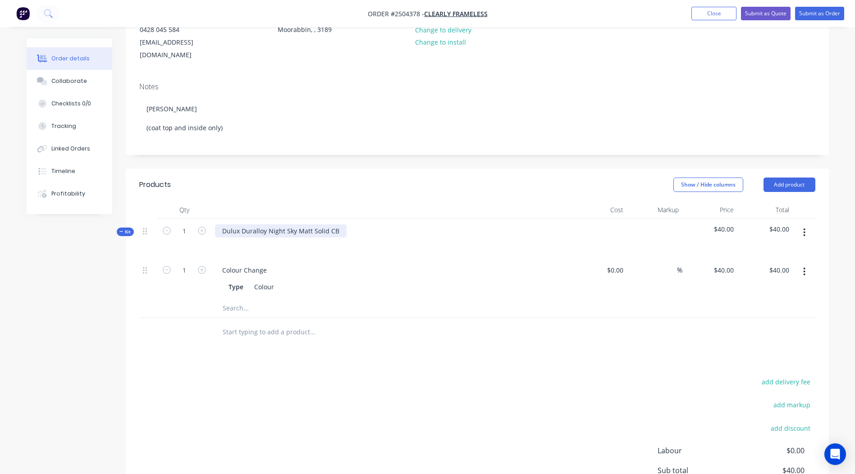
scroll to position [116, 0]
click at [383, 353] on div "Products Show / Hide columns Add product Qty Cost Markup Price Total Kit 1 Dulu…" at bounding box center [477, 365] width 703 height 395
click at [801, 223] on button "button" at bounding box center [803, 231] width 21 height 16
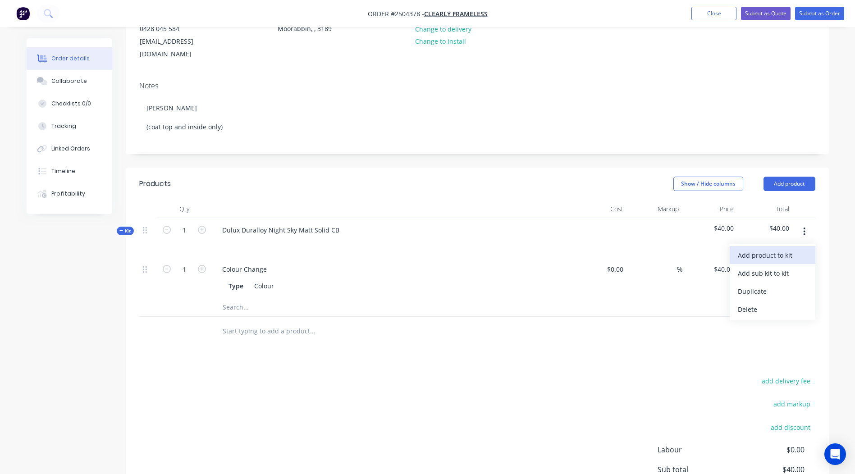
click at [786, 249] on div "Add product to kit" at bounding box center [772, 255] width 69 height 13
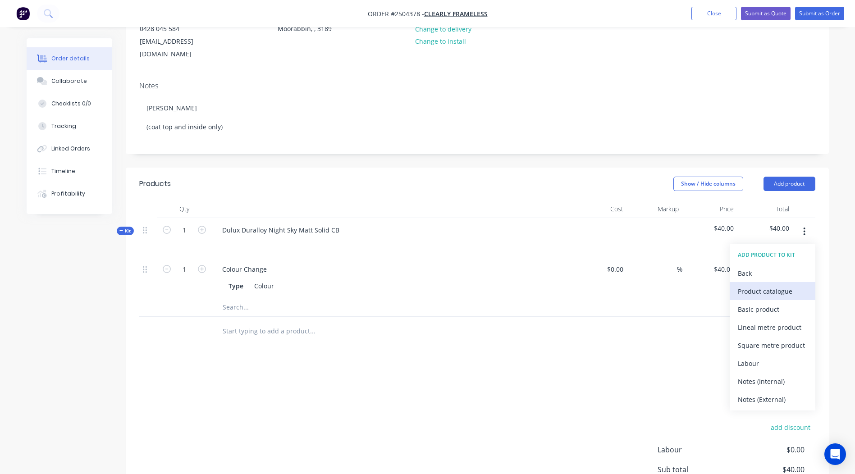
click at [761, 285] on div "Product catalogue" at bounding box center [772, 291] width 69 height 13
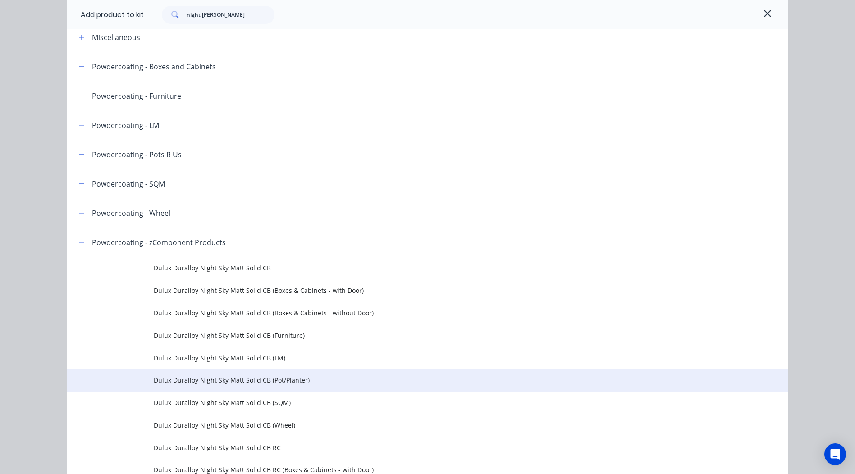
scroll to position [90, 0]
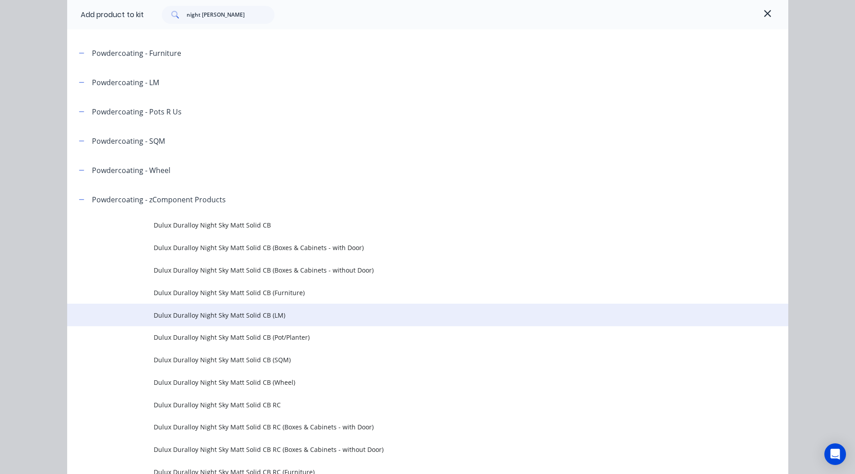
click at [289, 306] on td "Dulux Duralloy Night Sky Matt Solid CB (LM)" at bounding box center [471, 315] width 634 height 23
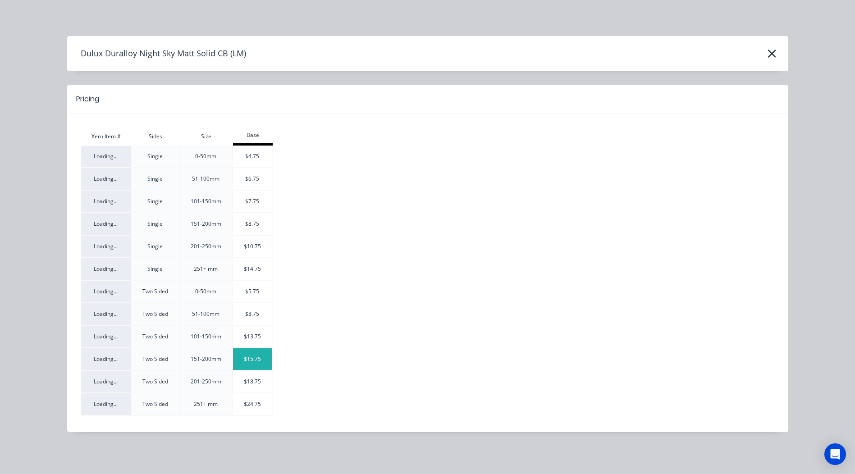
scroll to position [206, 0]
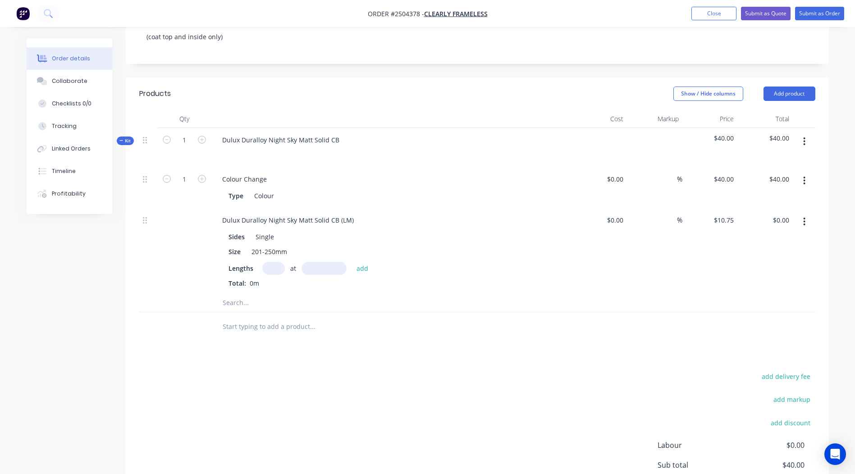
click at [268, 262] on input "text" at bounding box center [273, 268] width 23 height 13
type input "1"
click at [306, 262] on input "text" at bounding box center [323, 268] width 45 height 13
type input "6000"
click at [352, 262] on button "add" at bounding box center [362, 268] width 21 height 12
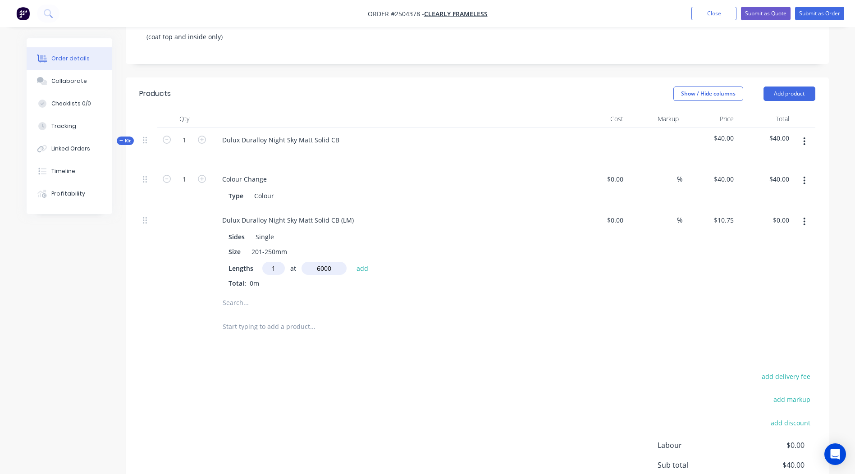
type input "$64.50"
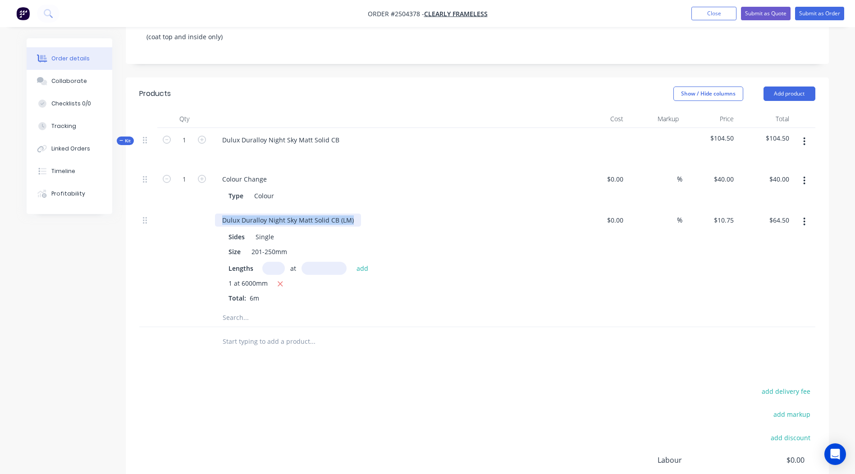
drag, startPoint x: 355, startPoint y: 203, endPoint x: 0, endPoint y: 208, distance: 355.5
click at [0, 213] on html "Order #2504378 - Clearly Frameless Add product Close Submit as Quote Submit as …" at bounding box center [427, 190] width 855 height 792
click at [465, 393] on div "add delivery fee add markup add discount Labour $0.00 Sub total $104.50 Margin …" at bounding box center [477, 472] width 676 height 174
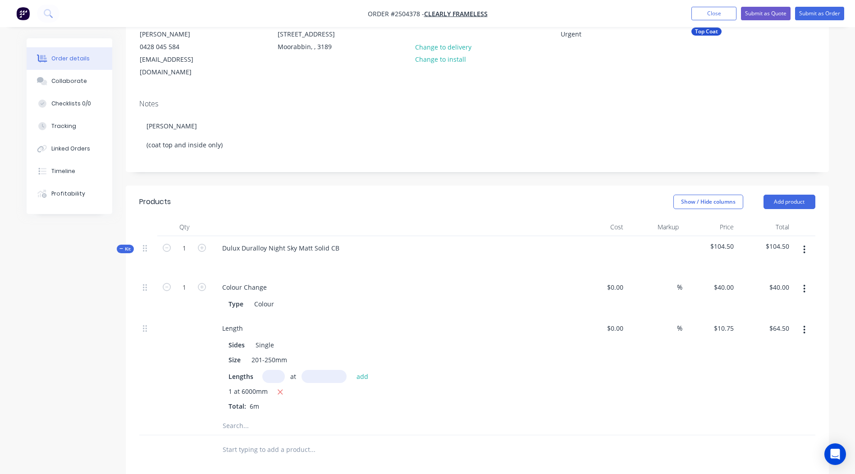
scroll to position [0, 0]
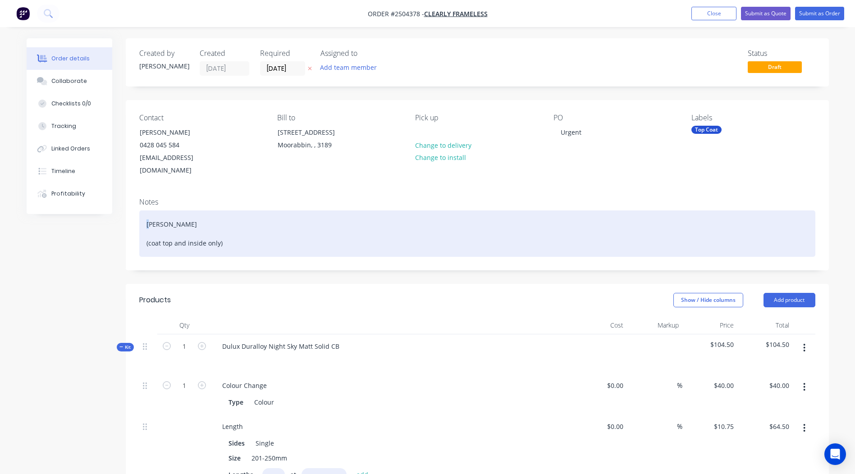
drag, startPoint x: 152, startPoint y: 209, endPoint x: 0, endPoint y: 234, distance: 153.9
click at [0, 234] on html "Order #2504378 - Clearly Frameless Add product Close Submit as Quote Submit as …" at bounding box center [427, 396] width 855 height 792
click at [151, 210] on div "[PERSON_NAME] (coat top and inside only)" at bounding box center [477, 233] width 676 height 46
click at [152, 231] on div "Matt black (coat top and inside only)" at bounding box center [477, 233] width 676 height 46
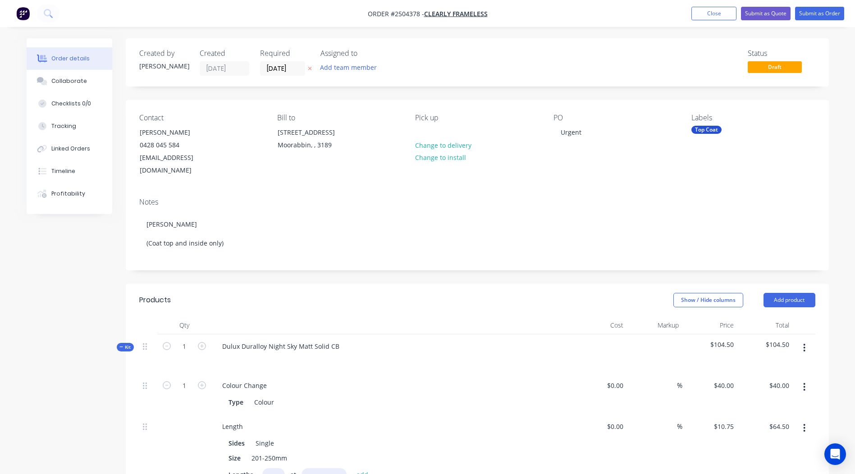
click at [377, 166] on div "Contact Lachlan Scott 0428 045 584 lachlan@clearlyframeless.com.au Bill to 25 R…" at bounding box center [477, 145] width 703 height 91
click at [822, 10] on button "Submit as Order" at bounding box center [819, 14] width 49 height 14
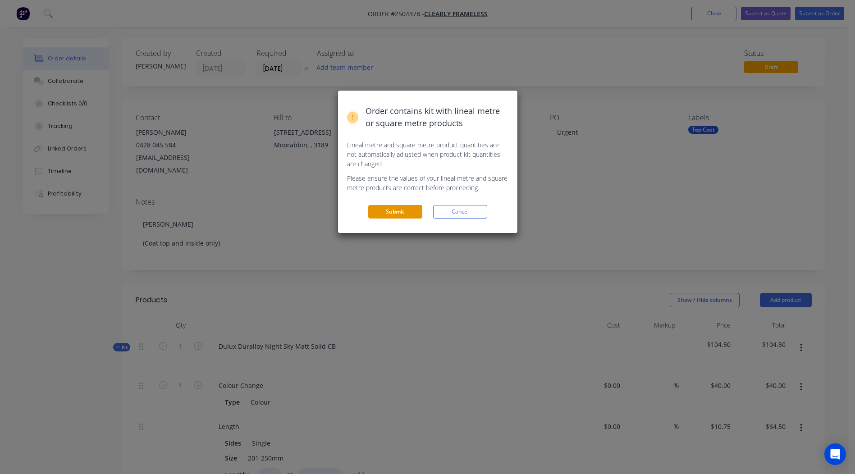
click at [388, 211] on button "Submit" at bounding box center [395, 212] width 54 height 14
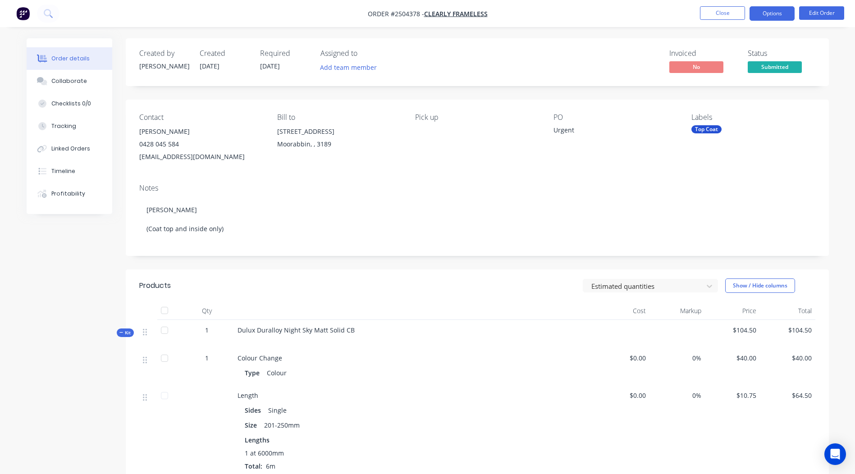
click at [773, 18] on button "Options" at bounding box center [771, 13] width 45 height 14
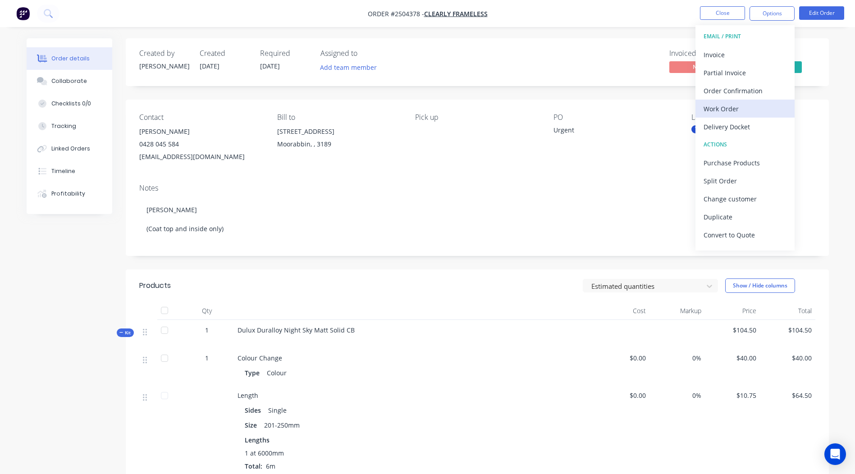
click at [734, 111] on div "Work Order" at bounding box center [744, 108] width 83 height 13
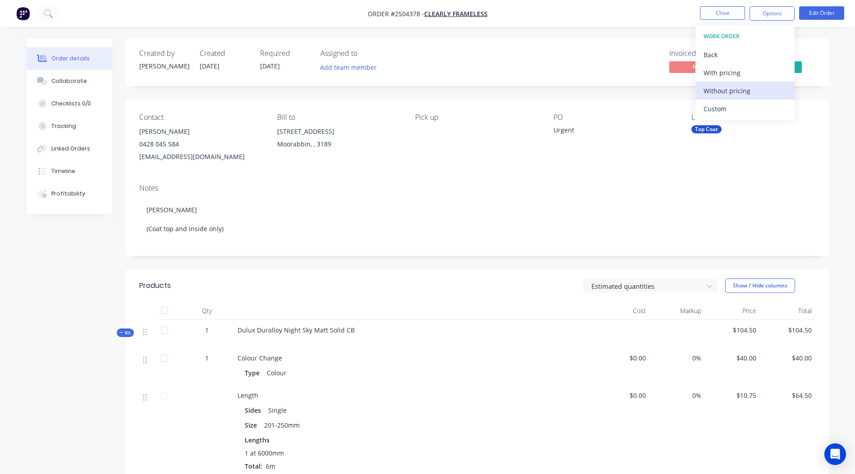
click at [753, 96] on div "Without pricing" at bounding box center [744, 90] width 83 height 13
click at [615, 102] on div "Contact Lachlan Scott 0428 045 584 lachlan@clearlyframeless.com.au Bill to 25 R…" at bounding box center [477, 138] width 703 height 77
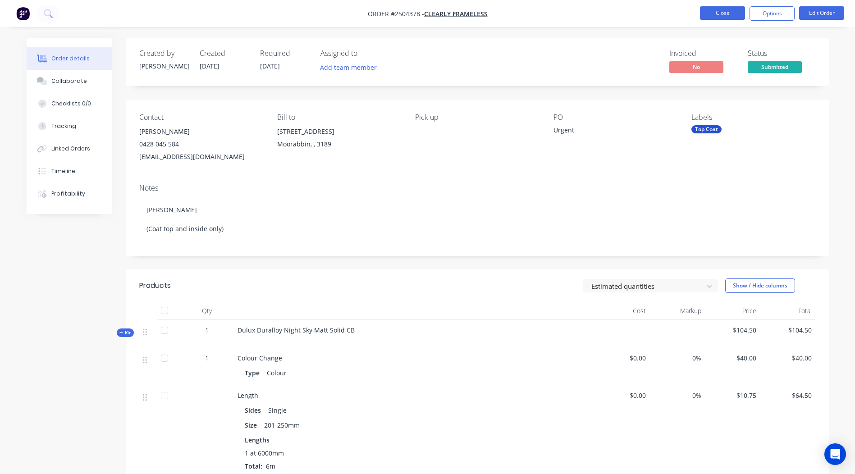
click at [727, 14] on button "Close" at bounding box center [722, 13] width 45 height 14
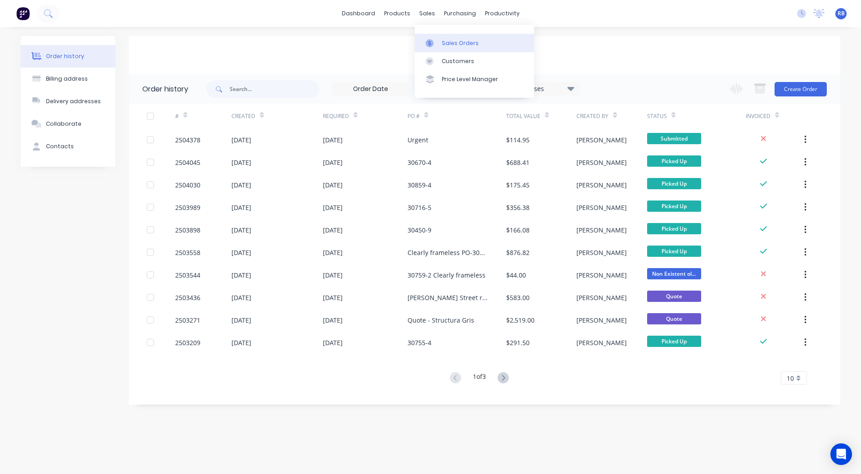
click at [451, 40] on div "Sales Orders" at bounding box center [460, 43] width 37 height 8
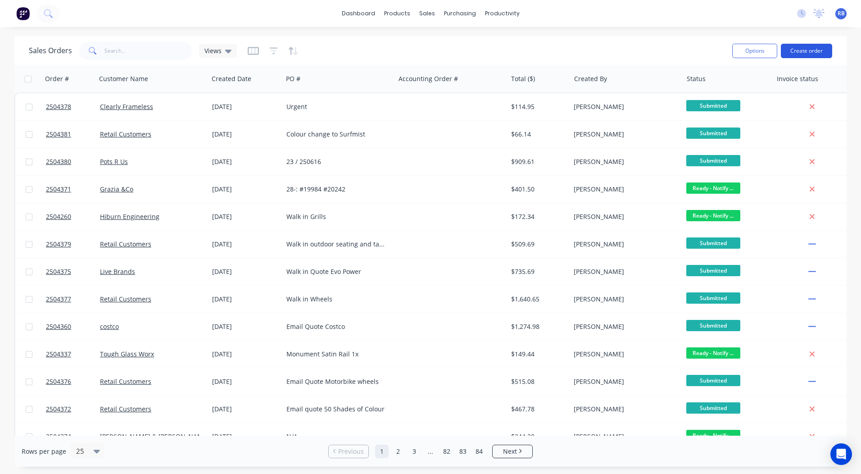
click at [793, 50] on button "Create order" at bounding box center [806, 51] width 51 height 14
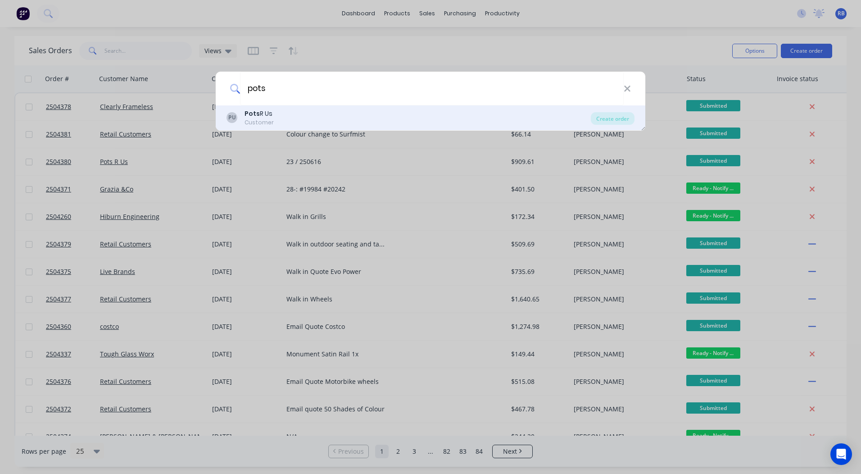
type input "pots"
click at [255, 116] on b "Pots" at bounding box center [252, 113] width 15 height 9
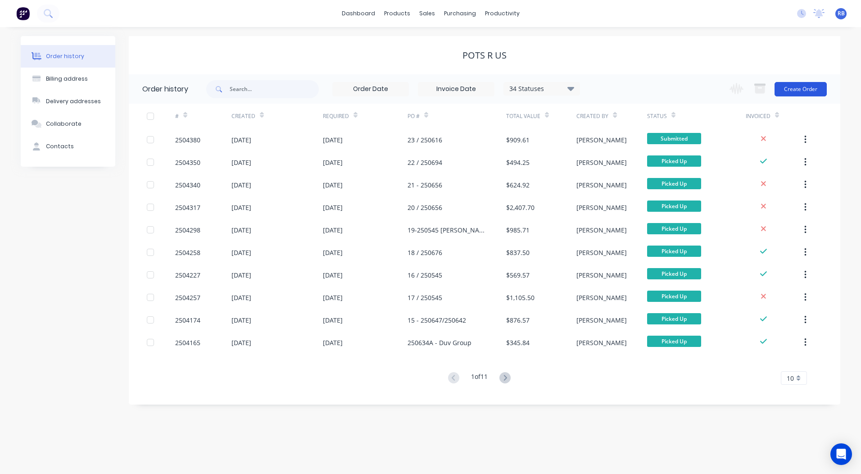
click at [801, 86] on button "Create Order" at bounding box center [801, 89] width 52 height 14
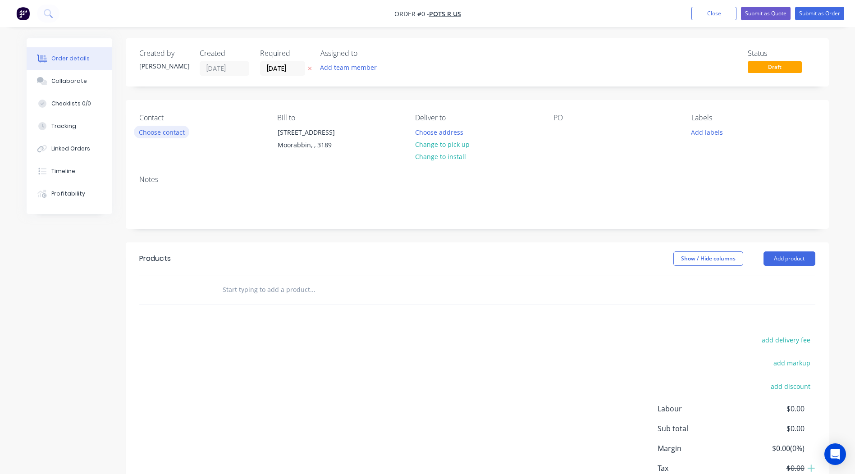
click at [176, 128] on button "Choose contact" at bounding box center [161, 132] width 55 height 12
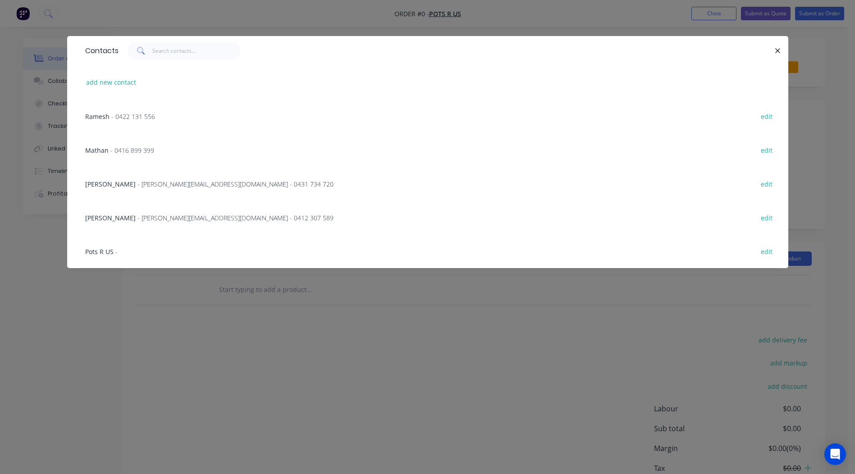
click at [116, 123] on div "Ramesh - 0422 131 556 edit" at bounding box center [428, 116] width 694 height 34
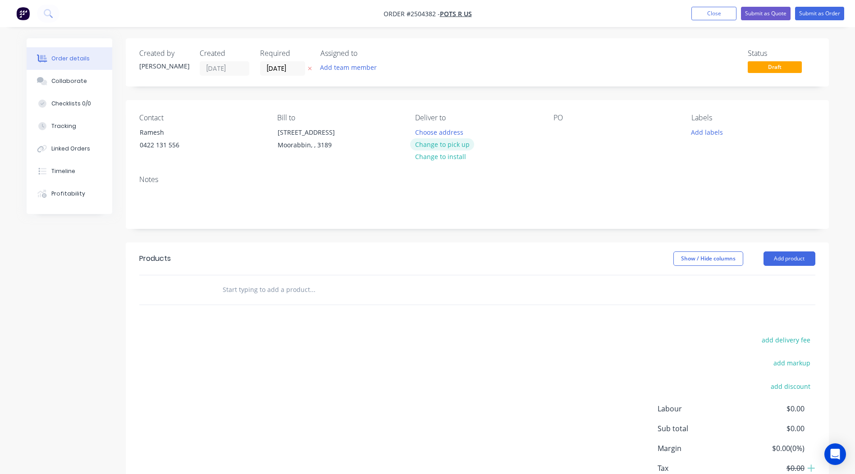
click at [446, 146] on button "Change to pick up" at bounding box center [442, 144] width 64 height 12
click at [560, 126] on div at bounding box center [560, 132] width 14 height 13
click at [568, 132] on div "21 /" at bounding box center [566, 132] width 26 height 13
click at [575, 132] on div "24 /" at bounding box center [566, 132] width 26 height 13
click at [692, 131] on button "Add labels" at bounding box center [706, 132] width 41 height 12
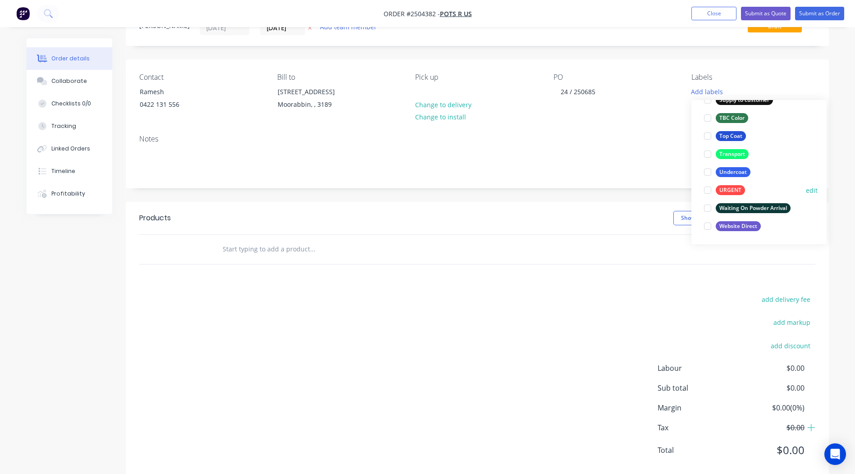
scroll to position [61, 0]
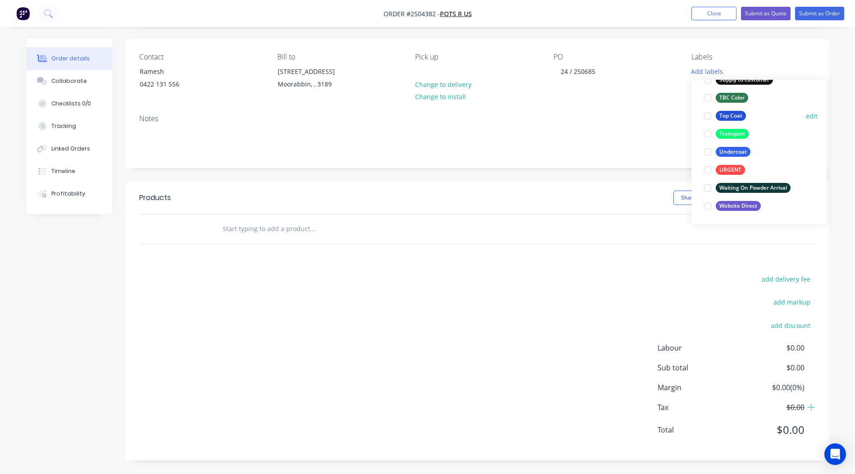
click at [731, 114] on div "Top Coat" at bounding box center [730, 116] width 30 height 10
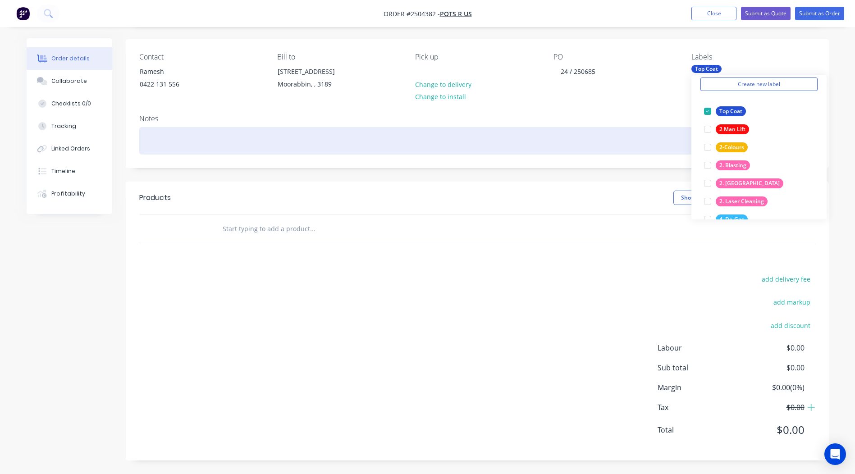
click at [181, 132] on div at bounding box center [477, 140] width 676 height 27
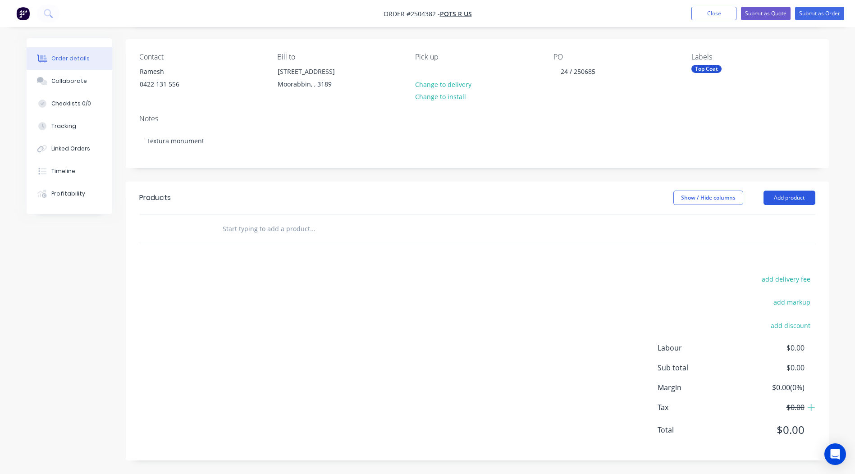
click at [786, 202] on button "Add product" at bounding box center [789, 198] width 52 height 14
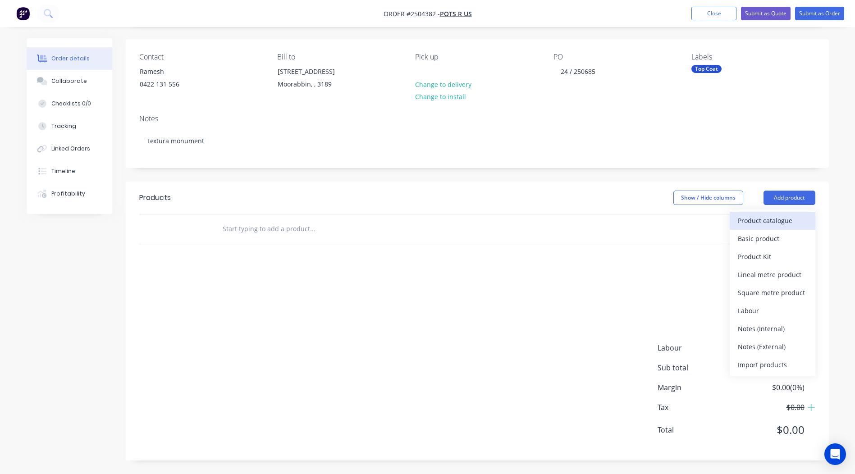
click at [779, 214] on div "Product catalogue" at bounding box center [772, 220] width 69 height 13
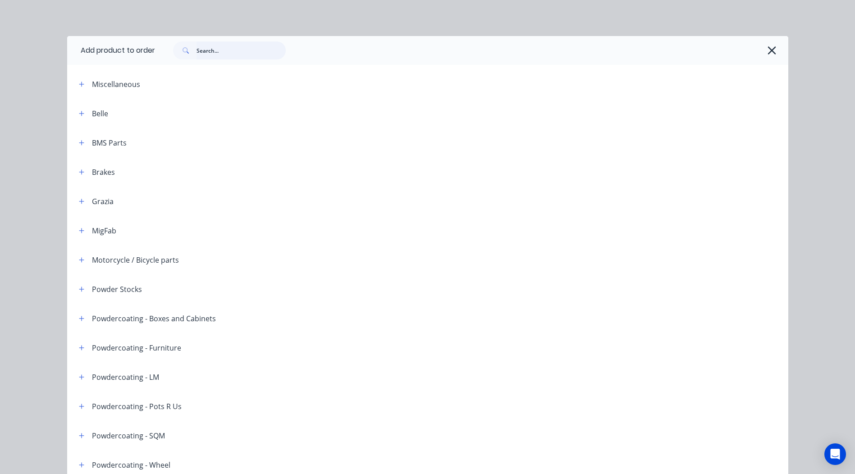
click at [204, 49] on input "text" at bounding box center [240, 50] width 89 height 18
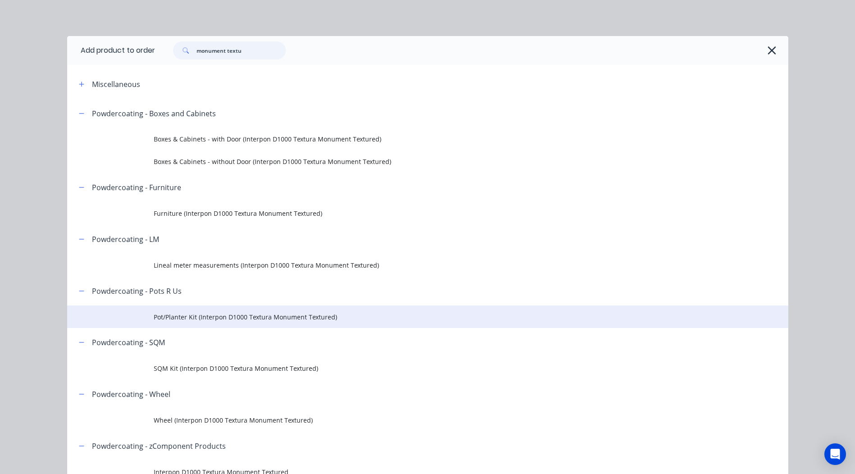
type input "monument textu"
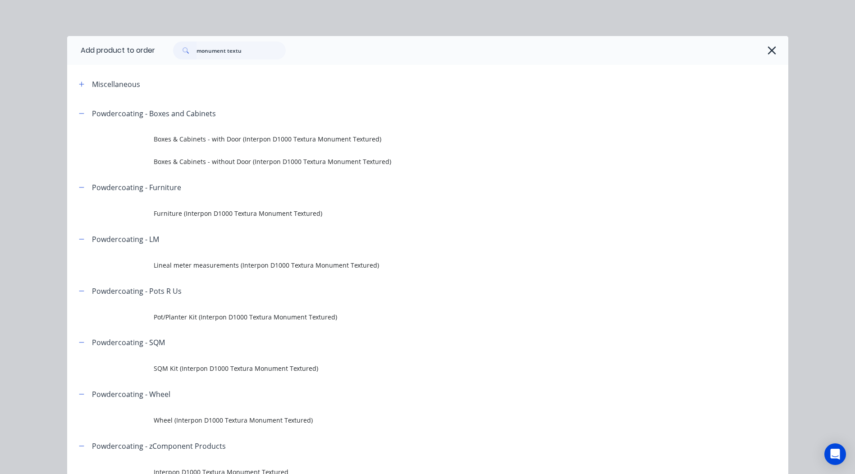
click at [214, 309] on td "Pot/Planter Kit (Interpon D1000 Textura Monument Textured)" at bounding box center [471, 316] width 634 height 23
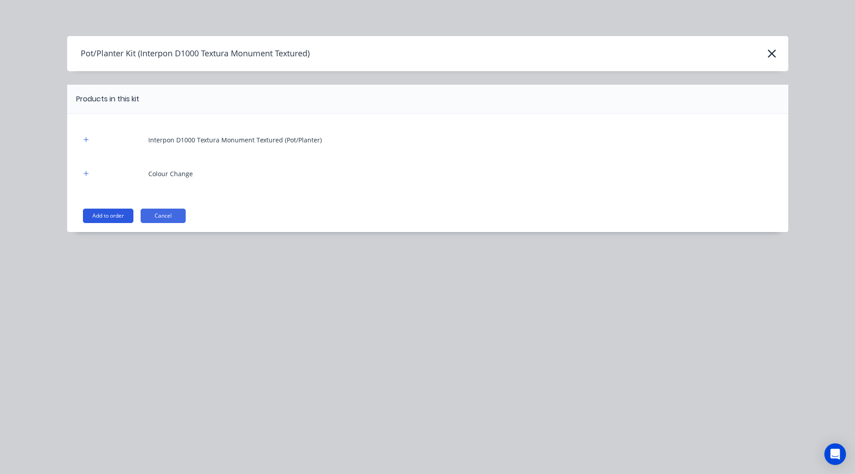
click at [113, 210] on button "Add to order" at bounding box center [108, 216] width 50 height 14
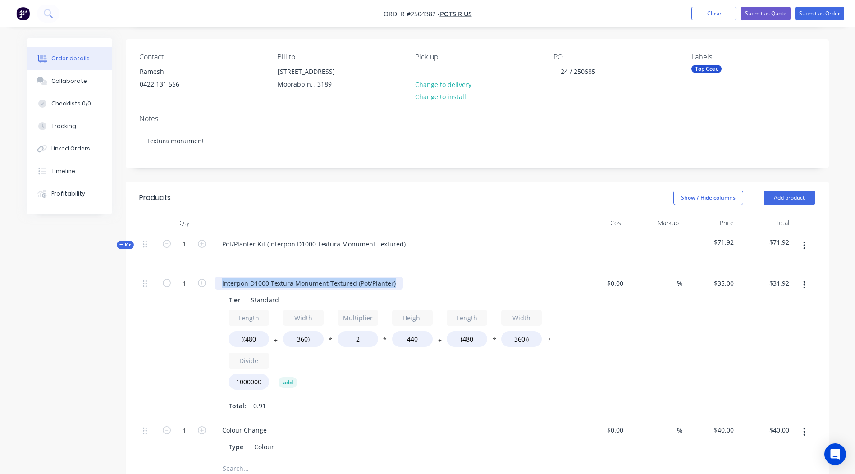
drag, startPoint x: 396, startPoint y: 285, endPoint x: 0, endPoint y: 286, distance: 396.5
click at [0, 308] on html "Order #2504382 - Pots R Us Add product Close Submit as Quote Submit as Order Or…" at bounding box center [427, 337] width 855 height 797
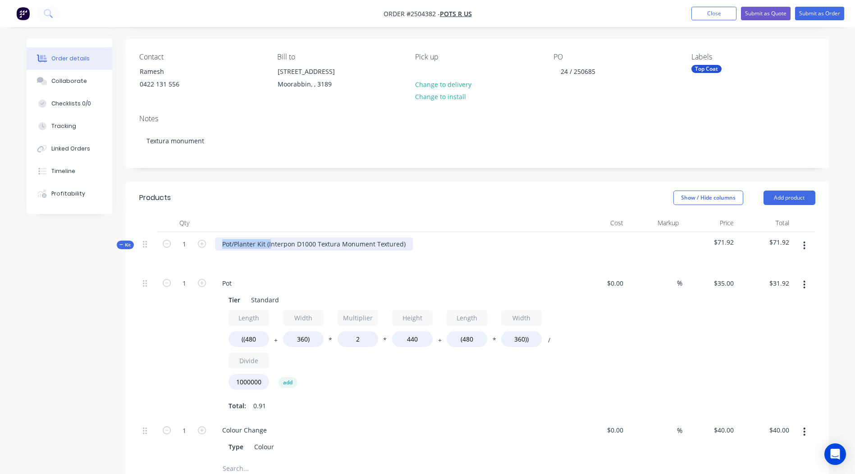
drag, startPoint x: 270, startPoint y: 241, endPoint x: 79, endPoint y: 295, distance: 198.7
click at [79, 295] on div "Created by Rory Created 13/10/25 Required 13/10/25 Assigned to Add team member …" at bounding box center [428, 356] width 802 height 759
click at [357, 242] on div "Interpon D1000 Textura Monument Textured)" at bounding box center [290, 243] width 151 height 13
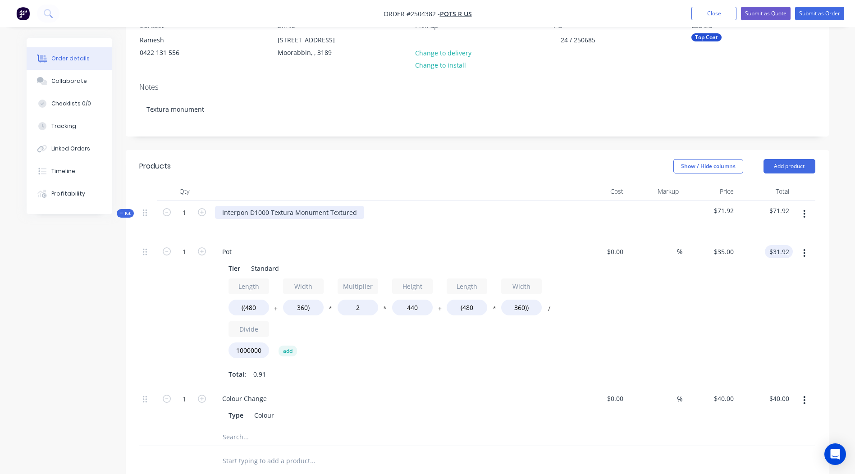
scroll to position [106, 0]
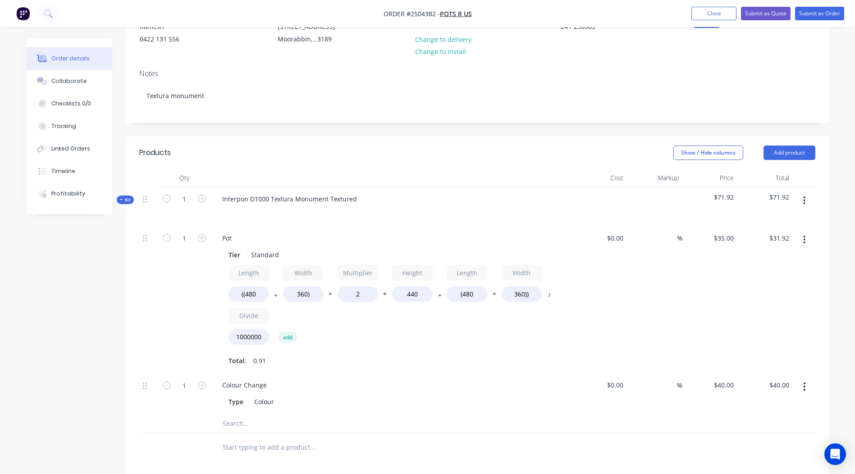
click at [802, 237] on button "button" at bounding box center [803, 240] width 21 height 16
click at [759, 297] on div "Delete" at bounding box center [772, 299] width 69 height 13
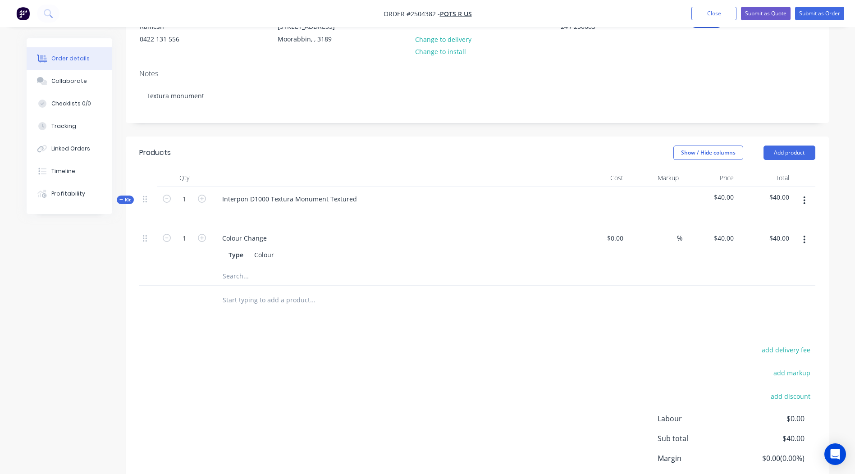
click at [807, 203] on button "button" at bounding box center [803, 200] width 21 height 16
click at [770, 218] on div "Add product to kit" at bounding box center [772, 224] width 69 height 13
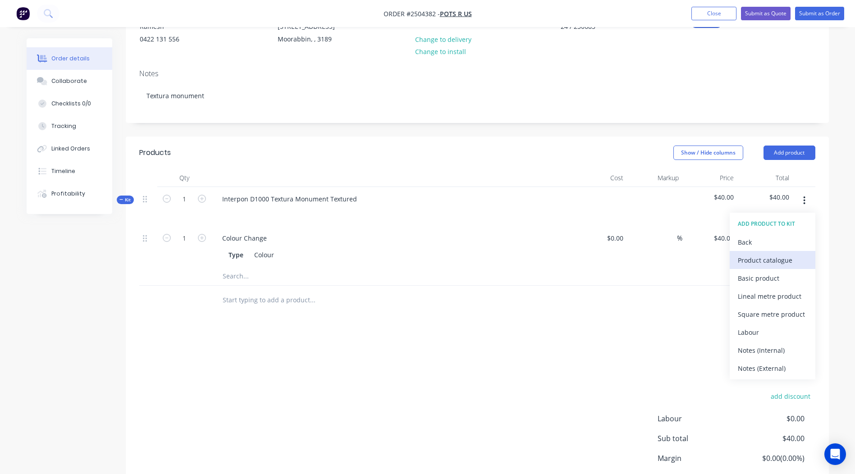
click at [776, 257] on div "Product catalogue" at bounding box center [772, 260] width 69 height 13
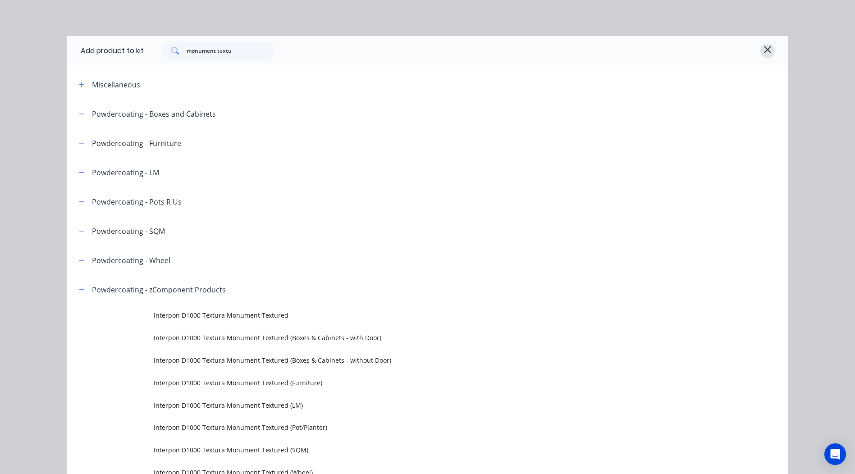
click at [765, 47] on icon "button" at bounding box center [767, 49] width 7 height 7
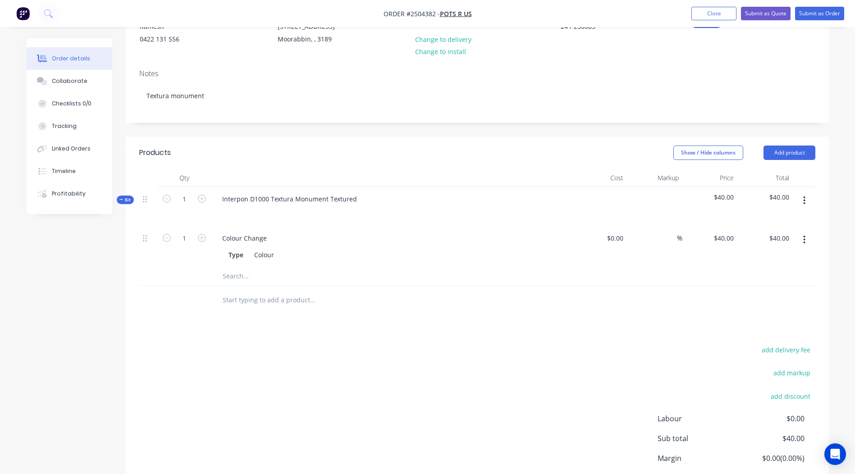
click at [797, 197] on button "button" at bounding box center [803, 200] width 21 height 16
click at [783, 218] on div "Add product to kit" at bounding box center [772, 224] width 69 height 13
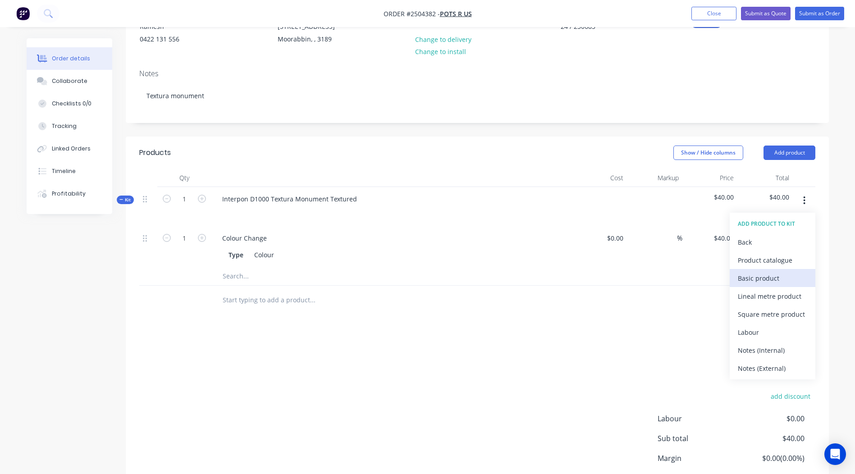
click at [771, 278] on div "Basic product" at bounding box center [772, 278] width 69 height 13
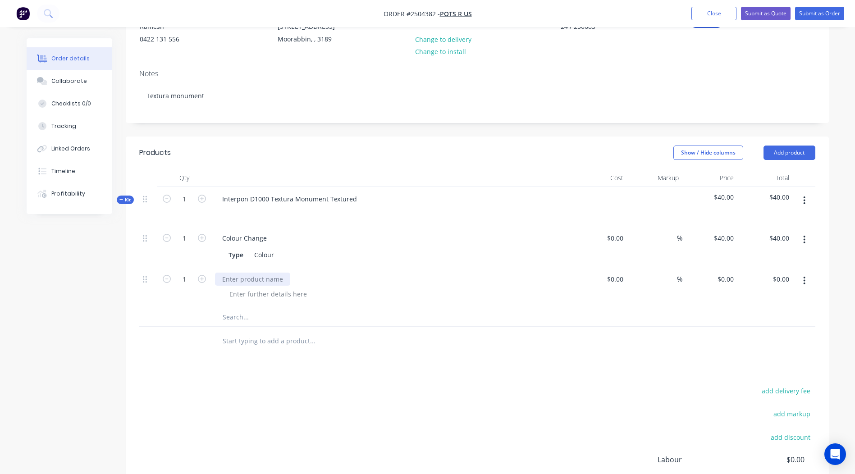
click at [268, 283] on div at bounding box center [252, 279] width 75 height 13
click at [737, 281] on input "0" at bounding box center [732, 279] width 10 height 13
type input "$141.75"
click at [205, 280] on icon "button" at bounding box center [202, 279] width 8 height 8
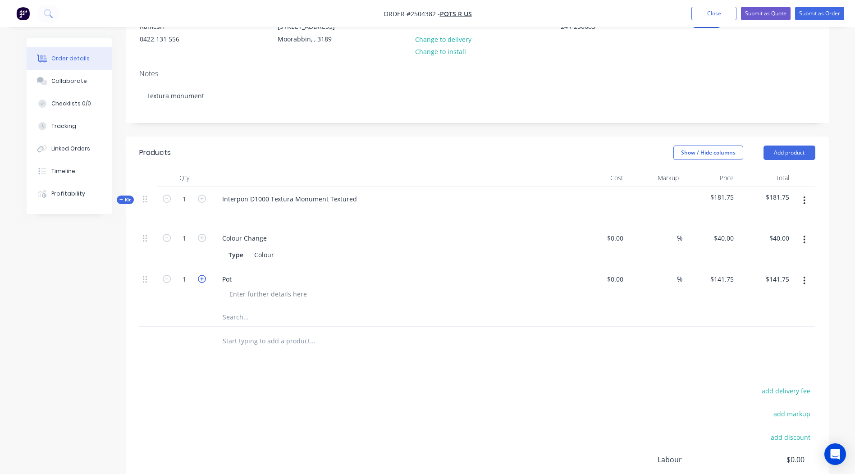
type input "2"
type input "$283.50"
click at [809, 281] on button "button" at bounding box center [803, 281] width 21 height 16
click at [767, 298] on div "Duplicate" at bounding box center [772, 304] width 69 height 13
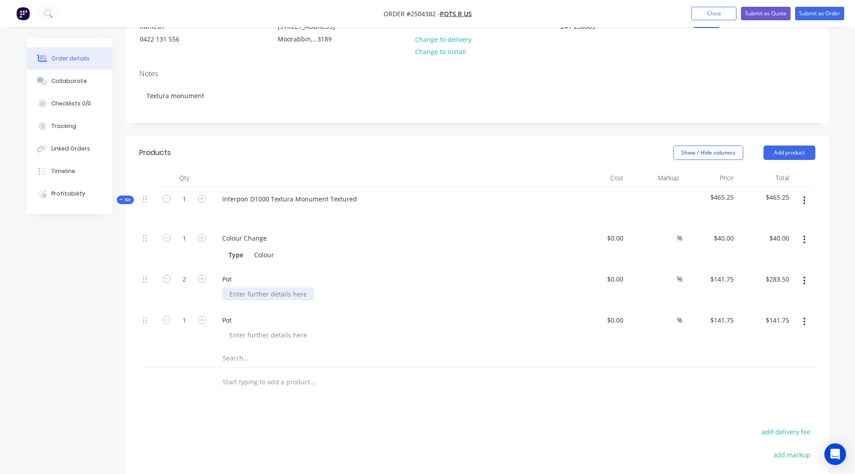
click at [259, 295] on div at bounding box center [268, 293] width 92 height 13
click at [236, 335] on div at bounding box center [268, 334] width 92 height 13
click at [200, 320] on icon "button" at bounding box center [202, 320] width 8 height 8
type input "2"
type input "$283.50"
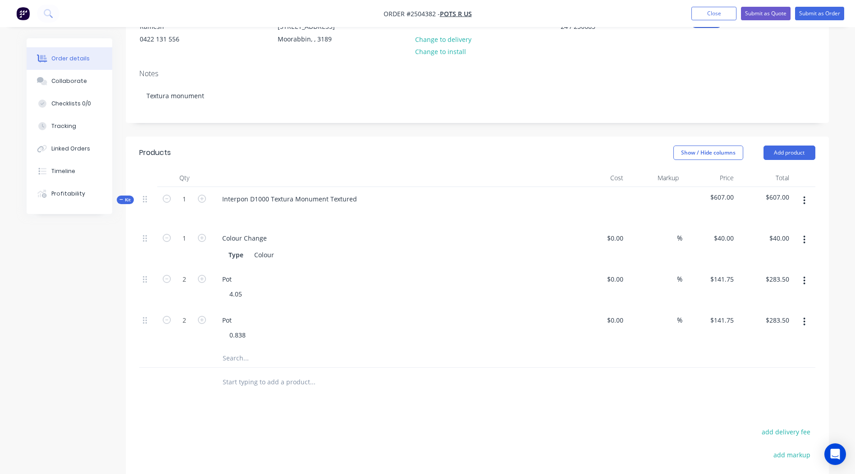
click at [802, 322] on button "button" at bounding box center [803, 322] width 21 height 16
click at [779, 342] on div "Duplicate" at bounding box center [772, 345] width 69 height 13
drag, startPoint x: 248, startPoint y: 377, endPoint x: 16, endPoint y: 393, distance: 232.6
click at [150, 392] on div "1 Colour Change Type Colour $0.00 $0.00 % $40.00 $40.00 $40.00 $40.00 2 Pot 4.0…" at bounding box center [477, 317] width 676 height 182
click at [807, 362] on button "button" at bounding box center [803, 363] width 21 height 16
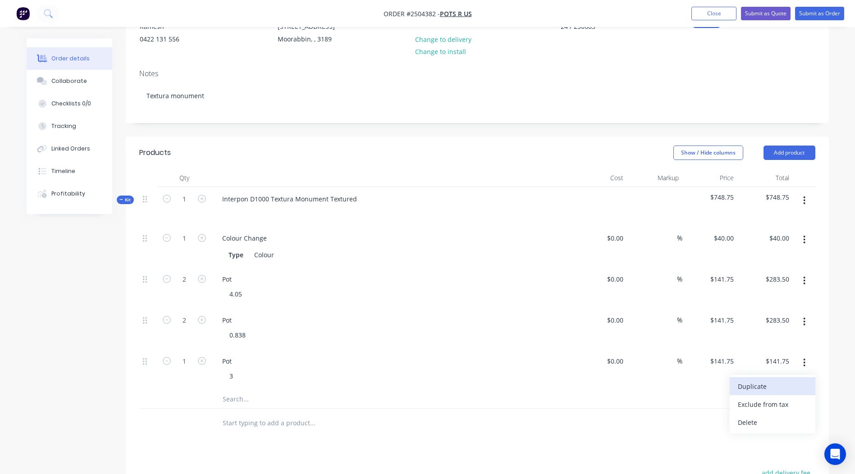
click at [762, 380] on div "Duplicate" at bounding box center [772, 386] width 69 height 13
drag, startPoint x: 236, startPoint y: 416, endPoint x: 96, endPoint y: 417, distance: 139.7
click at [148, 416] on div "1 Pot 3 $0.00 $0.00 % $141.75 $141.75 $141.75 $141.75" at bounding box center [477, 410] width 676 height 41
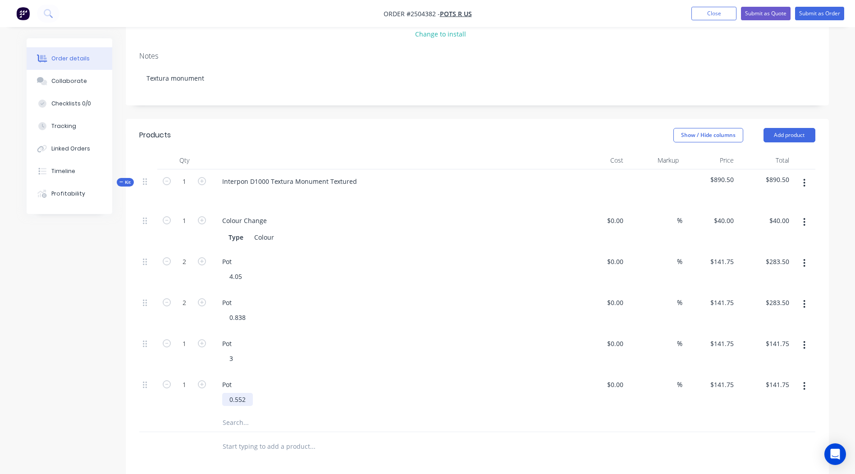
scroll to position [151, 0]
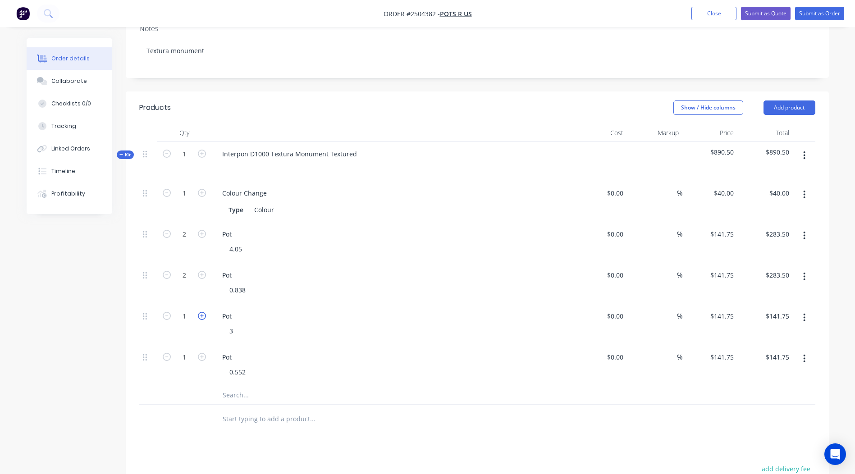
click at [199, 313] on icon "button" at bounding box center [202, 316] width 8 height 8
type input "2"
type input "$283.50"
click at [204, 355] on icon "button" at bounding box center [202, 357] width 8 height 8
type input "2"
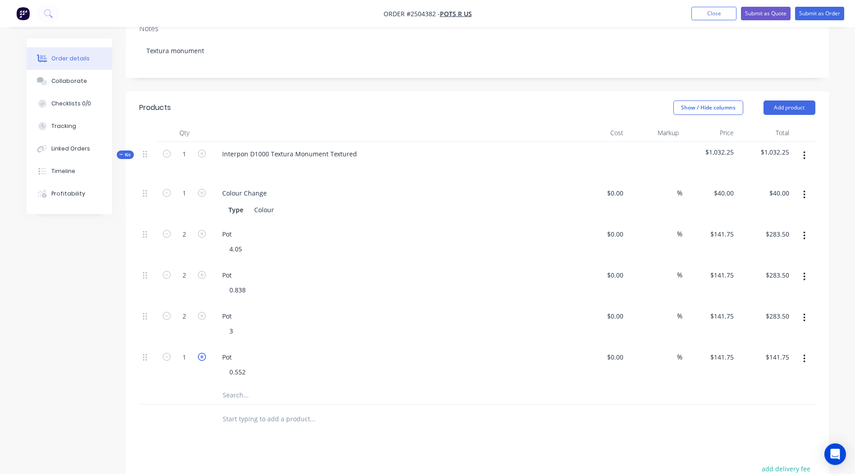
type input "$283.50"
click at [199, 314] on icon "button" at bounding box center [202, 316] width 8 height 8
type input "3"
type input "$425.25"
click at [205, 359] on icon "button" at bounding box center [202, 357] width 8 height 8
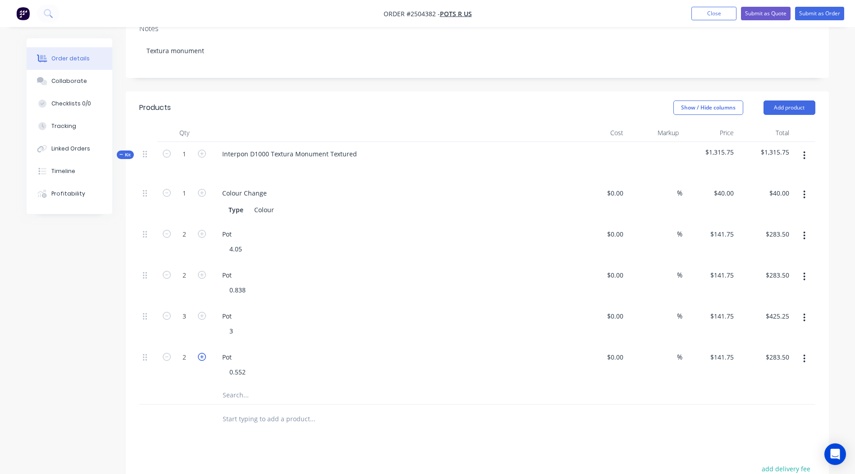
type input "3"
type input "$425.25"
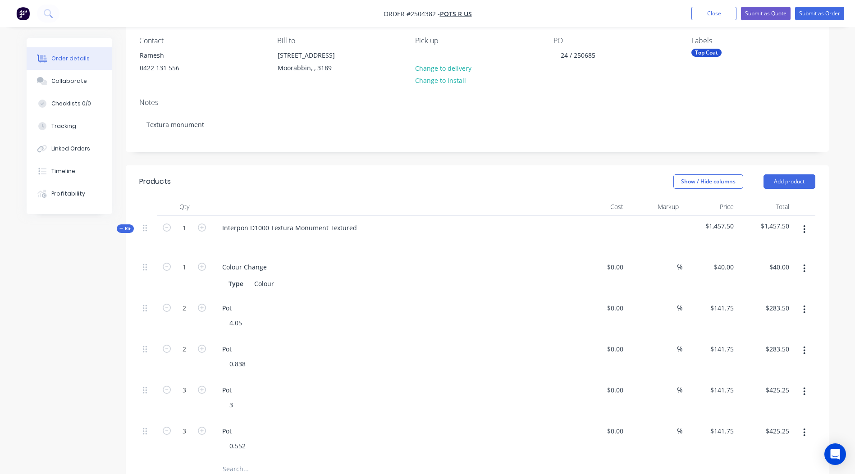
scroll to position [106, 0]
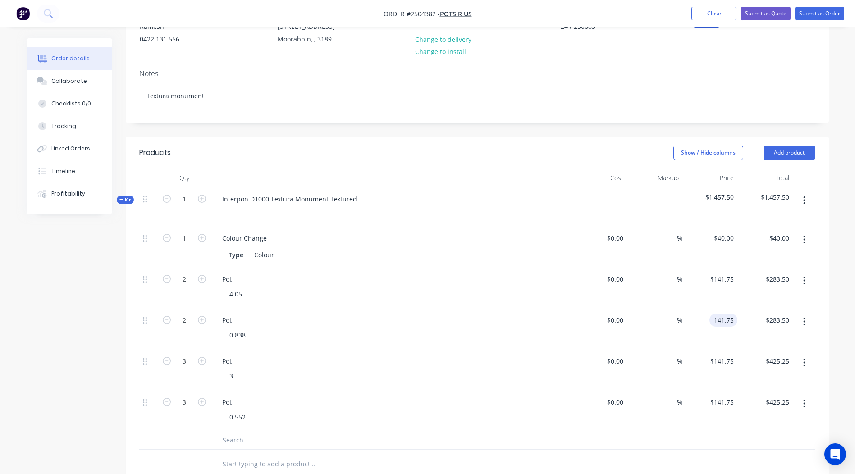
click at [719, 320] on input "141.75" at bounding box center [725, 320] width 24 height 13
type input "$29.33"
type input "$58.66"
click at [832, 293] on div "Order details Collaborate Checklists 0/0 Tracking Linked Orders Timeline Profit…" at bounding box center [428, 320] width 820 height 776
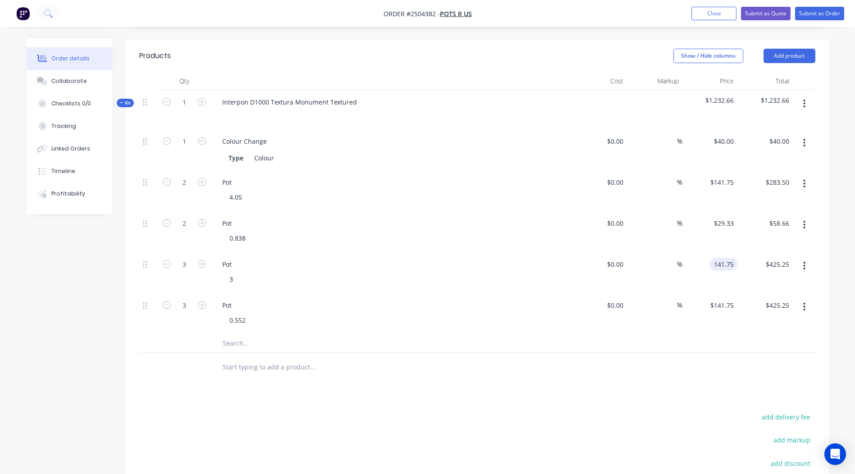
click at [724, 262] on input "141.75" at bounding box center [725, 264] width 24 height 13
click at [717, 261] on input "141.75" at bounding box center [725, 264] width 24 height 13
click at [724, 266] on input "141.75" at bounding box center [725, 264] width 24 height 13
type input "$105.00"
type input "$315.00"
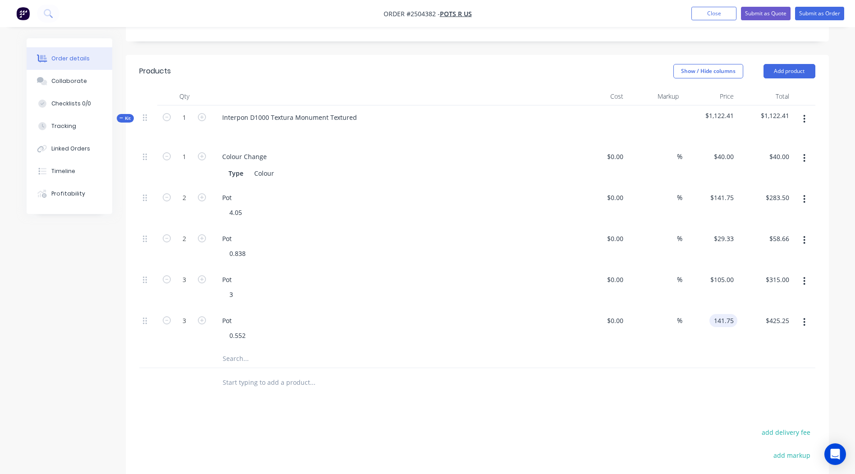
click at [719, 320] on input "141.75" at bounding box center [725, 320] width 24 height 13
type input "$19.32"
type input "$57.96"
click at [697, 382] on div at bounding box center [477, 382] width 676 height 29
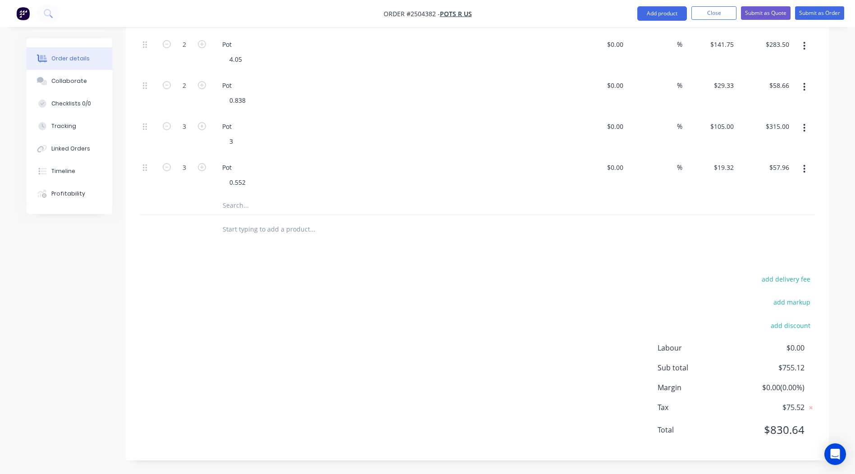
scroll to position [0, 0]
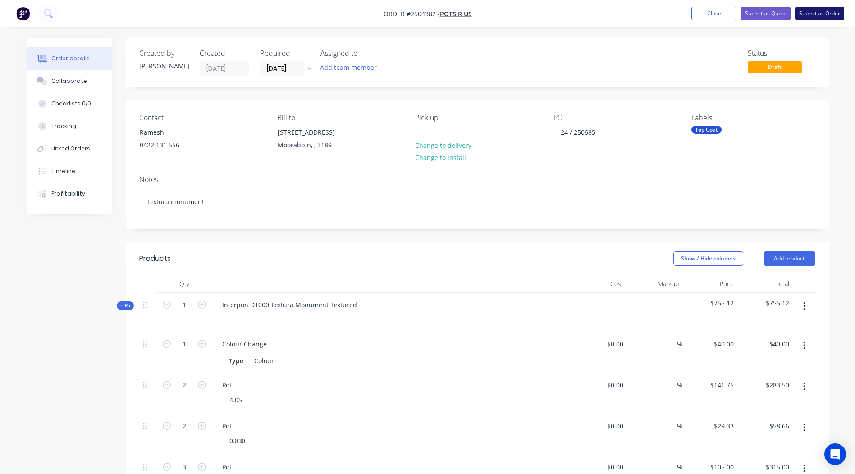
click at [810, 18] on button "Submit as Order" at bounding box center [819, 14] width 49 height 14
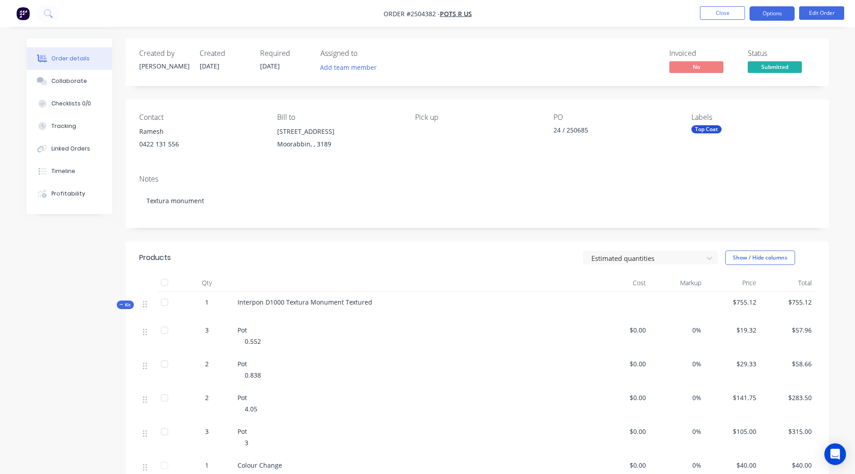
click at [776, 7] on button "Options" at bounding box center [771, 13] width 45 height 14
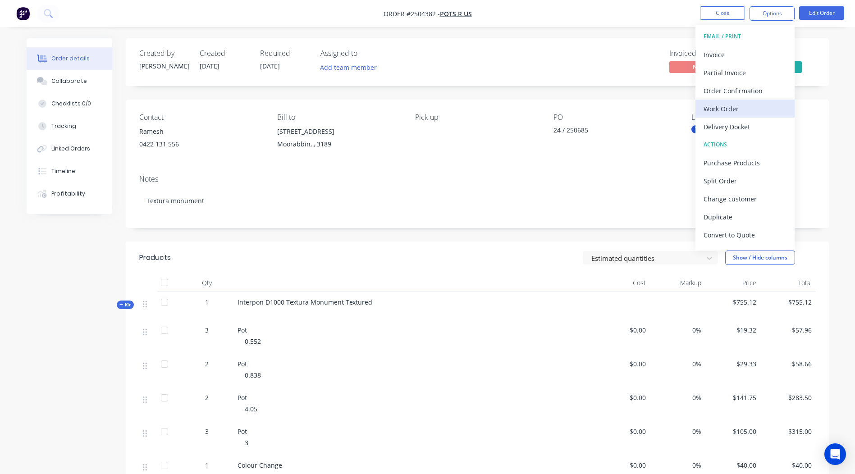
click at [738, 102] on div "Work Order" at bounding box center [744, 108] width 83 height 13
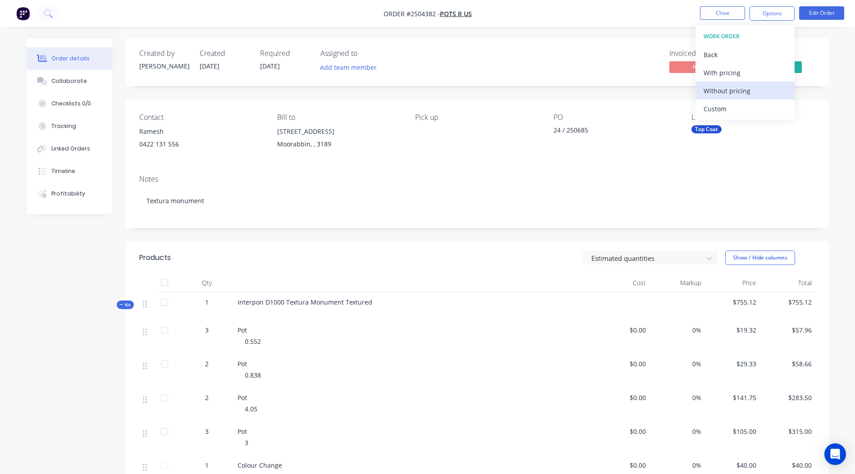
drag, startPoint x: 738, startPoint y: 102, endPoint x: 750, endPoint y: 85, distance: 20.1
click at [750, 85] on div "Without pricing" at bounding box center [744, 90] width 83 height 13
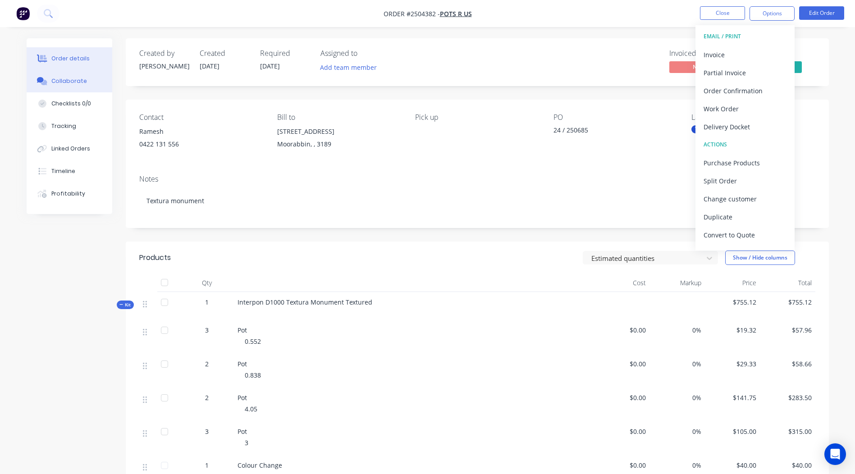
click at [100, 77] on button "Collaborate" at bounding box center [70, 81] width 86 height 23
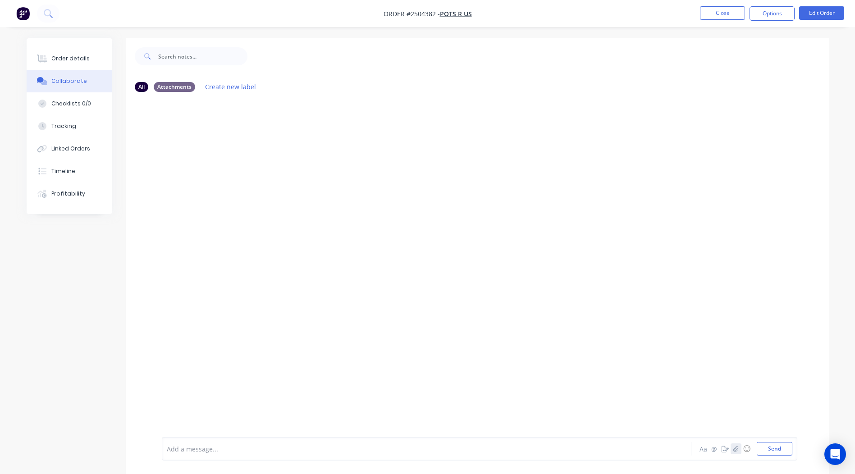
click at [738, 446] on icon "button" at bounding box center [735, 449] width 5 height 6
click at [788, 444] on button "Send" at bounding box center [774, 449] width 36 height 14
click at [735, 6] on button "Close" at bounding box center [722, 13] width 45 height 14
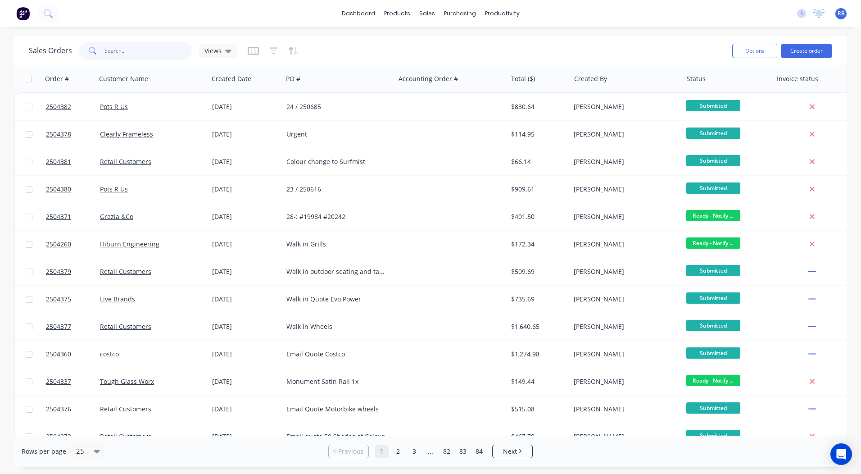
click at [146, 52] on input "text" at bounding box center [149, 51] width 88 height 18
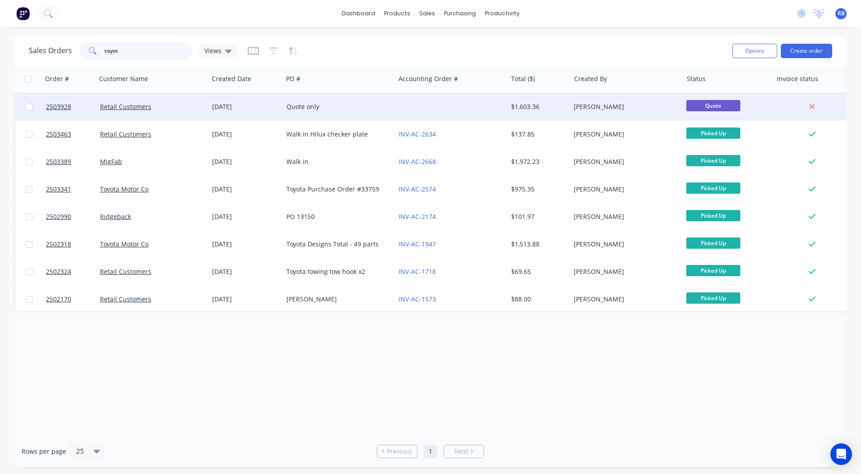
type input "toyot"
click at [372, 105] on div "Quote only" at bounding box center [337, 106] width 100 height 9
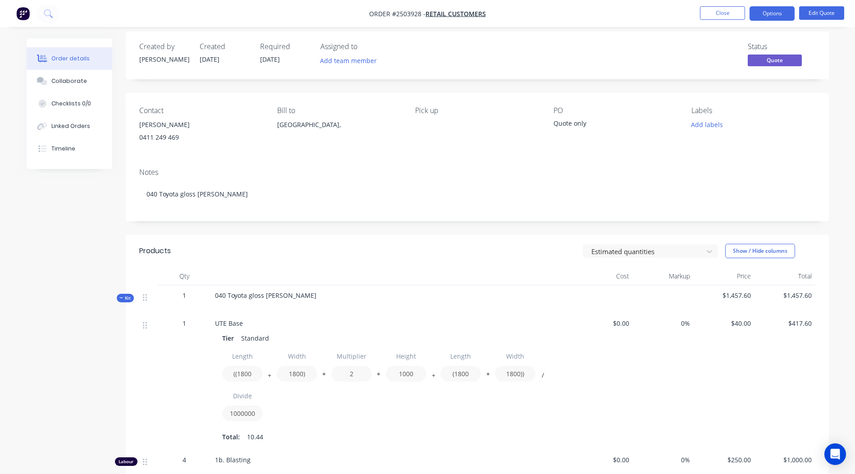
scroll to position [5, 0]
click at [778, 15] on button "Options" at bounding box center [771, 13] width 45 height 14
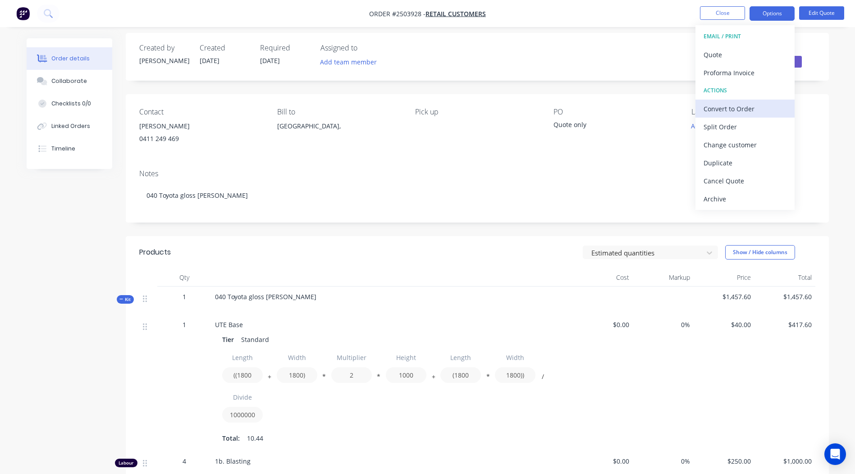
click at [753, 107] on div "Convert to Order" at bounding box center [744, 108] width 83 height 13
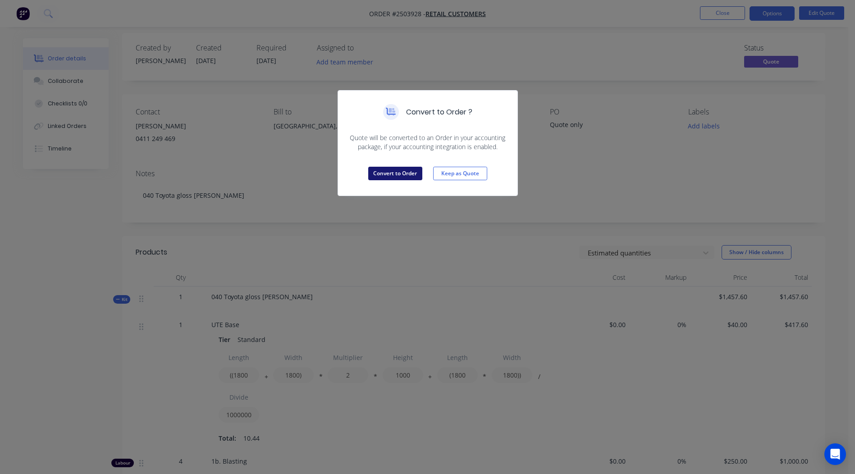
click at [390, 175] on button "Convert to Order" at bounding box center [395, 174] width 54 height 14
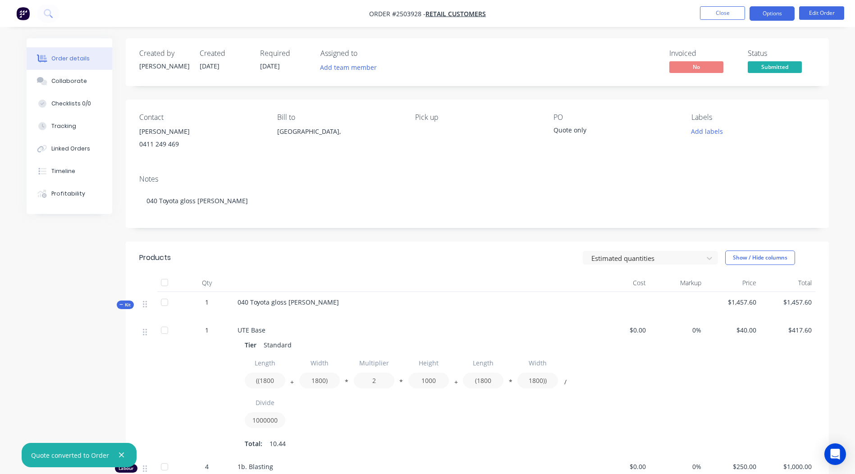
click at [776, 12] on button "Options" at bounding box center [771, 13] width 45 height 14
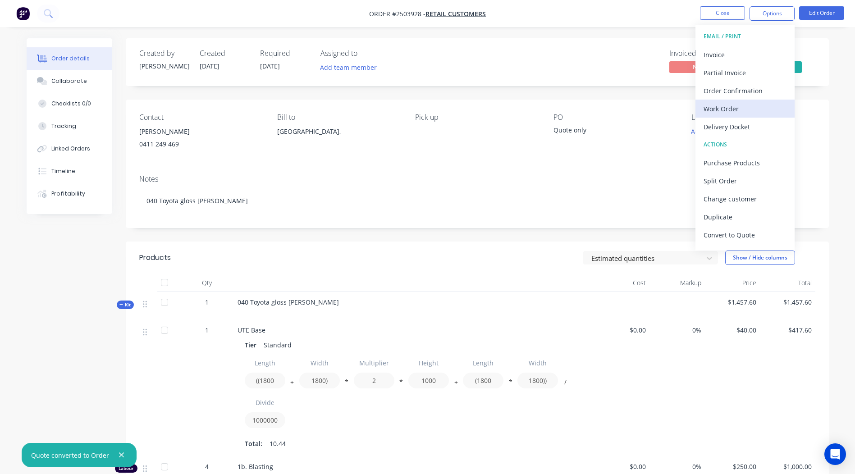
click at [732, 112] on div "Work Order" at bounding box center [744, 108] width 83 height 13
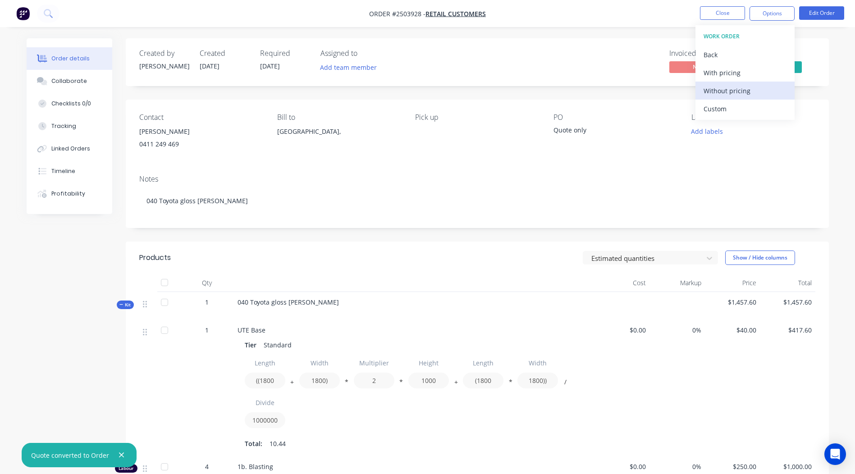
click at [734, 93] on div "Without pricing" at bounding box center [744, 90] width 83 height 13
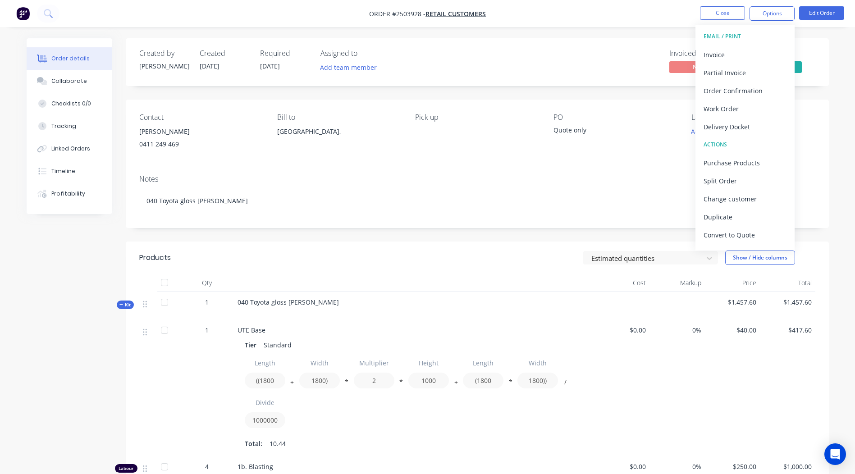
click at [565, 96] on div "Created by Rory Created 13/10/25 Required 26/08/25 Assigned to Add team member …" at bounding box center [477, 351] width 703 height 626
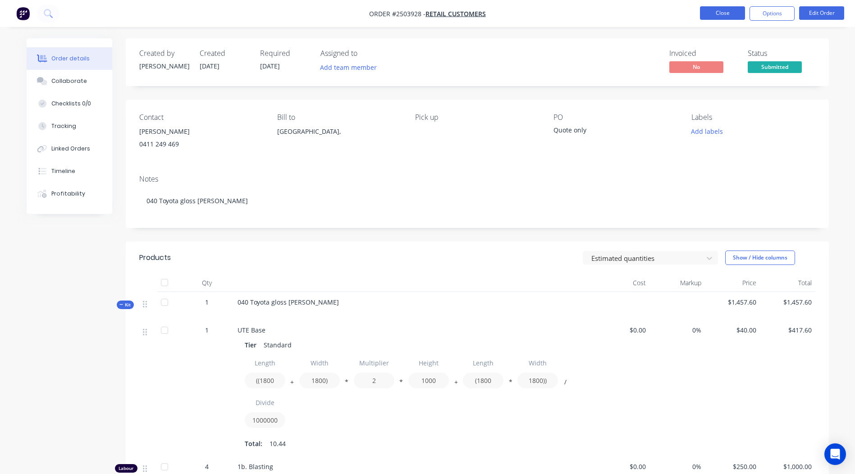
click at [710, 17] on button "Close" at bounding box center [722, 13] width 45 height 14
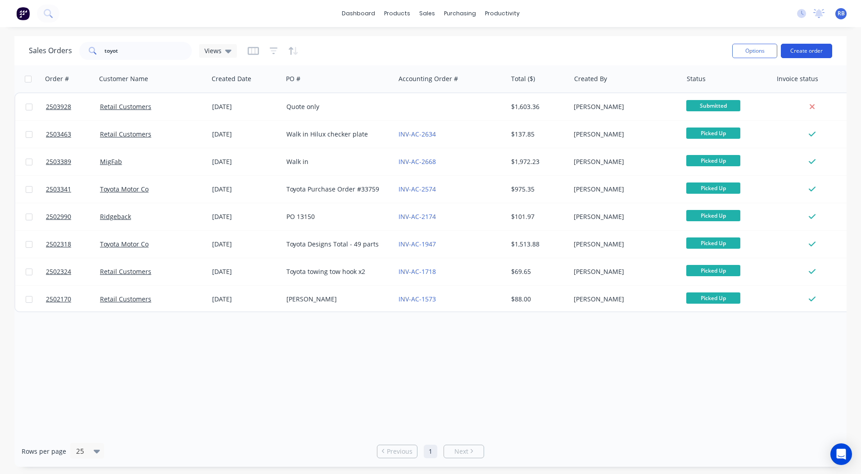
click at [801, 50] on button "Create order" at bounding box center [806, 51] width 51 height 14
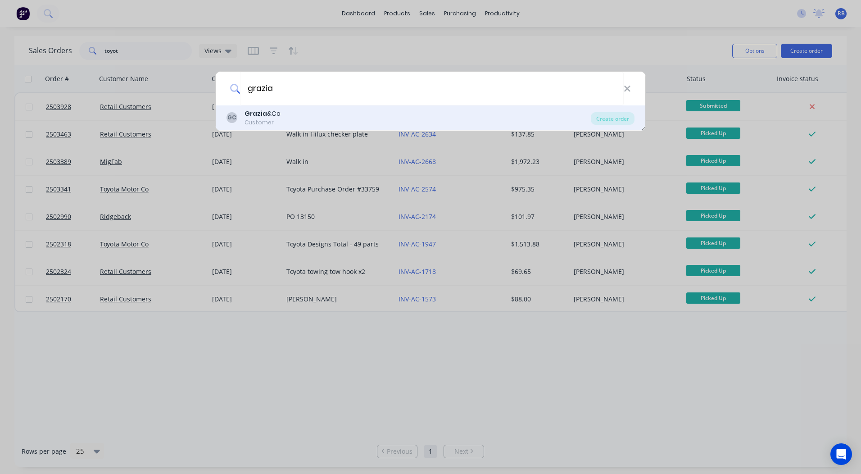
type input "grazia"
click at [262, 120] on div "Customer" at bounding box center [263, 122] width 36 height 8
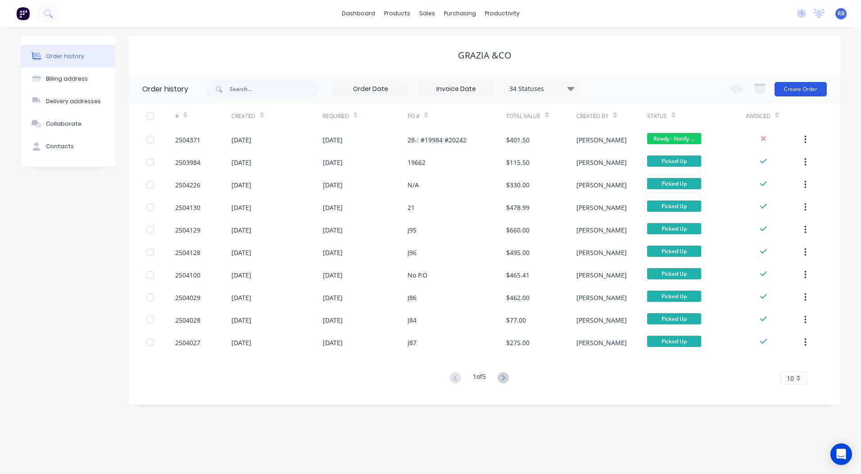
click at [795, 89] on button "Create Order" at bounding box center [801, 89] width 52 height 14
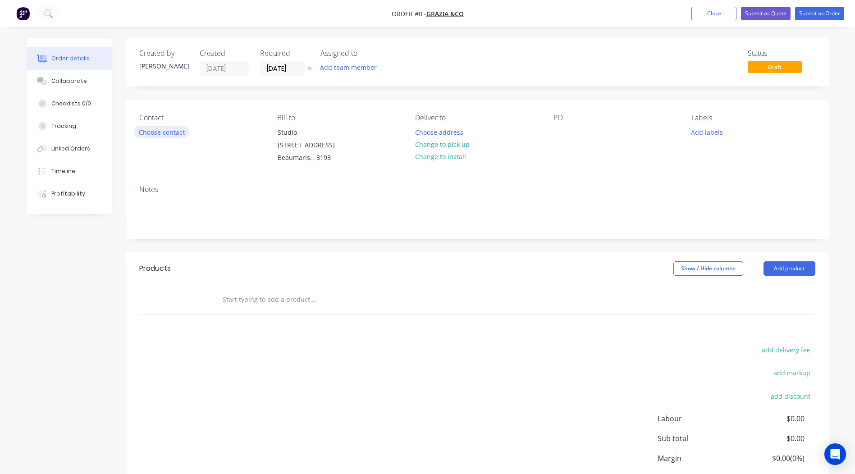
click at [164, 128] on button "Choose contact" at bounding box center [161, 132] width 55 height 12
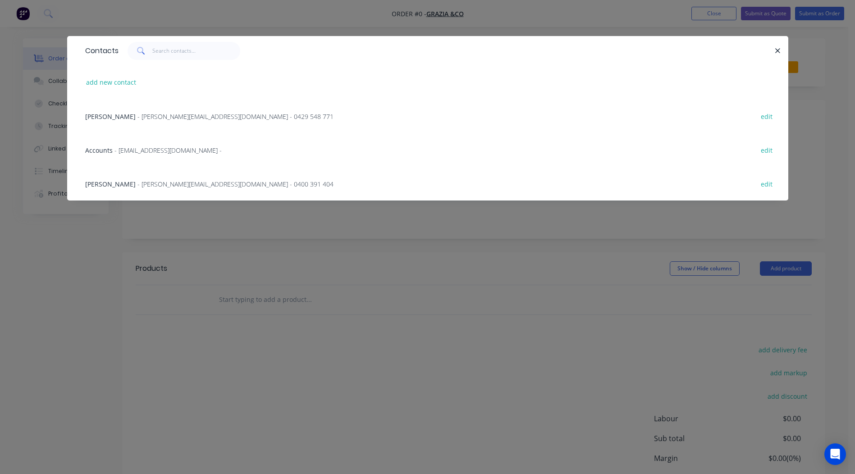
click at [137, 186] on span "- nick@graziaandco.com.au - 0400 391 404" at bounding box center [235, 184] width 196 height 9
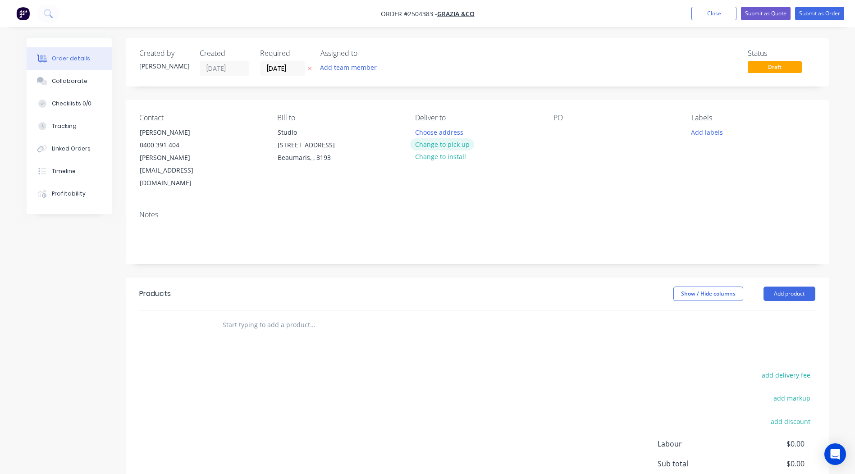
click at [432, 143] on button "Change to pick up" at bounding box center [442, 144] width 64 height 12
click at [705, 132] on button "Add labels" at bounding box center [706, 132] width 41 height 12
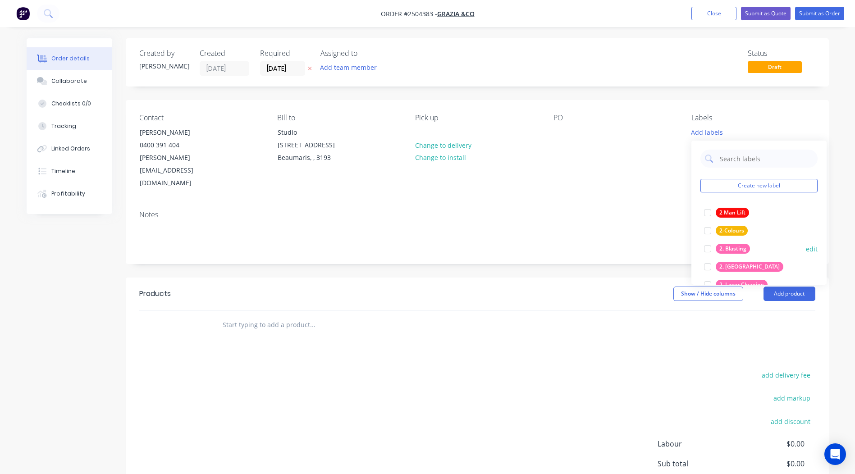
click at [740, 248] on div "2. Blasting" at bounding box center [732, 249] width 34 height 10
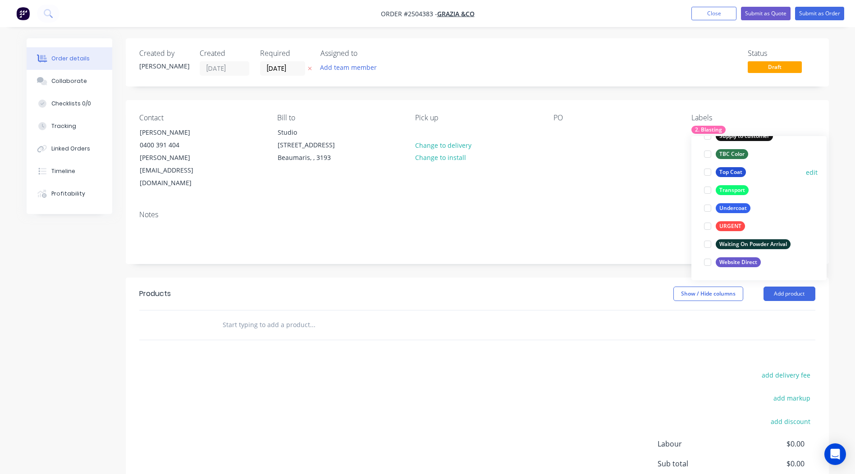
click at [728, 170] on div "Top Coat" at bounding box center [730, 172] width 30 height 10
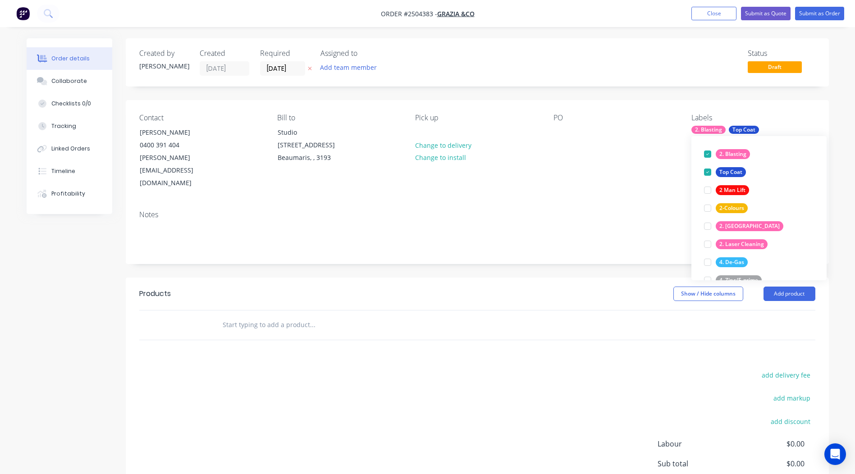
click at [562, 68] on div "Status Draft" at bounding box center [612, 62] width 405 height 27
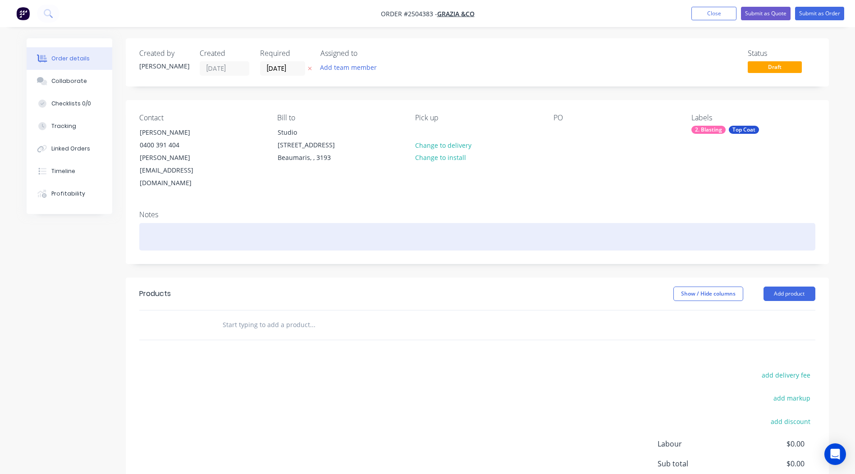
click at [153, 223] on div at bounding box center [477, 236] width 676 height 27
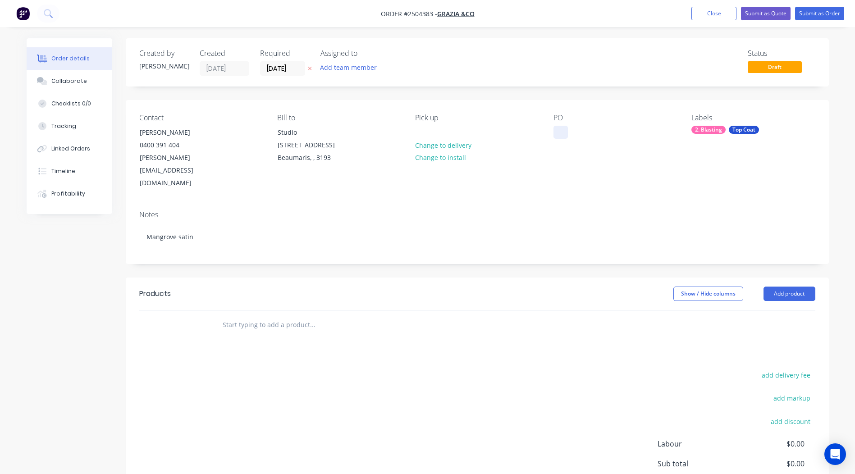
click at [561, 127] on div at bounding box center [560, 132] width 14 height 13
click at [700, 175] on div "Contact Nick 0400 391 404 nick@graziaandco.com.au Bill to Studio 14 Keys St Bea…" at bounding box center [477, 151] width 703 height 103
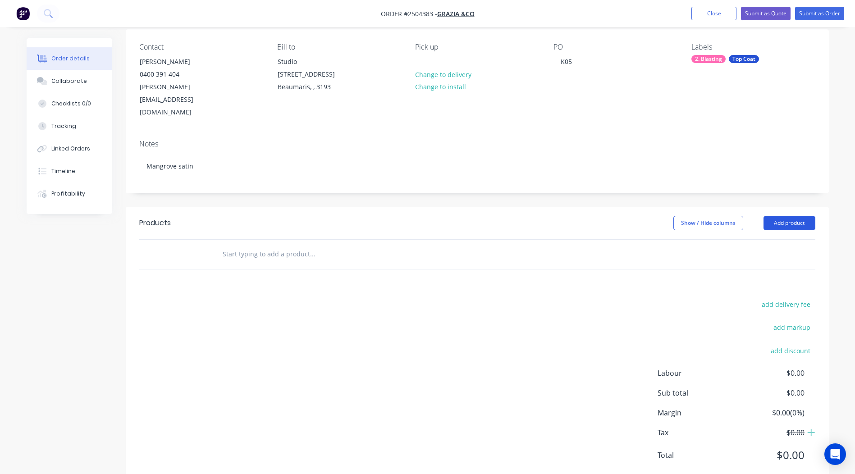
click at [779, 216] on button "Add product" at bounding box center [789, 223] width 52 height 14
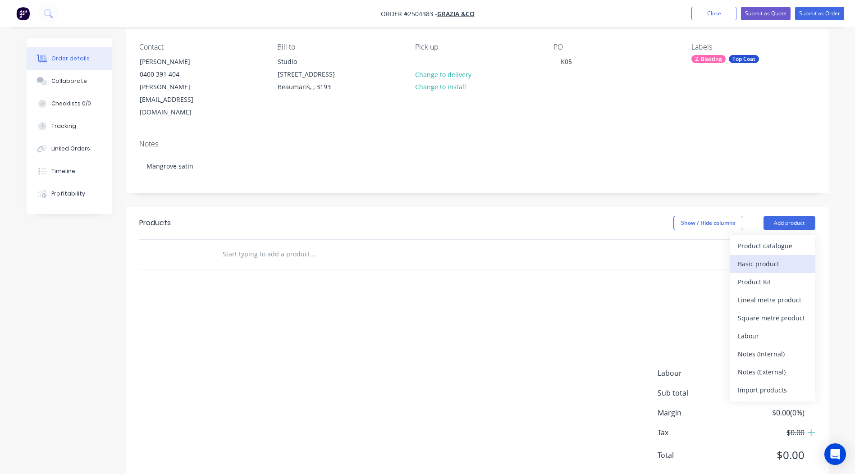
click at [761, 257] on div "Basic product" at bounding box center [772, 263] width 69 height 13
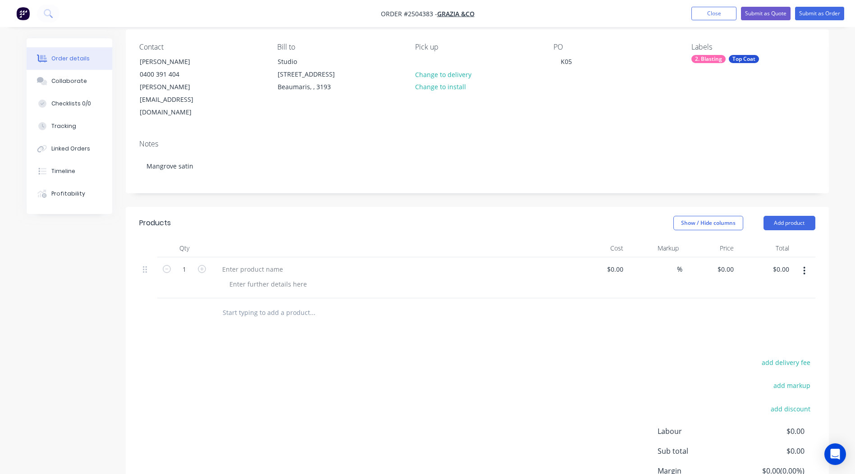
click at [802, 263] on button "button" at bounding box center [803, 271] width 21 height 16
click at [265, 263] on div at bounding box center [252, 269] width 75 height 13
click at [279, 278] on div at bounding box center [268, 284] width 92 height 13
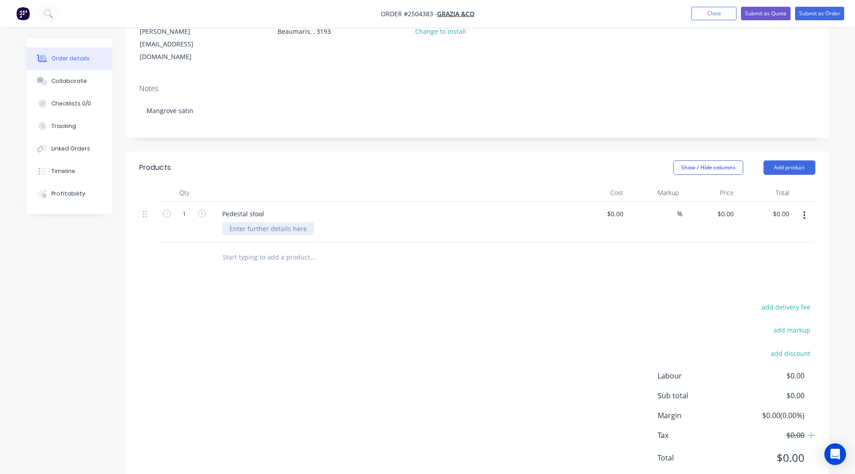
scroll to position [129, 0]
click at [200, 207] on icon "button" at bounding box center [202, 211] width 8 height 8
type input "4"
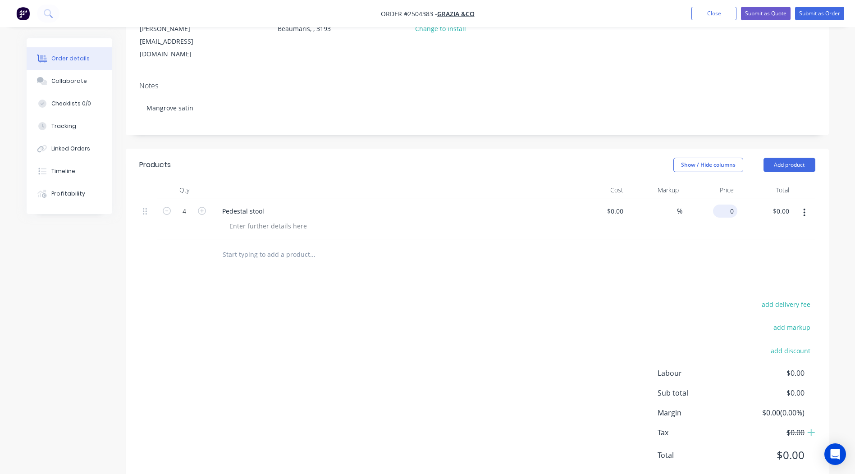
click at [726, 205] on div "0 $0.00" at bounding box center [725, 211] width 24 height 13
type input "$50.00"
type input "$200.00"
click at [304, 395] on div "add delivery fee add markup add discount Labour $0.00 Sub total $0.00 Margin $0…" at bounding box center [477, 385] width 676 height 174
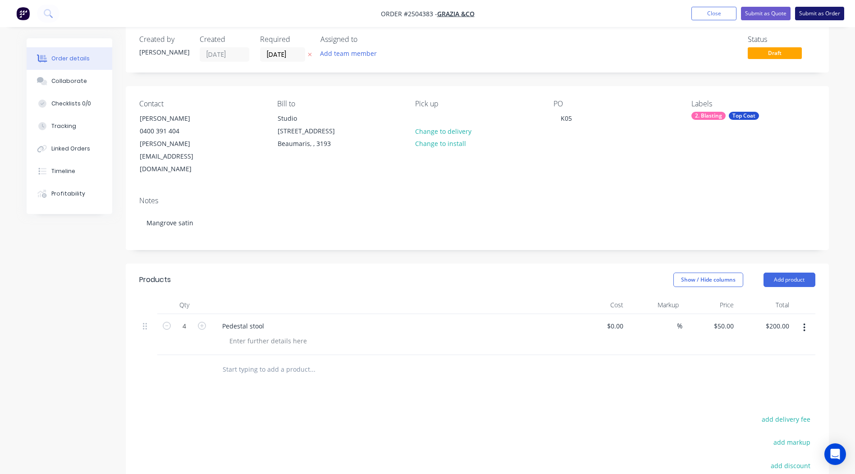
scroll to position [0, 0]
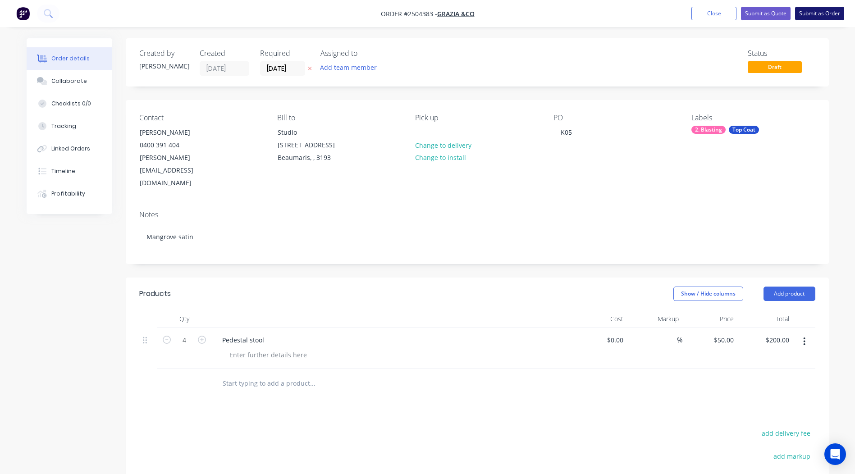
click at [815, 7] on button "Submit as Order" at bounding box center [819, 14] width 49 height 14
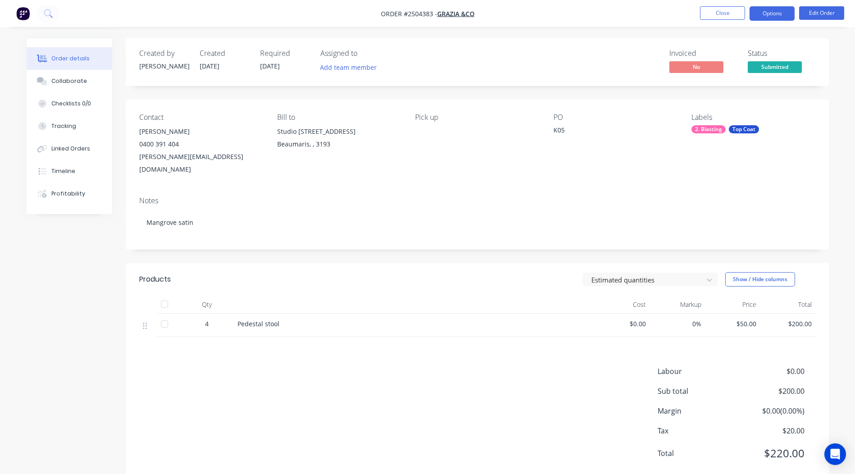
click at [785, 11] on button "Options" at bounding box center [771, 13] width 45 height 14
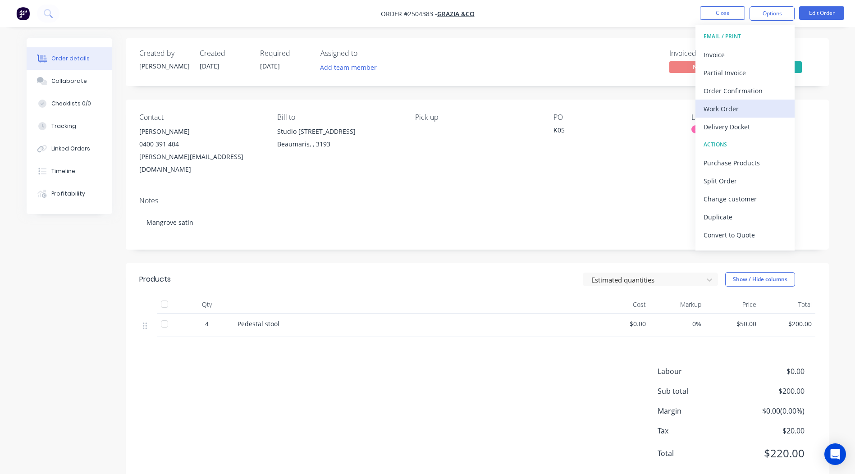
click at [746, 103] on div "Work Order" at bounding box center [744, 108] width 83 height 13
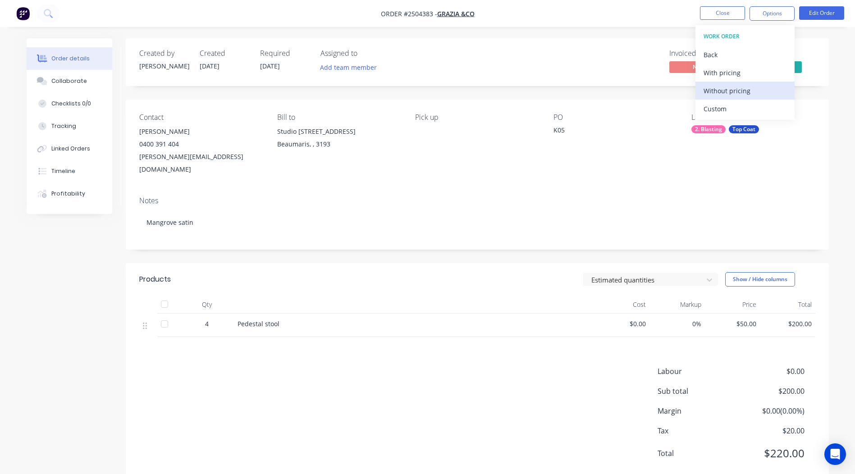
click at [752, 92] on div "Without pricing" at bounding box center [744, 90] width 83 height 13
click at [84, 68] on button "Order details" at bounding box center [70, 58] width 86 height 23
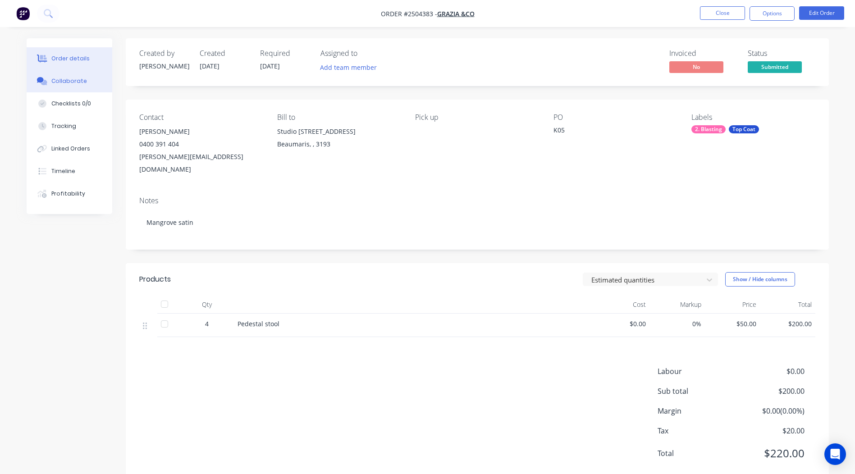
click at [78, 80] on div "Collaborate" at bounding box center [69, 81] width 36 height 8
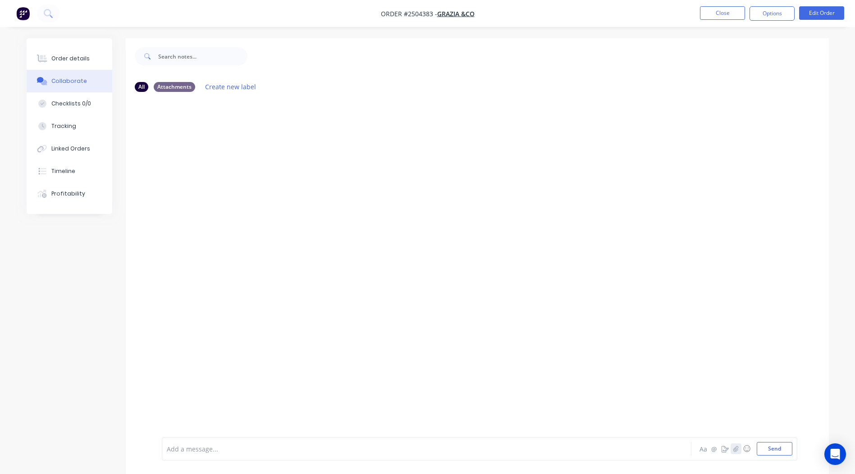
click at [734, 450] on icon "button" at bounding box center [735, 449] width 5 height 6
click at [768, 449] on button "Send" at bounding box center [774, 449] width 36 height 14
click at [739, 14] on button "Close" at bounding box center [722, 13] width 45 height 14
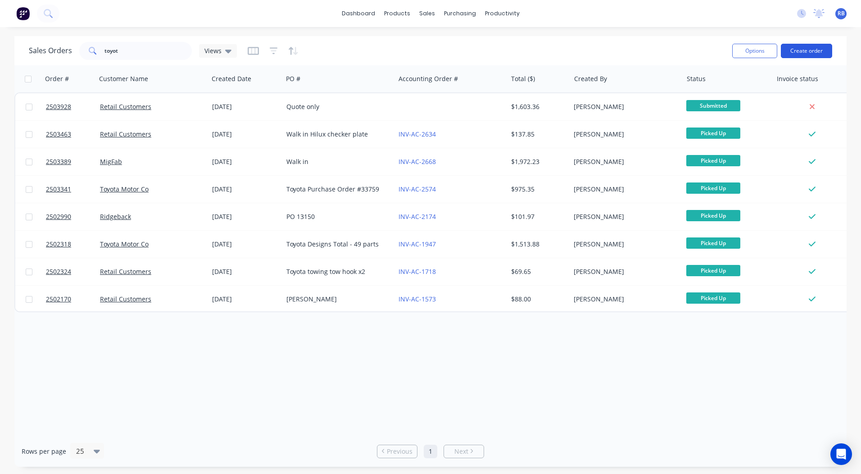
click at [806, 50] on button "Create order" at bounding box center [806, 51] width 51 height 14
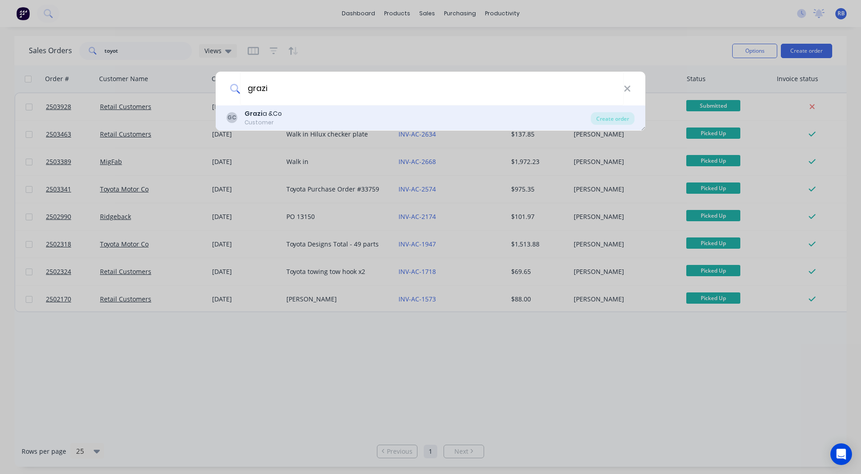
type input "grazi"
click at [274, 110] on div "Grazi a &Co" at bounding box center [263, 113] width 37 height 9
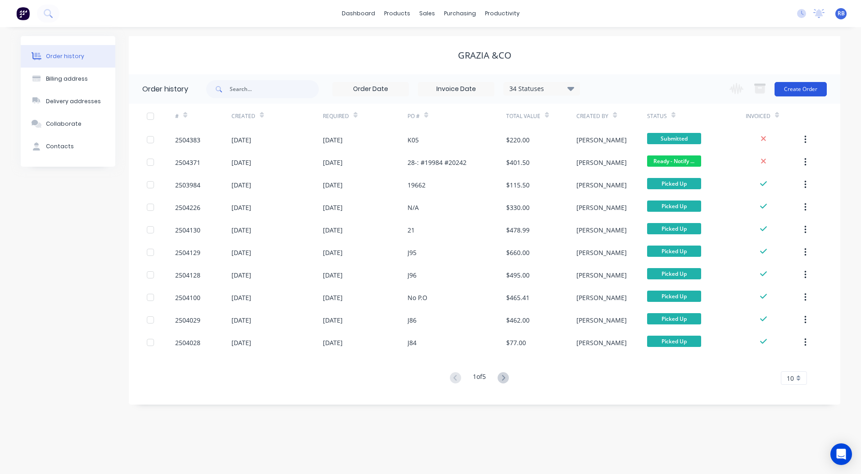
click at [791, 84] on button "Create Order" at bounding box center [801, 89] width 52 height 14
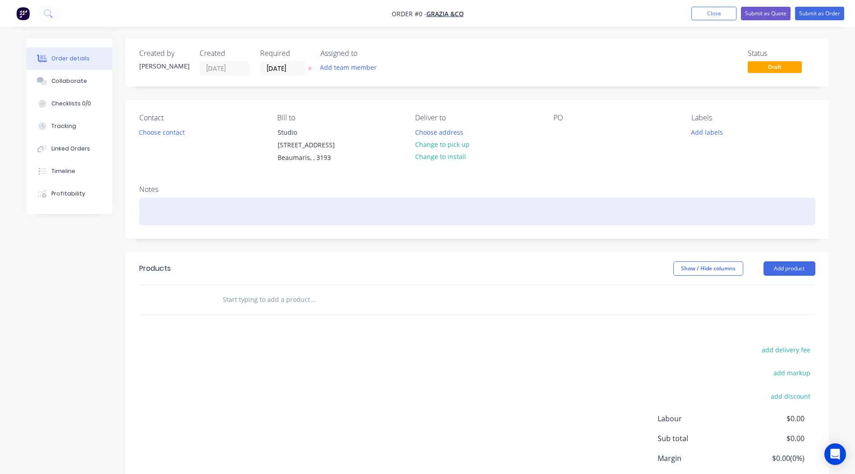
click at [160, 198] on div at bounding box center [477, 211] width 676 height 27
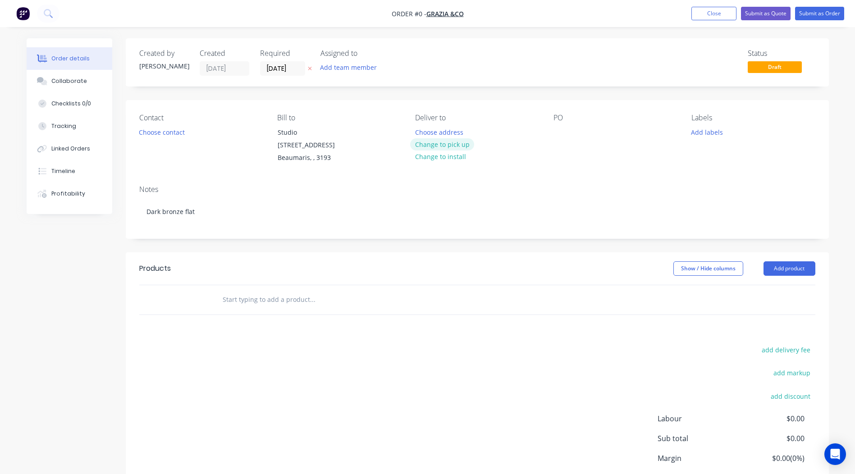
click at [439, 139] on div "Order details Collaborate Checklists 0/0 Tracking Linked Orders Timeline Profit…" at bounding box center [428, 291] width 820 height 506
click at [436, 141] on button "Change to pick up" at bounding box center [442, 144] width 64 height 12
click at [557, 132] on div at bounding box center [560, 132] width 14 height 13
click at [703, 137] on button "Add labels" at bounding box center [706, 132] width 41 height 12
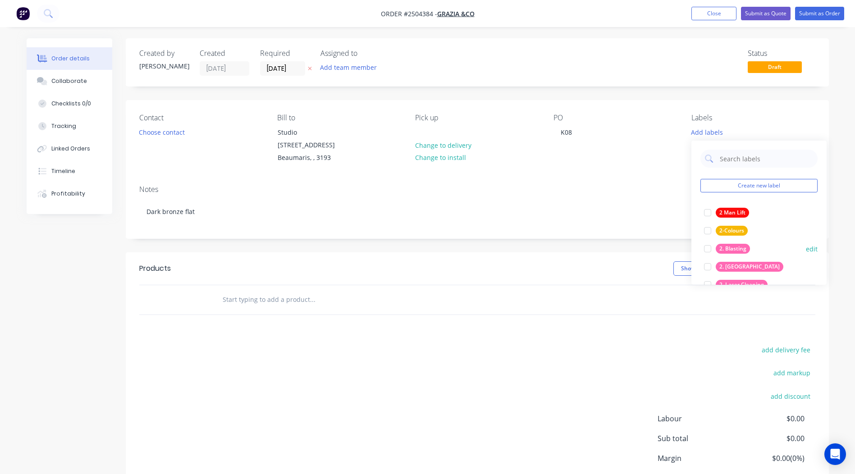
click at [727, 243] on button "2. Blasting" at bounding box center [726, 248] width 53 height 13
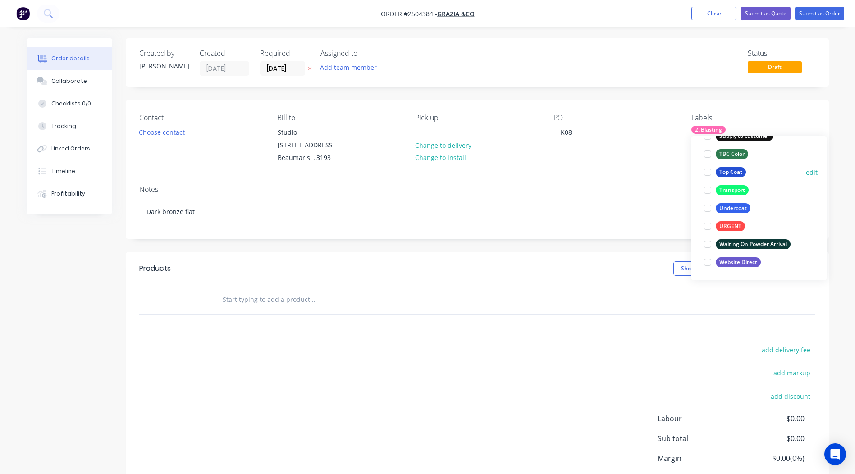
click at [738, 174] on div "Top Coat" at bounding box center [730, 172] width 30 height 10
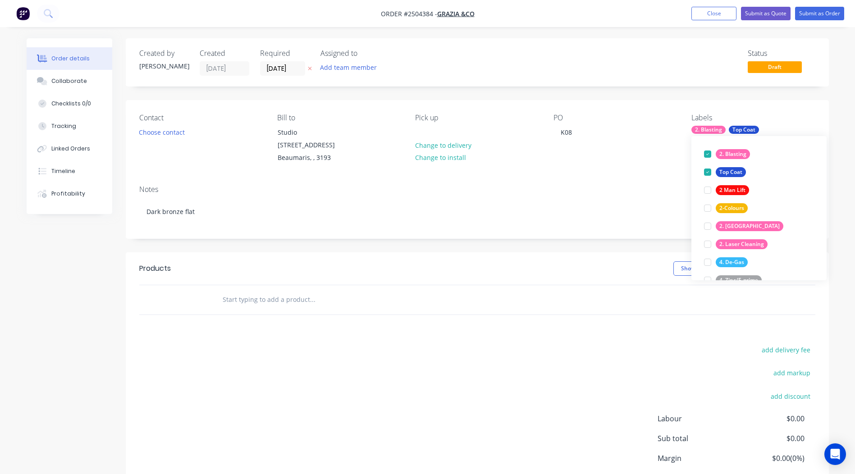
click at [615, 362] on div "add delivery fee add markup add discount Labour $0.00 Sub total $0.00 Margin $0…" at bounding box center [477, 431] width 676 height 174
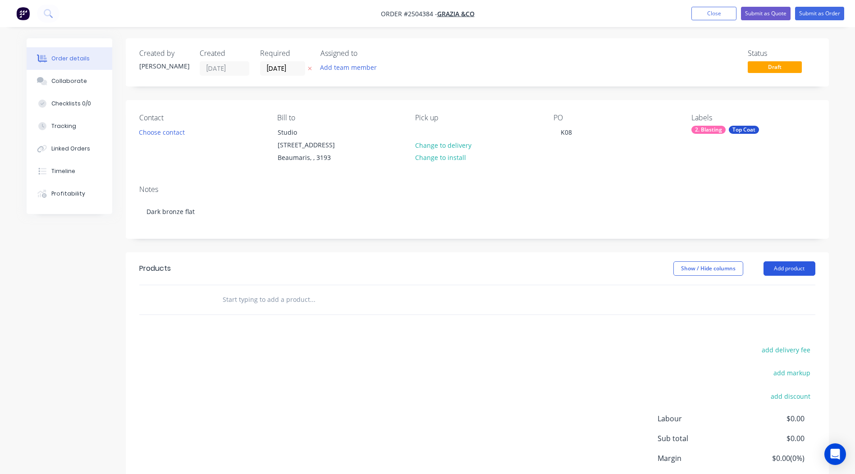
click at [797, 261] on button "Add product" at bounding box center [789, 268] width 52 height 14
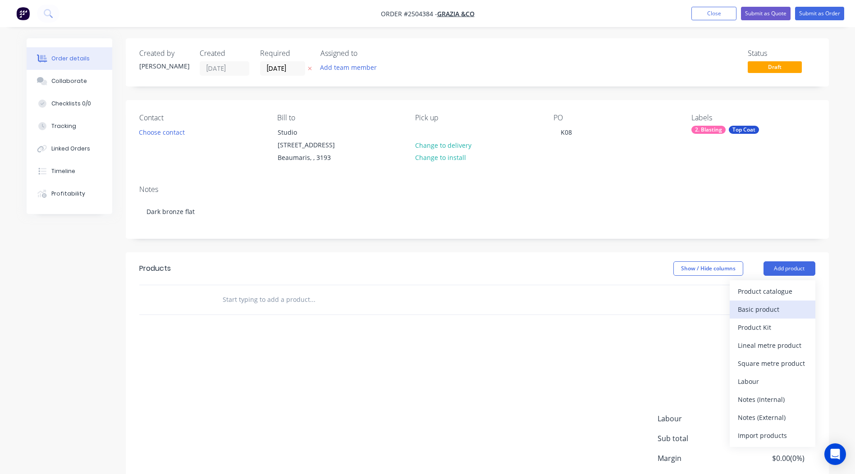
click at [765, 306] on div "Basic product" at bounding box center [772, 309] width 69 height 13
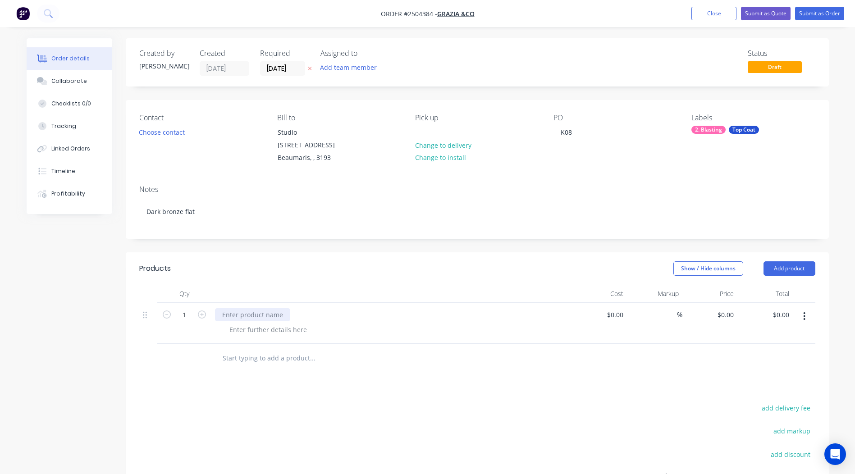
click at [262, 308] on div at bounding box center [252, 314] width 75 height 13
click at [731, 308] on input "0" at bounding box center [732, 314] width 10 height 13
type input "$50.00"
click at [200, 310] on icon "button" at bounding box center [202, 314] width 8 height 8
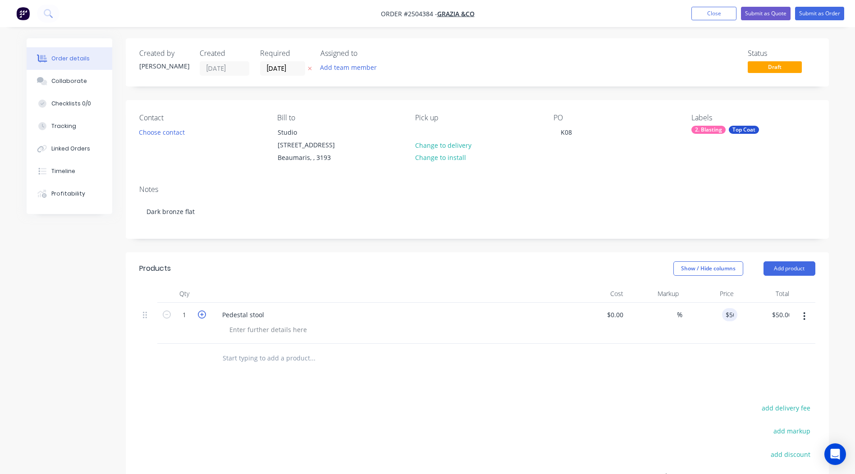
type input "2"
type input "$100.00"
click at [200, 310] on icon "button" at bounding box center [202, 314] width 8 height 8
type input "3"
type input "$150.00"
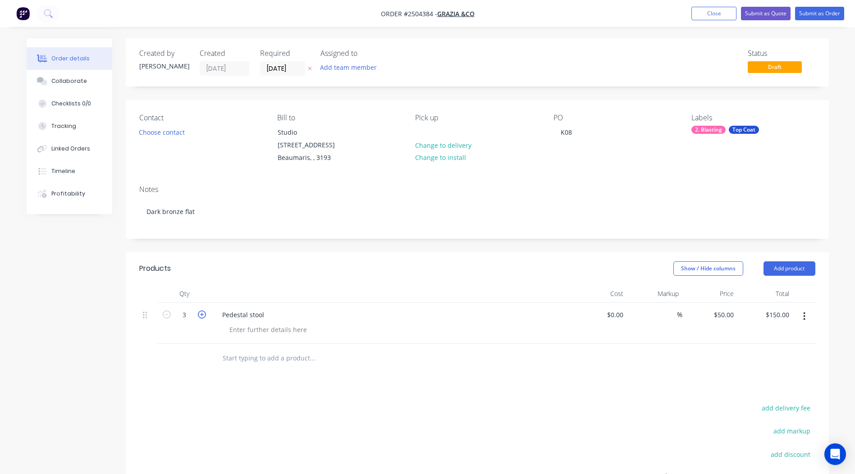
click at [200, 310] on icon "button" at bounding box center [202, 314] width 8 height 8
type input "4"
type input "$200.00"
click at [446, 252] on header "Products Show / Hide columns Add product" at bounding box center [477, 268] width 703 height 32
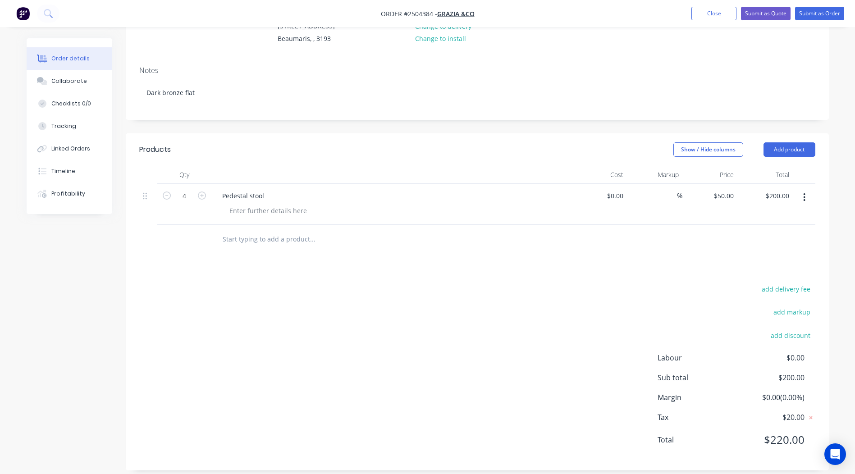
scroll to position [0, 0]
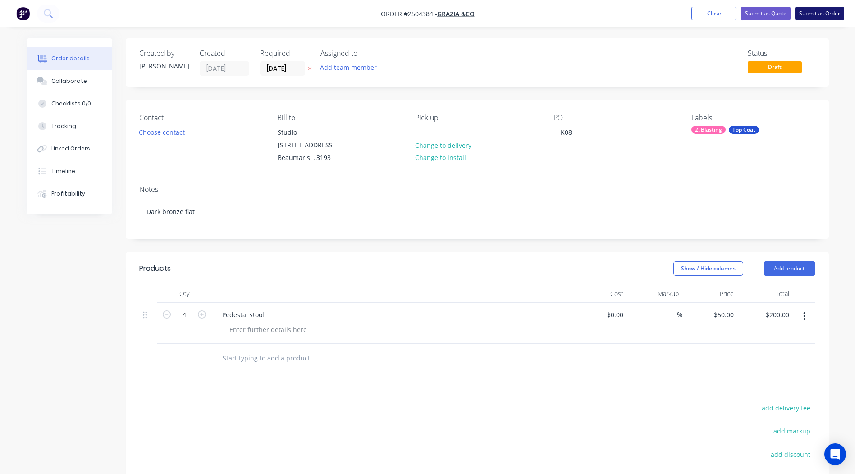
click at [811, 14] on button "Submit as Order" at bounding box center [819, 14] width 49 height 14
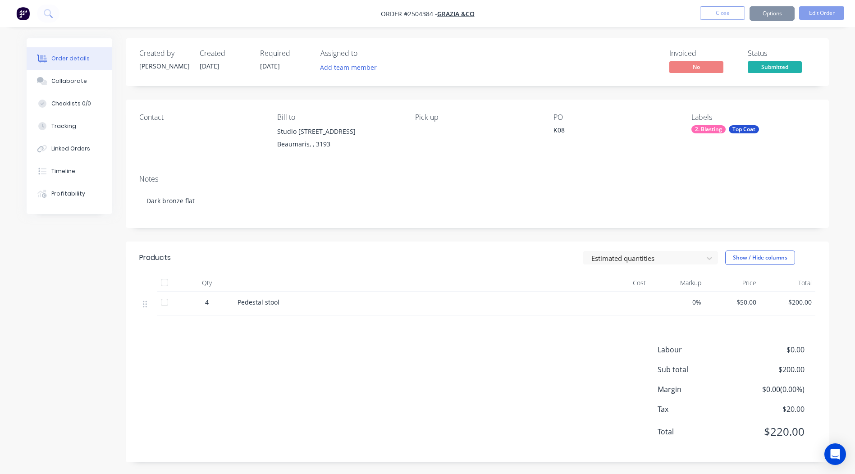
click at [564, 55] on div "Invoiced No Status Submitted" at bounding box center [612, 62] width 405 height 26
click at [765, 17] on button "Options" at bounding box center [771, 13] width 45 height 14
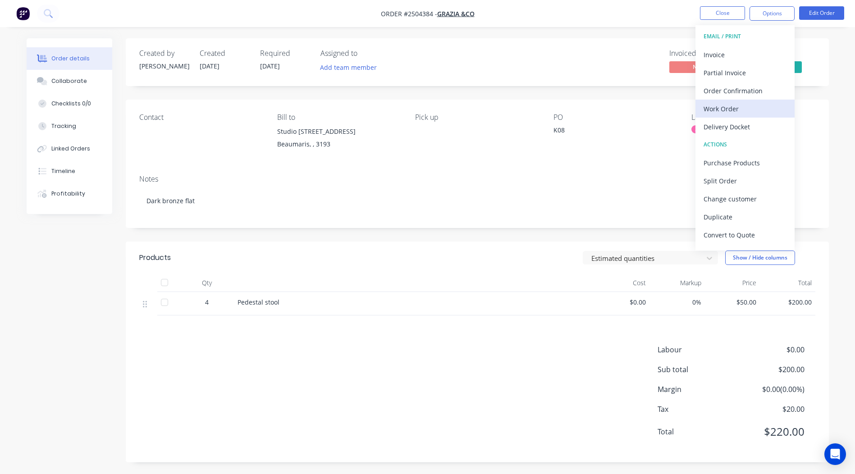
click at [748, 100] on button "Work Order" at bounding box center [744, 109] width 99 height 18
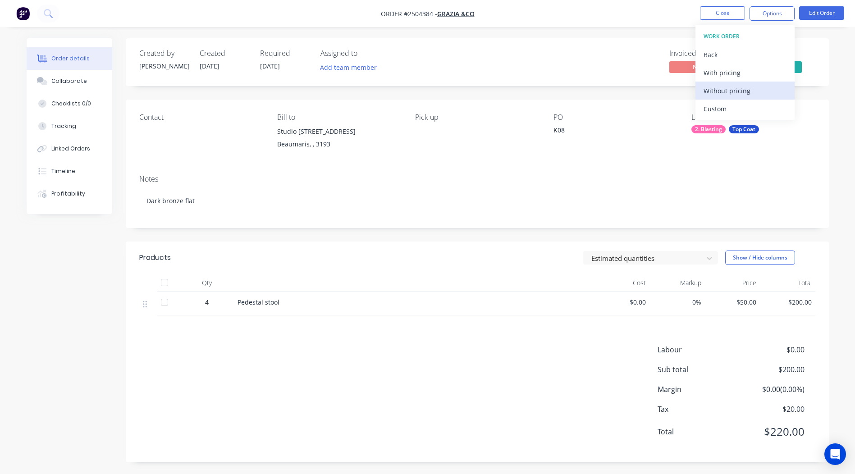
click at [747, 91] on div "Without pricing" at bounding box center [744, 90] width 83 height 13
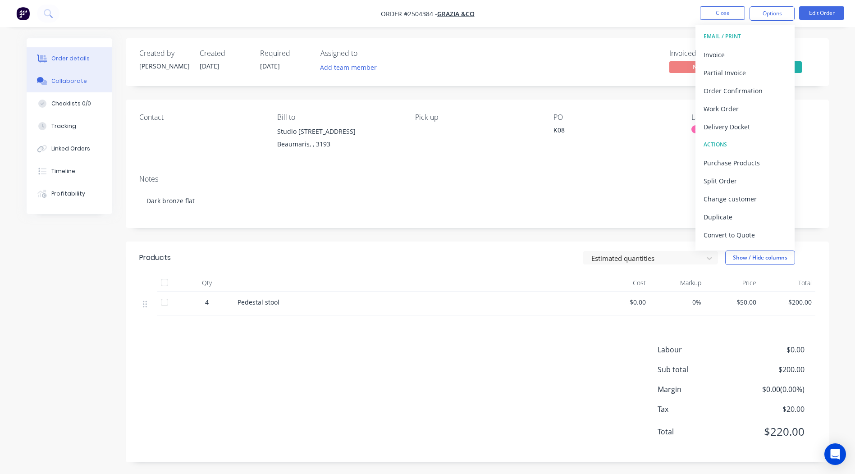
click at [64, 75] on button "Collaborate" at bounding box center [70, 81] width 86 height 23
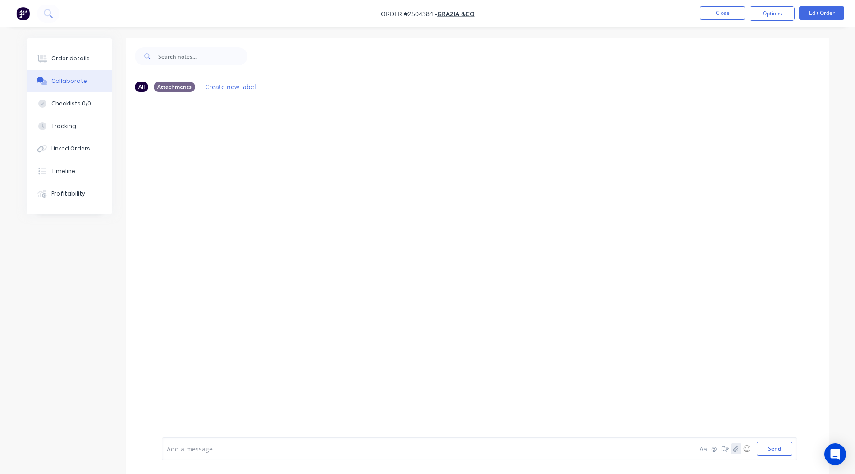
click at [738, 448] on button "button" at bounding box center [735, 448] width 11 height 11
click at [771, 450] on button "Send" at bounding box center [774, 449] width 36 height 14
click at [184, 140] on div at bounding box center [194, 146] width 23 height 23
click at [722, 9] on button "Close" at bounding box center [722, 13] width 45 height 14
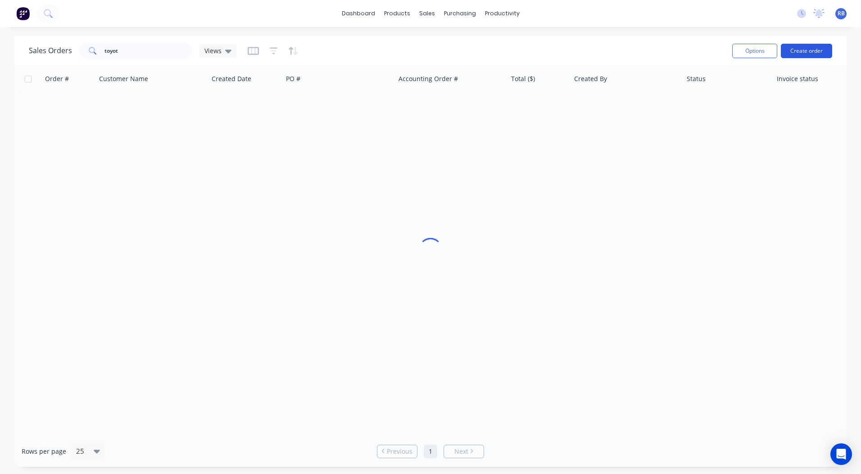
click at [806, 57] on button "Create order" at bounding box center [806, 51] width 51 height 14
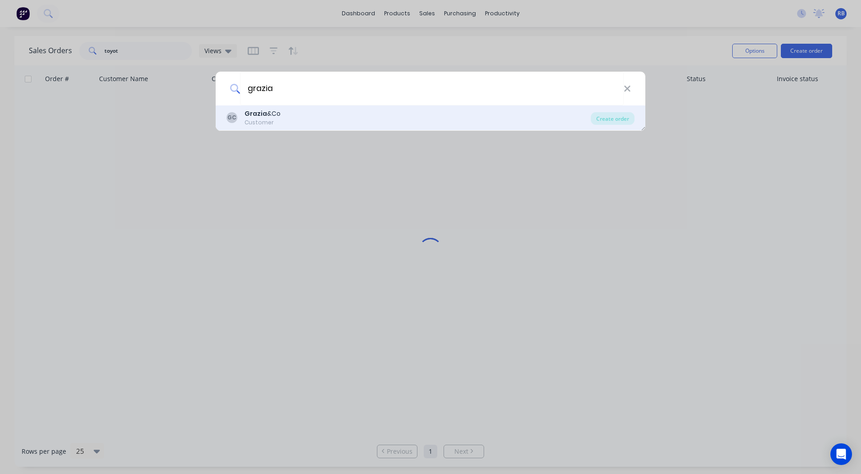
type input "grazia"
click at [278, 109] on div "Grazia &Co" at bounding box center [263, 113] width 36 height 9
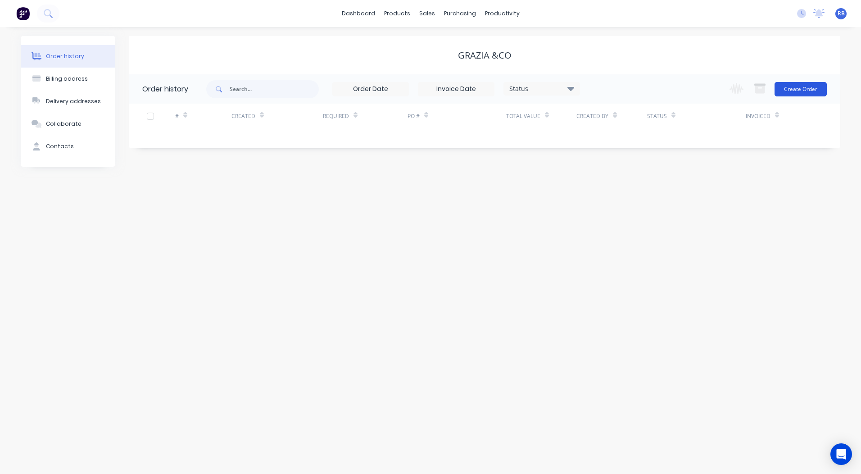
click at [797, 89] on button "Create Order" at bounding box center [801, 89] width 52 height 14
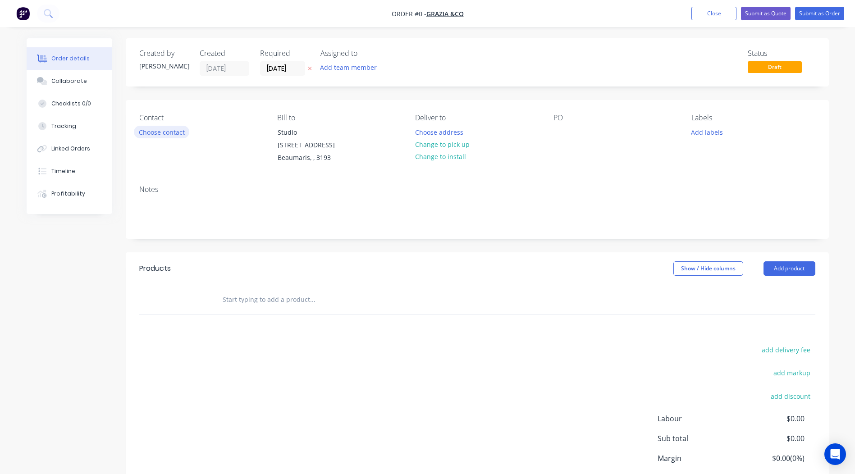
click at [158, 127] on button "Choose contact" at bounding box center [161, 132] width 55 height 12
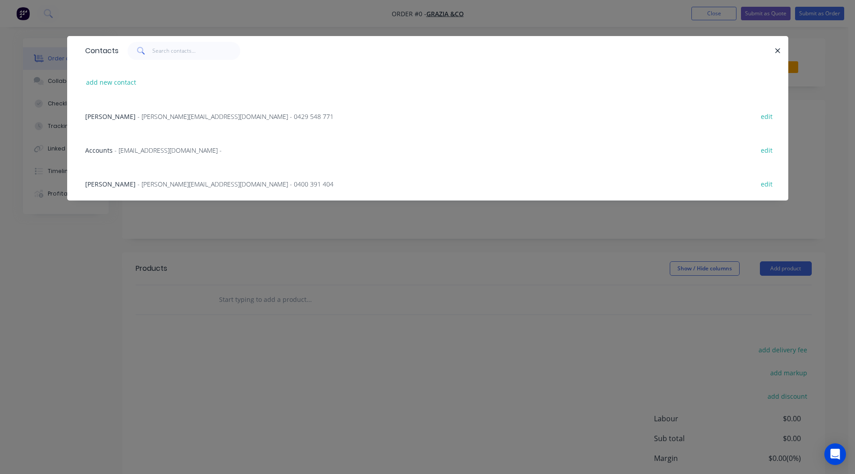
click at [137, 187] on span "- nick@graziaandco.com.au - 0400 391 404" at bounding box center [235, 184] width 196 height 9
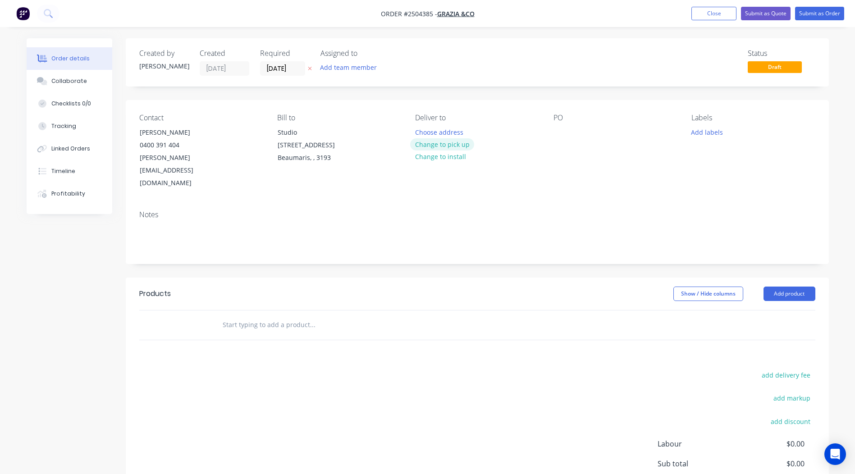
click at [438, 147] on button "Change to pick up" at bounding box center [442, 144] width 64 height 12
click at [556, 136] on div at bounding box center [560, 132] width 14 height 13
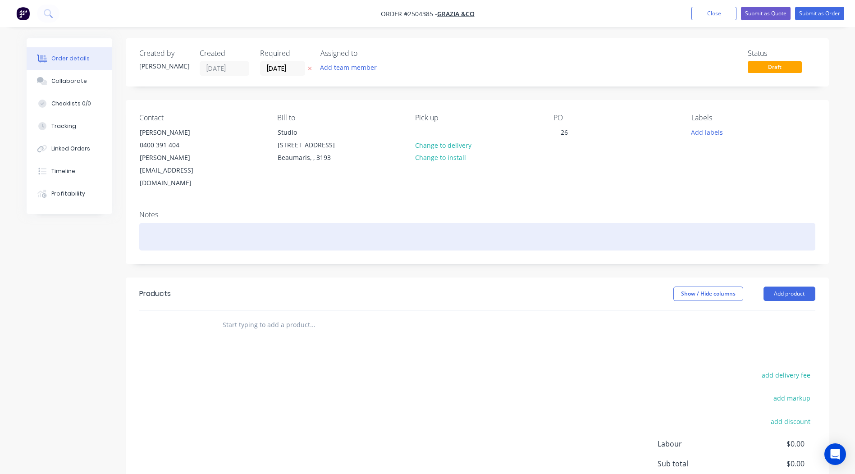
click at [179, 223] on div at bounding box center [477, 236] width 676 height 27
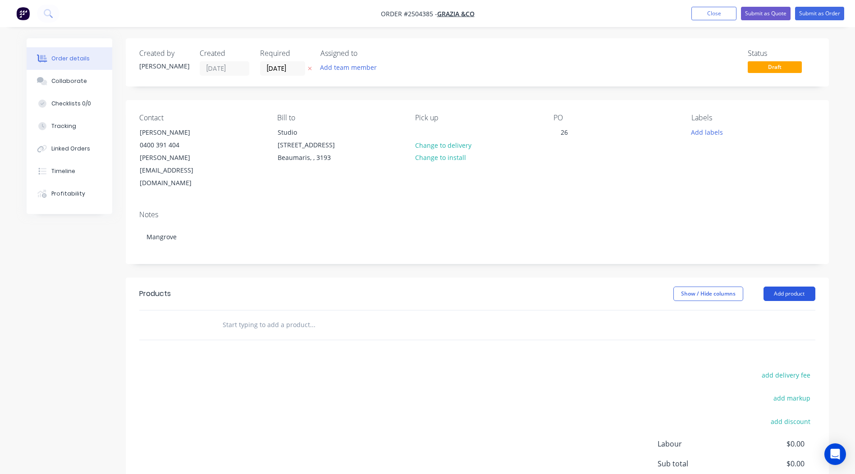
drag, startPoint x: 788, startPoint y: 275, endPoint x: 781, endPoint y: 274, distance: 7.3
click at [781, 287] on button "Add product" at bounding box center [789, 294] width 52 height 14
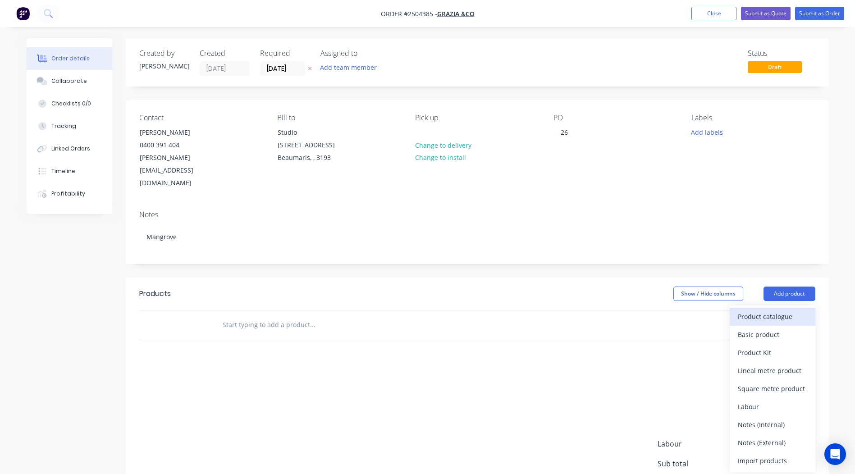
click at [770, 310] on div "Product catalogue" at bounding box center [772, 316] width 69 height 13
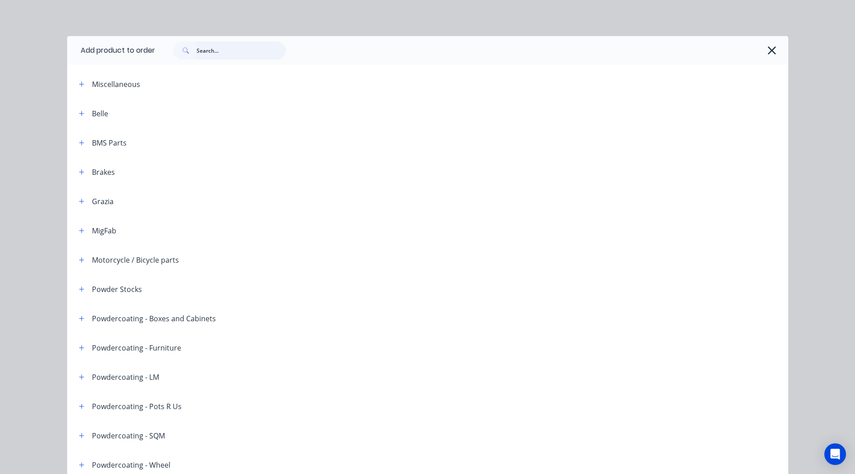
click at [209, 46] on input "text" at bounding box center [240, 50] width 89 height 18
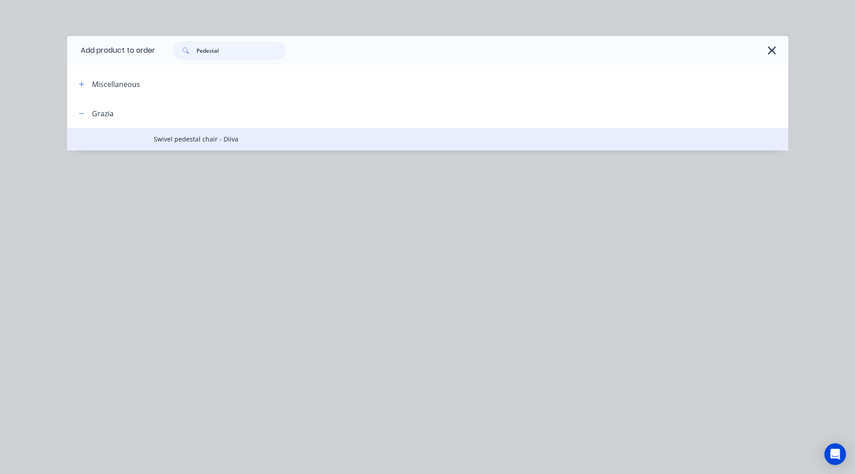
type input "Pedestal"
click at [173, 140] on span "Swivel pedestal chair - Diiva" at bounding box center [407, 138] width 507 height 9
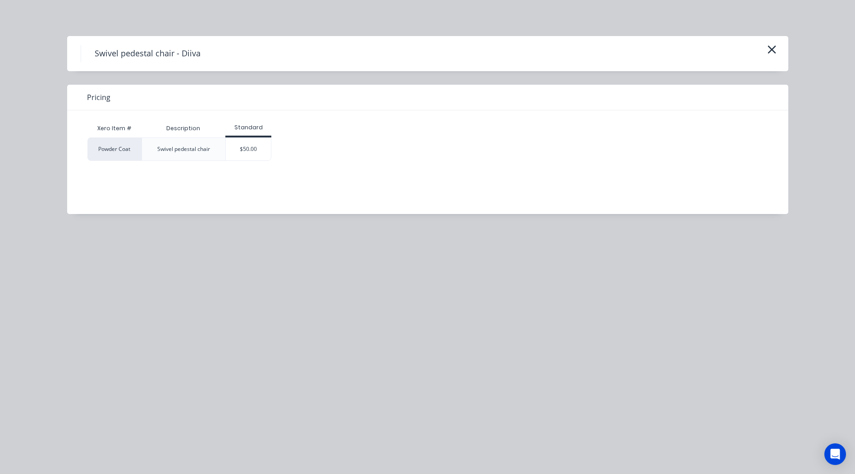
click at [255, 141] on div "$50.00" at bounding box center [248, 149] width 45 height 23
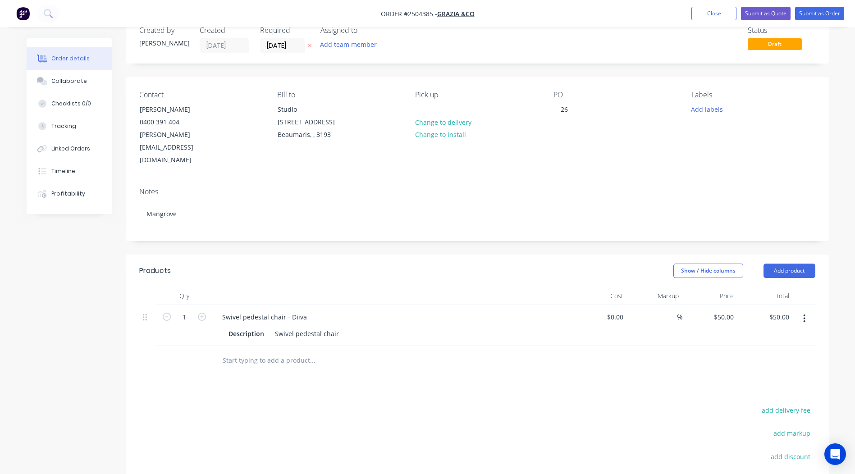
scroll to position [28, 0]
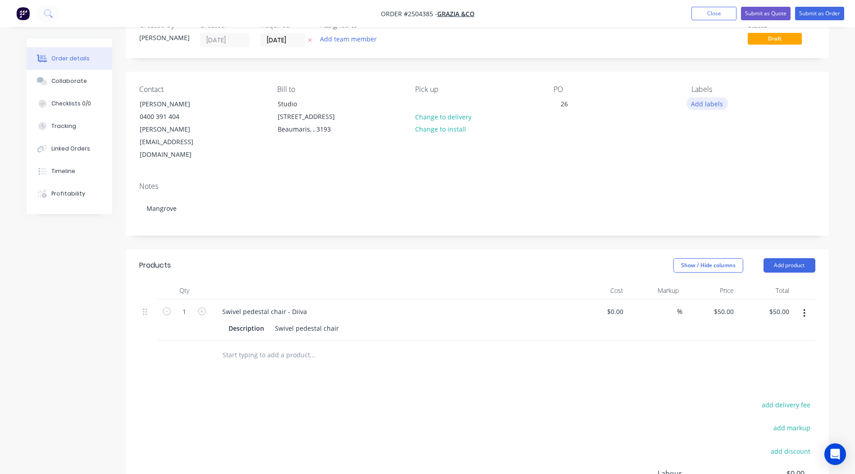
click at [706, 105] on button "Add labels" at bounding box center [706, 103] width 41 height 12
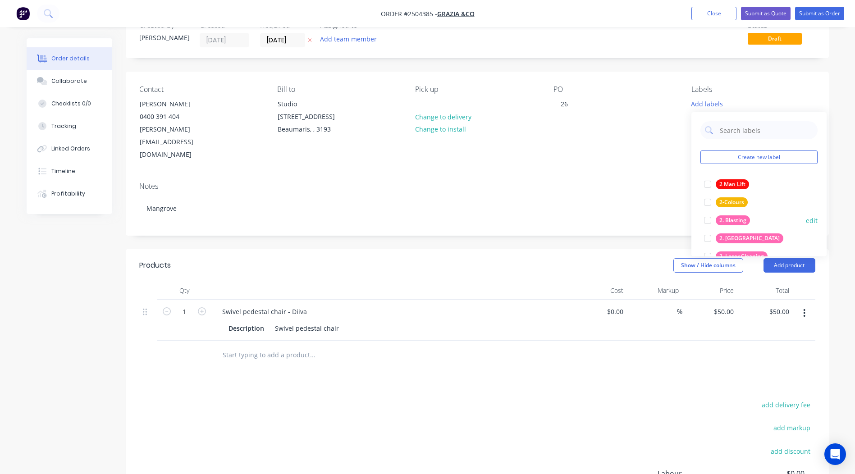
click at [747, 219] on div "2. Blasting" at bounding box center [732, 220] width 34 height 10
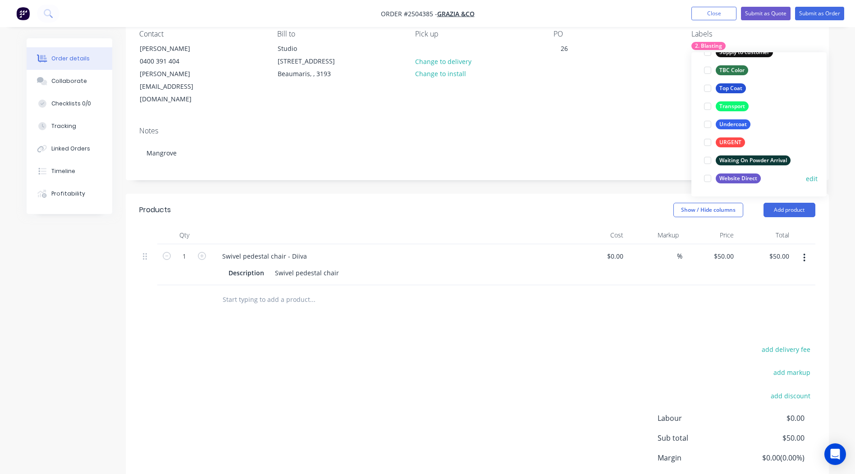
scroll to position [129, 0]
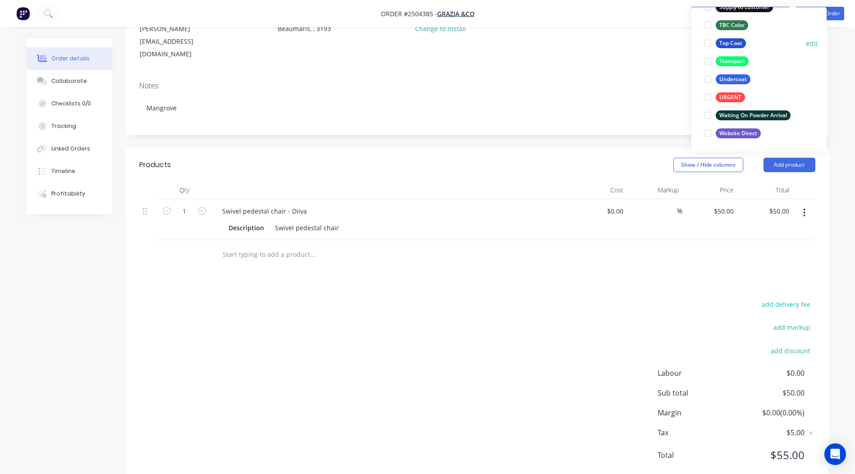
click at [736, 38] on button "Top Coat" at bounding box center [724, 43] width 49 height 13
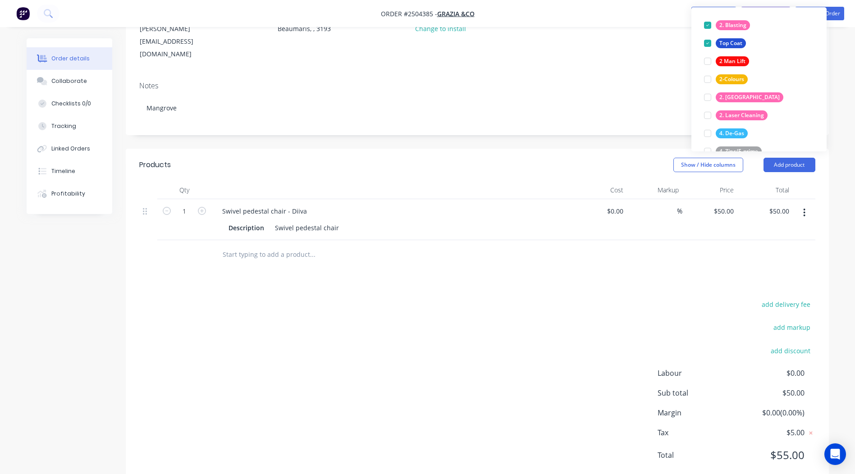
click at [399, 365] on div "add delivery fee add markup add discount Labour $0.00 Sub total $50.00 Margin $…" at bounding box center [477, 385] width 676 height 174
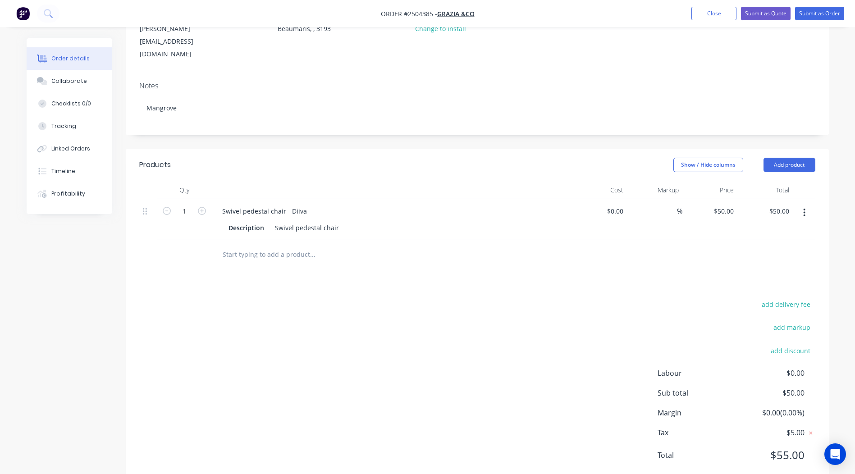
scroll to position [0, 0]
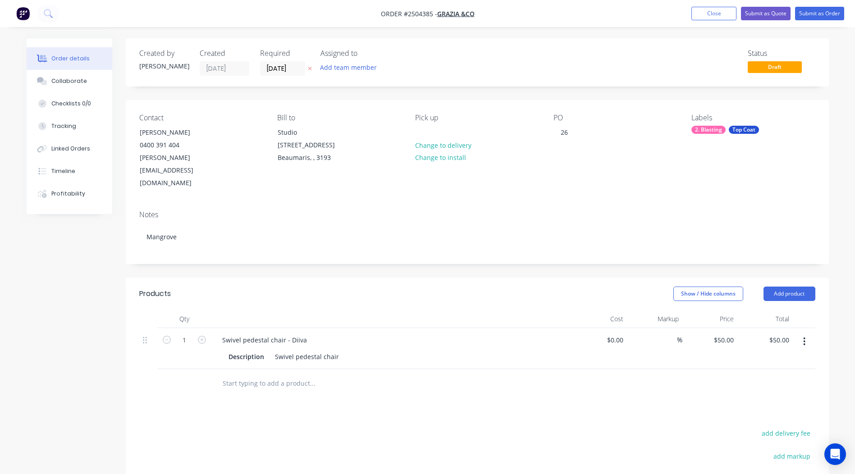
click at [803, 20] on nav "Order #2504385 - Grazia &Co Add product Close Submit as Quote Submit as Order" at bounding box center [427, 13] width 855 height 27
click at [809, 2] on nav "Order #2504385 - Grazia &Co Add product Close Submit as Quote Submit as Order" at bounding box center [427, 13] width 855 height 27
click at [816, 19] on button "Submit as Order" at bounding box center [819, 14] width 49 height 14
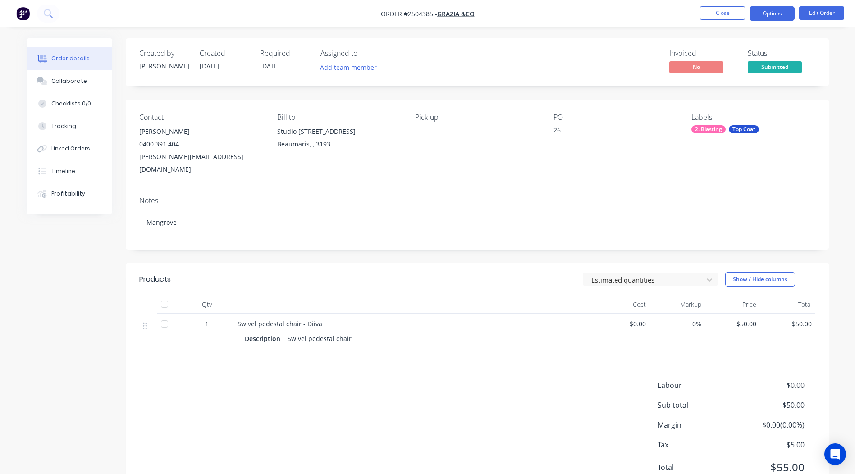
click at [767, 14] on button "Options" at bounding box center [771, 13] width 45 height 14
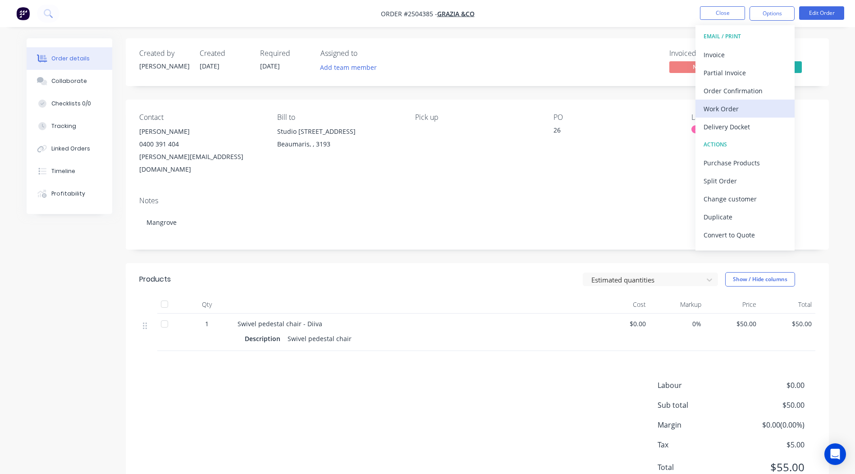
click at [732, 105] on div "Work Order" at bounding box center [744, 108] width 83 height 13
click at [753, 89] on div "Without pricing" at bounding box center [744, 90] width 83 height 13
click at [73, 75] on button "Collaborate" at bounding box center [70, 81] width 86 height 23
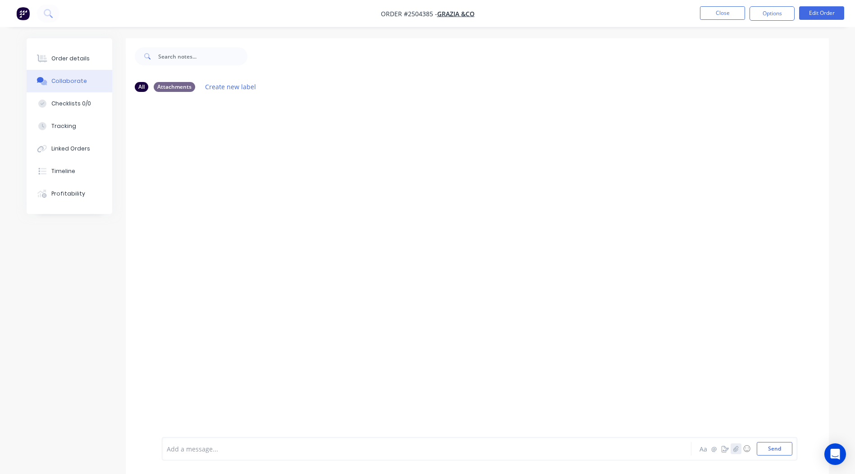
click at [732, 451] on button "button" at bounding box center [735, 448] width 11 height 11
click at [760, 454] on button "Send" at bounding box center [774, 449] width 36 height 14
click at [725, 15] on button "Close" at bounding box center [722, 13] width 45 height 14
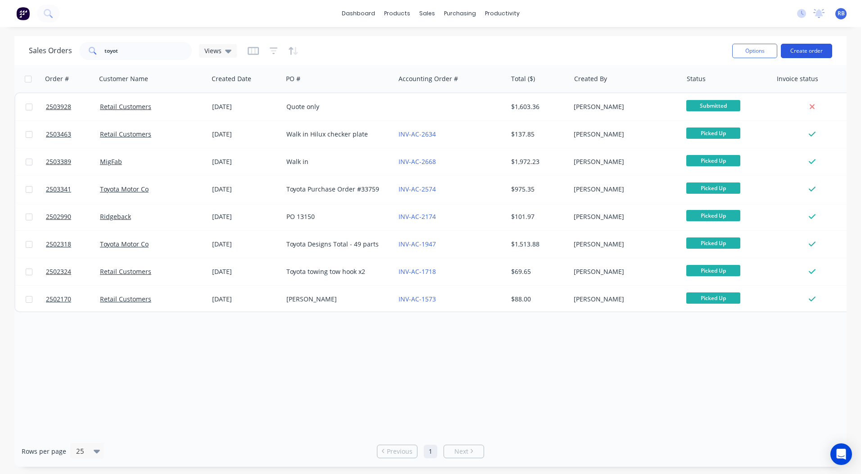
click at [805, 49] on button "Create order" at bounding box center [806, 51] width 51 height 14
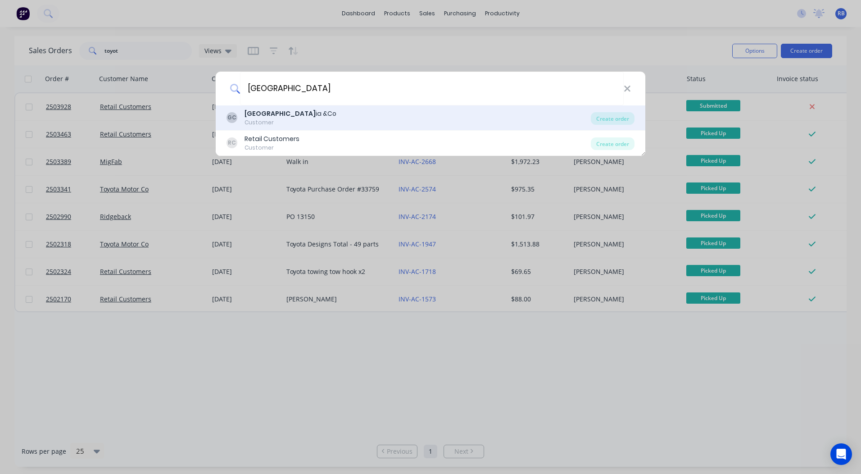
type input "graz"
click at [302, 121] on div "GC Graz ia &Co Customer" at bounding box center [409, 118] width 364 height 18
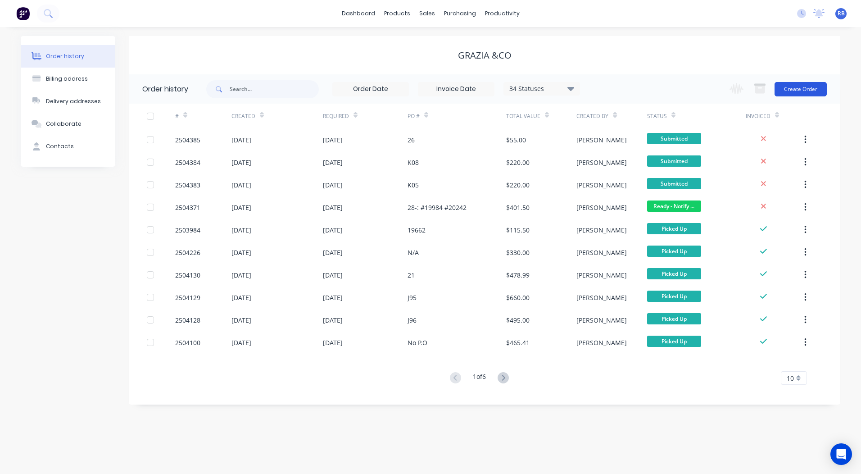
click at [796, 90] on button "Create Order" at bounding box center [801, 89] width 52 height 14
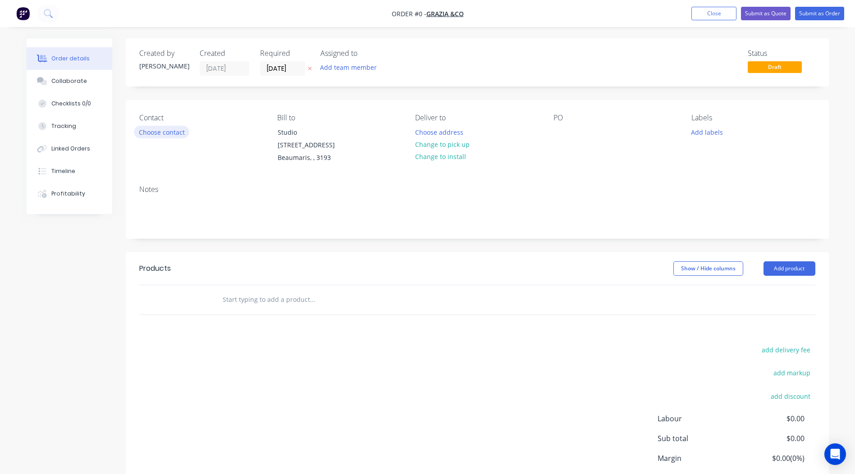
click at [143, 137] on button "Choose contact" at bounding box center [161, 132] width 55 height 12
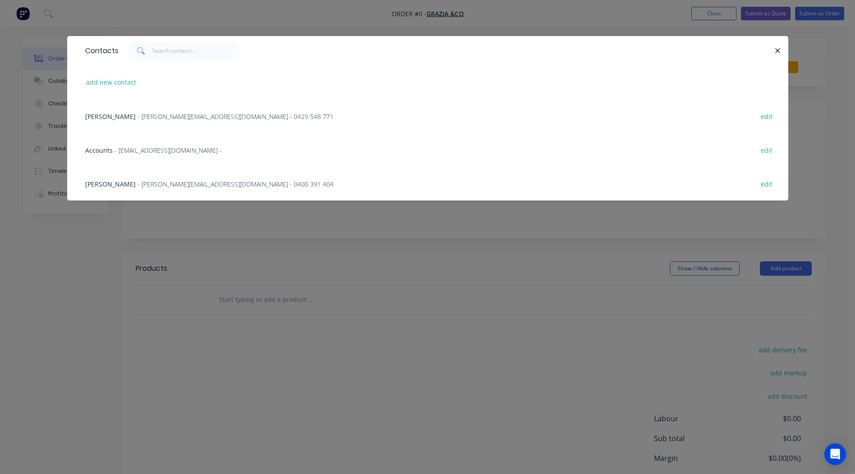
click at [139, 119] on span "- helen@graziaandco.com.au - 0429 548 771" at bounding box center [235, 116] width 196 height 9
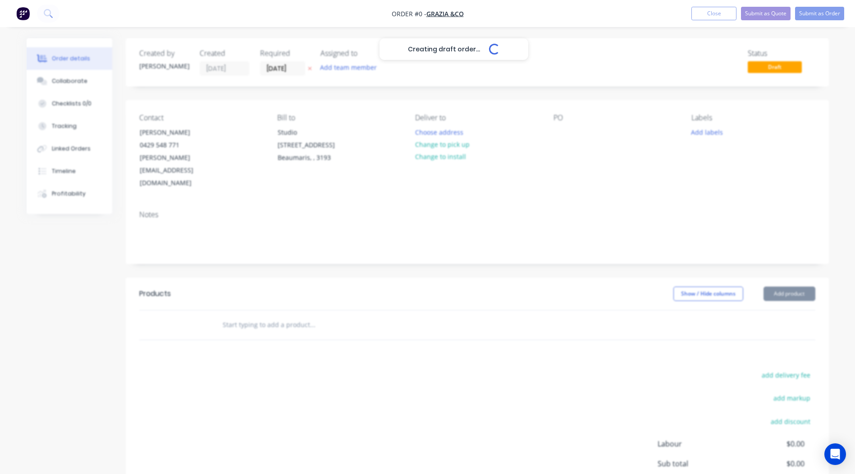
click at [139, 119] on div "Creating draft order... Loading..." at bounding box center [454, 275] width 855 height 474
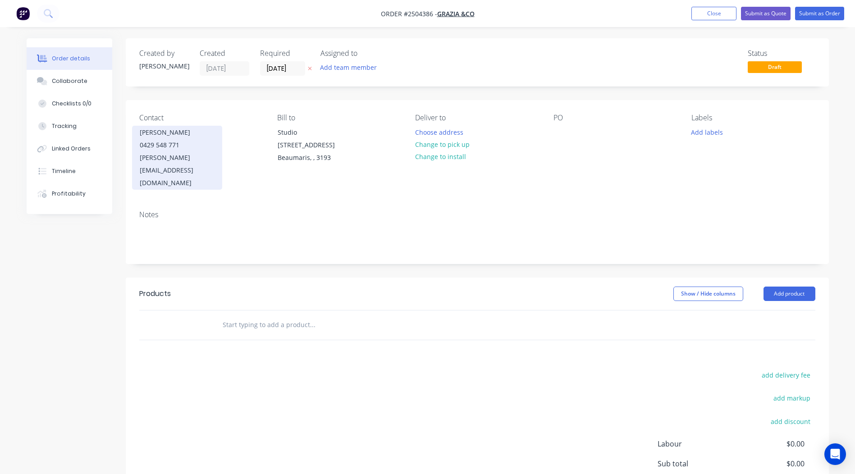
click at [162, 142] on div "0429 548 771" at bounding box center [177, 145] width 75 height 13
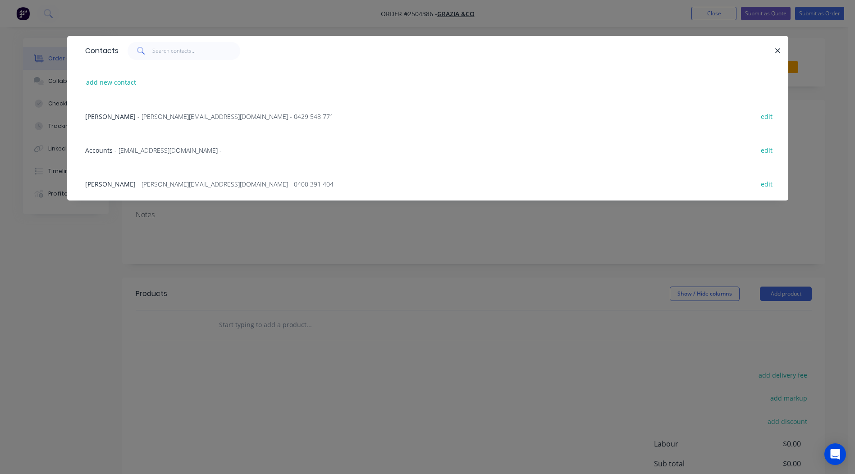
click at [147, 187] on span "- nick@graziaandco.com.au - 0400 391 404" at bounding box center [235, 184] width 196 height 9
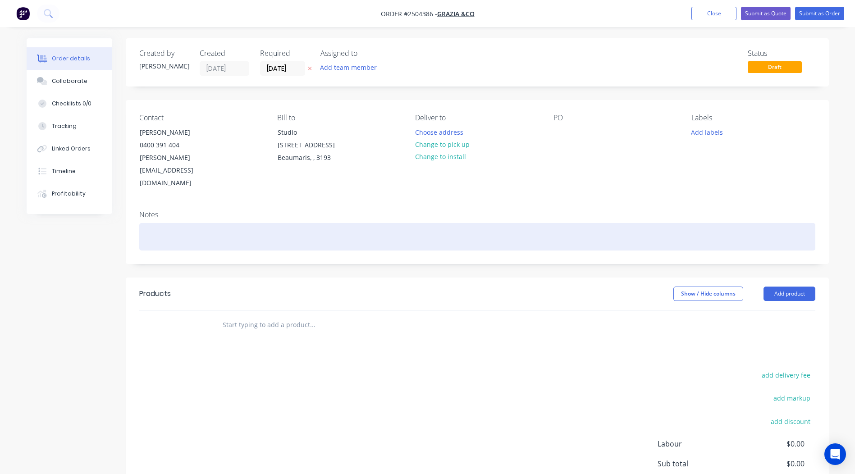
click at [176, 223] on div at bounding box center [477, 236] width 676 height 27
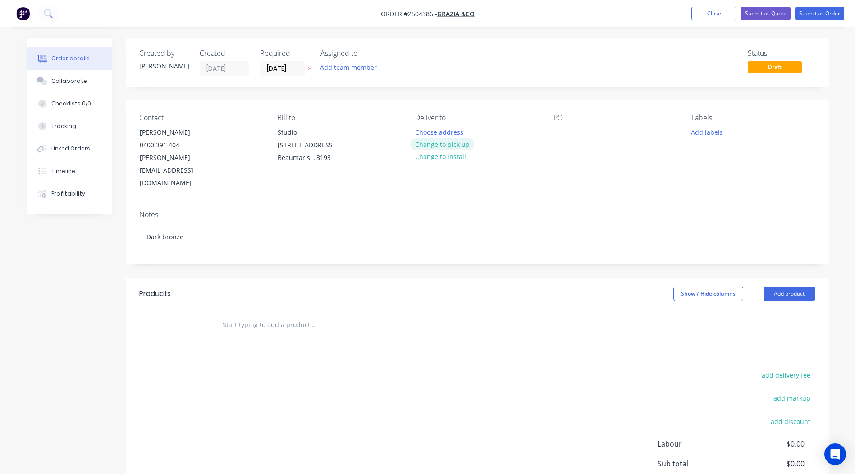
click at [455, 146] on button "Change to pick up" at bounding box center [442, 144] width 64 height 12
click at [551, 135] on div "Contact Nick 0400 391 404 nick@graziaandco.com.au Bill to Studio 14 Keys St Bea…" at bounding box center [477, 151] width 703 height 103
click at [555, 131] on div at bounding box center [560, 132] width 14 height 13
click at [822, 278] on header "Products Show / Hide columns Add product" at bounding box center [477, 294] width 703 height 32
click at [783, 278] on header "Products Show / Hide columns Add product" at bounding box center [477, 294] width 703 height 32
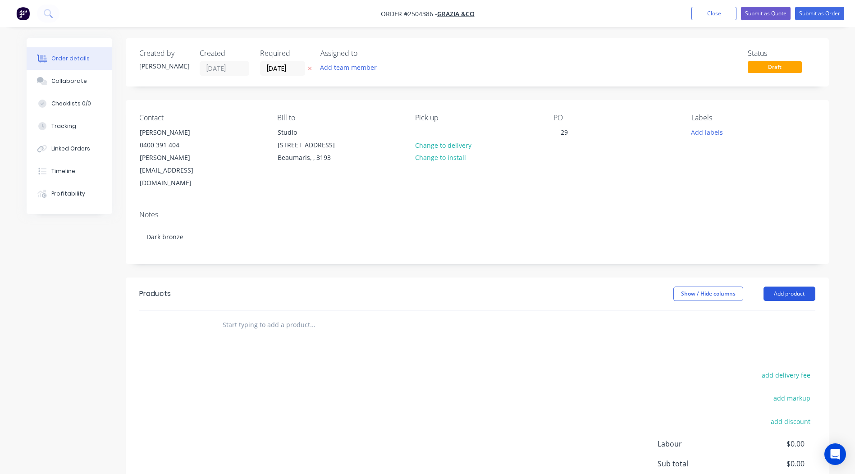
click at [783, 287] on button "Add product" at bounding box center [789, 294] width 52 height 14
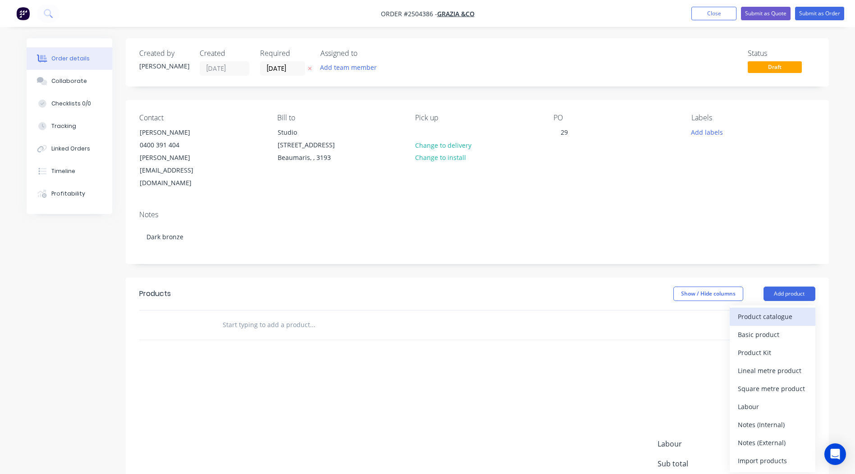
click at [785, 310] on div "Product catalogue" at bounding box center [772, 316] width 69 height 13
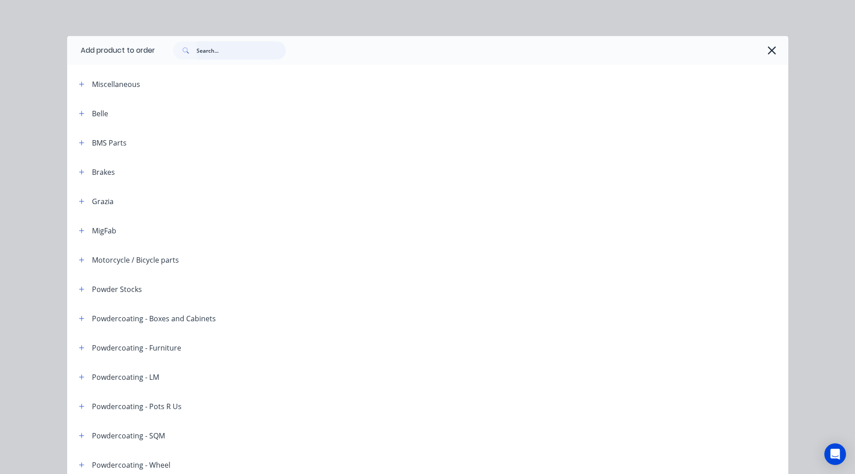
click at [238, 56] on input "text" at bounding box center [240, 50] width 89 height 18
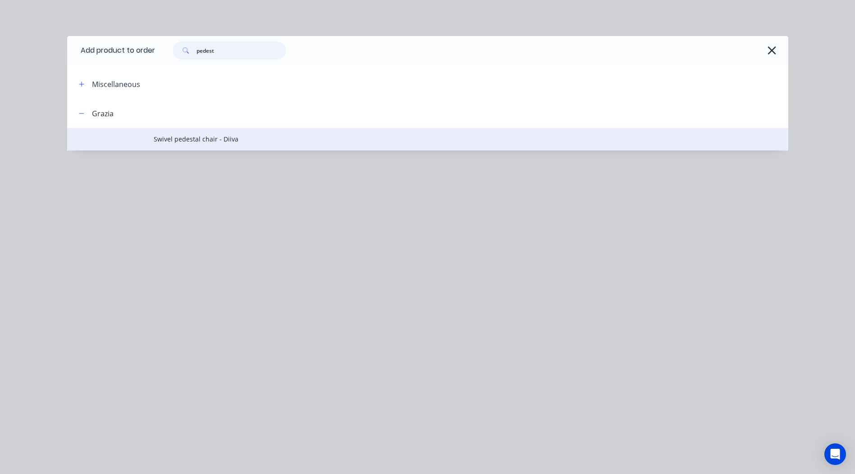
type input "pedest"
click at [166, 136] on span "Swivel pedestal chair - Diiva" at bounding box center [407, 138] width 507 height 9
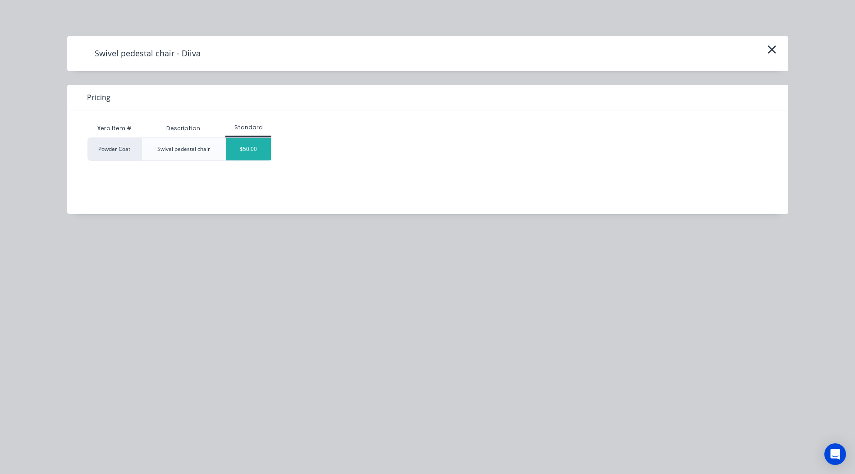
click at [268, 145] on div "$50.00" at bounding box center [248, 149] width 45 height 23
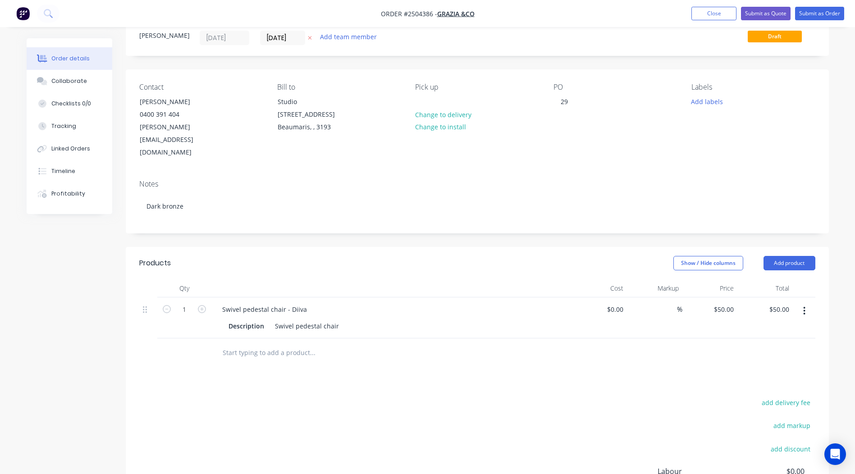
scroll to position [6, 0]
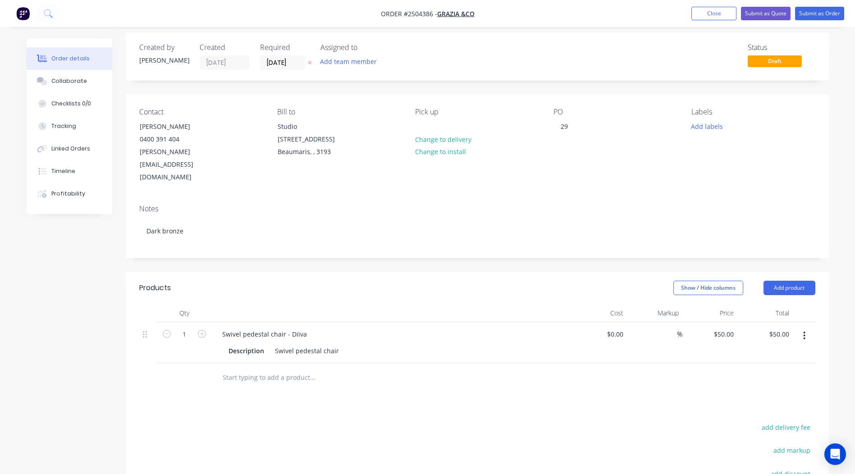
click at [710, 132] on div "Labels Add labels" at bounding box center [752, 146] width 123 height 76
click at [708, 126] on button "Add labels" at bounding box center [706, 126] width 41 height 12
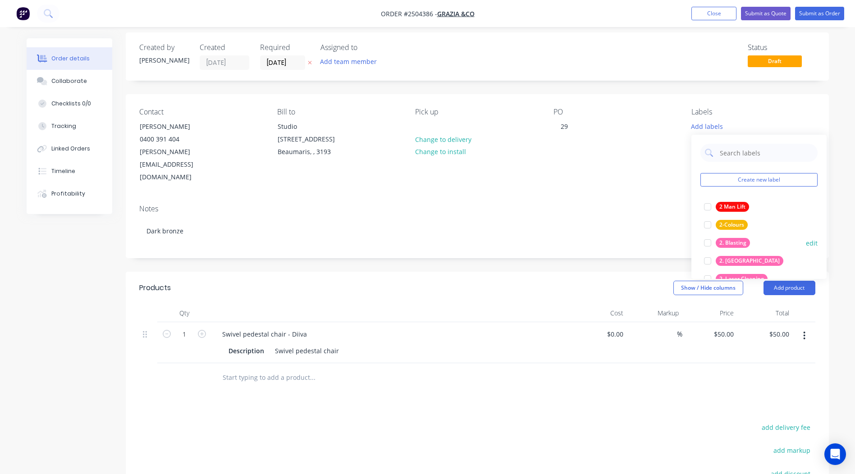
click at [736, 239] on div "2. Blasting" at bounding box center [732, 243] width 34 height 10
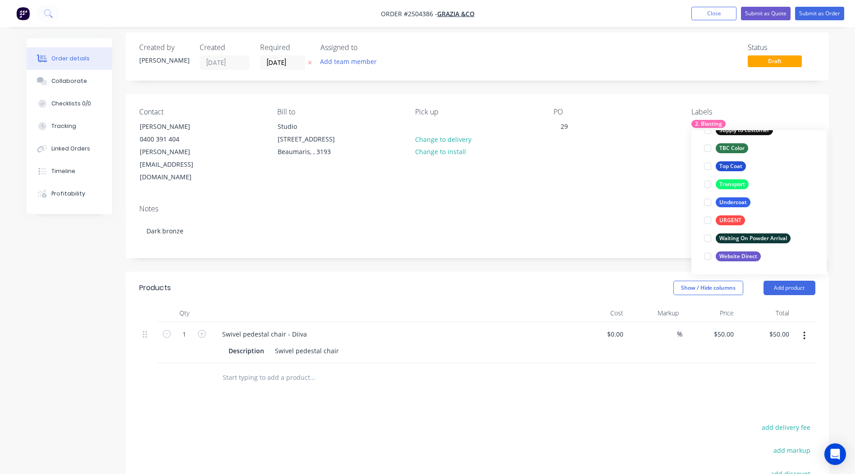
drag, startPoint x: 732, startPoint y: 163, endPoint x: 743, endPoint y: 156, distance: 13.4
click at [732, 163] on div "Top Coat" at bounding box center [730, 166] width 30 height 10
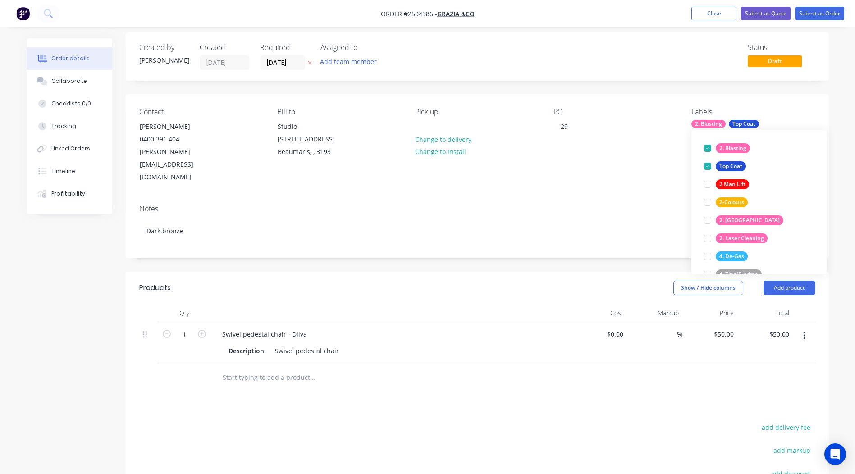
click at [825, 78] on div "Created by Rory Created 13/10/25 Required 13/10/25 Assigned to Add team member …" at bounding box center [477, 56] width 703 height 48
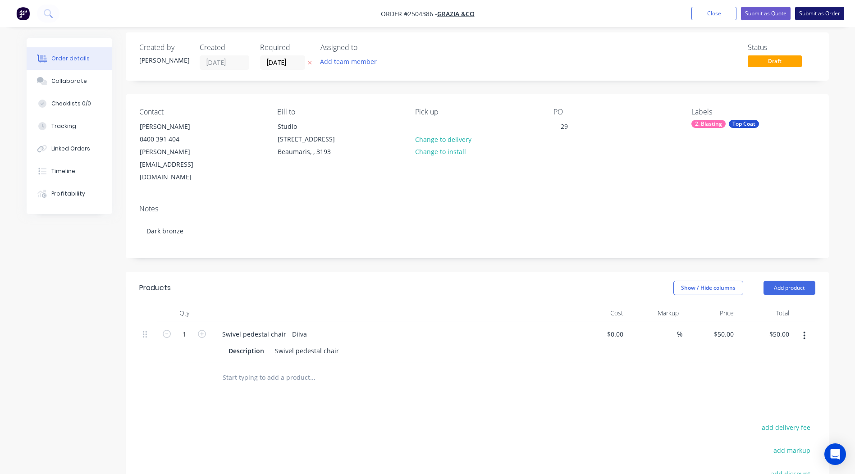
click at [814, 8] on button "Submit as Order" at bounding box center [819, 14] width 49 height 14
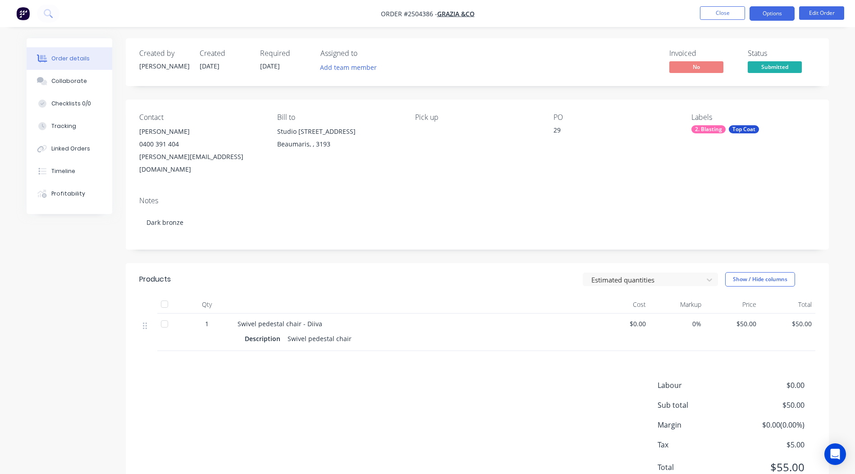
click at [791, 14] on button "Options" at bounding box center [771, 13] width 45 height 14
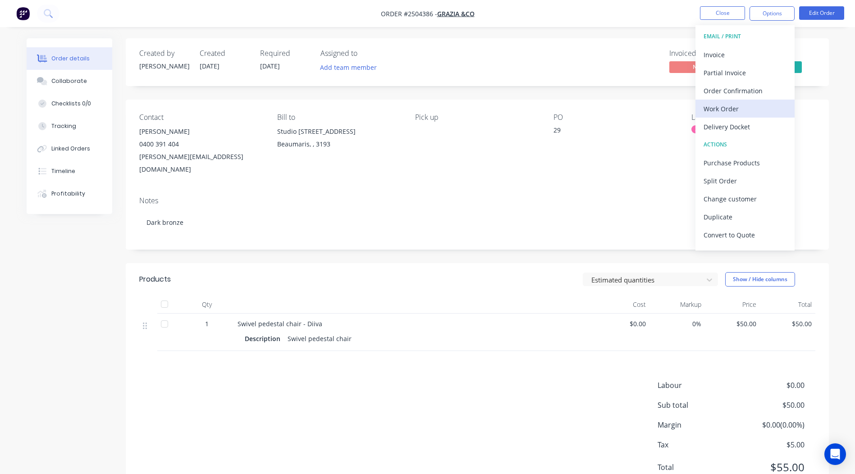
click at [727, 114] on div "Work Order" at bounding box center [744, 108] width 83 height 13
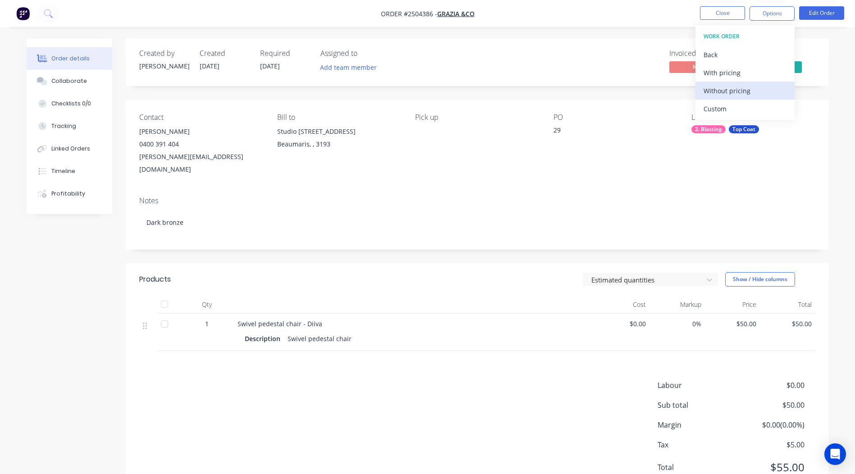
drag, startPoint x: 727, startPoint y: 114, endPoint x: 747, endPoint y: 92, distance: 29.0
click at [747, 92] on div "Without pricing" at bounding box center [744, 90] width 83 height 13
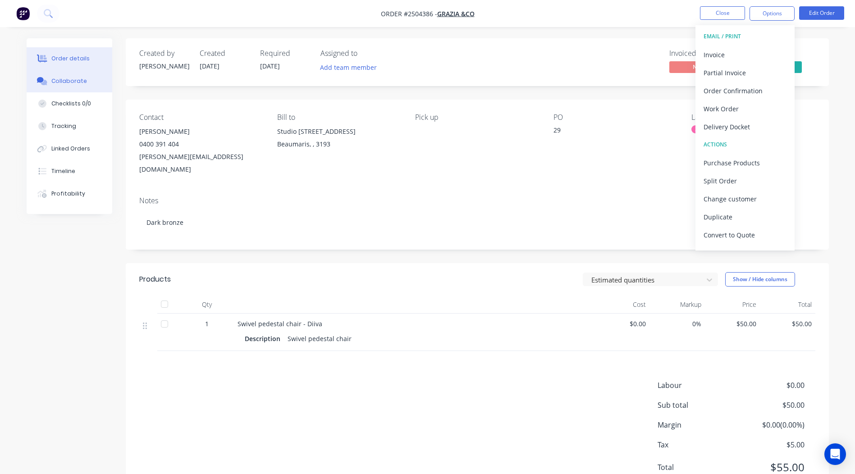
click at [54, 77] on button "Collaborate" at bounding box center [70, 81] width 86 height 23
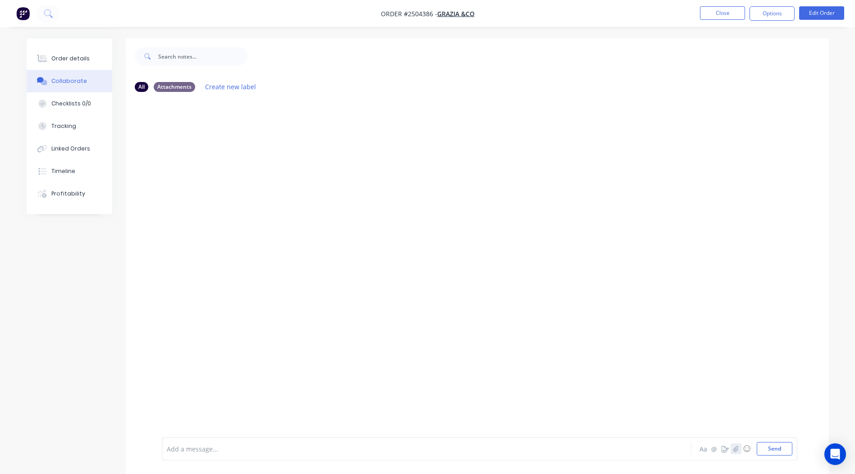
click at [738, 451] on icon "button" at bounding box center [735, 449] width 5 height 6
click at [780, 447] on button "Send" at bounding box center [774, 449] width 36 height 14
click at [720, 11] on button "Close" at bounding box center [722, 13] width 45 height 14
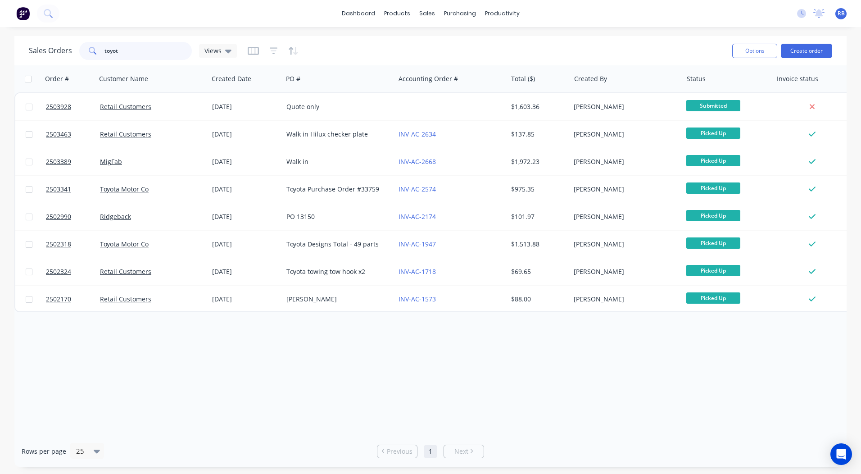
drag, startPoint x: 138, startPoint y: 49, endPoint x: 0, endPoint y: 109, distance: 150.9
click at [19, 71] on div "Sales Orders toyot Views Options Create order Order # Customer Name Created Dat…" at bounding box center [430, 251] width 833 height 431
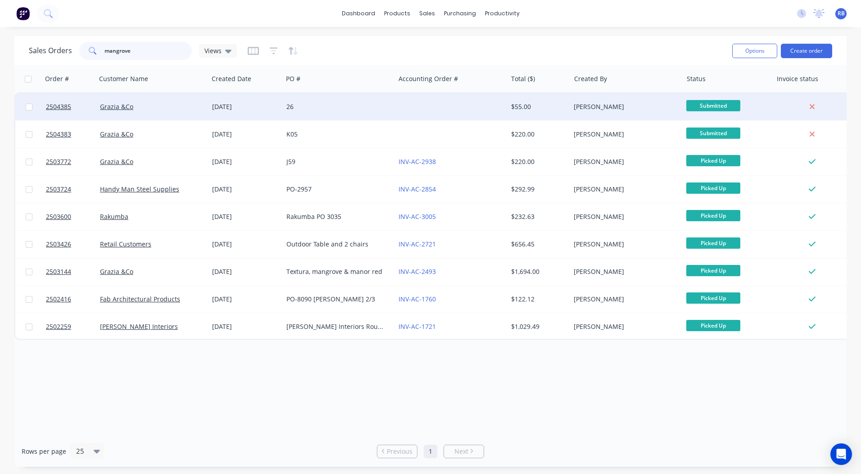
type input "mangrove"
click at [427, 103] on div at bounding box center [451, 106] width 112 height 27
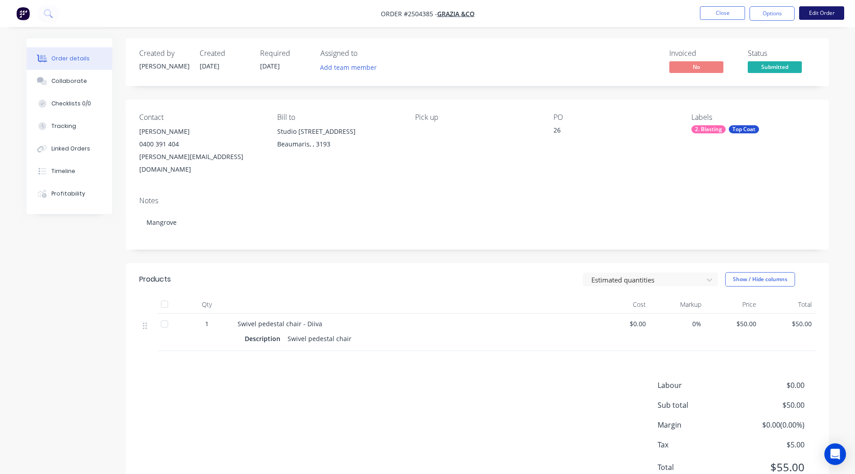
click at [816, 9] on button "Edit Order" at bounding box center [821, 13] width 45 height 14
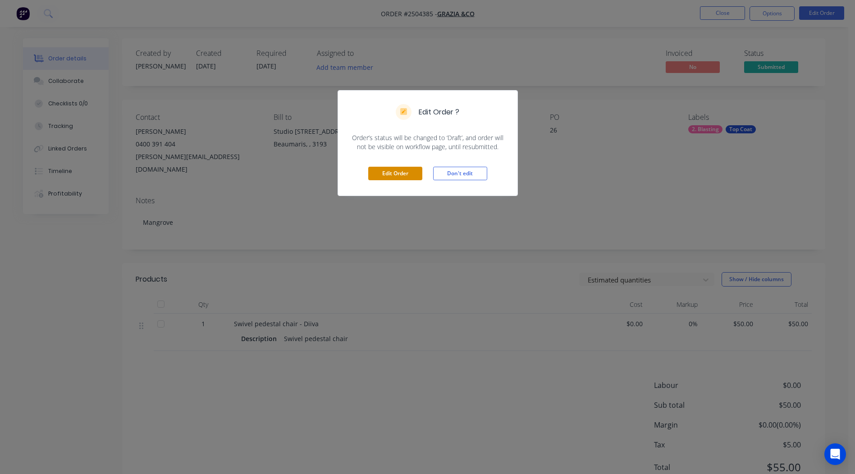
click at [406, 168] on button "Edit Order" at bounding box center [395, 174] width 54 height 14
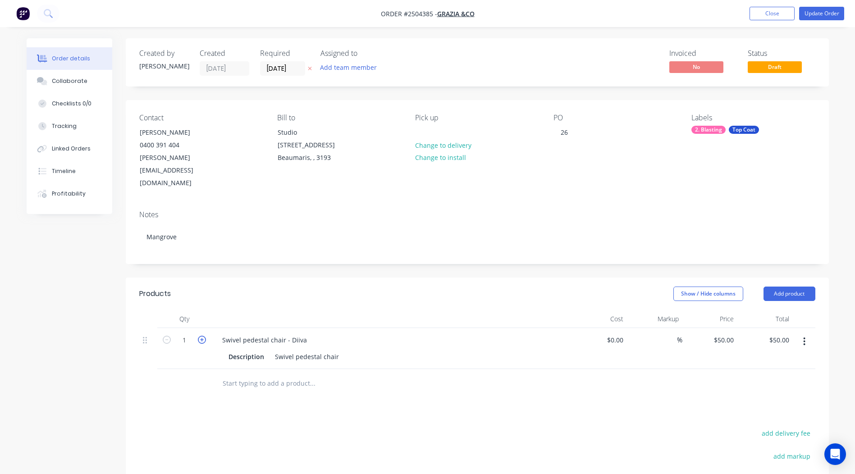
click at [201, 336] on icon "button" at bounding box center [202, 340] width 8 height 8
type input "2"
type input "$100.00"
click at [811, 9] on button "Update Order" at bounding box center [821, 14] width 45 height 14
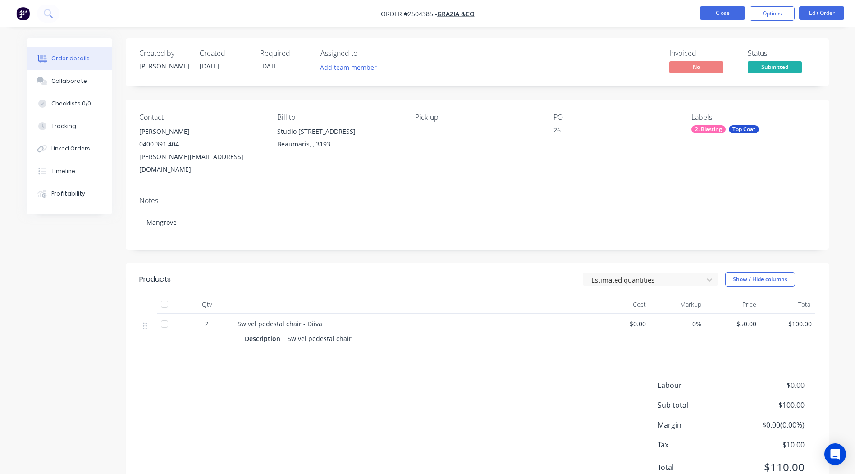
click at [706, 17] on button "Close" at bounding box center [722, 13] width 45 height 14
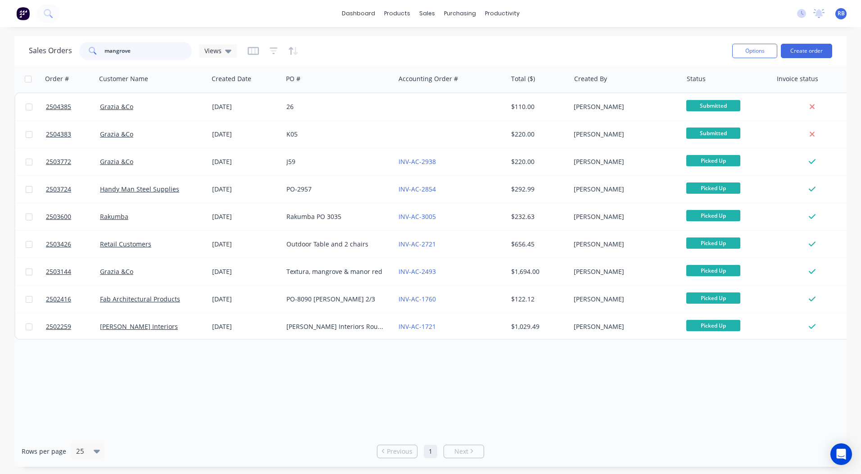
drag, startPoint x: 157, startPoint y: 50, endPoint x: 0, endPoint y: 61, distance: 157.2
click at [42, 60] on div "Sales Orders mangrove Views" at bounding box center [377, 51] width 697 height 22
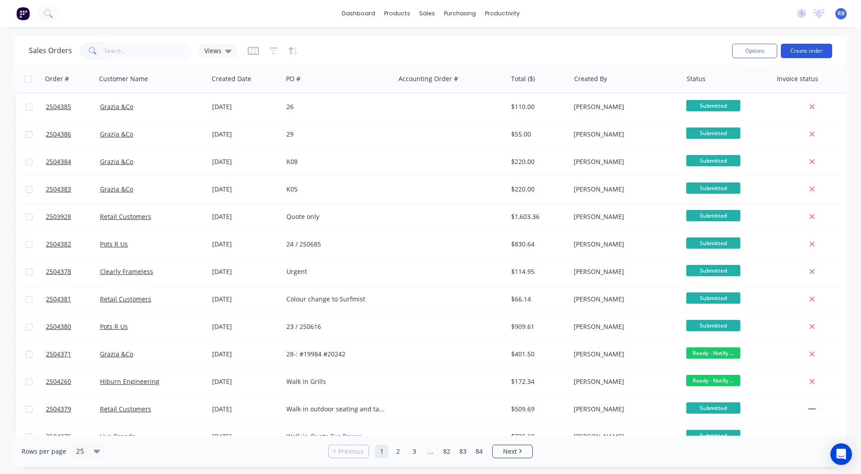
click at [784, 46] on button "Create order" at bounding box center [806, 51] width 51 height 14
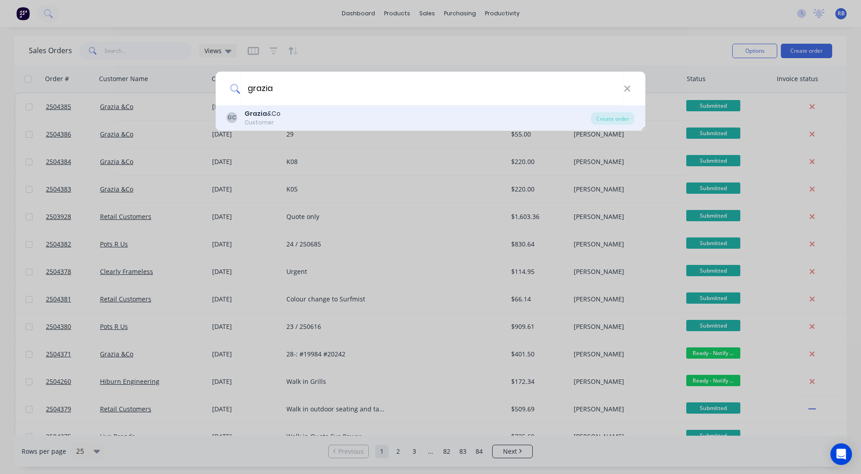
type input "grazia"
click at [272, 127] on div "GC Grazia &Co Customer Create order" at bounding box center [431, 117] width 430 height 25
click at [269, 120] on div "Customer" at bounding box center [263, 122] width 36 height 8
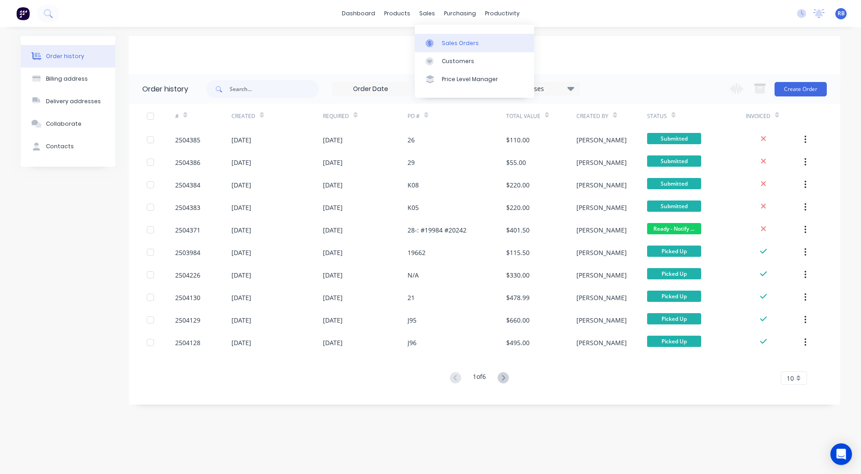
click at [459, 40] on div "Sales Orders" at bounding box center [460, 43] width 37 height 8
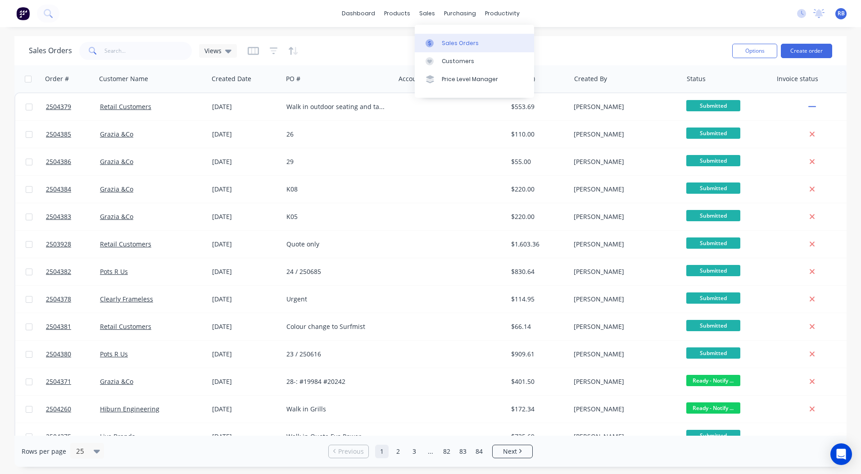
click at [463, 46] on div "Sales Orders" at bounding box center [460, 43] width 37 height 8
click at [590, 52] on div "Sales Orders Views" at bounding box center [377, 51] width 697 height 22
click at [364, 9] on link "dashboard" at bounding box center [358, 14] width 42 height 14
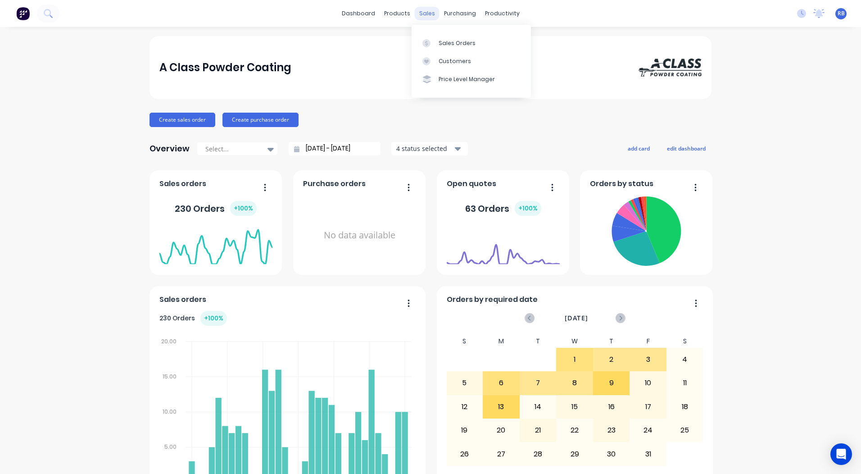
click at [421, 12] on div "sales" at bounding box center [427, 14] width 25 height 14
click at [439, 41] on div "Sales Orders" at bounding box center [457, 43] width 37 height 8
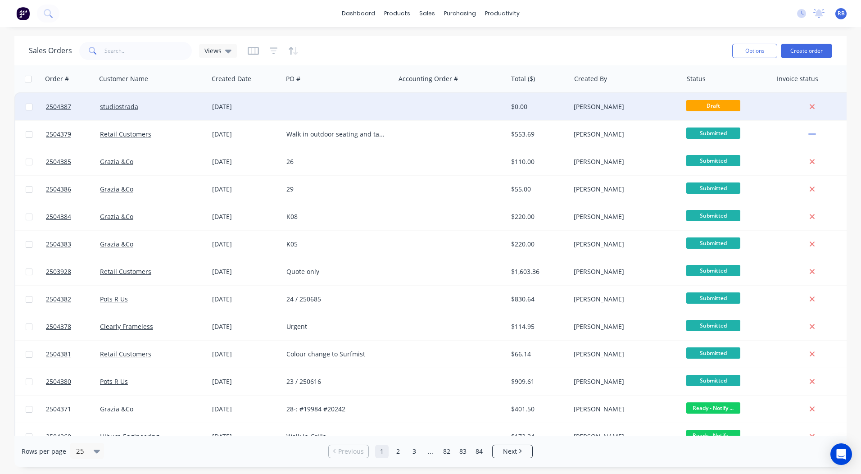
click at [306, 111] on div at bounding box center [339, 106] width 112 height 27
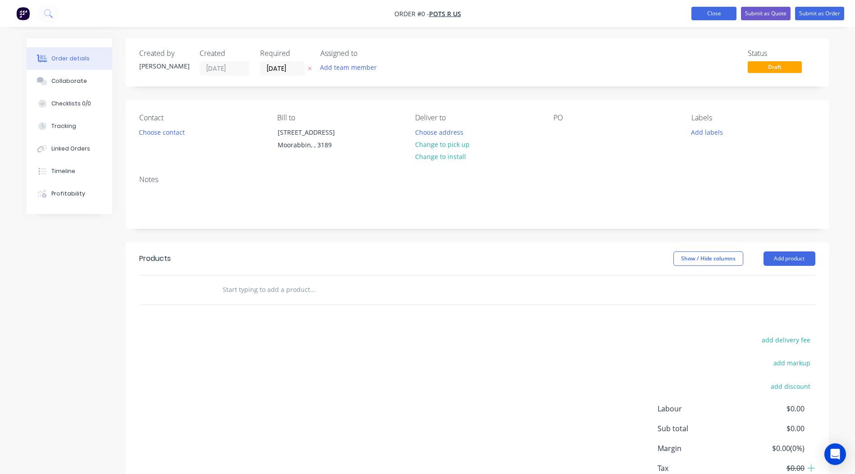
click at [715, 12] on button "Close" at bounding box center [713, 14] width 45 height 14
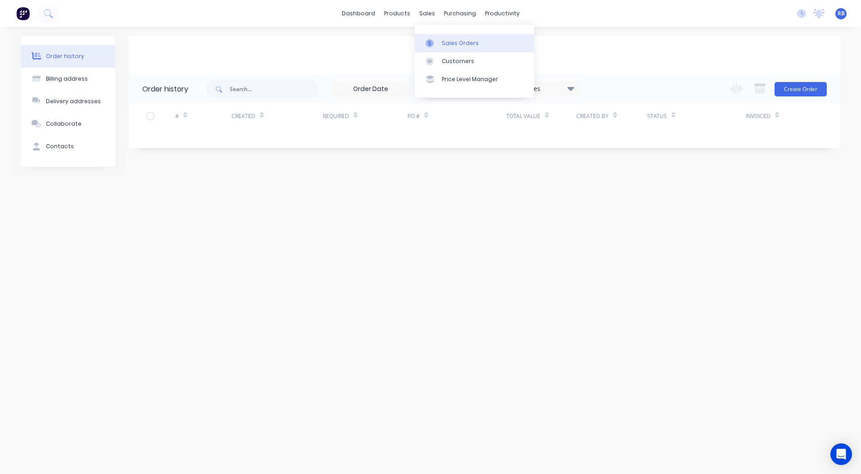
click at [454, 43] on div "Sales Orders" at bounding box center [460, 43] width 37 height 8
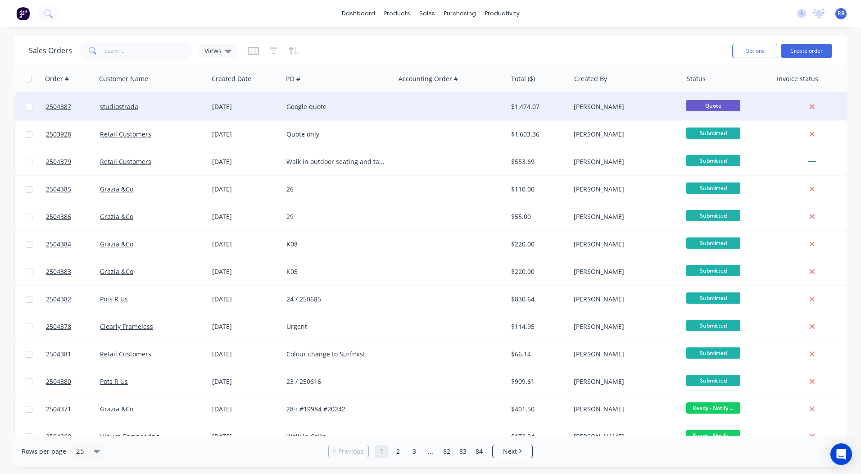
click at [357, 114] on div "Google quote" at bounding box center [339, 106] width 112 height 27
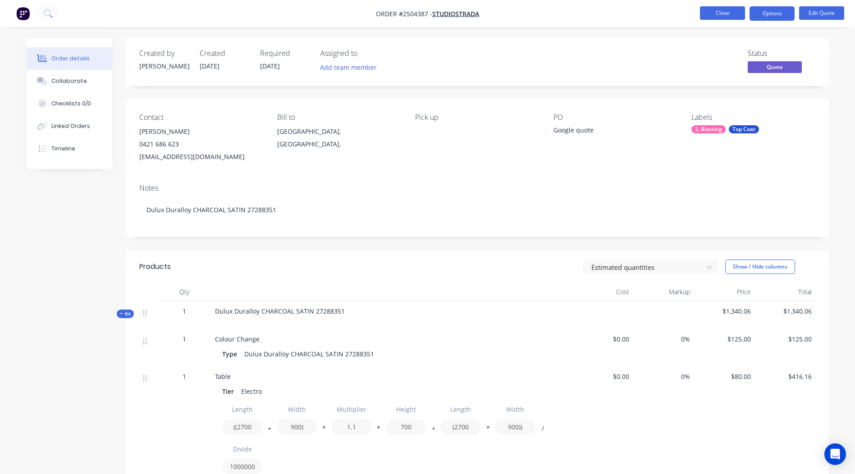
click at [725, 14] on button "Close" at bounding box center [722, 13] width 45 height 14
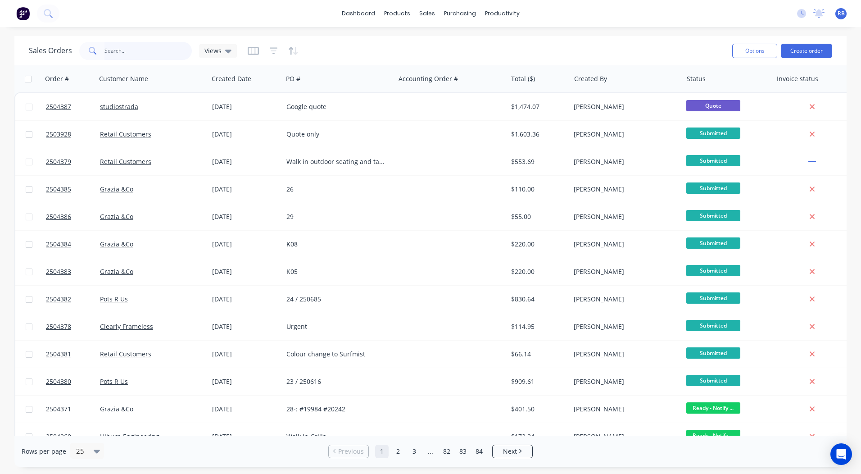
click at [114, 52] on input "text" at bounding box center [149, 51] width 88 height 18
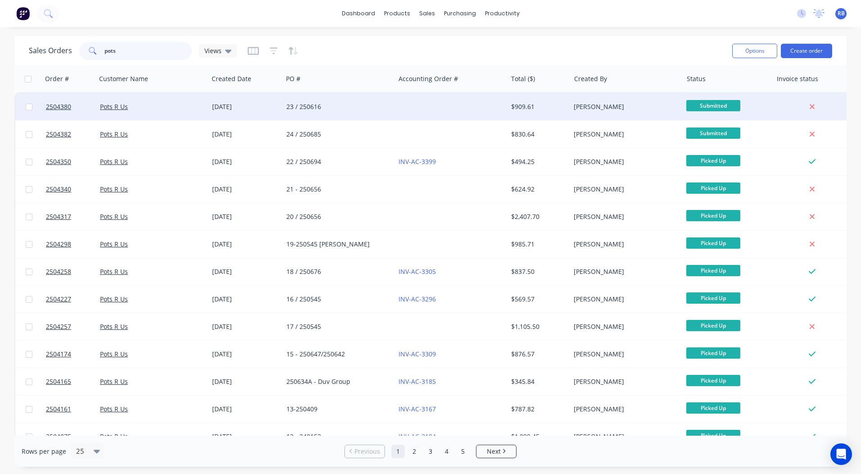
type input "pots"
click at [344, 103] on div "23 / 250616" at bounding box center [337, 106] width 100 height 9
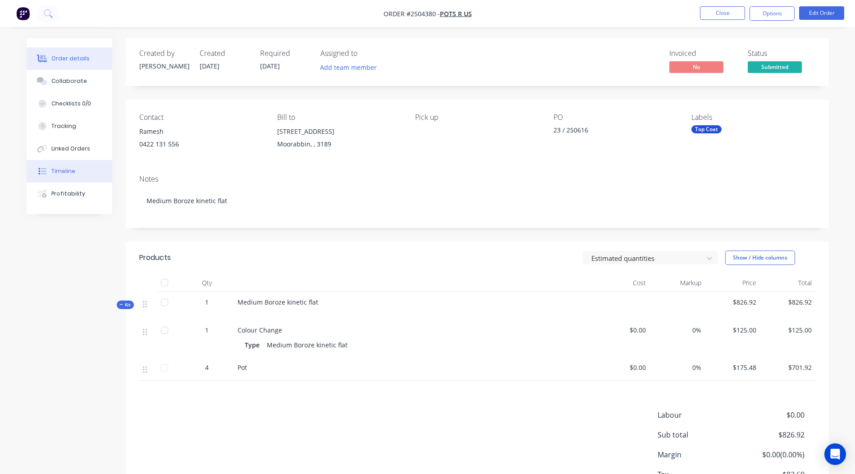
click at [71, 172] on div "Timeline" at bounding box center [63, 171] width 24 height 8
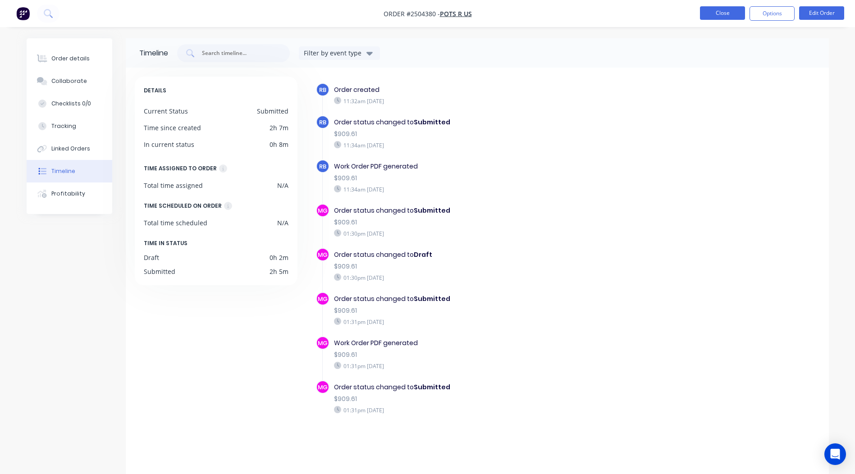
click at [719, 18] on button "Close" at bounding box center [722, 13] width 45 height 14
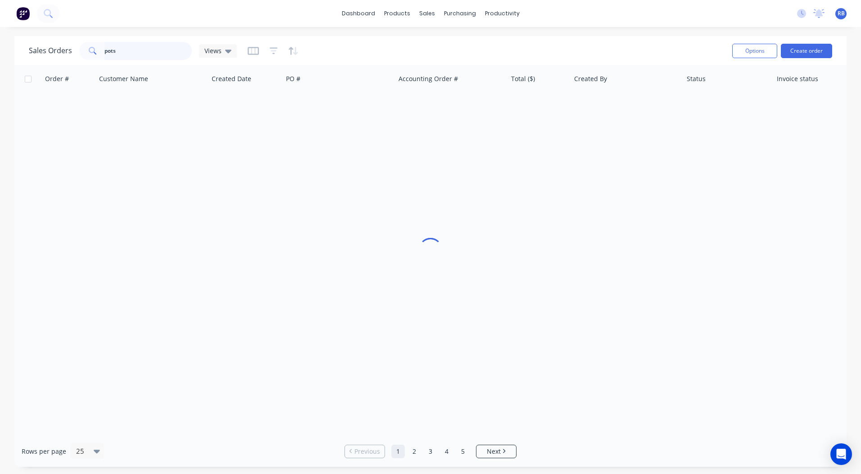
click at [0, 65] on html "dashboard products sales purchasing productivity dashboard products Product Cat…" at bounding box center [430, 237] width 861 height 474
